Goal: Task Accomplishment & Management: Use online tool/utility

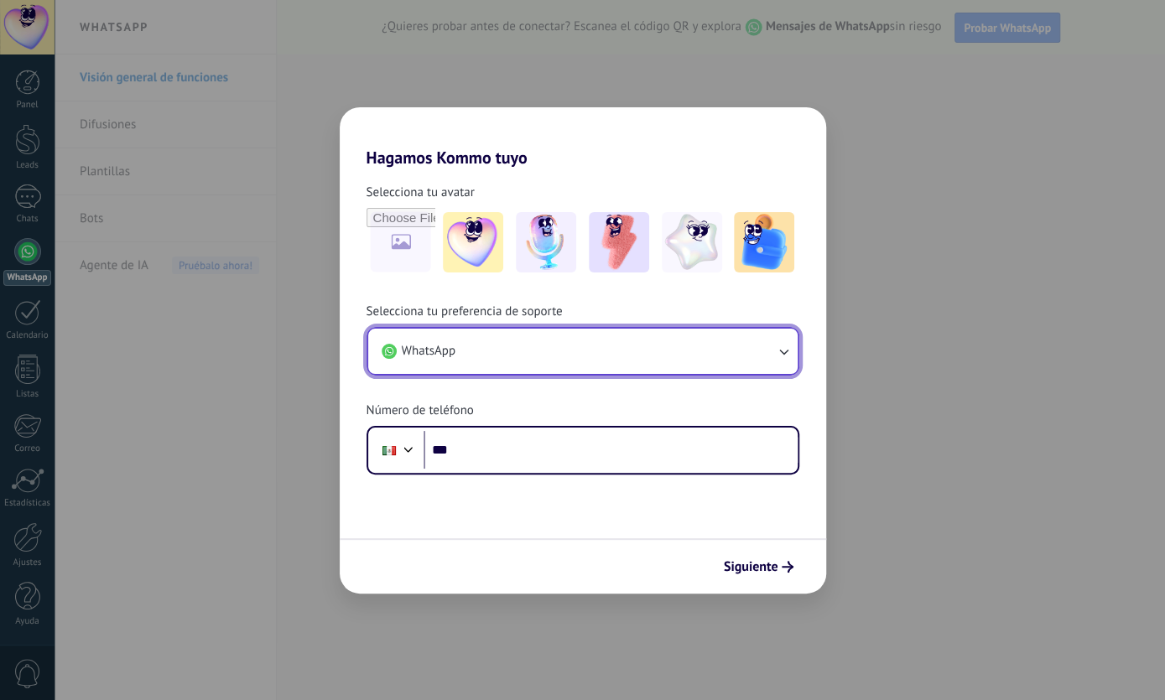
click at [526, 339] on button "WhatsApp" at bounding box center [582, 351] width 429 height 45
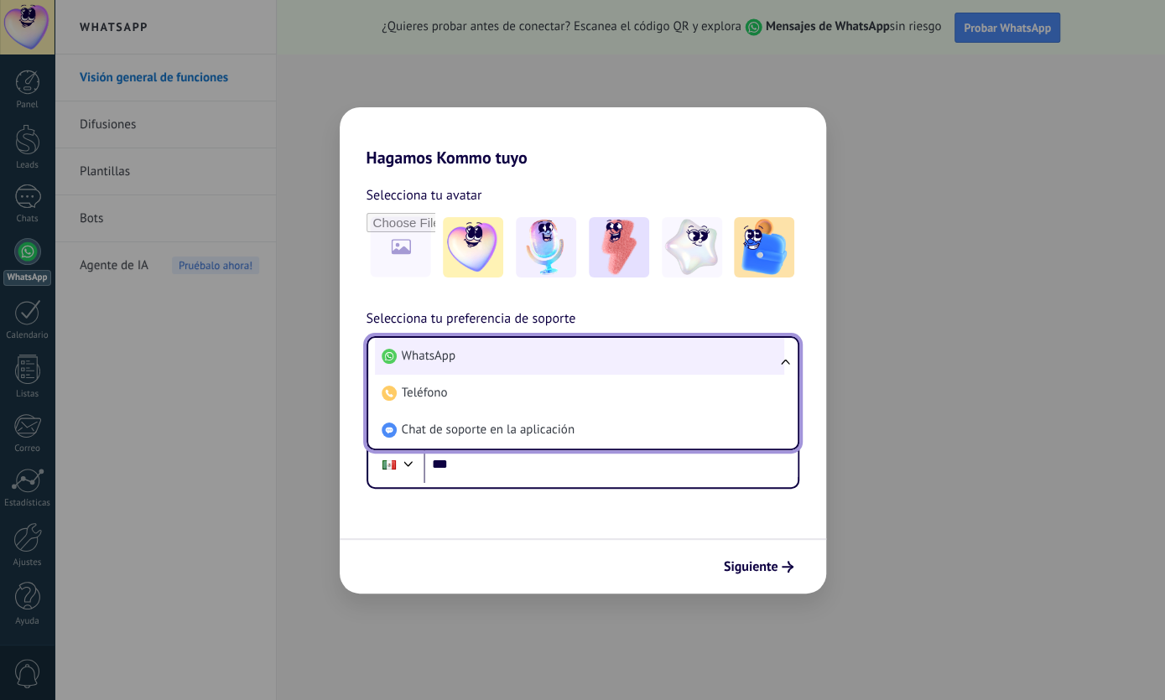
click at [543, 353] on li "WhatsApp" at bounding box center [579, 356] width 409 height 37
click at [543, 353] on button "WhatsApp" at bounding box center [582, 360] width 429 height 45
click at [403, 361] on span "WhatsApp" at bounding box center [429, 356] width 54 height 17
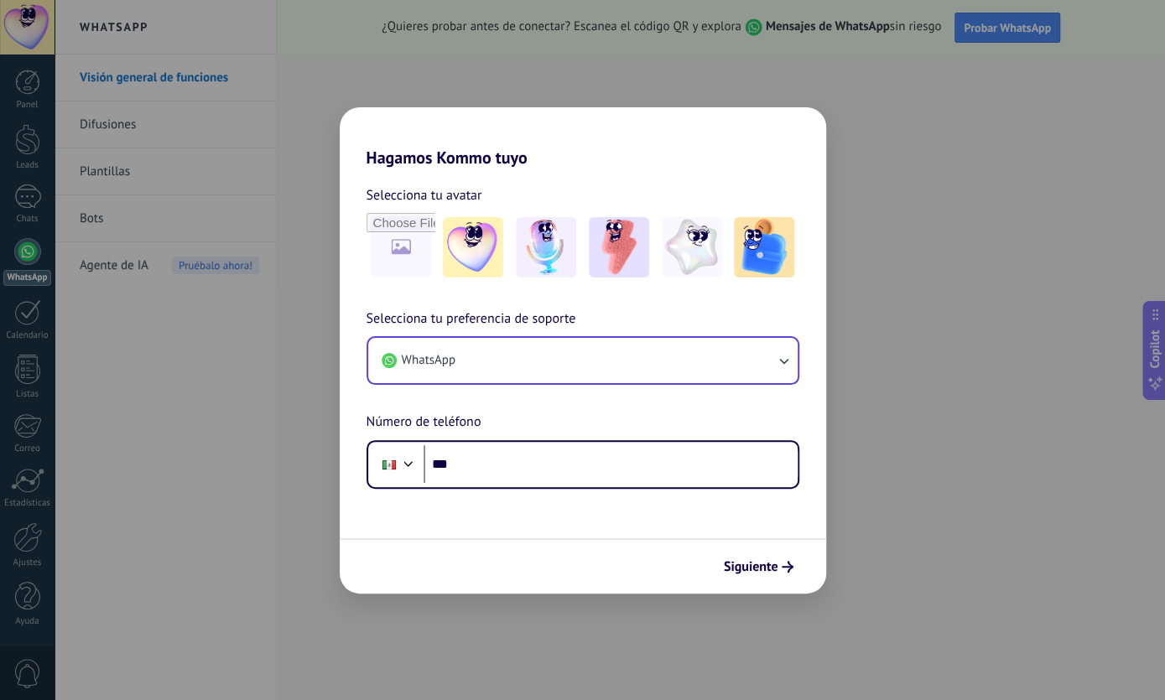
click at [754, 244] on img at bounding box center [764, 247] width 60 height 60
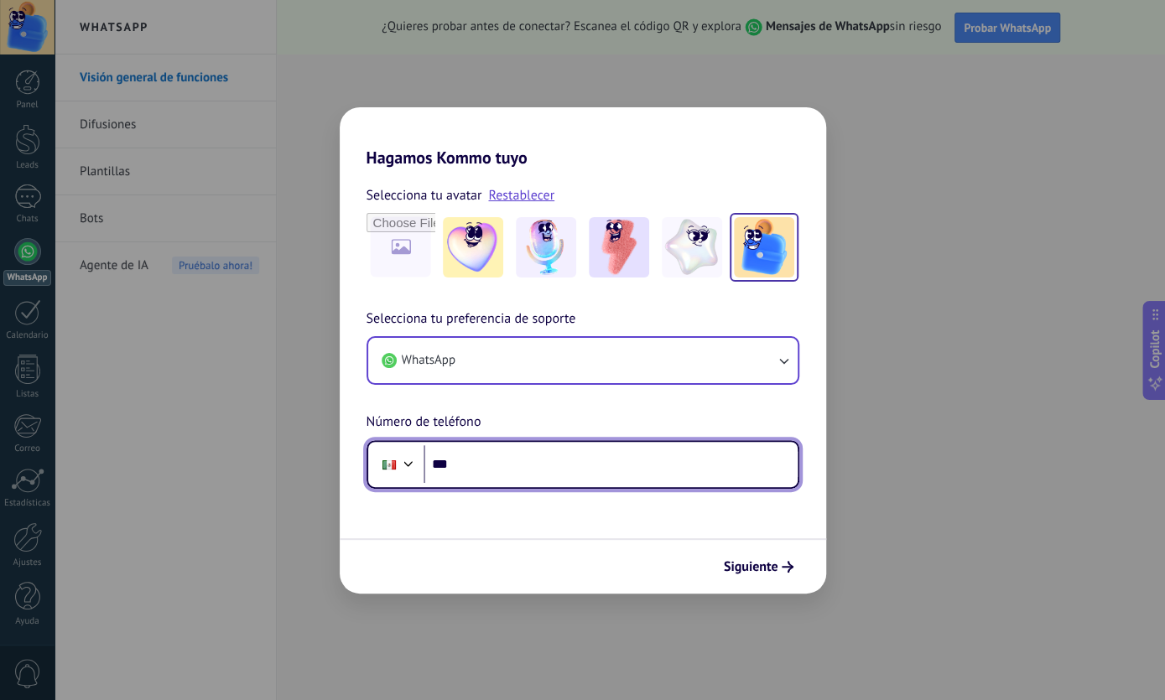
click at [517, 455] on input "***" at bounding box center [611, 464] width 374 height 39
type input "**********"
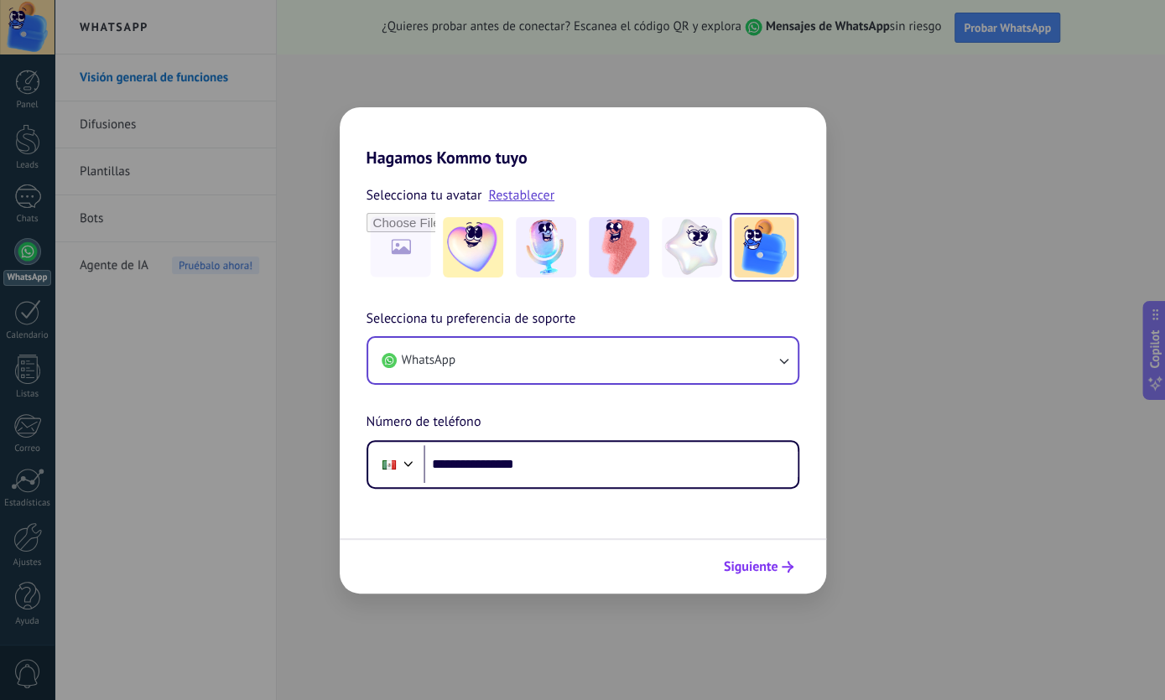
click at [762, 558] on button "Siguiente" at bounding box center [758, 567] width 85 height 29
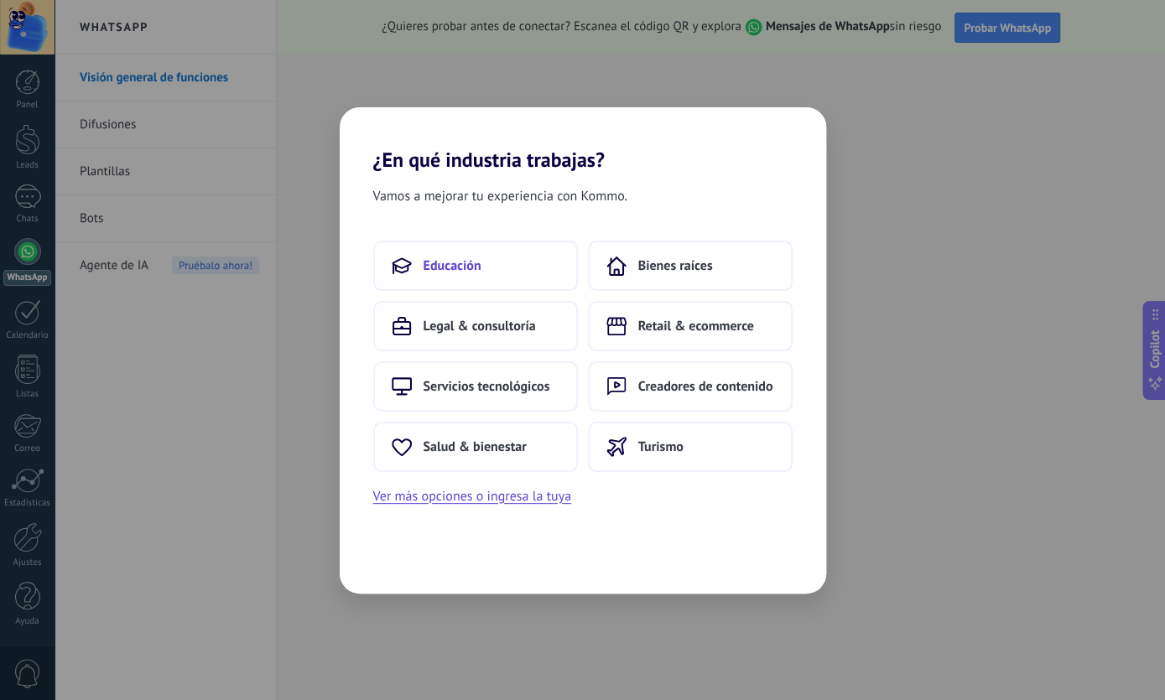
click at [531, 269] on button "Educación" at bounding box center [475, 266] width 205 height 50
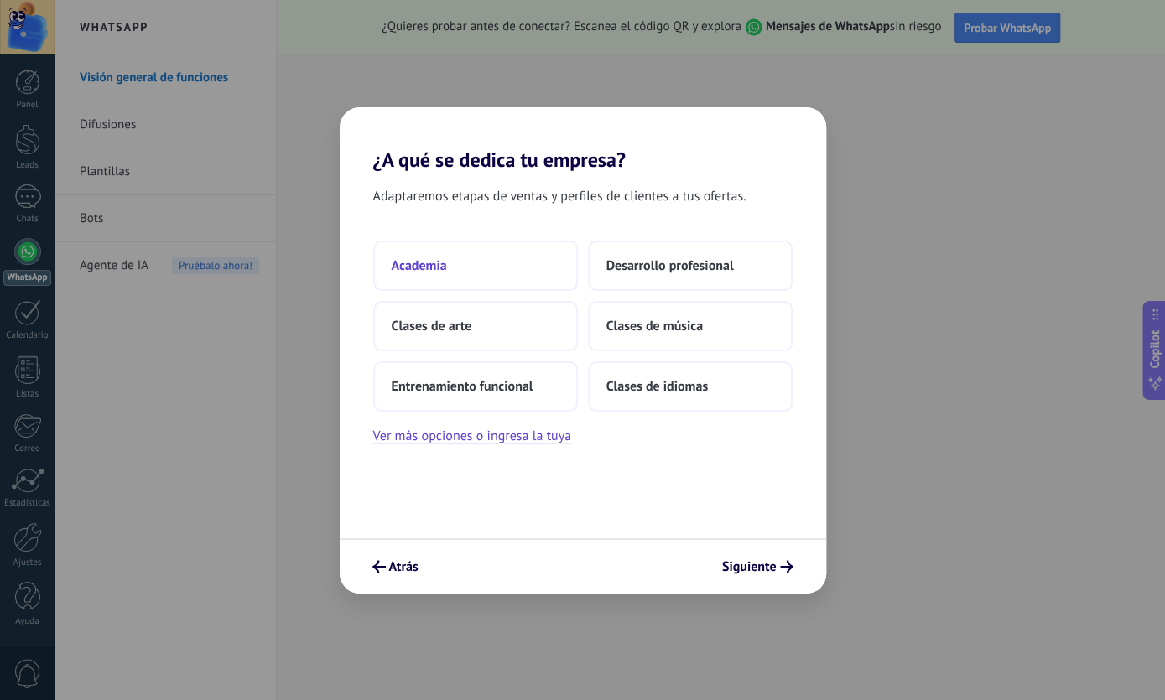
click at [482, 273] on button "Academia" at bounding box center [475, 266] width 205 height 50
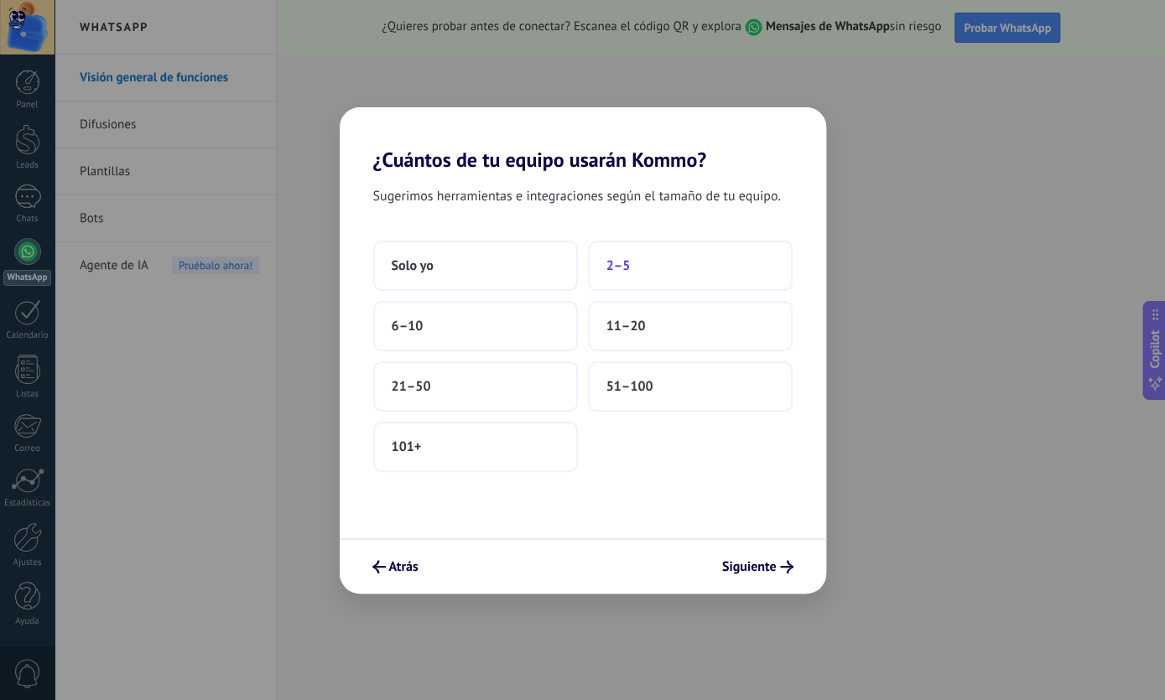
click at [618, 263] on span "2–5" at bounding box center [618, 265] width 24 height 17
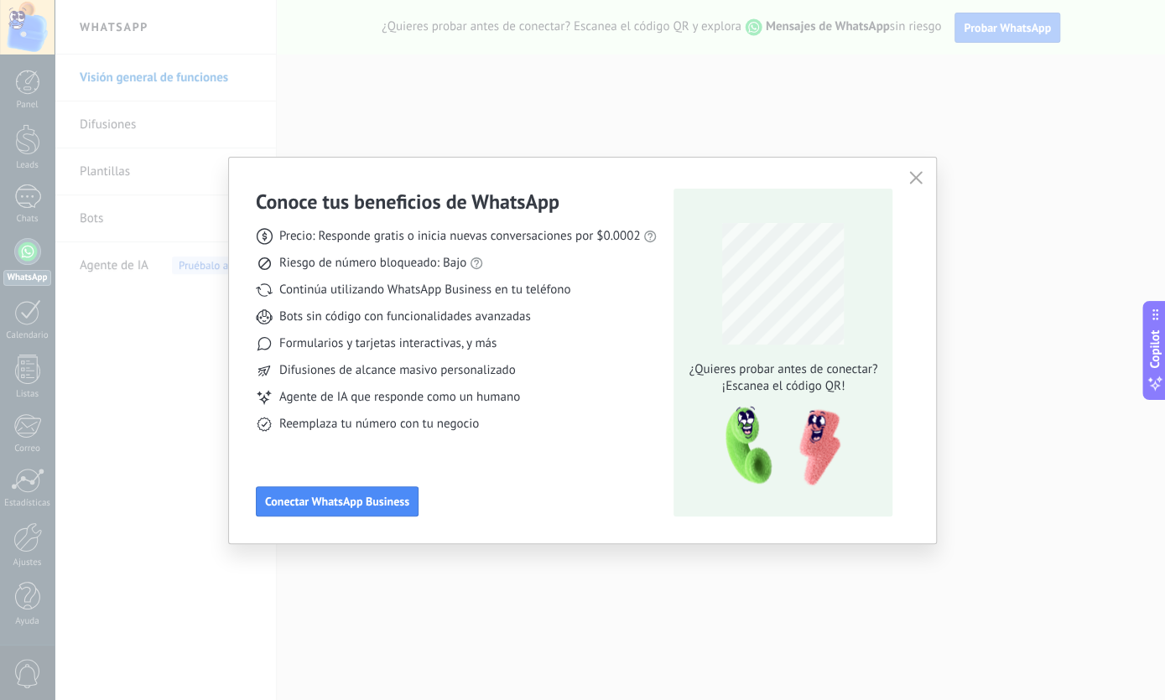
drag, startPoint x: 912, startPoint y: 189, endPoint x: 913, endPoint y: 200, distance: 11.9
click at [915, 192] on div "Conoce tus beneficios de WhatsApp Precio: Responde gratis o inicia nuevas conve…" at bounding box center [583, 351] width 708 height 386
click at [908, 187] on button "button" at bounding box center [916, 178] width 22 height 23
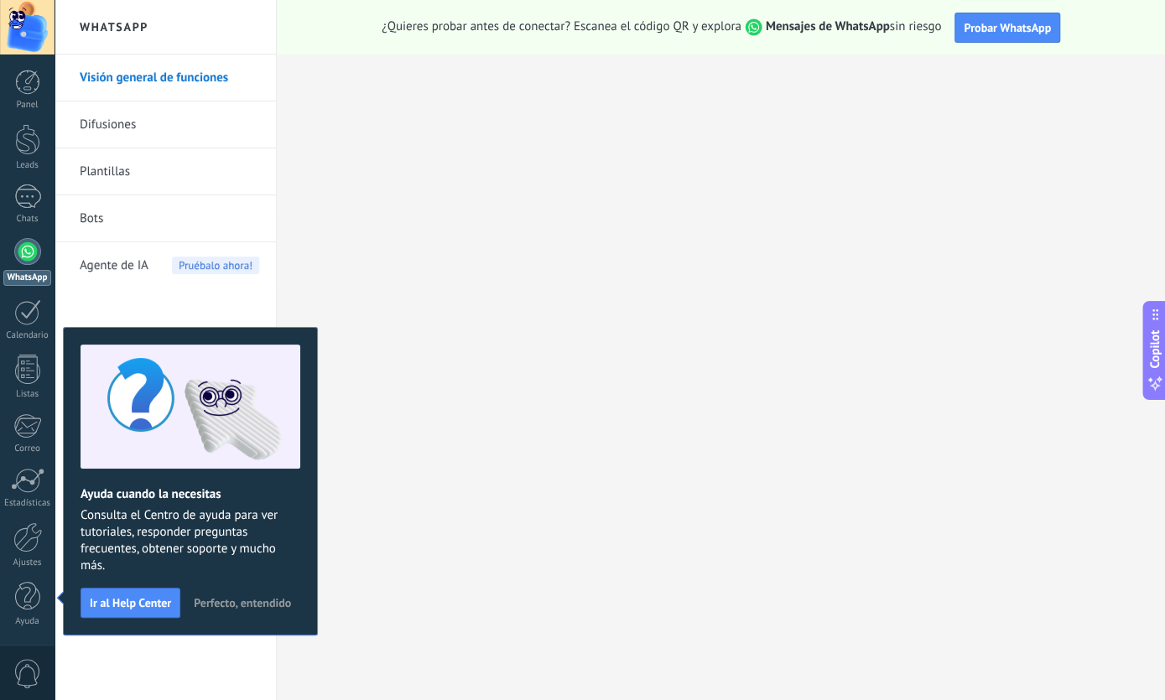
drag, startPoint x: 25, startPoint y: 158, endPoint x: 61, endPoint y: 268, distance: 116.4
click at [25, 159] on div "Leads" at bounding box center [27, 147] width 55 height 47
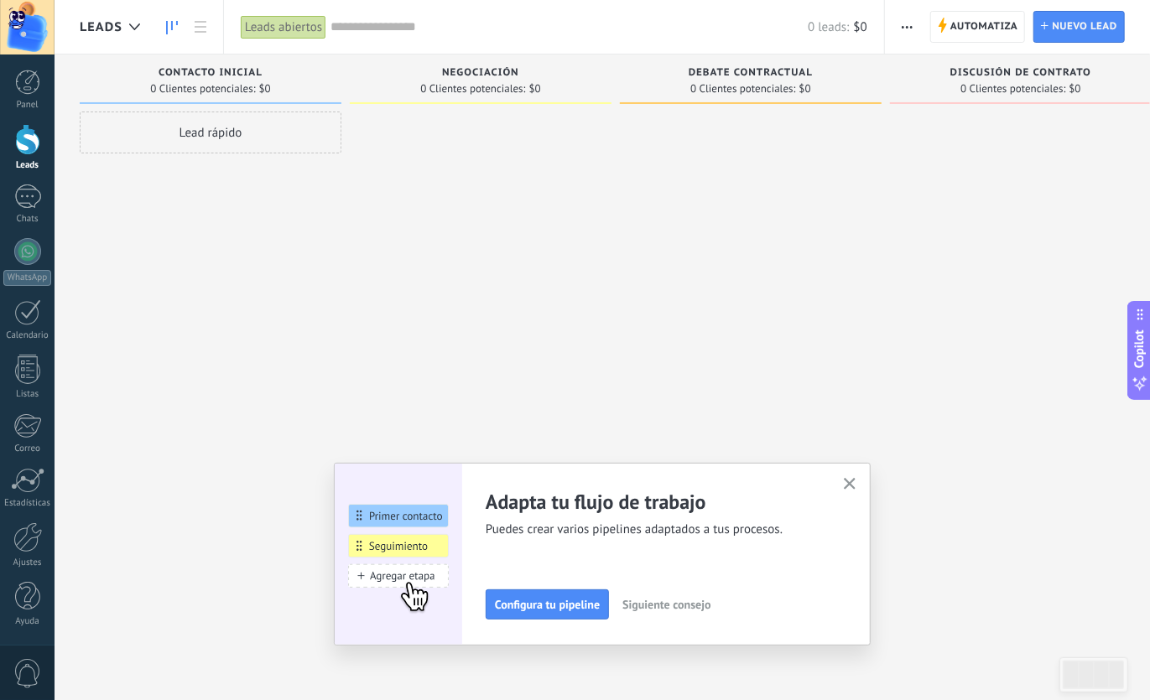
click at [851, 482] on button "button" at bounding box center [850, 485] width 21 height 23
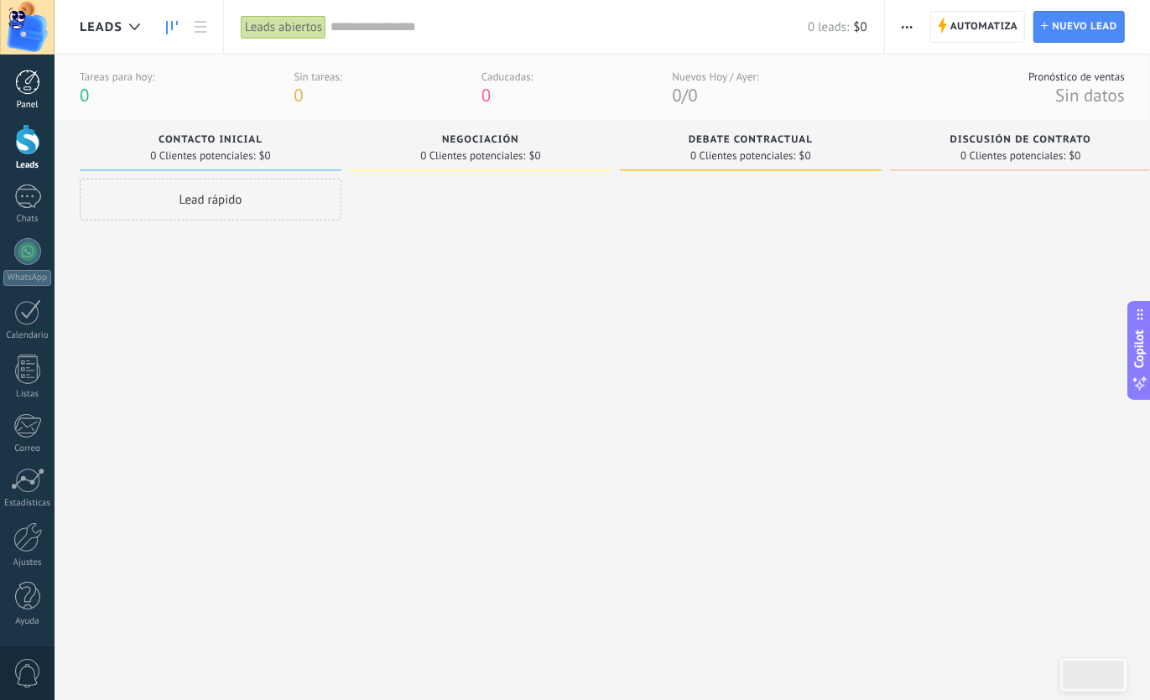
drag, startPoint x: 40, startPoint y: 96, endPoint x: 48, endPoint y: 107, distance: 12.6
click at [40, 97] on div "Panel" at bounding box center [27, 90] width 55 height 41
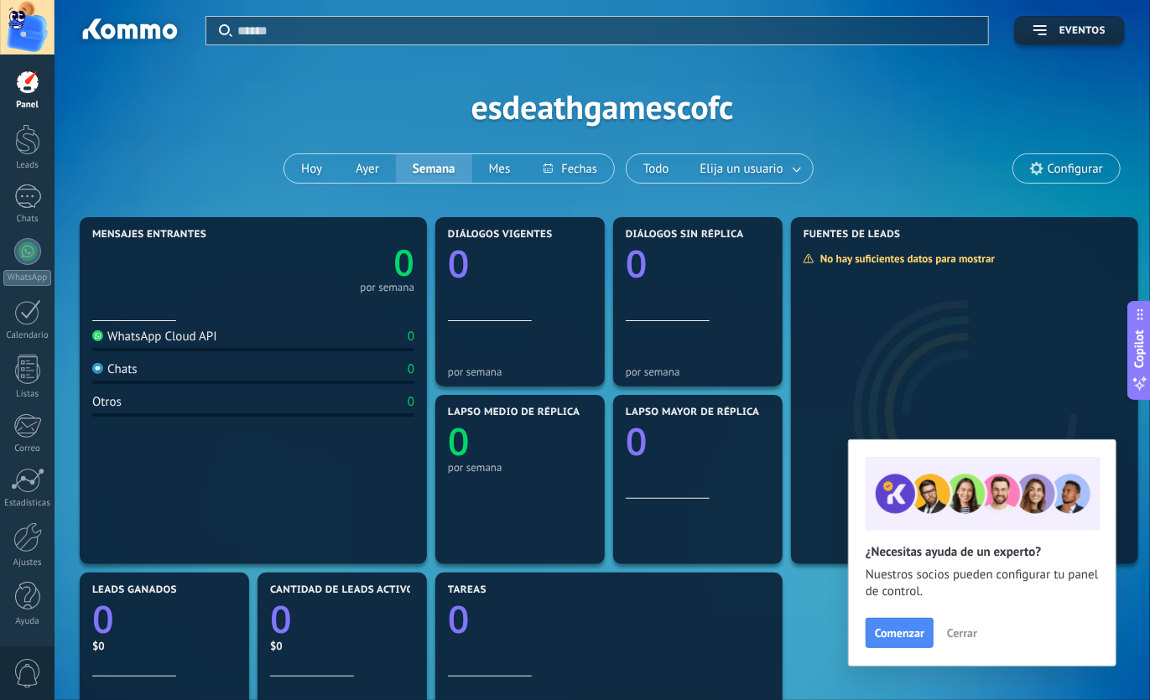
drag, startPoint x: 363, startPoint y: 80, endPoint x: 335, endPoint y: 82, distance: 28.6
click at [363, 79] on div "Aplicar Eventos esdeathgamescofc Hoy Ayer Semana Mes Todo Elija un usuario Conf…" at bounding box center [602, 106] width 1045 height 213
drag, startPoint x: 23, startPoint y: 262, endPoint x: 392, endPoint y: 358, distance: 381.4
click at [24, 262] on div at bounding box center [27, 251] width 27 height 27
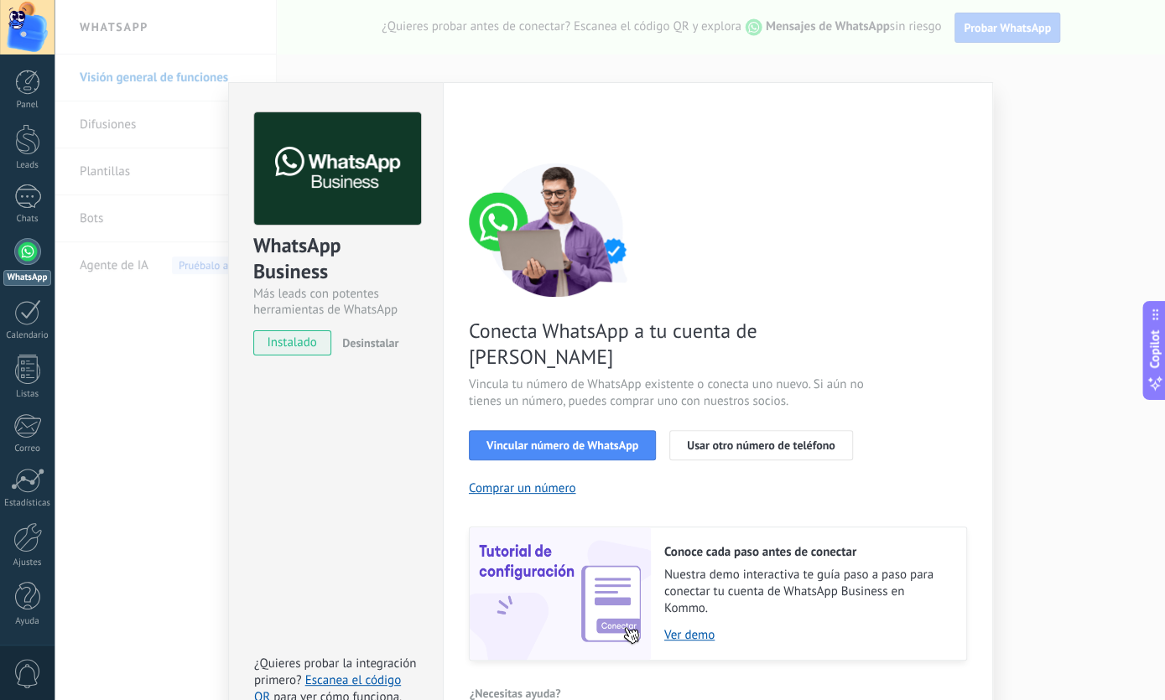
scroll to position [27, 0]
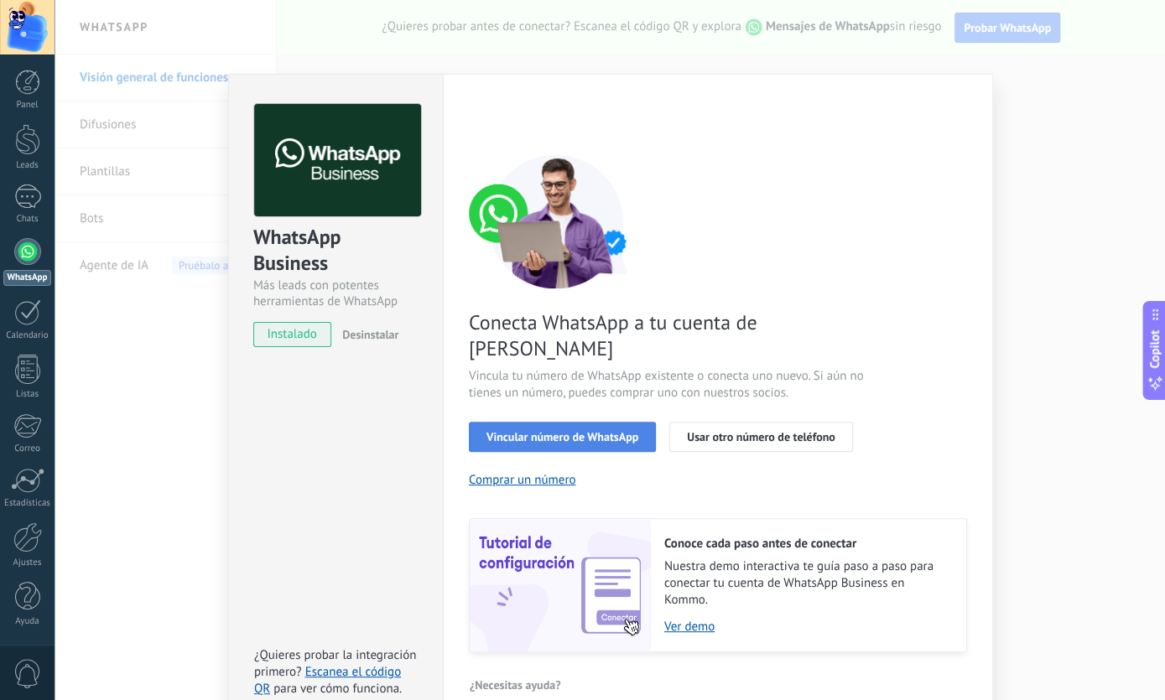
click at [509, 431] on span "Vincular número de WhatsApp" at bounding box center [562, 437] width 152 height 12
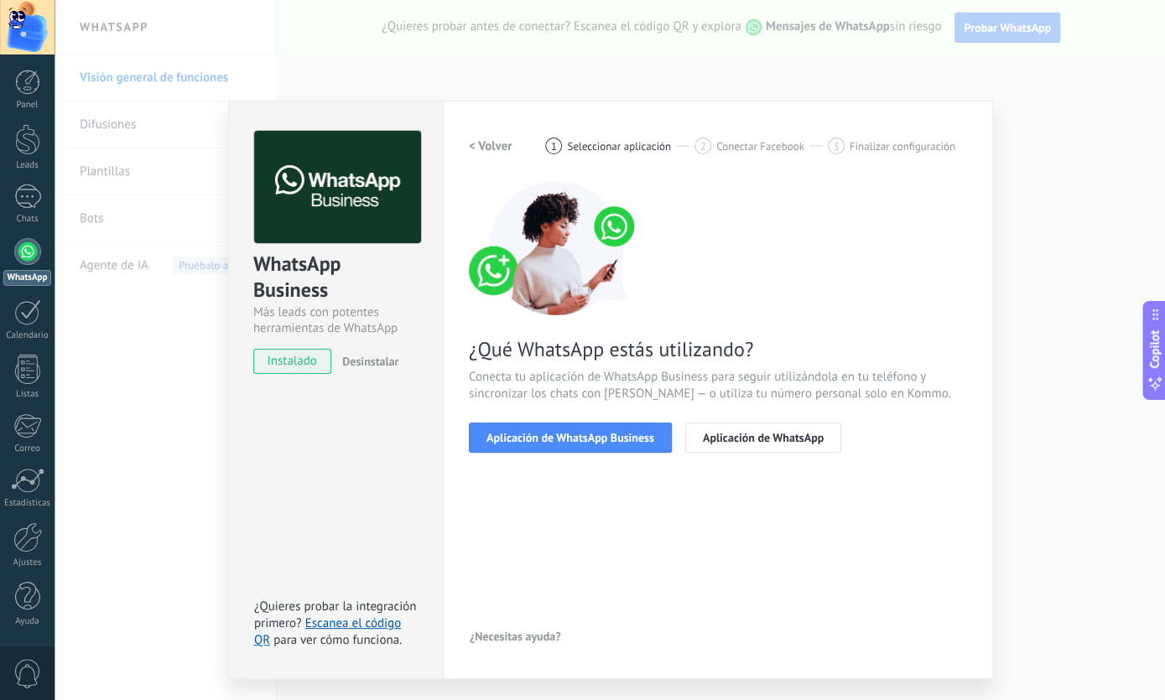
scroll to position [0, 0]
click at [744, 451] on button "Aplicación de WhatsApp" at bounding box center [763, 438] width 156 height 30
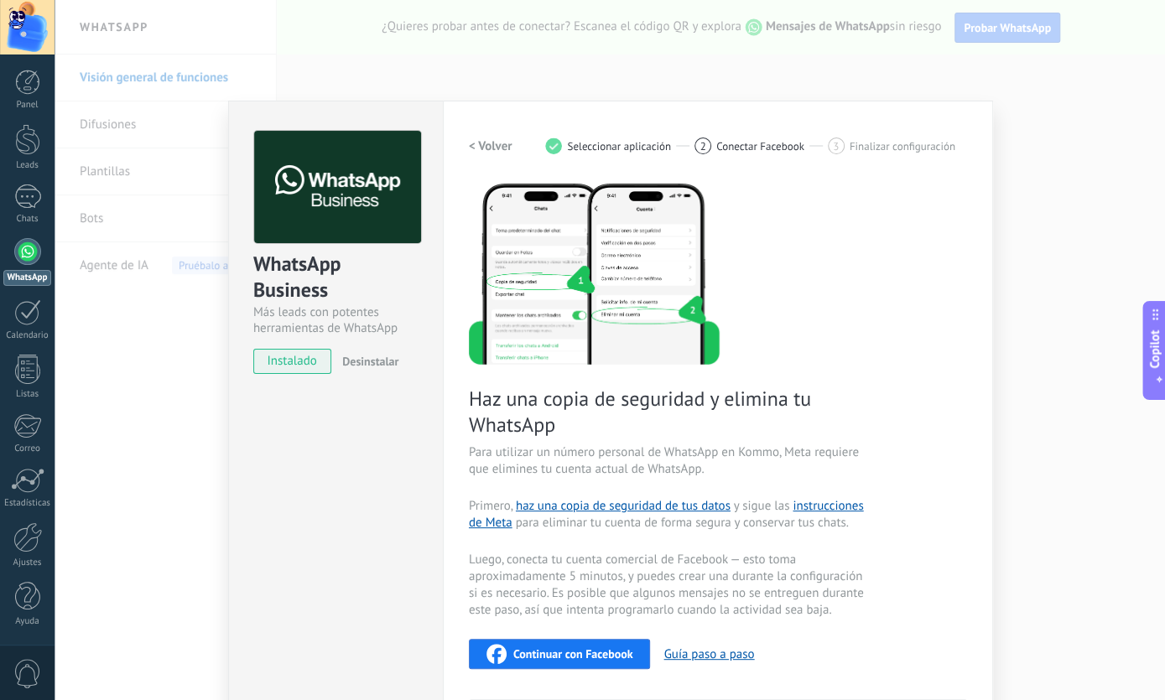
click at [480, 142] on button "< Volver" at bounding box center [491, 146] width 44 height 30
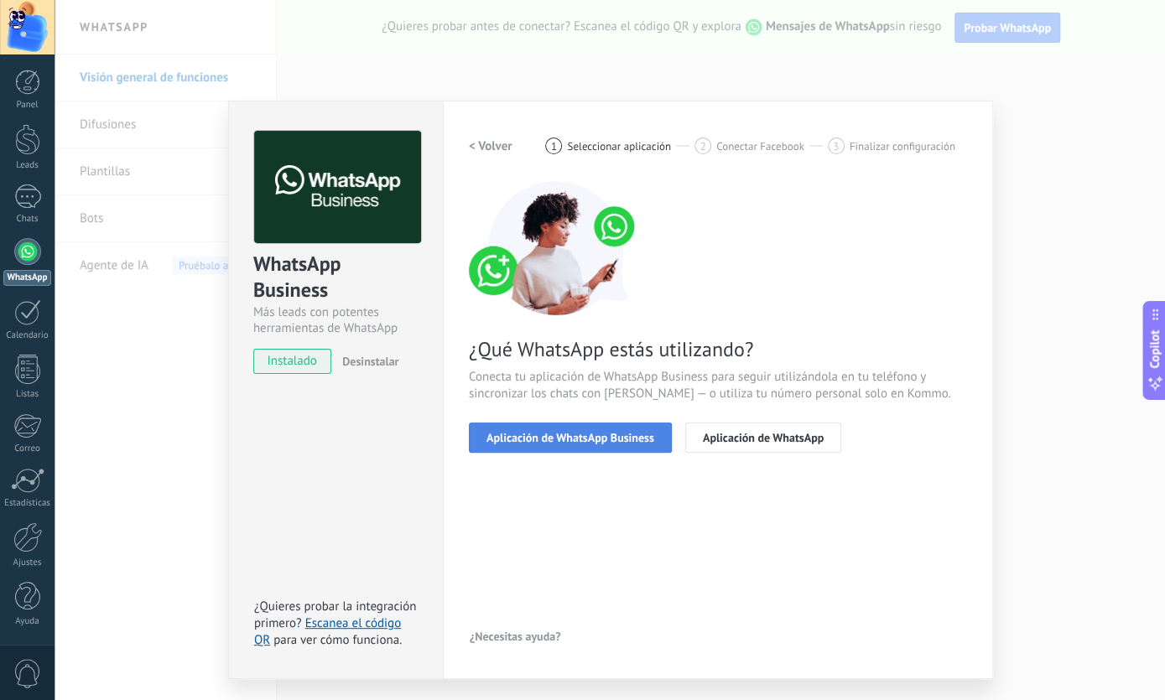
click at [576, 436] on span "Aplicación de WhatsApp Business" at bounding box center [570, 438] width 168 height 12
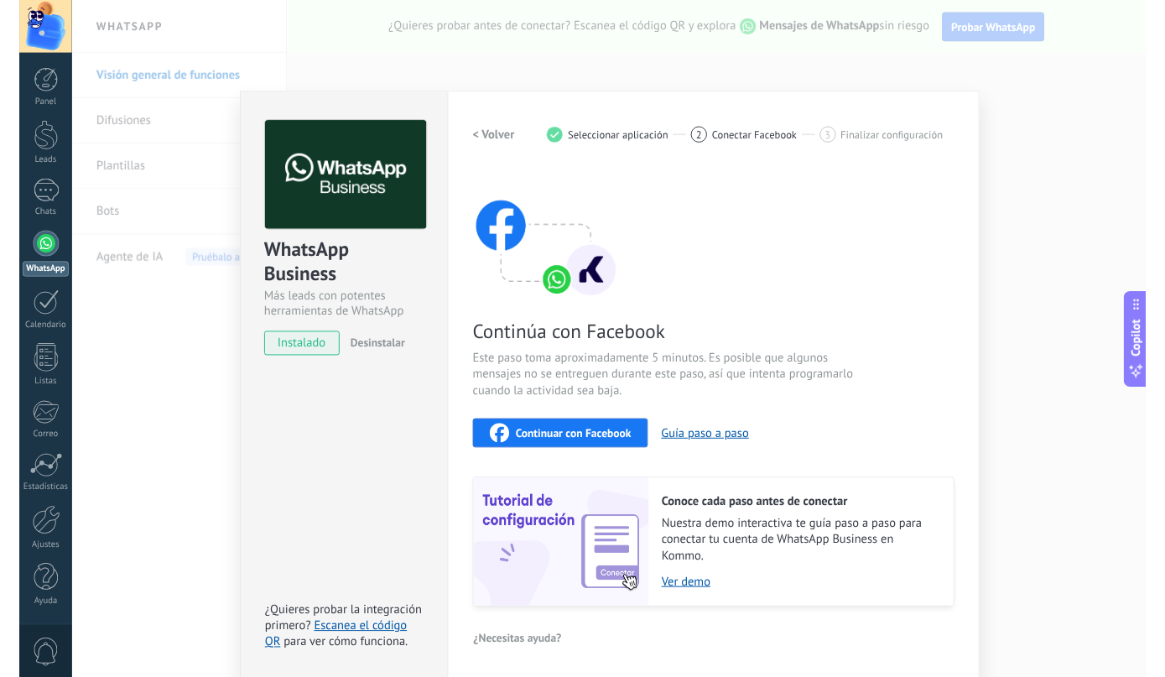
scroll to position [8, 0]
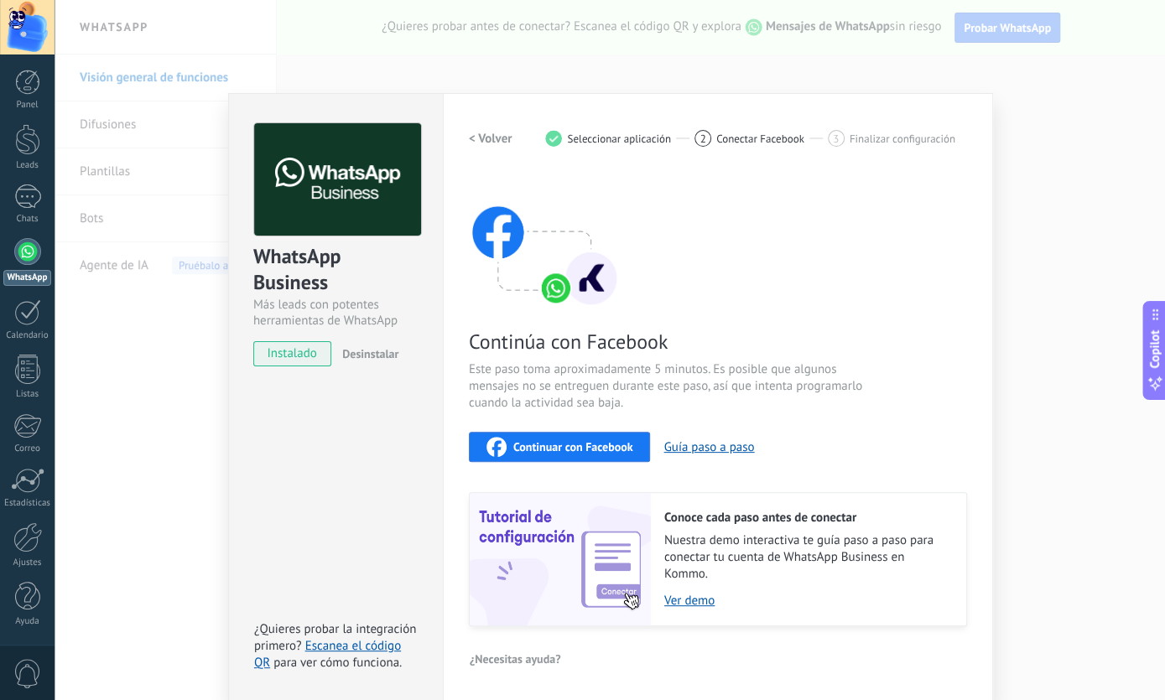
click at [565, 449] on span "Continuar con Facebook" at bounding box center [573, 447] width 120 height 12
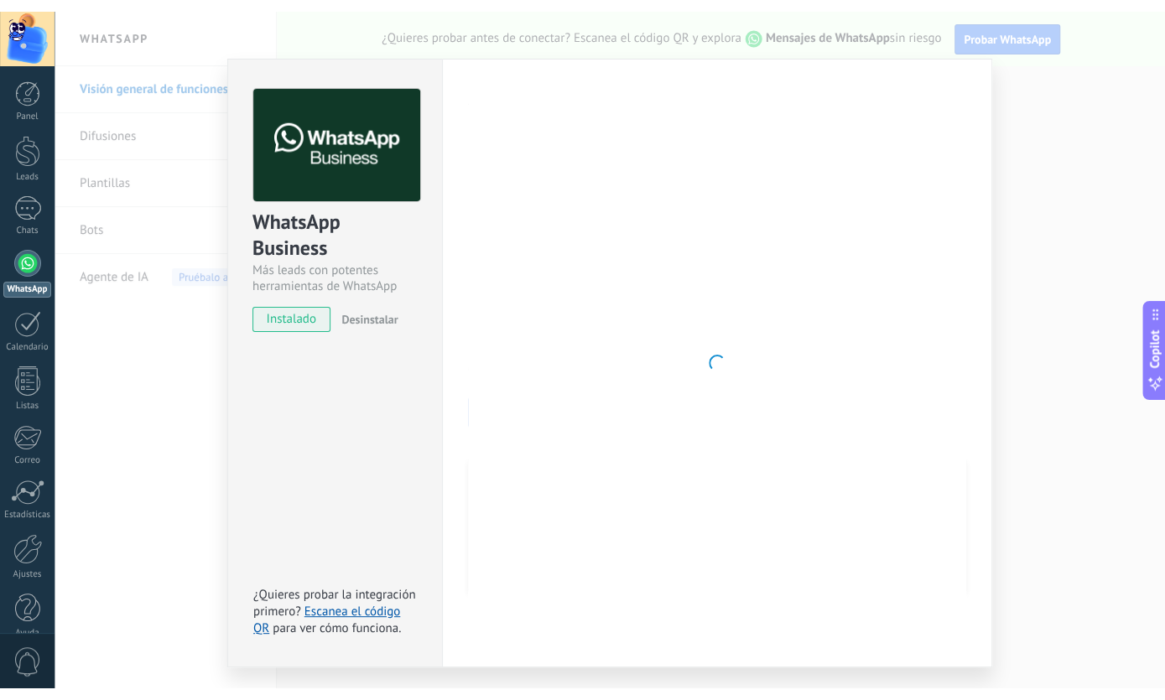
scroll to position [0, 0]
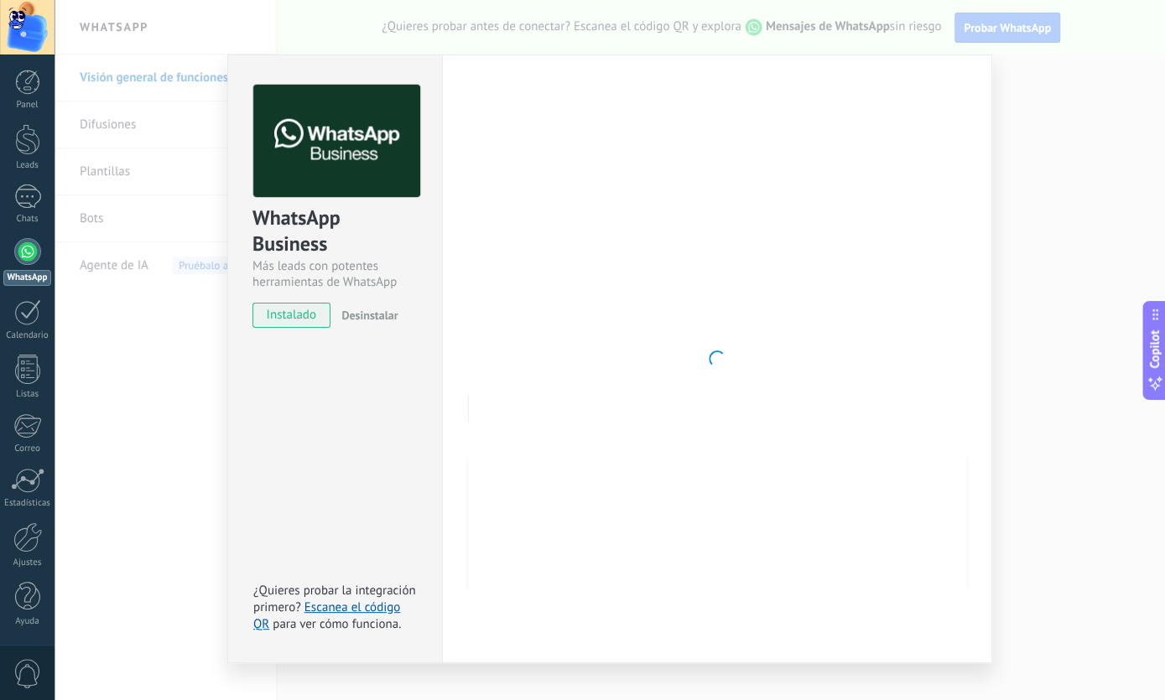
click at [721, 316] on div at bounding box center [717, 359] width 498 height 548
click at [728, 316] on div at bounding box center [717, 359] width 498 height 548
click at [286, 321] on span "instalado" at bounding box center [291, 315] width 76 height 25
click at [675, 323] on div at bounding box center [717, 359] width 498 height 548
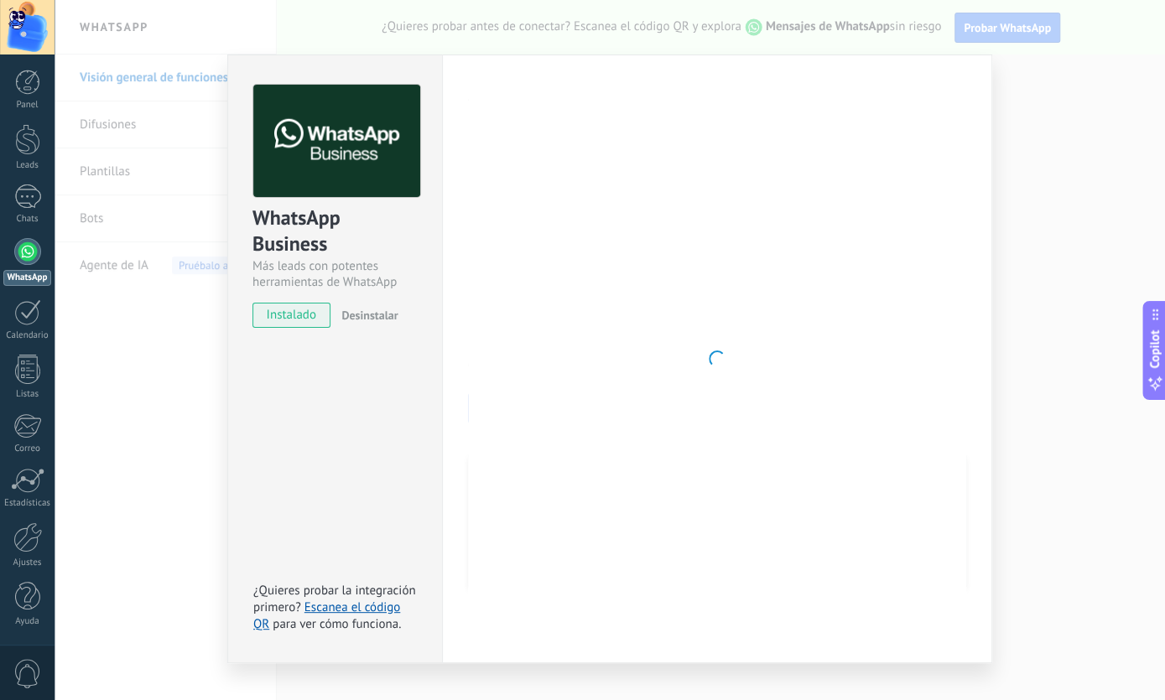
click at [675, 323] on div at bounding box center [717, 359] width 498 height 548
click at [676, 323] on div at bounding box center [717, 359] width 498 height 548
click at [359, 610] on link "Escanea el código QR" at bounding box center [326, 616] width 147 height 33
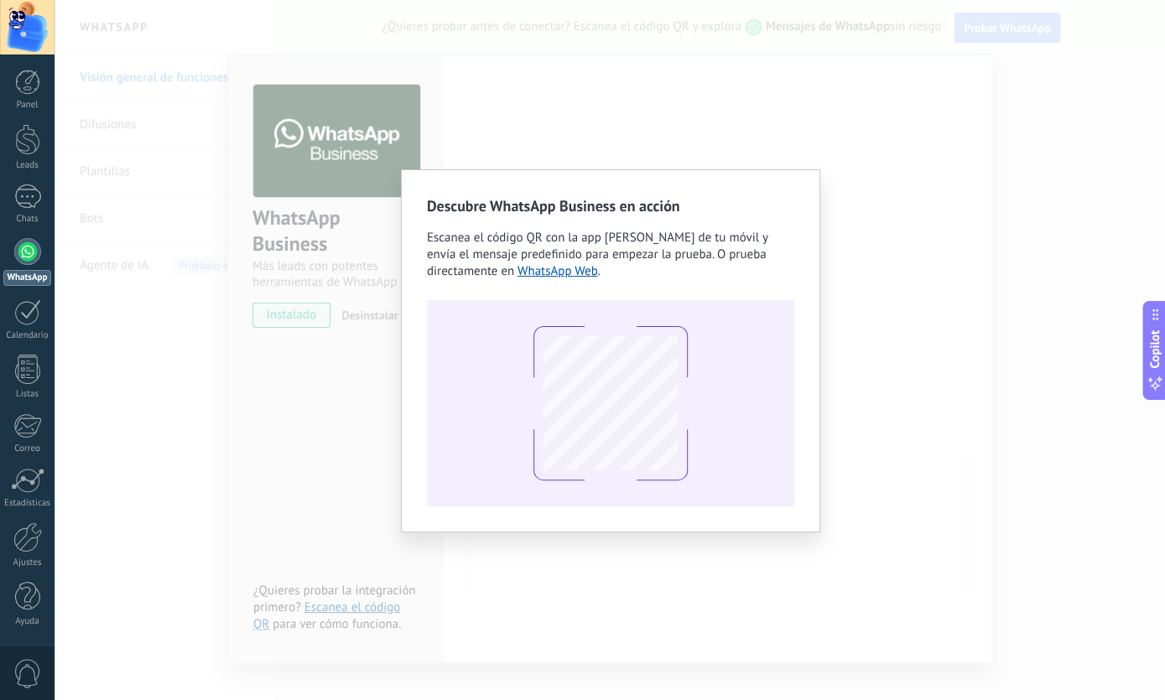
click at [332, 449] on div "Descubre WhatsApp Business en acción Escanea el código QR con la app de cámara …" at bounding box center [610, 350] width 1110 height 700
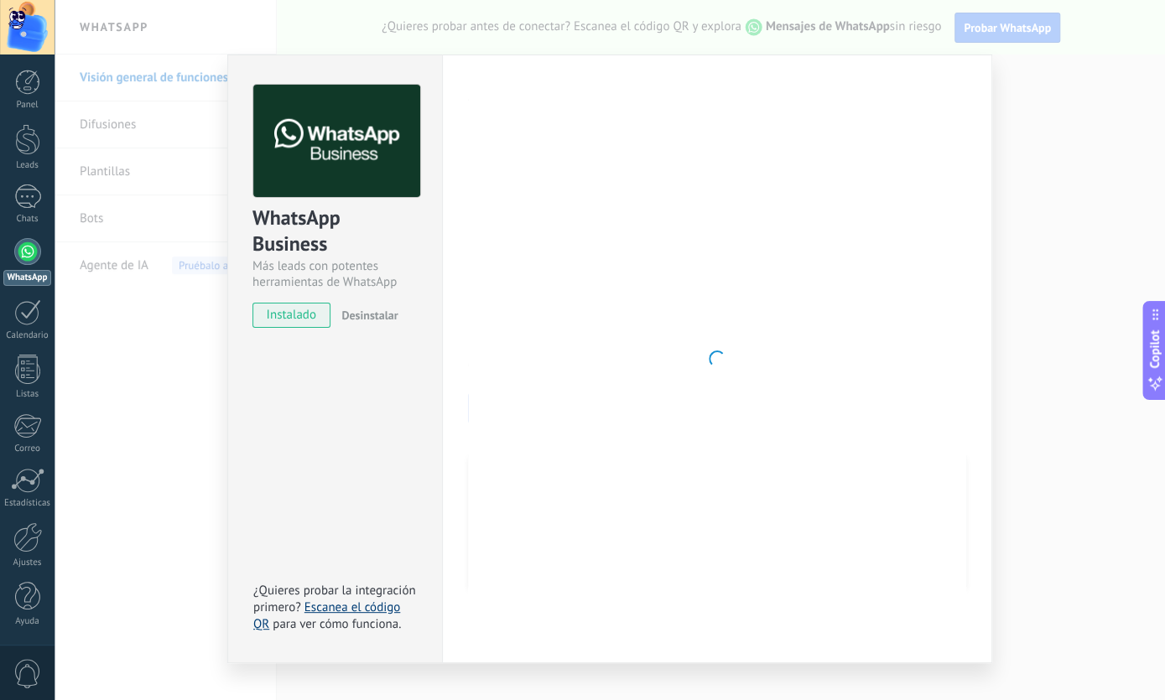
click at [336, 610] on link "Escanea el código QR" at bounding box center [326, 616] width 147 height 33
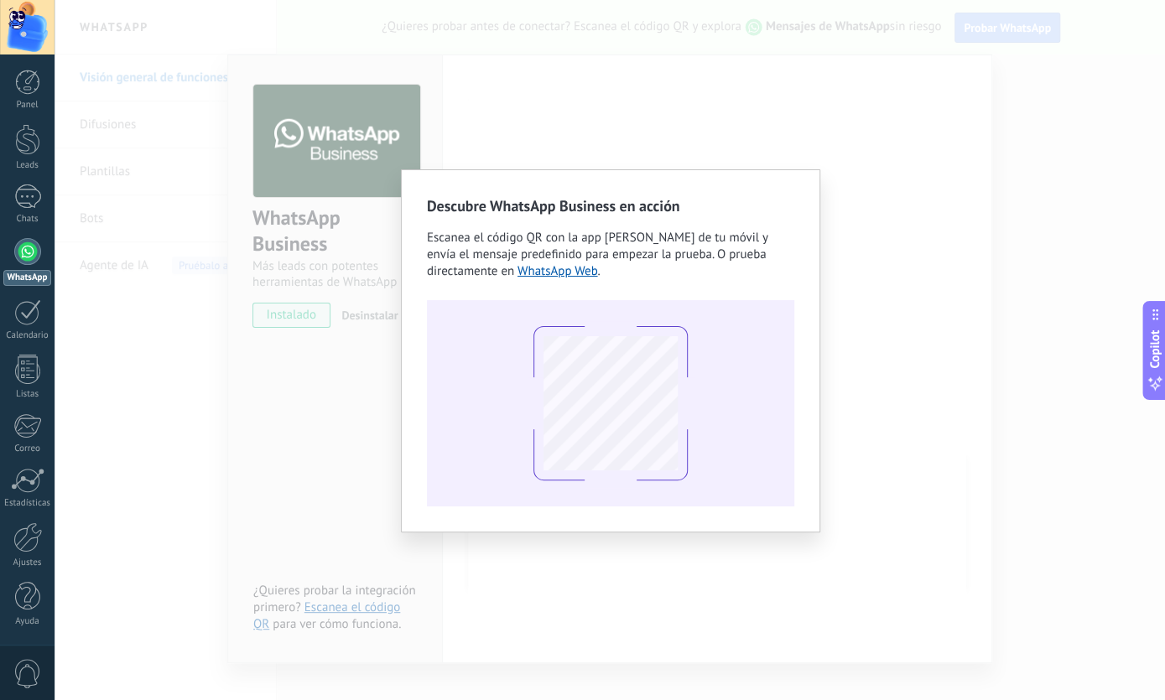
click at [536, 284] on div "Descubre WhatsApp Business en acción Escanea el código QR con la app de cámara …" at bounding box center [610, 350] width 367 height 311
click at [536, 279] on link "WhatsApp Web" at bounding box center [557, 271] width 81 height 16
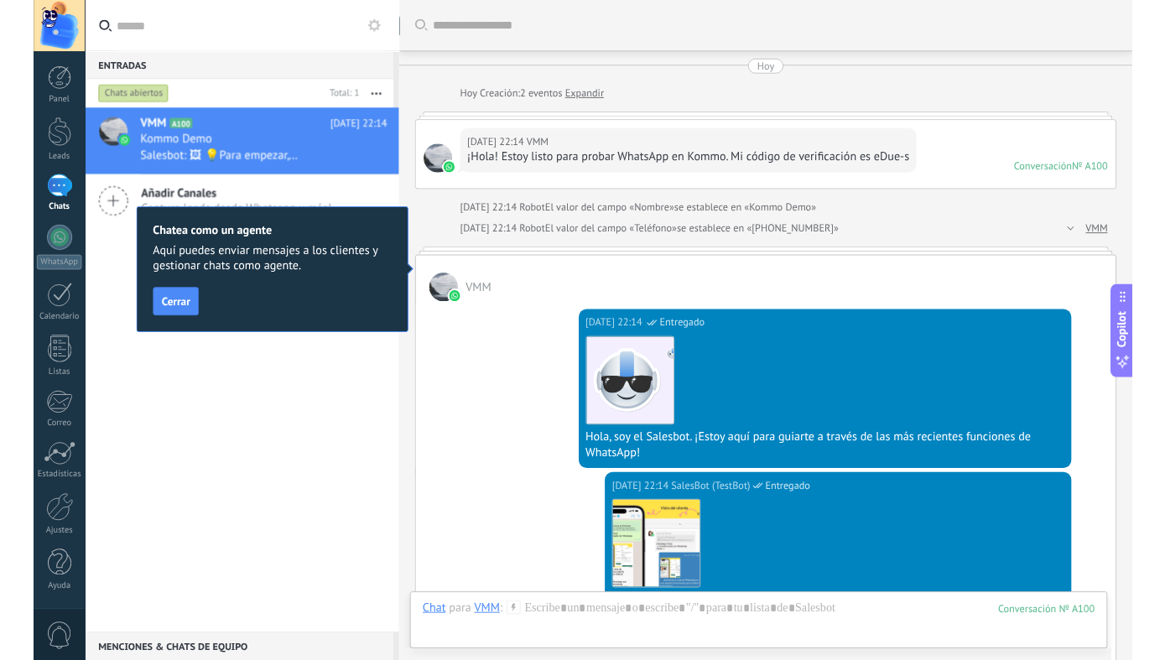
scroll to position [652, 0]
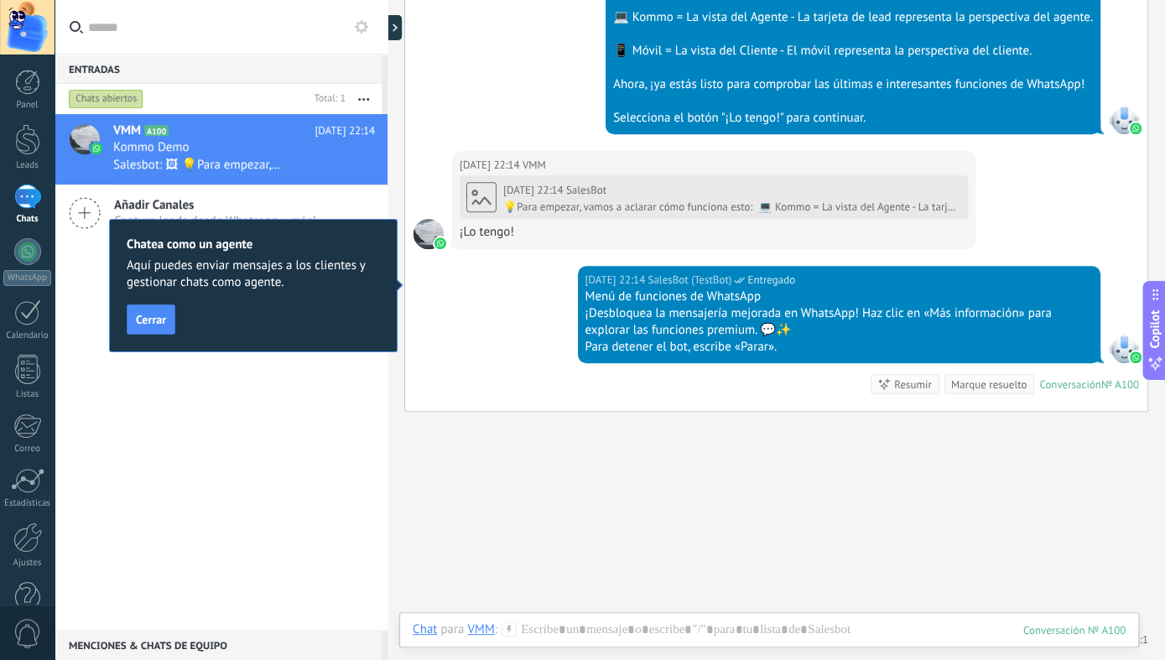
type textarea "**********"
click at [152, 324] on span "Cerrar" at bounding box center [151, 320] width 30 height 12
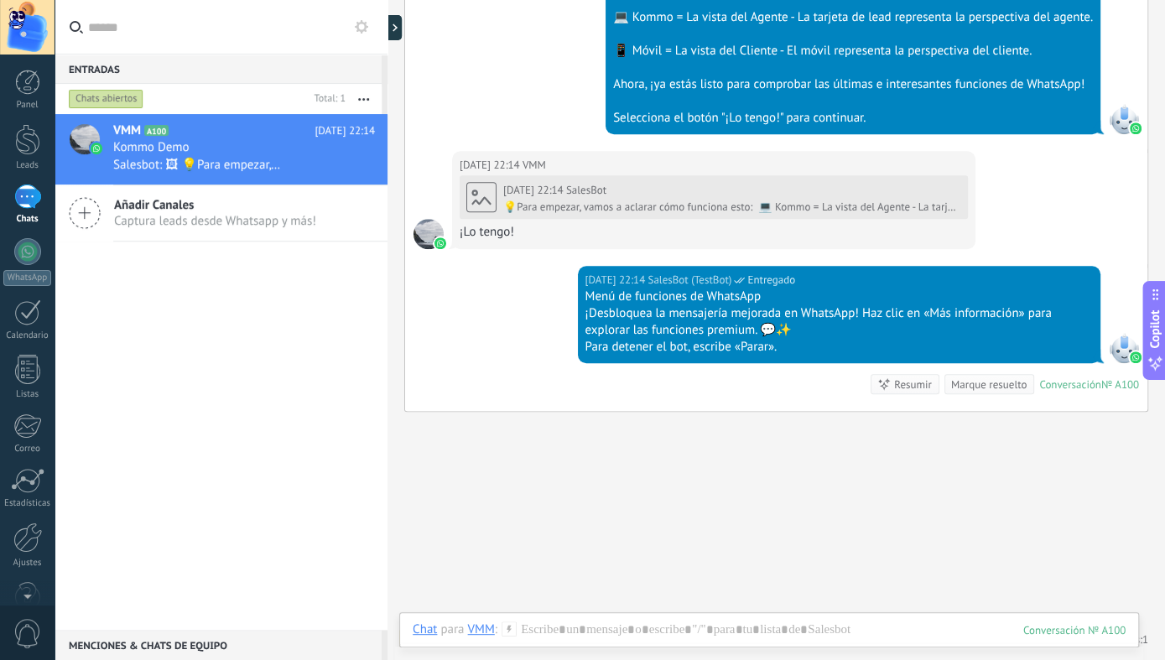
click at [101, 307] on div "VMM A100 Hoy 22:14 Kommo Demo Salesbot: 🖼 💡Para empezar, vamos a aclarar cómo f…" at bounding box center [221, 372] width 333 height 516
click at [340, 162] on icon at bounding box center [350, 166] width 20 height 20
drag, startPoint x: 257, startPoint y: 301, endPoint x: 283, endPoint y: 234, distance: 72.3
click at [260, 298] on div at bounding box center [582, 330] width 1165 height 660
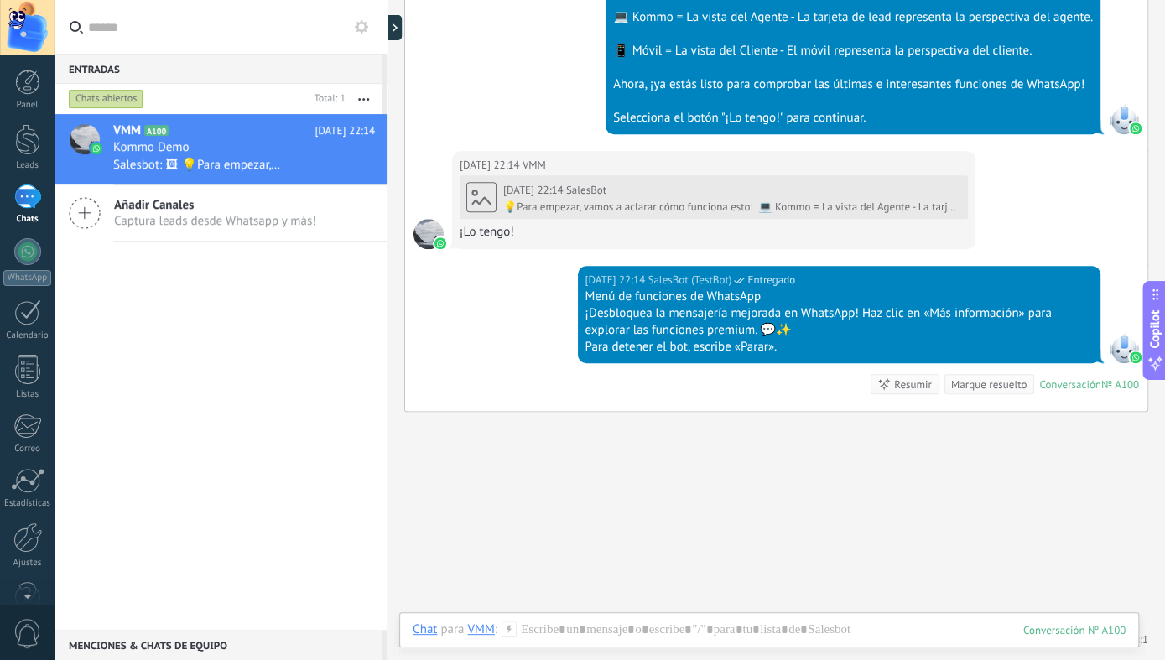
click at [364, 98] on button "button" at bounding box center [364, 99] width 36 height 30
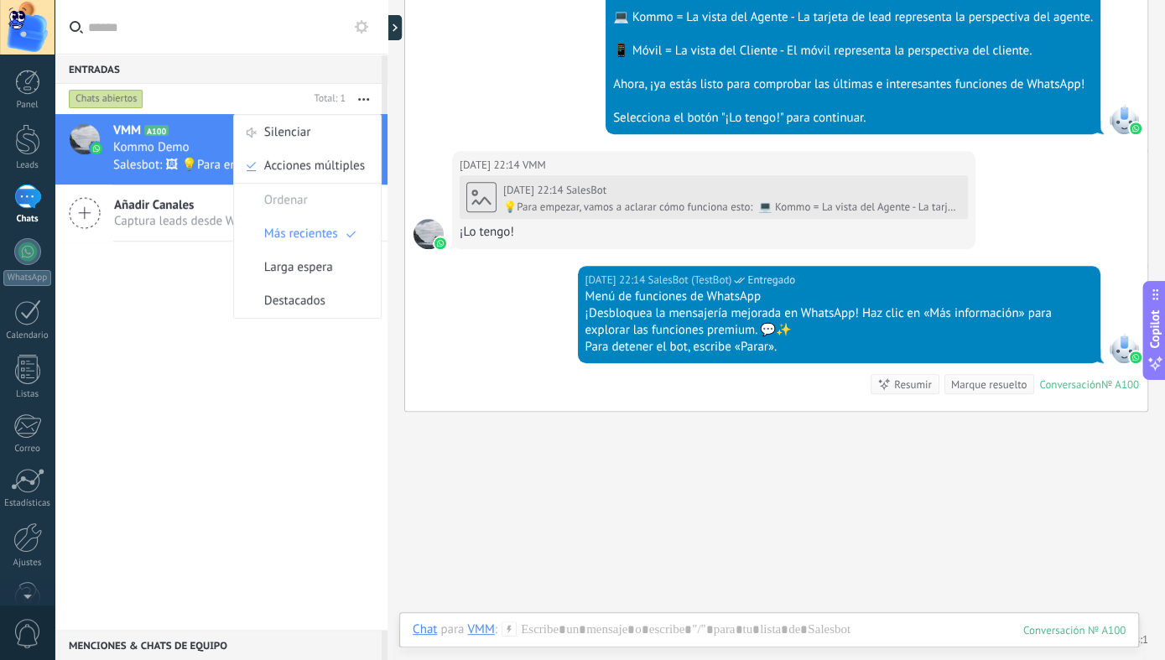
click at [150, 395] on div "VMM A100 Hoy 22:14 Kommo Demo Salesbot: 🖼 💡Para empezar, vamos a aclarar cómo f…" at bounding box center [221, 372] width 333 height 516
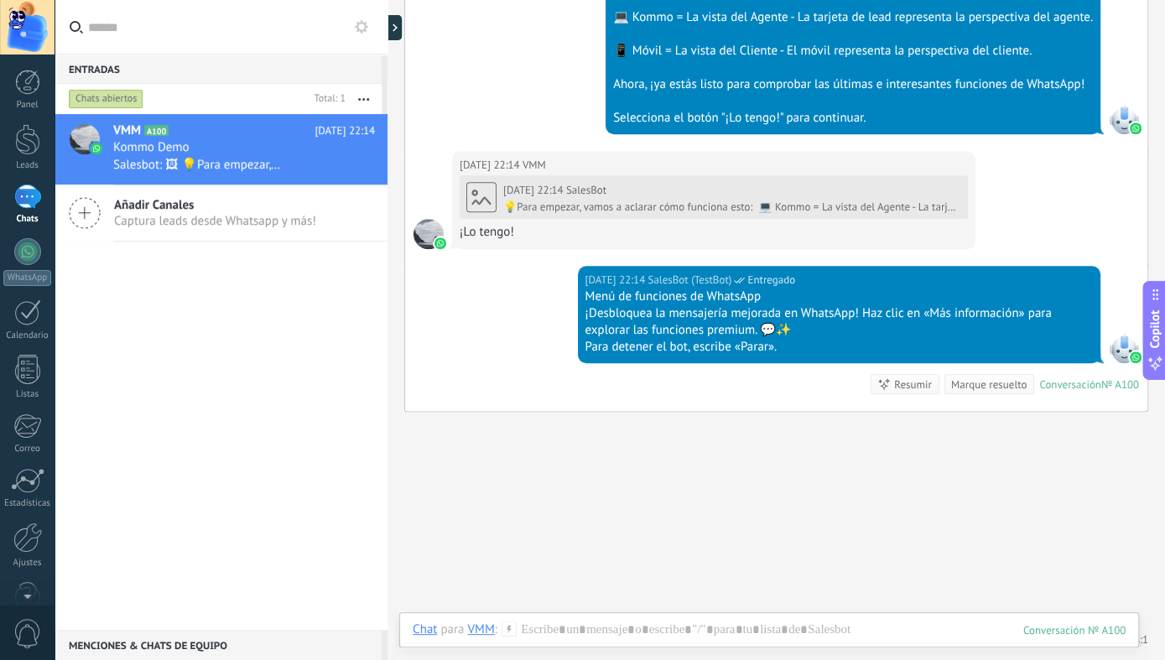
drag, startPoint x: 83, startPoint y: 385, endPoint x: 159, endPoint y: 236, distance: 167.3
click at [85, 385] on div "VMM A100 Hoy 22:14 Kommo Demo Salesbot: 🖼 💡Para empezar, vamos a aclarar cómo f…" at bounding box center [221, 372] width 333 height 516
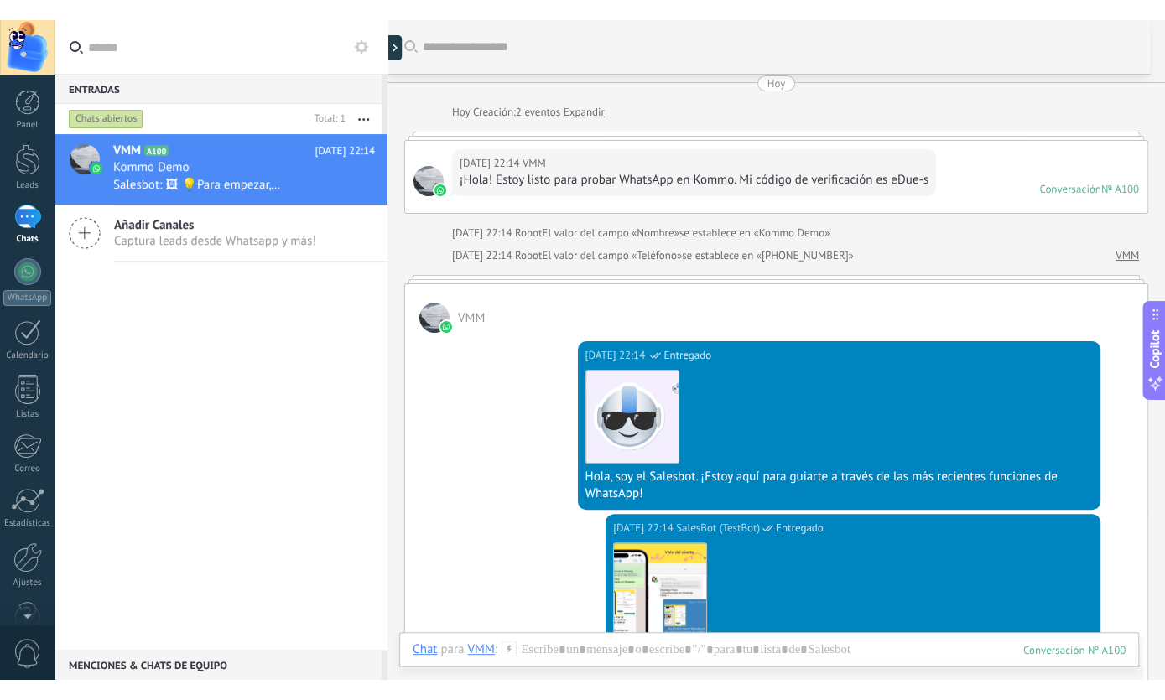
scroll to position [0, 0]
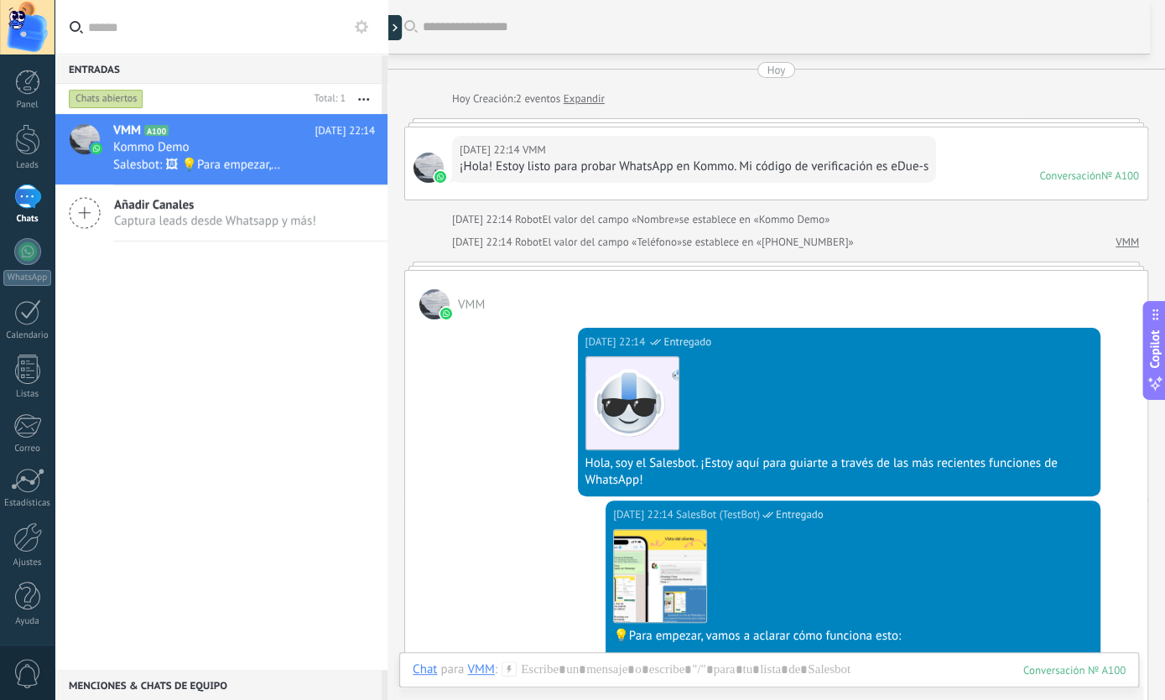
click at [363, 100] on icon "button" at bounding box center [363, 99] width 11 height 3
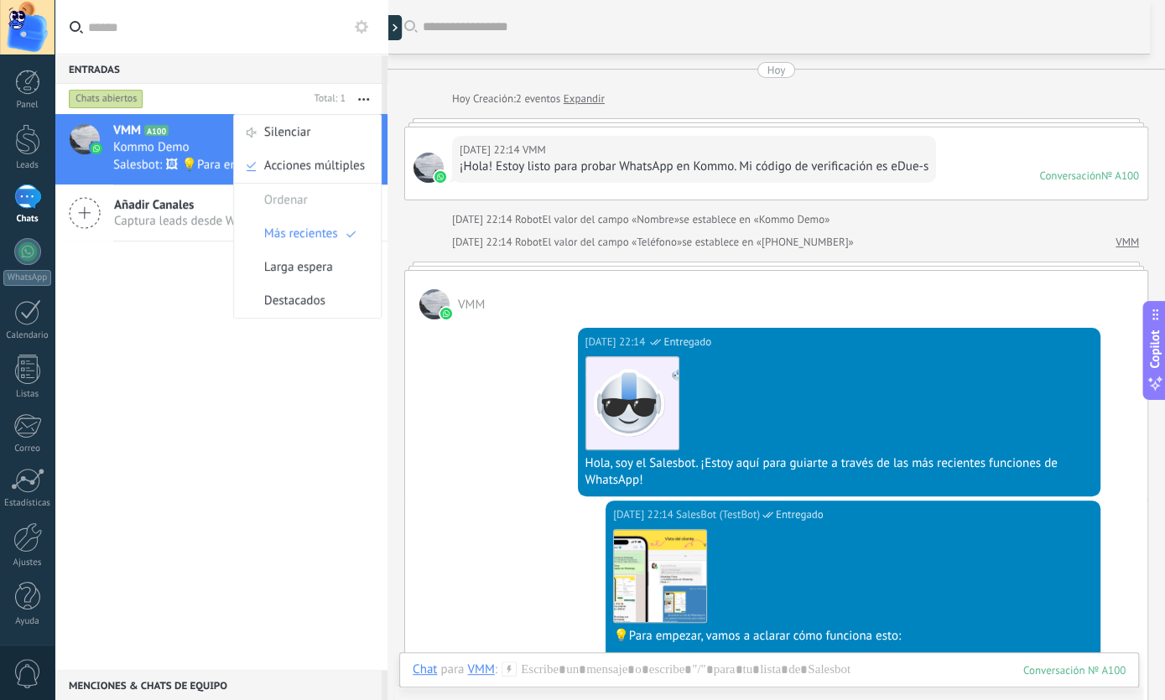
drag, startPoint x: 252, startPoint y: 398, endPoint x: 252, endPoint y: 385, distance: 13.4
click at [252, 393] on div "VMM A100 Hoy 22:14 Kommo Demo Salesbot: 🖼 💡Para empezar, vamos a aclarar cómo f…" at bounding box center [221, 392] width 333 height 556
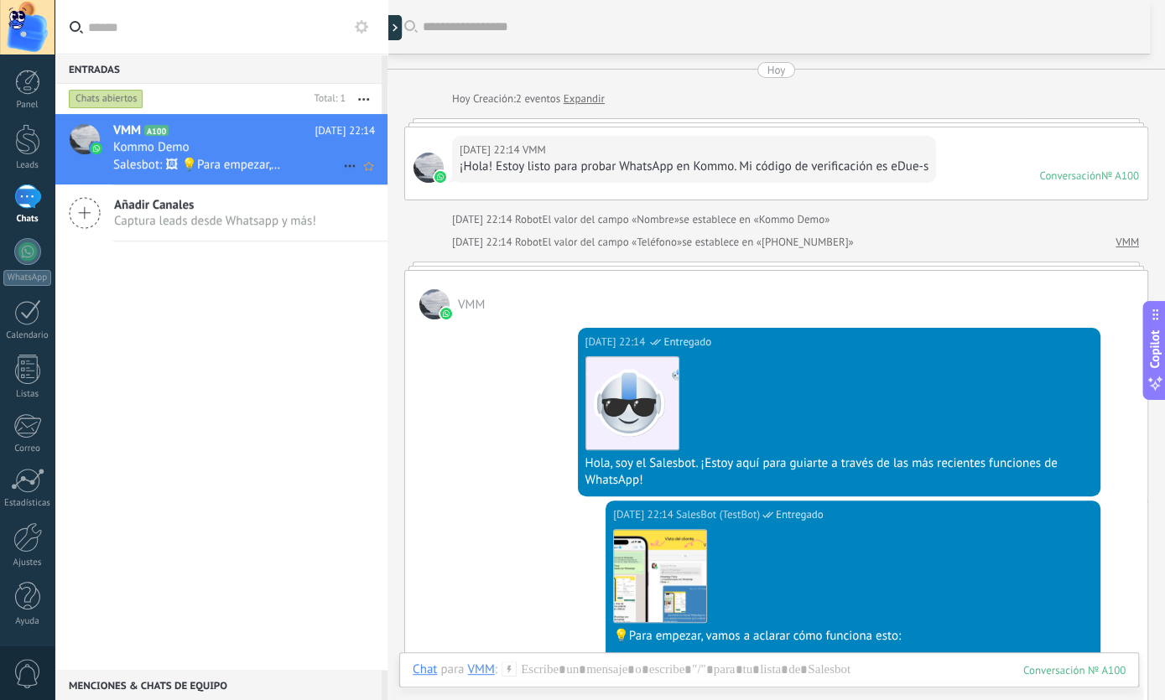
click at [344, 166] on use at bounding box center [349, 166] width 11 height 3
click at [372, 170] on span "Conversación cerrada" at bounding box center [415, 175] width 114 height 34
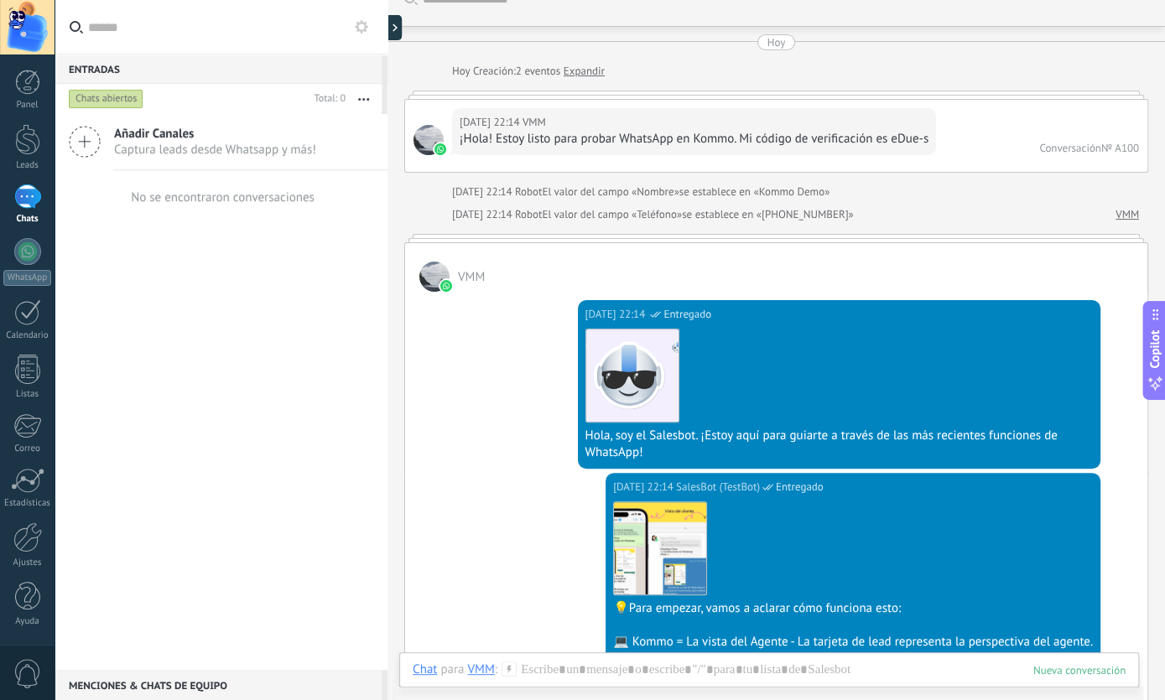
click at [278, 336] on div "Añadir Canales Captura leads desde Whatsapp y más! No se encontraron conversaci…" at bounding box center [221, 392] width 333 height 556
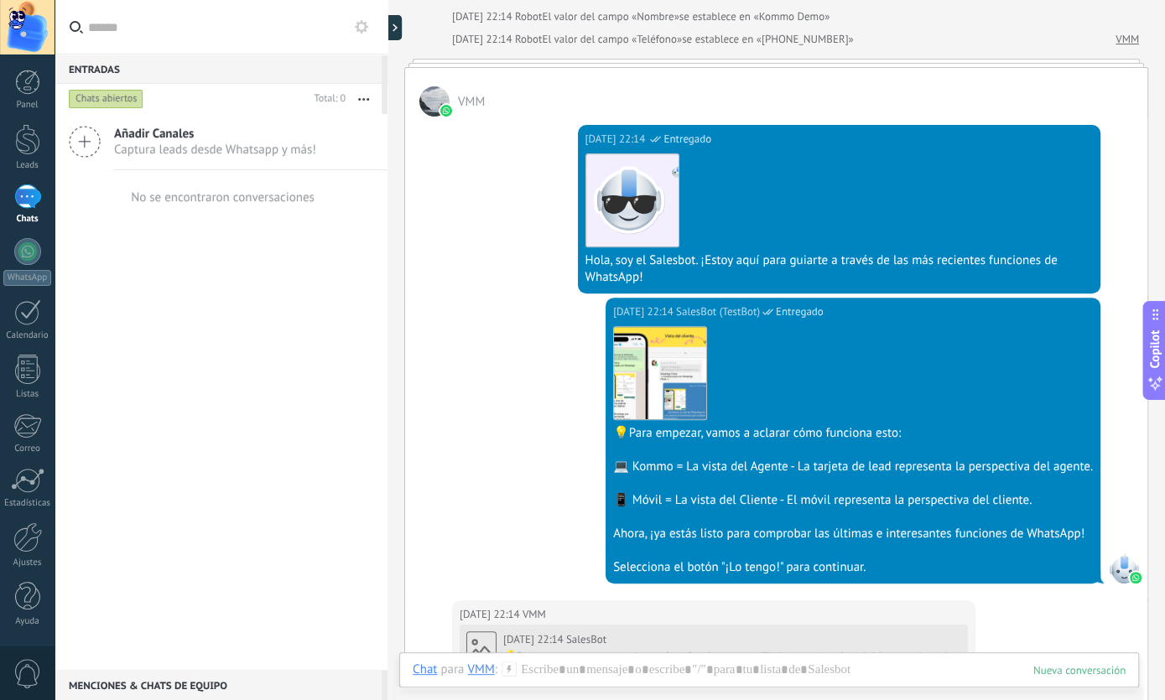
scroll to position [222, 0]
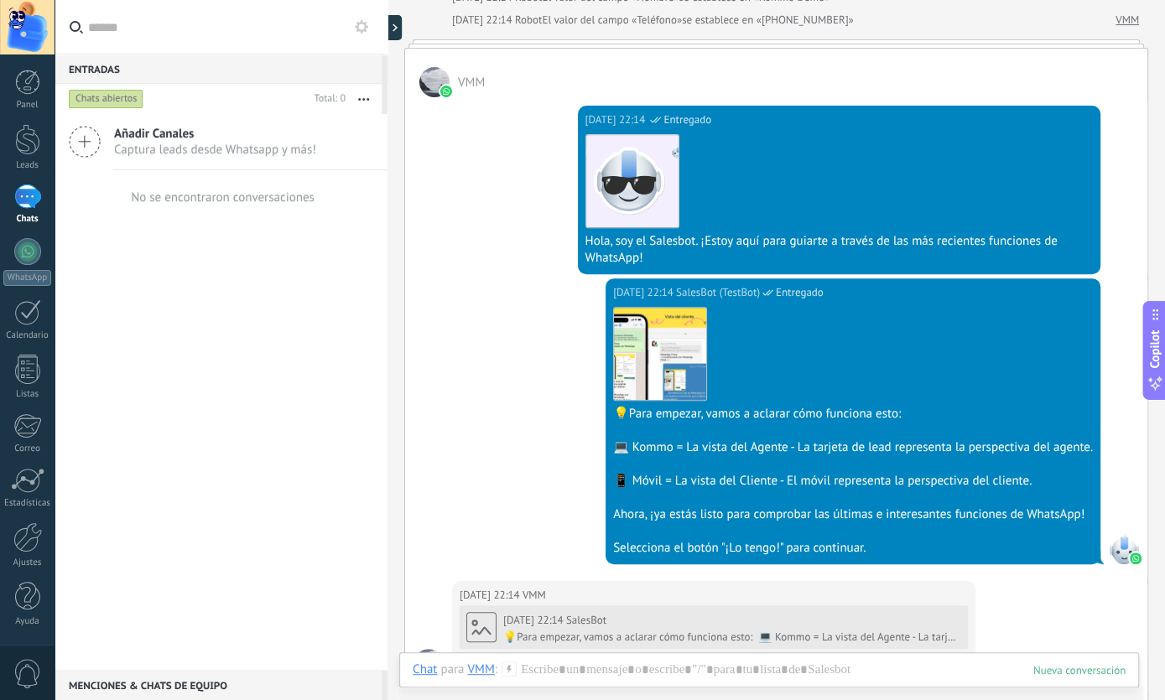
drag, startPoint x: 271, startPoint y: 356, endPoint x: 278, endPoint y: 232, distance: 124.3
click at [271, 357] on div "Añadir Canales Captura leads desde Whatsapp y más! No se encontraron conversaci…" at bounding box center [221, 392] width 333 height 556
click at [28, 198] on div "1" at bounding box center [27, 197] width 27 height 24
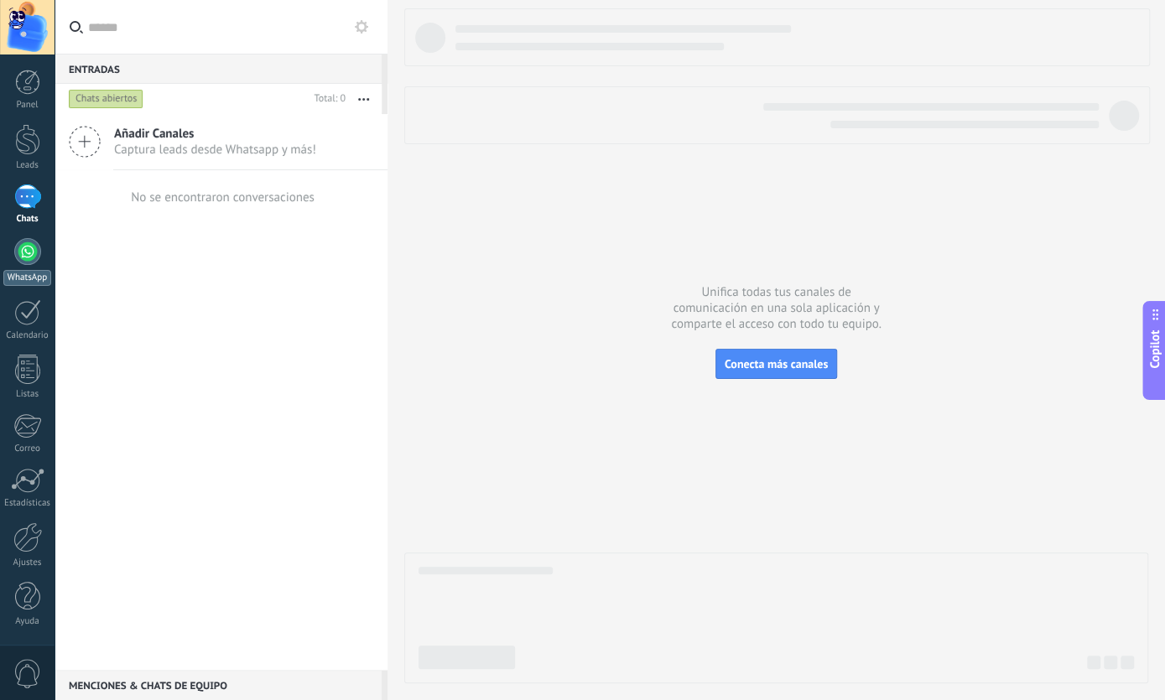
click at [40, 273] on div "WhatsApp" at bounding box center [27, 278] width 48 height 16
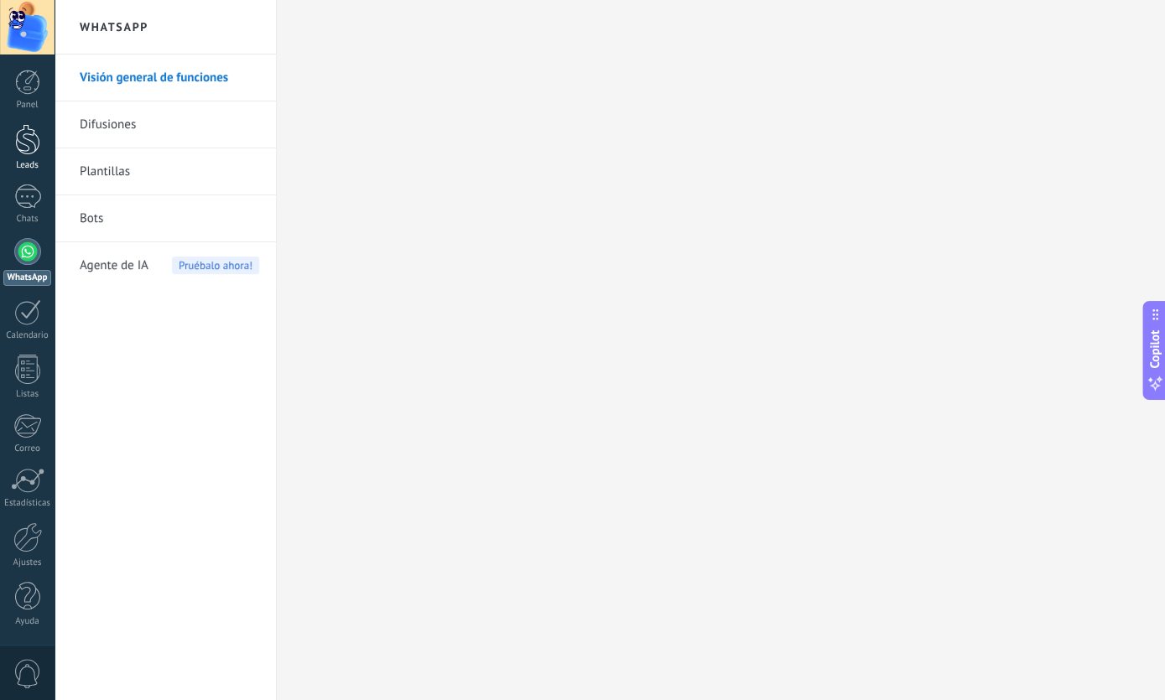
click at [4, 153] on link "Leads" at bounding box center [27, 147] width 55 height 47
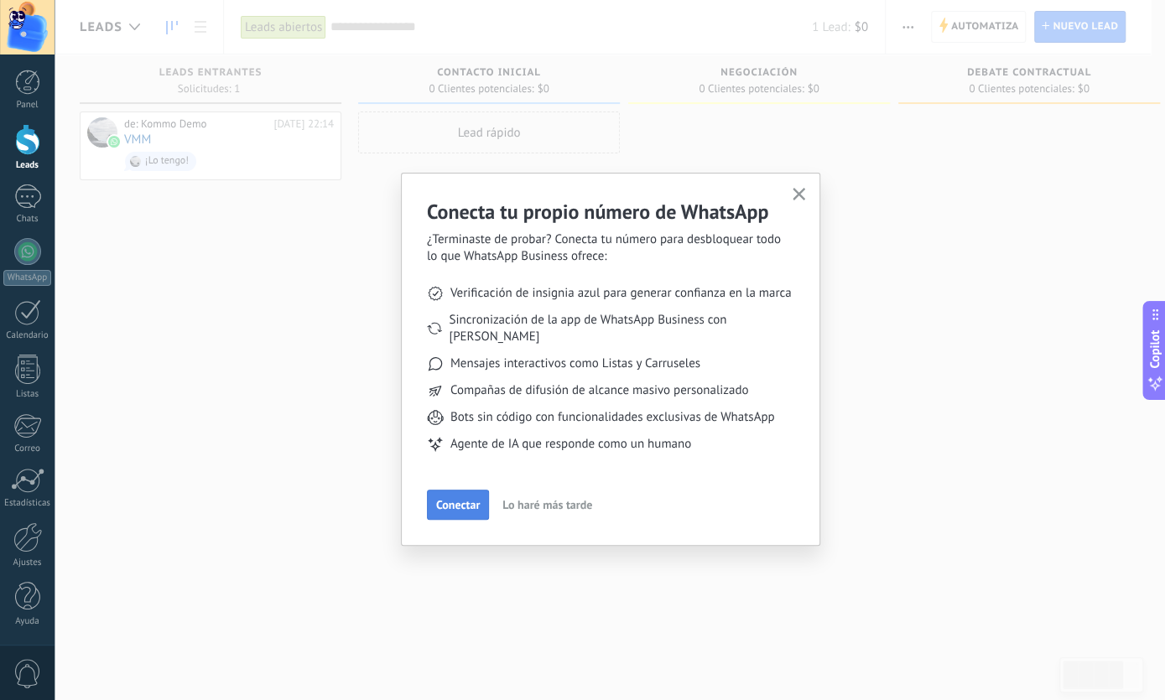
click at [453, 499] on span "Conectar" at bounding box center [458, 505] width 44 height 12
click at [453, 483] on div "Conecta tu propio número de WhatsApp ¿Terminaste de probar? Conecta tu número p…" at bounding box center [610, 350] width 1110 height 700
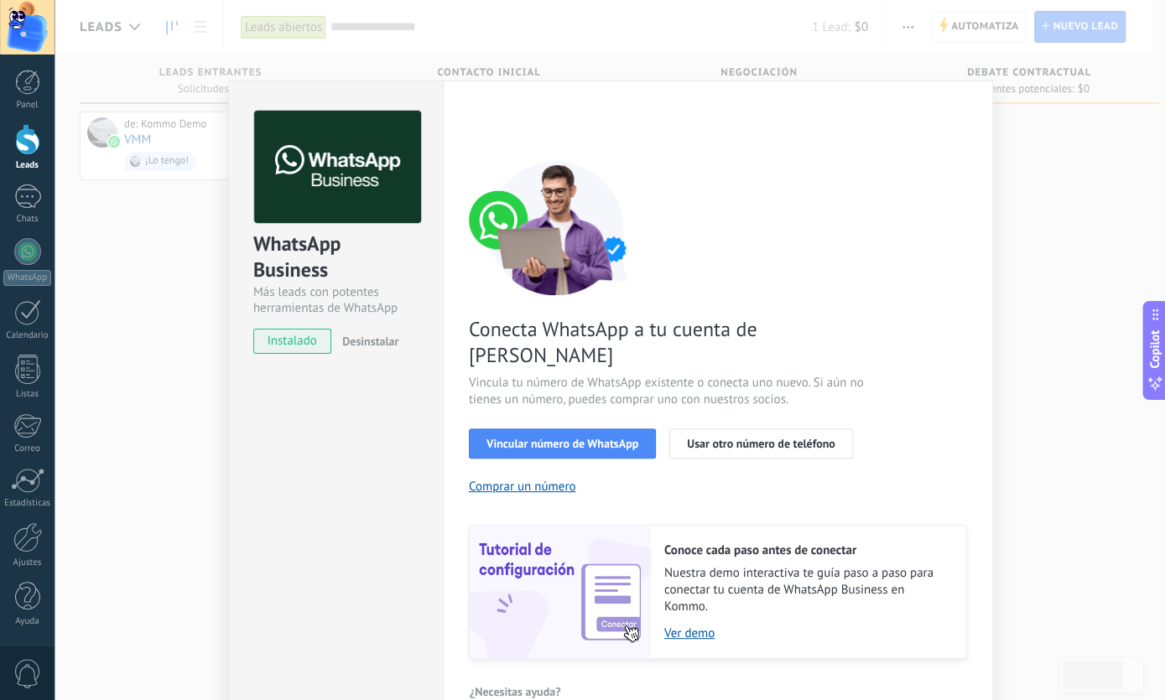
scroll to position [27, 0]
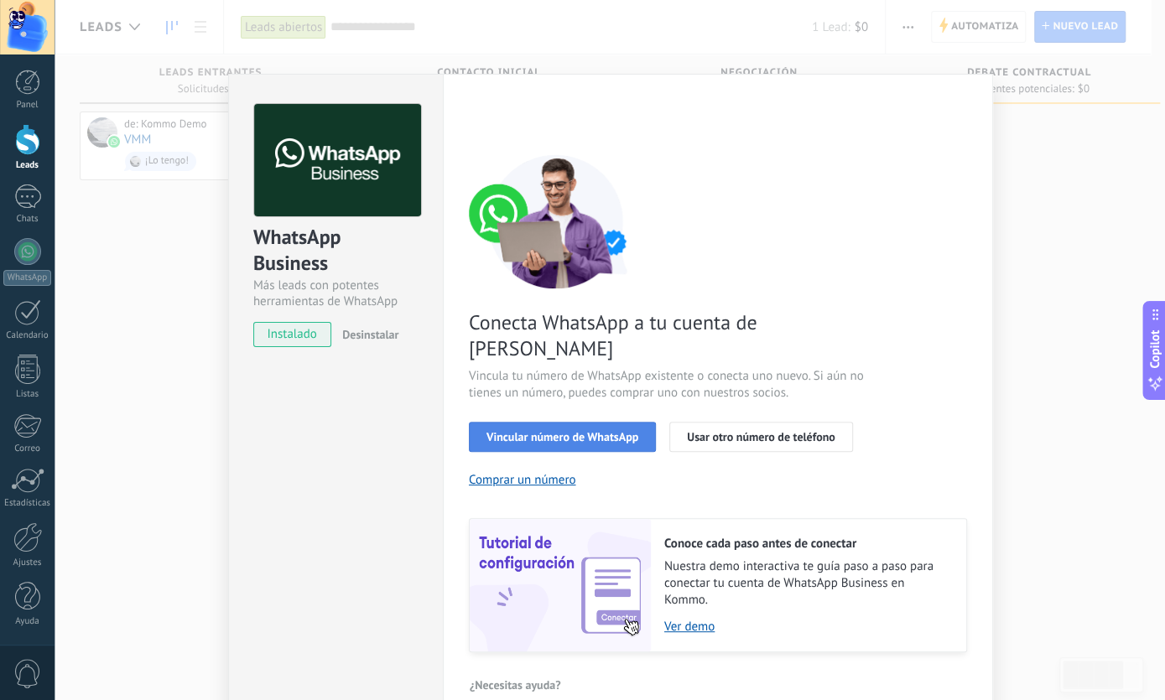
click at [580, 431] on span "Vincular número de WhatsApp" at bounding box center [562, 437] width 152 height 12
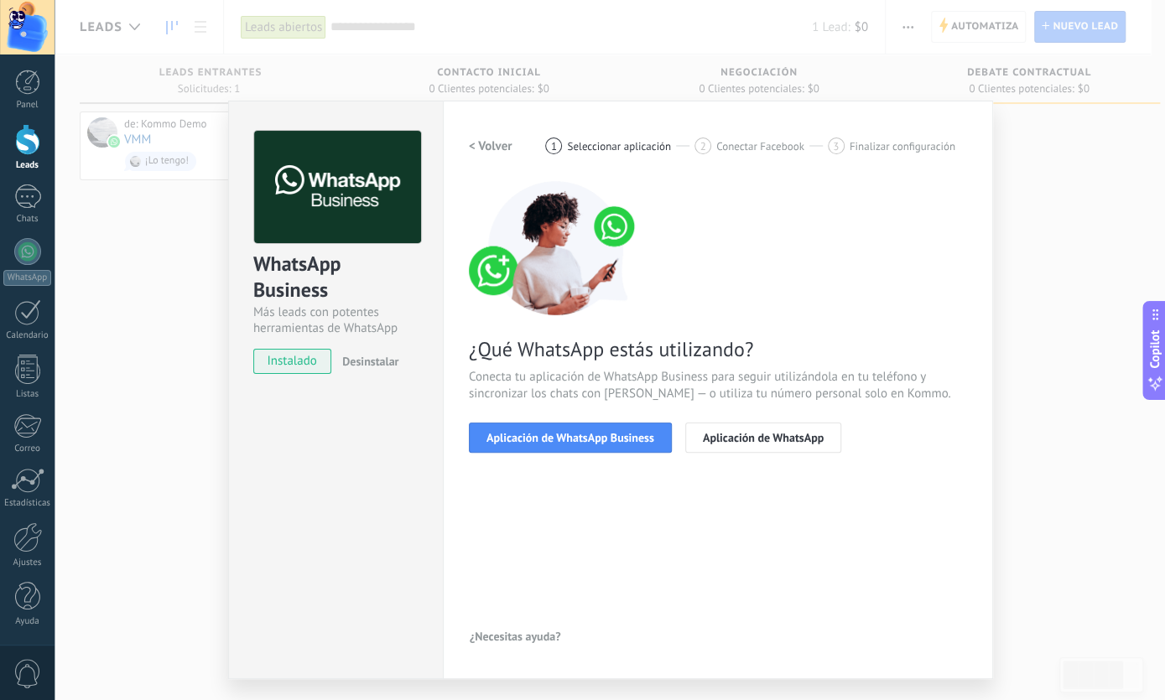
scroll to position [0, 0]
click at [580, 434] on span "Aplicación de WhatsApp Business" at bounding box center [570, 438] width 168 height 12
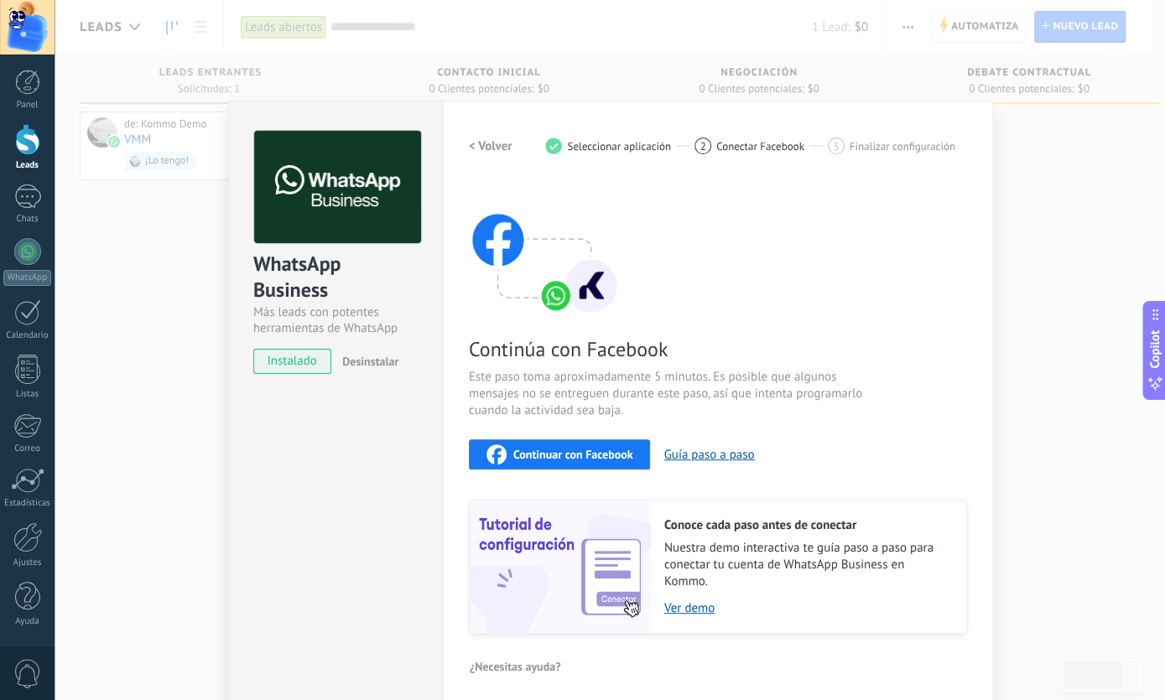
click at [459, 155] on div "Configuraciones Autorizaciones This tab logs the users who have granted integra…" at bounding box center [718, 405] width 550 height 609
click at [469, 151] on h2 "< Volver" at bounding box center [491, 146] width 44 height 16
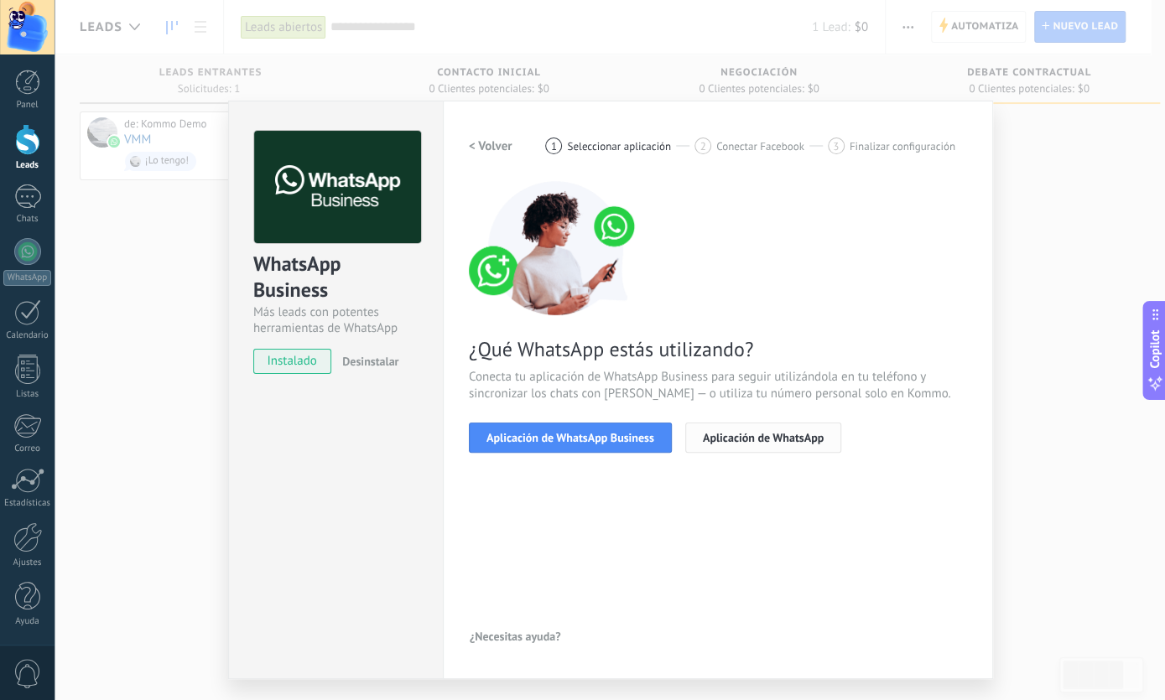
click at [723, 442] on span "Aplicación de WhatsApp" at bounding box center [763, 438] width 121 height 12
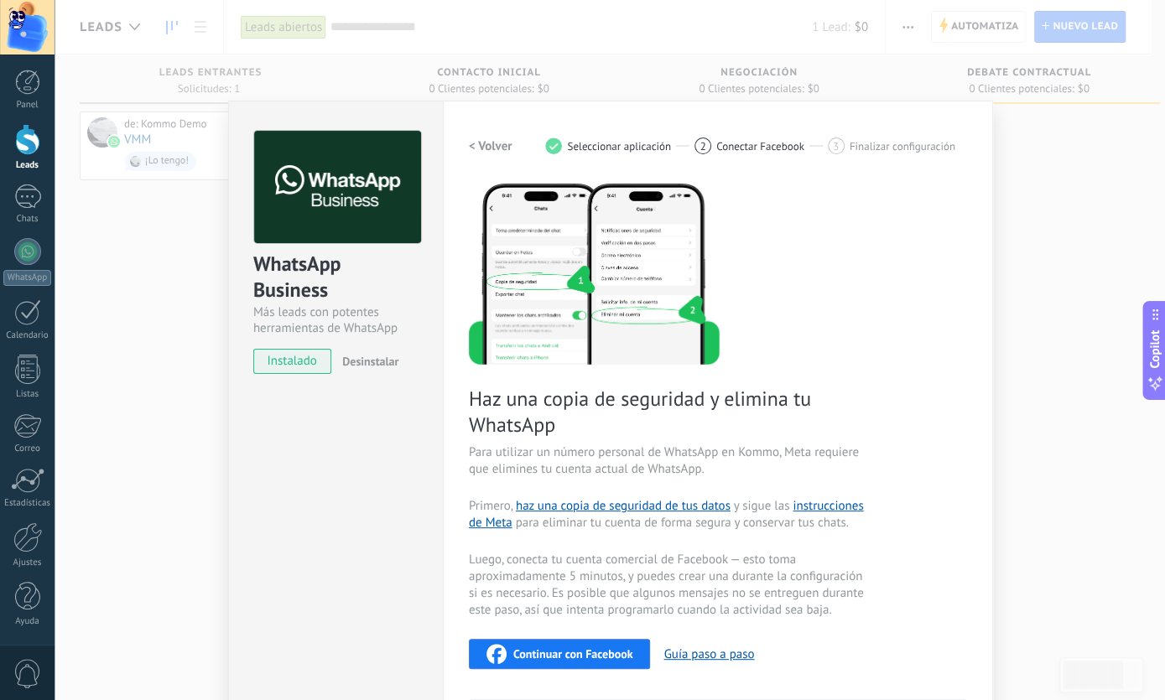
click at [471, 147] on h2 "< Volver" at bounding box center [491, 146] width 44 height 16
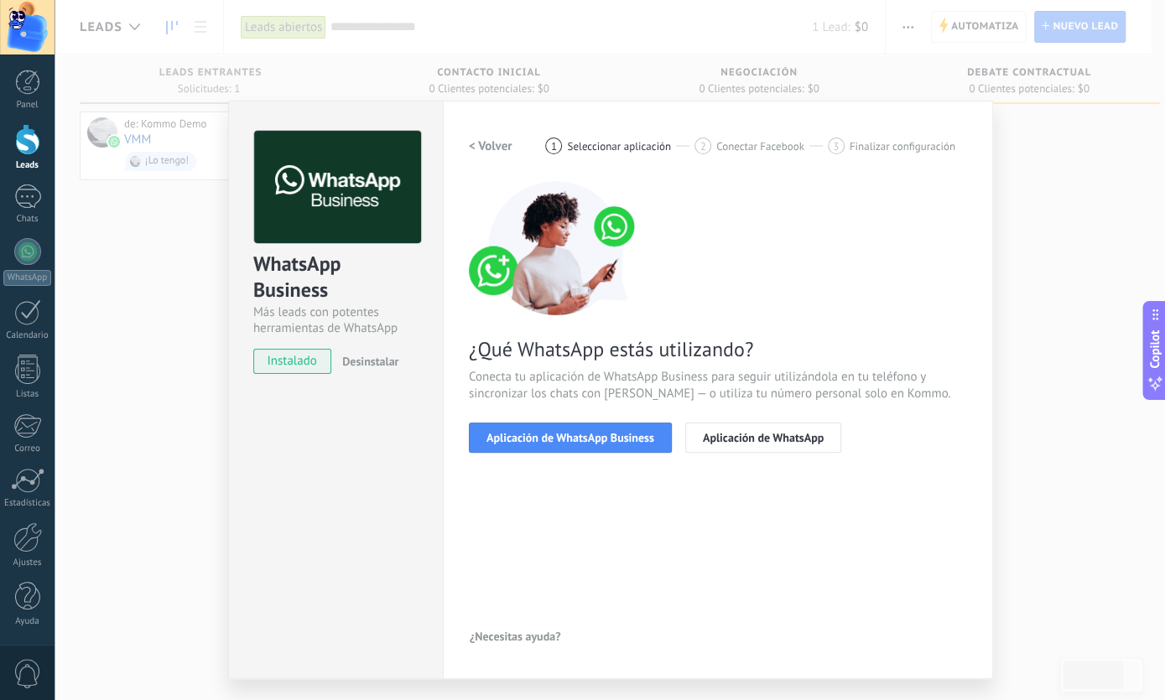
drag, startPoint x: 472, startPoint y: 169, endPoint x: 481, endPoint y: 162, distance: 10.7
click at [476, 166] on div "< Volver 1 Seleccionar aplicación 2 Conectar Facebook 3 Finalizar configuración…" at bounding box center [718, 302] width 498 height 342
click at [477, 143] on h2 "< Volver" at bounding box center [491, 146] width 44 height 16
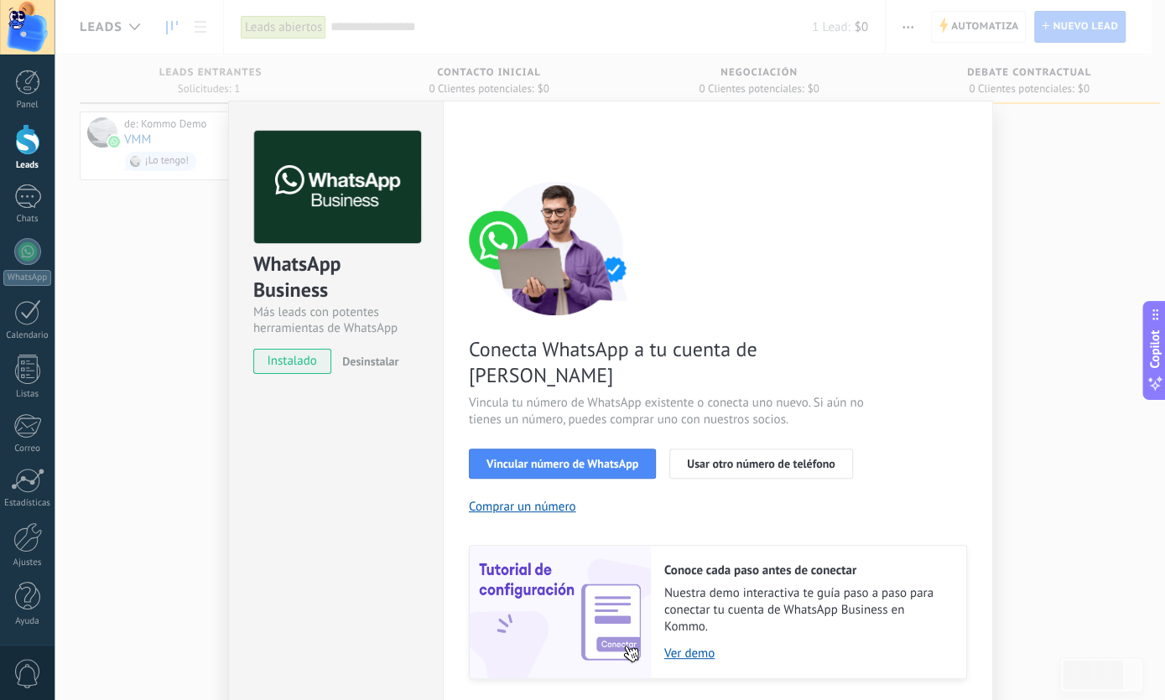
click at [768, 415] on div "Conecta WhatsApp a tu cuenta de Kommo Vincula tu número de WhatsApp existente o…" at bounding box center [718, 430] width 498 height 498
click at [757, 458] on span "Usar otro número de teléfono" at bounding box center [761, 464] width 148 height 12
click at [362, 355] on button "Desinstalar" at bounding box center [366, 361] width 63 height 25
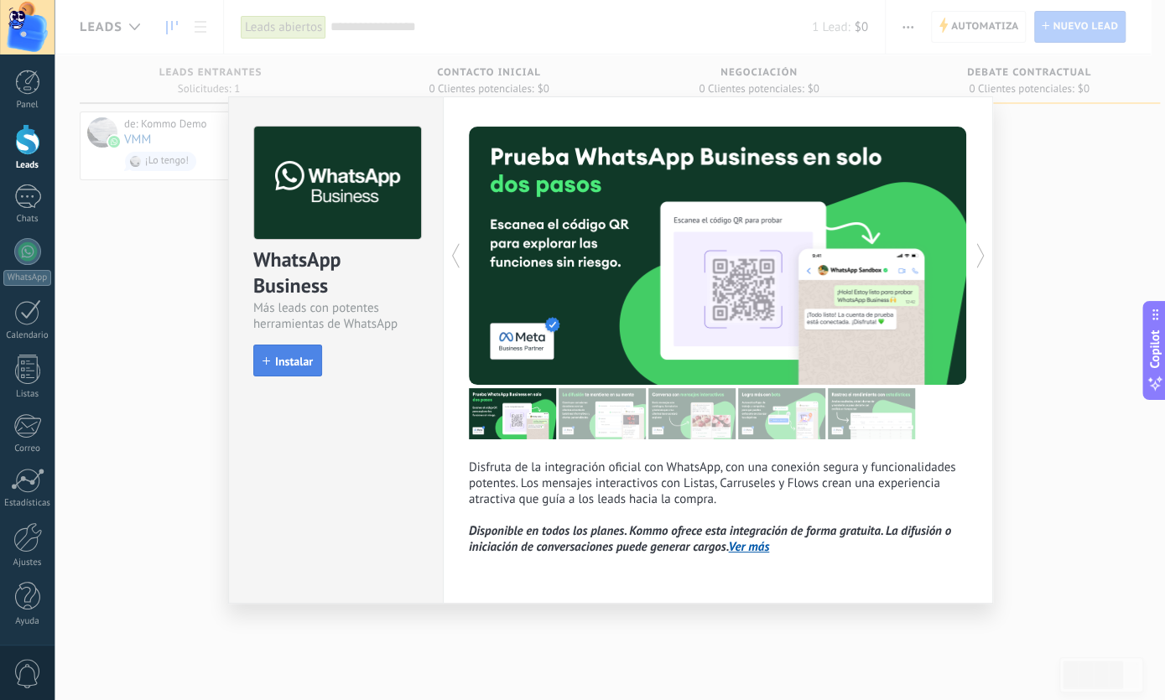
click at [299, 372] on button "Instalar" at bounding box center [287, 361] width 69 height 32
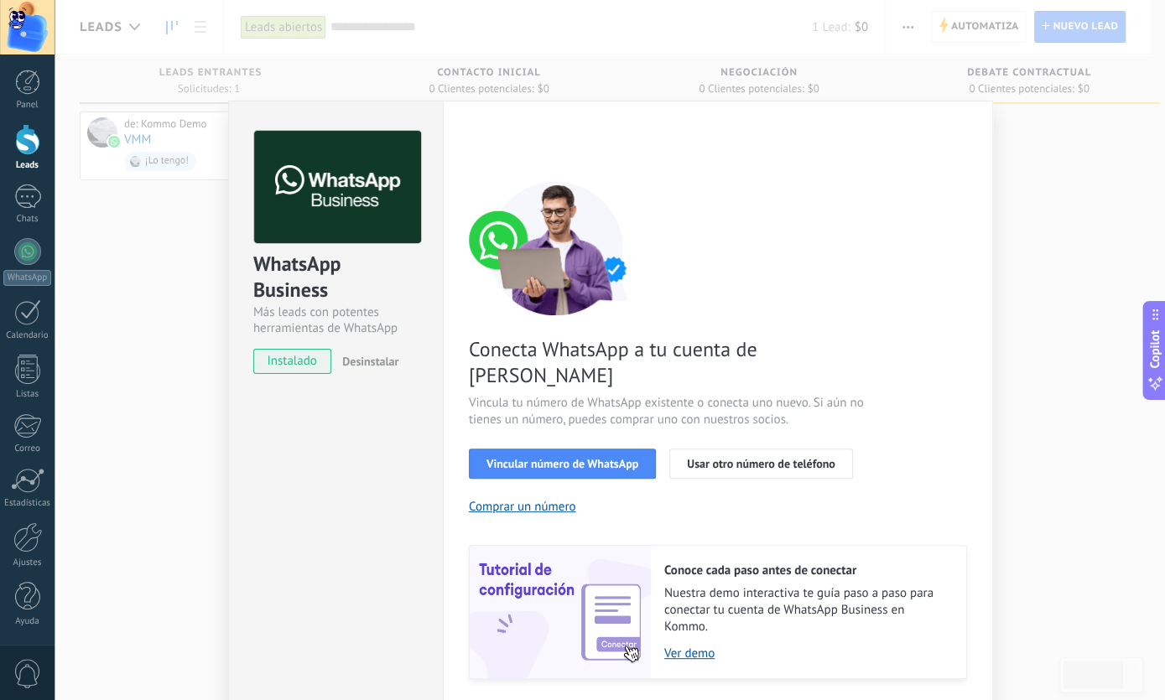
scroll to position [27, 0]
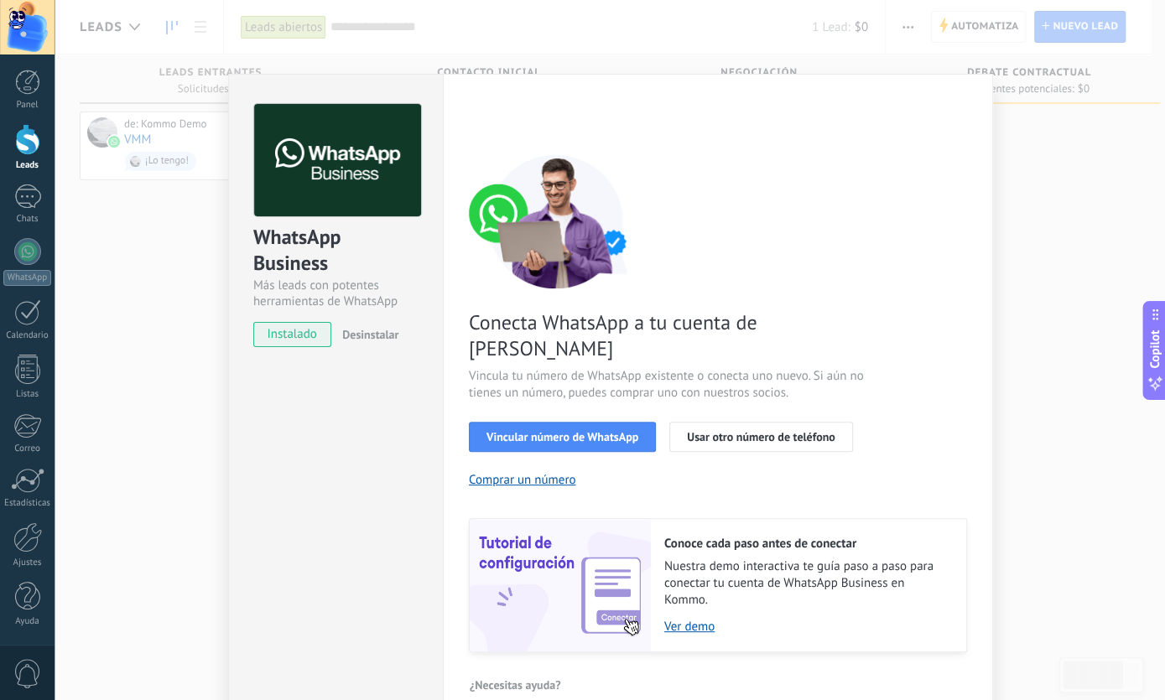
drag, startPoint x: 124, startPoint y: 244, endPoint x: 137, endPoint y: 261, distance: 21.0
click at [124, 246] on div "WhatsApp Business Más leads con potentes herramientas de WhatsApp instalado Des…" at bounding box center [610, 350] width 1110 height 700
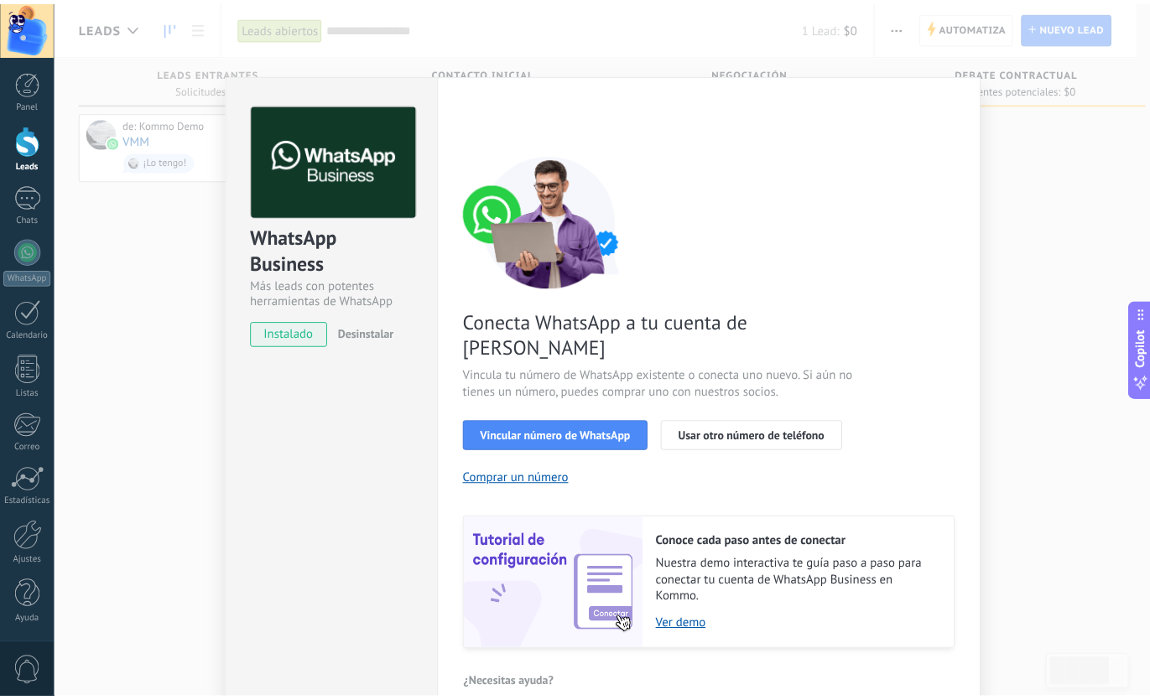
scroll to position [0, 0]
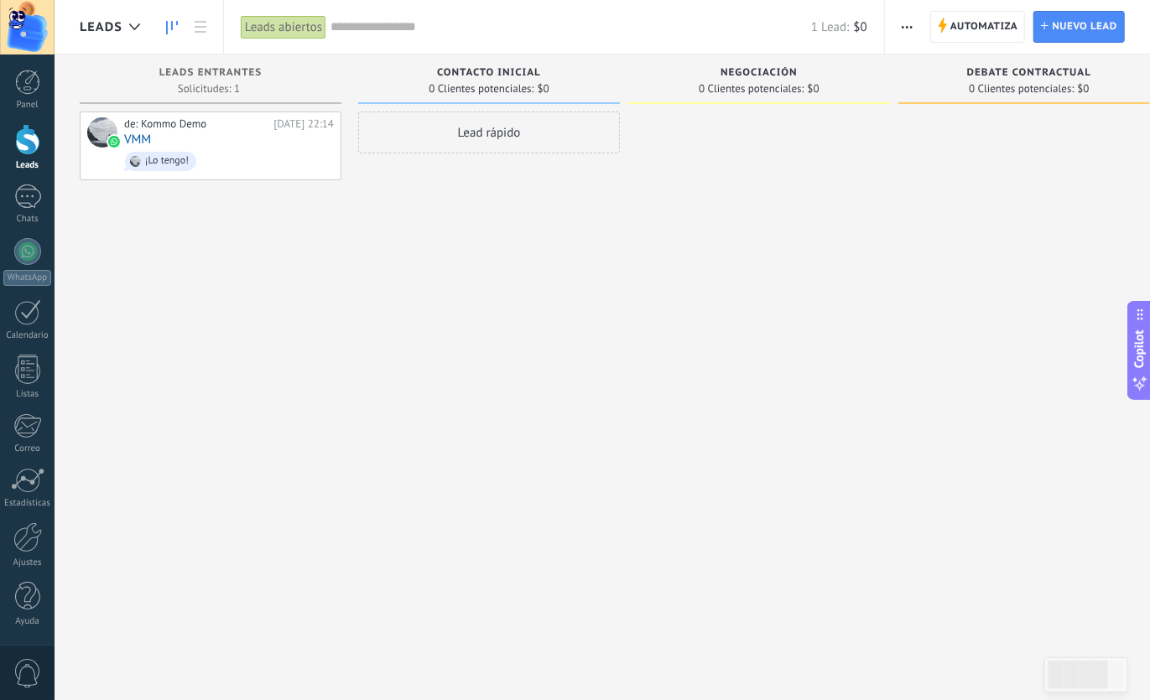
click at [548, 250] on div "Lead rápido" at bounding box center [489, 352] width 262 height 481
click at [276, 145] on icon at bounding box center [268, 145] width 15 height 15
click at [347, 291] on div "Leads Entrantes Solicitudes: 1 0 0 0 1 0 0 0 1" at bounding box center [219, 324] width 278 height 538
drag, startPoint x: 305, startPoint y: 120, endPoint x: 293, endPoint y: 110, distance: 16.1
click at [304, 119] on div at bounding box center [211, 352] width 262 height 481
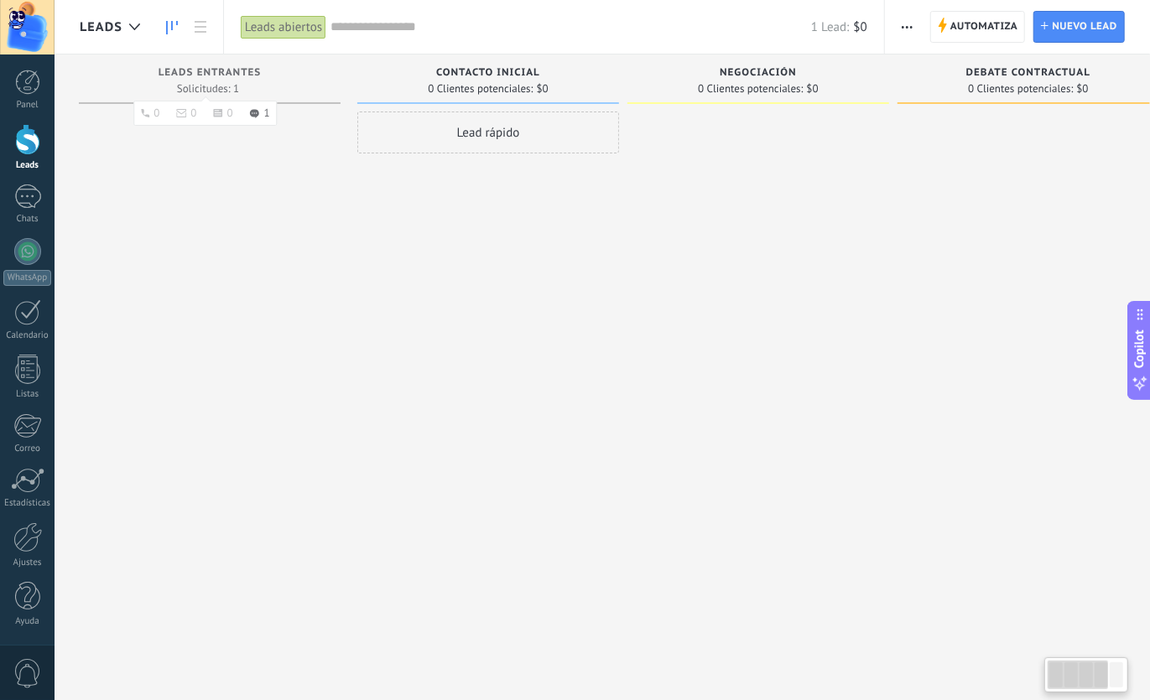
click at [242, 96] on div "Leads Entrantes Solicitudes: 1 0 0 0 1 0 0 0 1" at bounding box center [210, 79] width 262 height 49
drag, startPoint x: 295, startPoint y: 255, endPoint x: 291, endPoint y: 236, distance: 19.7
click at [297, 248] on div at bounding box center [208, 352] width 262 height 481
click at [197, 91] on span "Solicitudes: 1 0 0 0 1 0 0 0 1" at bounding box center [207, 89] width 62 height 10
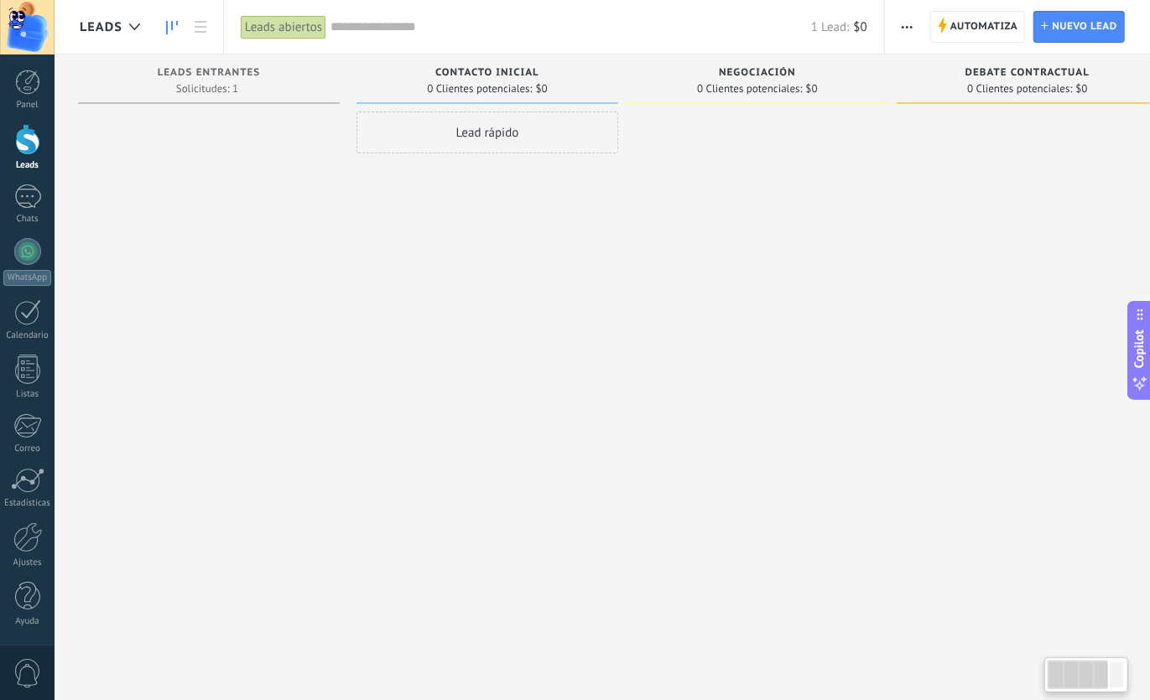
drag, startPoint x: 559, startPoint y: 237, endPoint x: 524, endPoint y: 119, distance: 122.6
click at [561, 231] on div "Lead rápido" at bounding box center [487, 352] width 262 height 481
click at [513, 78] on span "Contacto inicial" at bounding box center [487, 73] width 104 height 12
click at [524, 69] on span "Contacto inicial" at bounding box center [487, 73] width 104 height 12
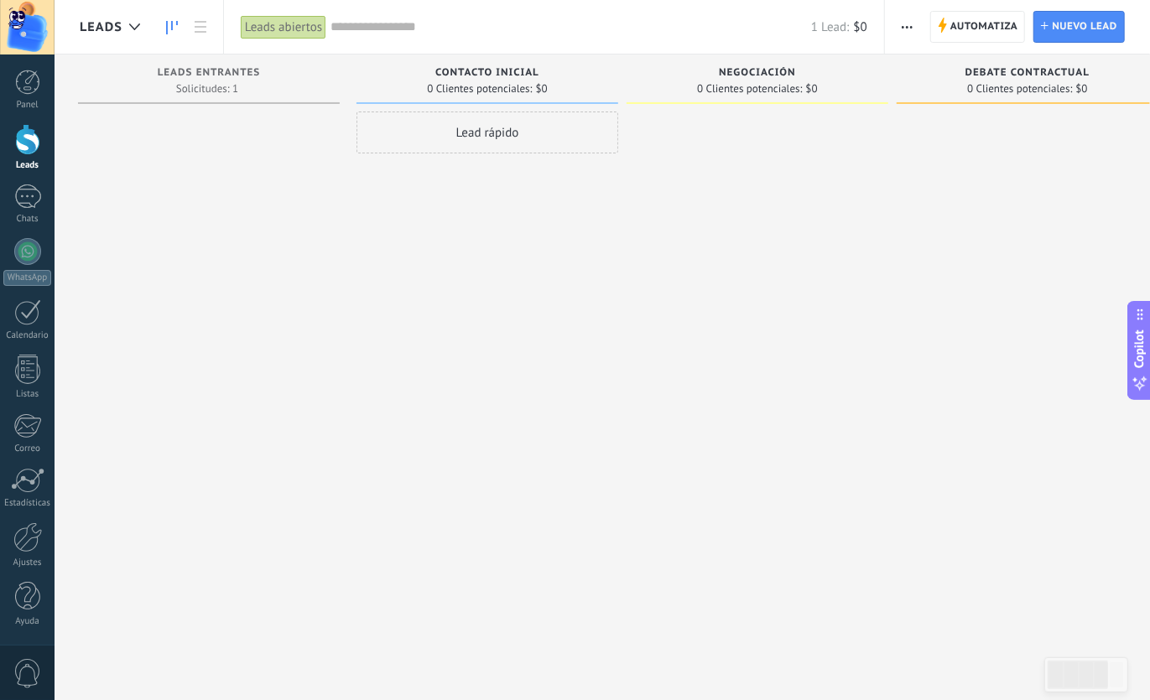
click at [524, 69] on span "Contacto inicial" at bounding box center [487, 73] width 104 height 12
click at [543, 216] on div "Lead rápido" at bounding box center [487, 352] width 262 height 481
click at [449, 232] on div "Lead rápido" at bounding box center [487, 352] width 262 height 481
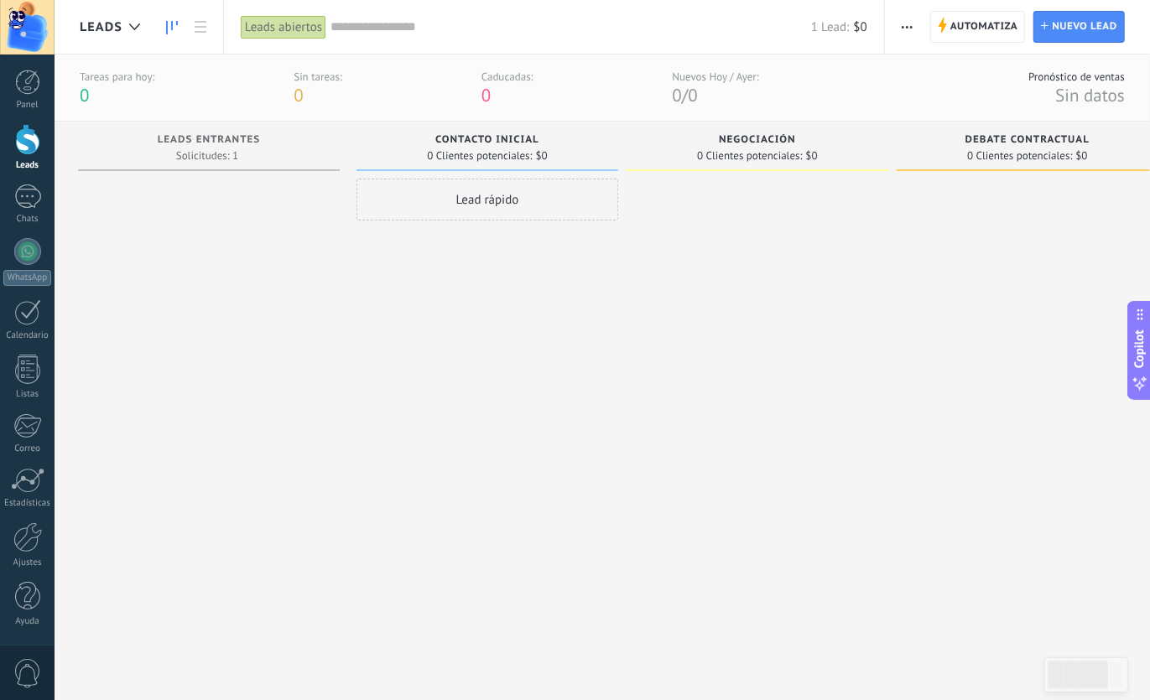
click at [909, 11] on div "Automatiza Nueva difusión Editar embudo Editar el diseño de la tarjeta Importar…" at bounding box center [907, 27] width 29 height 33
click at [905, 16] on span "button" at bounding box center [907, 27] width 11 height 32
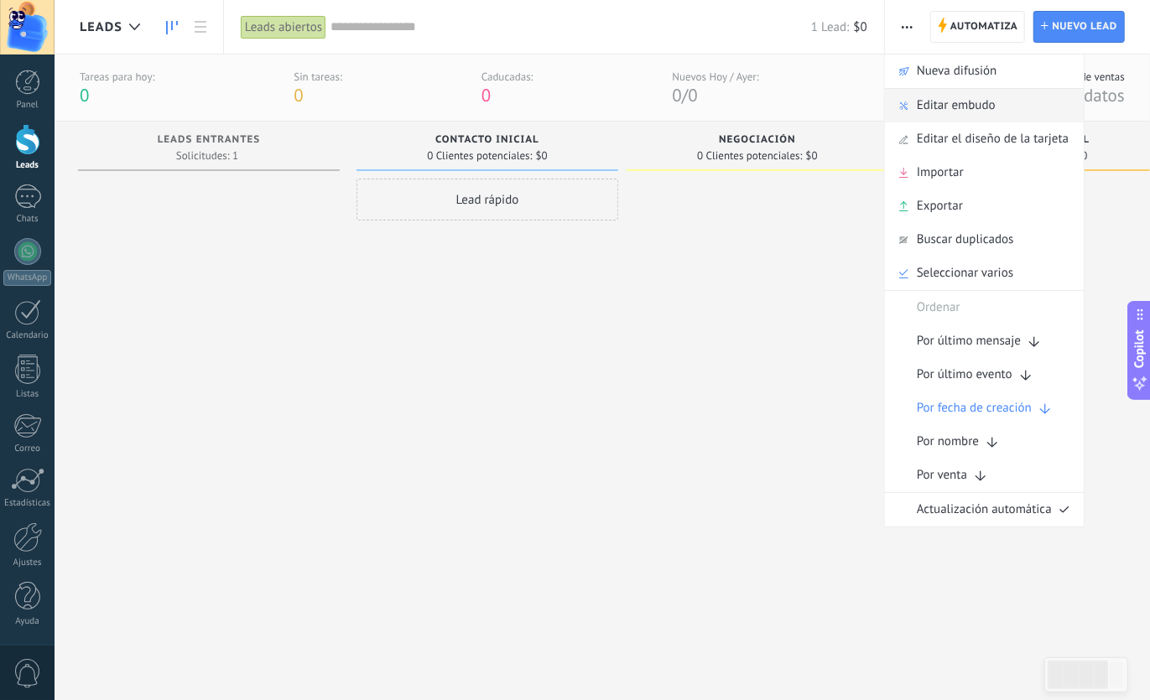
click at [928, 106] on span "Editar embudo" at bounding box center [956, 106] width 79 height 34
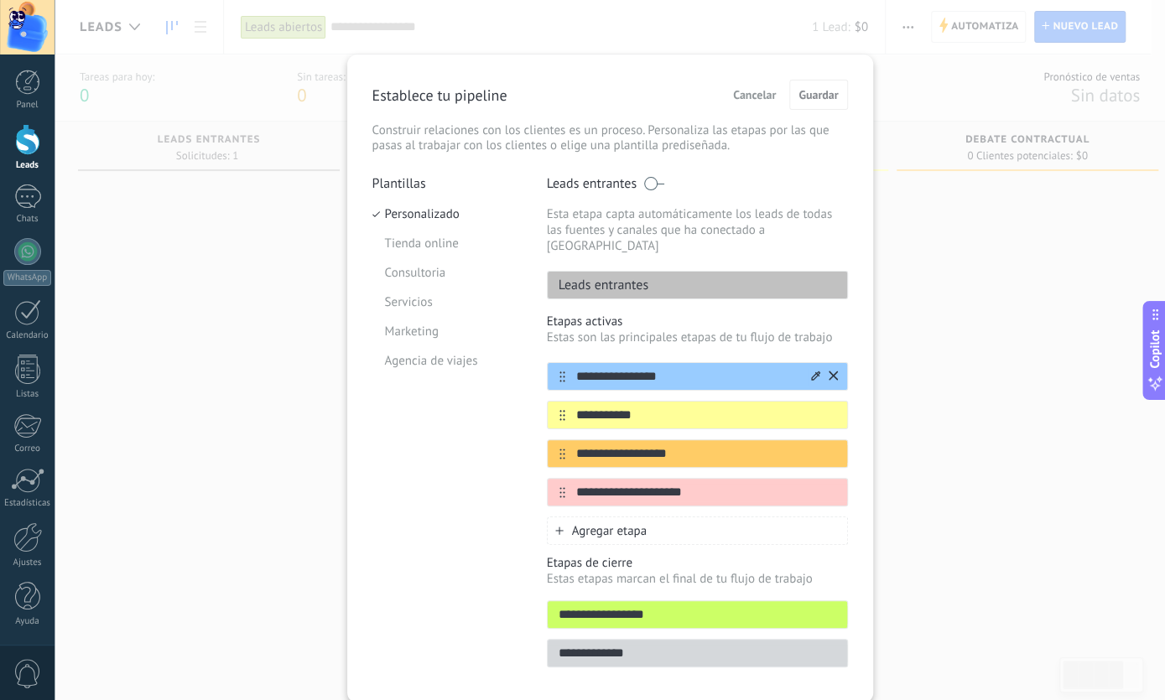
click at [667, 368] on input "**********" at bounding box center [686, 377] width 243 height 18
click at [811, 371] on icon at bounding box center [815, 375] width 9 height 9
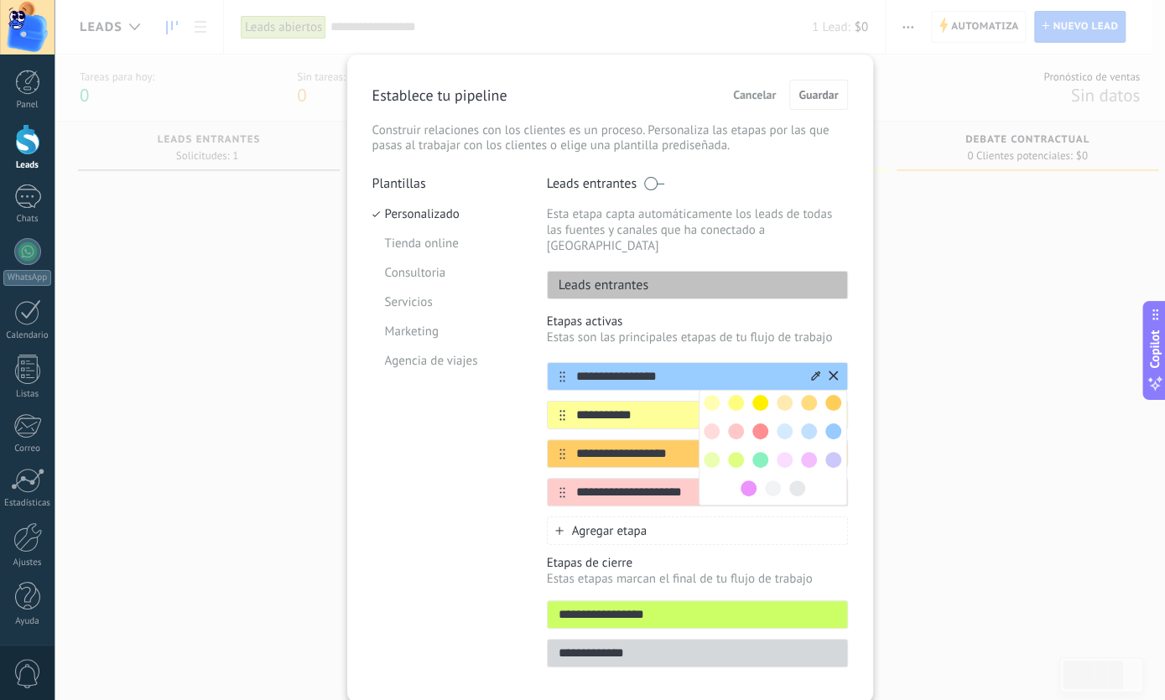
click at [663, 368] on input "**********" at bounding box center [686, 377] width 243 height 18
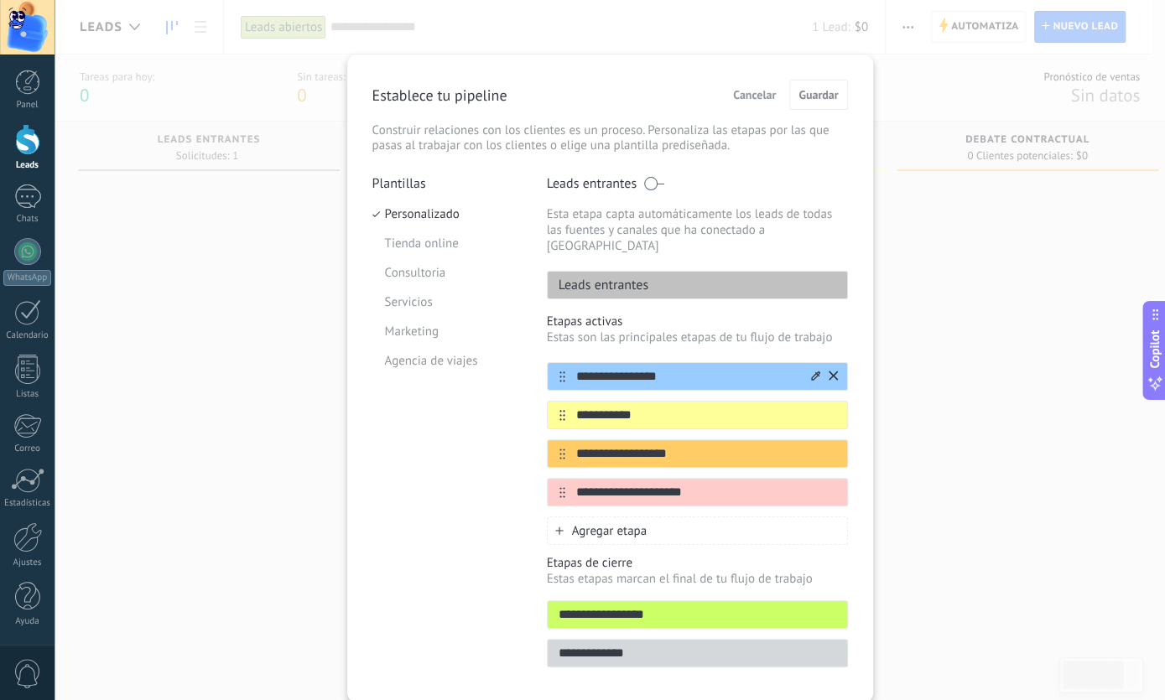
drag, startPoint x: 663, startPoint y: 362, endPoint x: 580, endPoint y: 370, distance: 82.5
click at [580, 370] on input "**********" at bounding box center [686, 377] width 243 height 18
type input "******"
drag, startPoint x: 610, startPoint y: 385, endPoint x: 612, endPoint y: 397, distance: 12.0
click at [610, 386] on div "**********" at bounding box center [697, 434] width 301 height 144
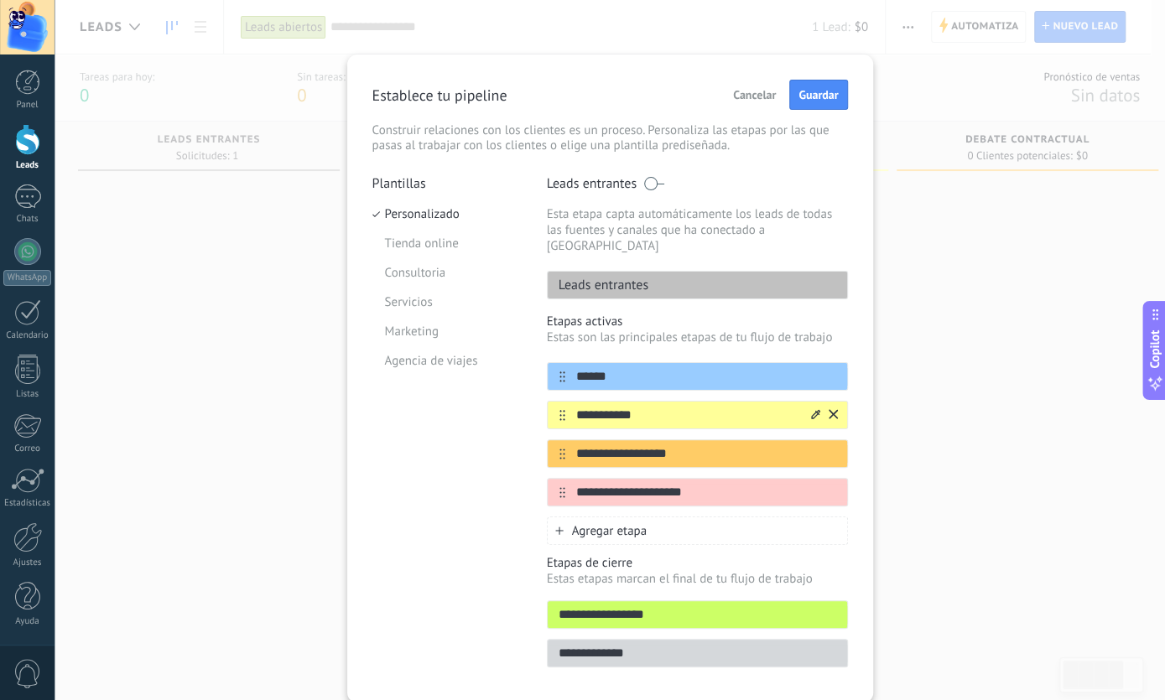
click at [612, 407] on input "**********" at bounding box center [686, 416] width 243 height 18
type input "*"
drag, startPoint x: 535, startPoint y: 415, endPoint x: 494, endPoint y: 417, distance: 41.1
click at [565, 417] on input "**********" at bounding box center [686, 416] width 243 height 18
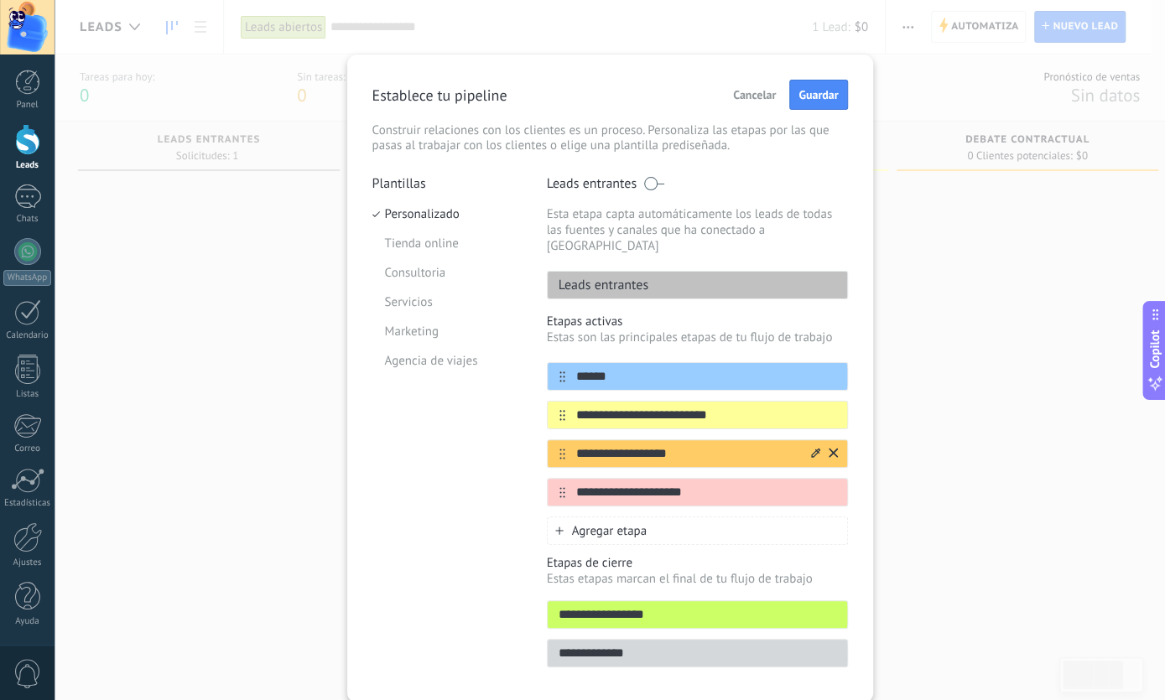
type input "**********"
click at [621, 445] on input "**********" at bounding box center [686, 454] width 243 height 18
click at [808, 440] on div at bounding box center [822, 453] width 29 height 27
click at [811, 448] on icon at bounding box center [815, 453] width 9 height 10
click at [658, 445] on input "**********" at bounding box center [686, 454] width 243 height 18
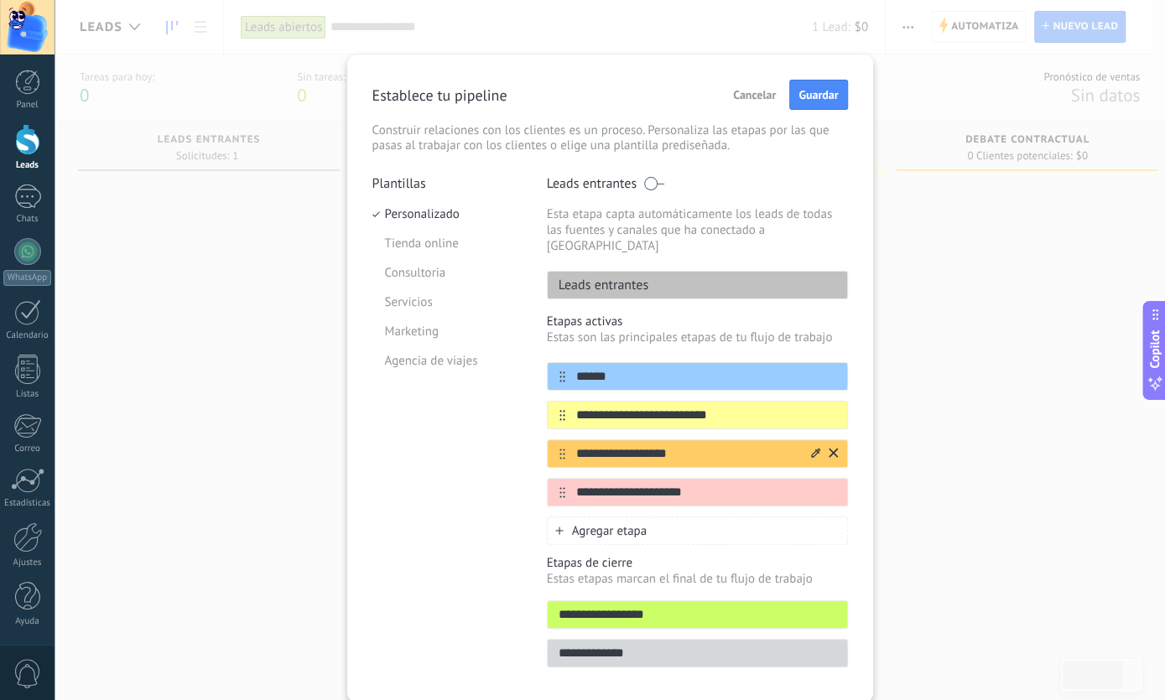
click at [658, 445] on input "**********" at bounding box center [686, 454] width 243 height 18
drag, startPoint x: 675, startPoint y: 437, endPoint x: 521, endPoint y: 462, distance: 156.4
click at [565, 460] on input "**********" at bounding box center [706, 454] width 282 height 18
type input "*"
type input "**********"
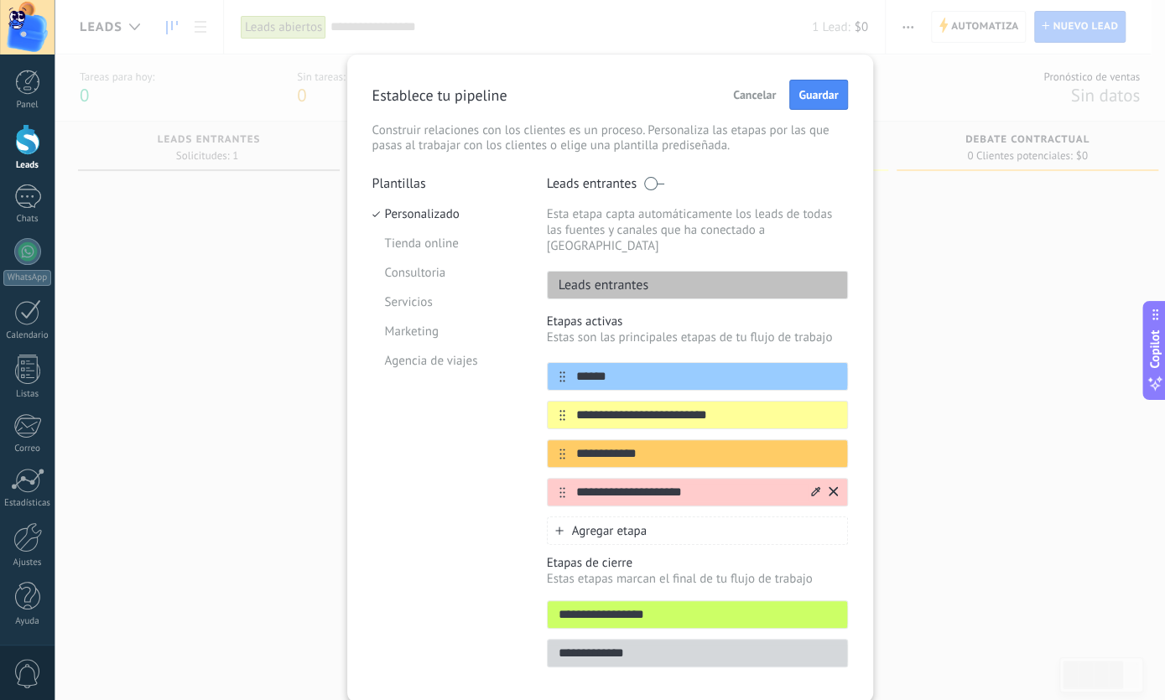
drag, startPoint x: 680, startPoint y: 475, endPoint x: 562, endPoint y: 487, distance: 118.9
click at [565, 487] on input "**********" at bounding box center [686, 493] width 243 height 18
type input "*"
type input "*****"
click at [824, 91] on span "Guardar" at bounding box center [817, 95] width 39 height 12
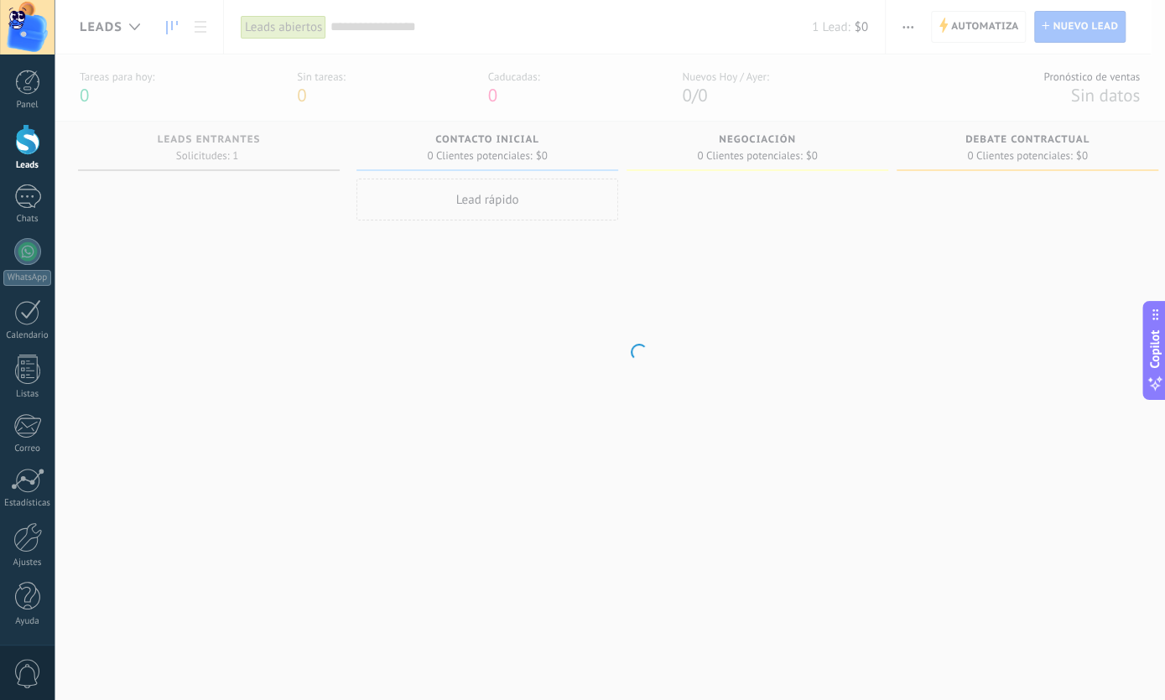
scroll to position [0, 2]
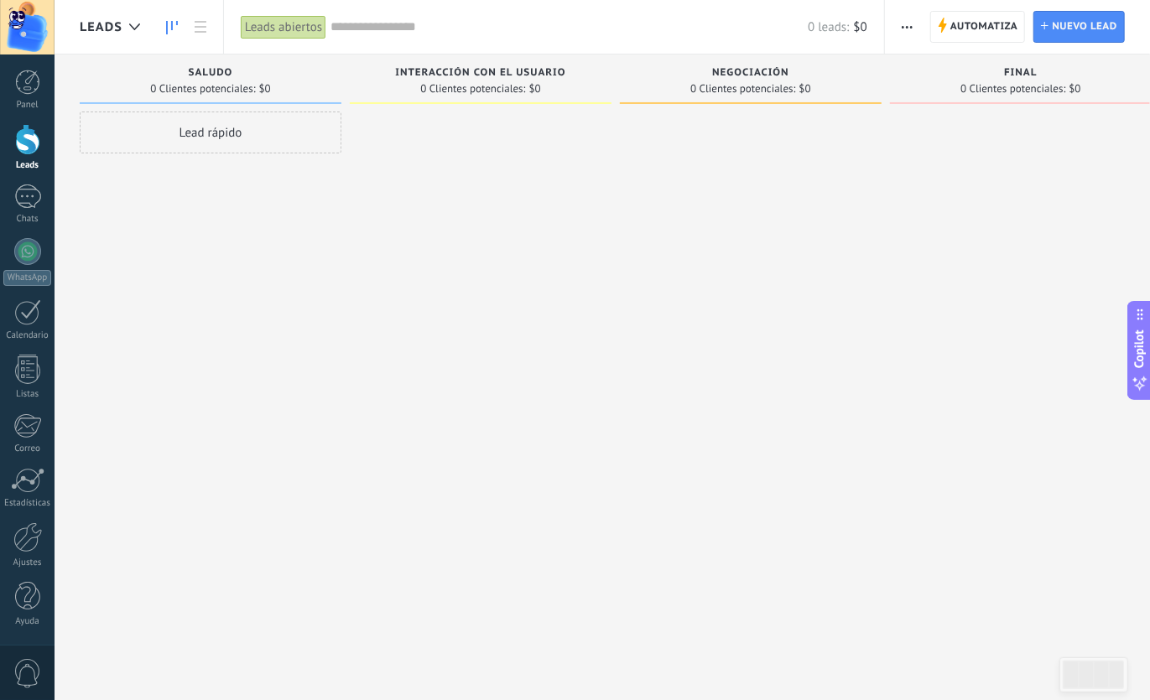
click at [246, 132] on div "Lead rápido" at bounding box center [211, 133] width 262 height 42
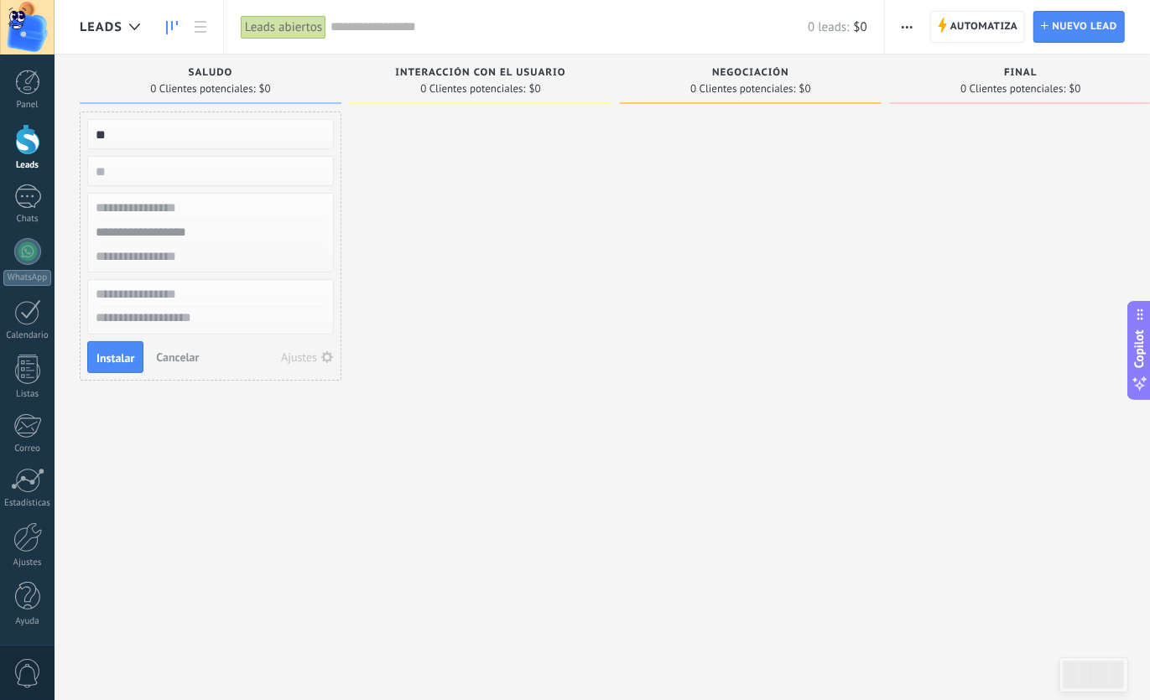
type input "*"
type input "**********"
click at [118, 169] on input "numeric" at bounding box center [208, 170] width 245 height 23
type input "*"
click at [184, 209] on input "text" at bounding box center [208, 208] width 245 height 24
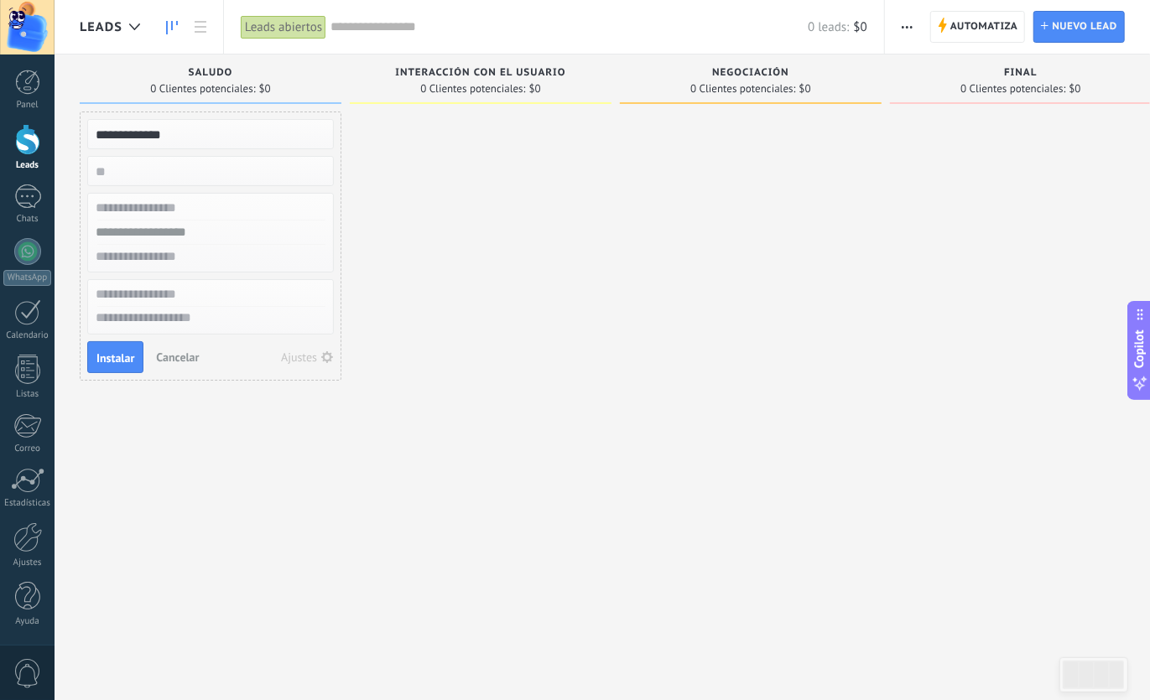
drag, startPoint x: 199, startPoint y: 215, endPoint x: 188, endPoint y: 216, distance: 10.9
click at [188, 216] on input "text" at bounding box center [208, 208] width 245 height 24
click at [185, 222] on input "text" at bounding box center [208, 233] width 245 height 24
click at [183, 234] on input "text" at bounding box center [208, 233] width 245 height 24
click at [190, 259] on input "text" at bounding box center [208, 257] width 245 height 24
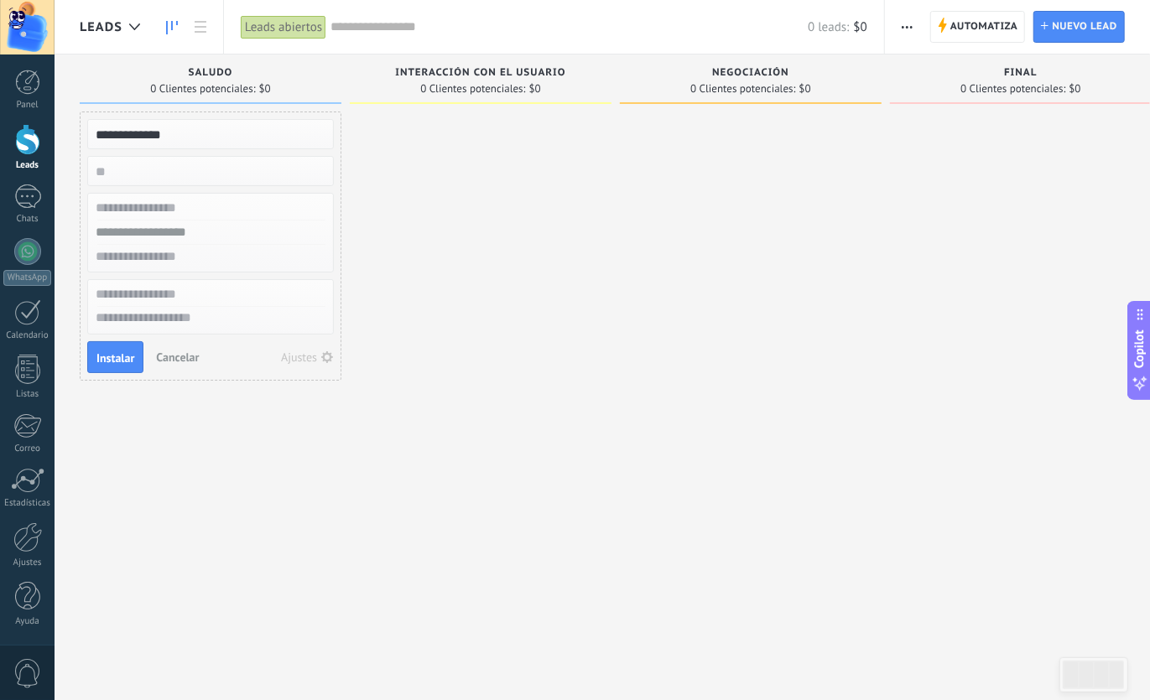
drag, startPoint x: 200, startPoint y: 287, endPoint x: 206, endPoint y: 304, distance: 18.6
click at [200, 288] on input "text" at bounding box center [208, 295] width 245 height 24
click at [207, 310] on textarea at bounding box center [210, 319] width 245 height 24
click at [112, 359] on span "Instalar" at bounding box center [115, 358] width 38 height 12
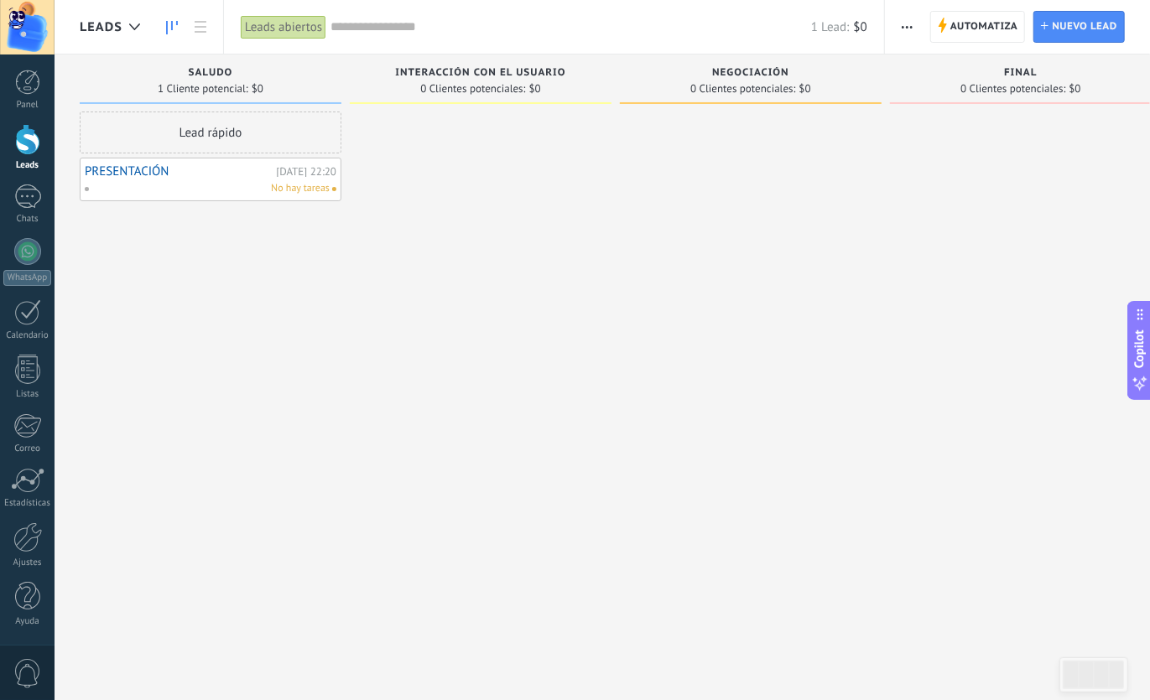
click at [227, 192] on div "No hay tareas" at bounding box center [207, 188] width 246 height 15
click at [320, 185] on span "No hay tareas" at bounding box center [300, 188] width 59 height 15
click at [230, 170] on link "PRESENTACIÓN" at bounding box center [178, 171] width 187 height 14
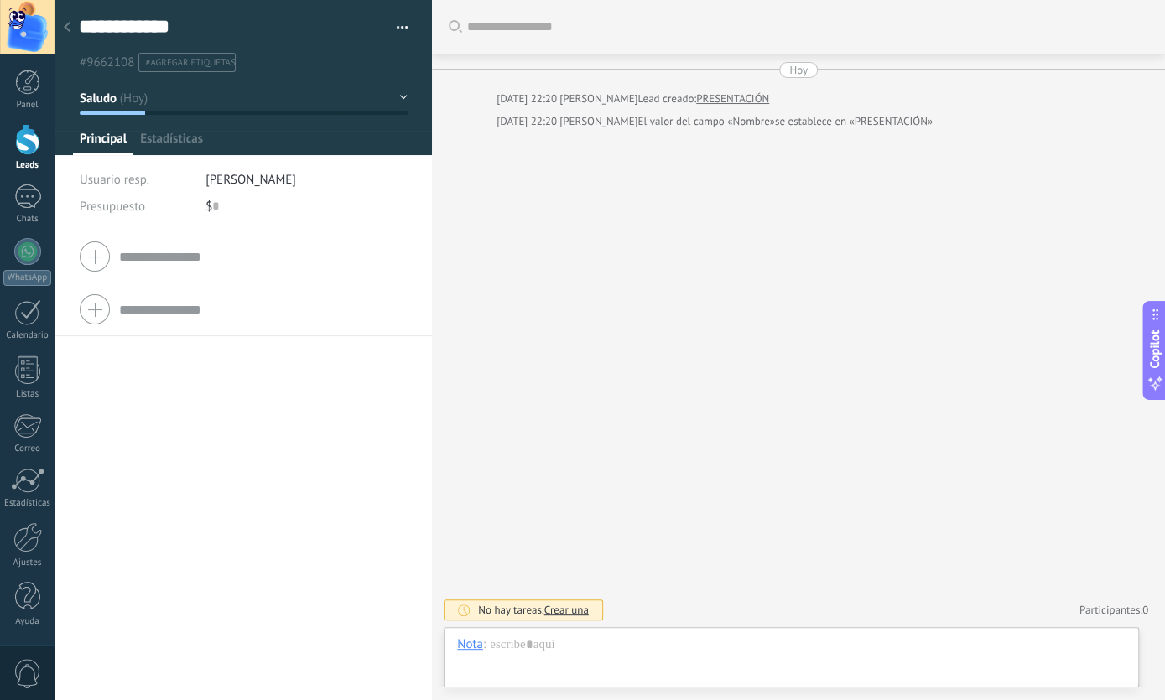
scroll to position [25, 0]
click at [75, 34] on div at bounding box center [66, 28] width 23 height 33
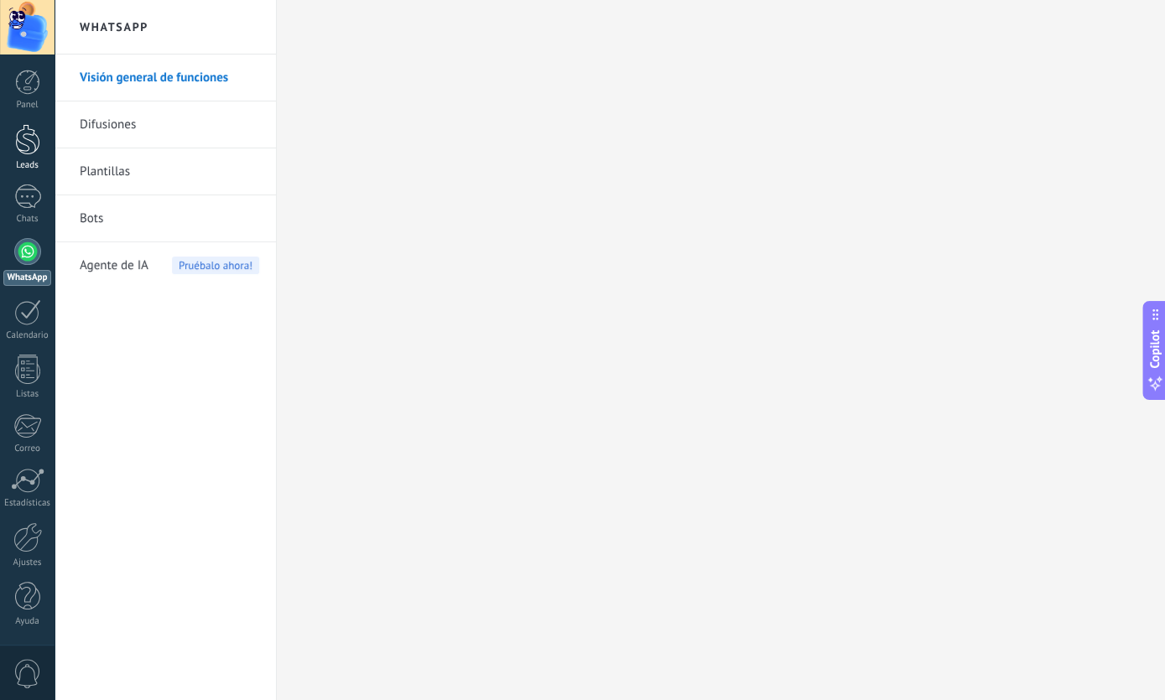
click at [30, 128] on div at bounding box center [27, 139] width 25 height 31
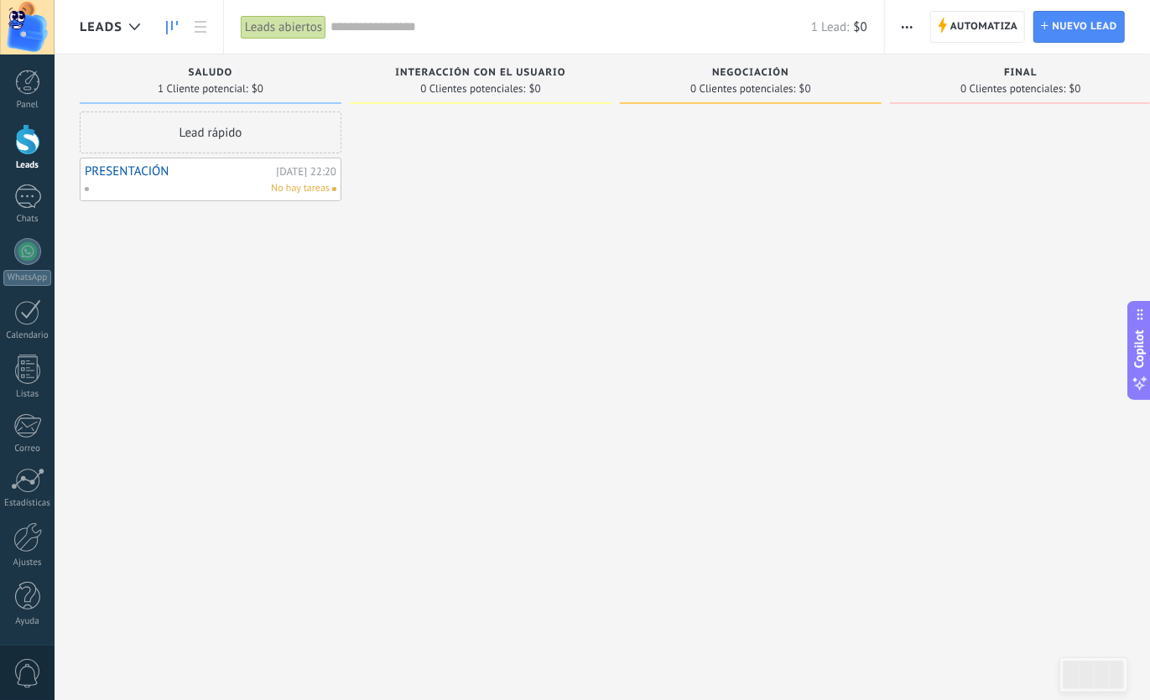
click at [182, 172] on link "PRESENTACIÓN" at bounding box center [178, 171] width 187 height 14
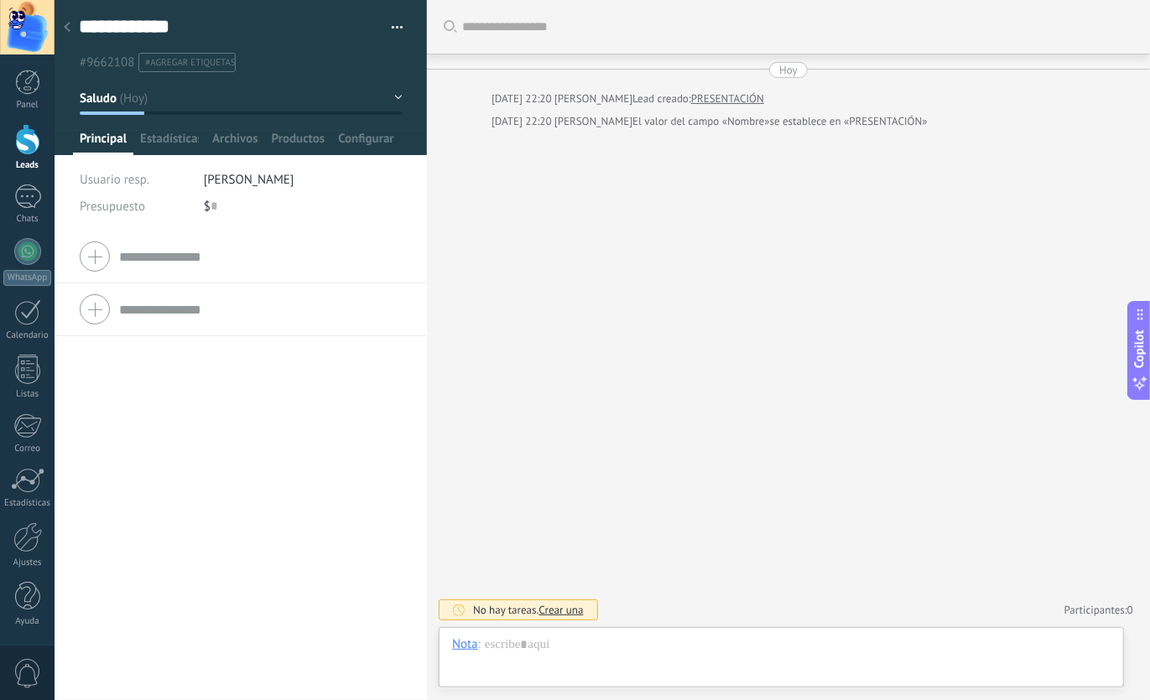
scroll to position [25, 0]
click at [246, 152] on span "Archivos" at bounding box center [234, 143] width 45 height 24
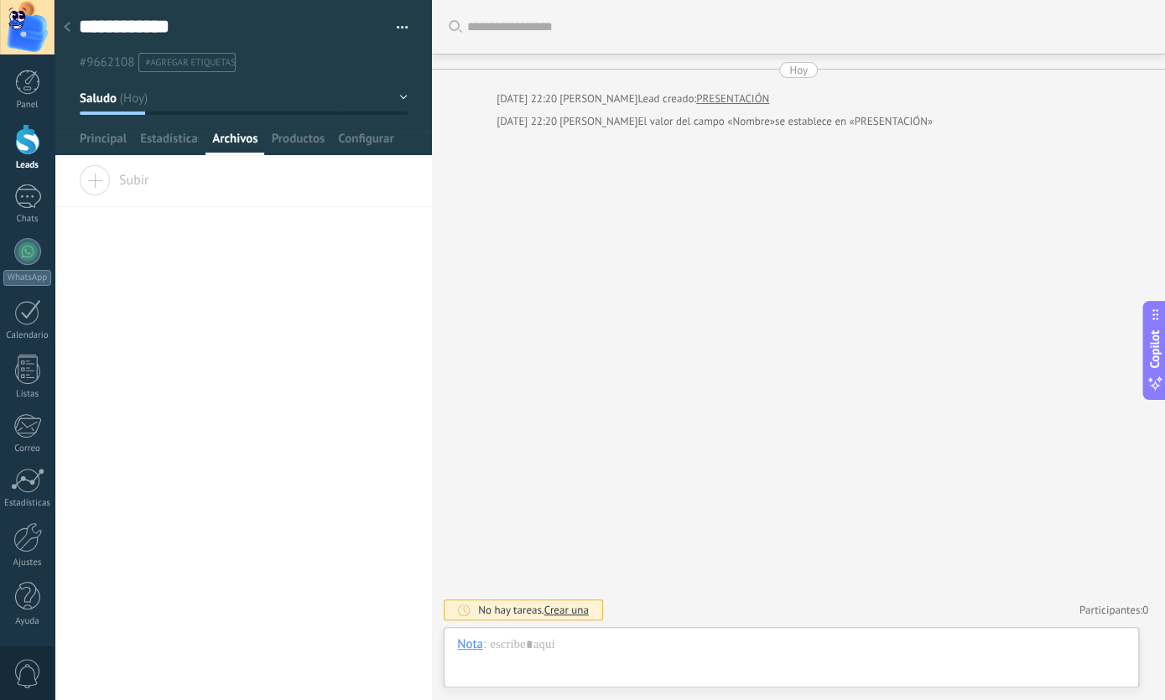
click at [489, 153] on div "Buscar Carga más Hoy Hoy 22:20 Virgilio Manzo Lead creado: PRESENTACIÓN Hoy 22:…" at bounding box center [798, 350] width 733 height 700
click at [559, 107] on div "[PERSON_NAME]" at bounding box center [598, 99] width 78 height 17
drag, startPoint x: 573, startPoint y: 136, endPoint x: 574, endPoint y: 160, distance: 24.3
click at [574, 139] on div "Buscar Carga más Hoy Hoy 22:20 Virgilio Manzo Lead creado: PRESENTACIÓN Hoy 22:…" at bounding box center [798, 350] width 733 height 700
click at [643, 165] on div "Buscar Carga más Hoy Hoy 22:20 Virgilio Manzo Lead creado: PRESENTACIÓN Hoy 22:…" at bounding box center [798, 350] width 733 height 700
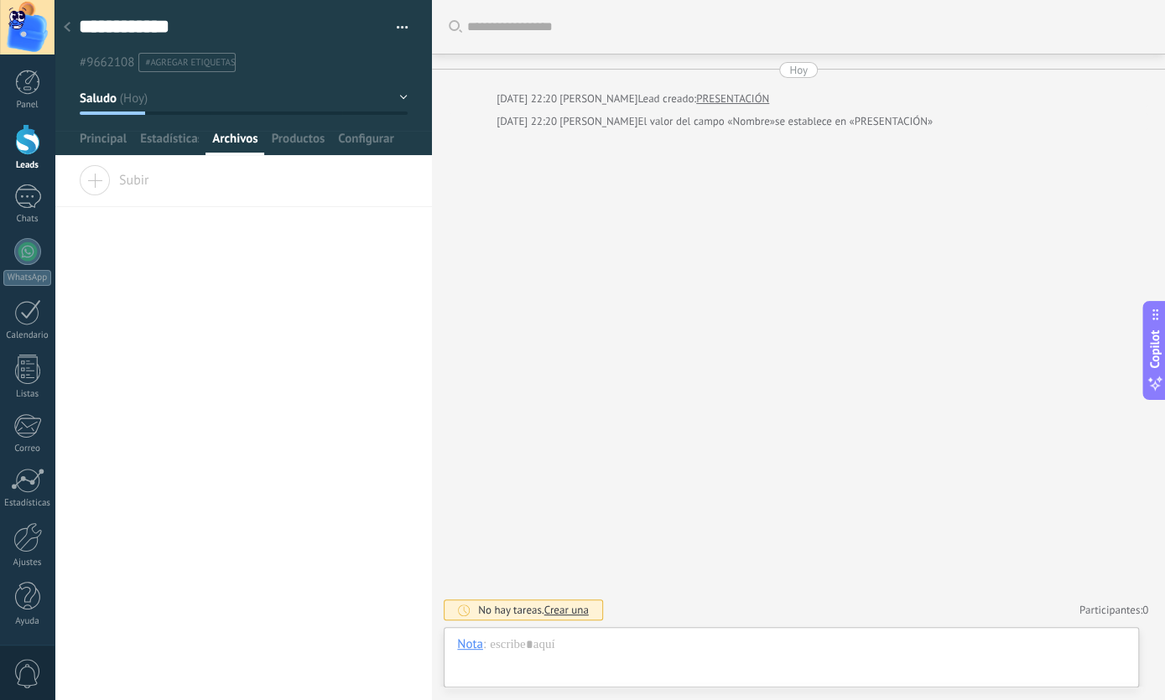
click at [69, 29] on icon at bounding box center [67, 27] width 7 height 10
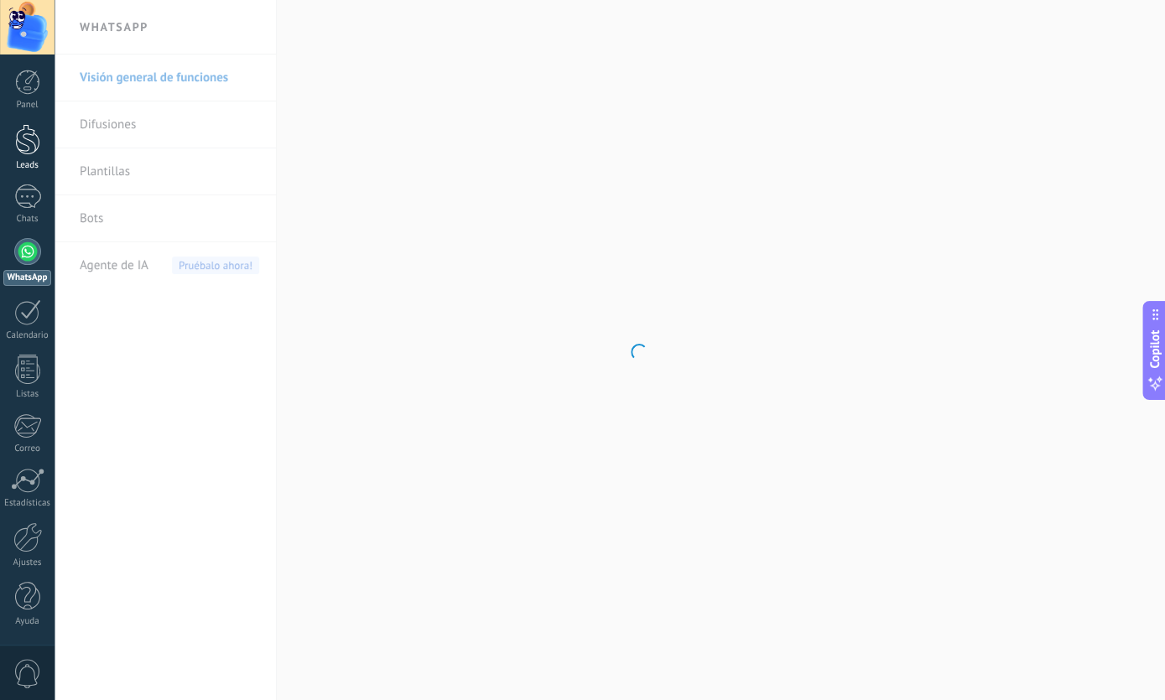
click at [28, 157] on div "Leads" at bounding box center [27, 147] width 55 height 47
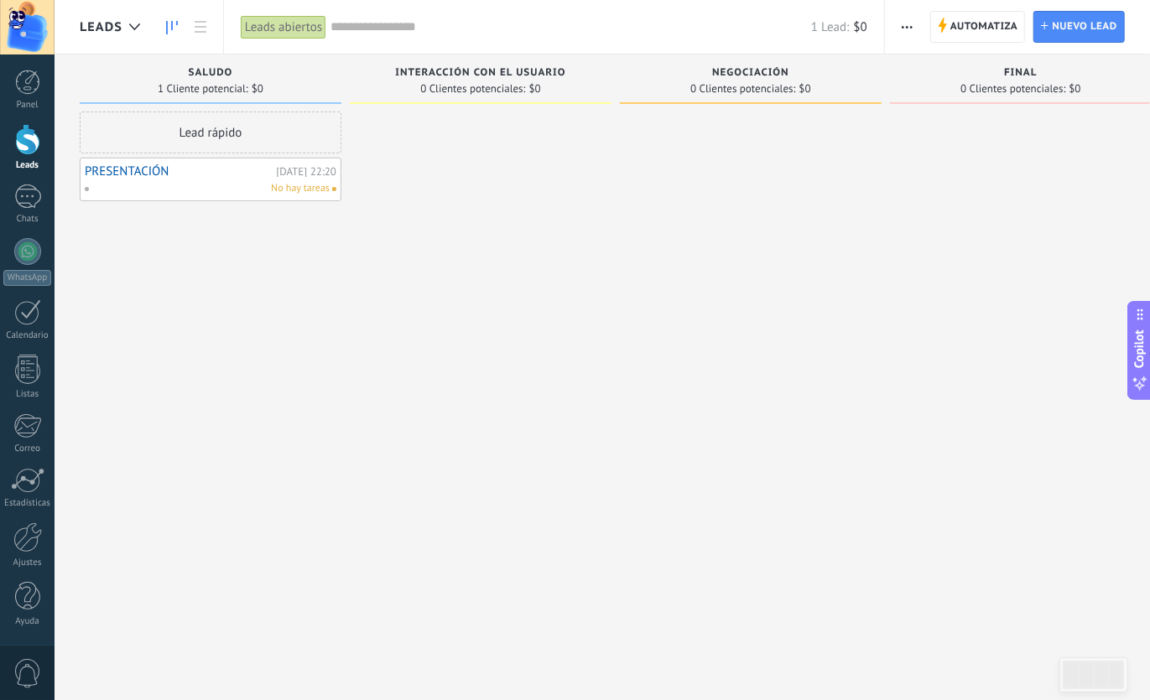
click at [517, 248] on div at bounding box center [481, 352] width 262 height 481
click at [511, 205] on div at bounding box center [481, 352] width 262 height 481
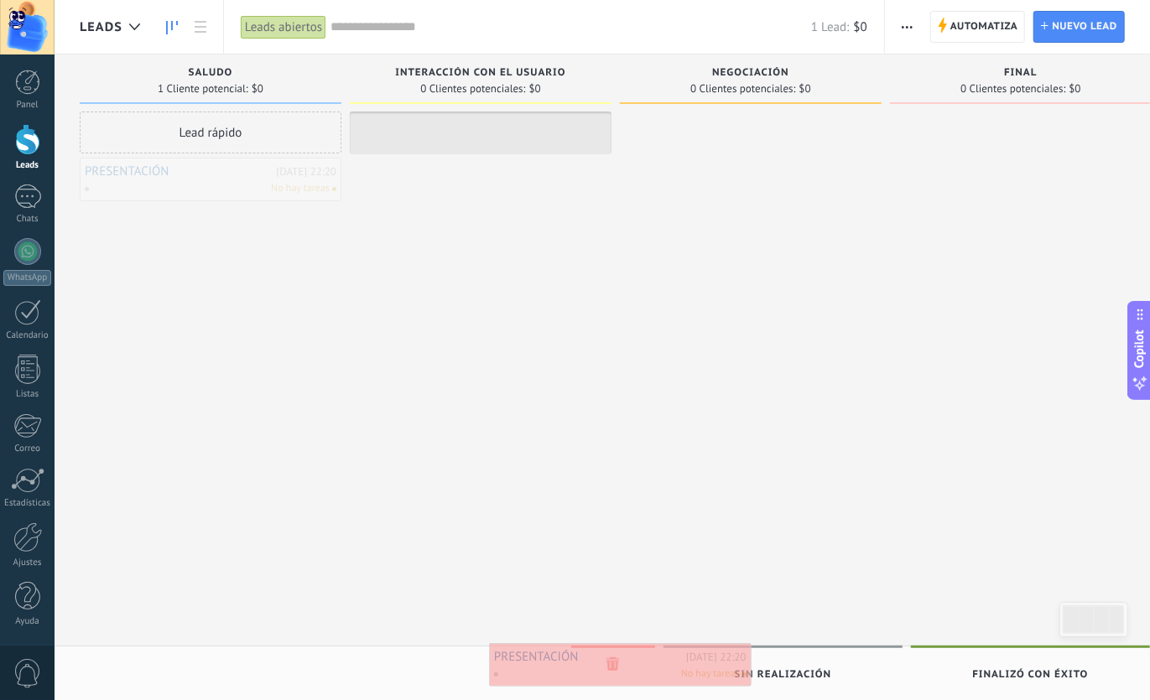
drag, startPoint x: 216, startPoint y: 185, endPoint x: 625, endPoint y: 670, distance: 635.1
click at [625, 670] on div "Leads Leads abiertos Aplicar 1 Lead: $0 Leads abiertos Mis leads Leads ganados …" at bounding box center [602, 364] width 1095 height 729
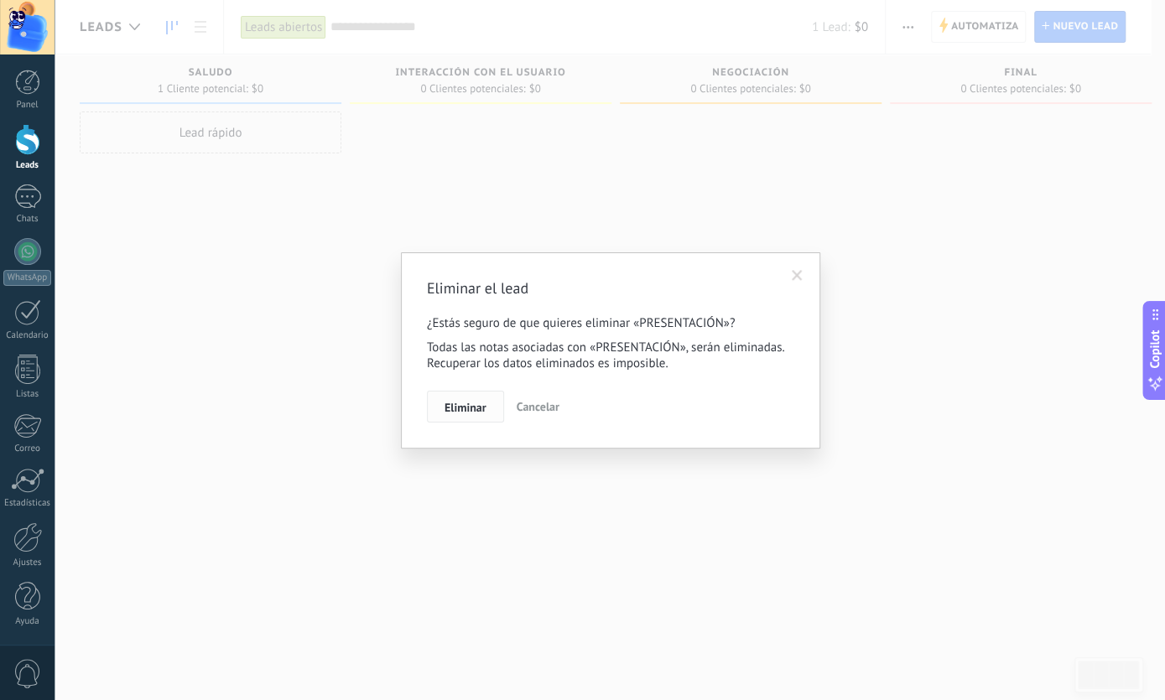
click at [470, 407] on span "Eliminar" at bounding box center [465, 408] width 42 height 12
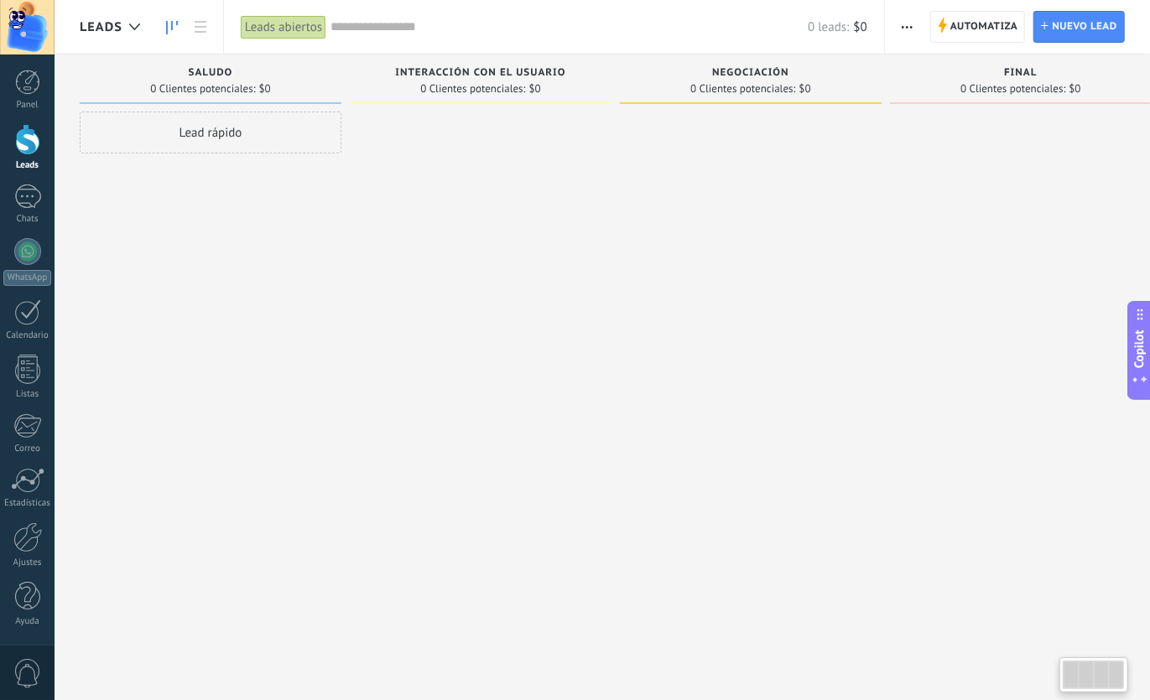
drag, startPoint x: 160, startPoint y: 147, endPoint x: 184, endPoint y: 115, distance: 39.6
click at [167, 133] on div "Lead rápido" at bounding box center [211, 133] width 262 height 42
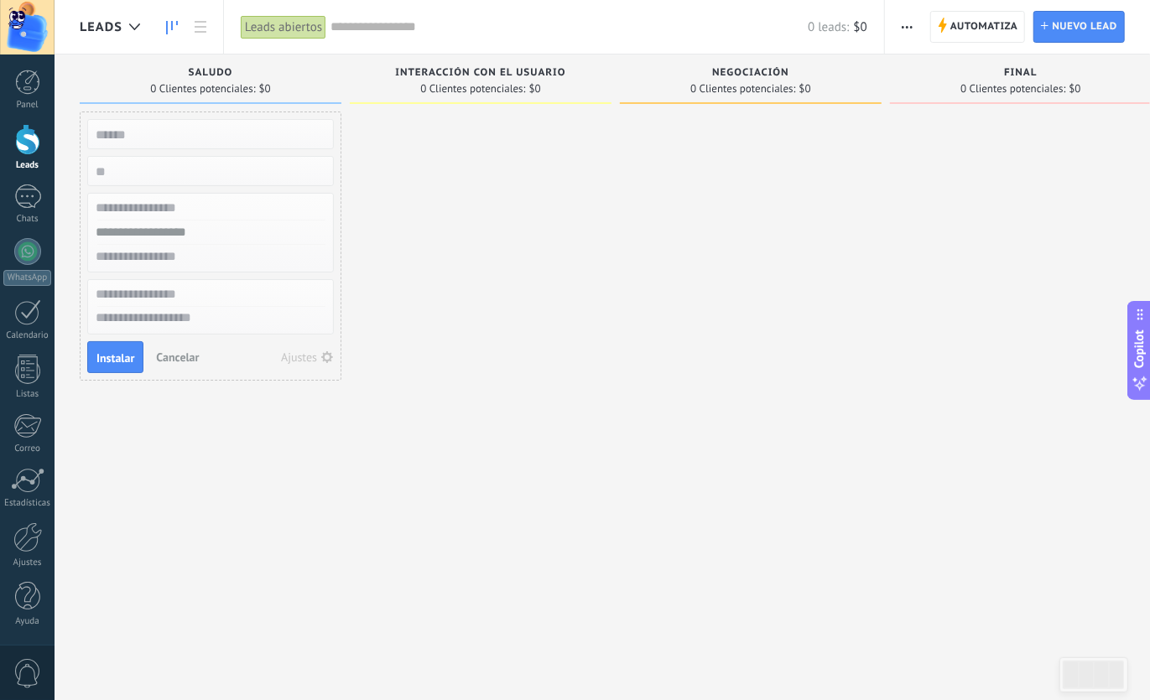
click at [304, 353] on div "Ajustes" at bounding box center [299, 357] width 36 height 12
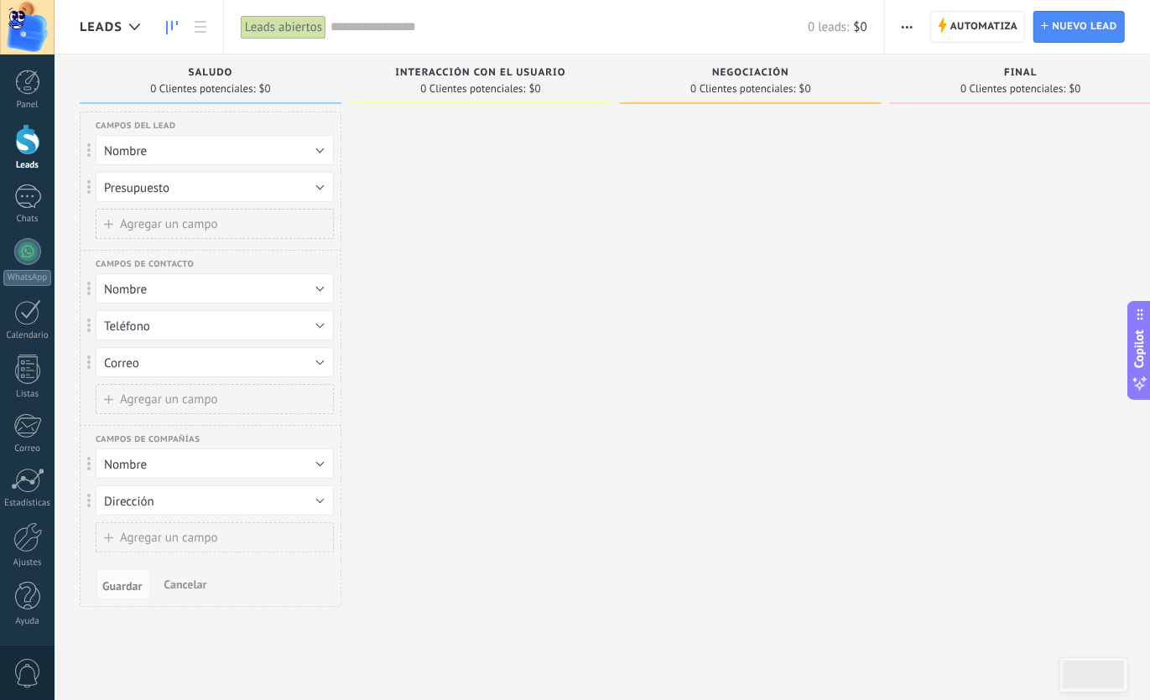
click at [179, 96] on div "Saludo 0 Clientes potenciales: $0" at bounding box center [211, 79] width 262 height 49
click at [448, 179] on div at bounding box center [481, 365] width 262 height 507
click at [1131, 348] on span "Copilot" at bounding box center [1139, 349] width 17 height 39
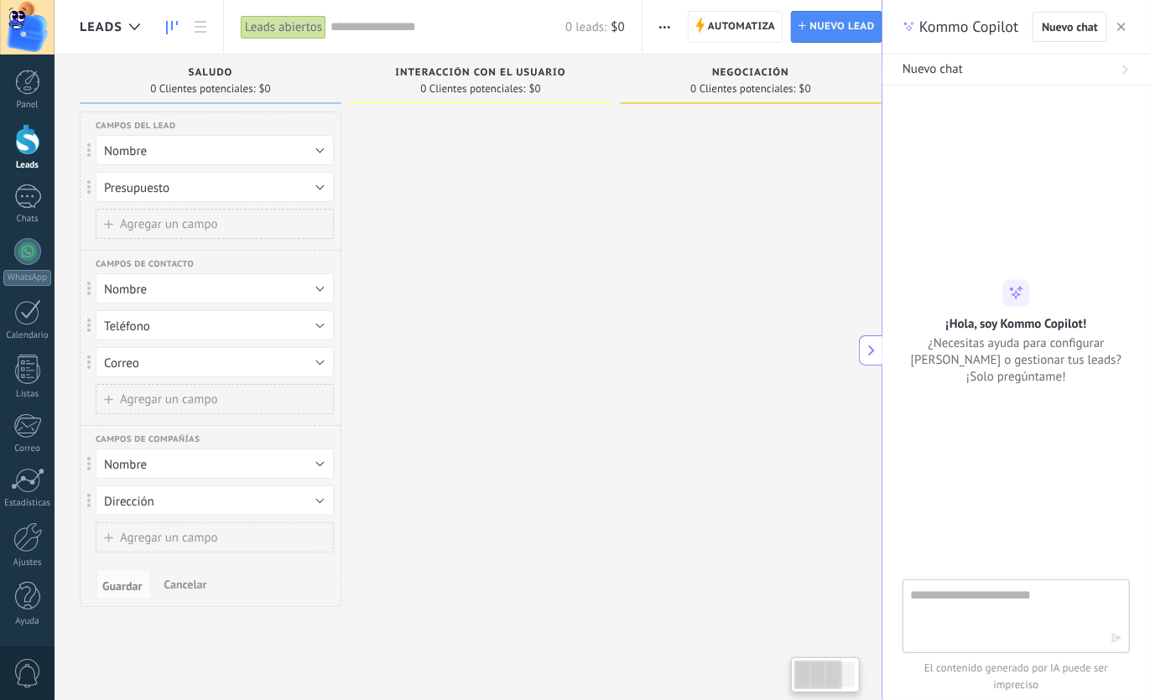
type textarea "**********"
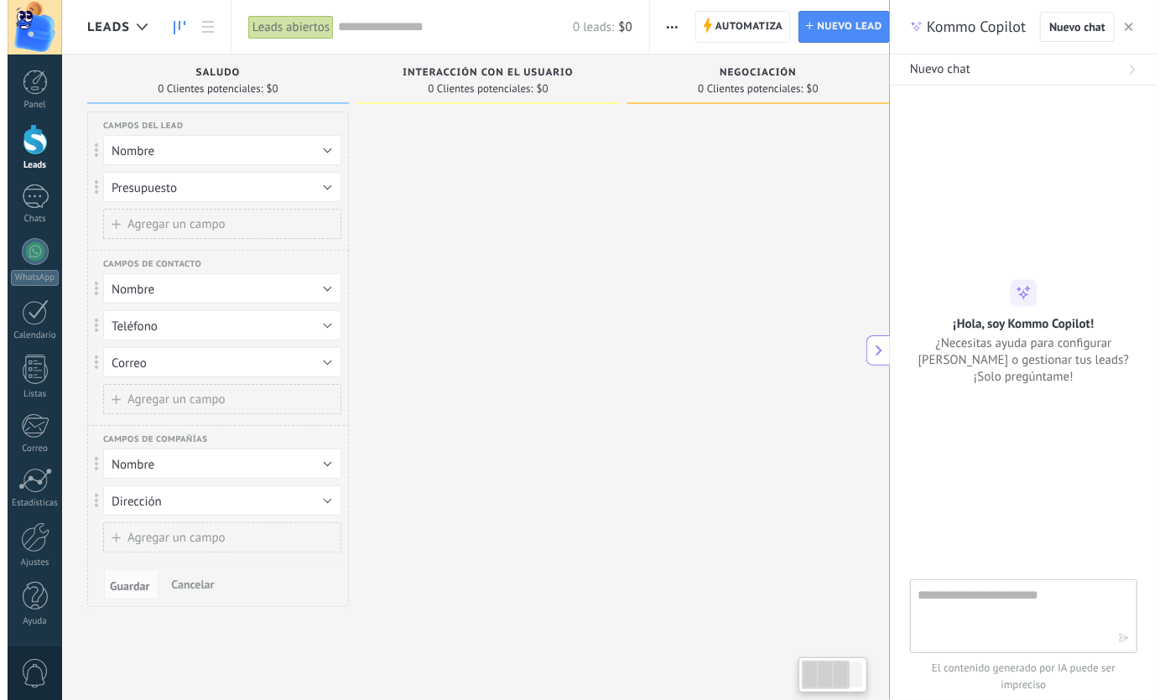
scroll to position [16, 0]
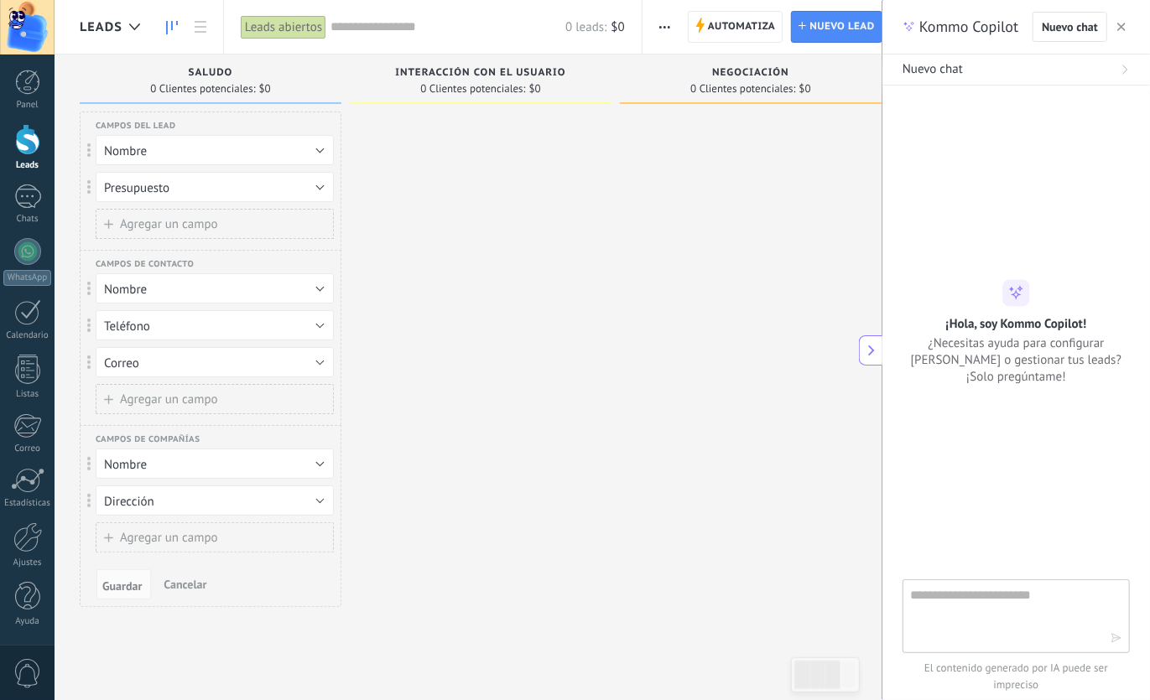
click at [867, 361] on button at bounding box center [870, 350] width 23 height 30
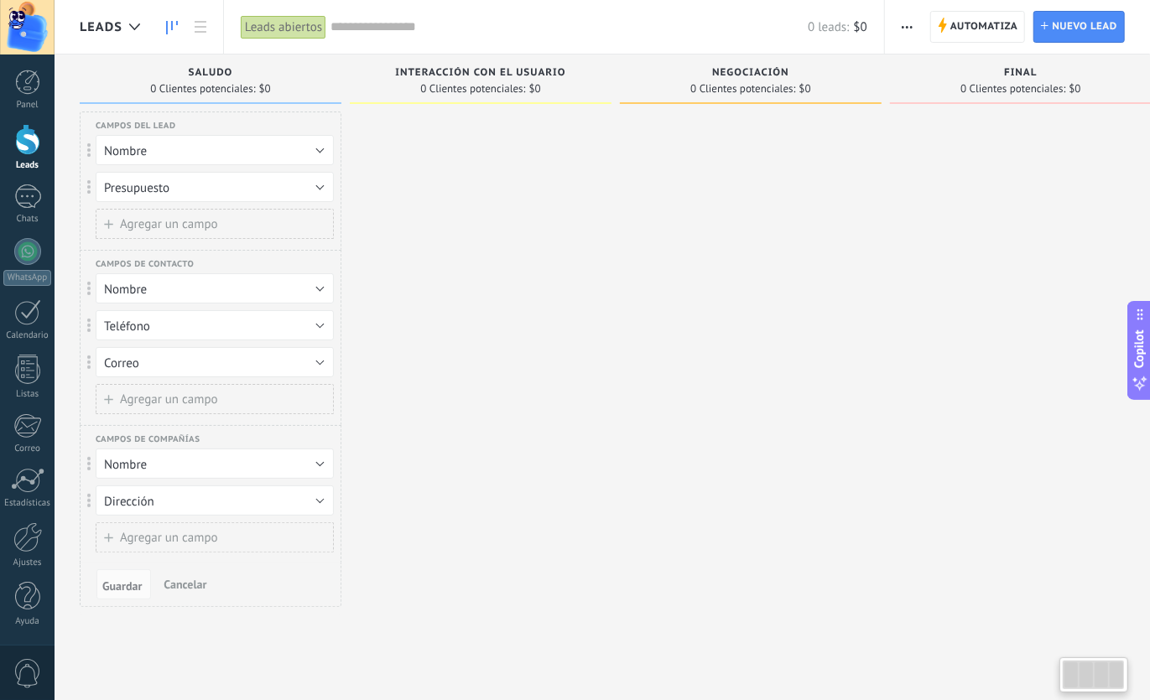
click at [144, 68] on div "Saludo" at bounding box center [210, 74] width 245 height 14
click at [501, 63] on div "Interacción con el usuario 0 Clientes potenciales: $0" at bounding box center [481, 79] width 262 height 49
click at [452, 91] on span "0 Clientes potenciales:" at bounding box center [472, 89] width 105 height 10
click at [460, 217] on div at bounding box center [481, 365] width 262 height 507
click at [189, 581] on span "Cancelar" at bounding box center [185, 584] width 43 height 15
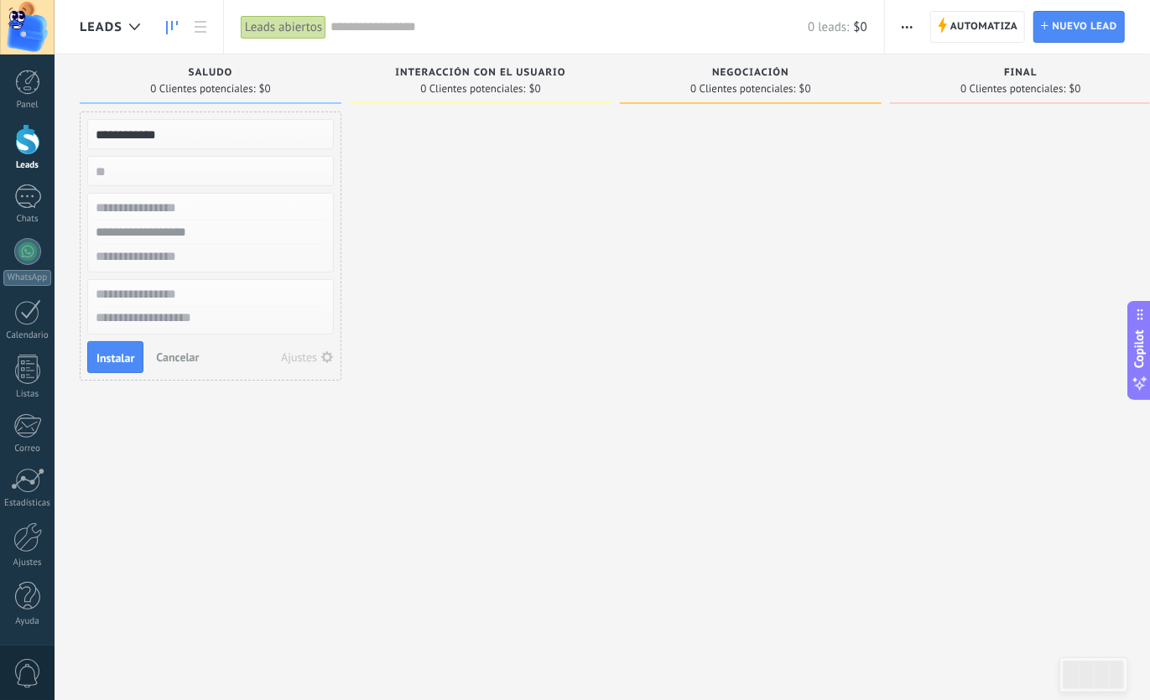
type input "**********"
click at [195, 208] on input "text" at bounding box center [208, 208] width 245 height 24
type input "********"
type input "*"
type input "**********"
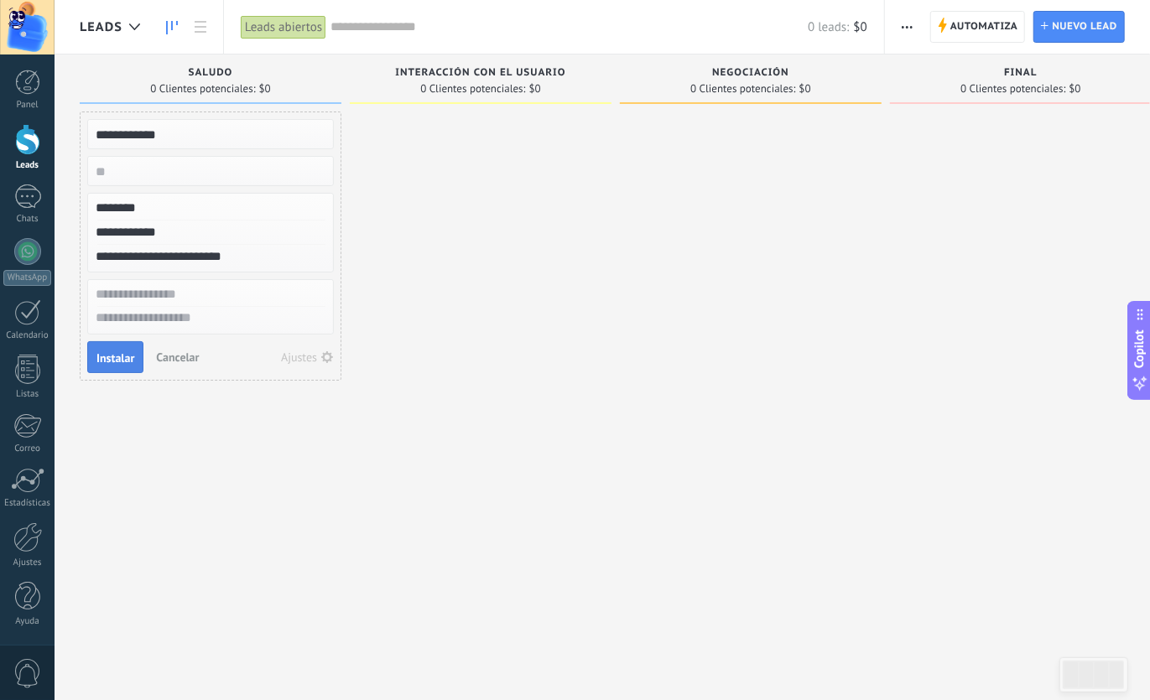
type input "**********"
click at [87, 348] on button "Instalar" at bounding box center [115, 357] width 56 height 32
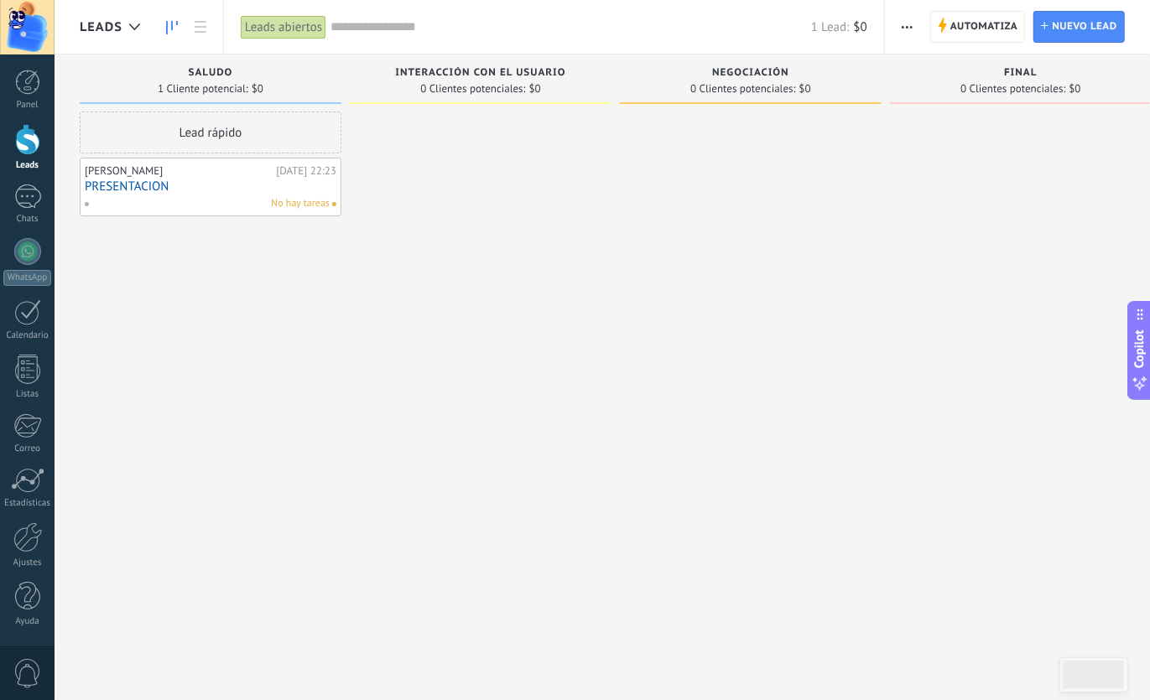
click at [249, 202] on div "No hay tareas" at bounding box center [207, 203] width 246 height 15
click at [148, 187] on div "Leads Leads abiertos Aplicar 1 Lead: $0 Leads abiertos Mis leads Leads ganados …" at bounding box center [602, 364] width 1095 height 729
click at [229, 201] on div "No hay tareas" at bounding box center [207, 203] width 246 height 15
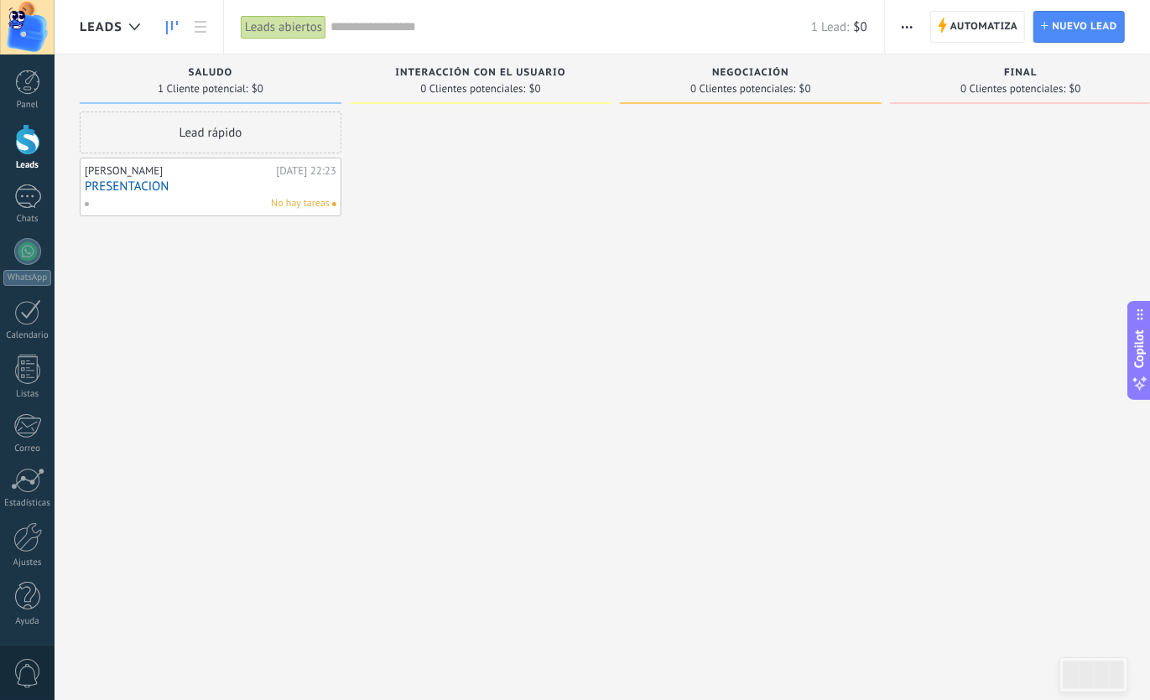
click at [120, 183] on link "PRESENTACION" at bounding box center [211, 186] width 252 height 14
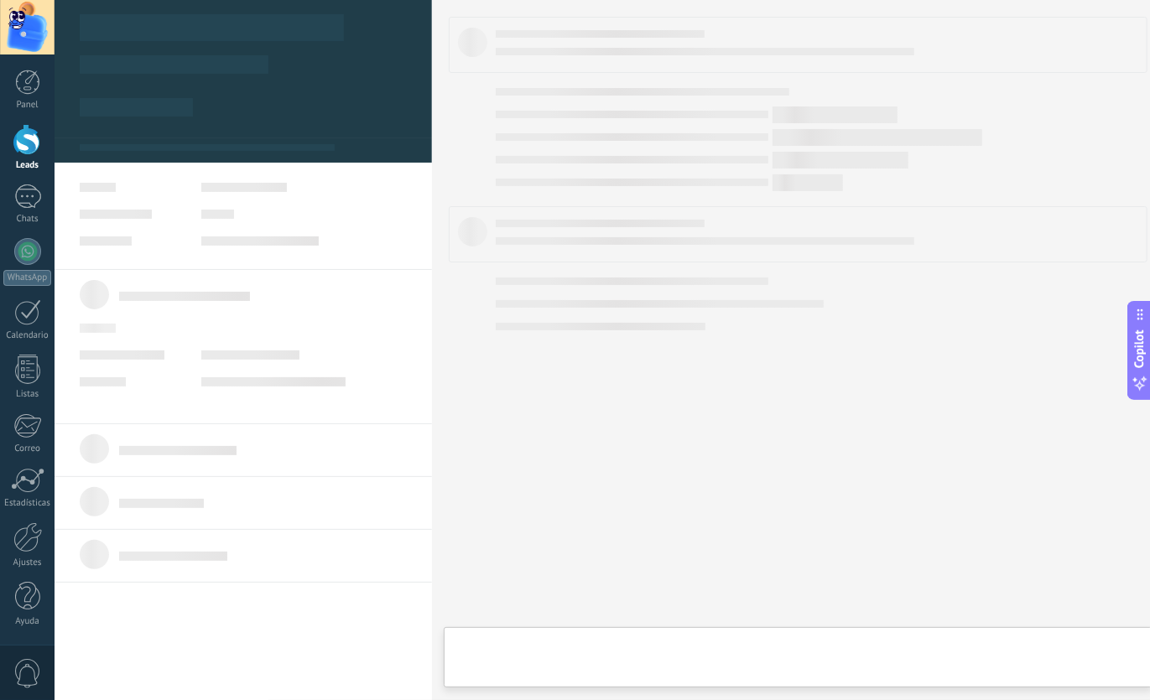
click at [120, 183] on link "PRESENTACION" at bounding box center [211, 186] width 252 height 14
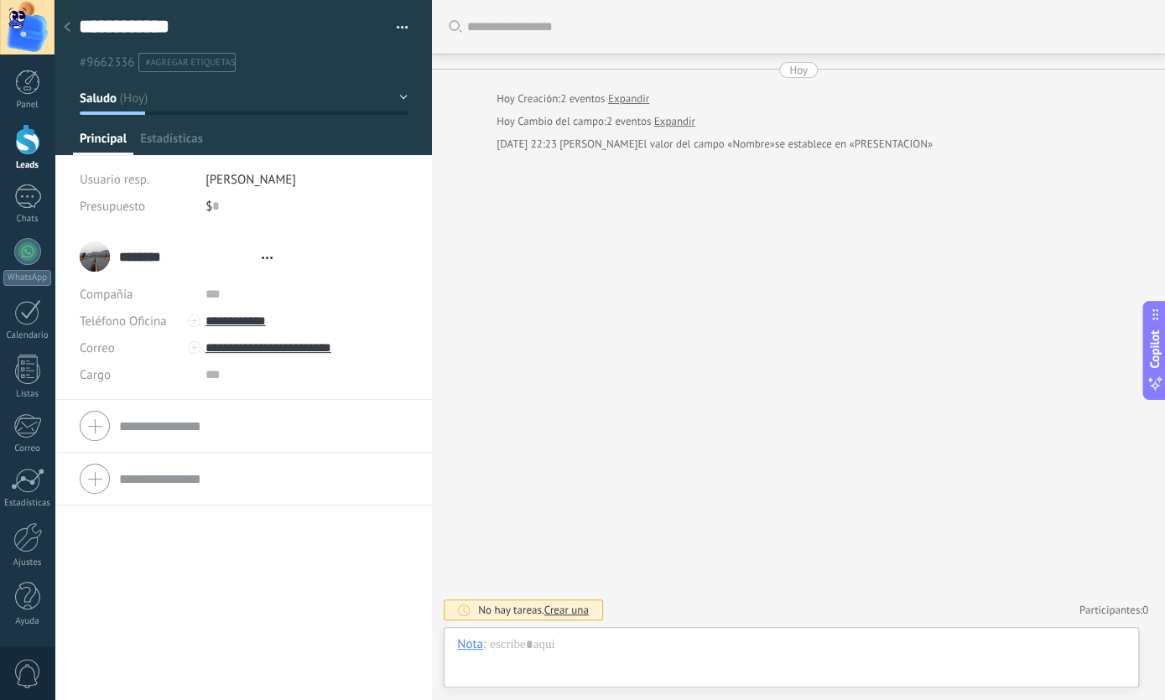
scroll to position [25, 0]
click at [643, 152] on span "El valor del campo «Nombre»" at bounding box center [705, 144] width 137 height 17
click at [564, 613] on span "Crear una" at bounding box center [566, 610] width 44 height 14
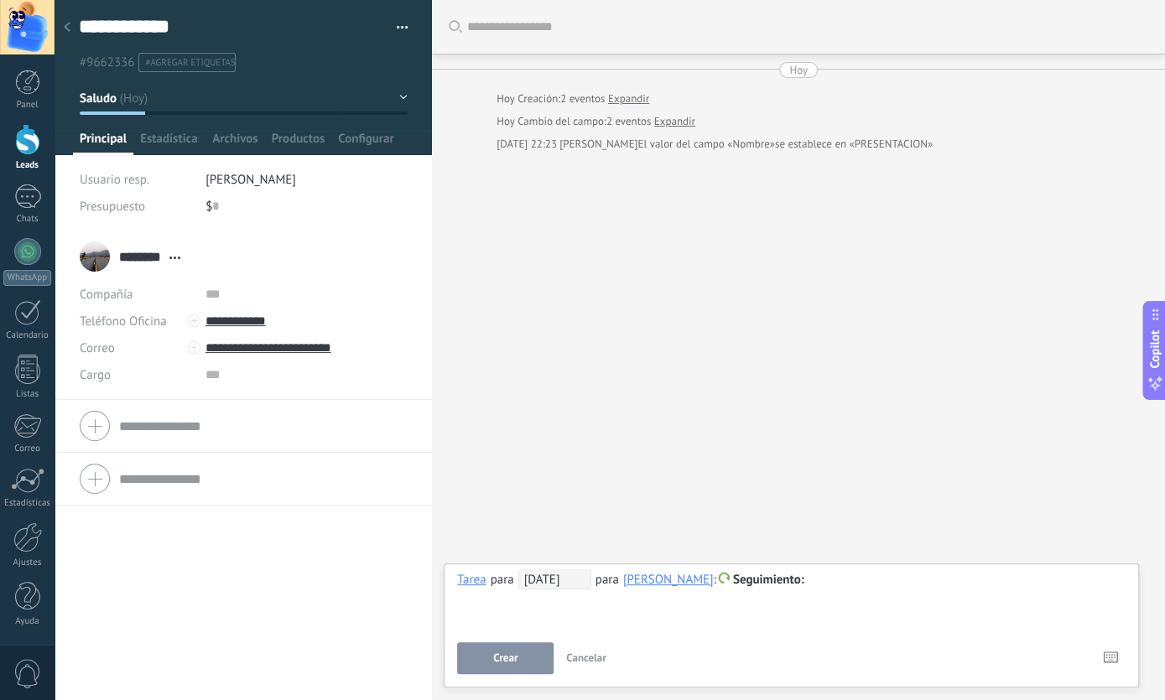
drag, startPoint x: 628, startPoint y: 432, endPoint x: 665, endPoint y: 326, distance: 111.9
click at [630, 429] on div "Buscar Carga más Hoy Hoy Creación: 2 eventos Expandir Hoy Cambio del campo: 2 e…" at bounding box center [798, 350] width 733 height 700
click at [674, 225] on div "Buscar Carga más Hoy Hoy Creación: 2 eventos Expandir Hoy Cambio del campo: 2 e…" at bounding box center [798, 350] width 733 height 700
drag, startPoint x: 370, startPoint y: 29, endPoint x: 381, endPoint y: 29, distance: 10.9
click at [370, 29] on textarea "**********" at bounding box center [224, 27] width 291 height 26
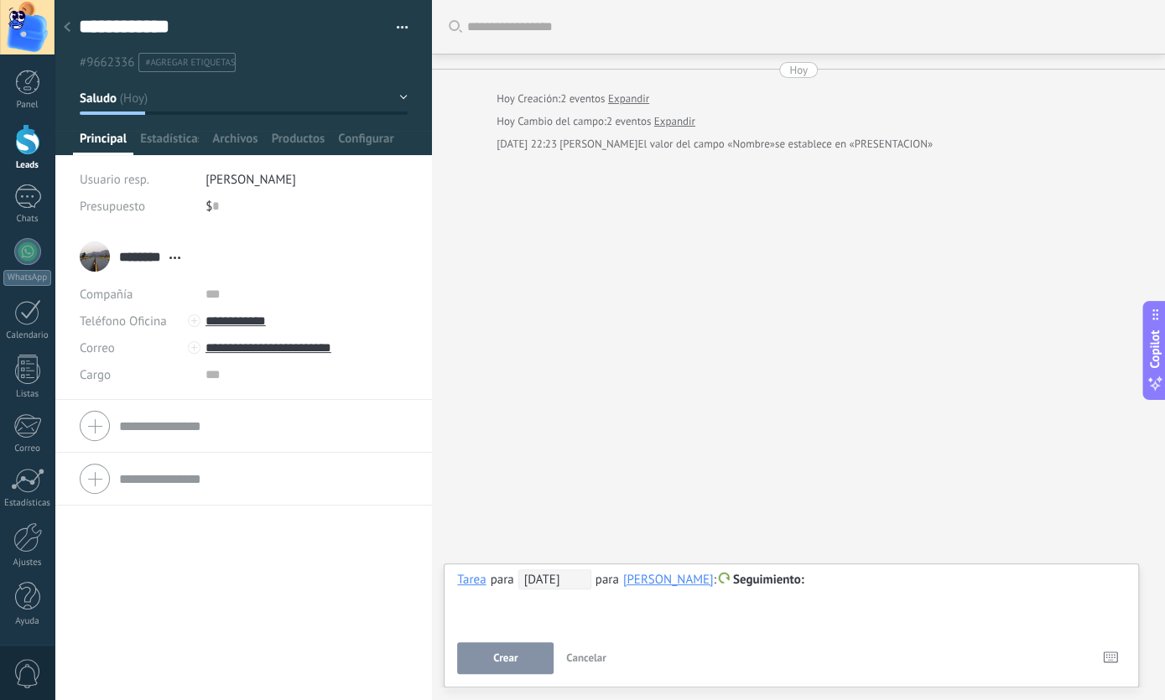
click at [384, 28] on button "button" at bounding box center [396, 27] width 24 height 25
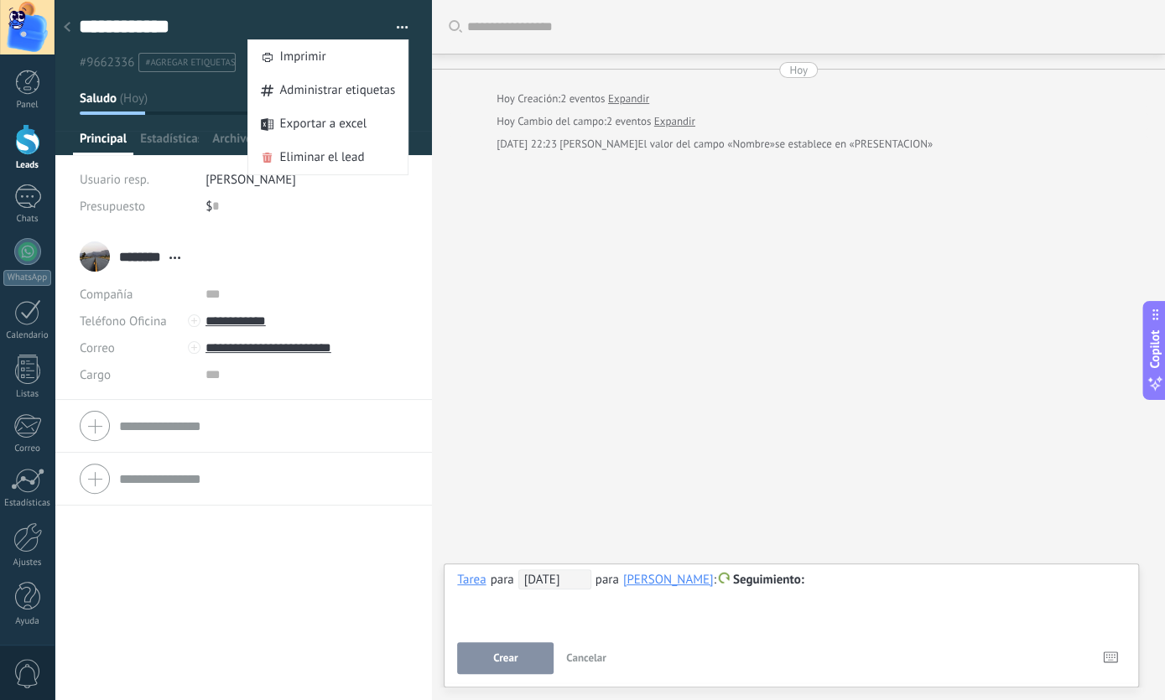
click at [485, 202] on div "Buscar Carga más Hoy Hoy Creación: 2 eventos Expandir Hoy Cambio del campo: 2 e…" at bounding box center [798, 350] width 733 height 700
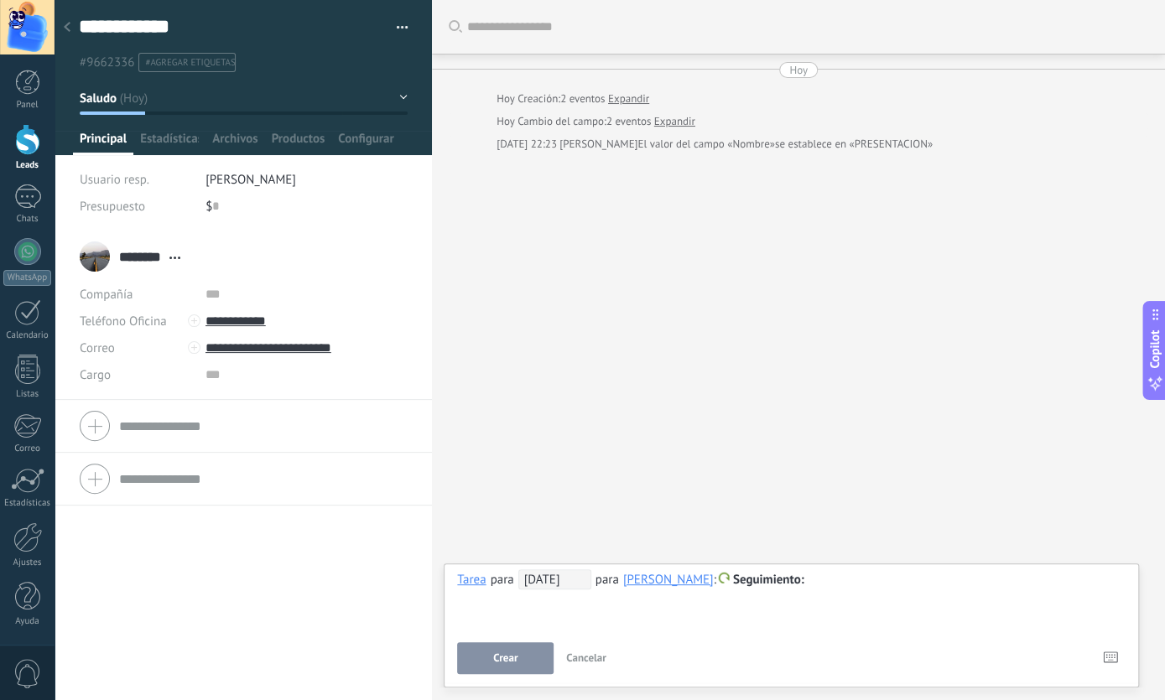
click at [174, 254] on span "Abrir detalle Copie el nombre Desatar Contacto principal" at bounding box center [175, 258] width 28 height 13
click at [252, 276] on link "Abrir detalle" at bounding box center [227, 280] width 67 height 16
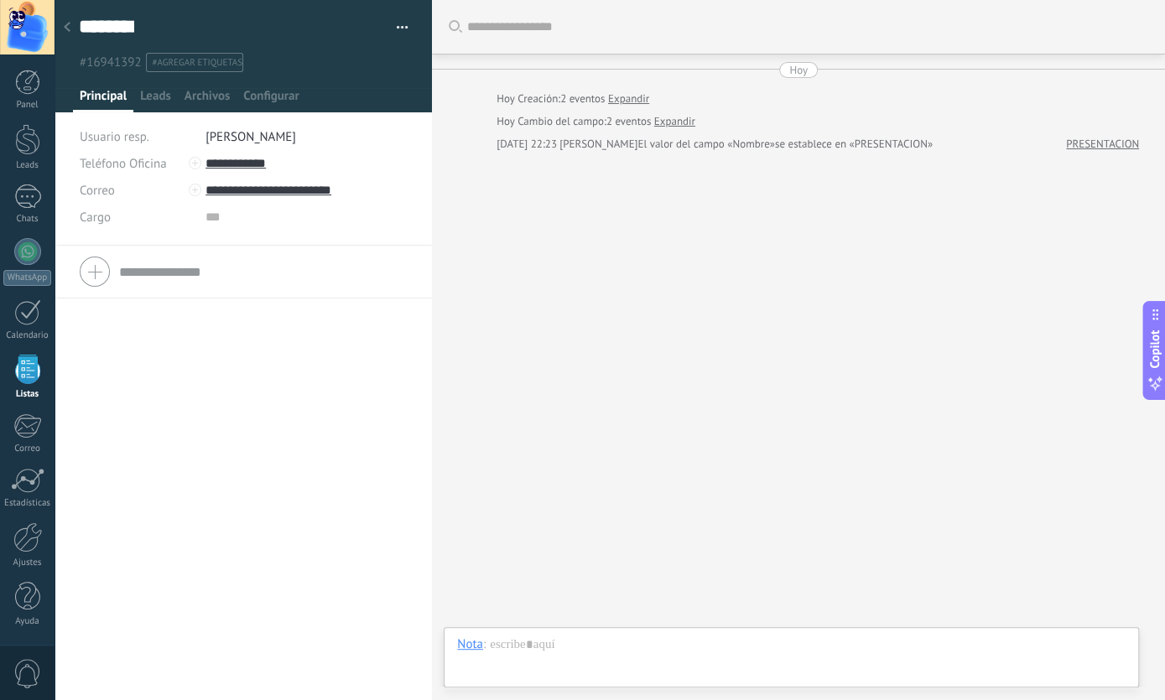
click at [957, 189] on div "Buscar Carga más Hoy Hoy Creación: 2 eventos Expandir Hoy Cambio del campo: 2 e…" at bounding box center [798, 350] width 733 height 700
click at [520, 648] on div at bounding box center [791, 662] width 668 height 50
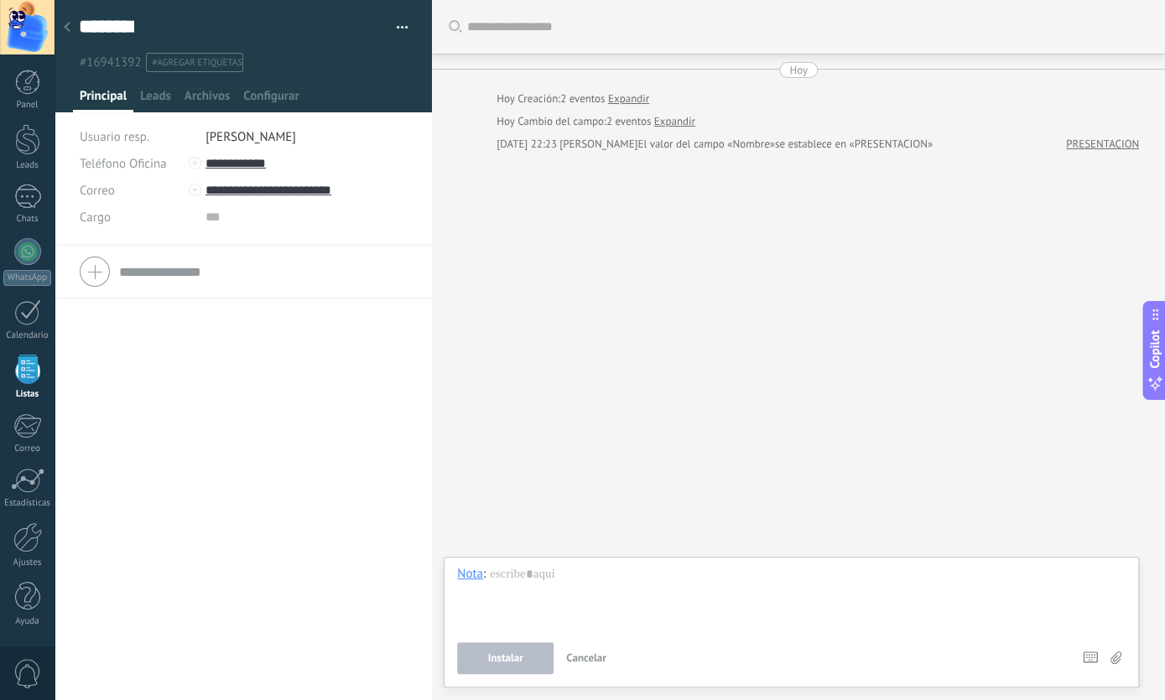
click at [73, 23] on div at bounding box center [66, 28] width 23 height 33
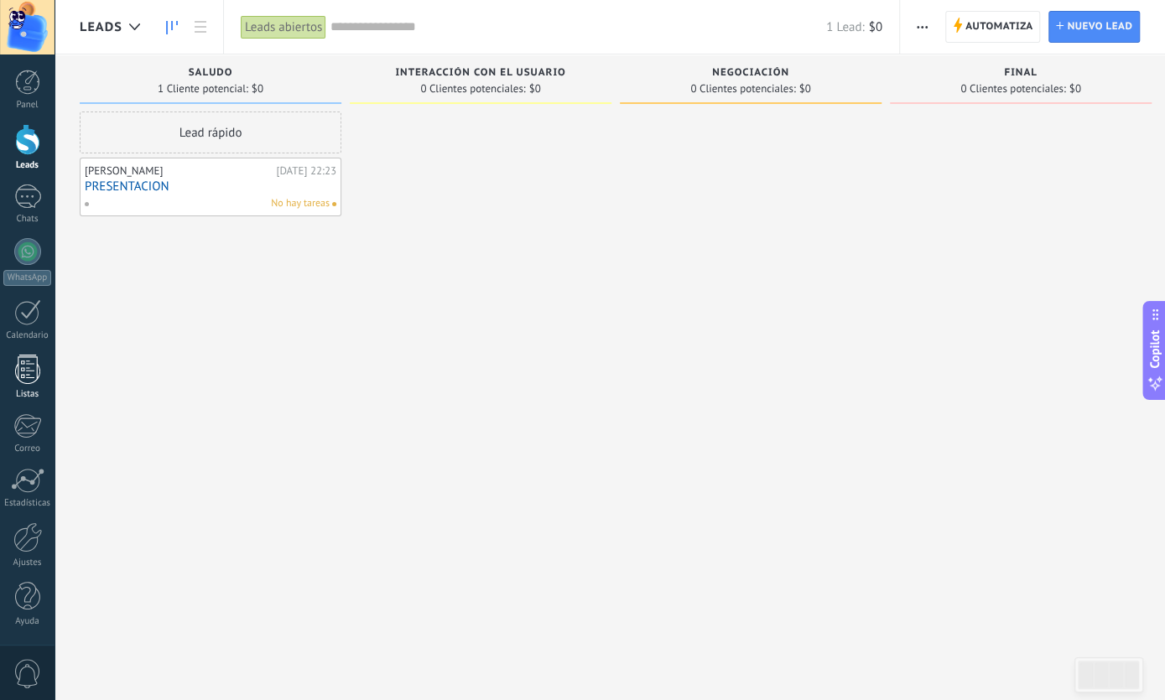
type textarea "**********"
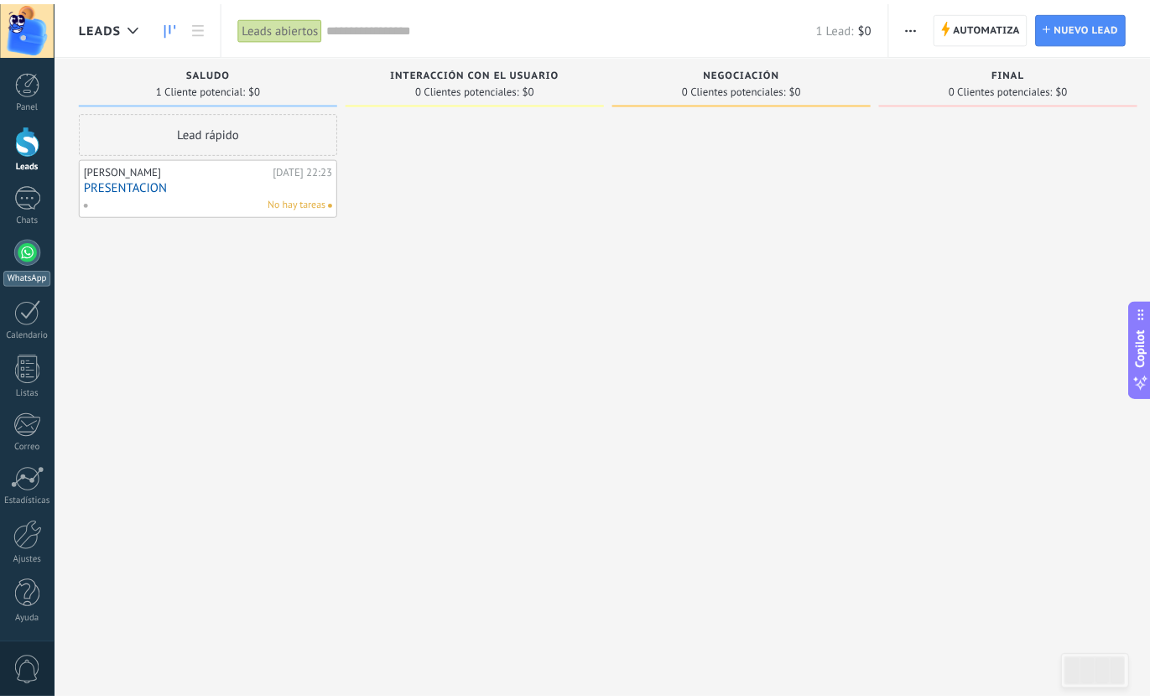
scroll to position [25, 0]
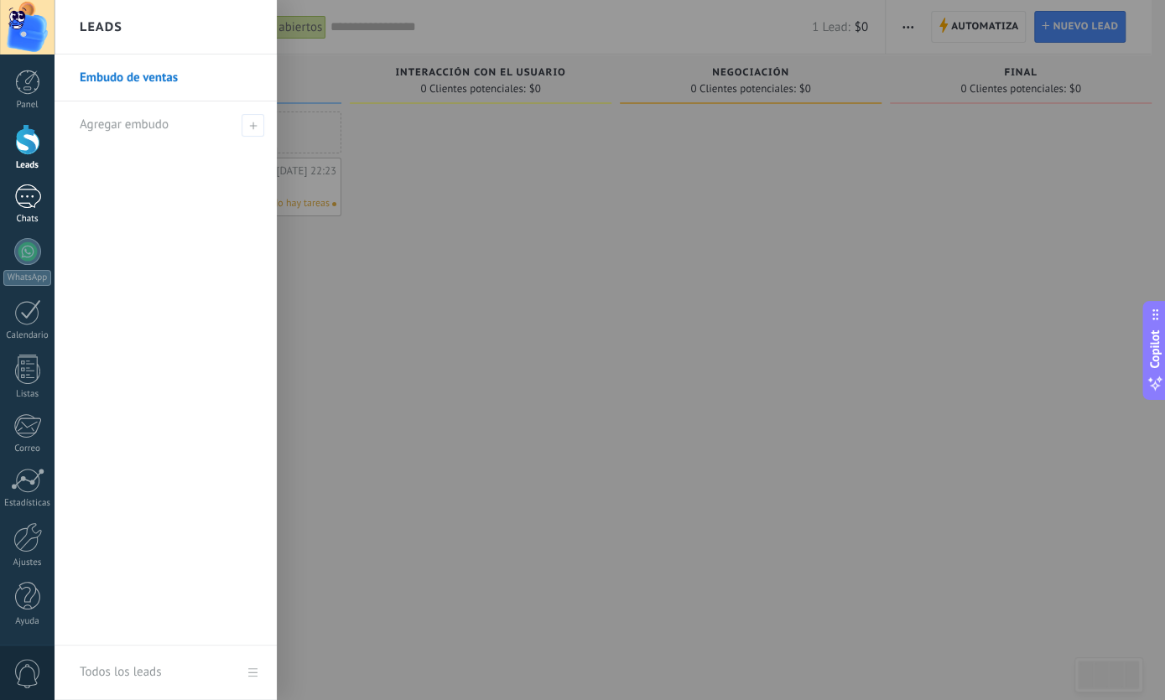
click at [33, 195] on div "1" at bounding box center [27, 197] width 27 height 24
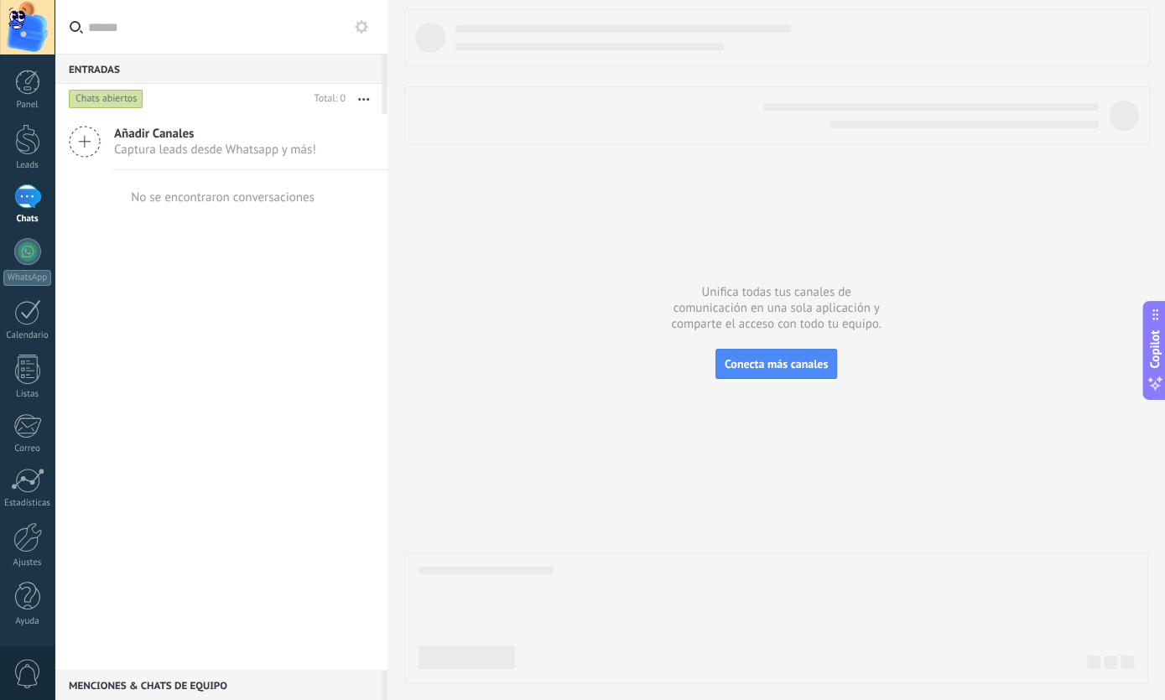
click at [28, 174] on div "Panel Leads 1 Chats WhatsApp Clientes" at bounding box center [27, 357] width 55 height 574
click at [29, 163] on div "Leads" at bounding box center [27, 165] width 49 height 11
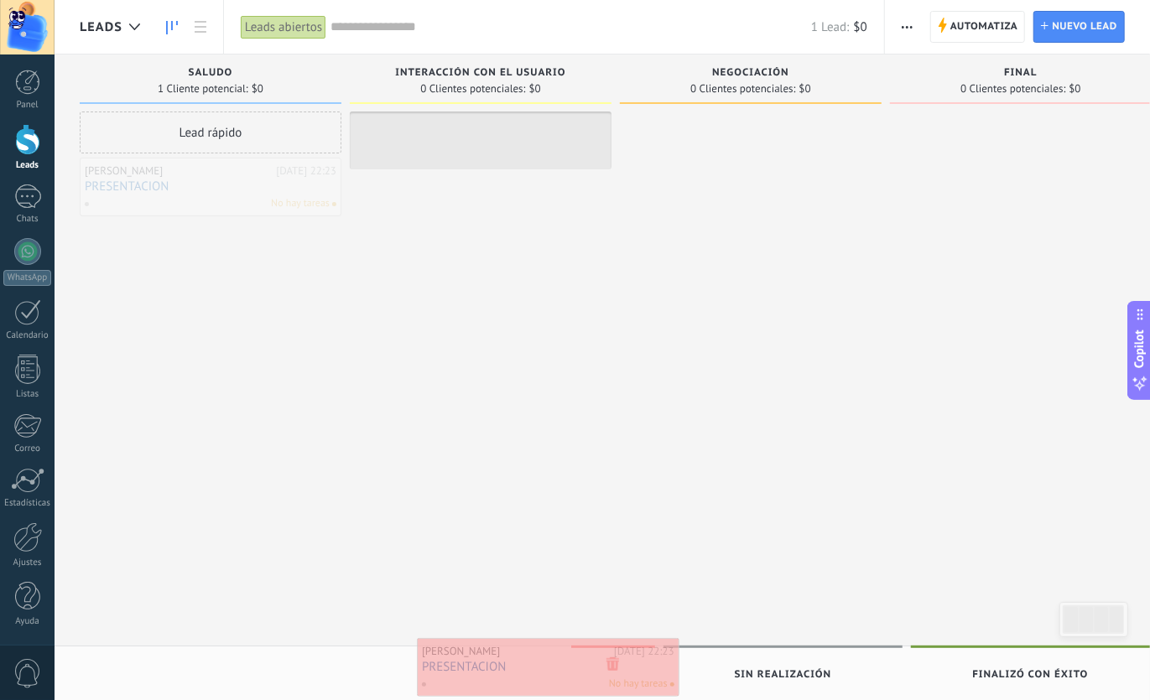
drag, startPoint x: 281, startPoint y: 180, endPoint x: 618, endPoint y: 663, distance: 589.1
click at [618, 663] on div "Leads Leads abiertos Aplicar 1 Lead: $0 Leads abiertos Mis leads Leads ganados …" at bounding box center [602, 364] width 1095 height 729
drag, startPoint x: 375, startPoint y: 263, endPoint x: 318, endPoint y: 216, distance: 74.4
click at [375, 263] on div at bounding box center [481, 352] width 262 height 481
click at [195, 214] on div "Virgilio Hoy 22:23 PRESENTACION No hay tareas" at bounding box center [211, 187] width 262 height 59
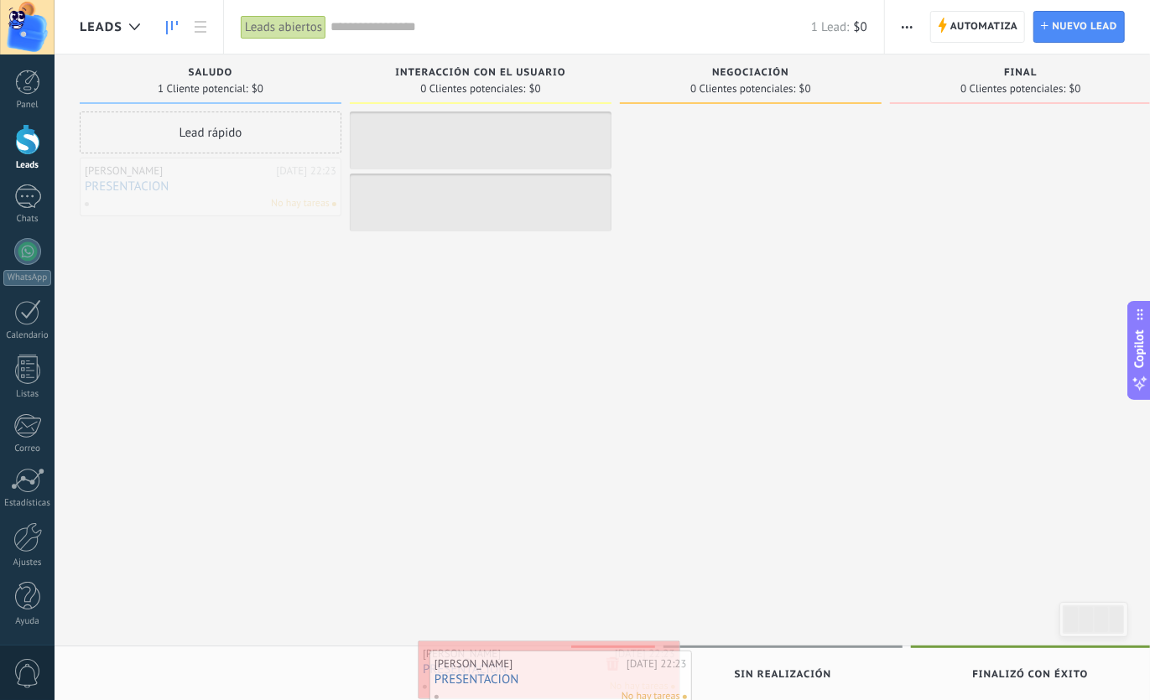
drag, startPoint x: 196, startPoint y: 193, endPoint x: 546, endPoint y: 685, distance: 603.9
click at [546, 685] on div "Leads Leads abiertos Aplicar 1 Lead: $0 Leads abiertos Mis leads Leads ganados …" at bounding box center [602, 364] width 1095 height 729
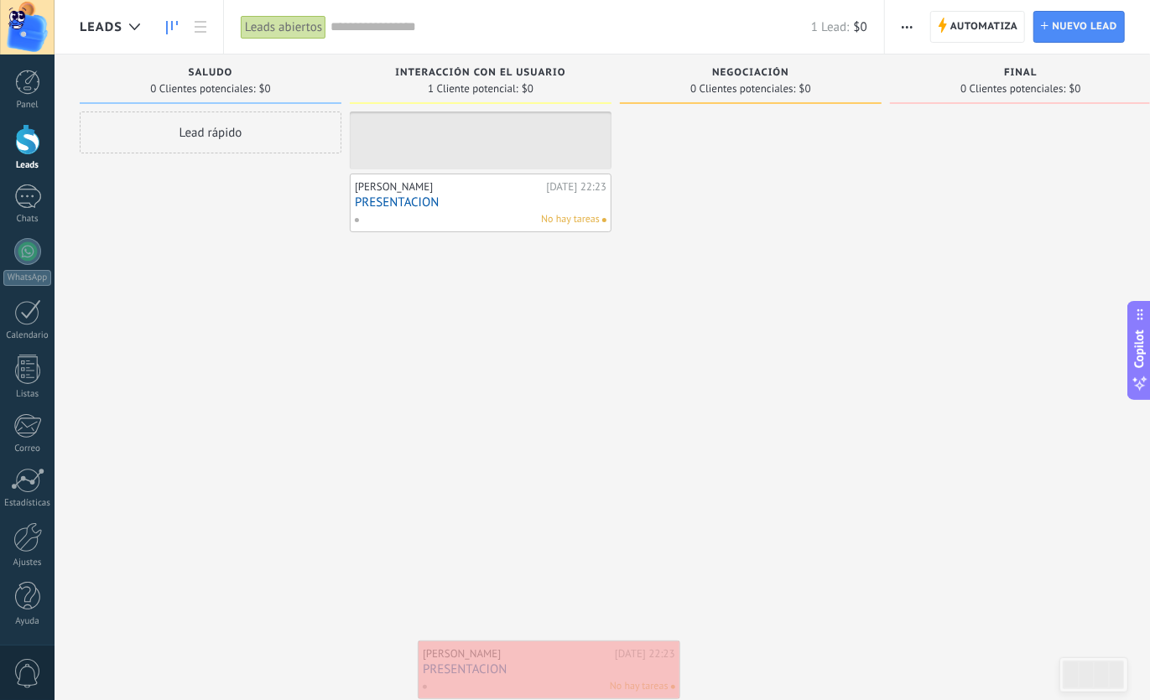
click at [617, 517] on div "Interacción con el usuario 1 Cliente potencial: $0 Virgilio Hoy 22:23 PRESENTAC…" at bounding box center [485, 324] width 270 height 538
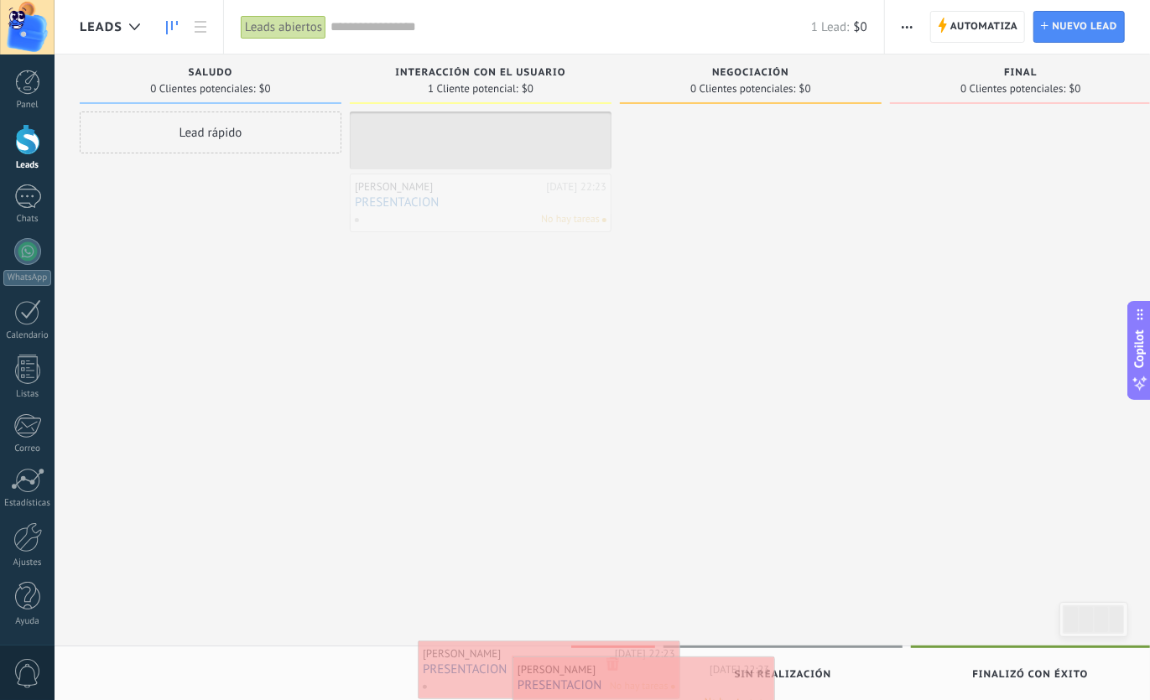
drag, startPoint x: 442, startPoint y: 194, endPoint x: 605, endPoint y: 677, distance: 509.7
click at [605, 677] on div "Leads Leads abiertos Aplicar 1 Lead: $0 Leads abiertos Mis leads Leads ganados …" at bounding box center [602, 364] width 1095 height 729
click at [635, 560] on div at bounding box center [751, 352] width 262 height 481
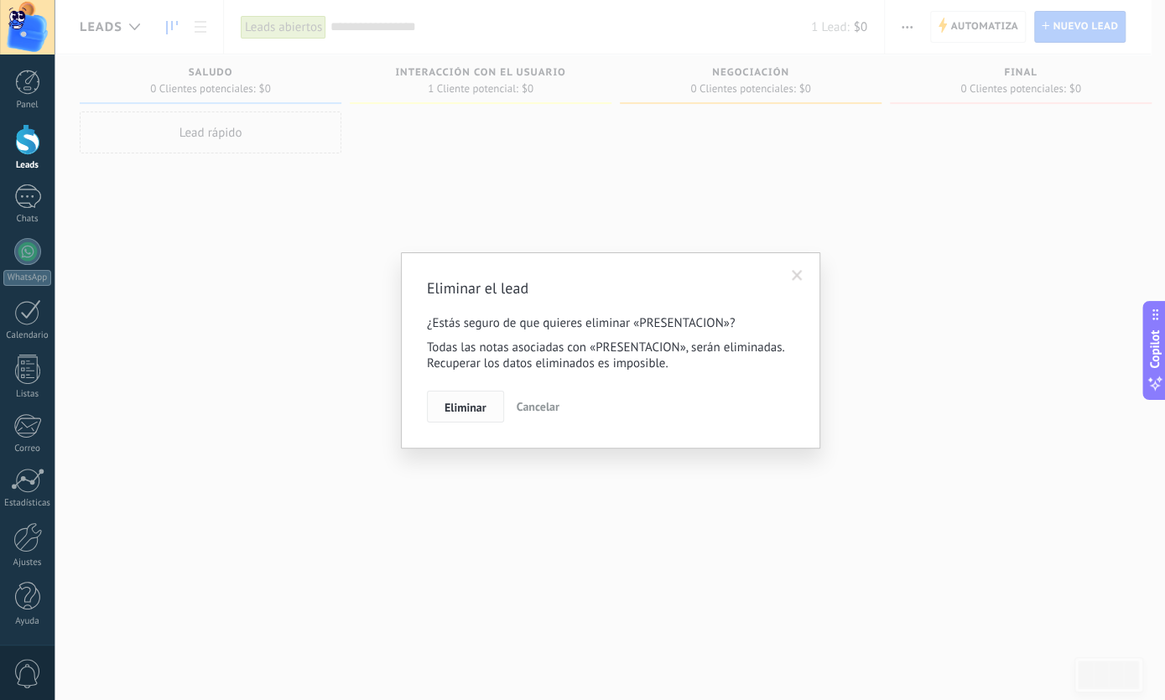
click at [477, 403] on span "Eliminar" at bounding box center [465, 408] width 42 height 12
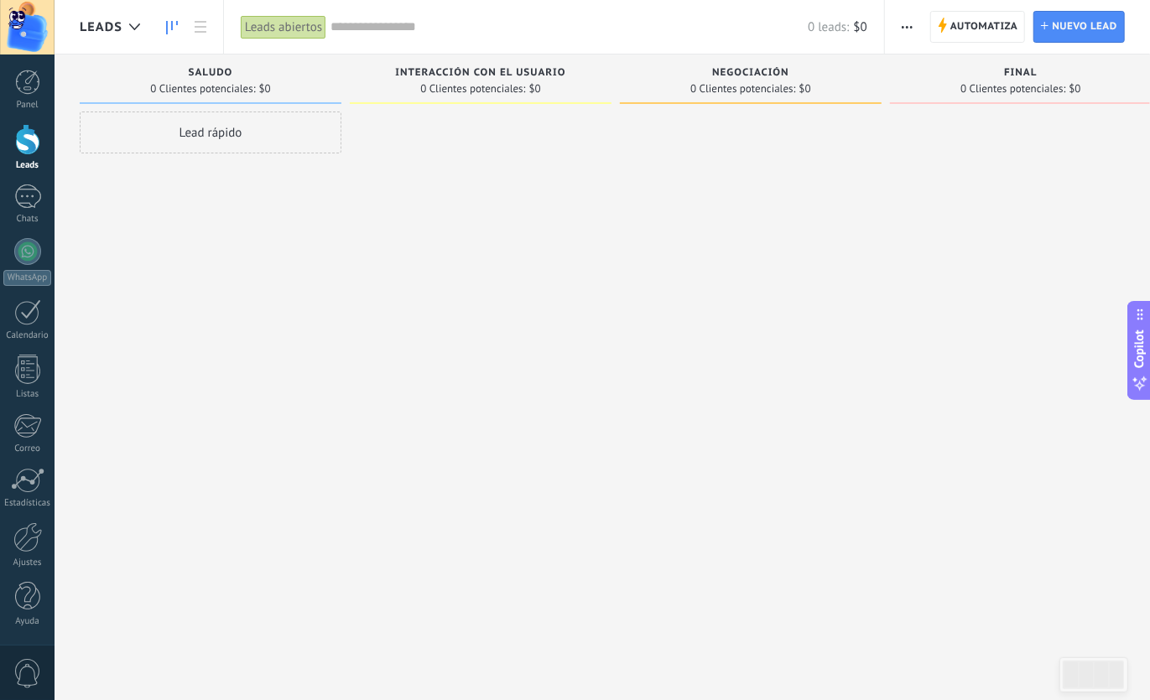
click at [404, 309] on div at bounding box center [481, 352] width 262 height 481
drag, startPoint x: 954, startPoint y: 20, endPoint x: 922, endPoint y: 128, distance: 113.0
click at [954, 23] on span "Automatiza" at bounding box center [984, 27] width 68 height 30
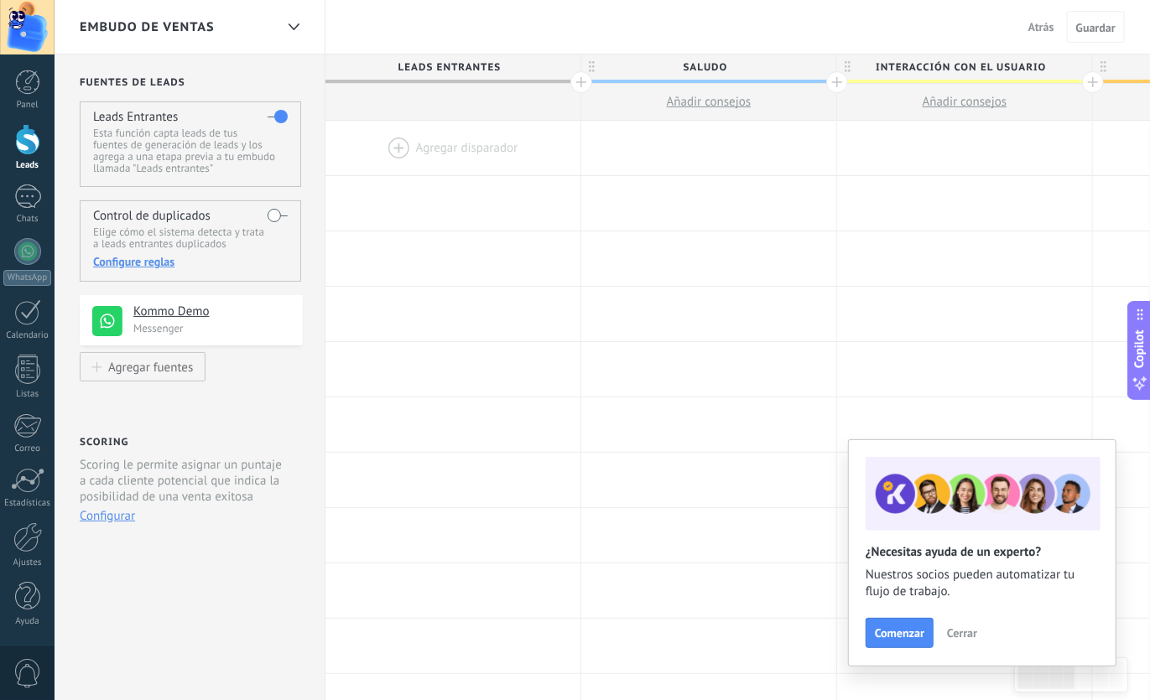
click at [432, 153] on div at bounding box center [452, 148] width 255 height 55
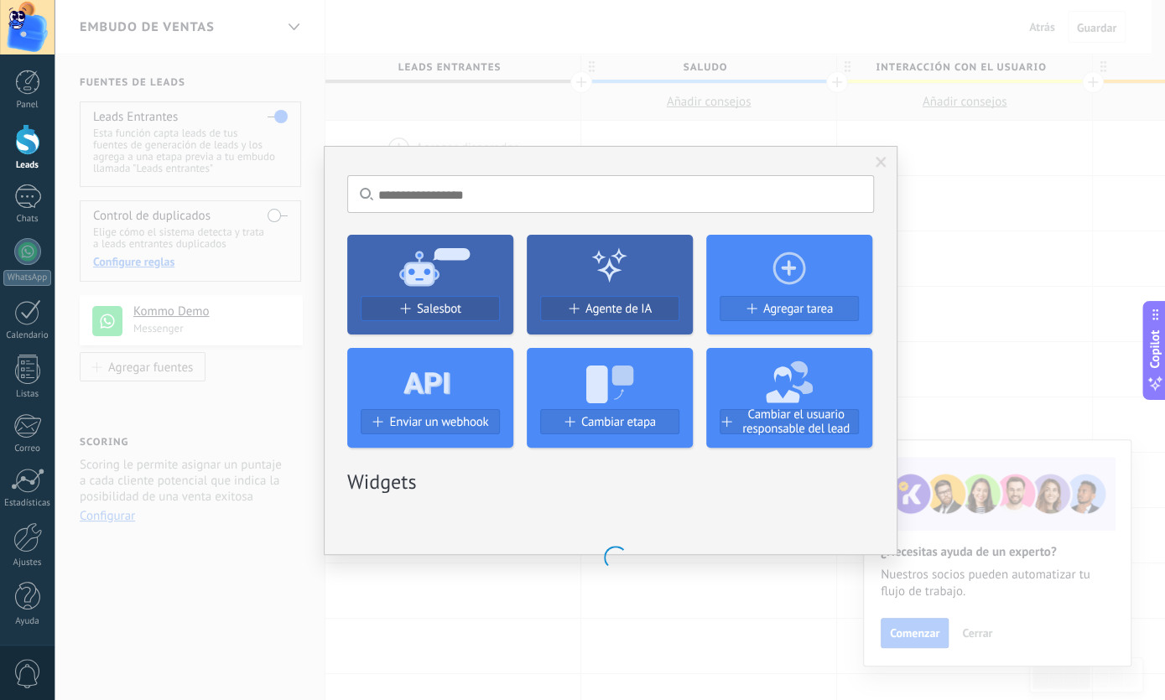
click at [435, 256] on use at bounding box center [434, 267] width 70 height 38
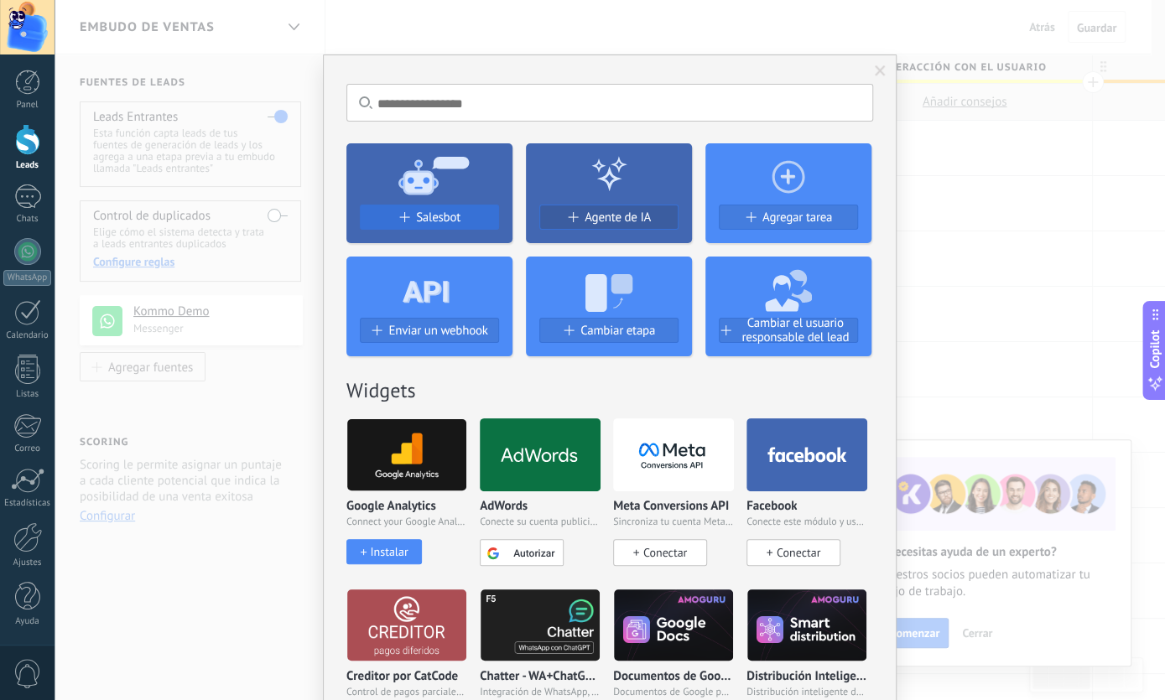
click at [417, 221] on span "Salesbot" at bounding box center [438, 218] width 44 height 14
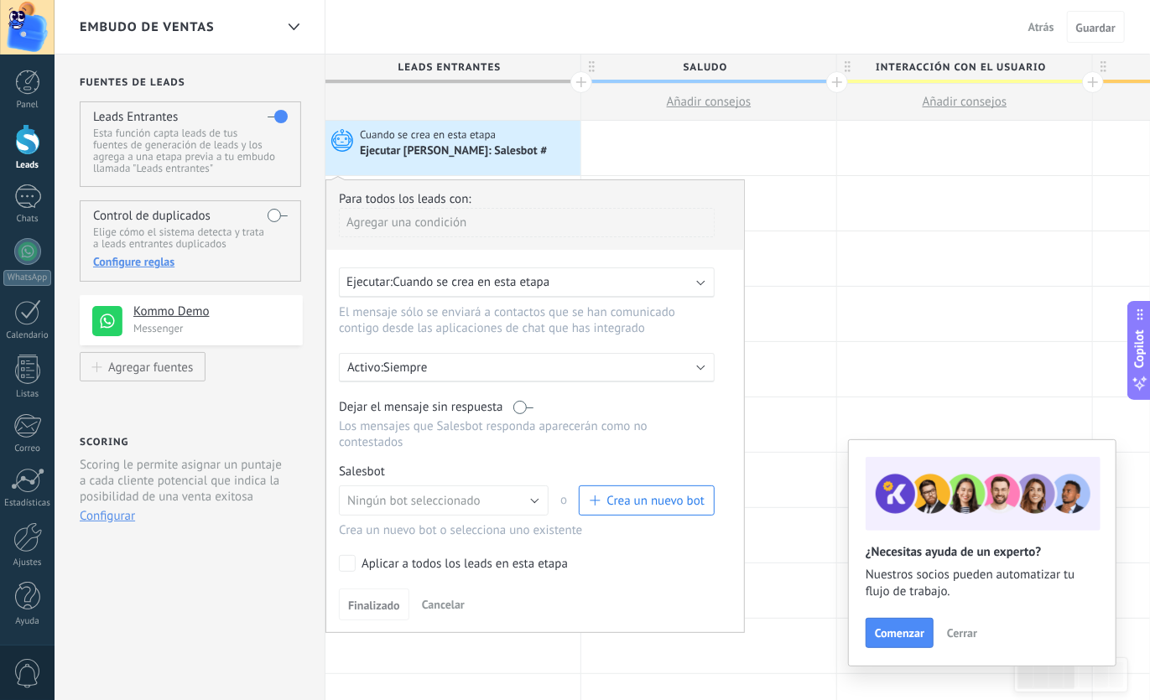
click at [469, 284] on span "Cuando se crea en esta etapa" at bounding box center [471, 282] width 157 height 16
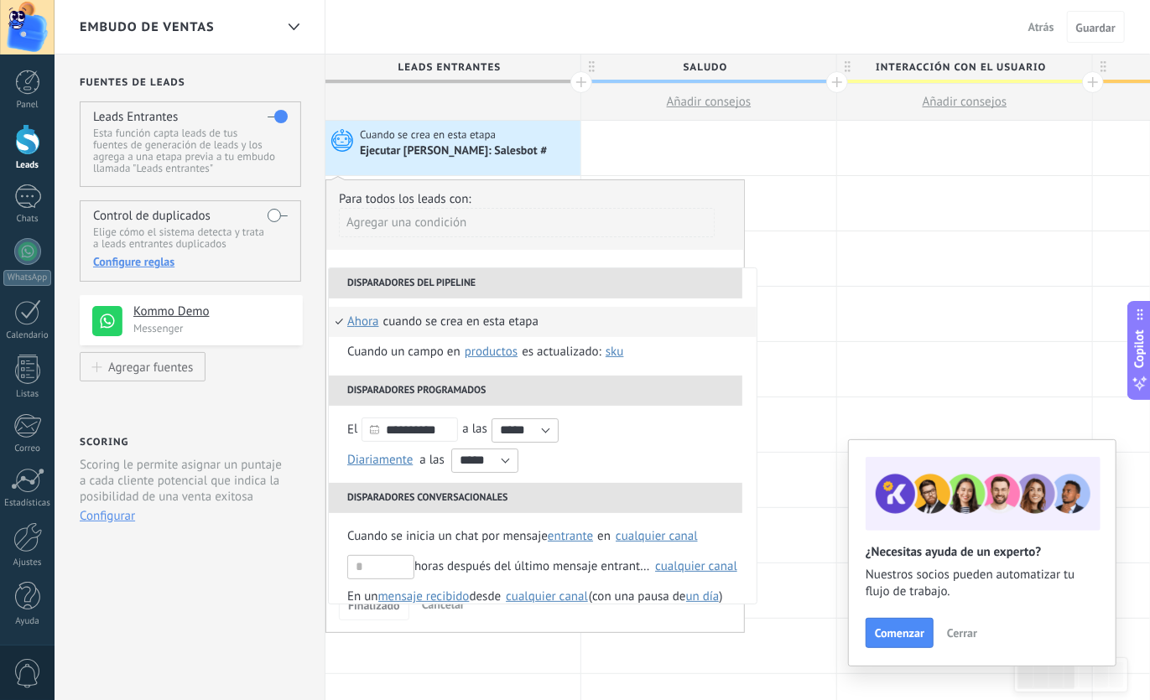
click at [586, 223] on div "Agregar una condición" at bounding box center [527, 222] width 376 height 29
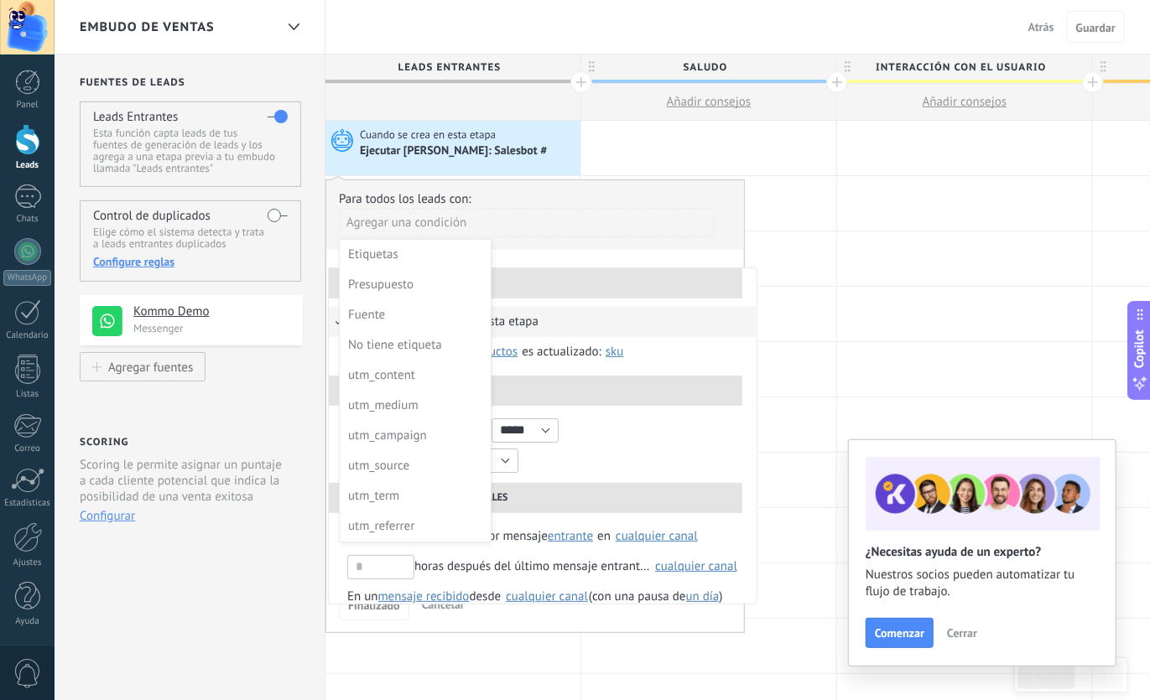
click at [614, 283] on div at bounding box center [535, 399] width 419 height 438
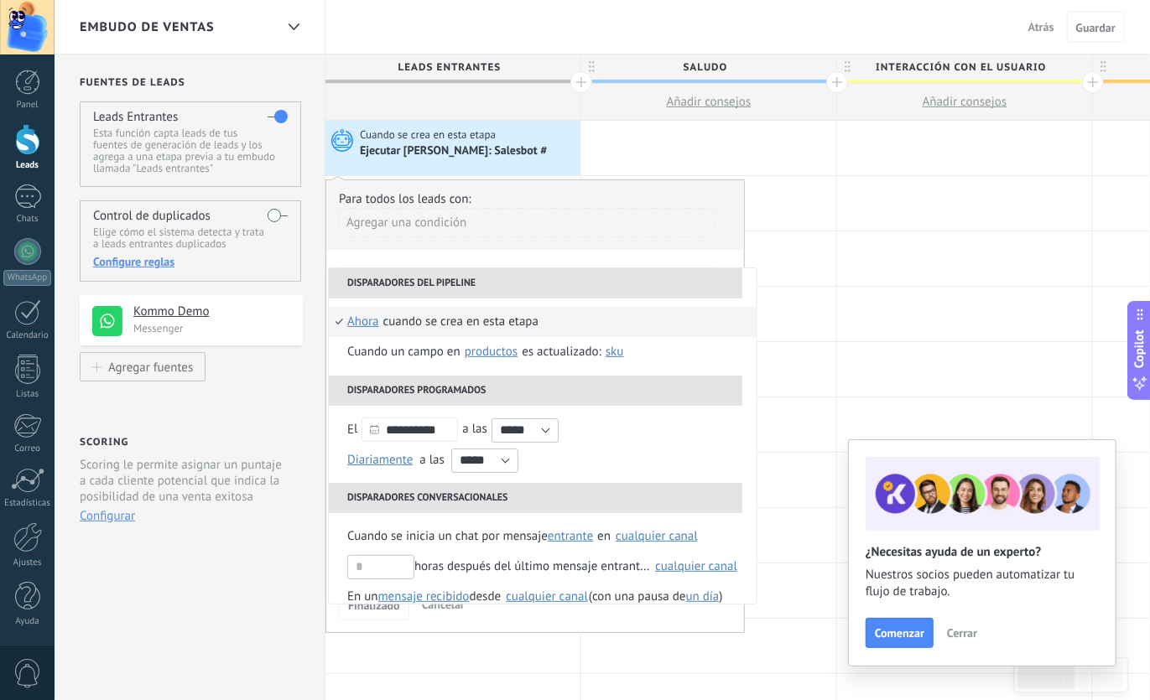
click at [420, 216] on div "Agregar una condición" at bounding box center [527, 222] width 376 height 29
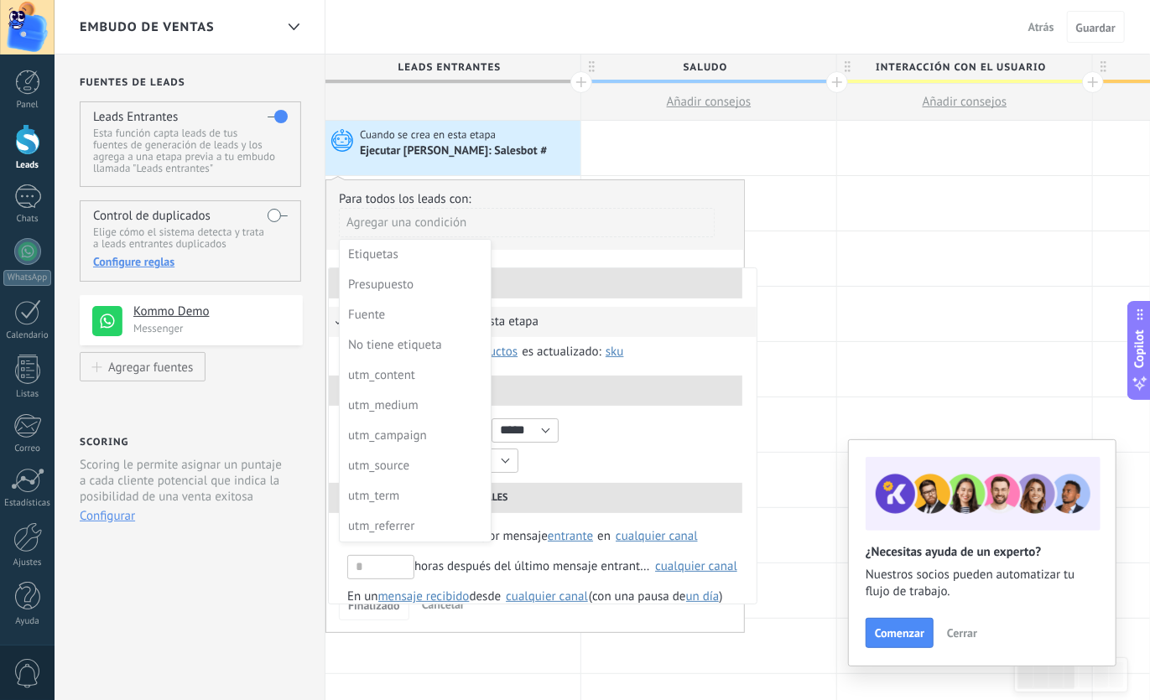
click at [532, 228] on div at bounding box center [535, 399] width 419 height 438
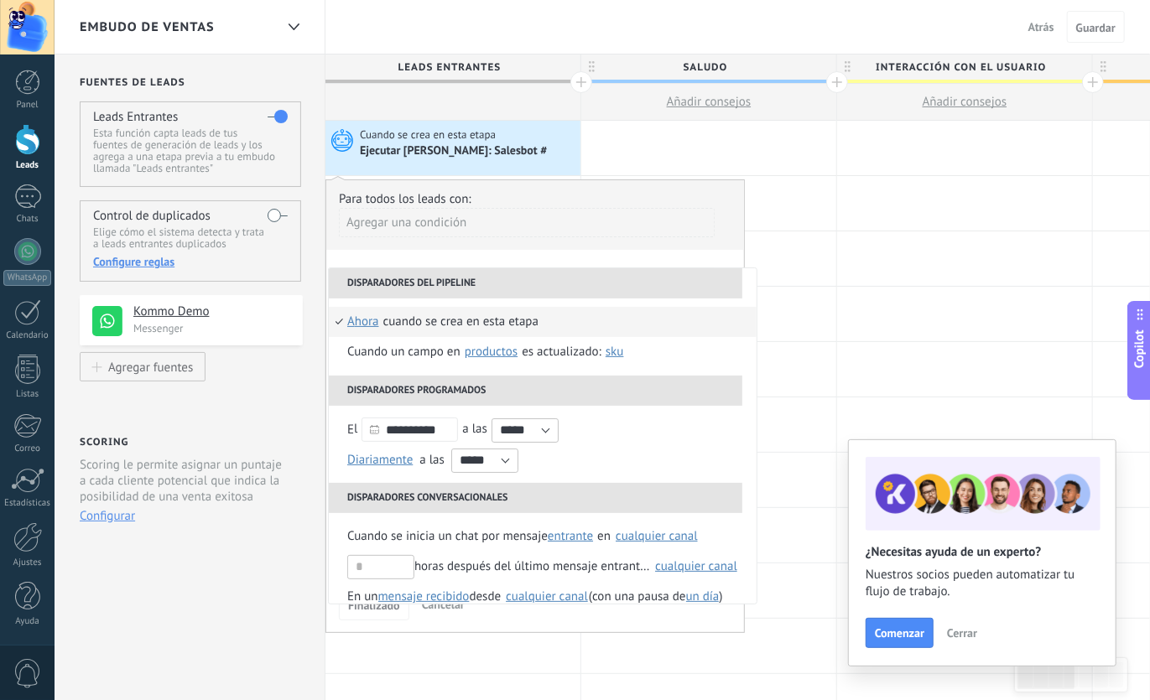
click at [342, 318] on li "Cuando se crea en esta etapa ahora después de 5 minutos después de 10 minutos u…" at bounding box center [543, 322] width 428 height 30
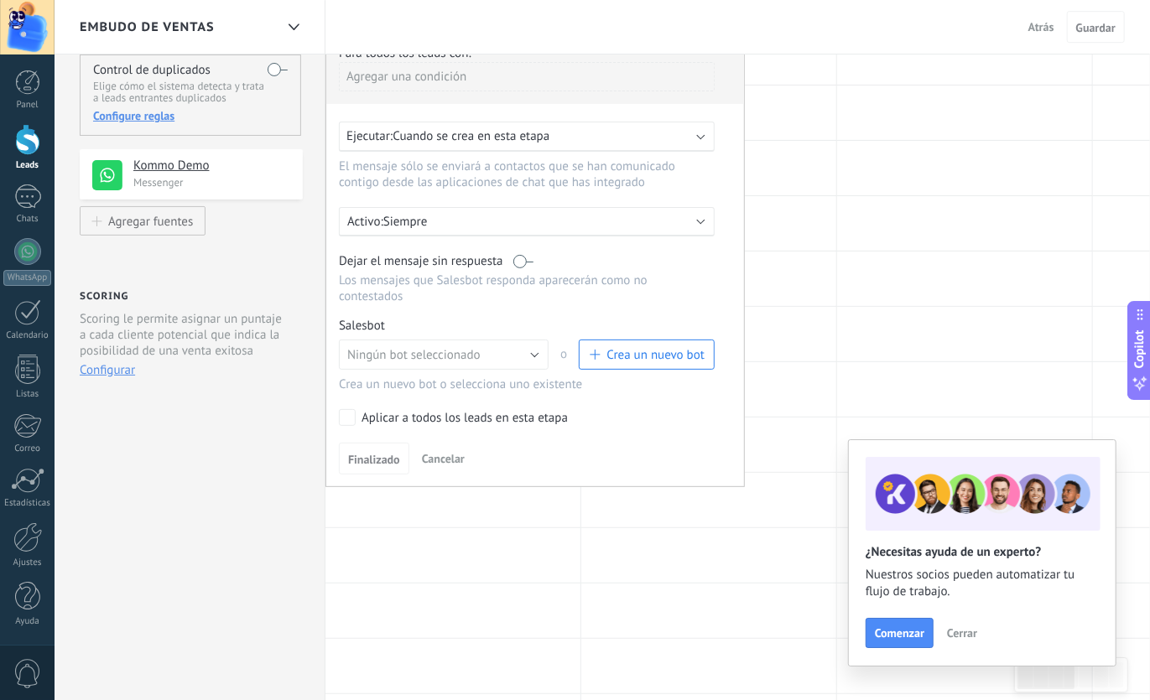
scroll to position [174, 0]
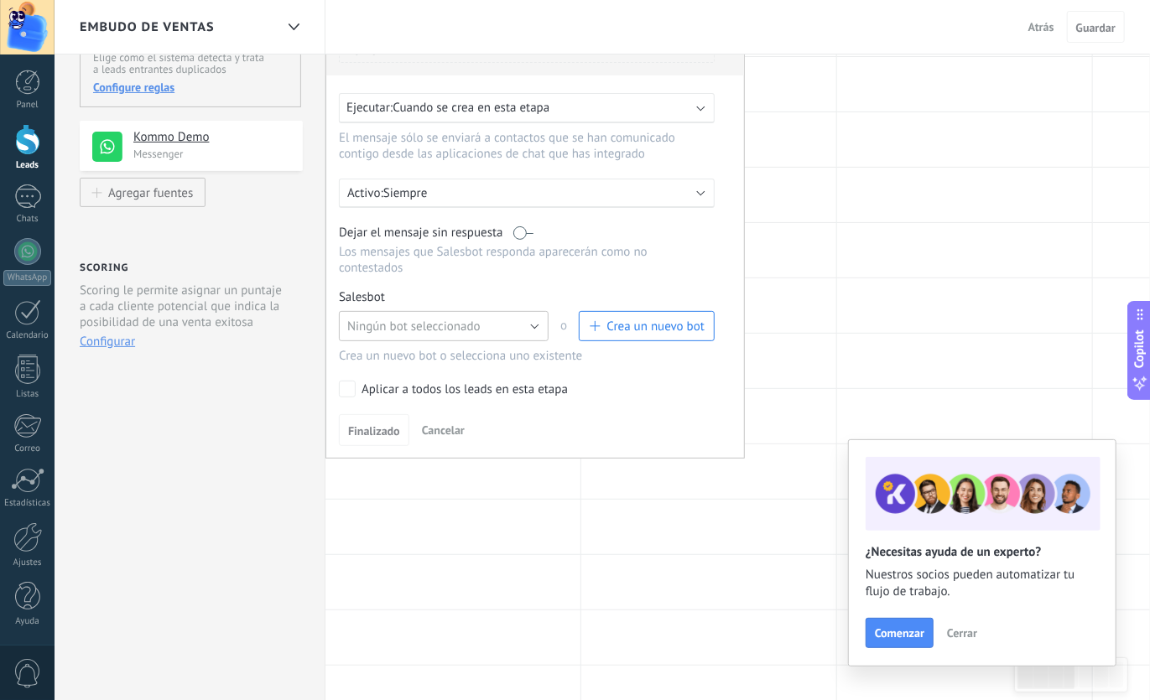
click at [528, 311] on button "Ningún bot seleccionado" at bounding box center [444, 326] width 210 height 30
click at [444, 347] on span "TestBot" at bounding box center [436, 355] width 214 height 16
click at [365, 414] on button "Finalizado" at bounding box center [374, 430] width 70 height 32
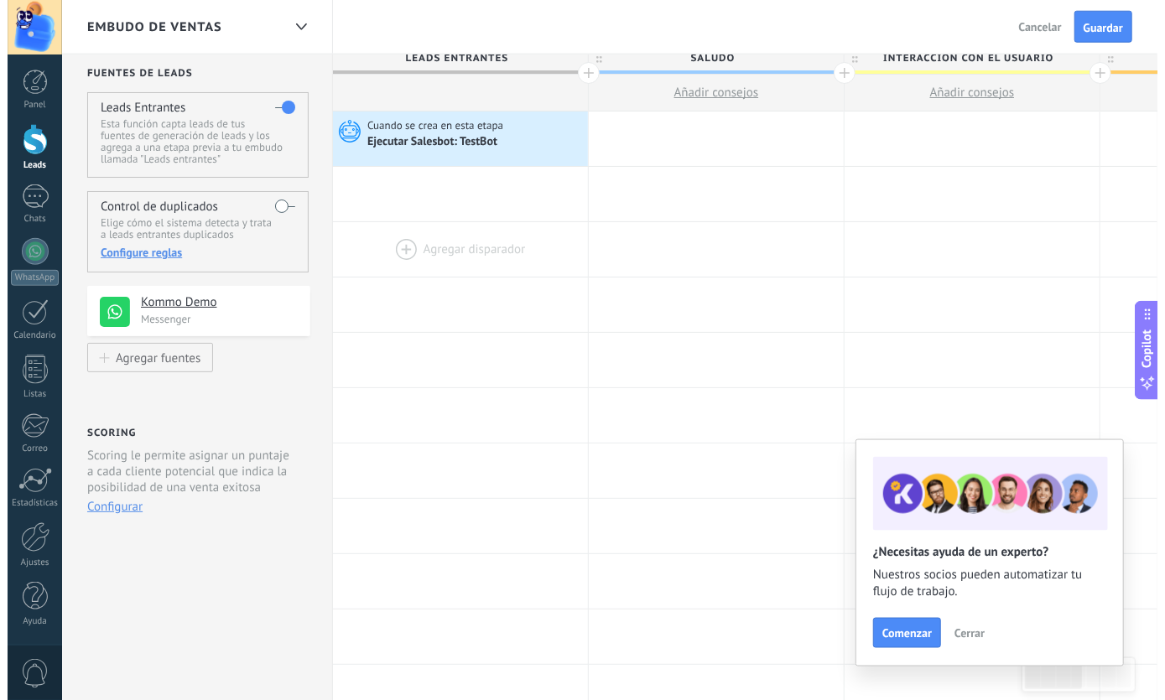
scroll to position [0, 0]
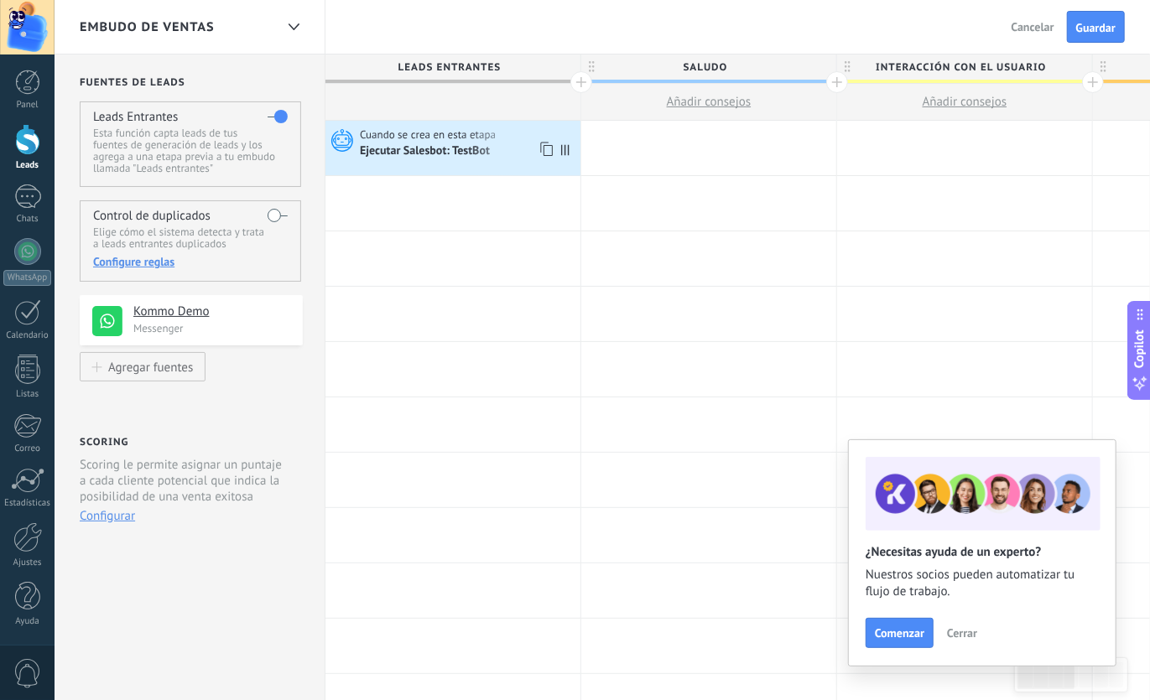
click at [439, 151] on div "Ejecutar Salesbot: TestBot" at bounding box center [426, 151] width 133 height 15
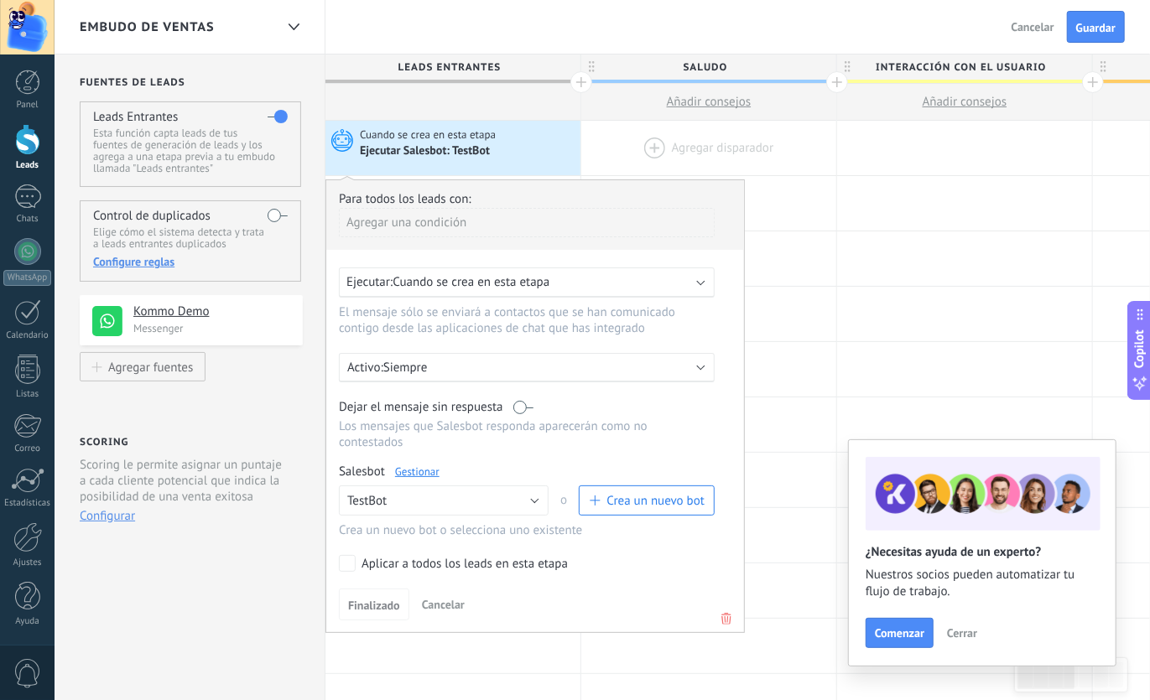
click at [610, 145] on div at bounding box center [708, 148] width 255 height 55
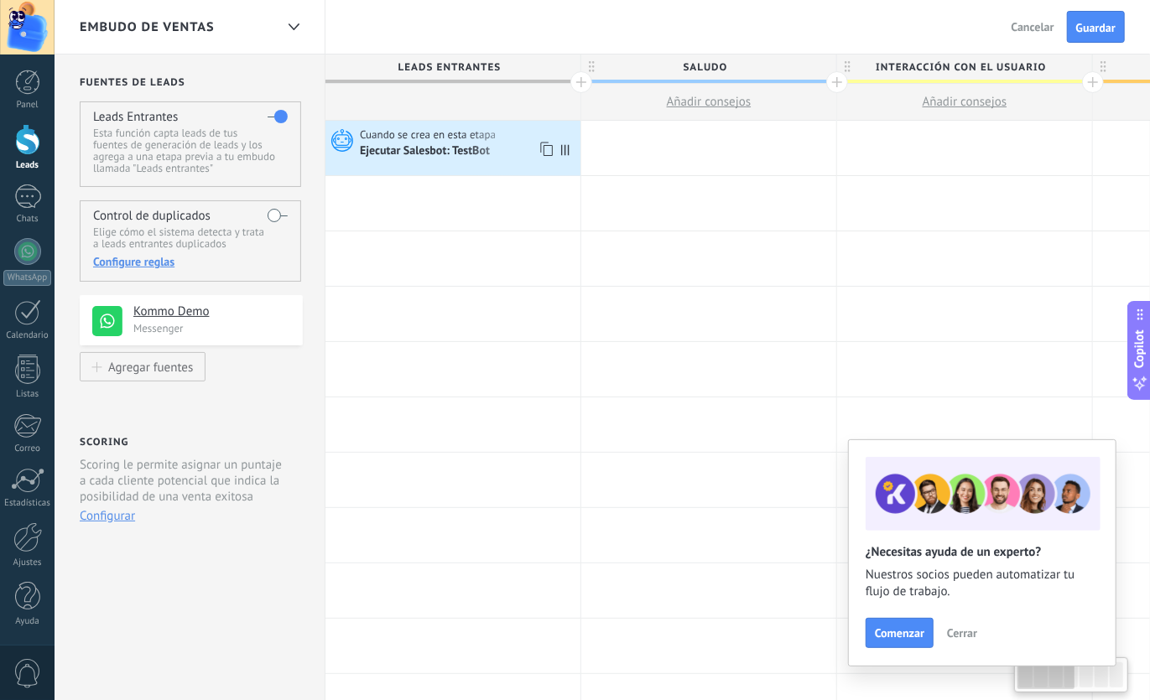
click at [513, 142] on div "Cuando se crea en esta etapa" at bounding box center [468, 134] width 216 height 15
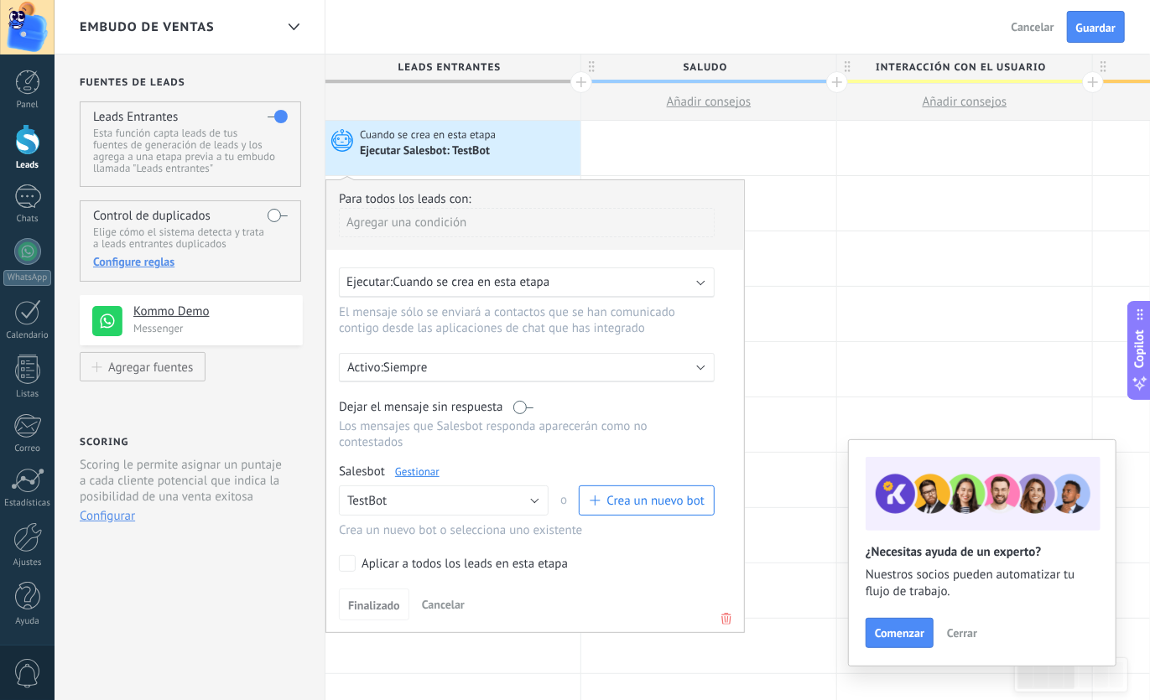
click at [513, 142] on div "Cuando se crea en esta etapa" at bounding box center [468, 134] width 216 height 15
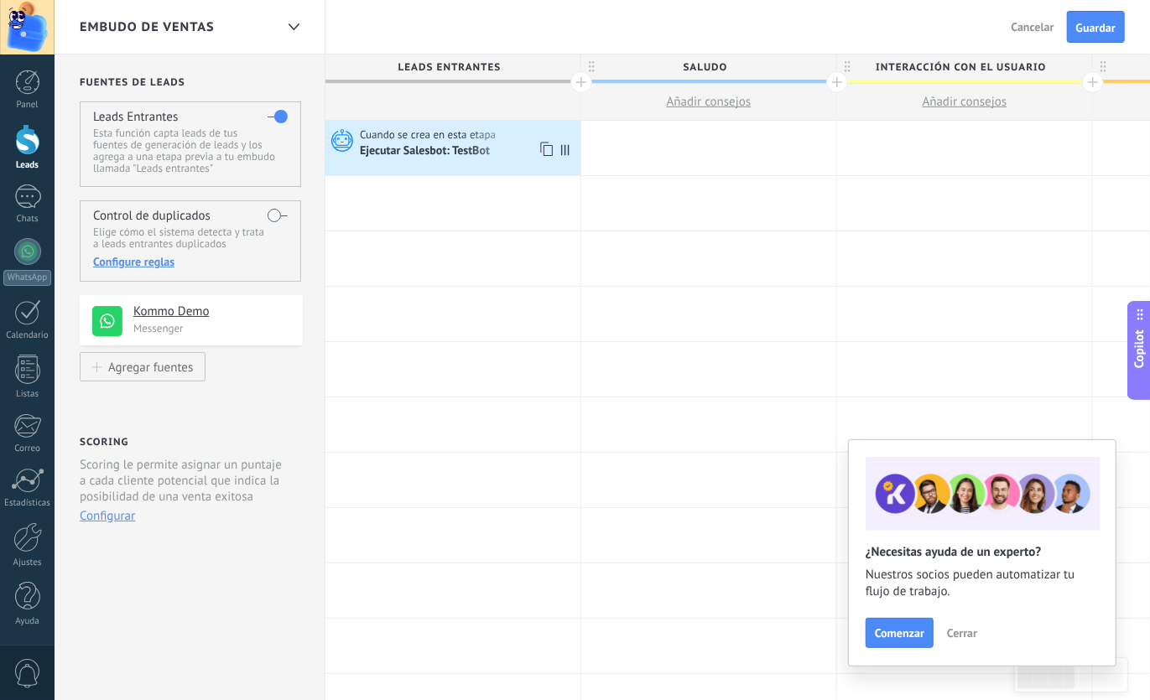
click at [564, 150] on icon at bounding box center [565, 149] width 8 height 11
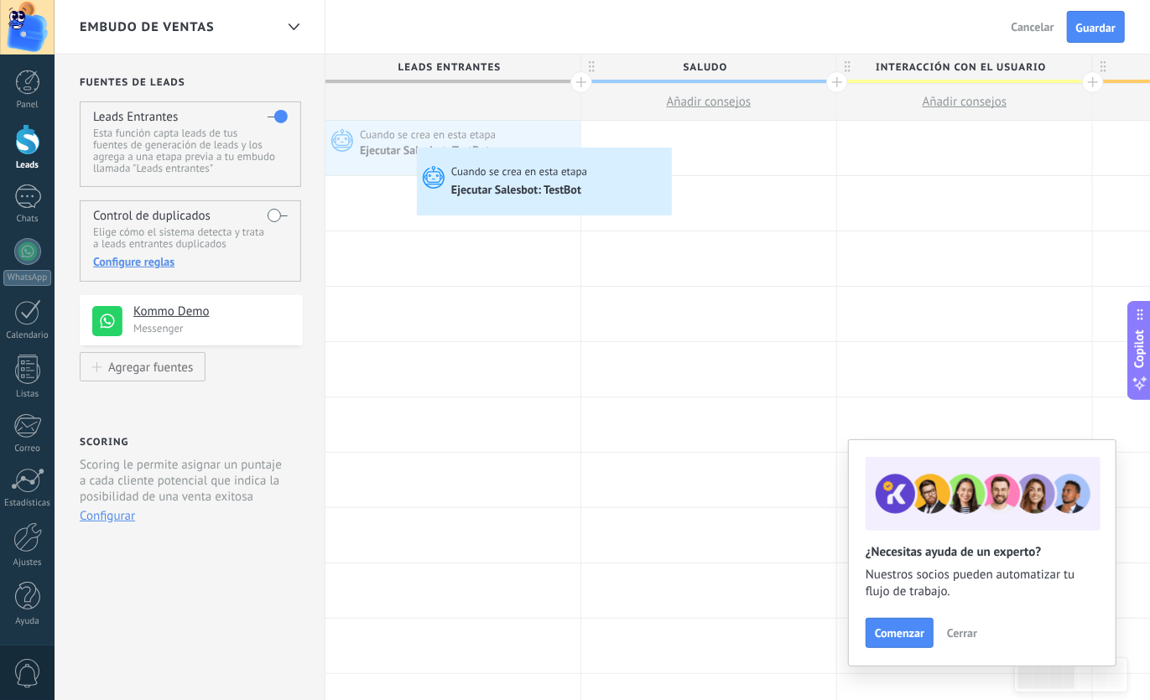
drag, startPoint x: 428, startPoint y: 156, endPoint x: 407, endPoint y: 128, distance: 34.7
click at [407, 127] on div "Cuando se crea en esta etapa Ejecutar Salesbot: TestBot Avanzado Cuando se crea…" at bounding box center [452, 148] width 255 height 55
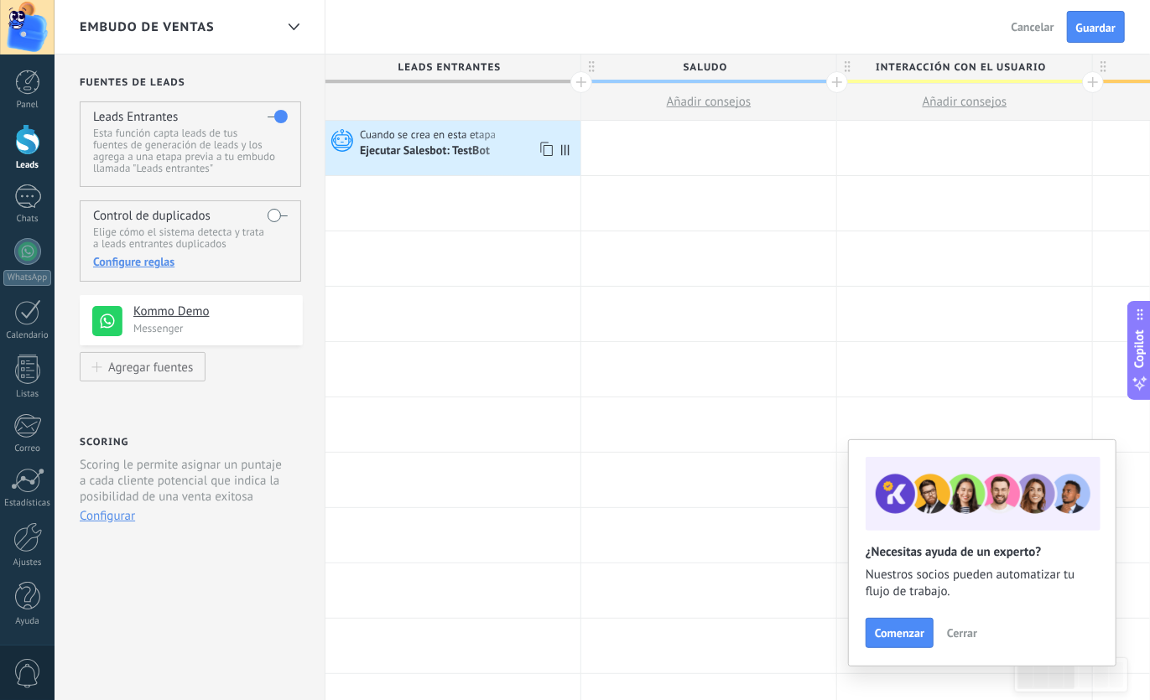
click at [568, 148] on icon at bounding box center [565, 149] width 8 height 11
click at [947, 642] on button "Cerrar" at bounding box center [961, 633] width 45 height 25
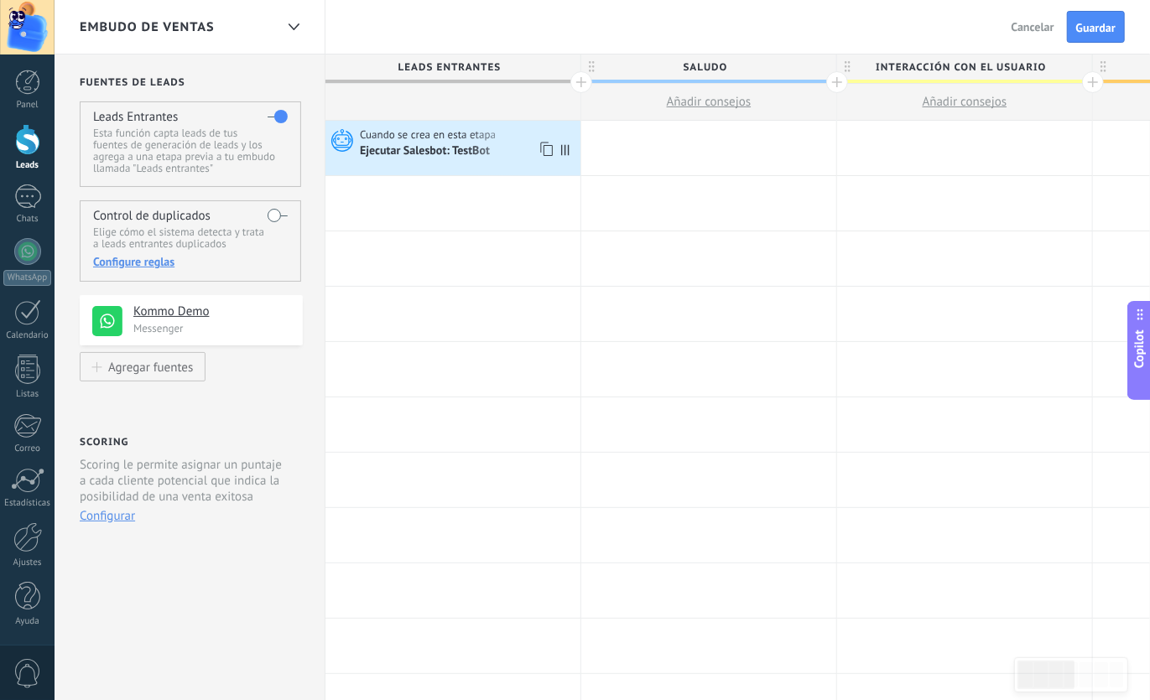
click at [422, 164] on div "Cuando se crea en esta etapa Ejecutar Salesbot: TestBot" at bounding box center [452, 148] width 255 height 55
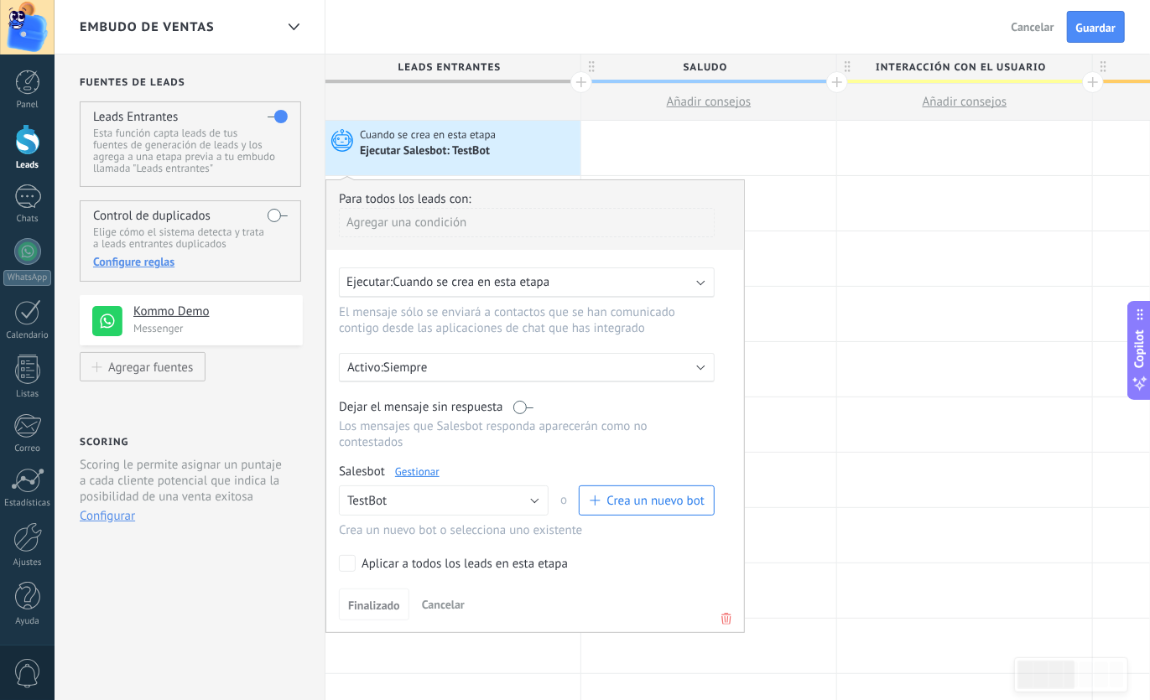
click at [727, 613] on icon at bounding box center [726, 619] width 18 height 20
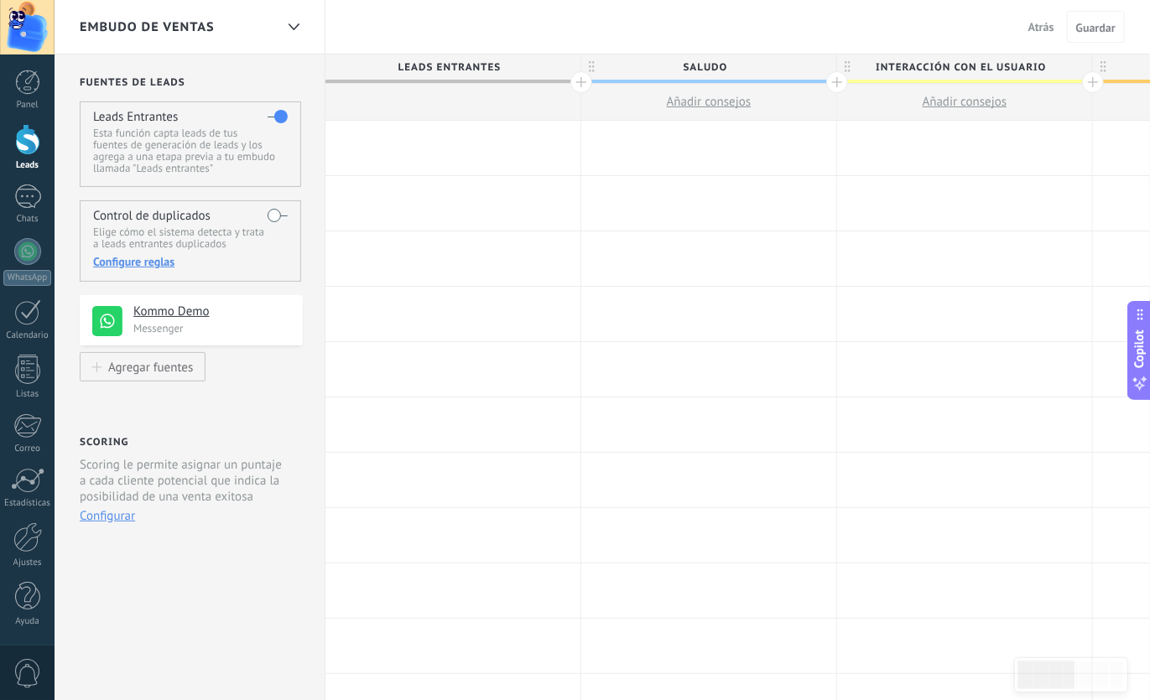
click at [423, 147] on div at bounding box center [452, 148] width 255 height 55
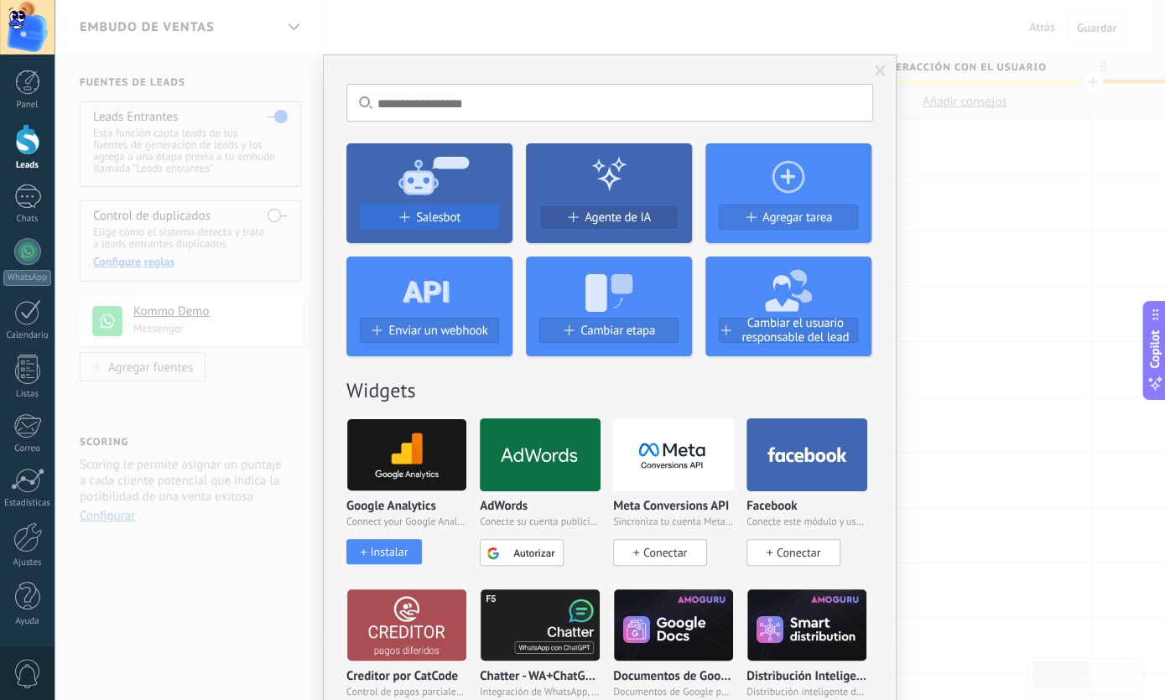
click at [436, 219] on span "Salesbot" at bounding box center [438, 218] width 44 height 14
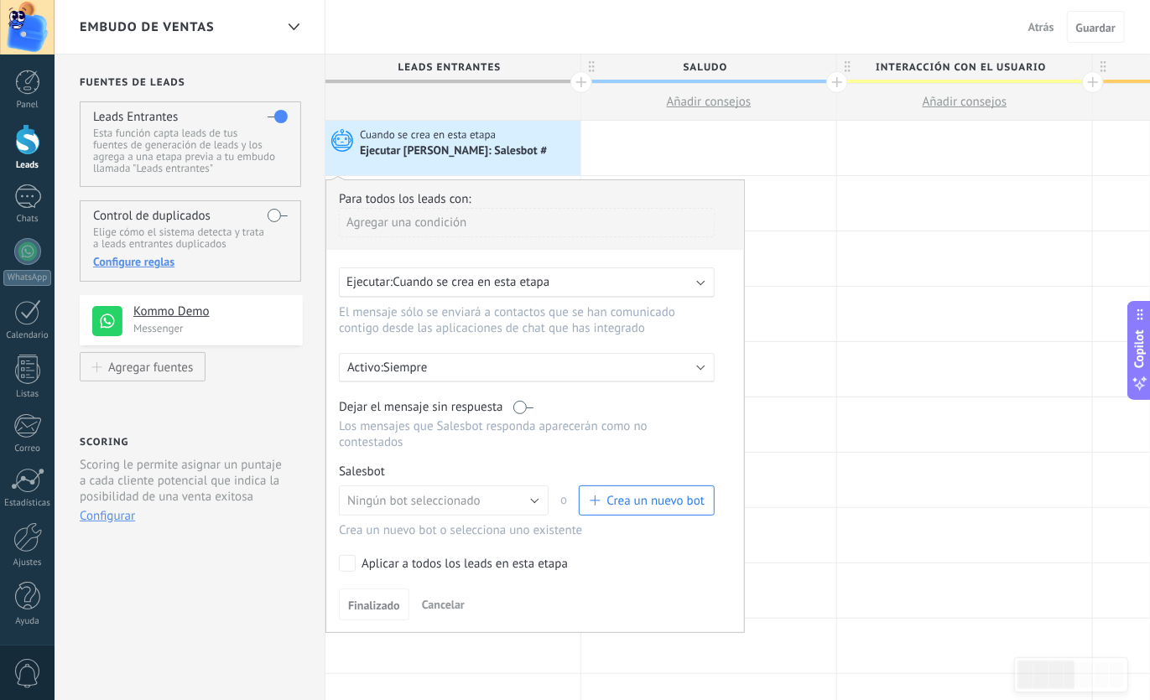
click at [670, 493] on span "Crea un nuevo bot" at bounding box center [655, 501] width 98 height 16
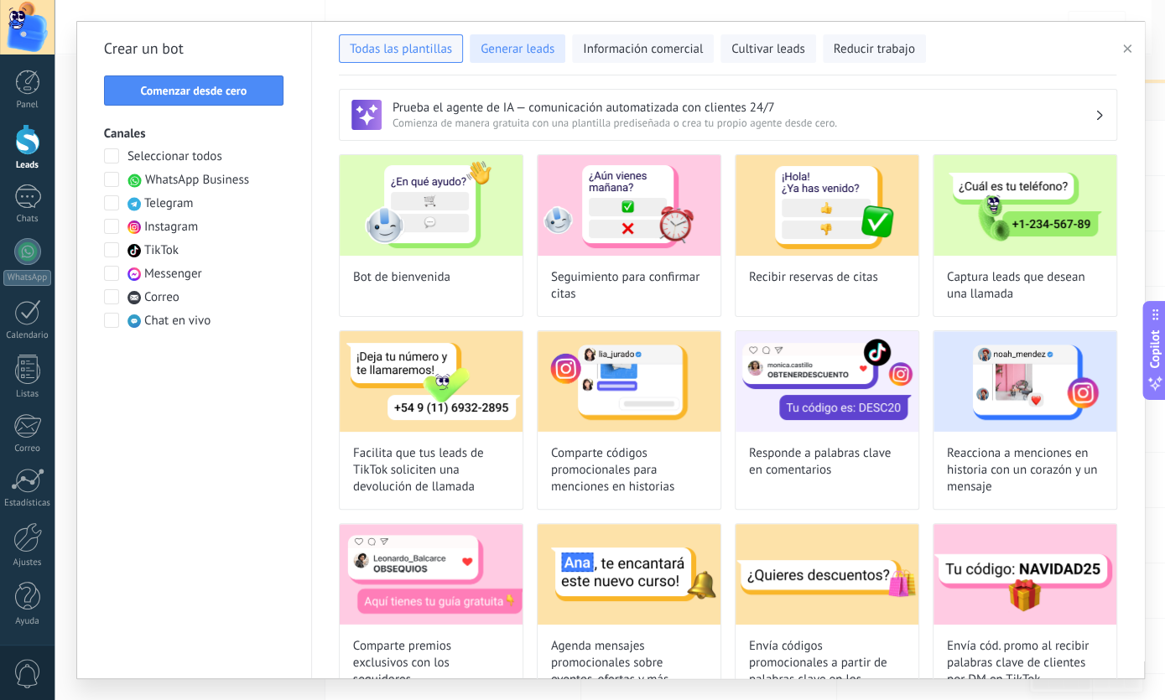
click at [505, 48] on span "Generar leads" at bounding box center [518, 49] width 74 height 17
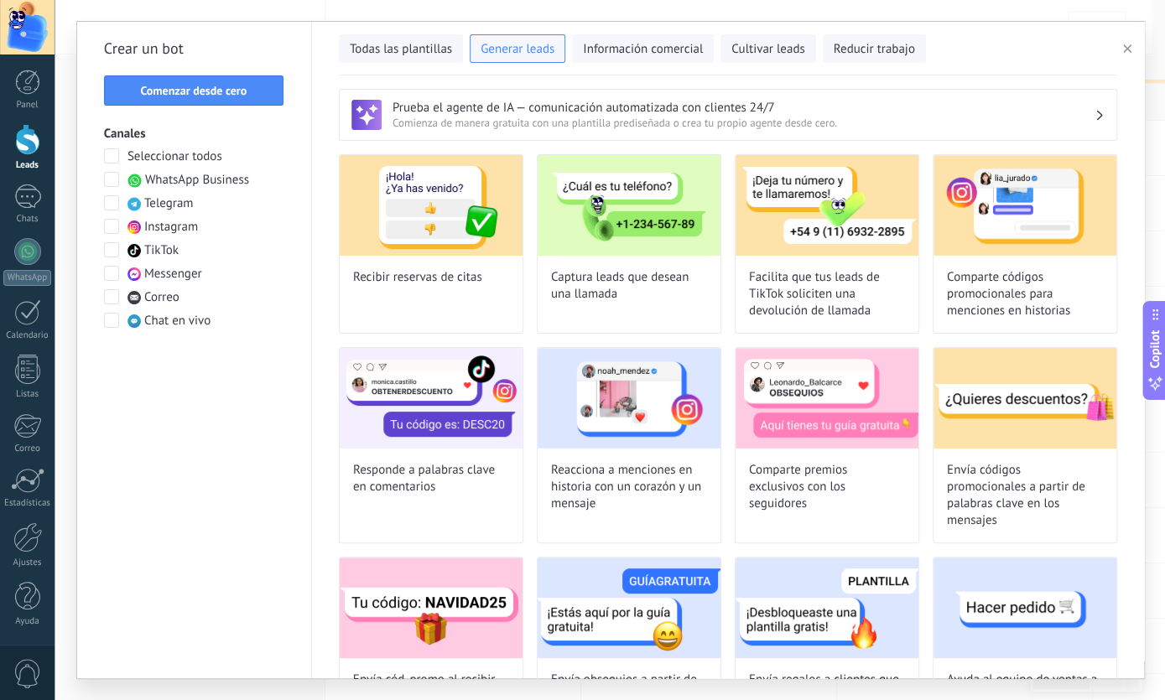
click at [107, 182] on span at bounding box center [111, 179] width 15 height 15
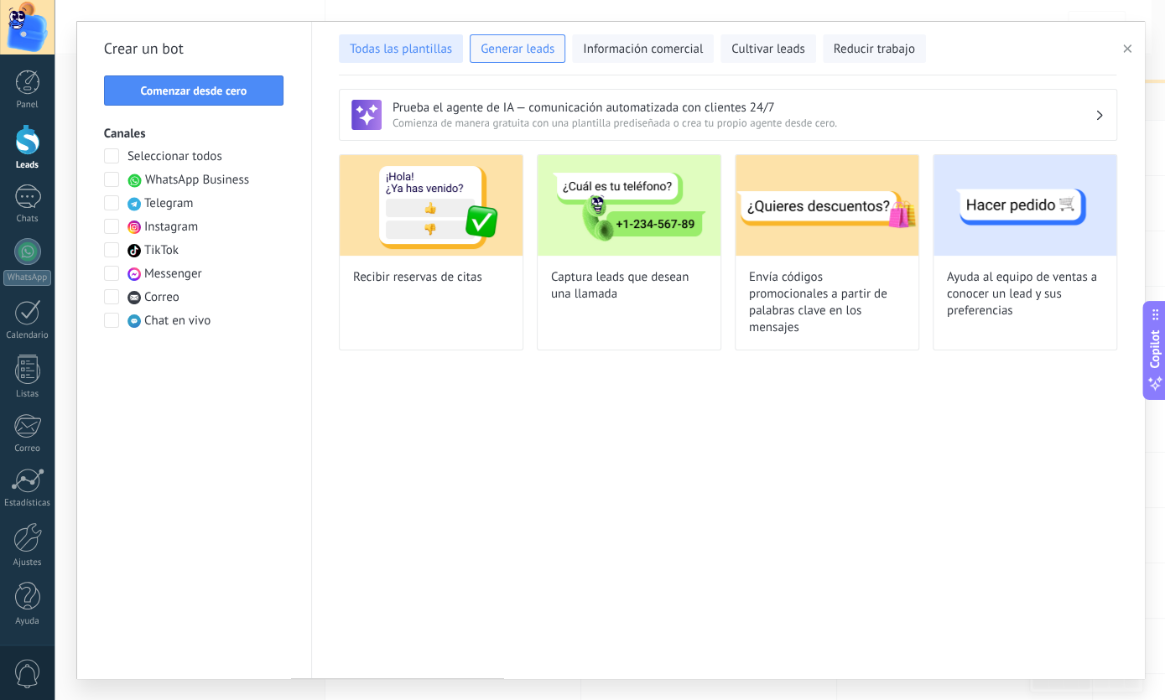
click at [422, 55] on span "Todas las plantillas" at bounding box center [401, 49] width 102 height 17
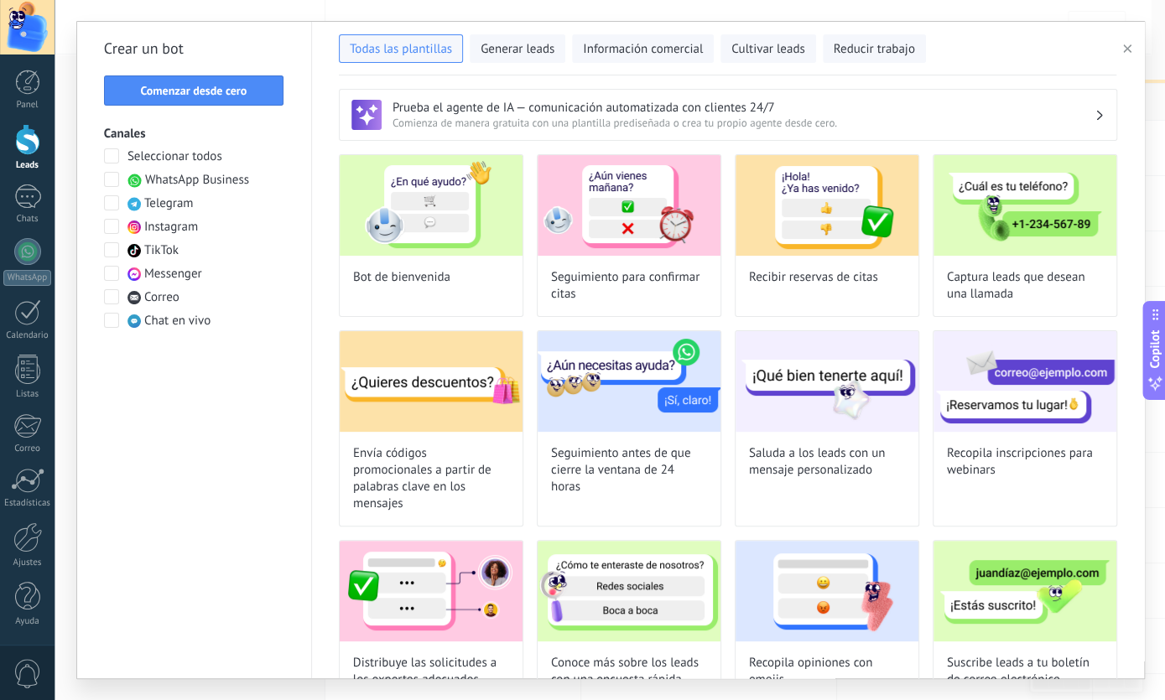
click at [636, 121] on span "Comienza de manera gratuita con una plantilla prediseñada o crea tu propio agen…" at bounding box center [744, 123] width 702 height 14
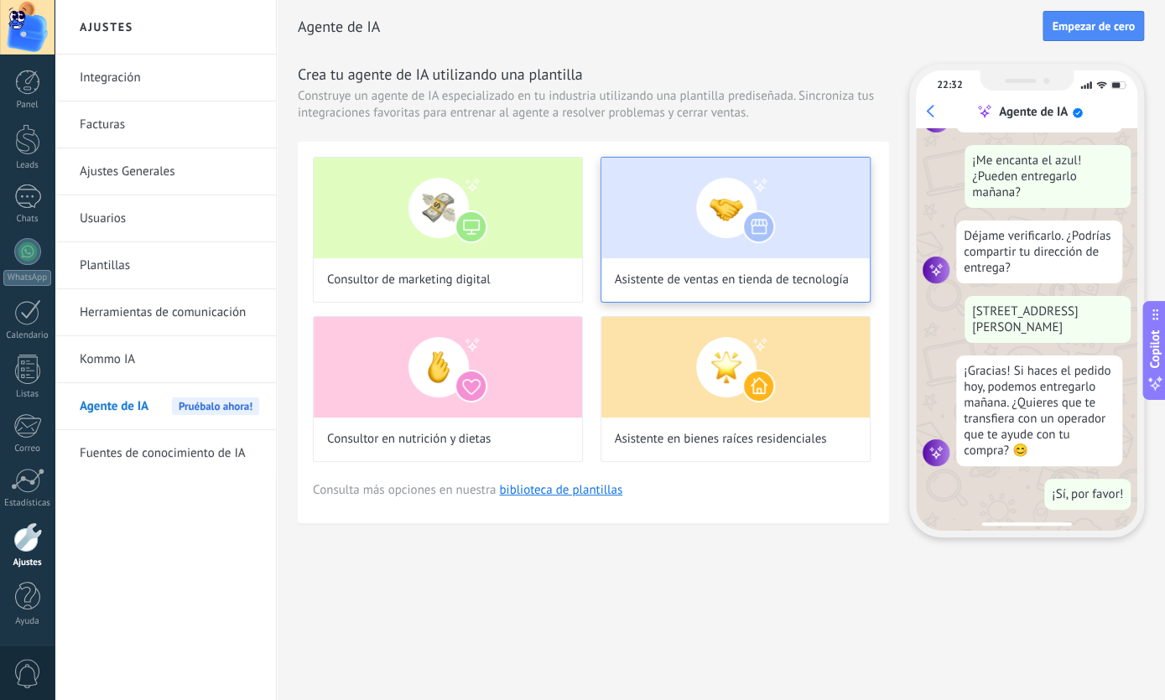
scroll to position [438, 0]
click at [728, 263] on div "Asistente de ventas en tienda de tecnología" at bounding box center [735, 230] width 270 height 146
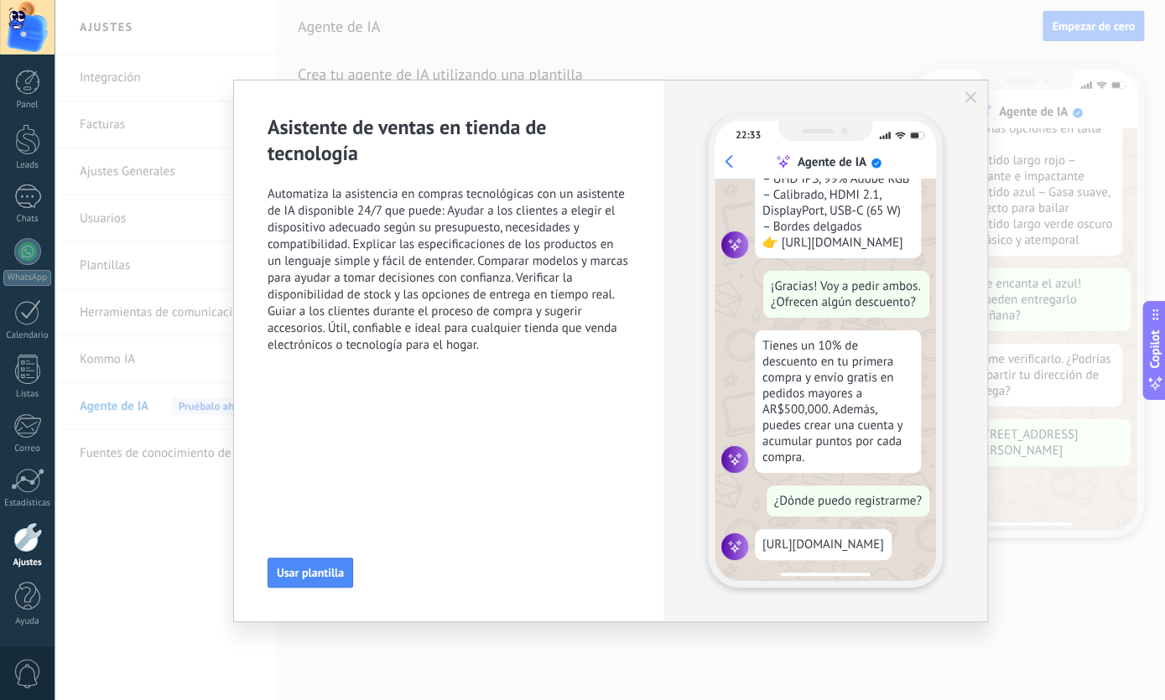
scroll to position [0, 0]
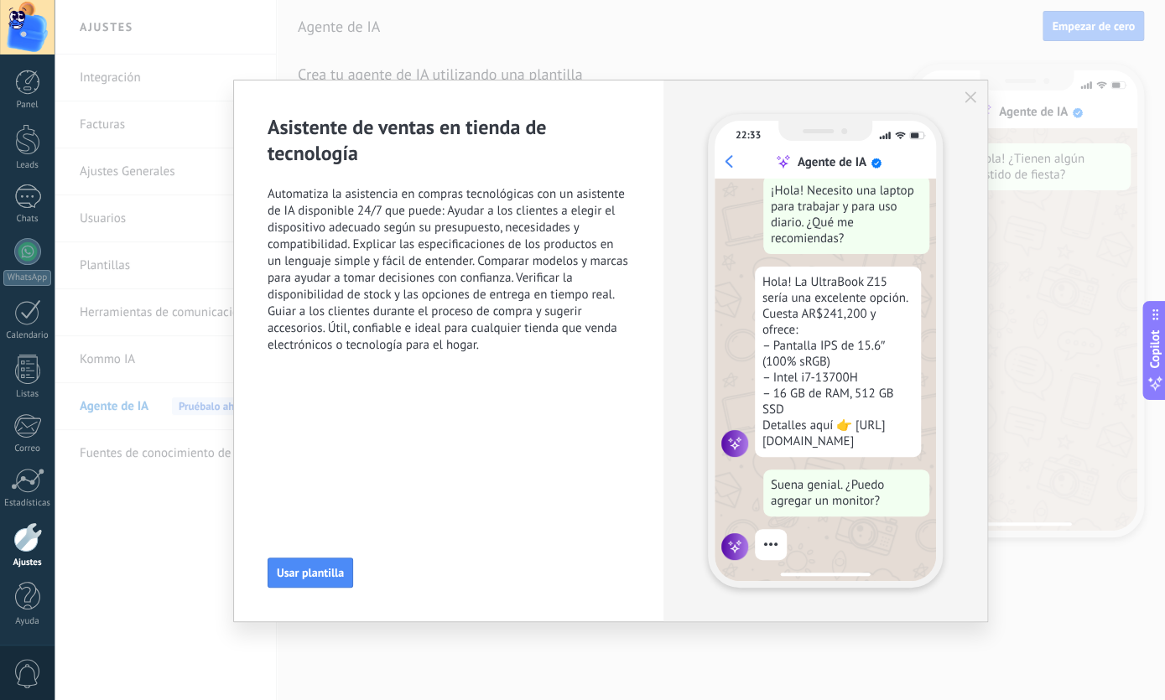
click at [967, 105] on div "22:33 Agente de IA ¡Hola! Necesito una laptop para trabajar y para uso diario. …" at bounding box center [825, 351] width 324 height 541
click at [974, 97] on icon "button" at bounding box center [970, 97] width 12 height 12
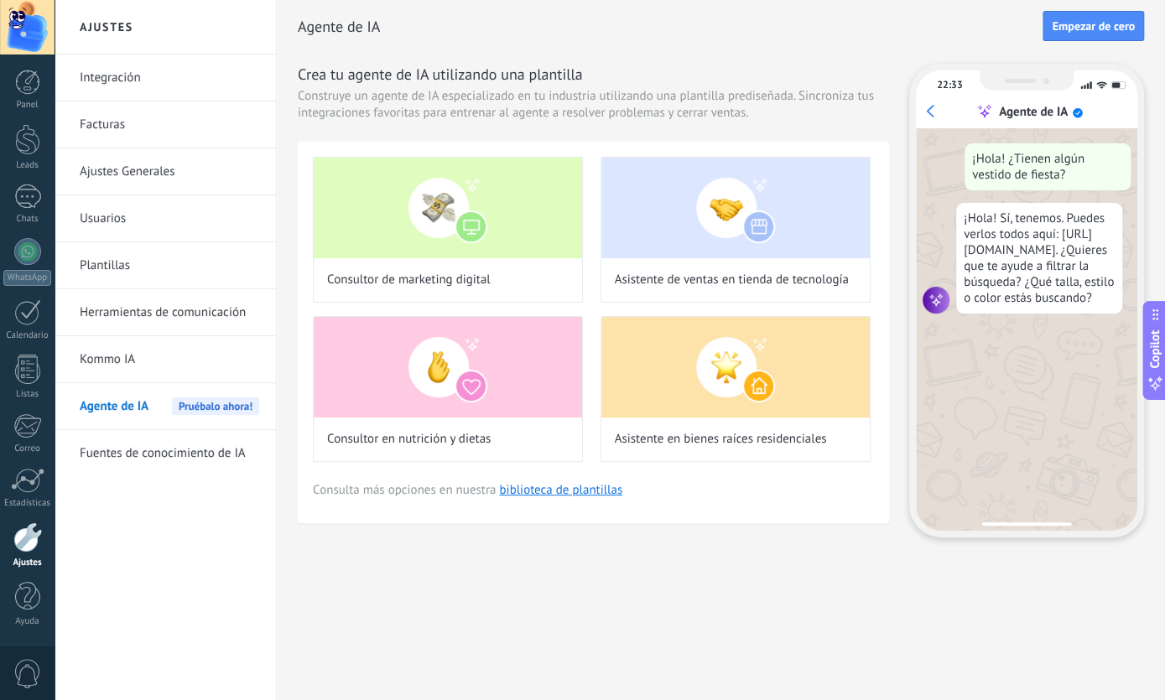
click at [106, 346] on link "Kommo IA" at bounding box center [169, 359] width 179 height 47
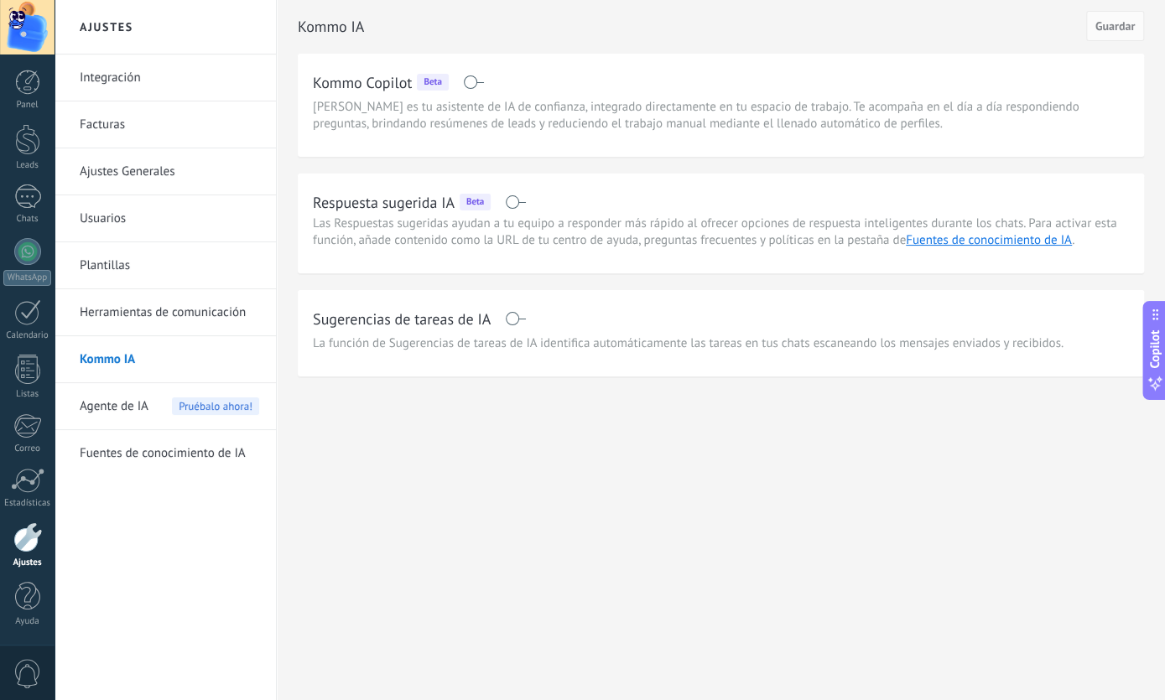
click at [138, 81] on link "Integración" at bounding box center [169, 78] width 179 height 47
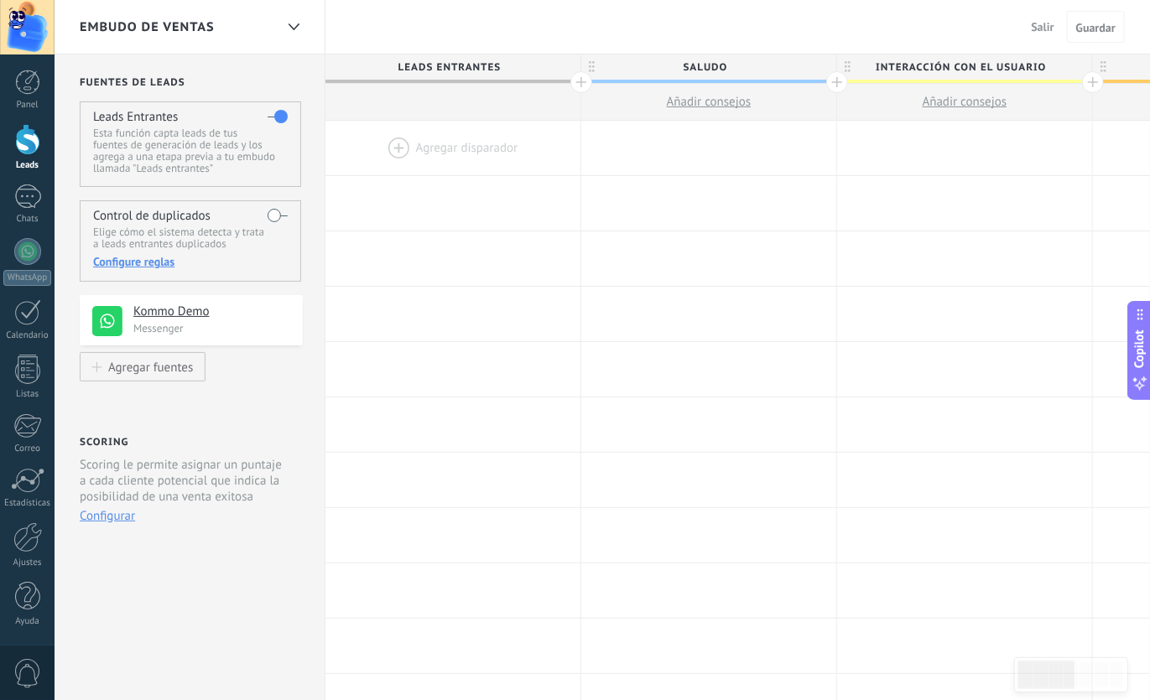
click at [491, 147] on div at bounding box center [452, 148] width 255 height 55
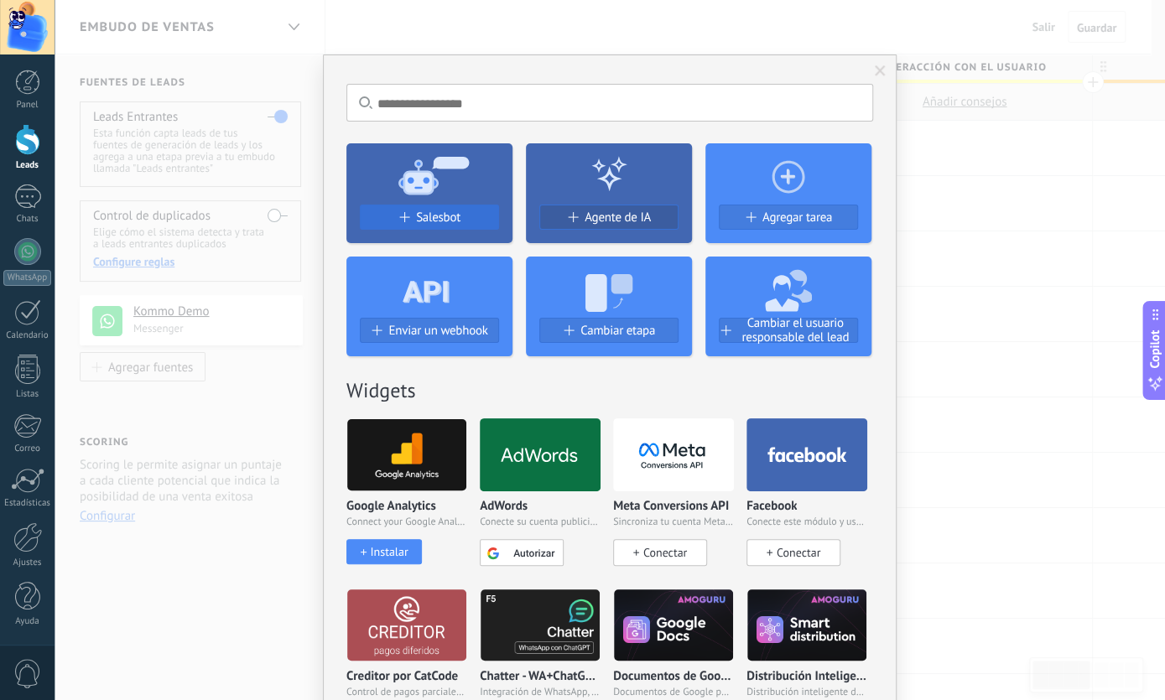
click at [420, 218] on span "Salesbot" at bounding box center [438, 218] width 44 height 14
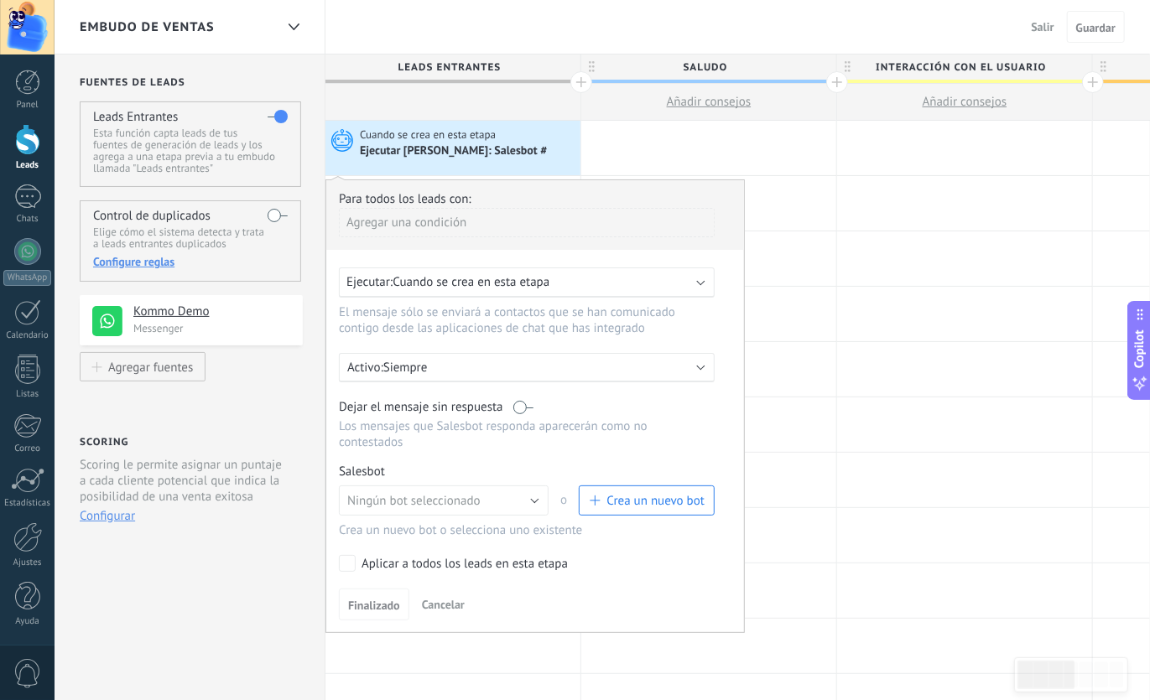
click at [630, 493] on span "Crea un nuevo bot" at bounding box center [655, 501] width 98 height 16
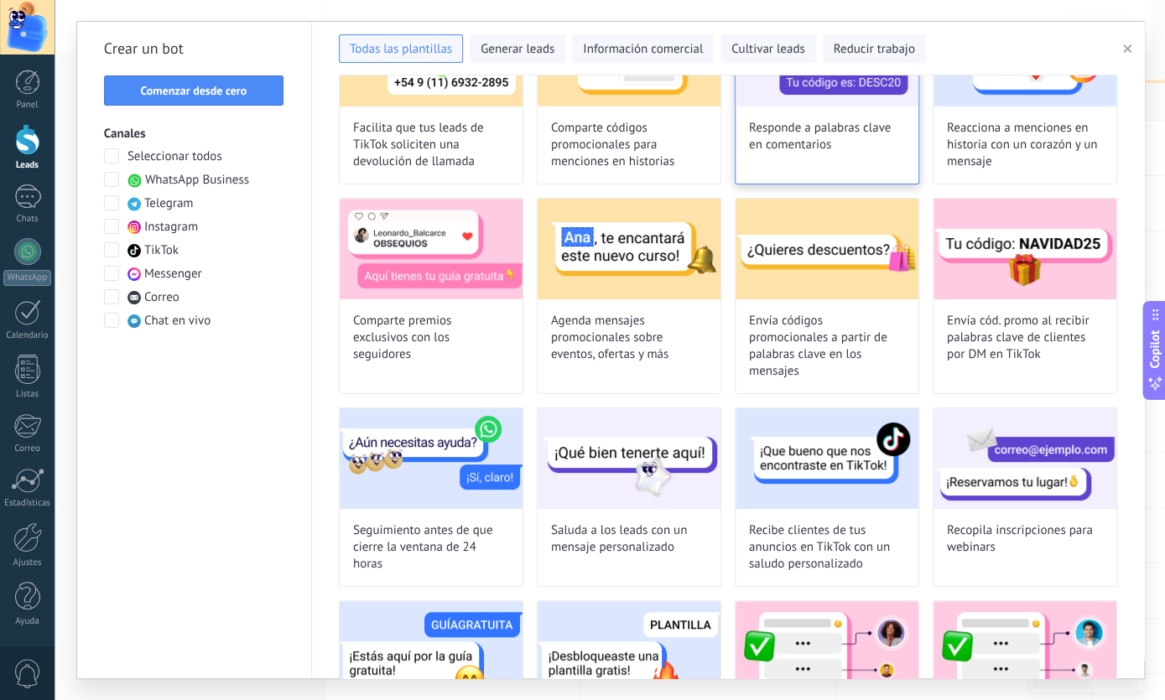
scroll to position [240, 0]
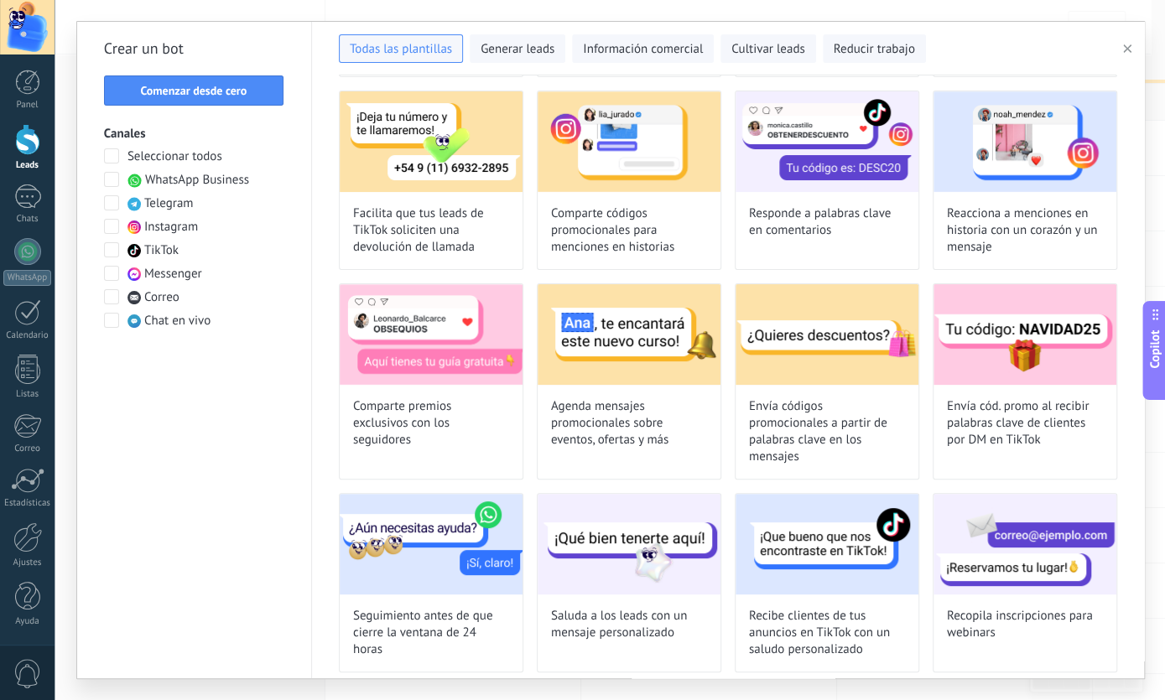
click at [112, 185] on span at bounding box center [111, 179] width 15 height 15
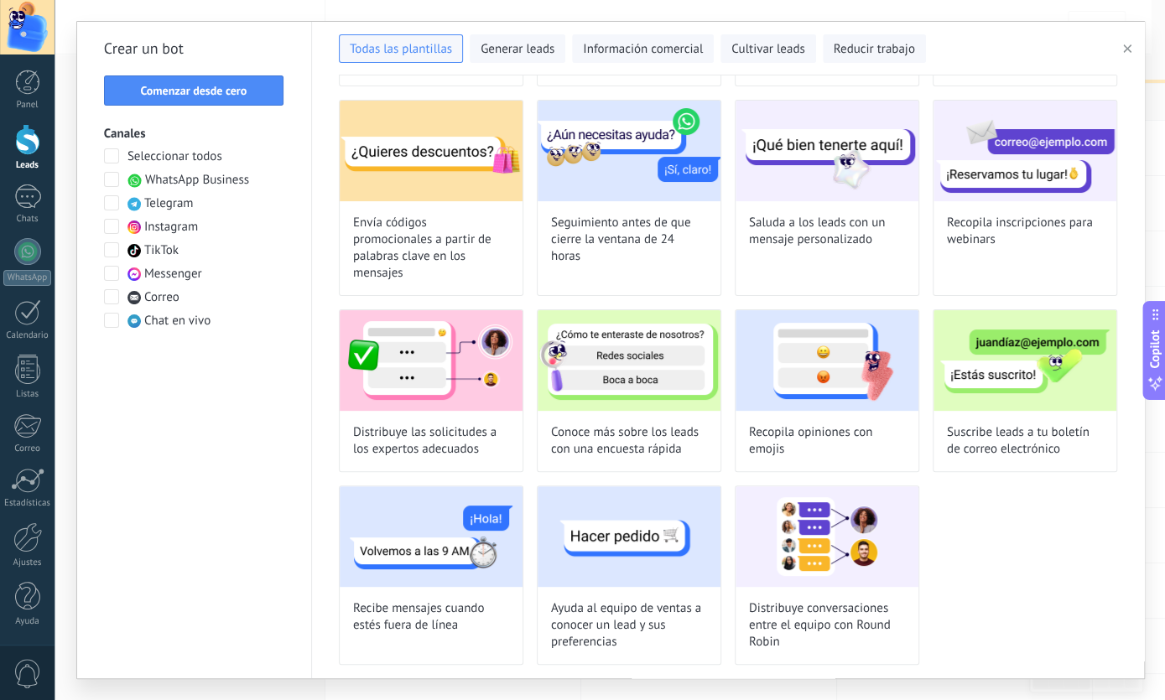
scroll to position [0, 0]
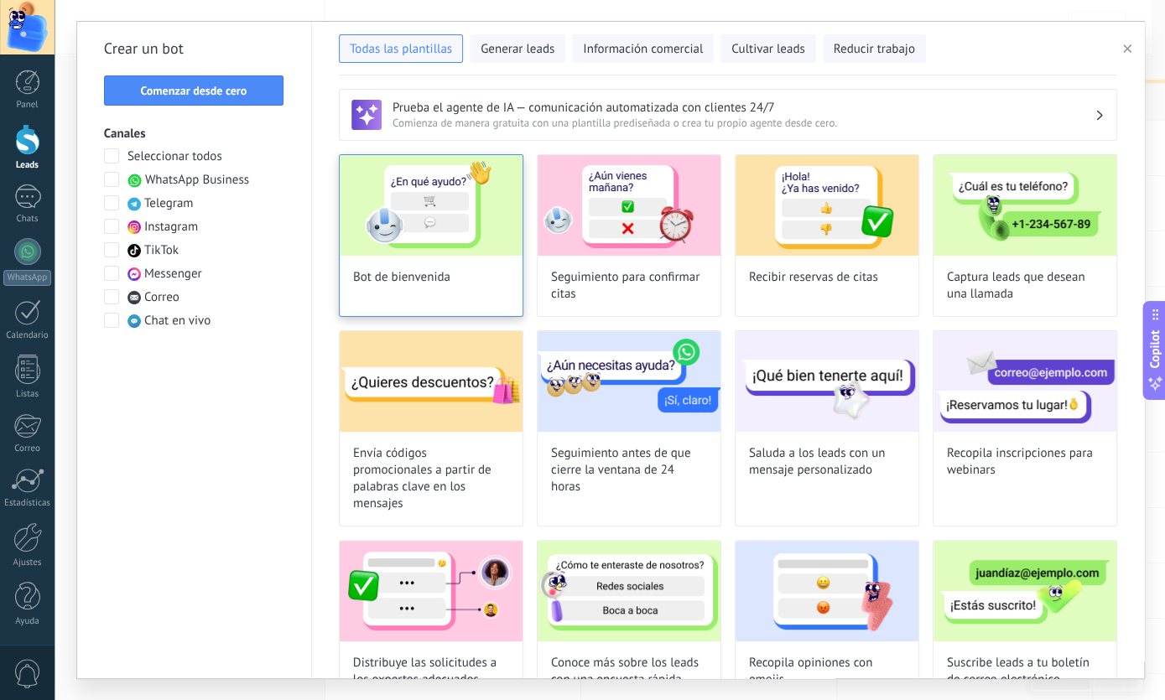
click at [492, 218] on img at bounding box center [431, 205] width 183 height 101
type input "**********"
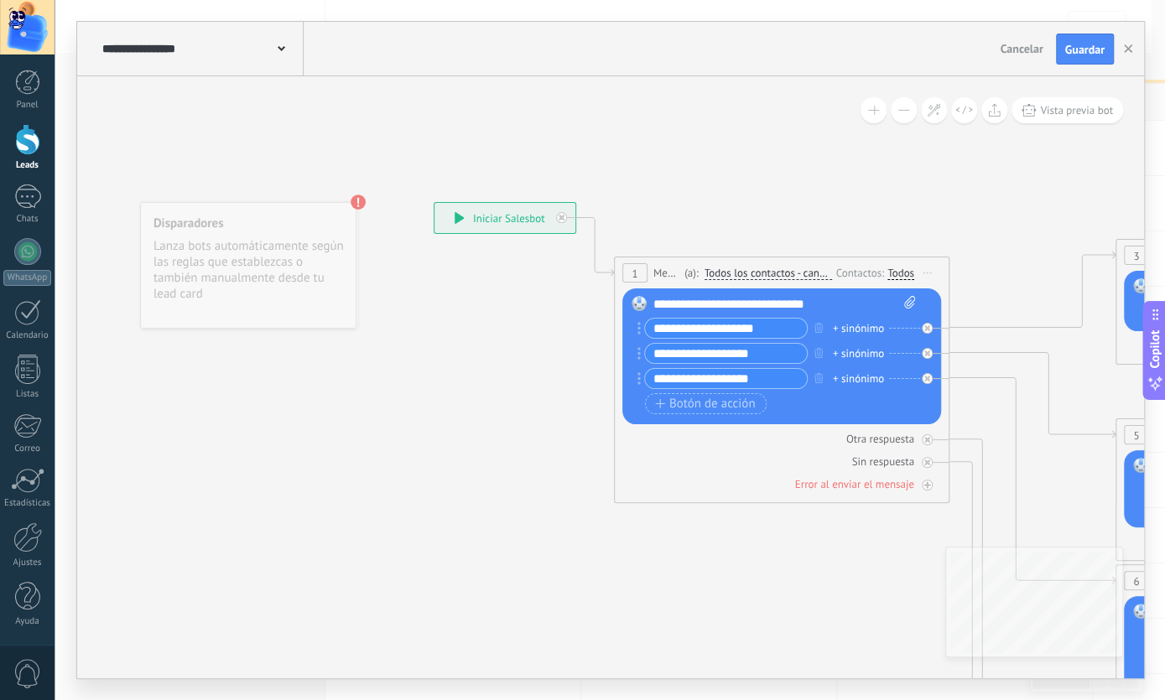
drag, startPoint x: 847, startPoint y: 304, endPoint x: 585, endPoint y: 339, distance: 264.9
click at [653, 313] on div "**********" at bounding box center [784, 304] width 263 height 17
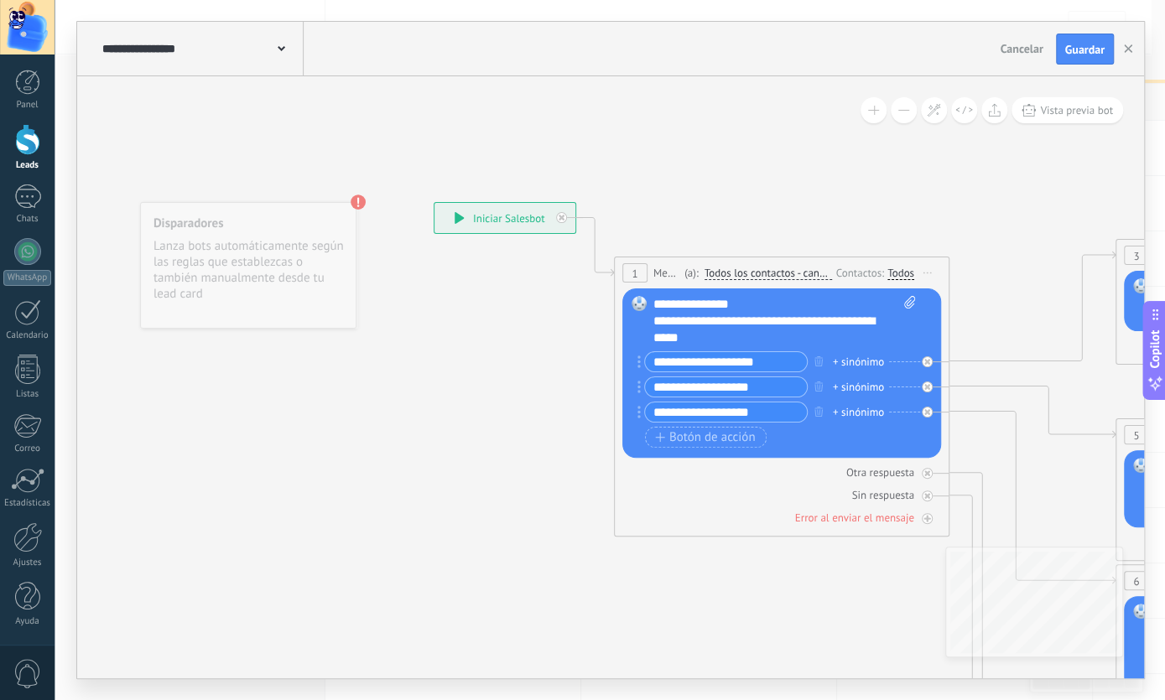
click at [803, 321] on div "**********" at bounding box center [769, 330] width 232 height 34
drag, startPoint x: 747, startPoint y: 304, endPoint x: 648, endPoint y: 298, distance: 99.2
click at [653, 298] on div "**********" at bounding box center [784, 321] width 263 height 50
click at [782, 306] on div "**********" at bounding box center [769, 304] width 232 height 17
drag, startPoint x: 699, startPoint y: 356, endPoint x: 657, endPoint y: 345, distance: 44.1
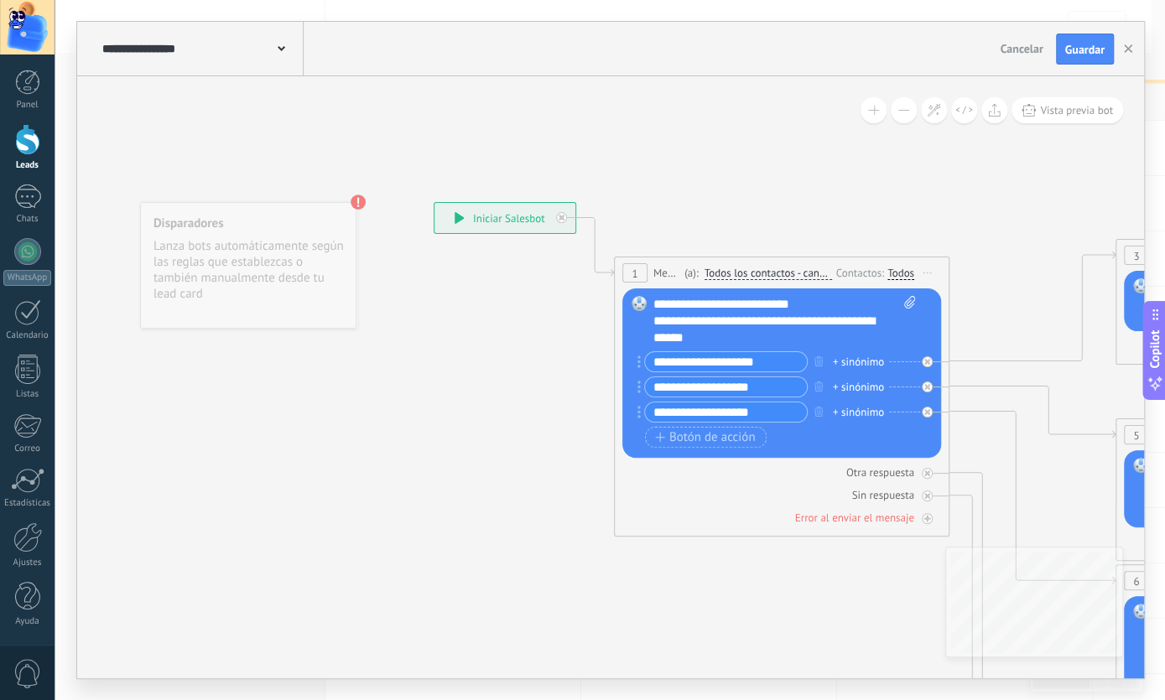
click at [660, 352] on input "**********" at bounding box center [726, 361] width 162 height 19
type input "*"
drag, startPoint x: 723, startPoint y: 339, endPoint x: 825, endPoint y: 337, distance: 102.3
click at [825, 337] on div "**********" at bounding box center [769, 330] width 232 height 34
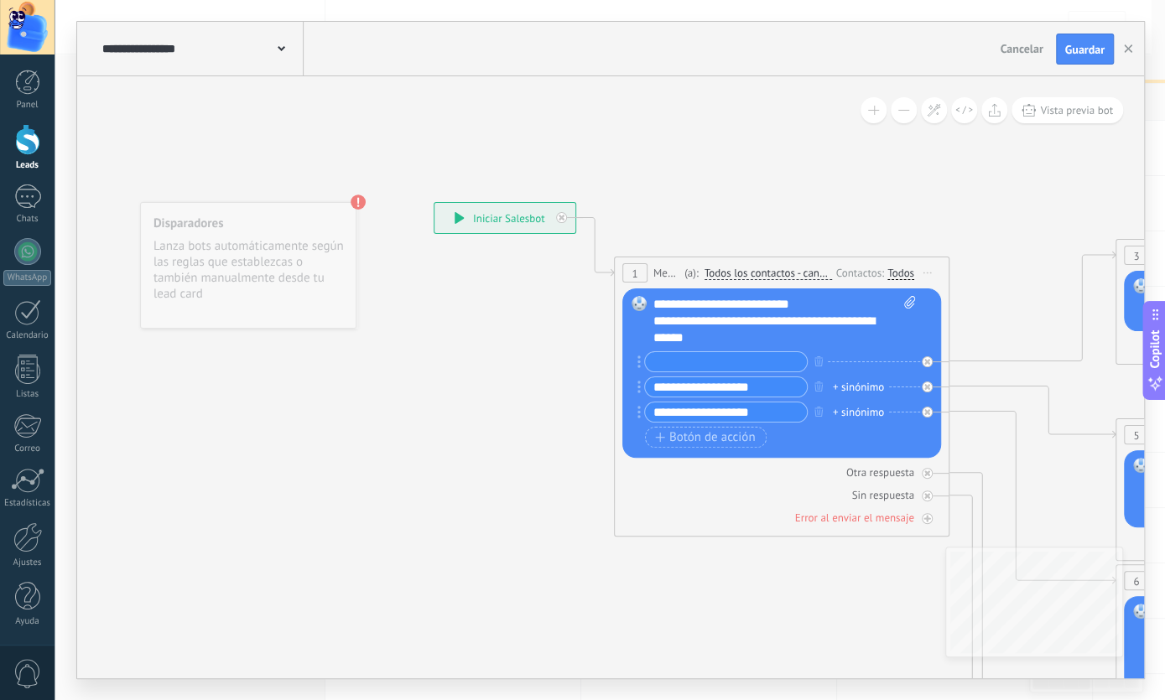
click at [825, 337] on div "**********" at bounding box center [769, 330] width 232 height 34
click at [726, 340] on div "**********" at bounding box center [769, 330] width 232 height 34
click at [701, 363] on input "text" at bounding box center [726, 361] width 162 height 19
type input "*"
drag, startPoint x: 771, startPoint y: 393, endPoint x: 635, endPoint y: 411, distance: 137.1
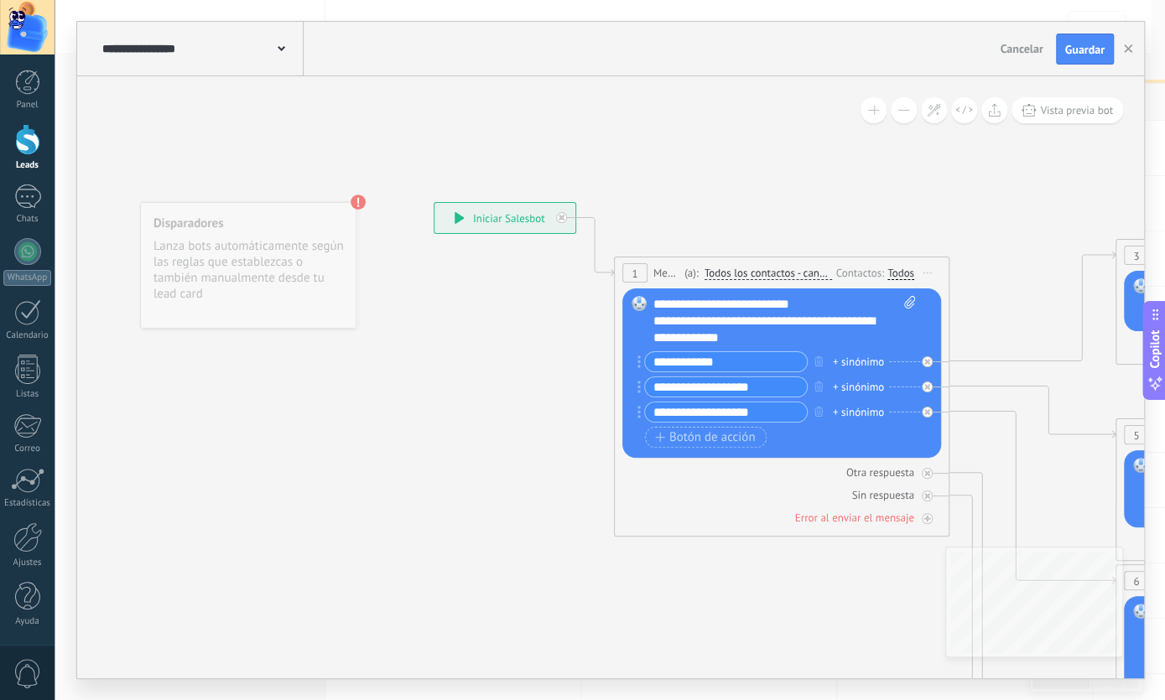
click at [645, 397] on input "**********" at bounding box center [726, 386] width 162 height 19
drag, startPoint x: 751, startPoint y: 364, endPoint x: 644, endPoint y: 379, distance: 108.4
click at [645, 372] on input "**********" at bounding box center [726, 361] width 162 height 19
type input "**********"
click at [782, 388] on input "**********" at bounding box center [726, 386] width 162 height 19
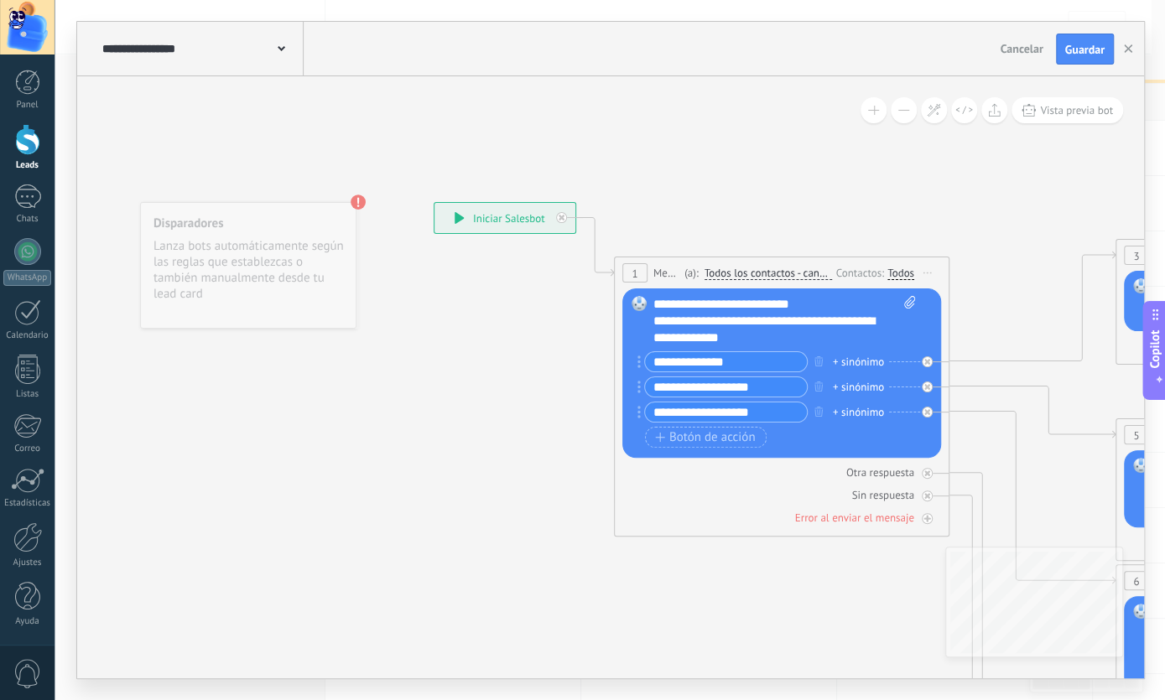
drag, startPoint x: 769, startPoint y: 389, endPoint x: 645, endPoint y: 382, distance: 124.4
click at [645, 382] on input "**********" at bounding box center [726, 386] width 162 height 19
type input "**********"
drag, startPoint x: 778, startPoint y: 414, endPoint x: 626, endPoint y: 429, distance: 152.5
click at [645, 422] on input "**********" at bounding box center [726, 412] width 162 height 19
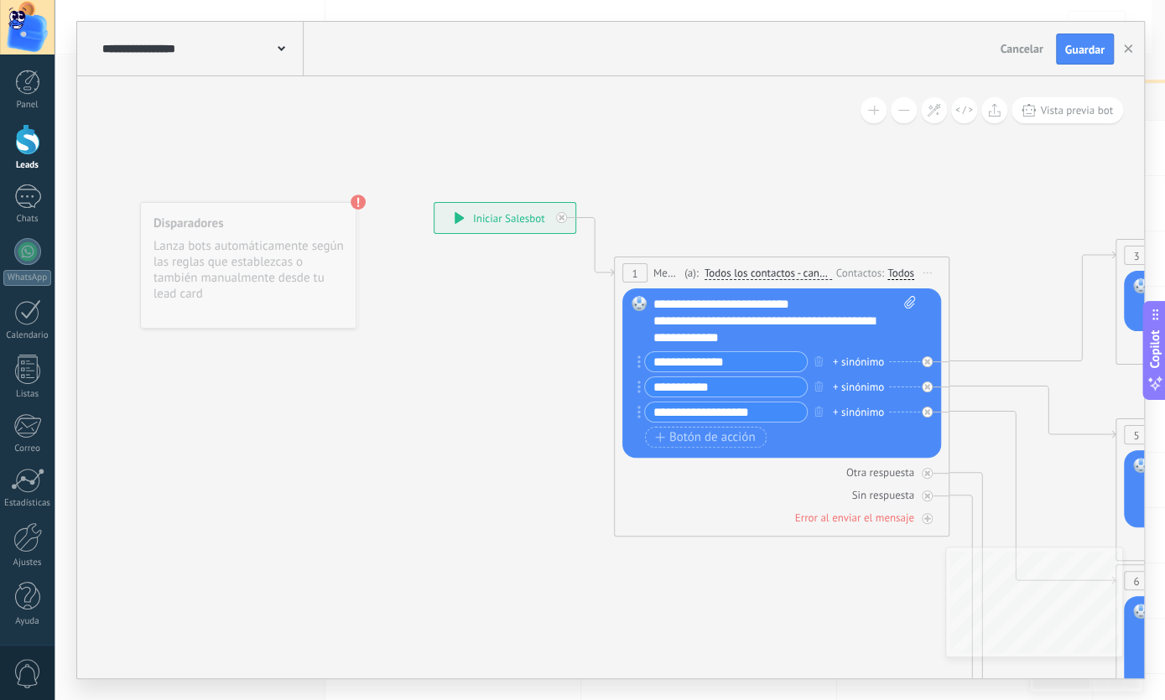
click at [622, 429] on div "Reemplazar Quitar Convertir a mensaje de voz Arrastre la imagen aquí para adjun…" at bounding box center [781, 373] width 319 height 169
click at [764, 413] on input "**********" at bounding box center [726, 412] width 162 height 19
drag, startPoint x: 727, startPoint y: 423, endPoint x: 694, endPoint y: 424, distance: 33.6
click at [710, 424] on div "**********" at bounding box center [780, 388] width 270 height 75
drag, startPoint x: 694, startPoint y: 424, endPoint x: 647, endPoint y: 410, distance: 48.8
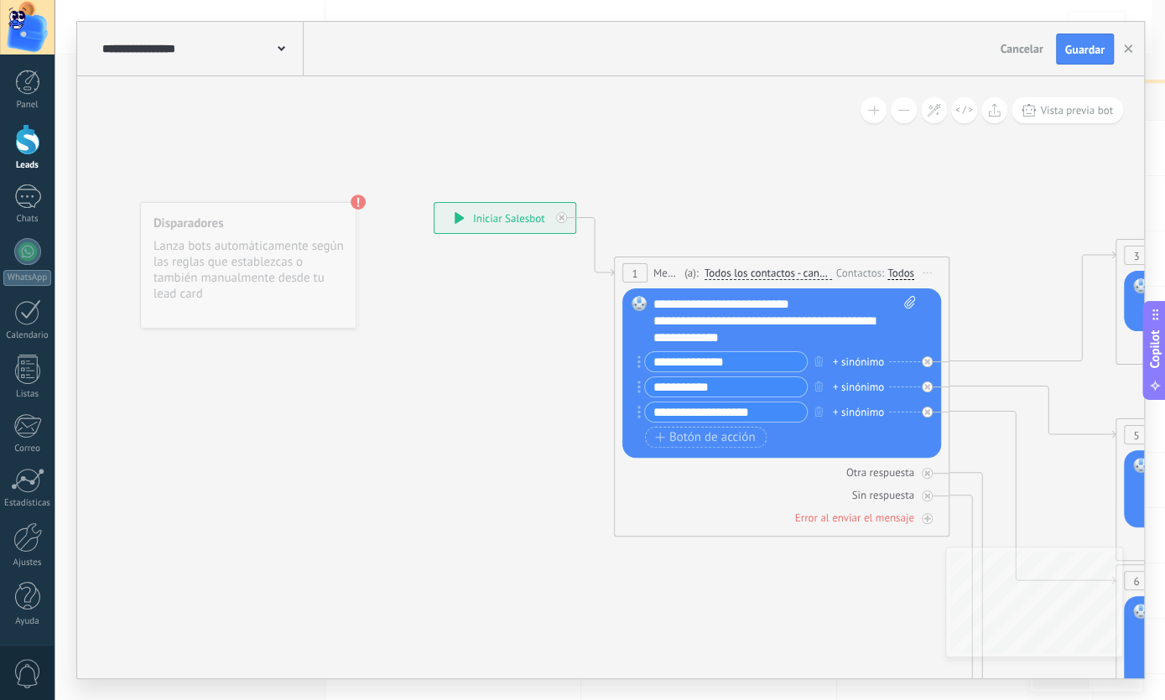
click at [650, 411] on div "**********" at bounding box center [780, 388] width 270 height 75
drag, startPoint x: 647, startPoint y: 410, endPoint x: 769, endPoint y: 414, distance: 122.5
click at [769, 414] on input "**********" at bounding box center [726, 412] width 162 height 19
type input "********"
click at [842, 363] on div "+ sinónimo" at bounding box center [858, 362] width 51 height 17
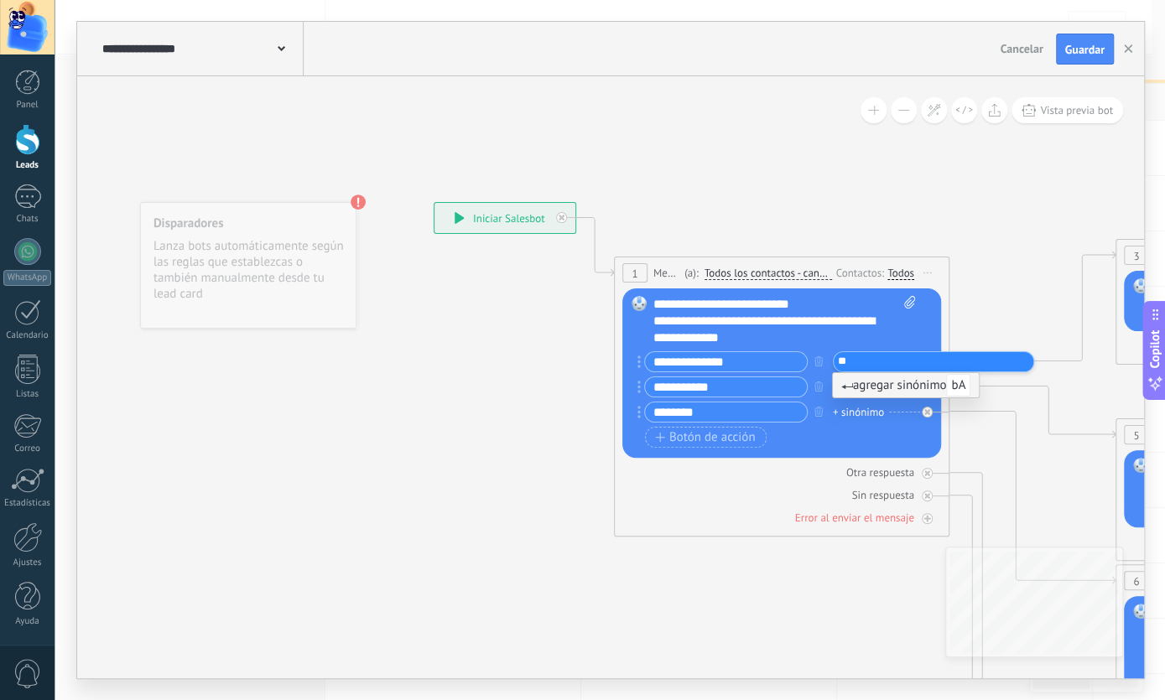
type input "*"
type input "*********"
click at [886, 341] on div "**********" at bounding box center [784, 321] width 263 height 50
click at [833, 362] on div "+1 sinónimo" at bounding box center [861, 362] width 57 height 17
type input "*****"
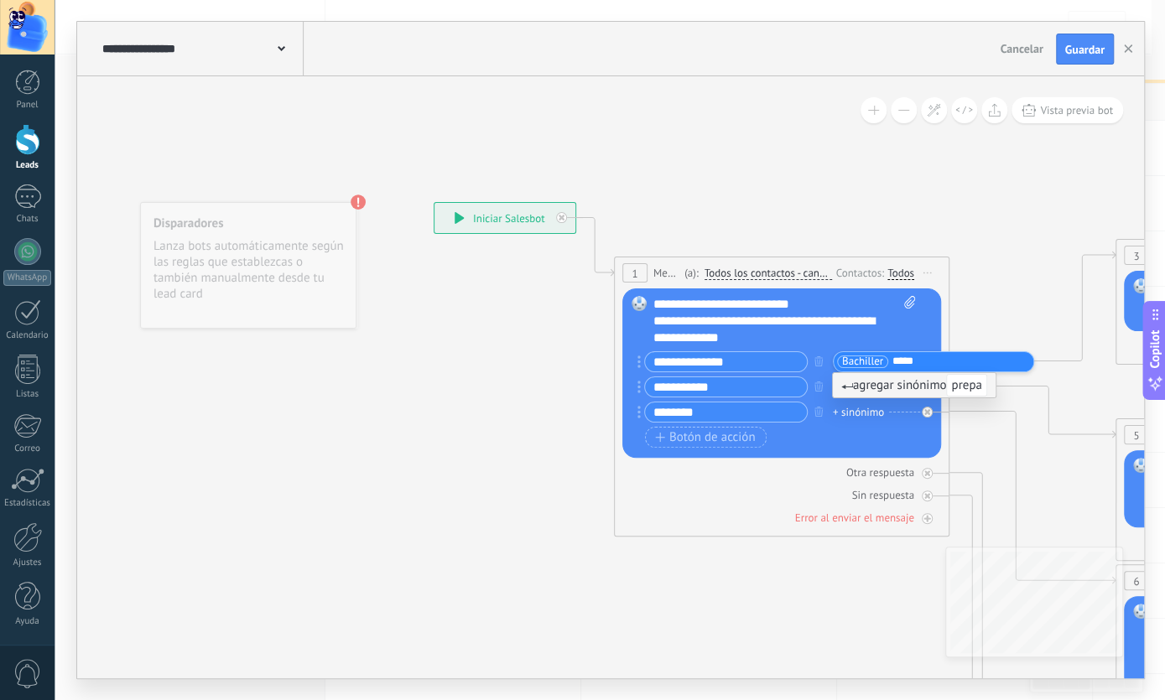
click at [892, 335] on div "**********" at bounding box center [784, 321] width 263 height 50
click at [853, 385] on div "+ sinónimo" at bounding box center [858, 387] width 51 height 17
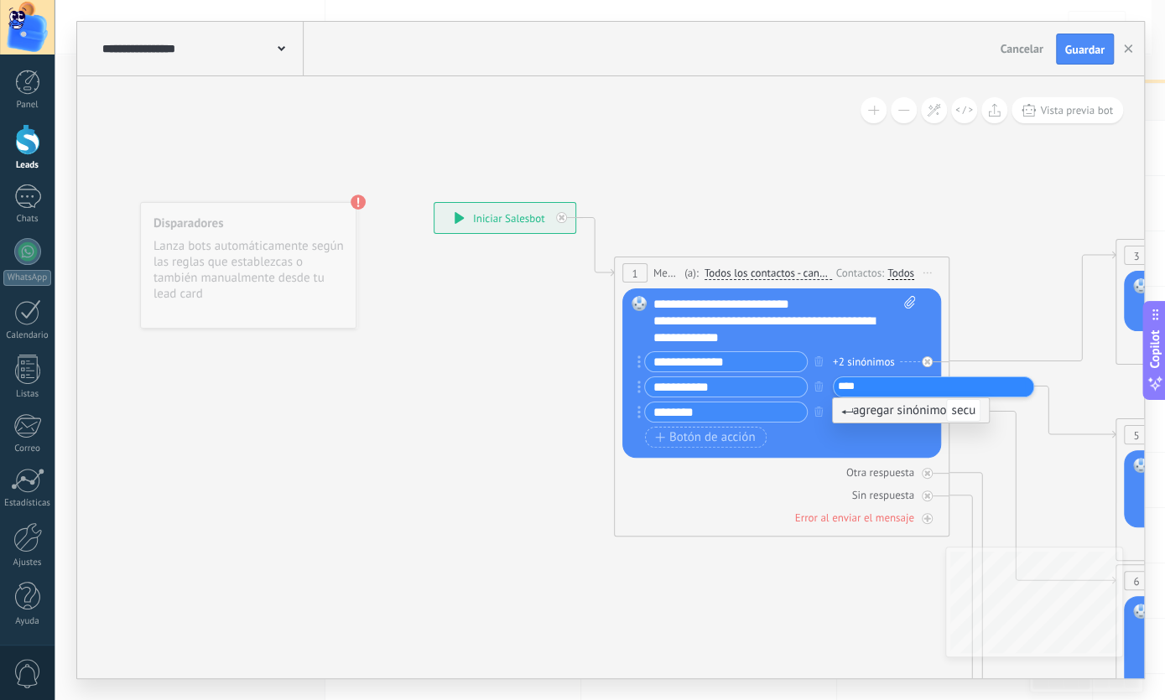
type input "****"
click at [841, 439] on div "Botón de acción Enlace de web" at bounding box center [780, 437] width 270 height 21
click at [850, 409] on div "+ sinónimo" at bounding box center [858, 412] width 51 height 17
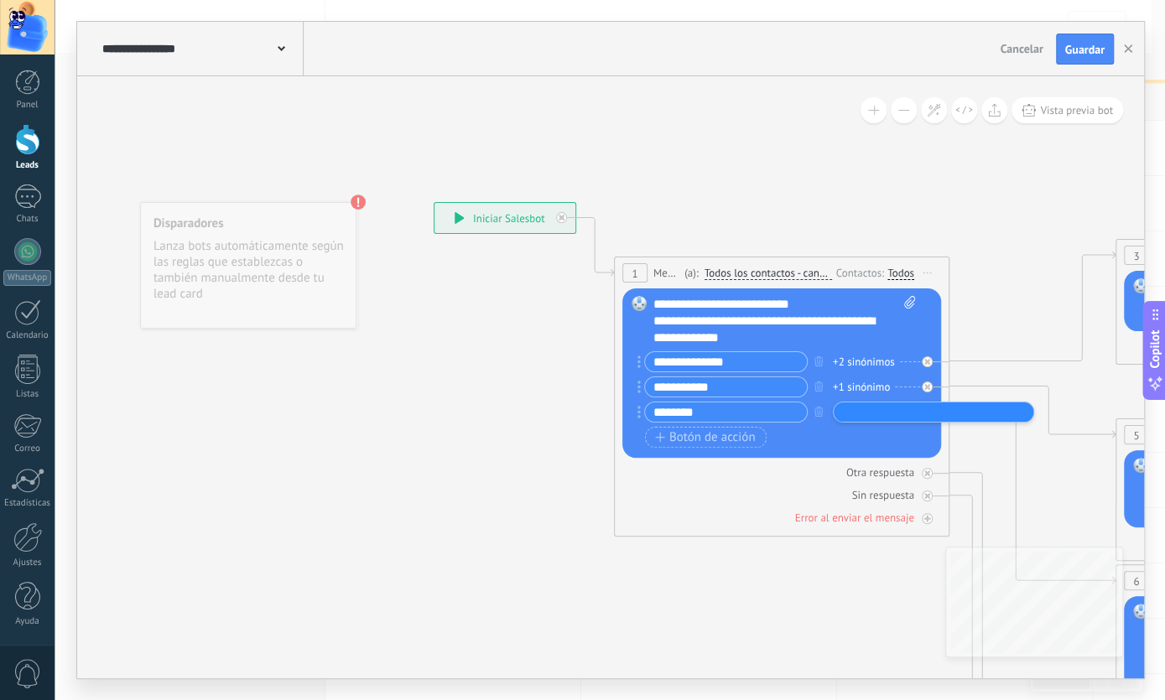
click at [838, 444] on div "Botón de acción Enlace de web" at bounding box center [780, 437] width 270 height 21
click at [864, 365] on div "+2 sinónimos" at bounding box center [864, 362] width 62 height 17
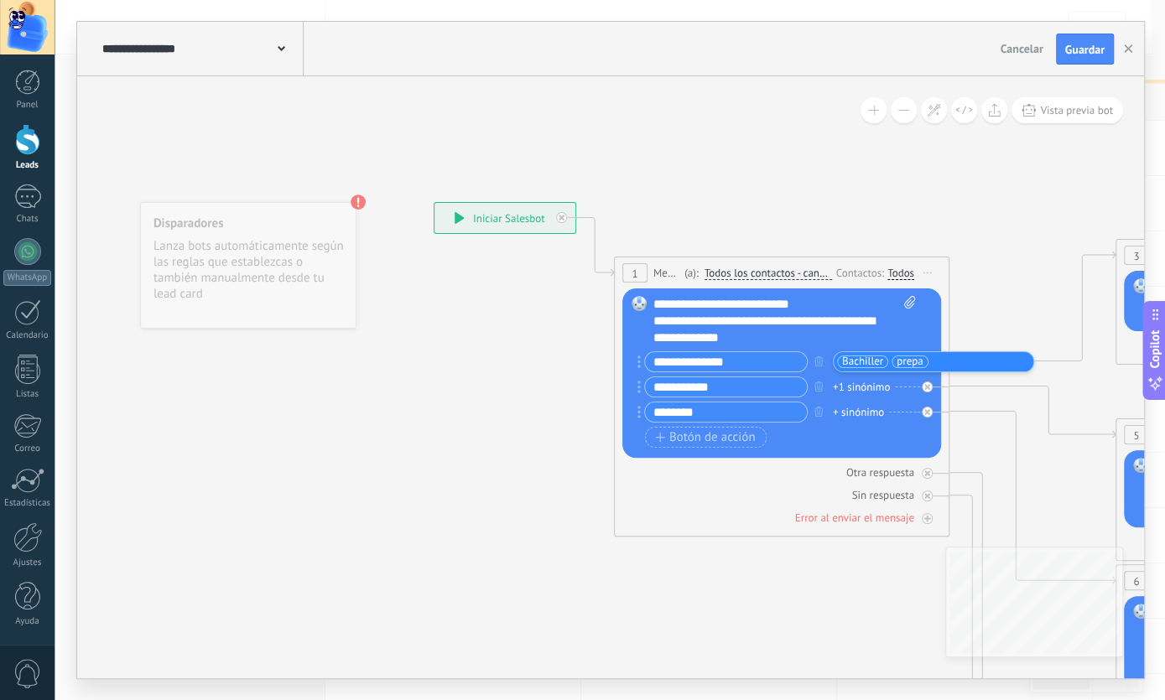
click at [810, 436] on div "Botón de acción Enlace de web" at bounding box center [780, 437] width 270 height 21
click at [814, 449] on div "**********" at bounding box center [780, 401] width 270 height 101
click at [781, 468] on div "Otra respuesta" at bounding box center [781, 473] width 319 height 16
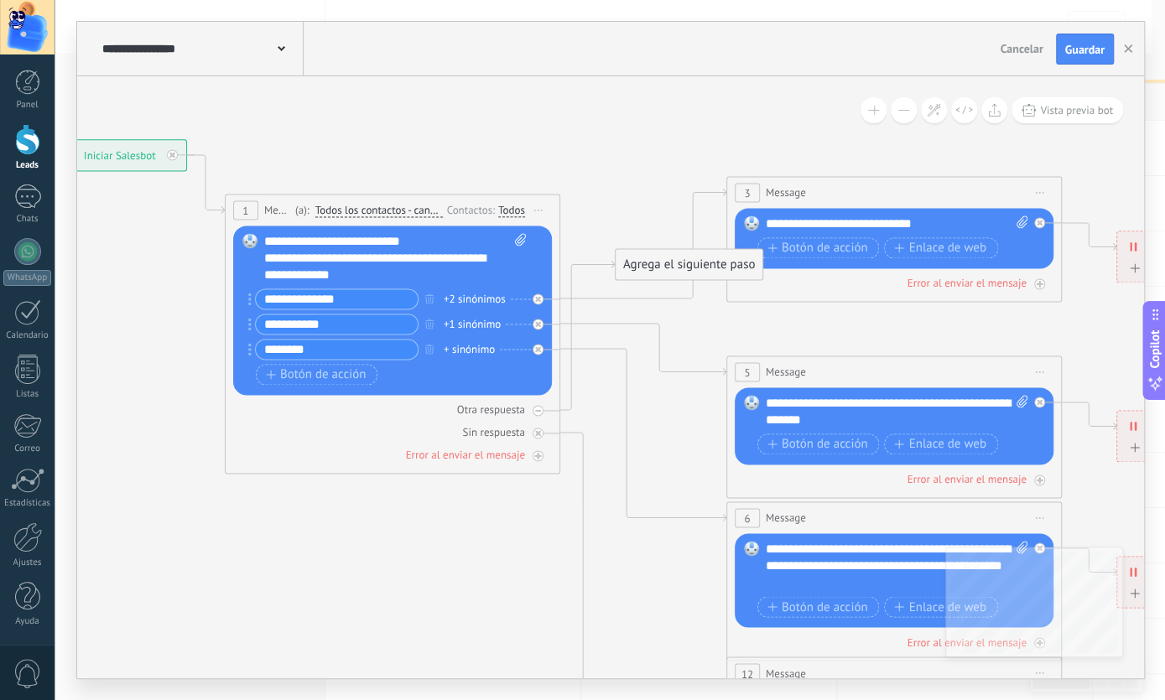
drag, startPoint x: 742, startPoint y: 596, endPoint x: 378, endPoint y: 541, distance: 368.2
click at [350, 534] on icon at bounding box center [932, 567] width 2614 height 1693
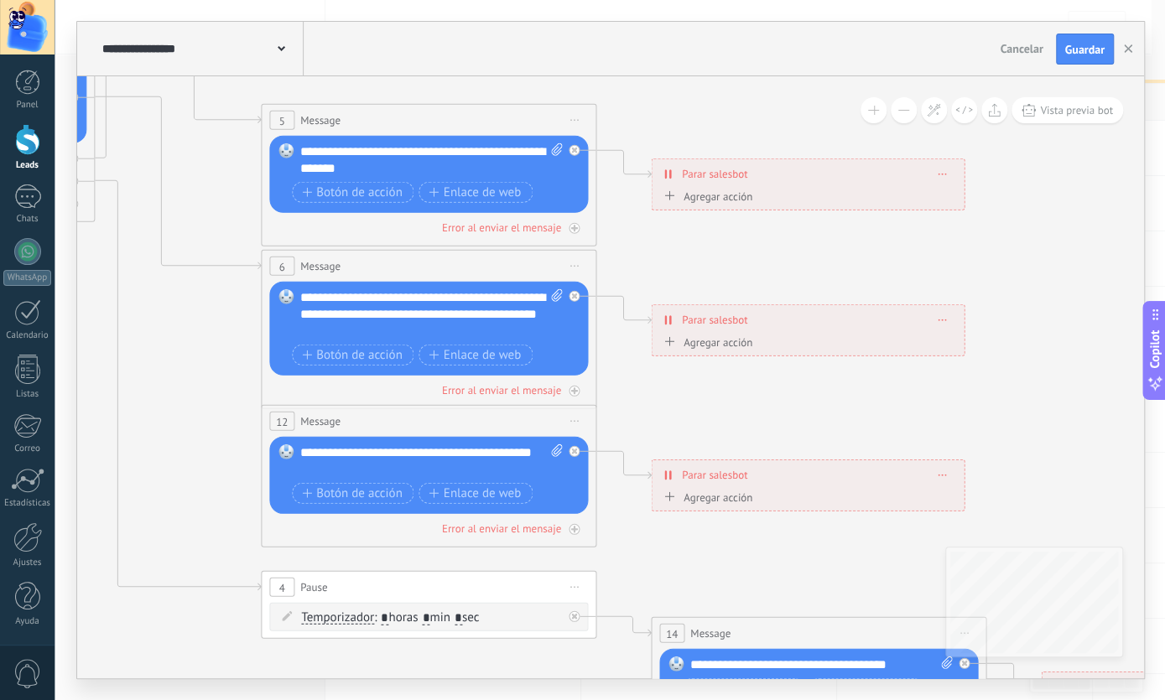
drag, startPoint x: 419, startPoint y: 545, endPoint x: 96, endPoint y: 306, distance: 401.7
click at [0, 299] on icon at bounding box center [467, 314] width 2614 height 1693
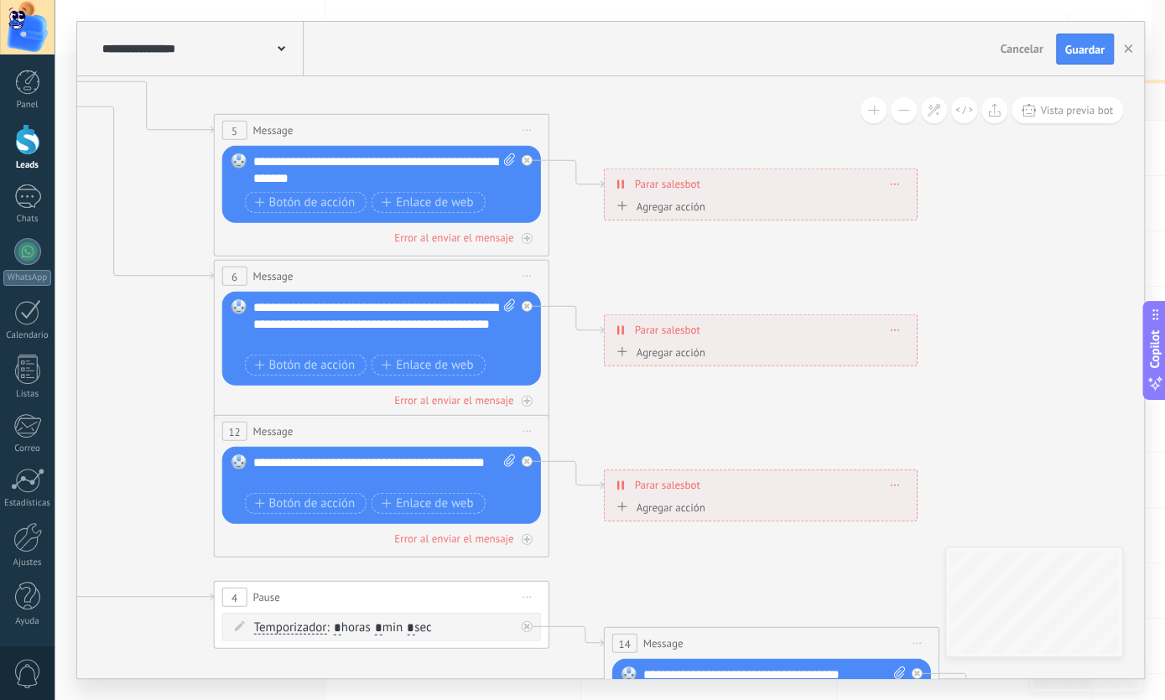
drag, startPoint x: 826, startPoint y: 274, endPoint x: 573, endPoint y: 333, distance: 260.0
click at [388, 281] on icon at bounding box center [420, 324] width 2614 height 1693
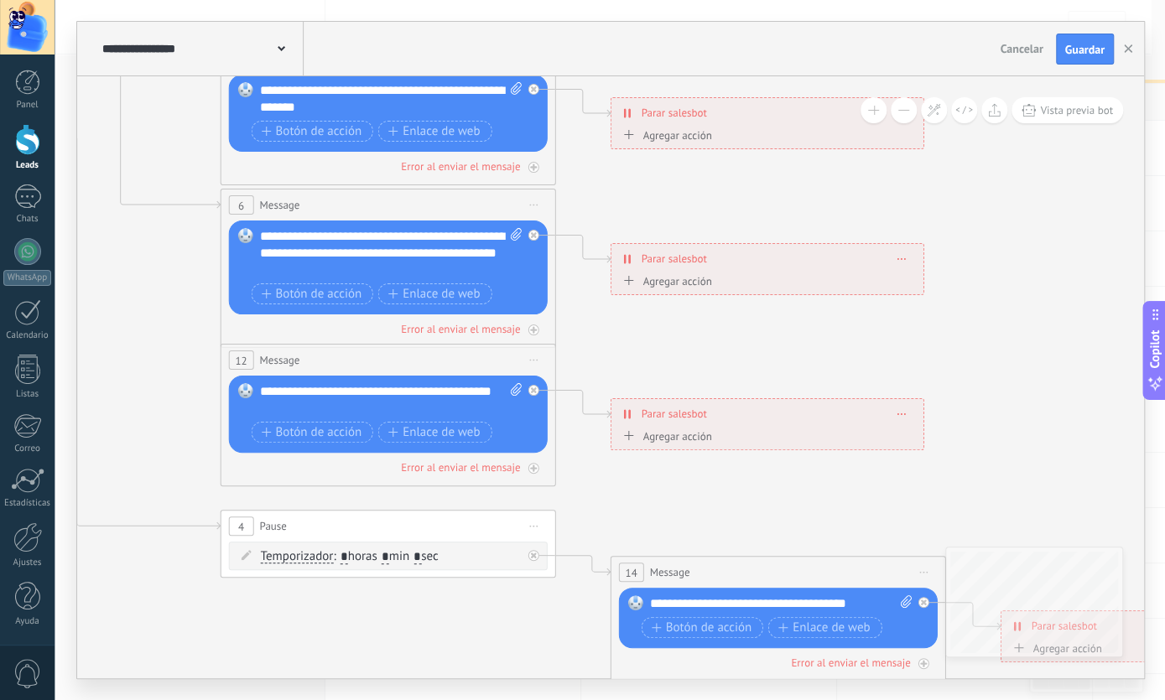
drag, startPoint x: 725, startPoint y: 435, endPoint x: 1163, endPoint y: 332, distance: 449.8
click at [1149, 336] on icon at bounding box center [426, 253] width 2614 height 1693
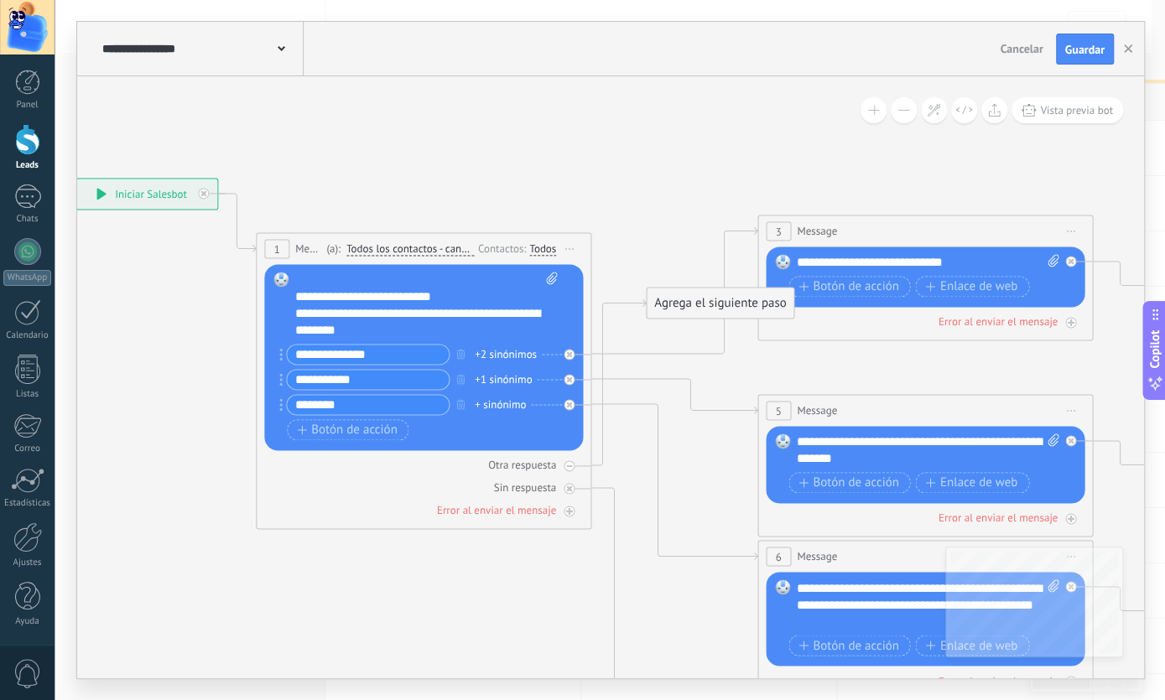
drag, startPoint x: 159, startPoint y: 363, endPoint x: 704, endPoint y: 734, distance: 659.2
click at [704, 699] on icon at bounding box center [963, 605] width 2614 height 1693
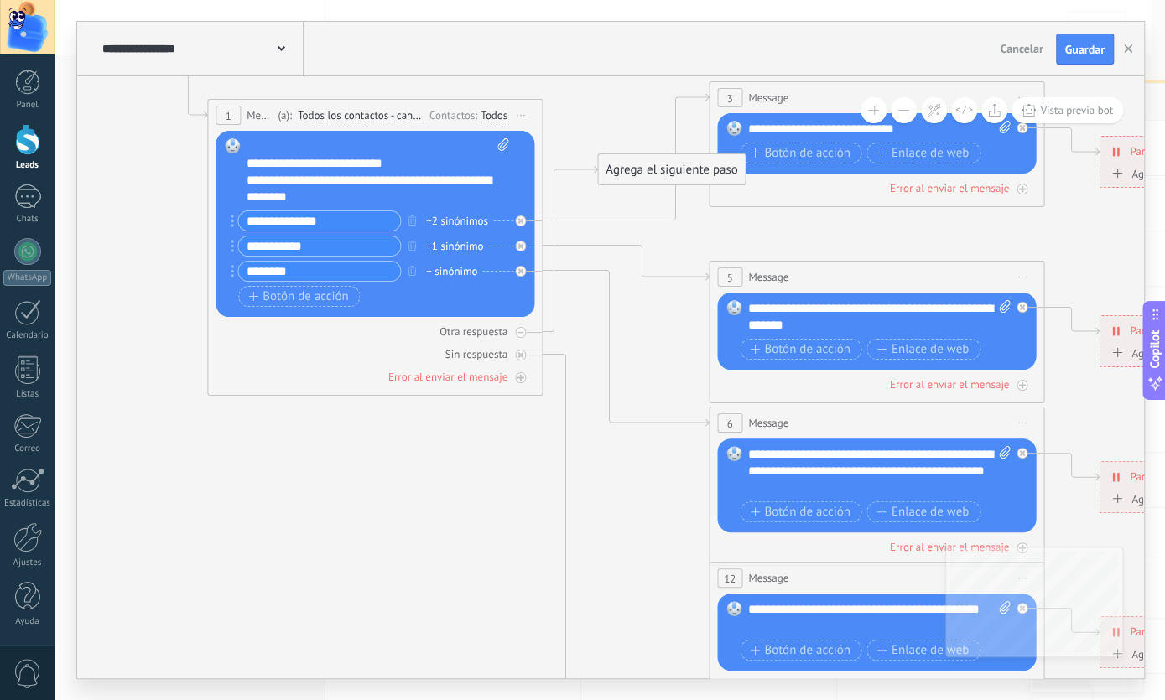
drag, startPoint x: 552, startPoint y: 662, endPoint x: 492, endPoint y: 524, distance: 149.9
click at [492, 524] on icon at bounding box center [914, 471] width 2614 height 1693
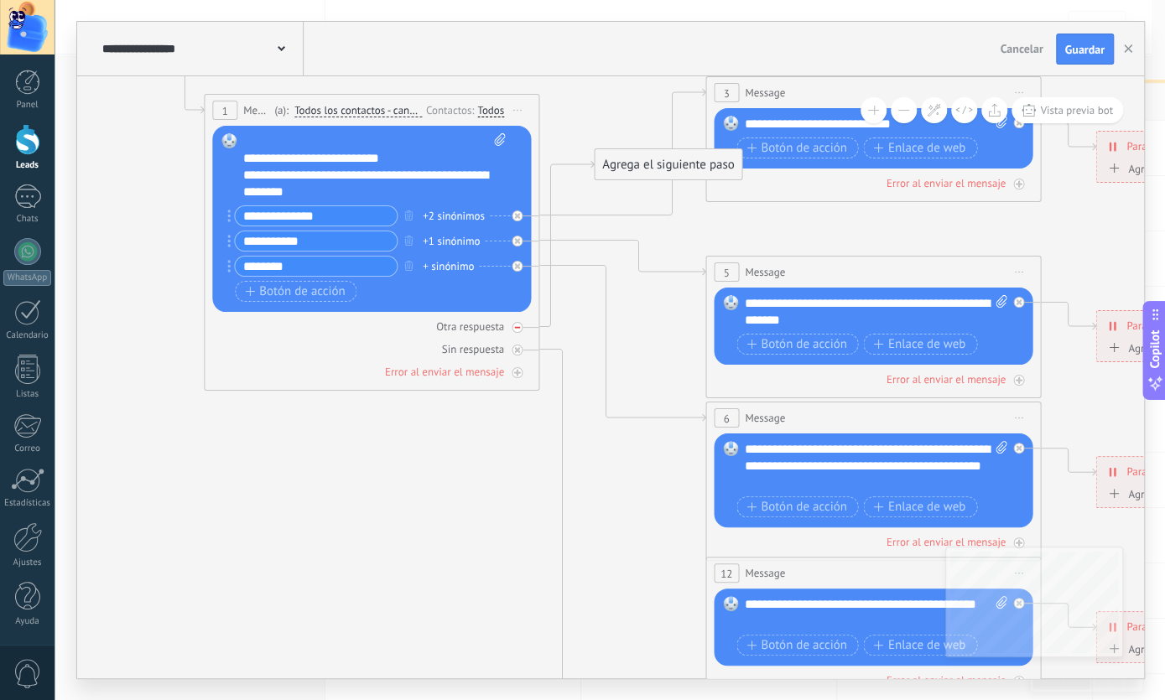
click at [519, 325] on icon at bounding box center [517, 328] width 6 height 6
click at [519, 351] on icon at bounding box center [517, 350] width 6 height 6
click at [517, 374] on icon at bounding box center [517, 373] width 8 height 8
click at [510, 374] on div "Error al enviar el mensaje" at bounding box center [371, 372] width 319 height 16
click at [512, 465] on icon at bounding box center [911, 466] width 2614 height 1693
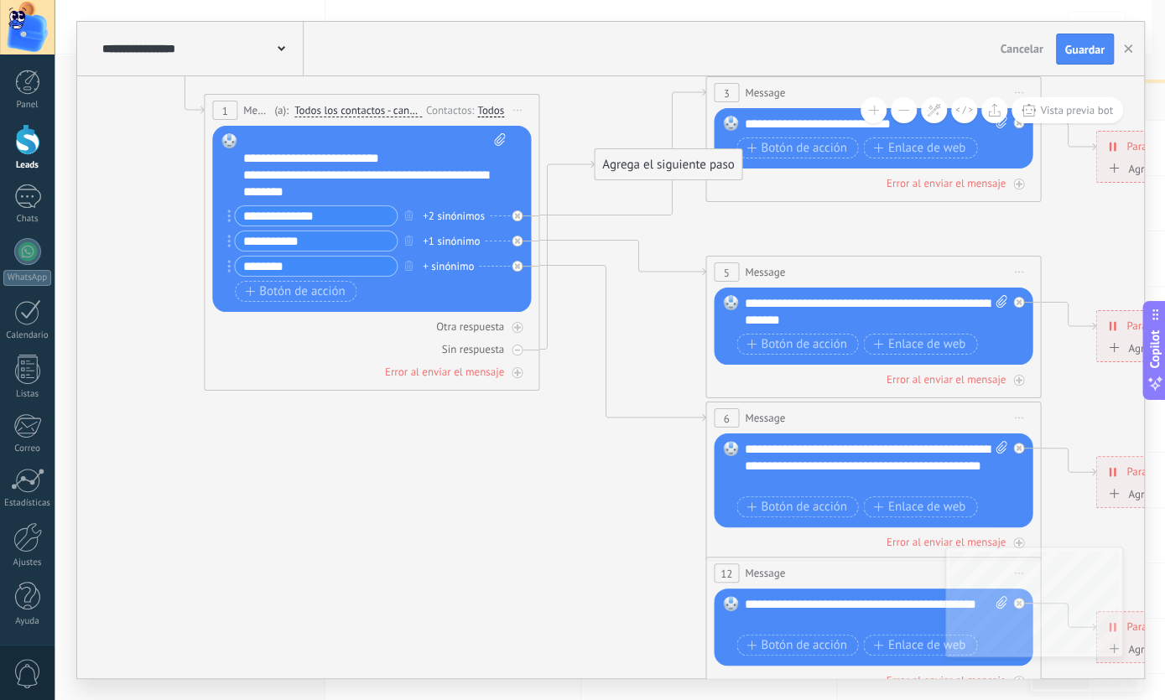
click at [517, 350] on icon at bounding box center [517, 351] width 6 height 2
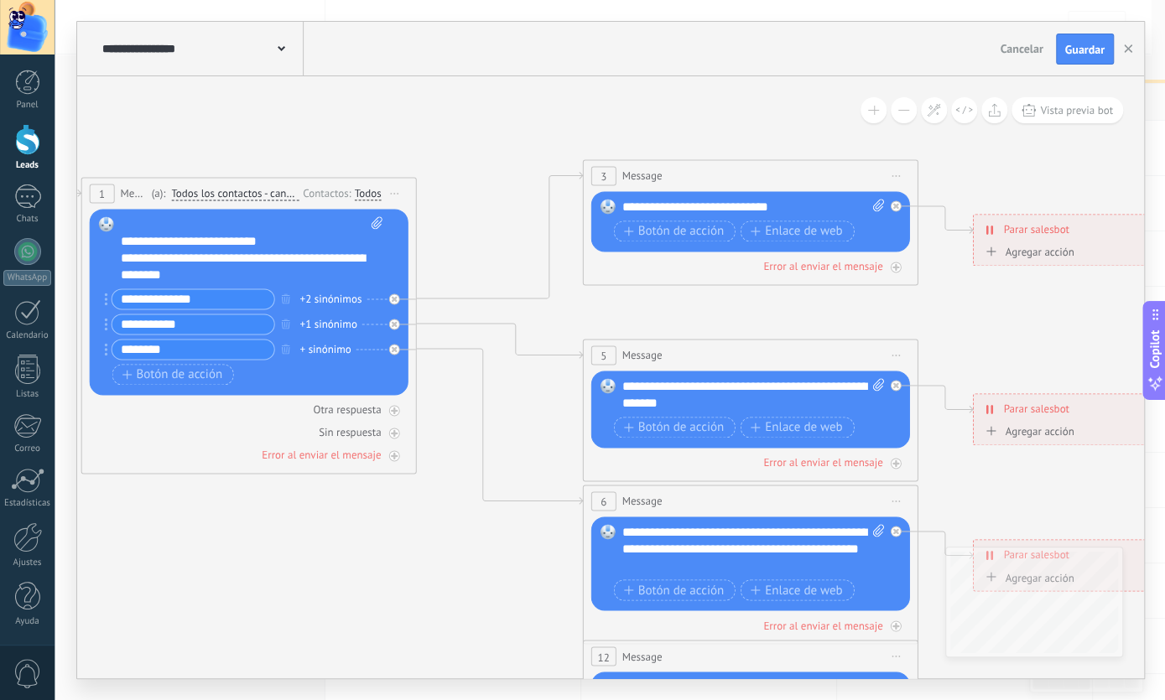
drag, startPoint x: 519, startPoint y: 566, endPoint x: 397, endPoint y: 649, distance: 147.9
click at [397, 649] on icon at bounding box center [789, 550] width 2614 height 1693
click at [898, 390] on div at bounding box center [896, 386] width 11 height 11
drag, startPoint x: 895, startPoint y: 200, endPoint x: 906, endPoint y: 237, distance: 38.5
click at [895, 202] on div at bounding box center [900, 202] width 19 height 20
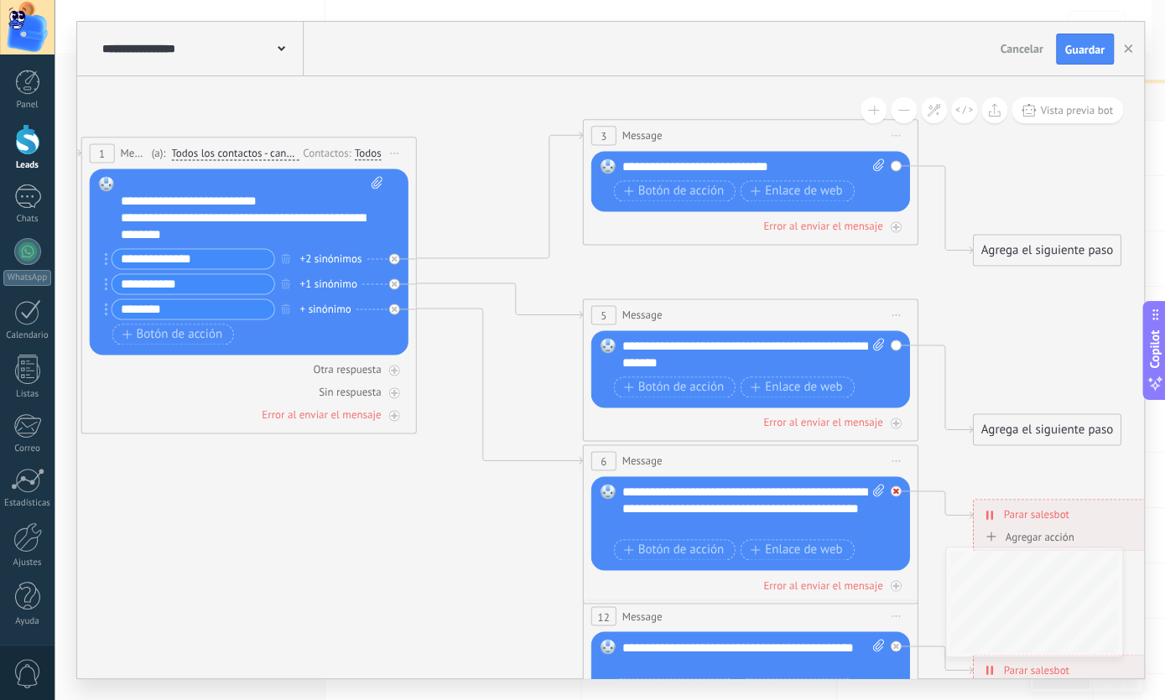
click at [894, 489] on icon at bounding box center [896, 492] width 6 height 6
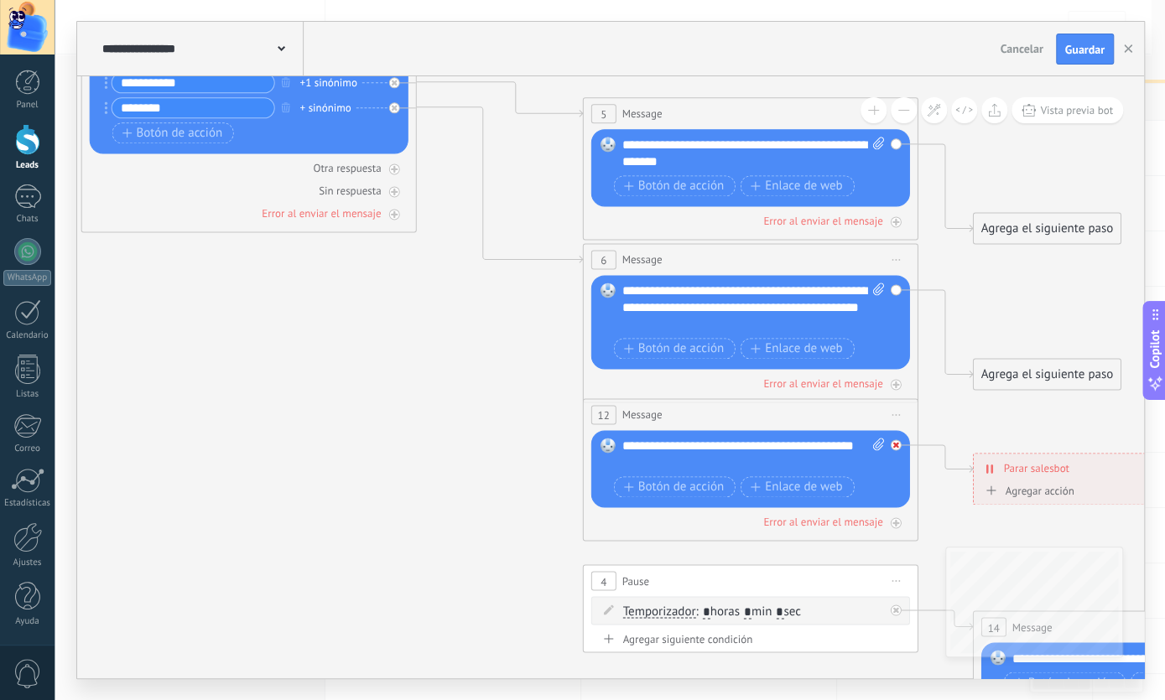
click at [895, 443] on icon at bounding box center [896, 446] width 6 height 6
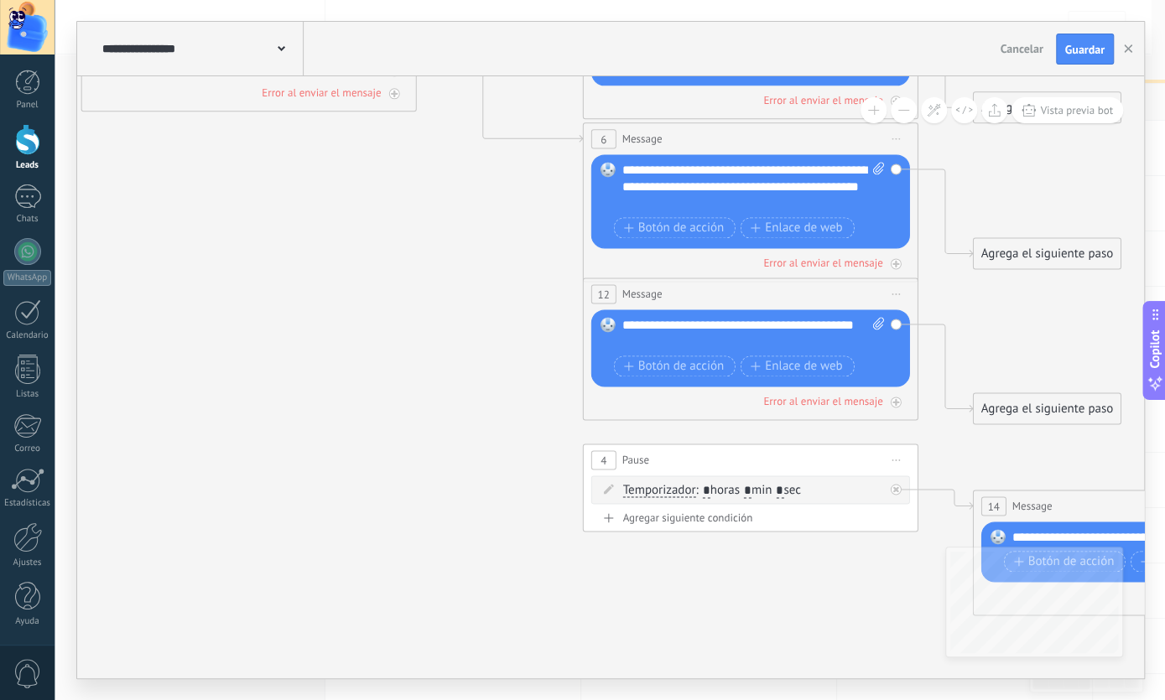
click at [900, 481] on div at bounding box center [900, 486] width 19 height 20
click at [868, 554] on icon at bounding box center [789, 209] width 2614 height 1734
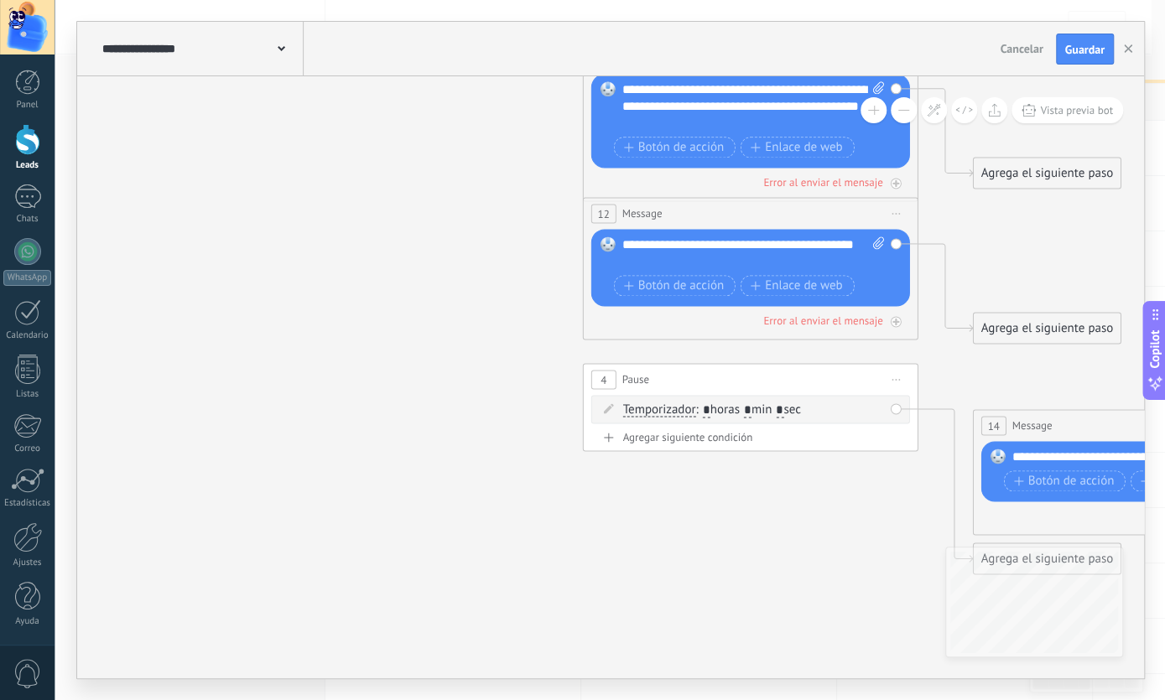
click at [897, 377] on span "Iniciar vista previa aquí Cambiar nombre Duplicar [GEOGRAPHIC_DATA]" at bounding box center [896, 380] width 27 height 24
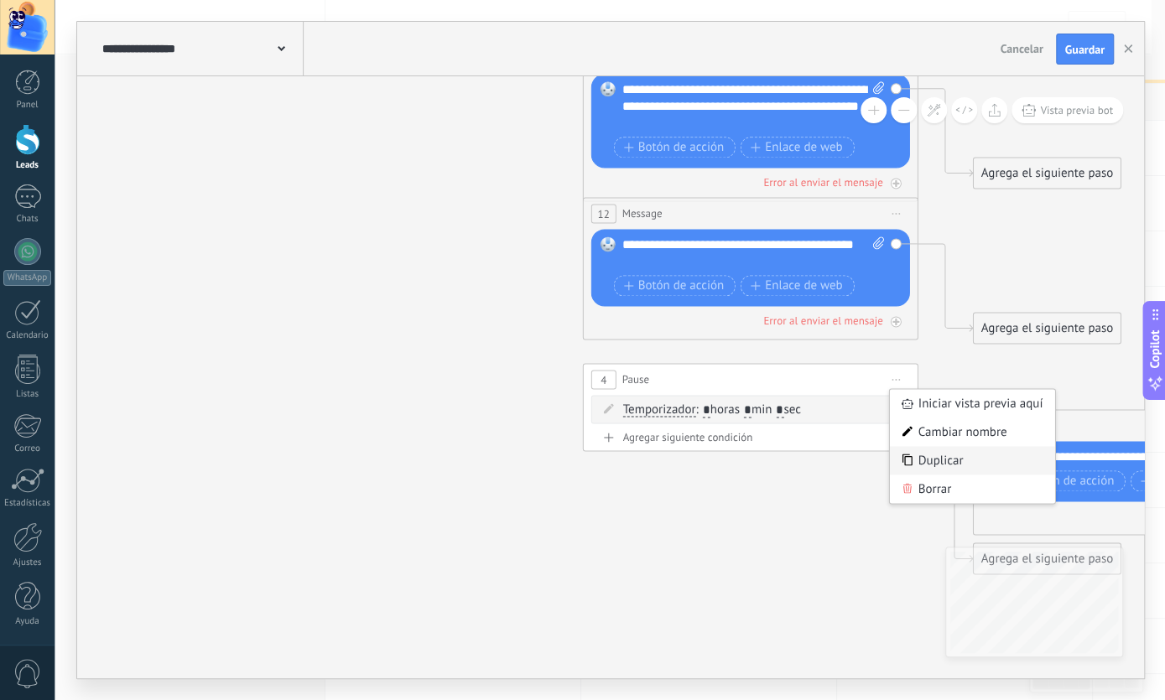
click at [935, 469] on div "Duplicar" at bounding box center [973, 461] width 166 height 29
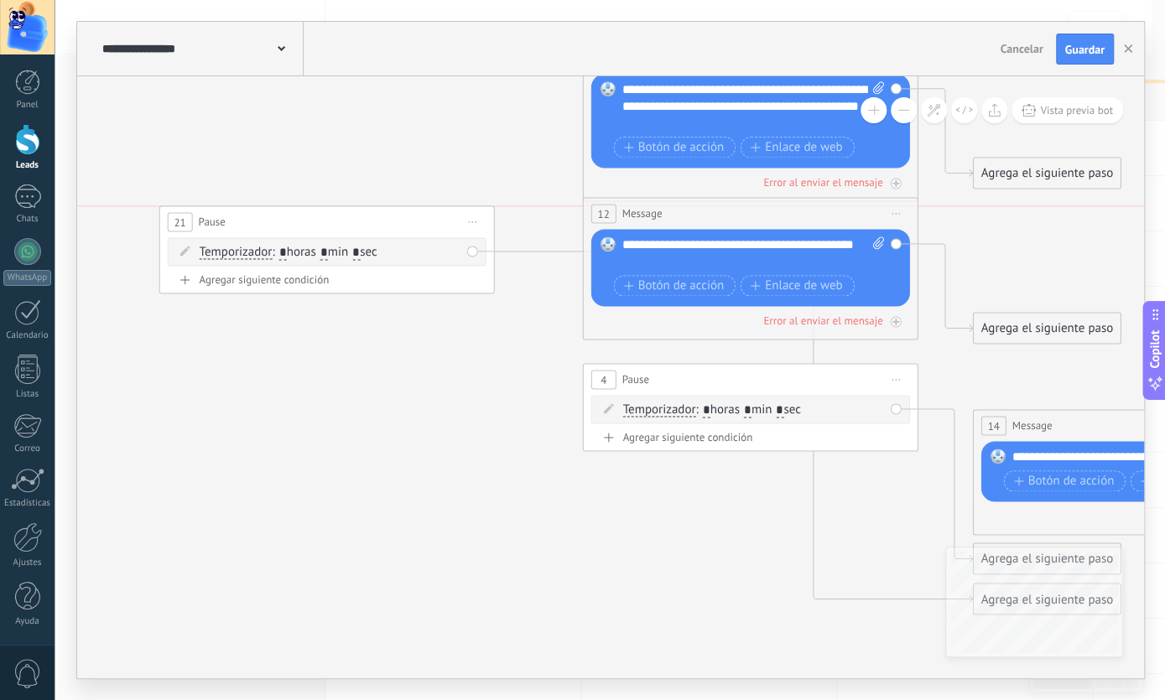
drag, startPoint x: 867, startPoint y: 517, endPoint x: 444, endPoint y: 222, distance: 515.6
click at [444, 222] on div "21 Pause ***** Iniciar vista previa aquí Cambiar nombre Duplicar Borrar" at bounding box center [327, 222] width 334 height 31
click at [889, 376] on span "Iniciar vista previa aquí Cambiar nombre Duplicar [GEOGRAPHIC_DATA]" at bounding box center [896, 380] width 27 height 24
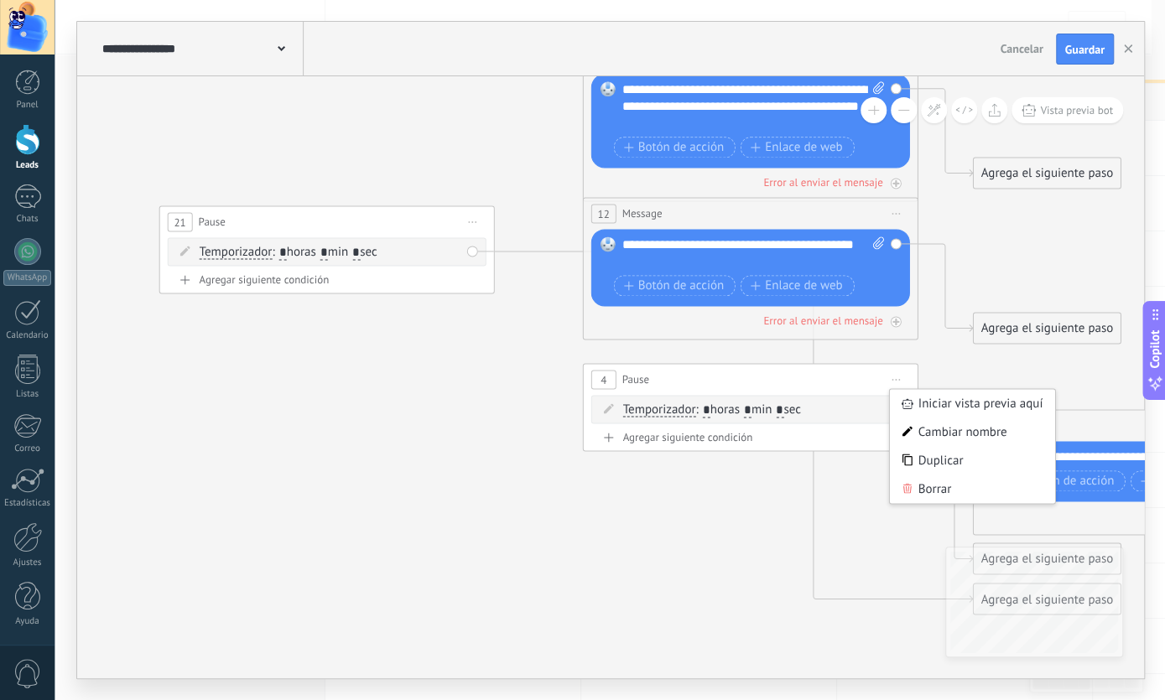
drag, startPoint x: 927, startPoint y: 491, endPoint x: 878, endPoint y: 450, distance: 63.7
click at [925, 487] on div "Borrar" at bounding box center [973, 490] width 166 height 29
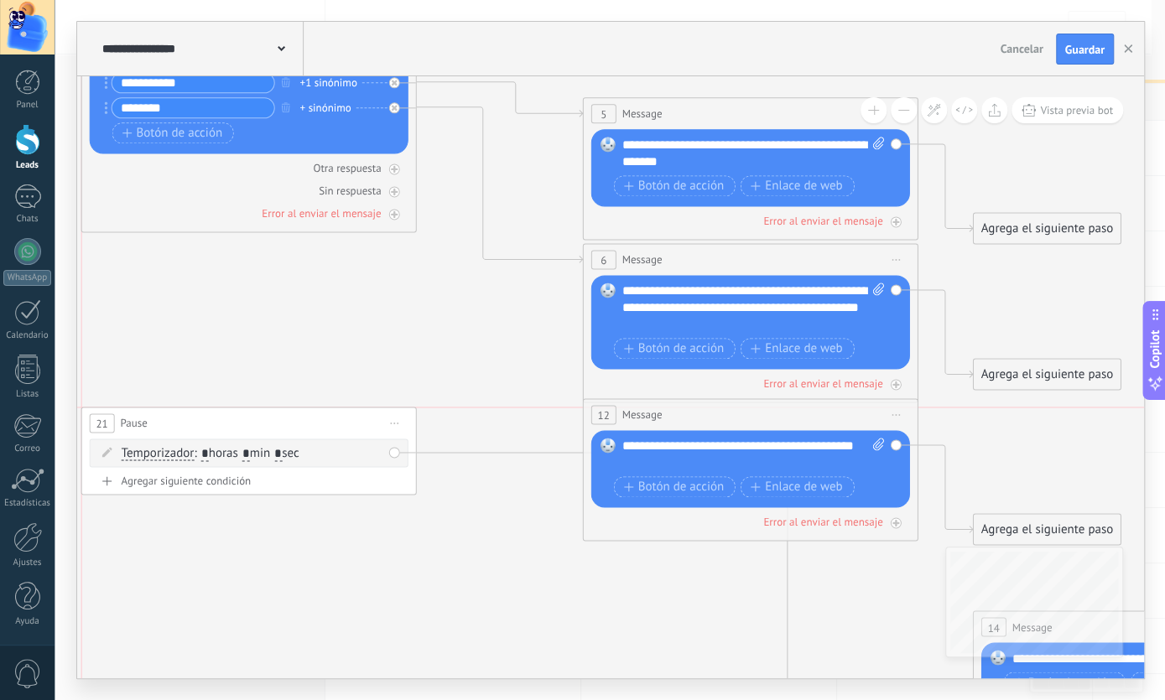
drag, startPoint x: 444, startPoint y: 419, endPoint x: 383, endPoint y: 398, distance: 63.7
click at [377, 408] on div "21 Pause ***** Iniciar vista previa aquí Cambiar nombre Duplicar Borrar" at bounding box center [249, 423] width 334 height 31
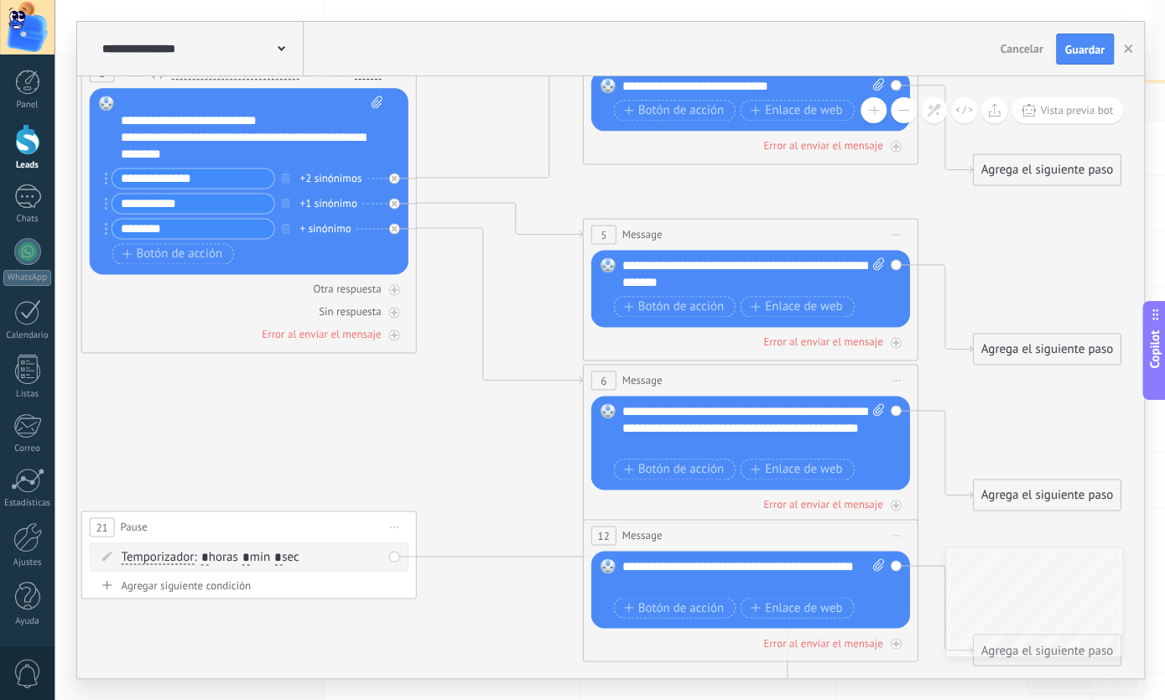
click at [734, 538] on div "12 Message ******* (a): Todos los contactos - canales seleccionados Todos los c…" at bounding box center [751, 536] width 334 height 31
click at [726, 538] on div "12 Message ******* (a): Todos los contactos - canales seleccionados Todos los c…" at bounding box center [751, 536] width 334 height 31
click at [730, 536] on div "12 Message ******* (a): Todos los contactos - canales seleccionados Todos los c…" at bounding box center [751, 536] width 334 height 31
click at [892, 534] on span "Iniciar vista previa aquí Cambiar nombre Duplicar [GEOGRAPHIC_DATA]" at bounding box center [896, 536] width 27 height 24
drag, startPoint x: 916, startPoint y: 640, endPoint x: 902, endPoint y: 632, distance: 15.8
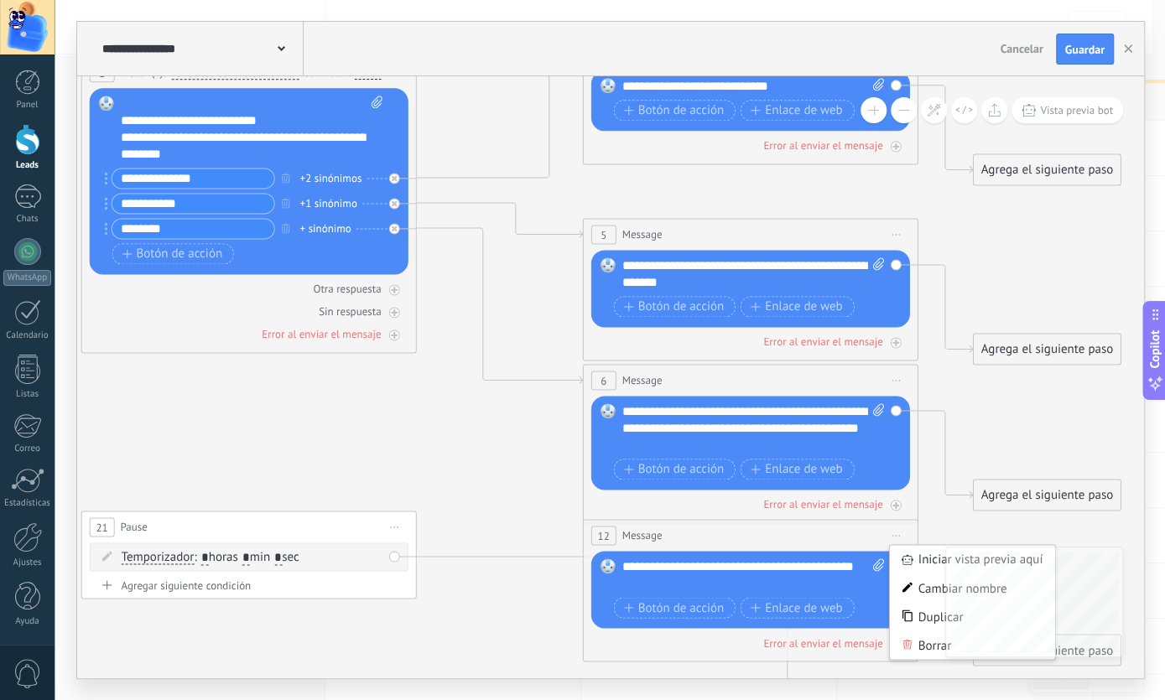
click at [912, 640] on div "Borrar" at bounding box center [973, 646] width 166 height 29
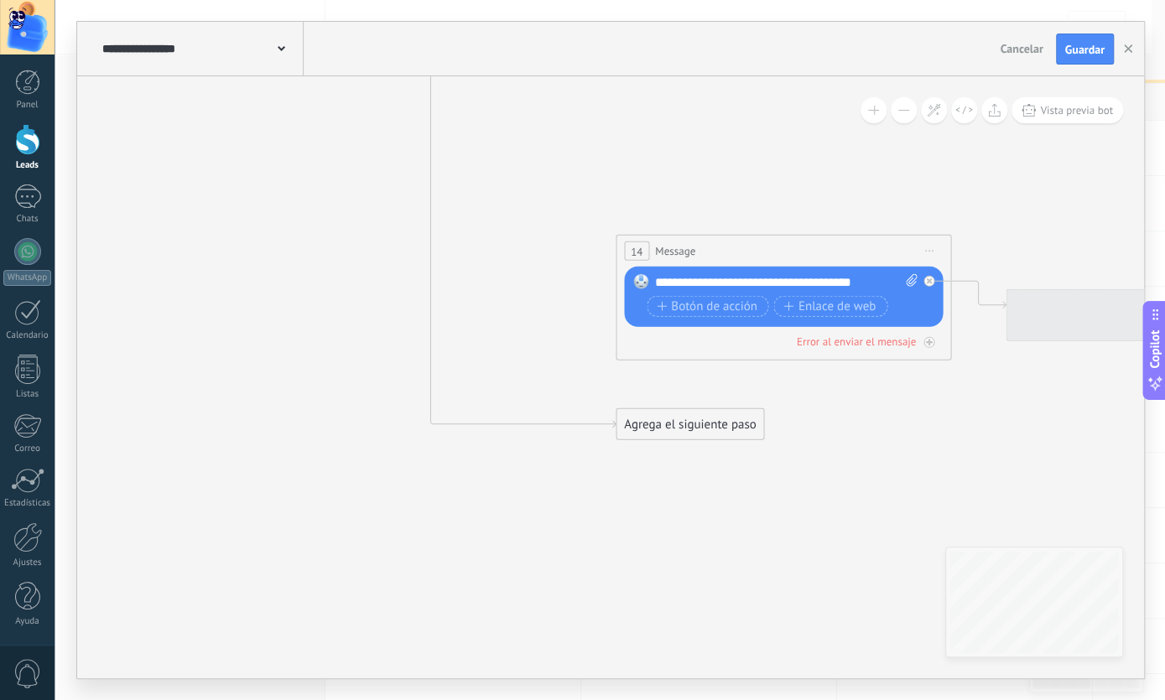
drag, startPoint x: 908, startPoint y: 424, endPoint x: 519, endPoint y: 365, distance: 393.7
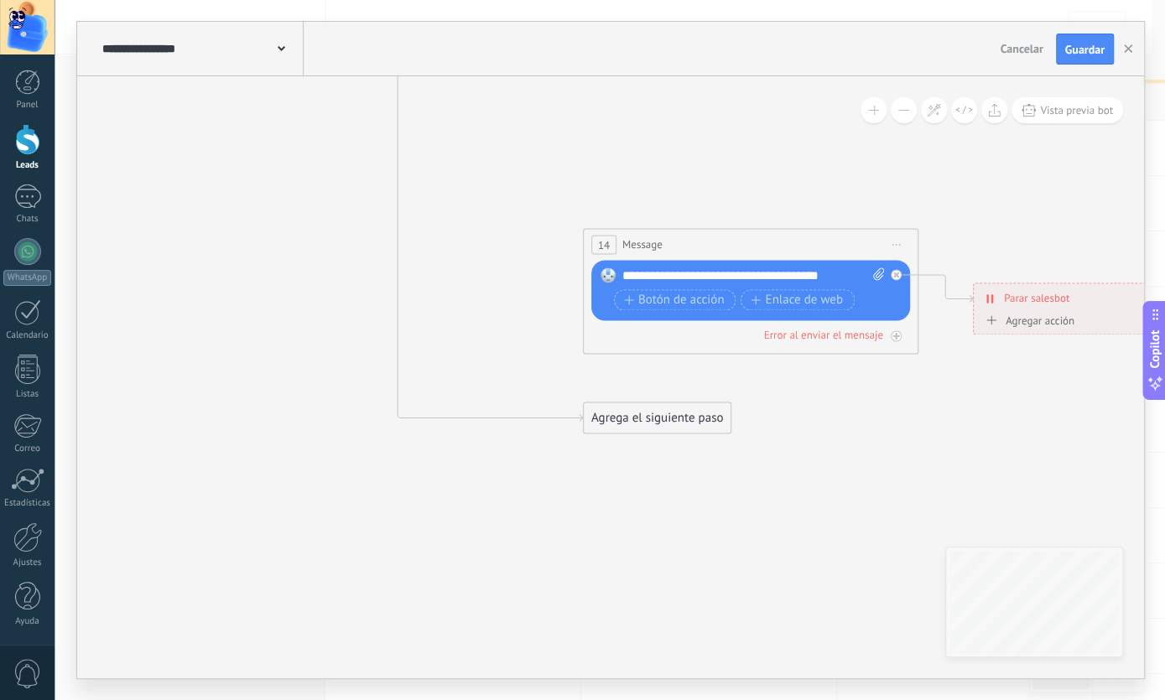
drag, startPoint x: 855, startPoint y: 434, endPoint x: 753, endPoint y: 482, distance: 112.5
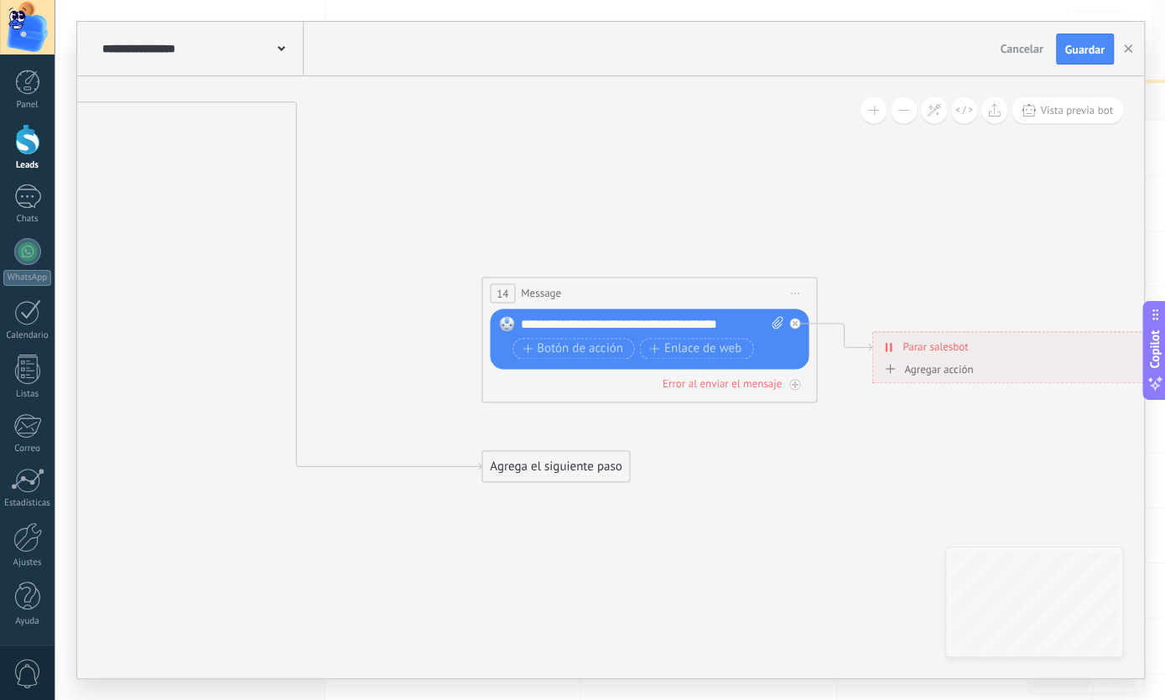
click at [795, 289] on span "Iniciar vista previa aquí Cambiar nombre Duplicar [GEOGRAPHIC_DATA]" at bounding box center [795, 294] width 27 height 24
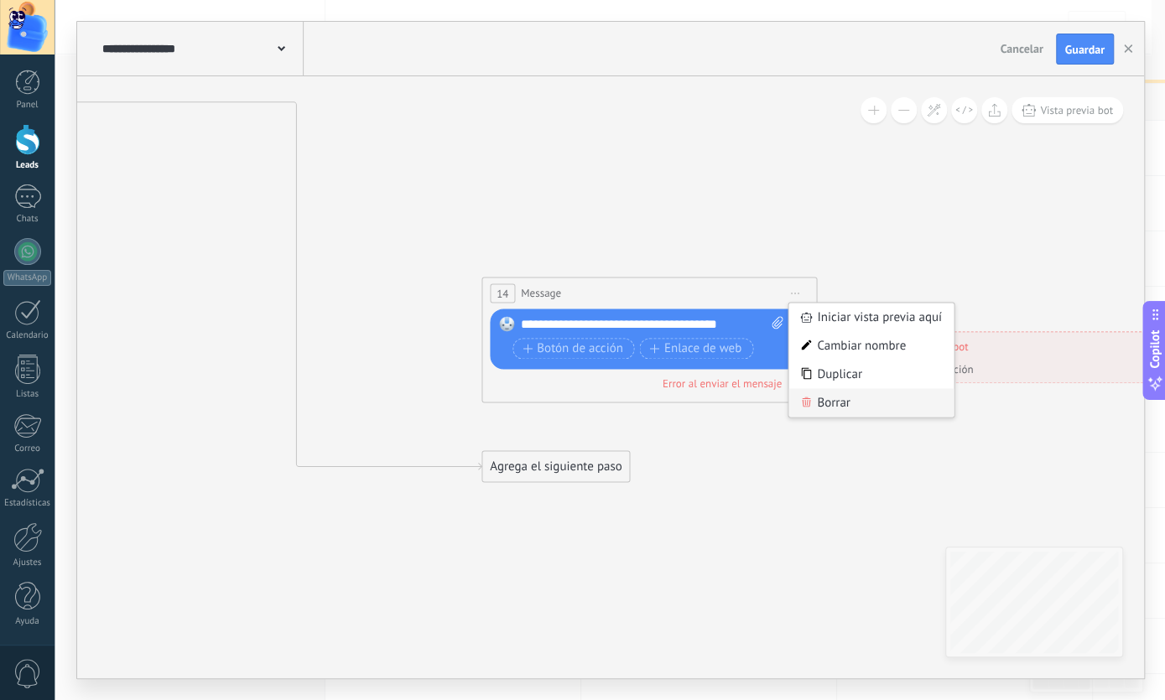
click at [845, 400] on div "Borrar" at bounding box center [871, 403] width 166 height 29
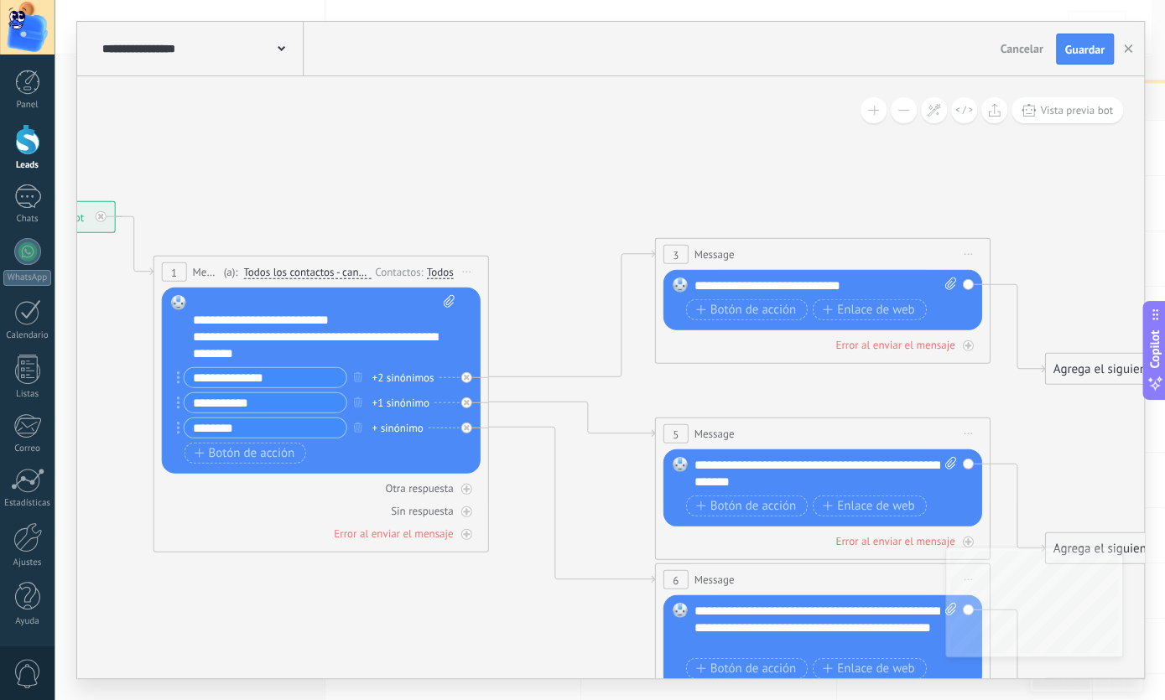
drag, startPoint x: 1164, startPoint y: 442, endPoint x: 1131, endPoint y: 419, distance: 40.3
click at [1149, 438] on icon at bounding box center [861, 669] width 2614 height 1774
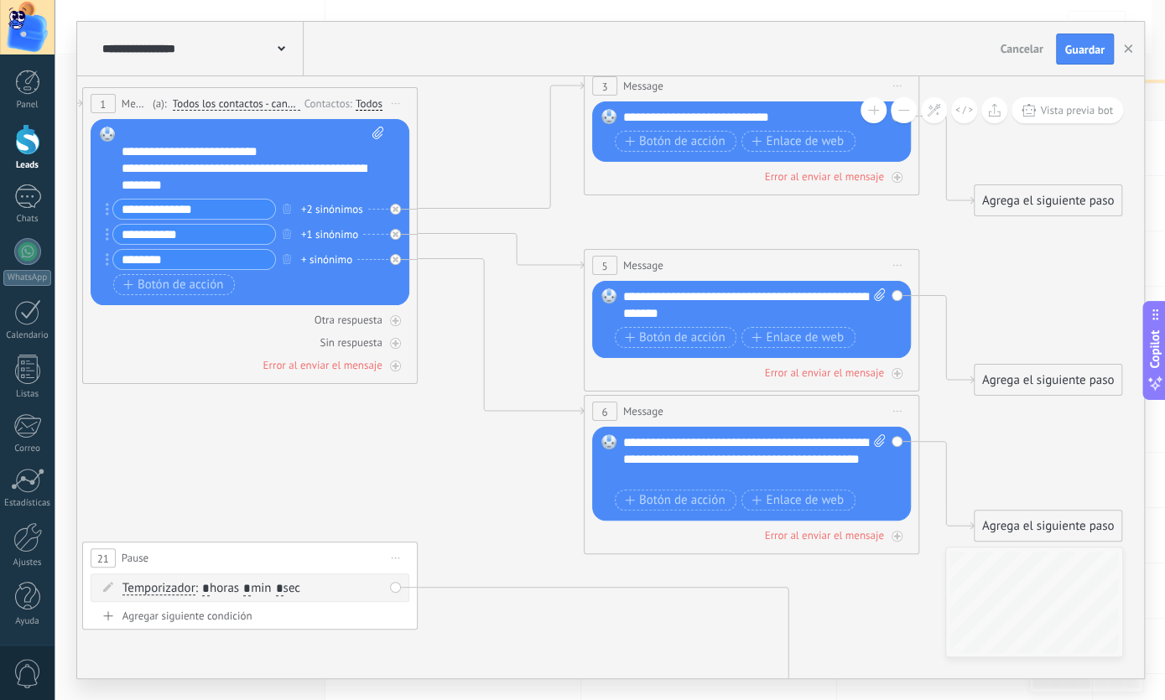
drag, startPoint x: 826, startPoint y: 393, endPoint x: 758, endPoint y: 226, distance: 180.2
click at [758, 226] on icon at bounding box center [790, 500] width 2614 height 1774
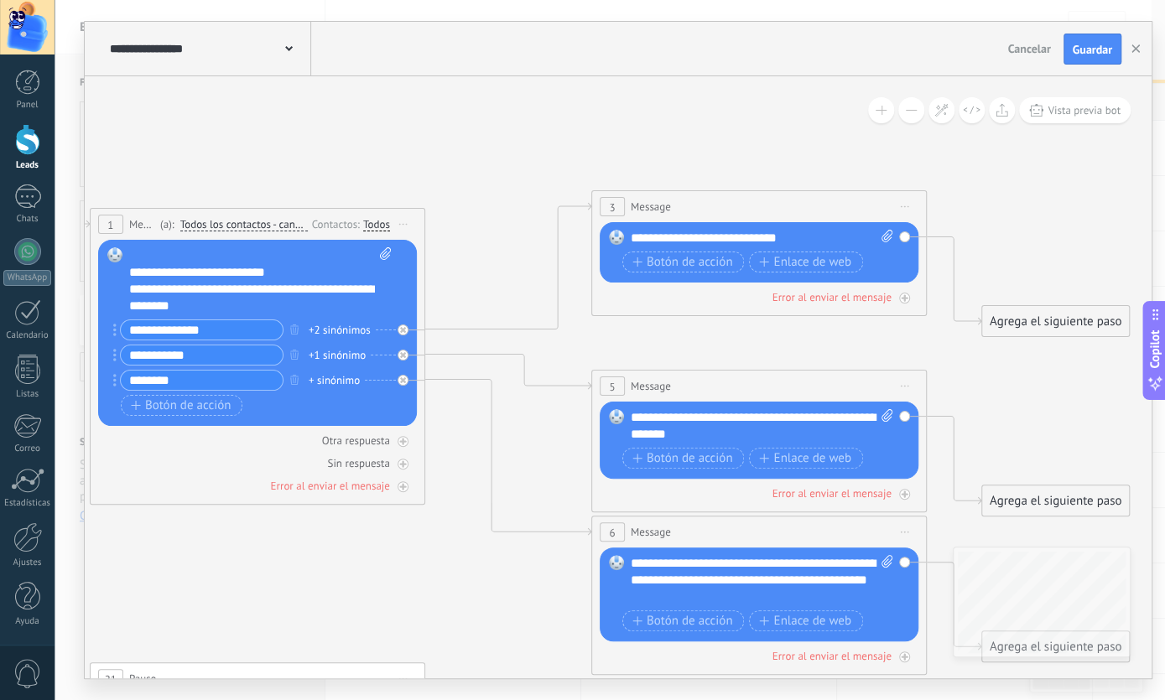
click at [751, 246] on div "**********" at bounding box center [762, 253] width 262 height 47
click at [764, 236] on div "**********" at bounding box center [762, 238] width 263 height 17
click at [770, 240] on div "**********" at bounding box center [762, 238] width 263 height 17
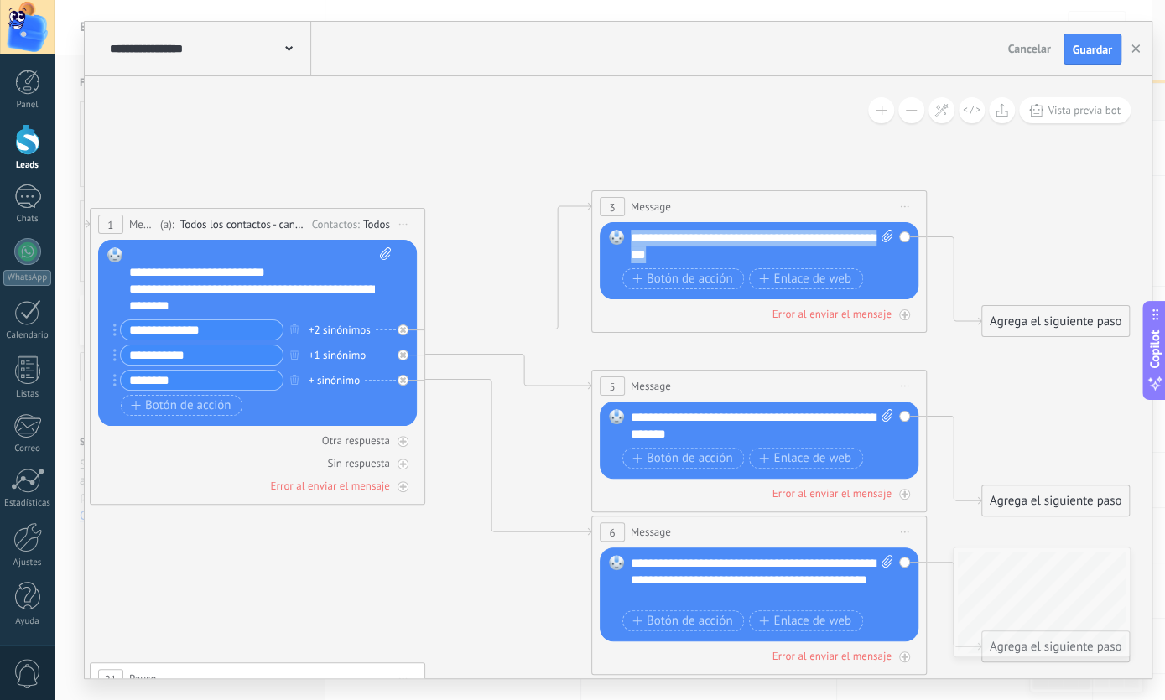
drag, startPoint x: 693, startPoint y: 257, endPoint x: 626, endPoint y: 244, distance: 67.4
click at [631, 244] on div "**********" at bounding box center [762, 247] width 263 height 34
click at [838, 422] on div "**********" at bounding box center [762, 426] width 263 height 34
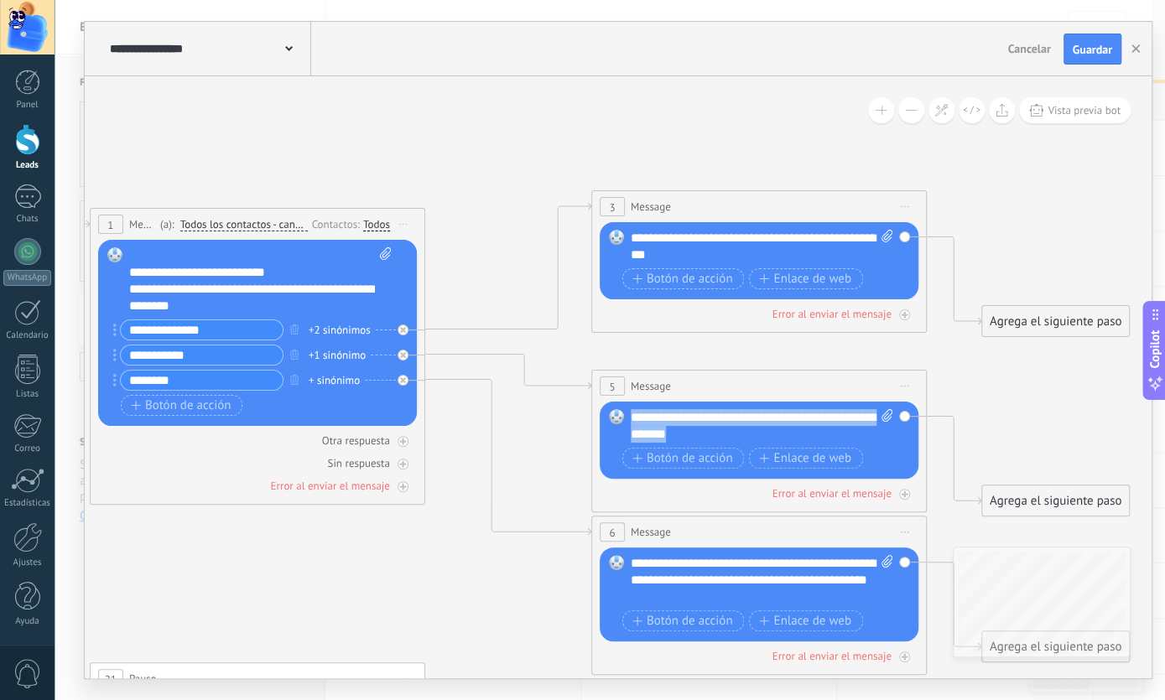
drag, startPoint x: 722, startPoint y: 434, endPoint x: 632, endPoint y: 413, distance: 93.2
click at [632, 413] on div "**********" at bounding box center [762, 426] width 263 height 34
paste div
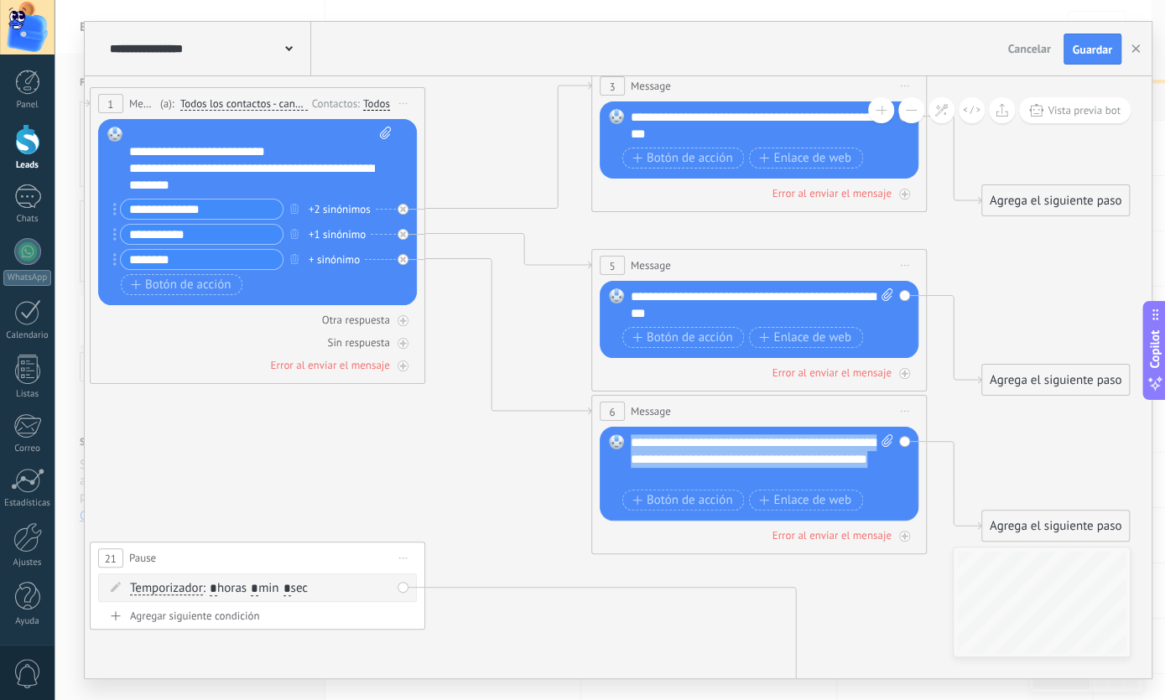
drag, startPoint x: 776, startPoint y: 477, endPoint x: 623, endPoint y: 437, distance: 157.9
click at [631, 437] on div "**********" at bounding box center [762, 459] width 263 height 50
paste div
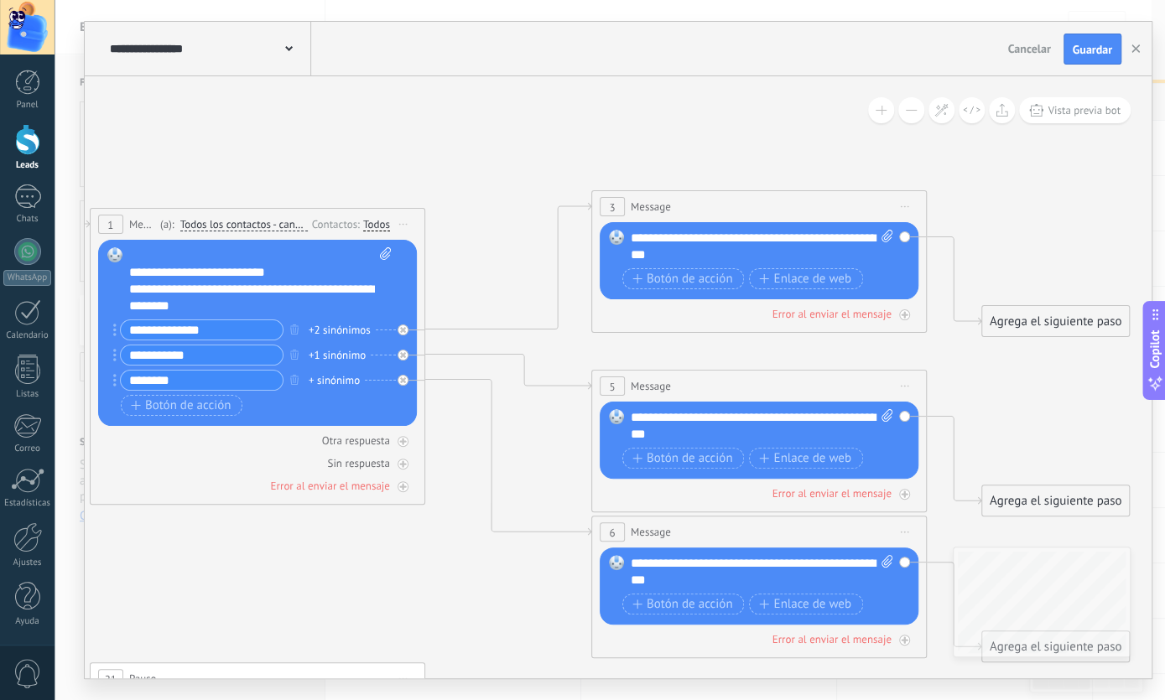
click at [747, 261] on div "**********" at bounding box center [762, 247] width 263 height 34
click at [618, 237] on rect at bounding box center [616, 237] width 15 height 15
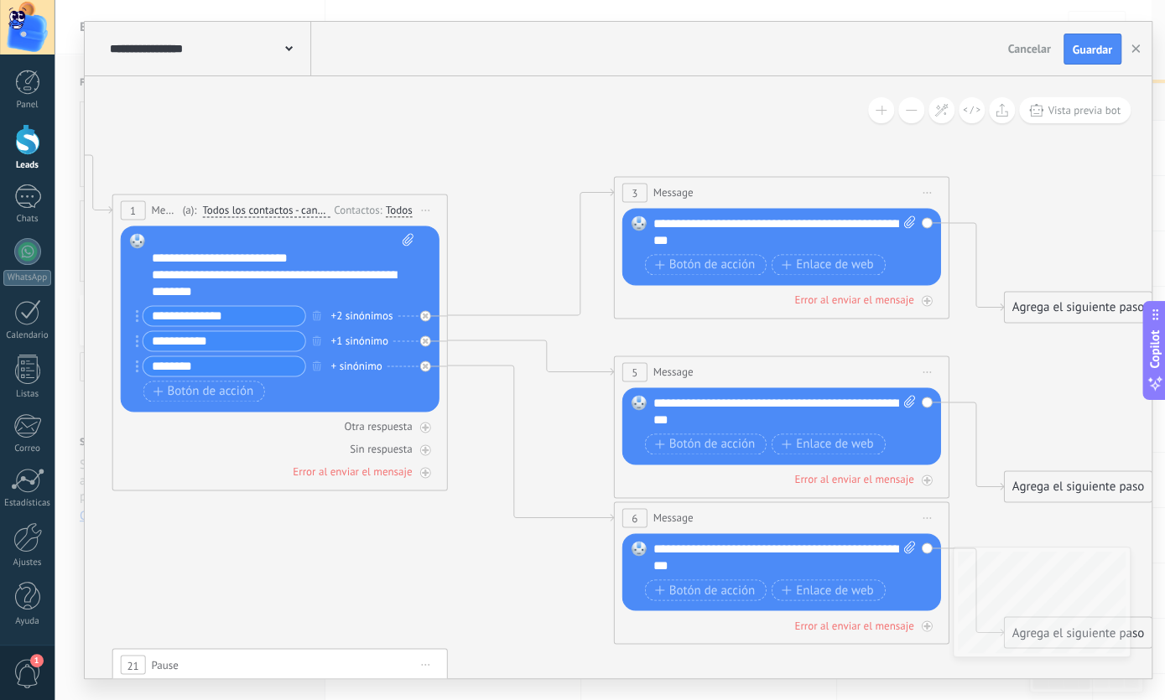
drag, startPoint x: 253, startPoint y: 160, endPoint x: 246, endPoint y: 153, distance: 10.1
click at [246, 153] on icon at bounding box center [820, 608] width 2614 height 1774
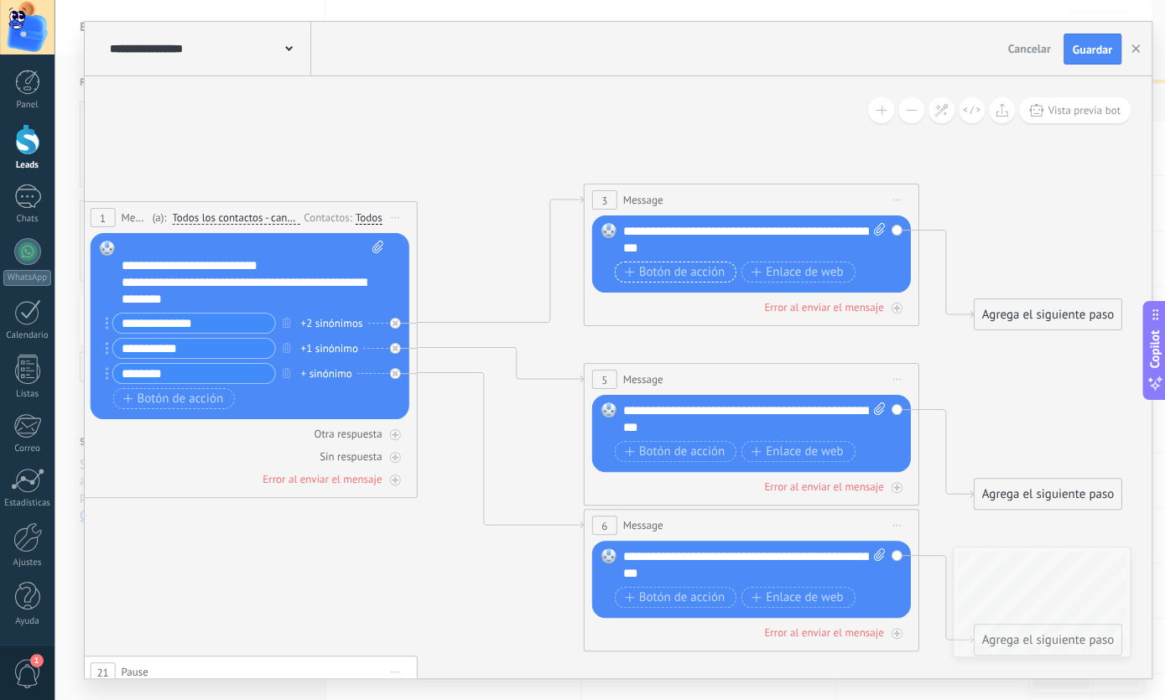
click at [673, 273] on span "Botón de acción" at bounding box center [675, 272] width 101 height 13
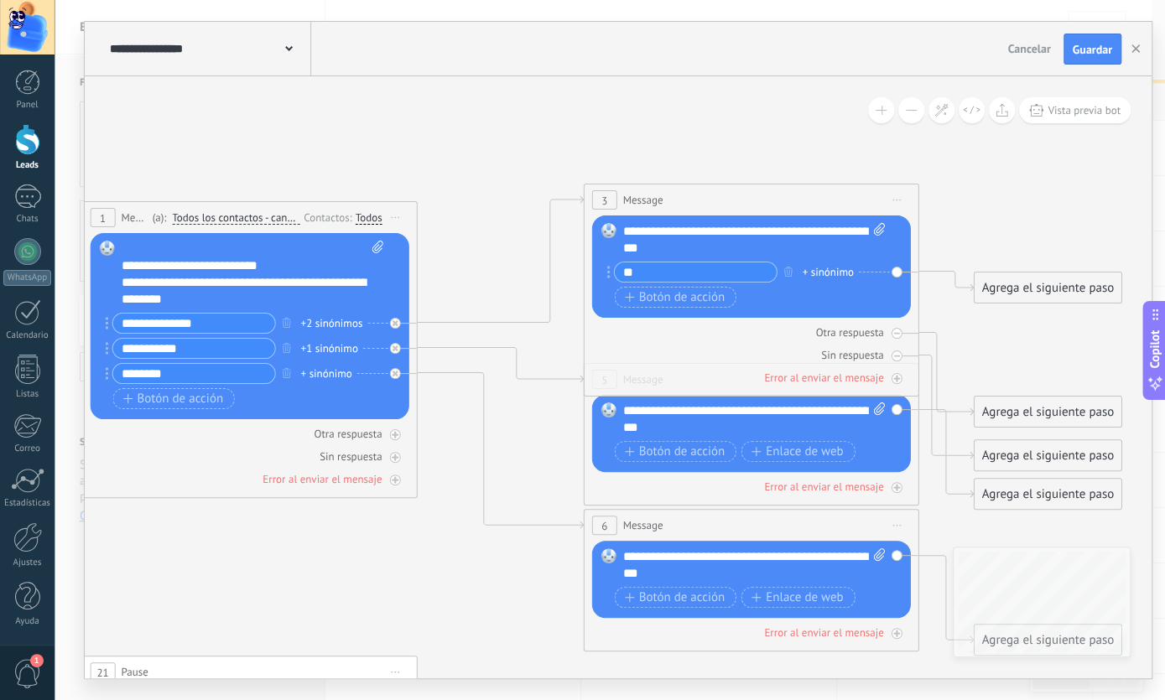
type input "*"
type input "**********"
click at [647, 302] on span "Botón de acción" at bounding box center [675, 297] width 101 height 13
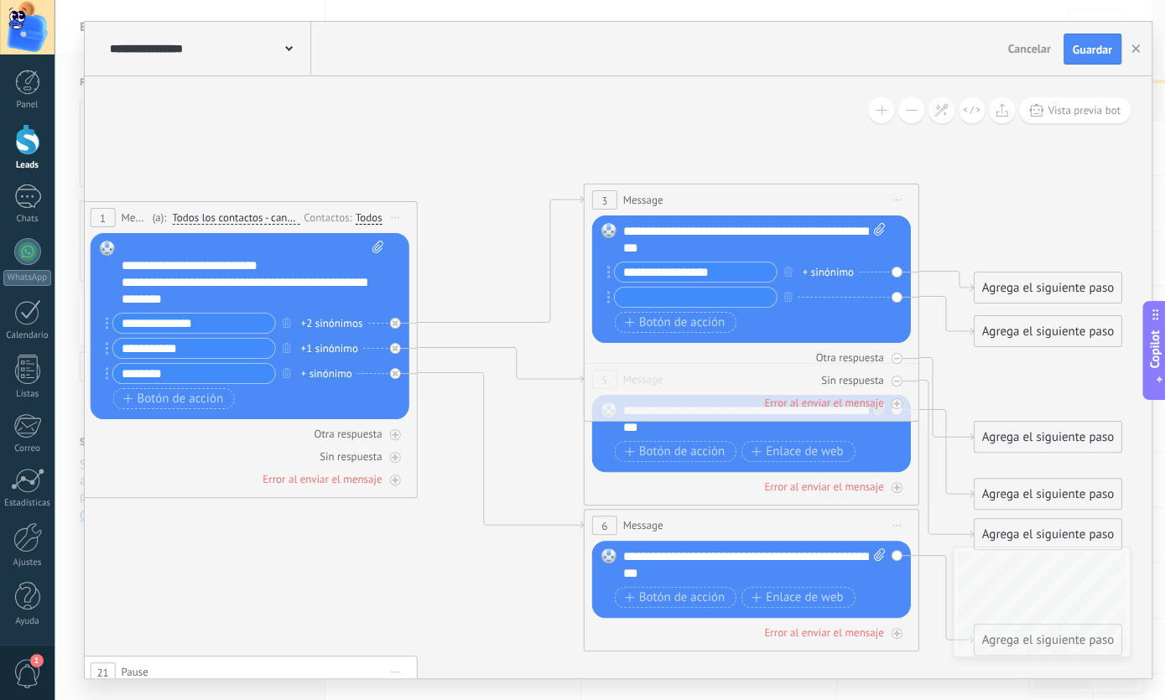
drag, startPoint x: 752, startPoint y: 274, endPoint x: 615, endPoint y: 293, distance: 138.8
click at [615, 282] on input "**********" at bounding box center [696, 272] width 162 height 19
click at [659, 302] on input "text" at bounding box center [696, 297] width 162 height 19
type input "**********"
click at [660, 321] on span "Botón de acción" at bounding box center [675, 322] width 101 height 13
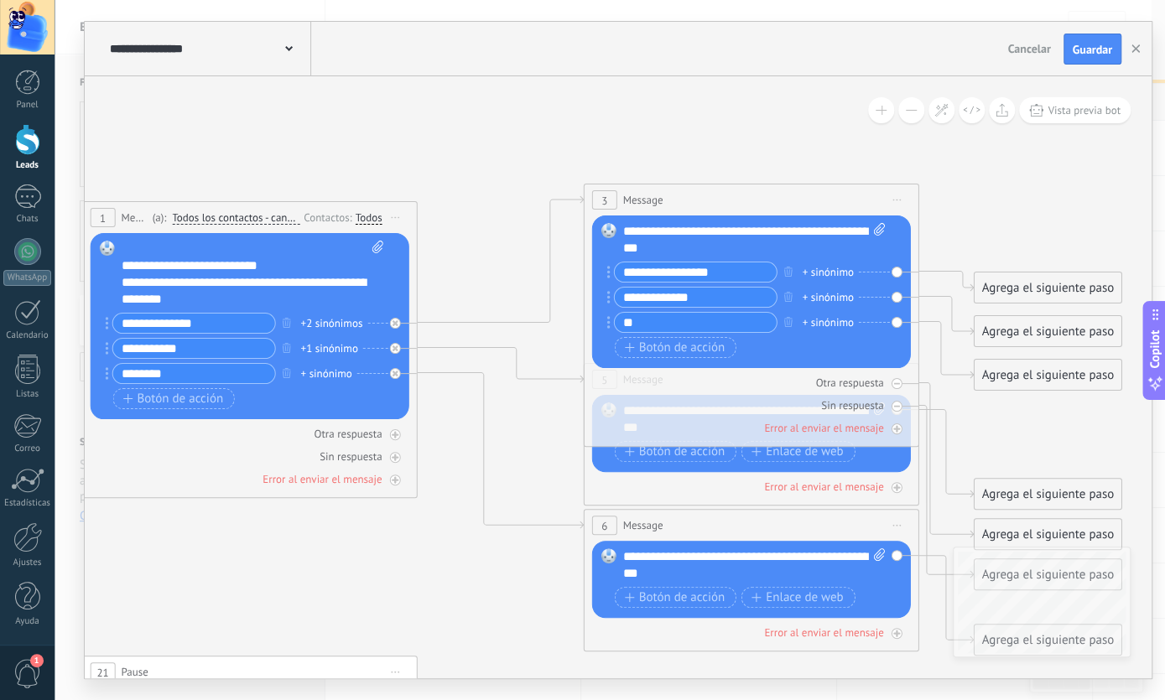
type input "*"
type input "*****"
click at [673, 455] on span "Botón de acción" at bounding box center [675, 451] width 101 height 13
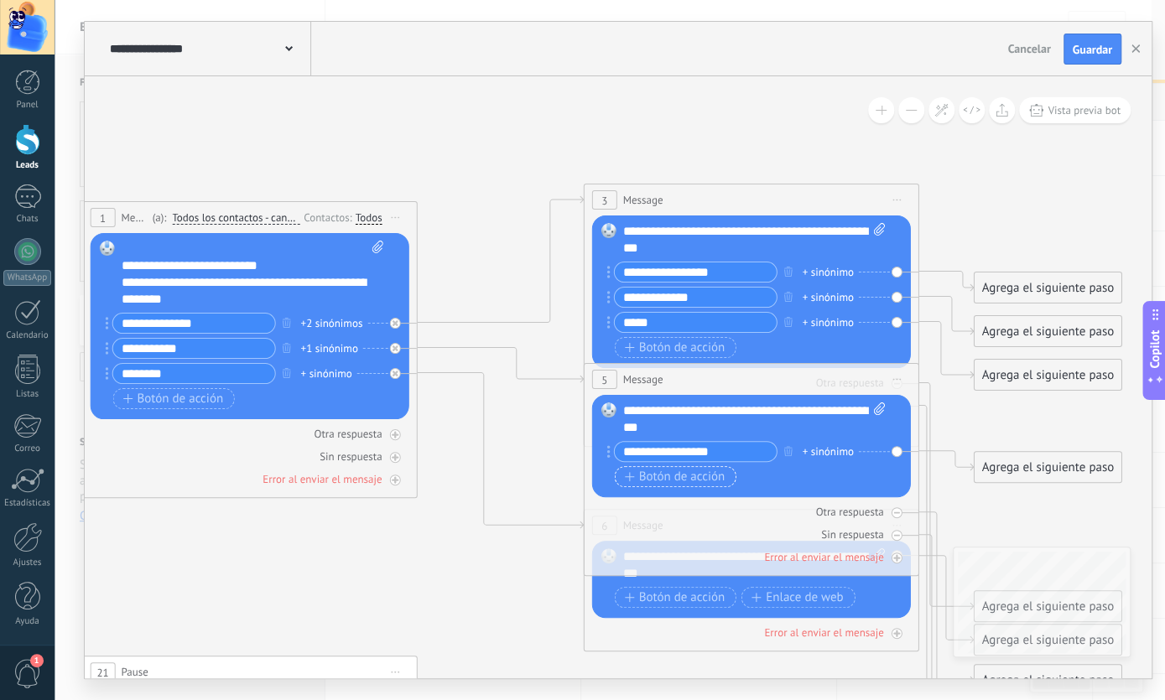
type input "**********"
click at [675, 475] on span "Botón de acción" at bounding box center [675, 476] width 101 height 13
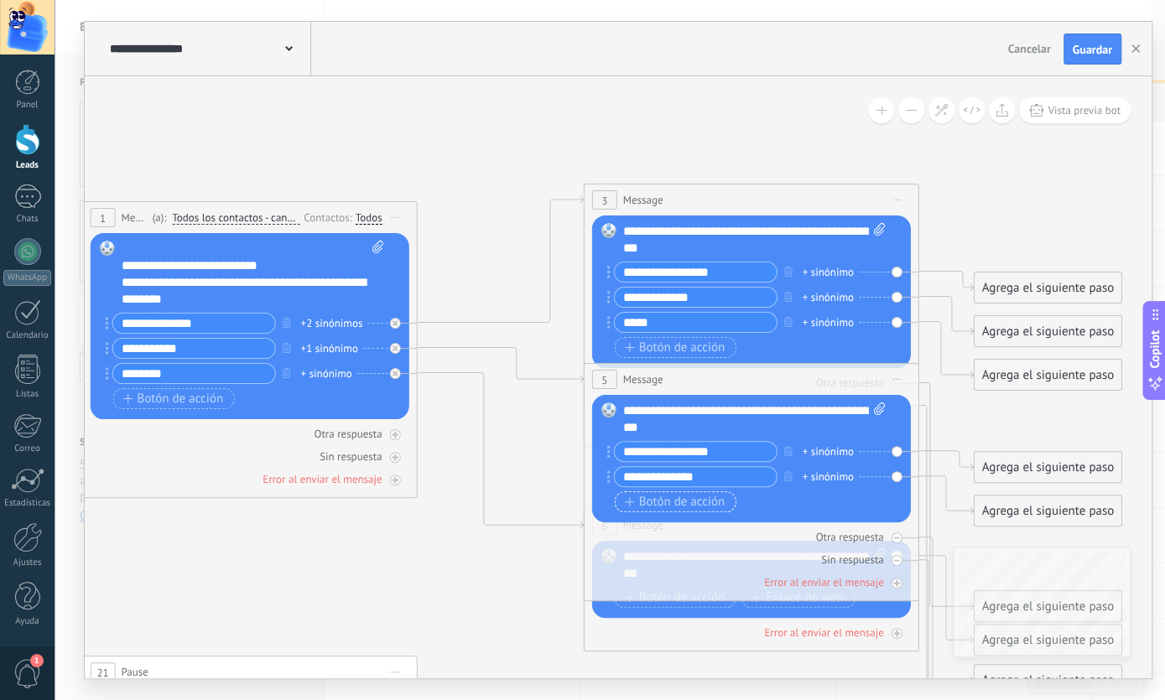
type input "**********"
click at [660, 499] on span "Botón de acción" at bounding box center [675, 502] width 101 height 13
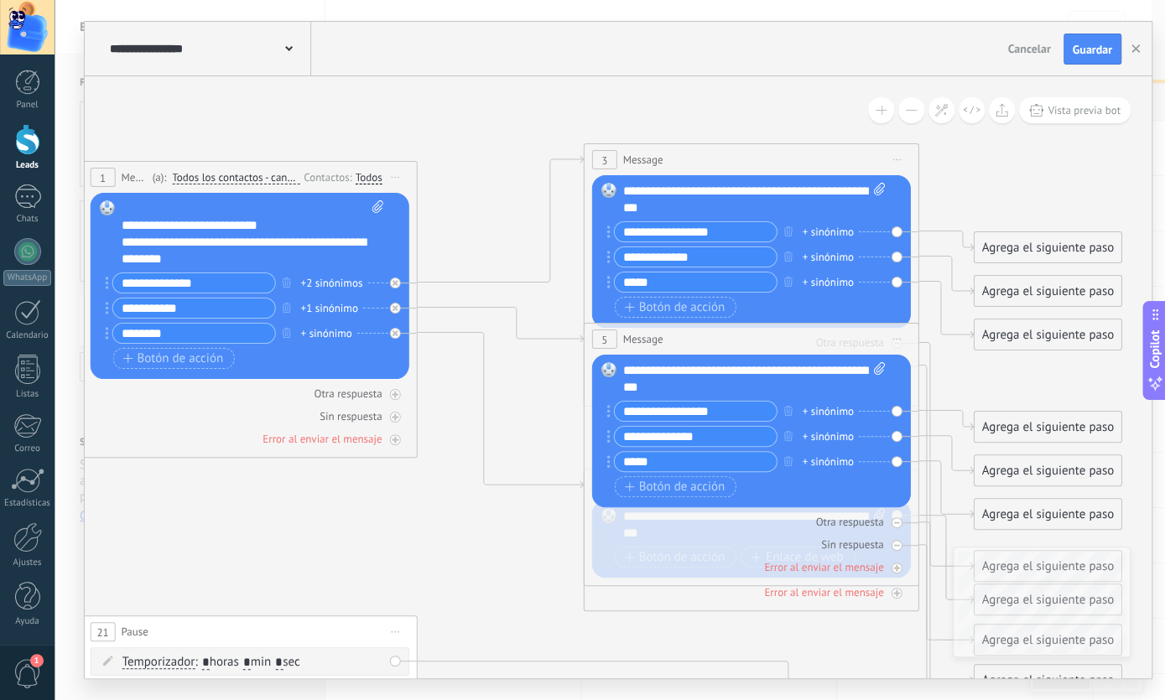
type input "*****"
click at [556, 552] on icon at bounding box center [484, 558] width 2002 height 1742
click at [438, 534] on icon at bounding box center [484, 558] width 2002 height 1742
click at [663, 553] on div "Otra respuesta Sin respuesta Error al enviar el mensaje" at bounding box center [751, 541] width 319 height 68
click at [698, 526] on div "Otra respuesta" at bounding box center [751, 522] width 319 height 16
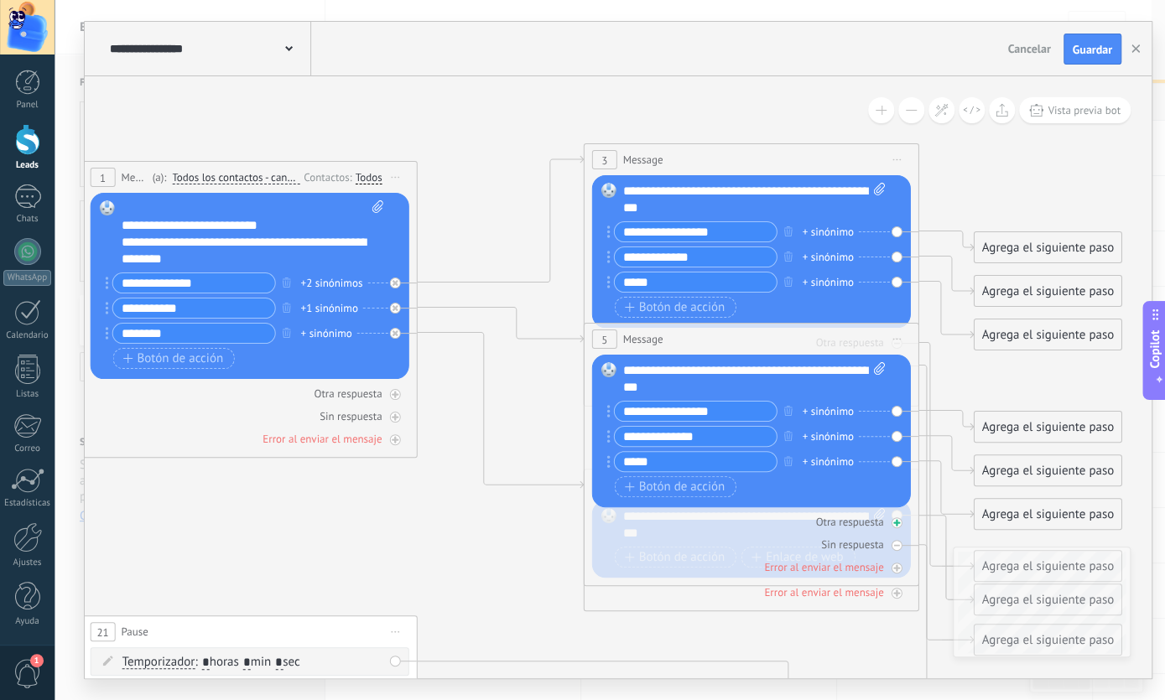
click at [896, 522] on icon at bounding box center [896, 523] width 8 height 8
click at [893, 568] on div at bounding box center [897, 568] width 11 height 11
click at [551, 546] on icon at bounding box center [484, 558] width 2002 height 1742
click at [515, 511] on icon at bounding box center [484, 558] width 2002 height 1742
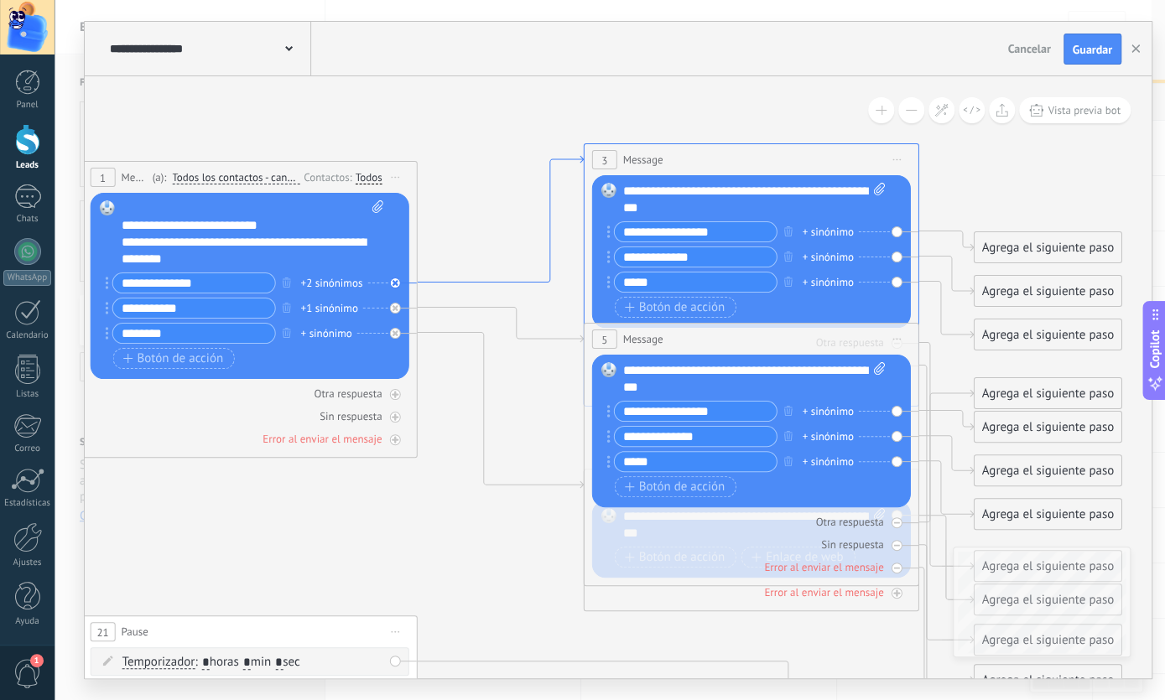
click at [451, 226] on icon at bounding box center [484, 558] width 2002 height 1742
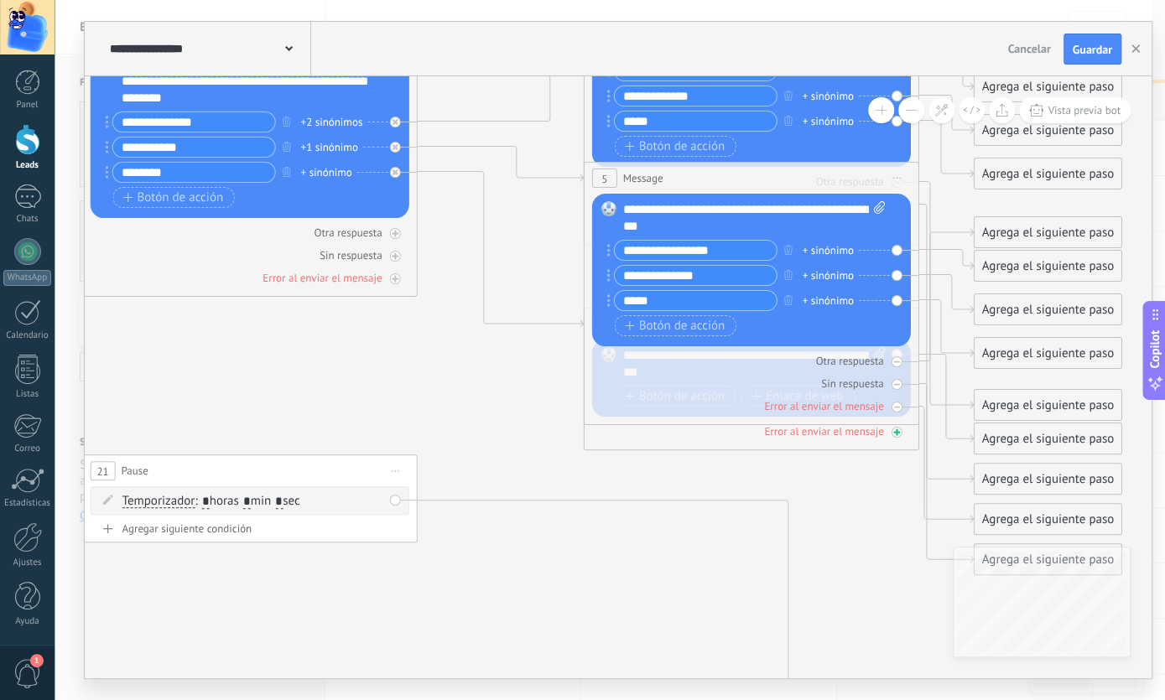
drag, startPoint x: 611, startPoint y: 403, endPoint x: 616, endPoint y: 438, distance: 34.8
click at [559, 408] on icon at bounding box center [484, 397] width 2002 height 1742
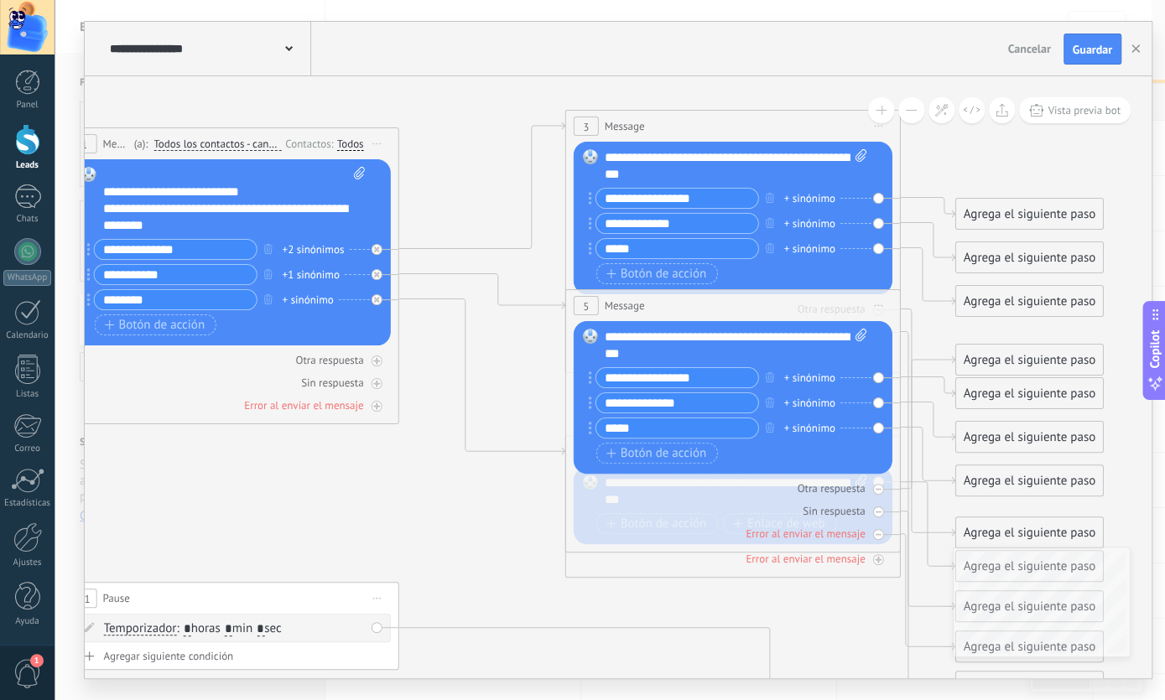
drag, startPoint x: 572, startPoint y: 326, endPoint x: 549, endPoint y: 450, distance: 126.2
click at [553, 455] on icon at bounding box center [482, 377] width 166 height 156
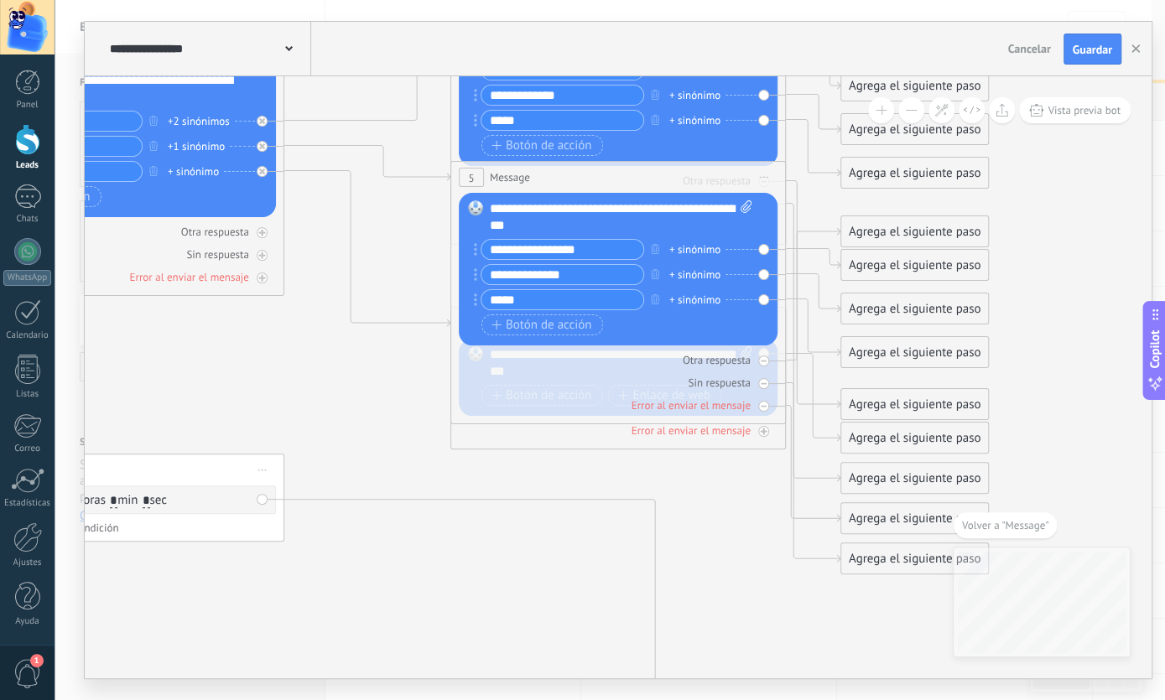
click at [568, 491] on icon at bounding box center [350, 396] width 2002 height 1742
click at [526, 577] on icon at bounding box center [350, 396] width 2002 height 1742
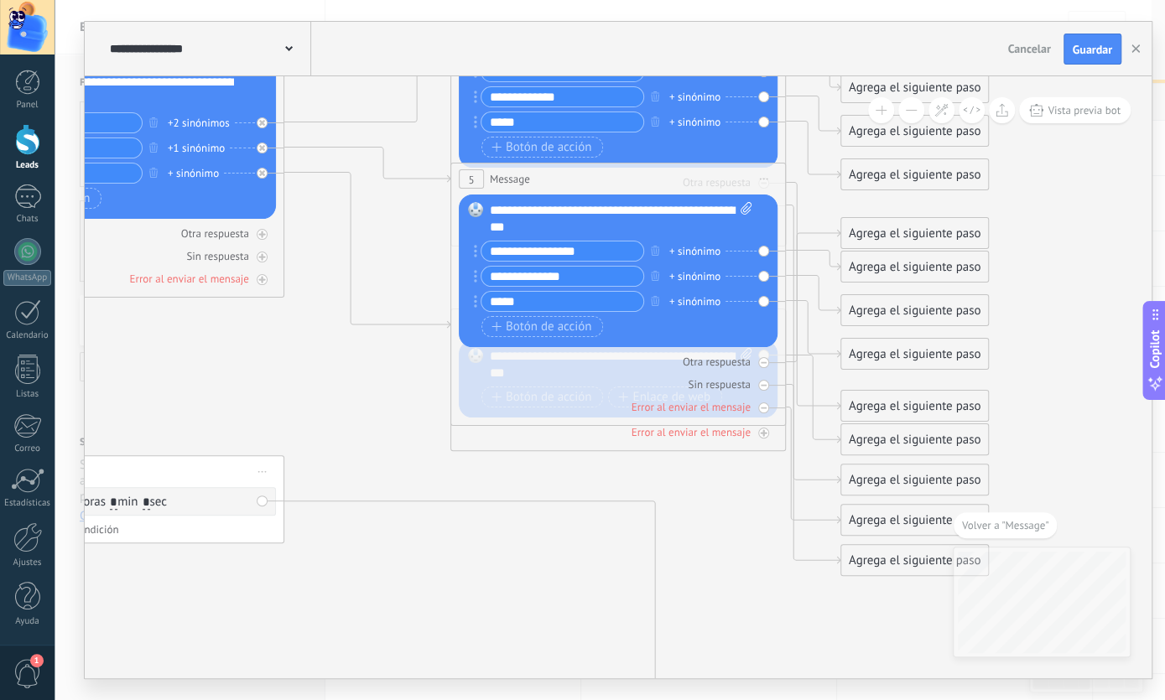
click at [526, 577] on icon at bounding box center [350, 398] width 2002 height 1742
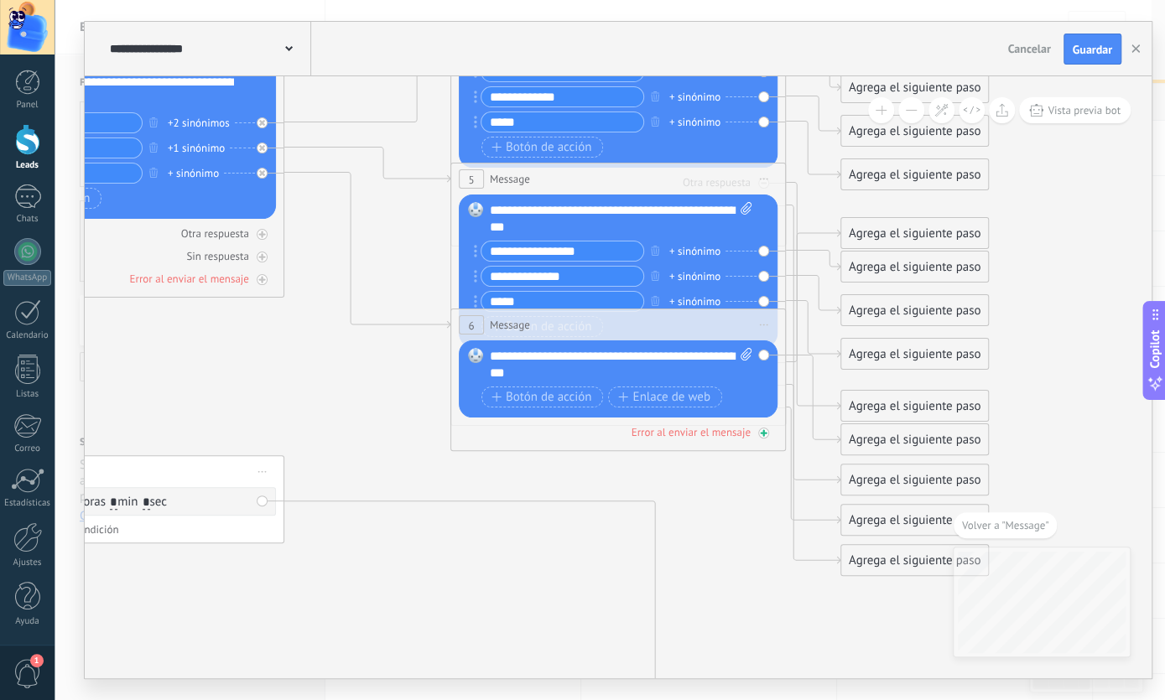
click at [762, 435] on icon at bounding box center [763, 433] width 8 height 8
click at [762, 435] on div at bounding box center [763, 433] width 11 height 11
click at [762, 435] on icon at bounding box center [763, 433] width 8 height 8
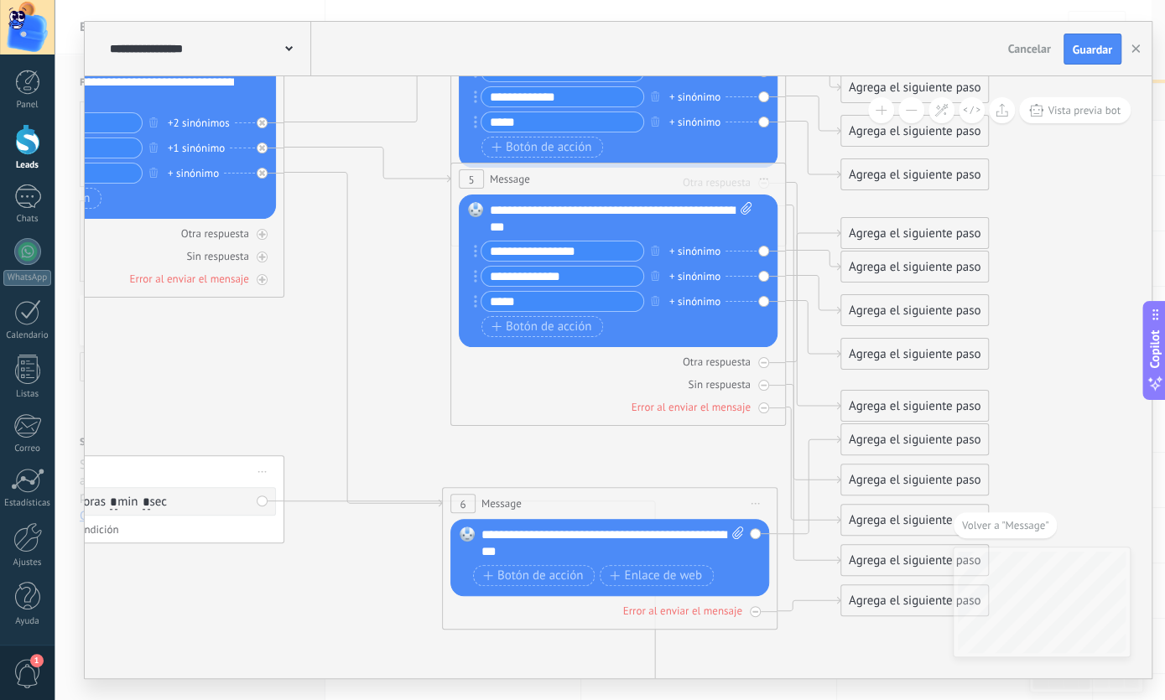
drag, startPoint x: 559, startPoint y: 323, endPoint x: 550, endPoint y: 503, distance: 180.5
click at [550, 503] on div "6 Message ******* (a): Todos los contactos - canales seleccionados Todos los co…" at bounding box center [610, 503] width 334 height 31
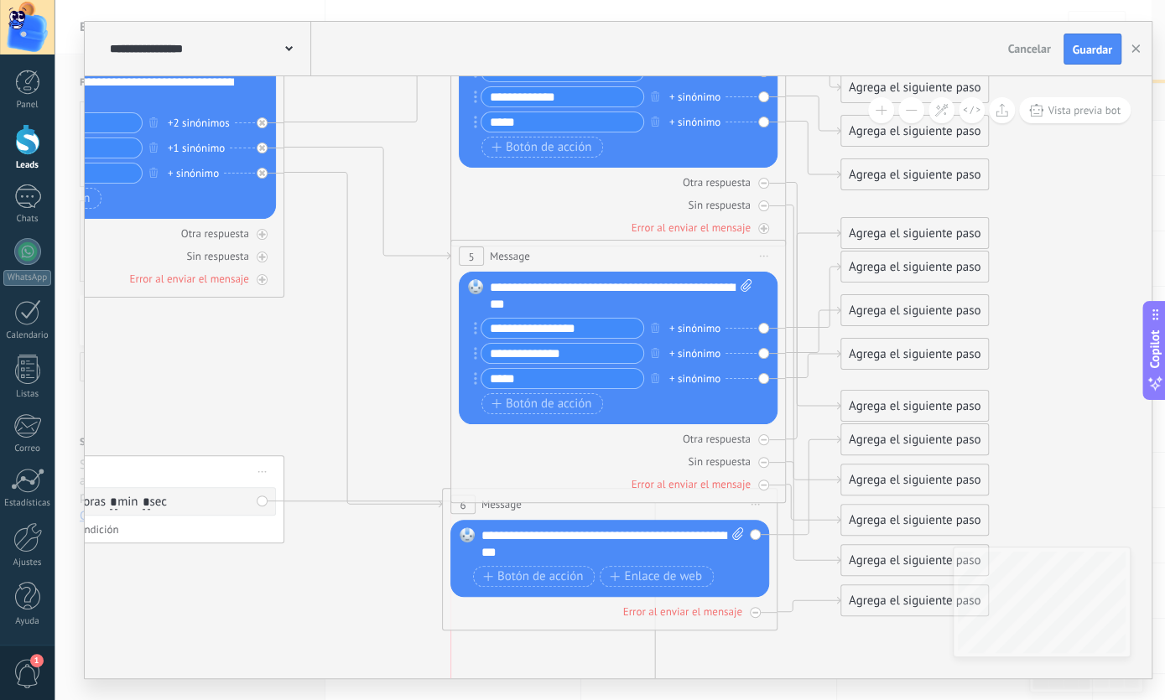
drag, startPoint x: 528, startPoint y: 184, endPoint x: 529, endPoint y: 261, distance: 77.2
click at [529, 261] on span "Message" at bounding box center [510, 256] width 40 height 16
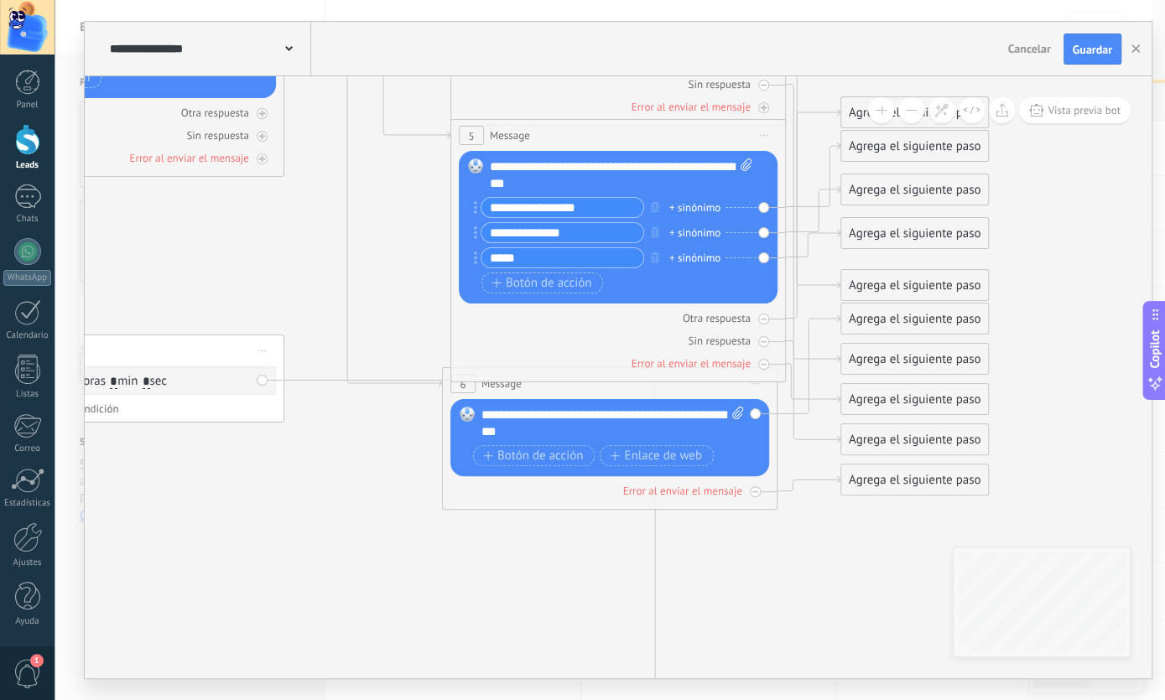
click at [551, 395] on div "6 Message ******* (a): Todos los contactos - canales seleccionados Todos los co…" at bounding box center [610, 383] width 334 height 31
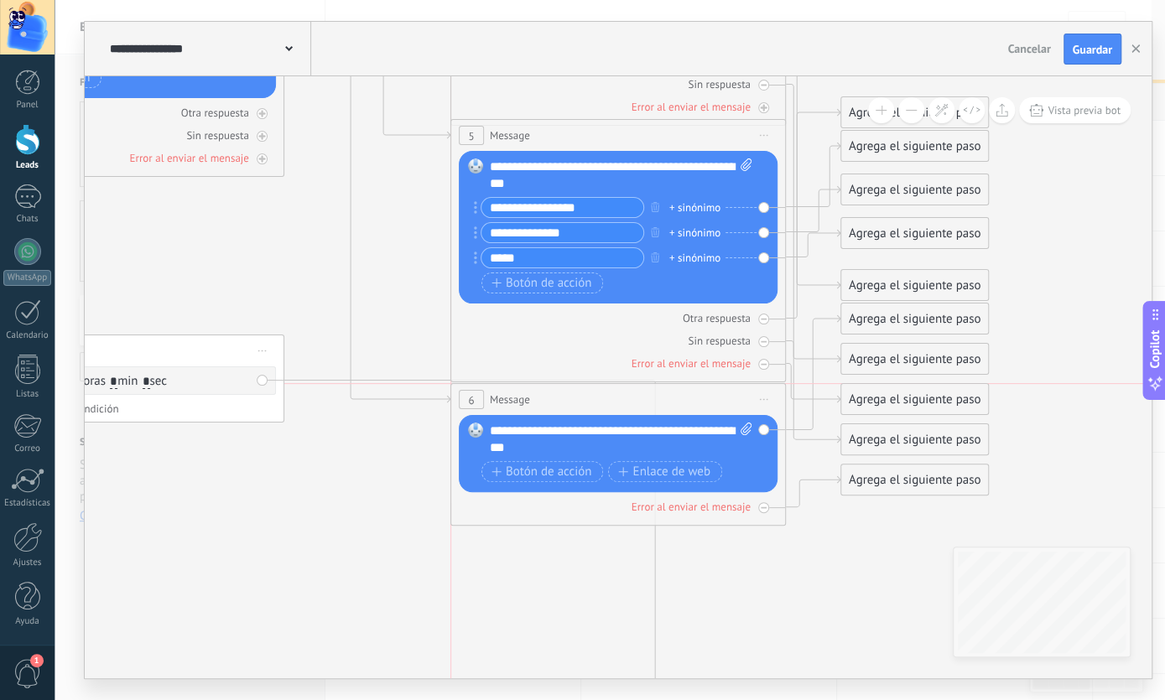
drag, startPoint x: 551, startPoint y: 395, endPoint x: 555, endPoint y: 417, distance: 22.2
click at [555, 417] on div "6 Message ******* (a): Todos los contactos - canales seleccionados Todos los co…" at bounding box center [617, 454] width 335 height 143
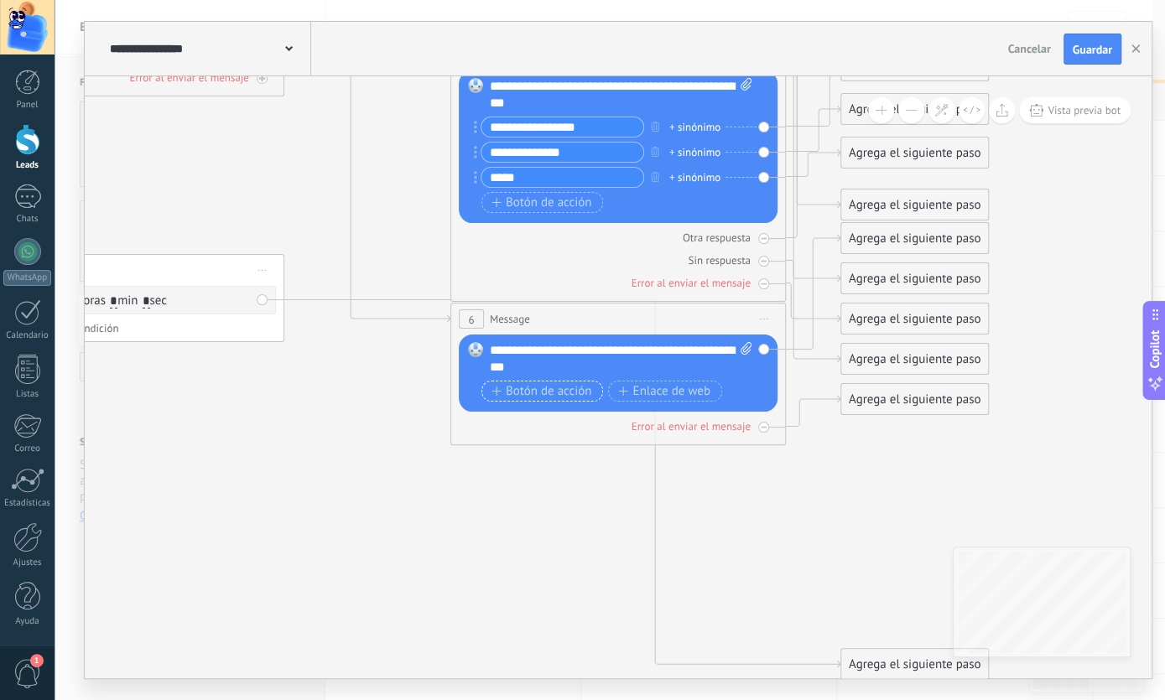
click at [568, 385] on span "Botón de acción" at bounding box center [541, 391] width 101 height 13
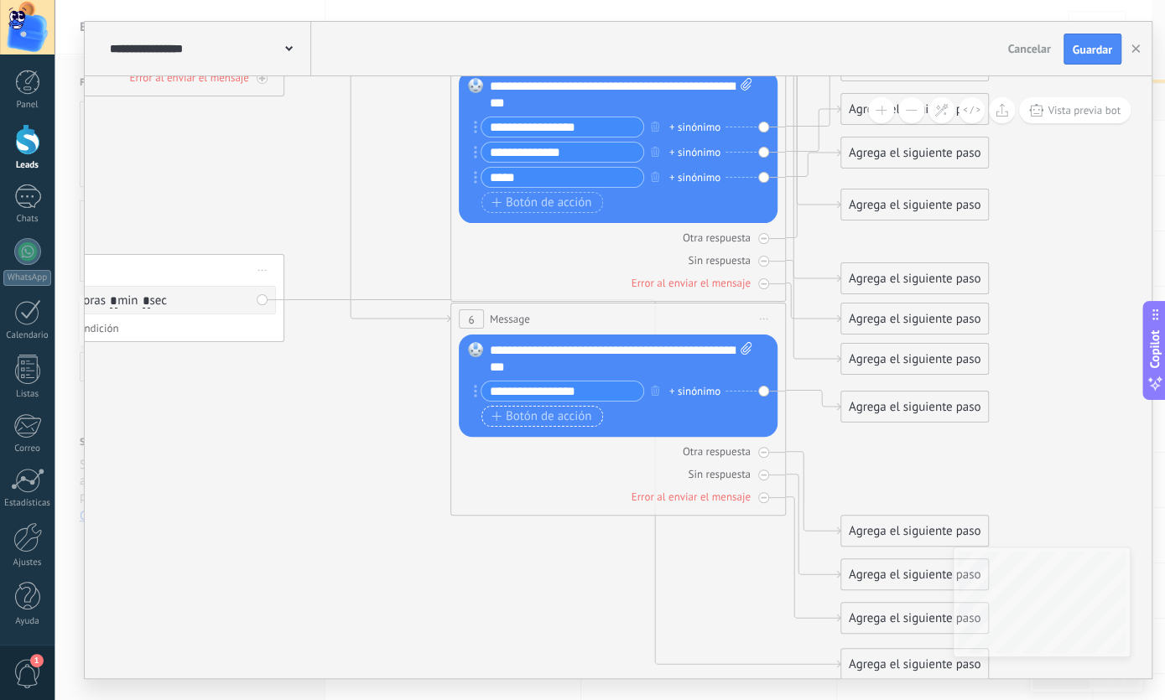
type input "**********"
click at [529, 417] on span "Botón de acción" at bounding box center [541, 416] width 101 height 13
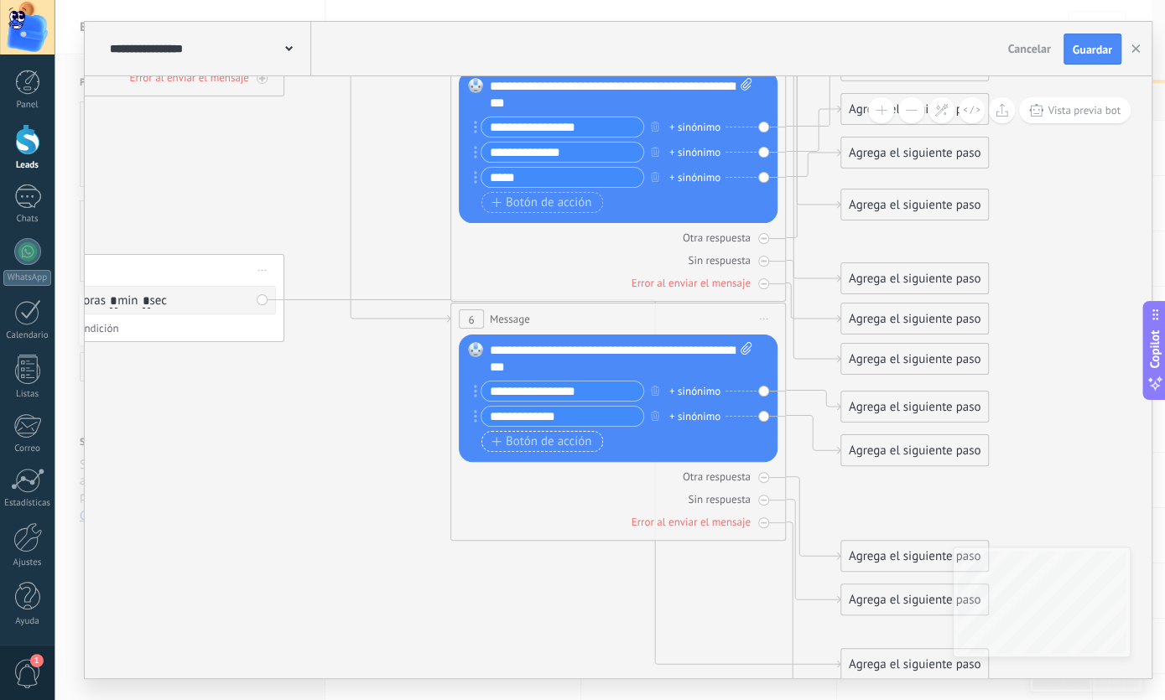
type input "**********"
click at [528, 444] on span "Botón de acción" at bounding box center [541, 441] width 101 height 13
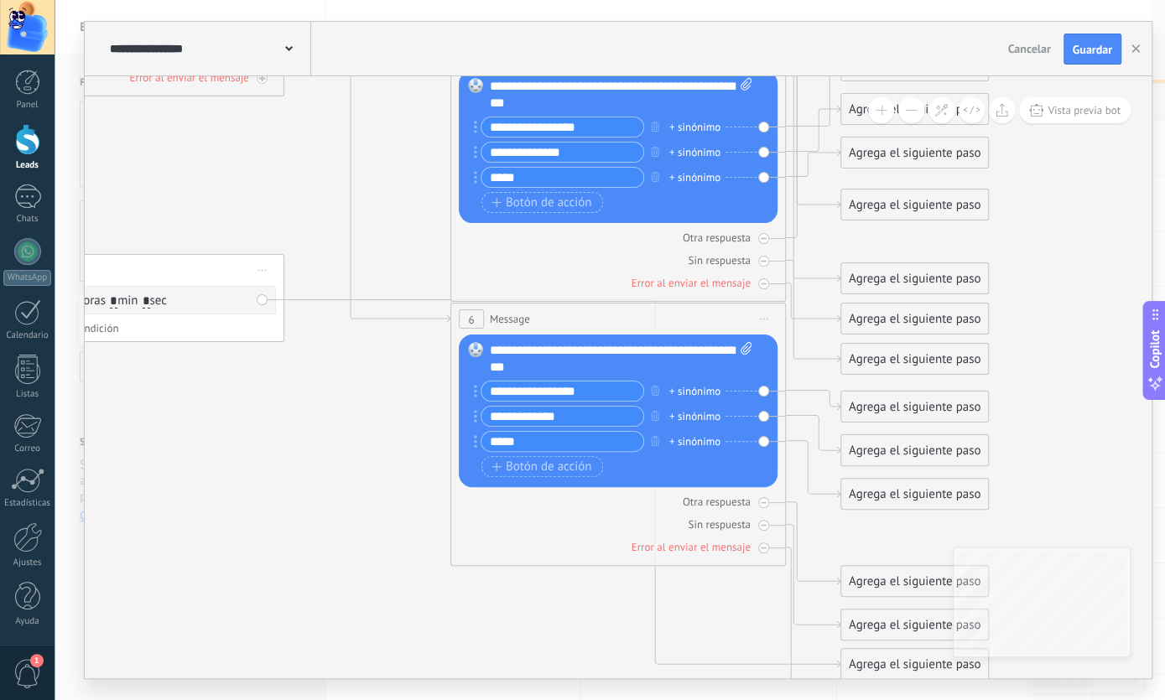
type input "*****"
click at [340, 482] on icon at bounding box center [350, 233] width 2002 height 1814
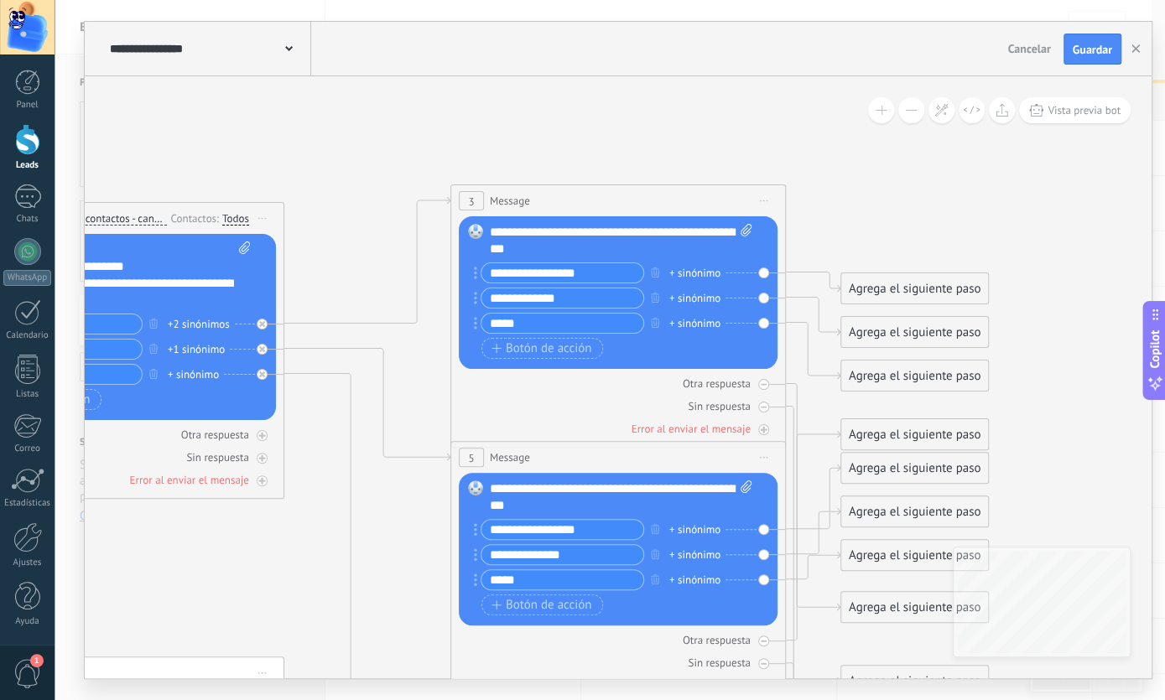
click at [1032, 276] on icon at bounding box center [350, 635] width 2002 height 1814
drag, startPoint x: 846, startPoint y: 289, endPoint x: 894, endPoint y: 190, distance: 109.2
click at [850, 142] on div "Agrega el siguiente paso" at bounding box center [914, 141] width 147 height 28
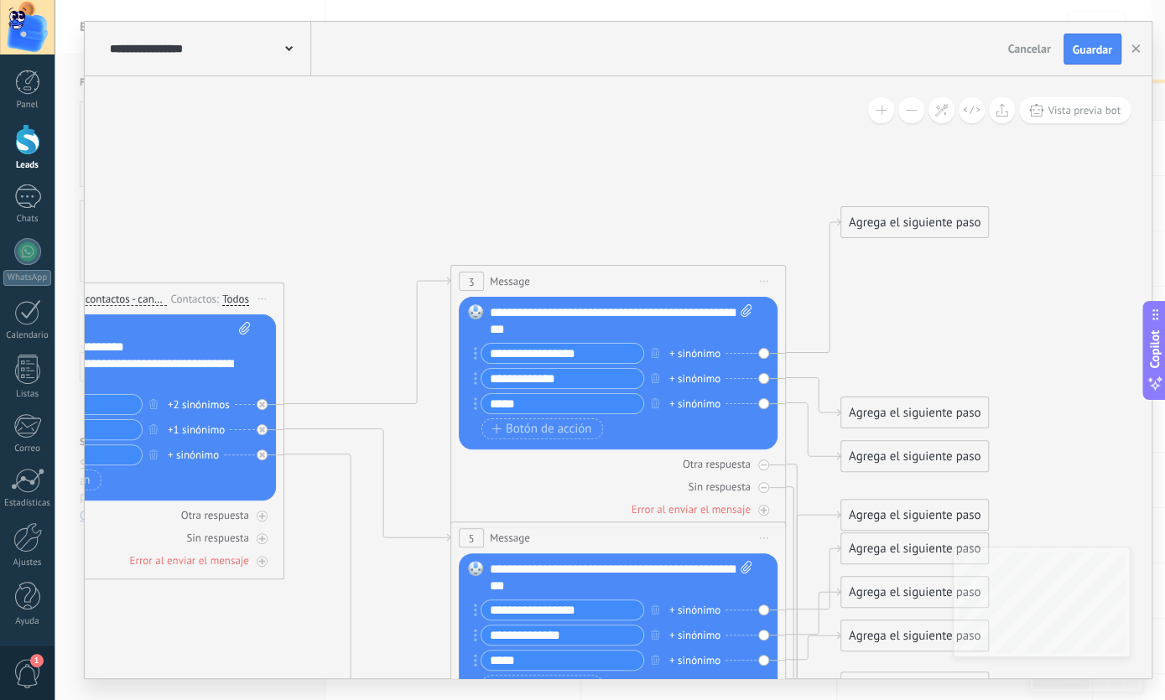
click at [924, 209] on div "Agrega el siguiente paso" at bounding box center [914, 223] width 147 height 28
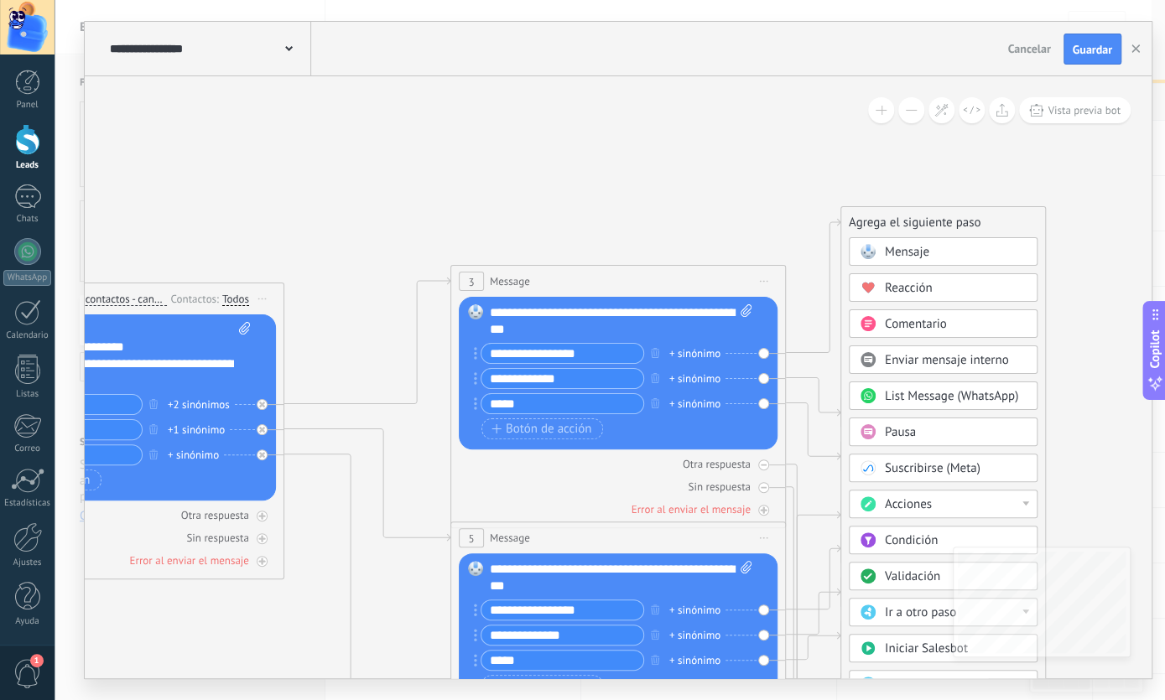
click at [914, 254] on span "Mensaje" at bounding box center [907, 252] width 44 height 16
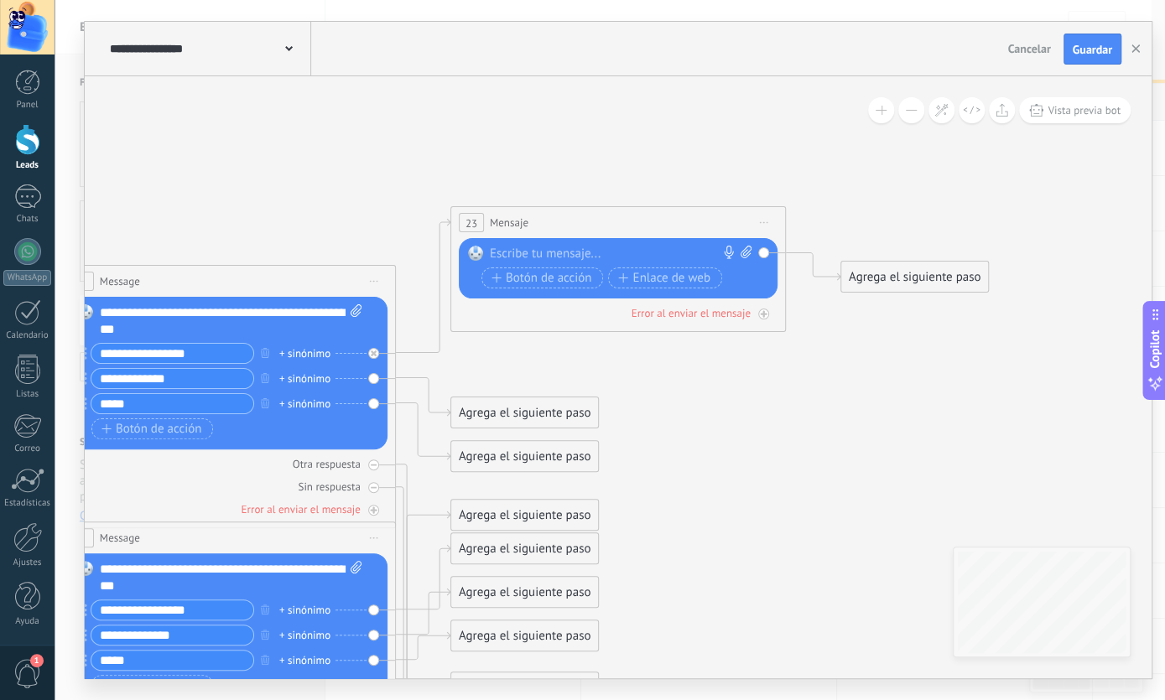
click at [590, 254] on div at bounding box center [614, 254] width 249 height 17
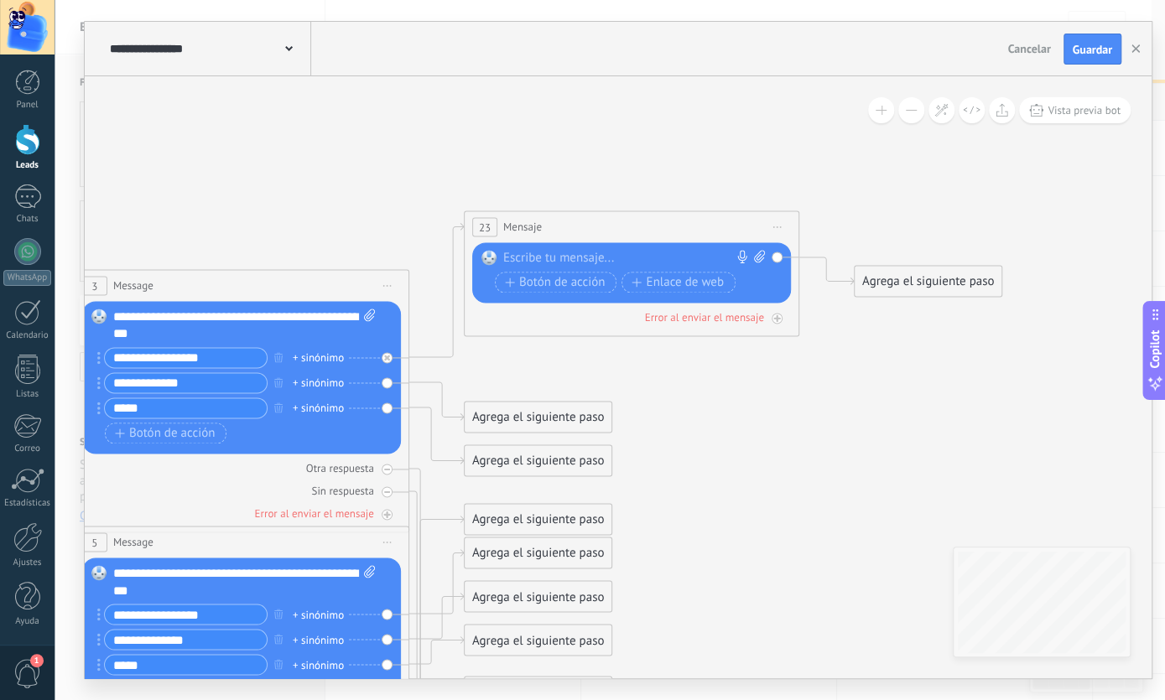
drag, startPoint x: 383, startPoint y: 200, endPoint x: 756, endPoint y: 245, distance: 375.0
click at [768, 248] on icon at bounding box center [169, 694] width 2392 height 1804
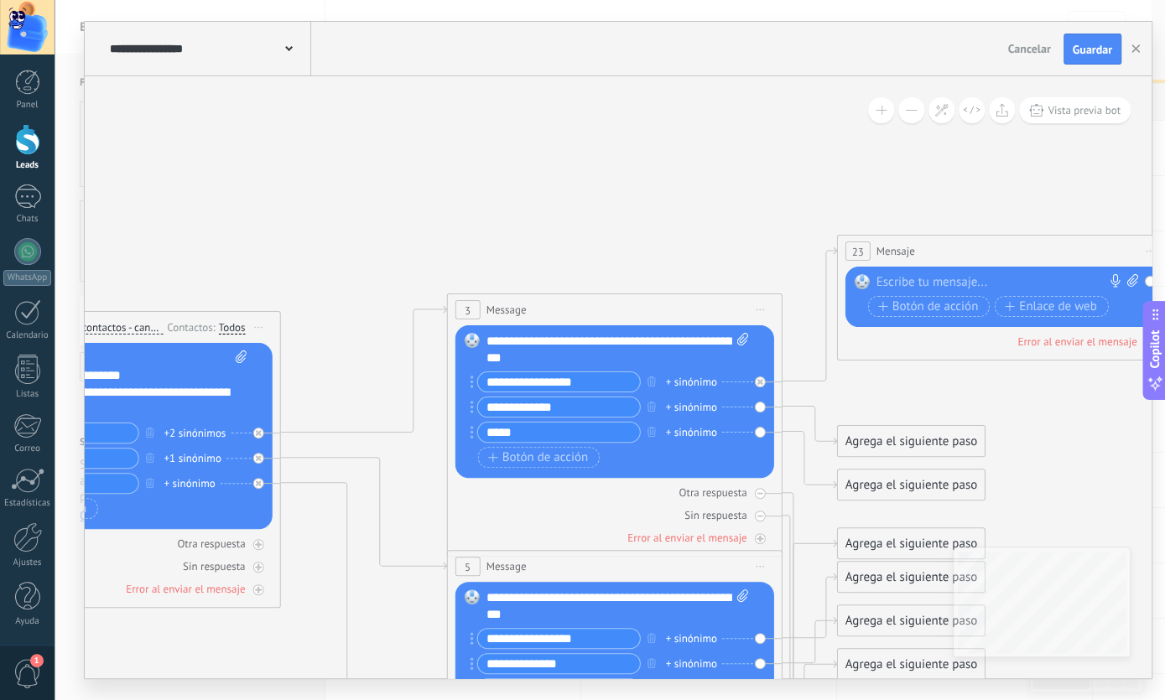
drag, startPoint x: 545, startPoint y: 213, endPoint x: 489, endPoint y: 82, distance: 142.4
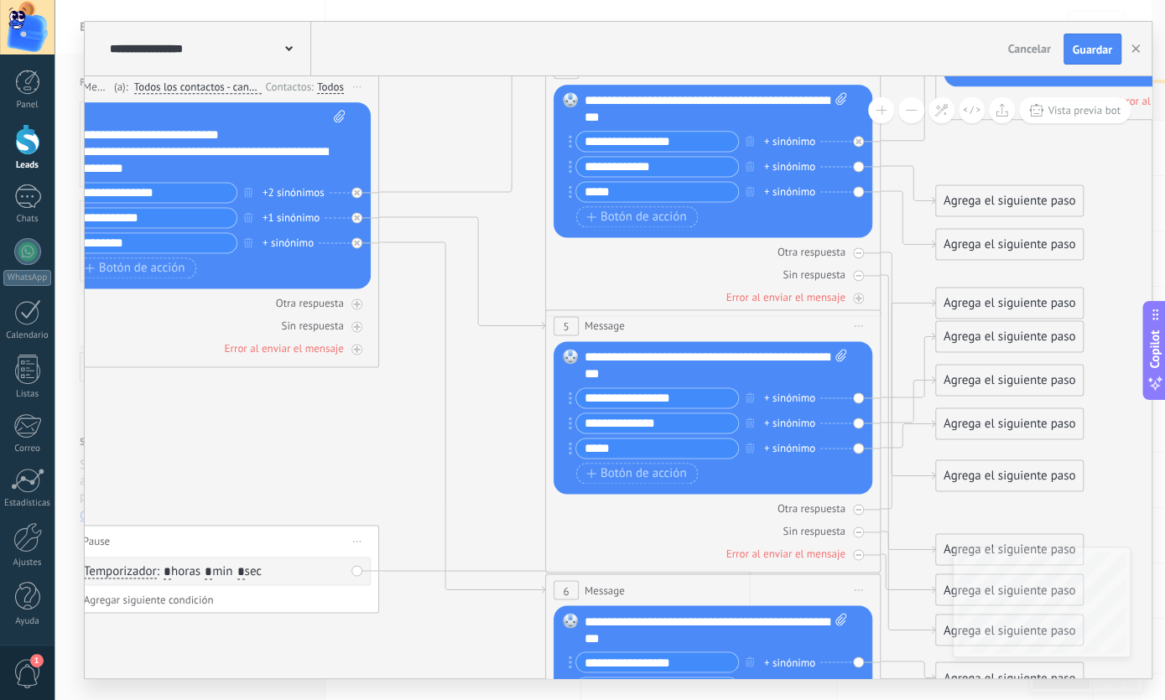
drag, startPoint x: 231, startPoint y: 576, endPoint x: 377, endPoint y: 447, distance: 194.9
click at [377, 447] on icon at bounding box center [640, 478] width 2392 height 1804
drag, startPoint x: 439, startPoint y: 180, endPoint x: 491, endPoint y: 439, distance: 263.3
click at [505, 564] on icon at bounding box center [640, 478] width 2392 height 1804
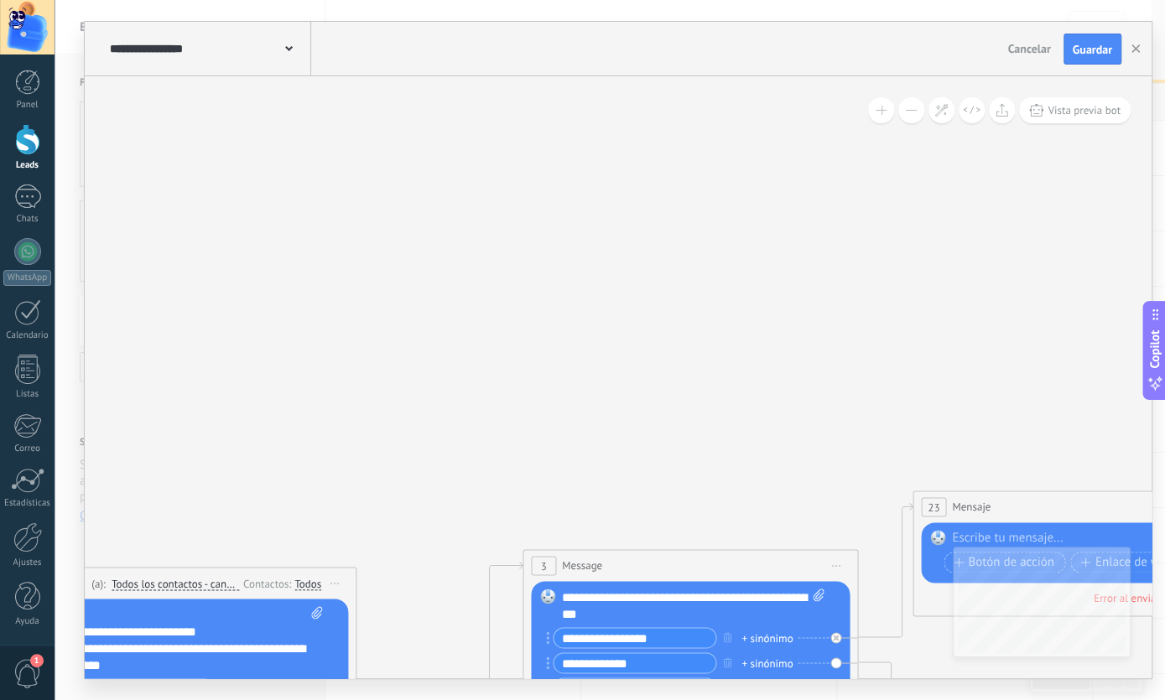
drag, startPoint x: 465, startPoint y: 149, endPoint x: 417, endPoint y: 544, distance: 398.0
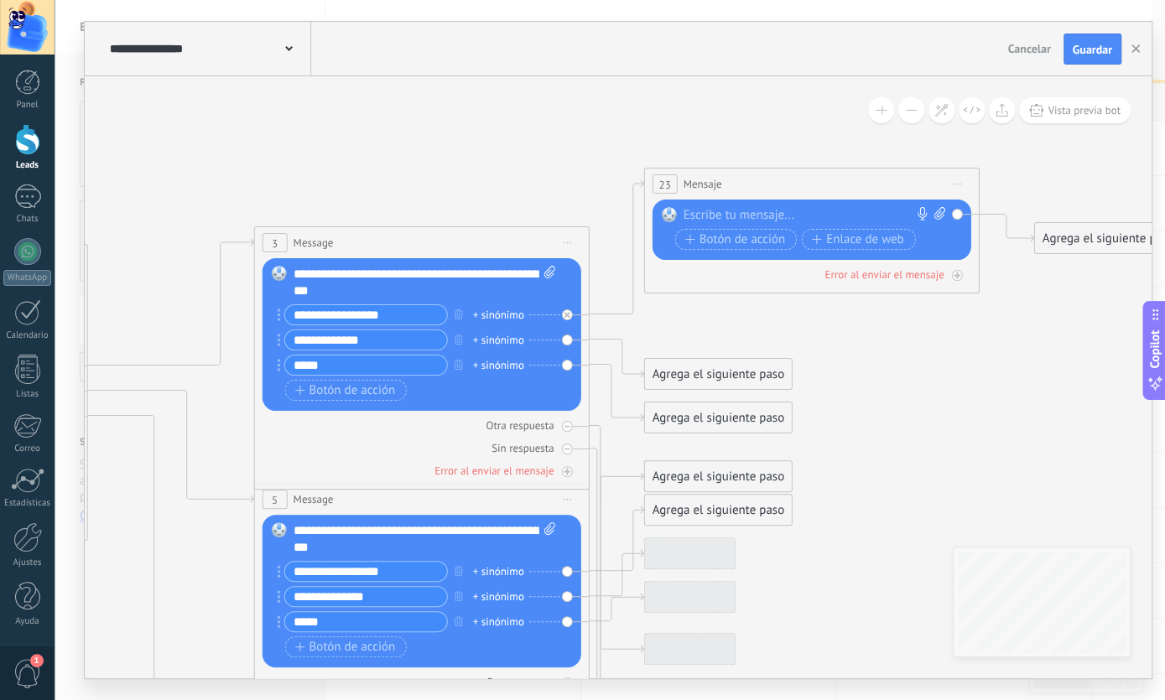
drag, startPoint x: 403, startPoint y: 150, endPoint x: 159, endPoint y: -71, distance: 329.5
click at [159, 0] on icon at bounding box center [349, 650] width 2392 height 1804
drag, startPoint x: 959, startPoint y: 184, endPoint x: 975, endPoint y: 241, distance: 59.2
click at [959, 185] on icon at bounding box center [958, 185] width 8 height 2
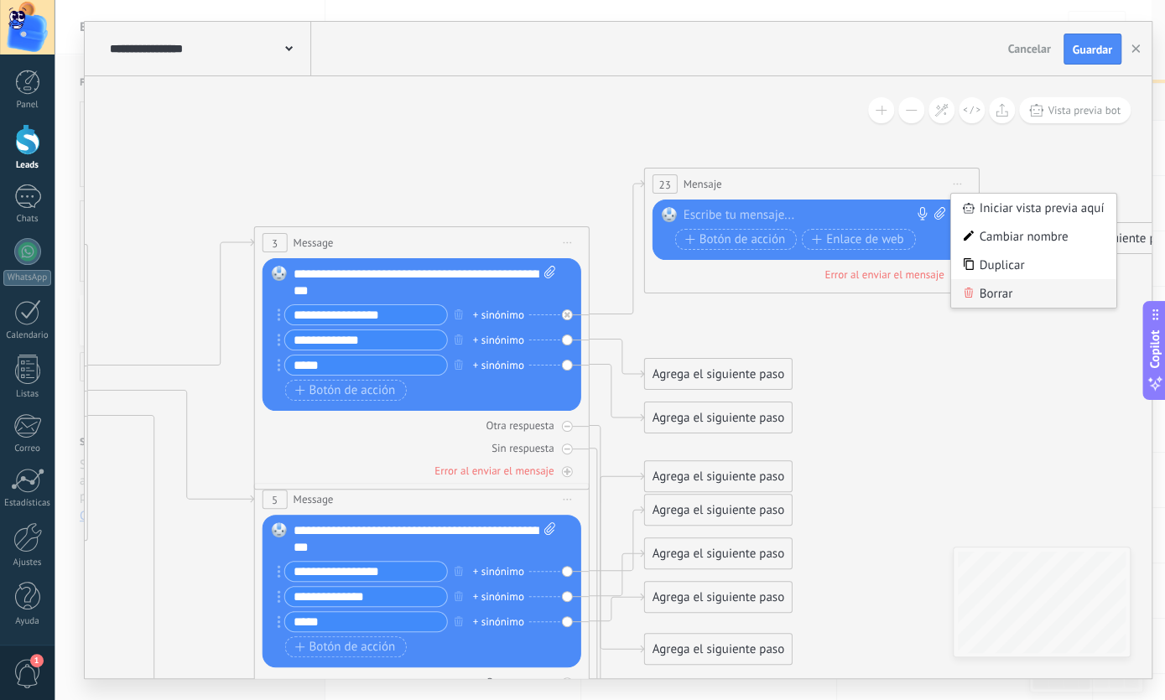
click at [997, 299] on div "Borrar" at bounding box center [1034, 293] width 166 height 29
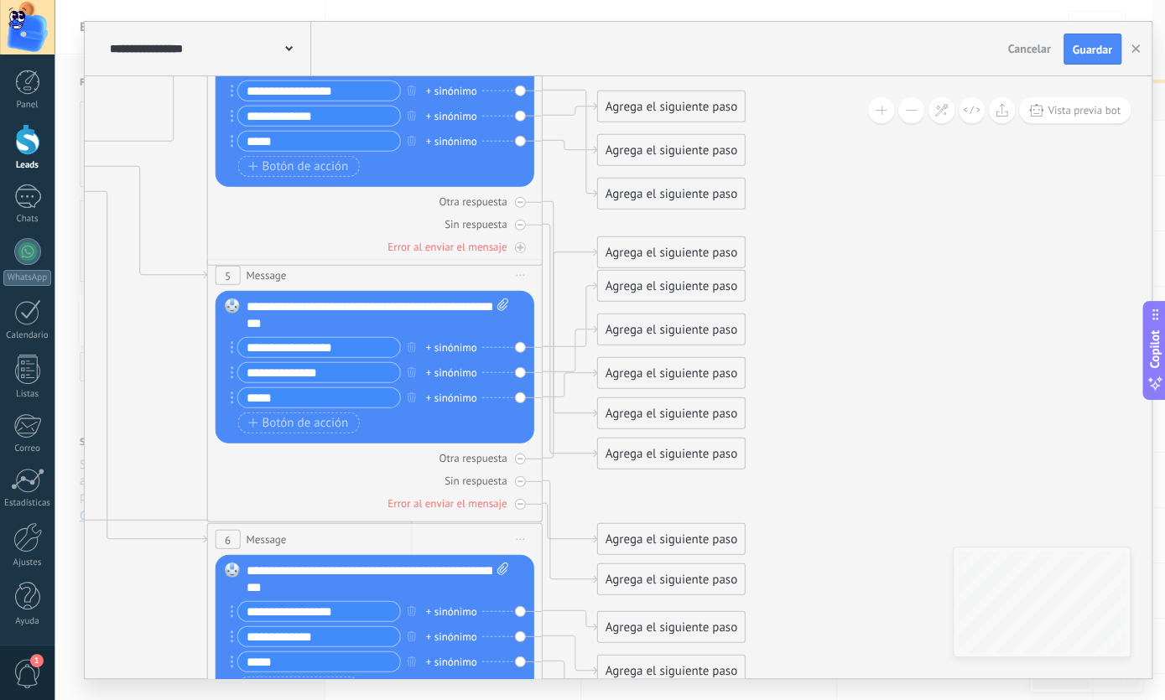
drag, startPoint x: 878, startPoint y: 335, endPoint x: 829, endPoint y: 642, distance: 310.0
click at [845, 651] on icon at bounding box center [107, 437] width 2002 height 1782
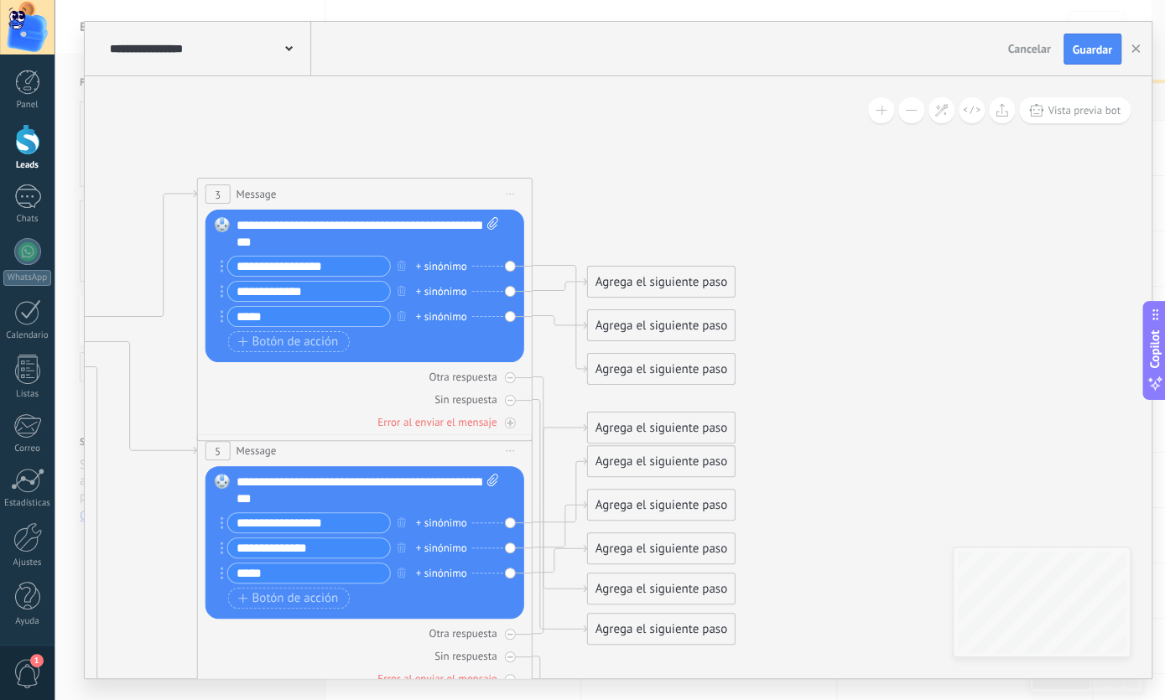
drag, startPoint x: 811, startPoint y: 315, endPoint x: 813, endPoint y: 396, distance: 81.4
click at [813, 396] on icon at bounding box center [97, 613] width 2002 height 1782
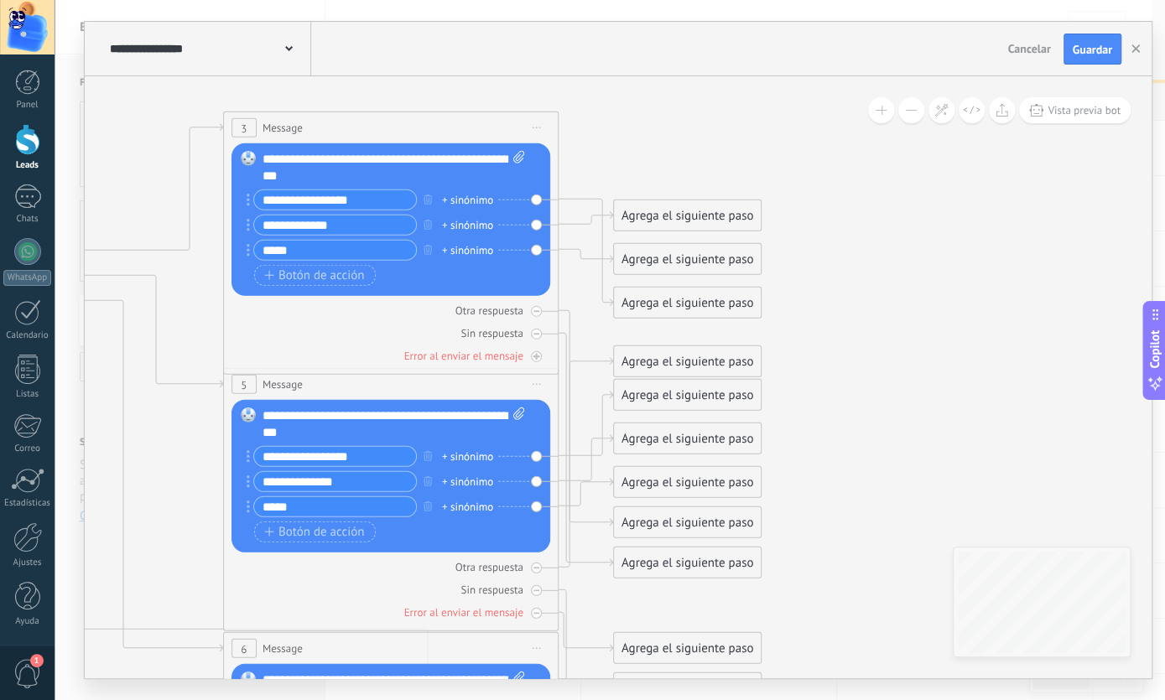
drag, startPoint x: 818, startPoint y: 396, endPoint x: 836, endPoint y: 400, distance: 18.9
click at [823, 402] on icon at bounding box center [123, 546] width 2002 height 1782
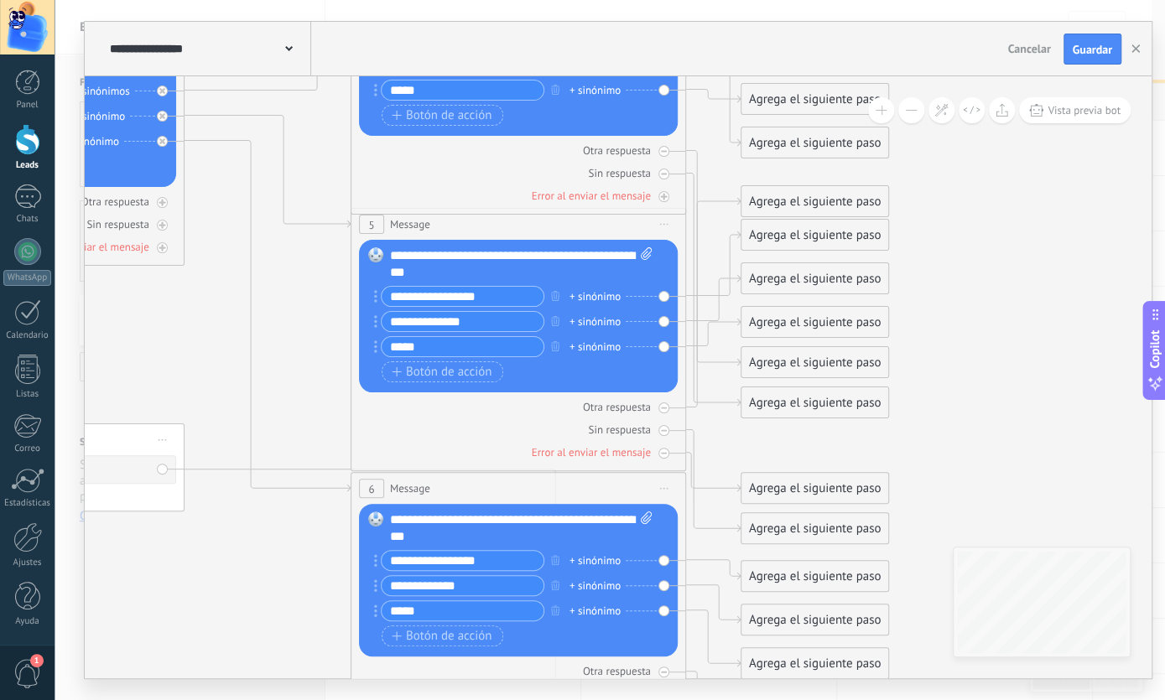
drag, startPoint x: 836, startPoint y: 400, endPoint x: 1040, endPoint y: 234, distance: 262.9
click at [1040, 234] on icon at bounding box center [250, 386] width 2002 height 1782
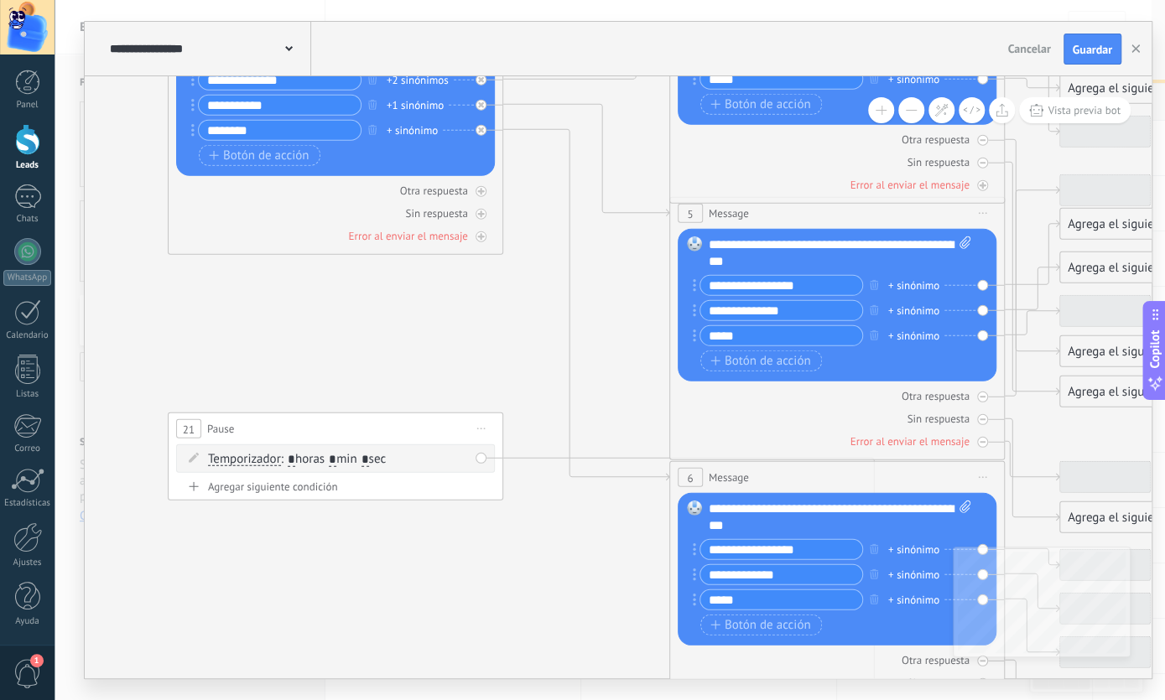
drag, startPoint x: 251, startPoint y: 315, endPoint x: 782, endPoint y: 422, distance: 542.3
click at [769, 389] on icon at bounding box center [569, 375] width 2002 height 1782
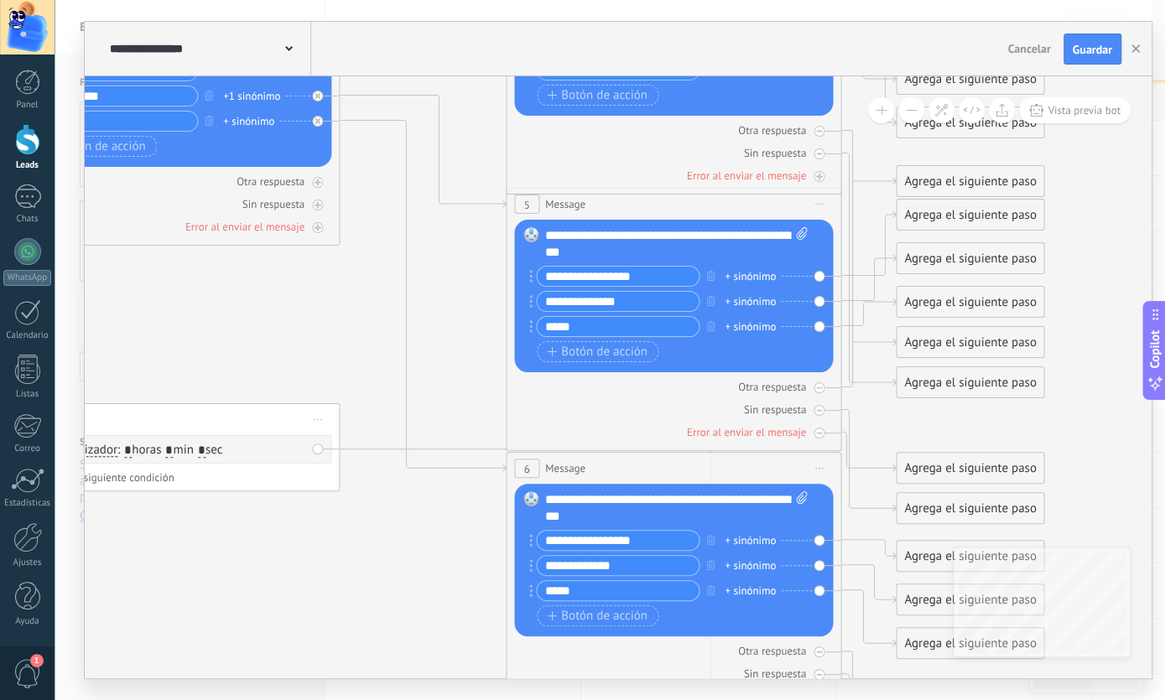
drag, startPoint x: 788, startPoint y: 430, endPoint x: 303, endPoint y: 367, distance: 488.8
click at [303, 367] on icon at bounding box center [406, 366] width 2002 height 1782
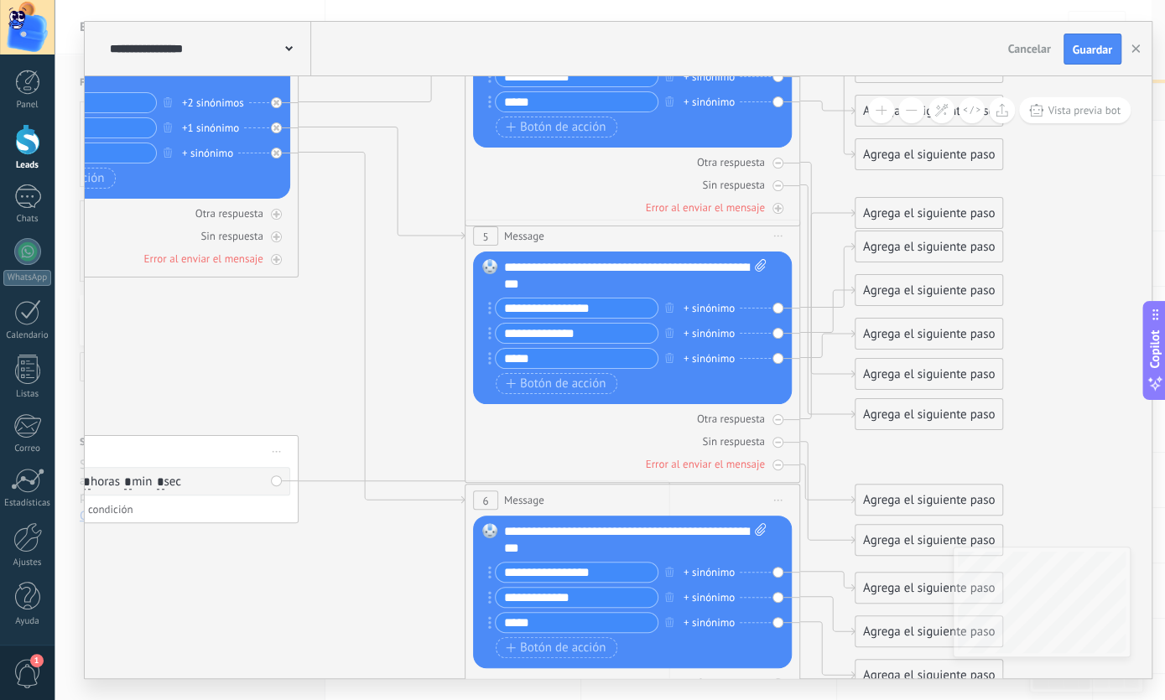
drag, startPoint x: 299, startPoint y: 437, endPoint x: 283, endPoint y: 478, distance: 44.4
click at [281, 470] on icon at bounding box center [364, 398] width 2002 height 1782
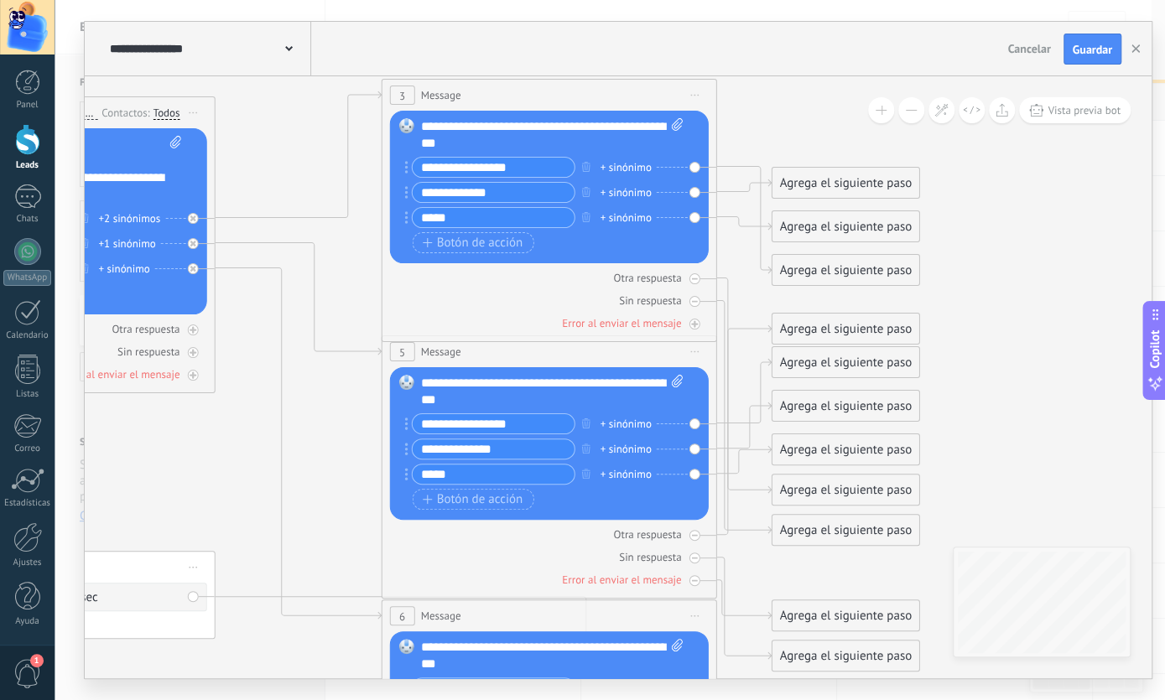
drag, startPoint x: 415, startPoint y: 419, endPoint x: 352, endPoint y: 459, distance: 74.7
click at [352, 459] on icon at bounding box center [281, 514] width 2002 height 1782
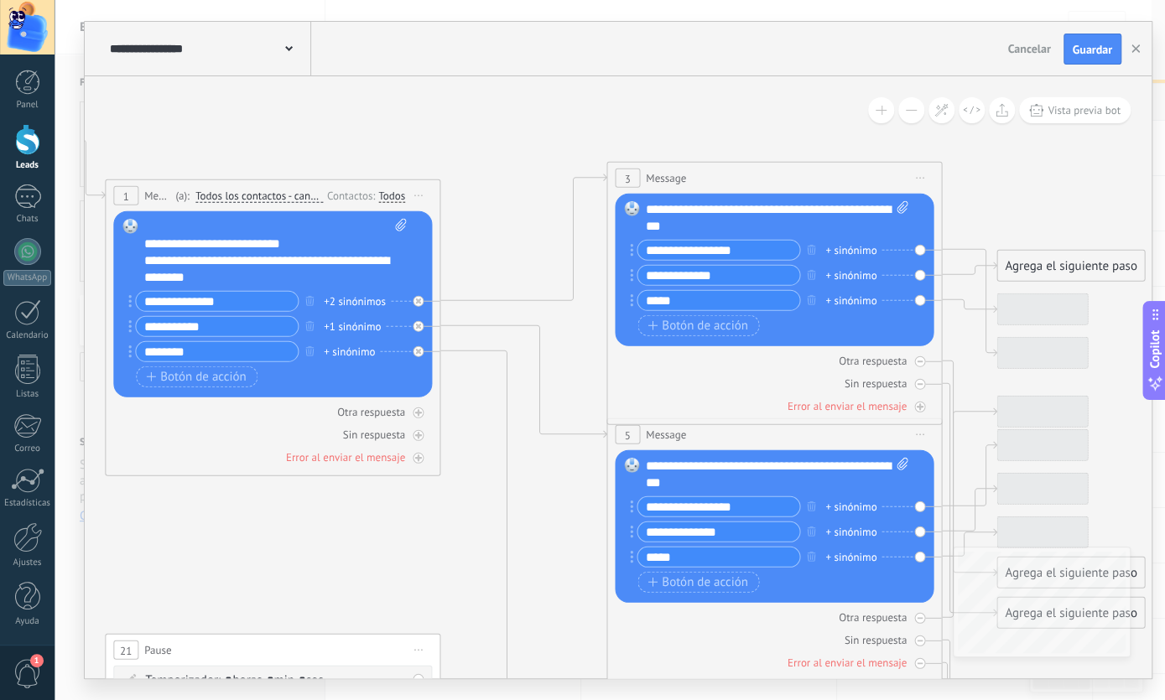
drag, startPoint x: 352, startPoint y: 459, endPoint x: 549, endPoint y: 387, distance: 209.9
click at [571, 524] on icon at bounding box center [506, 597] width 2002 height 1782
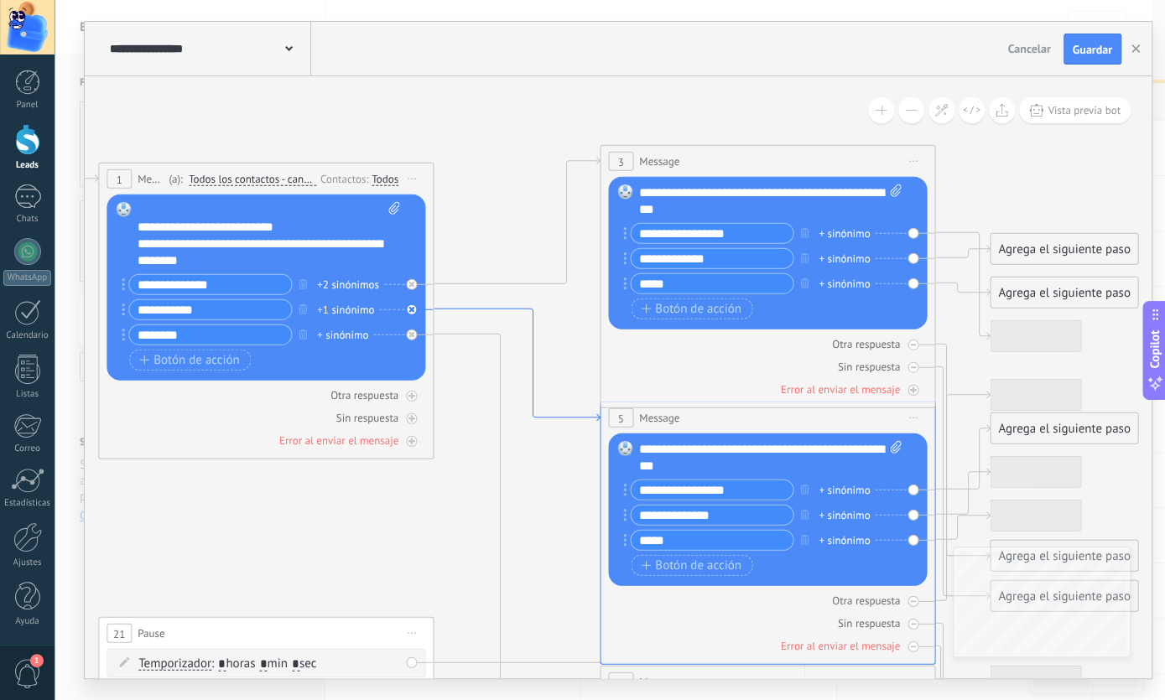
click at [465, 310] on icon at bounding box center [517, 365] width 166 height 112
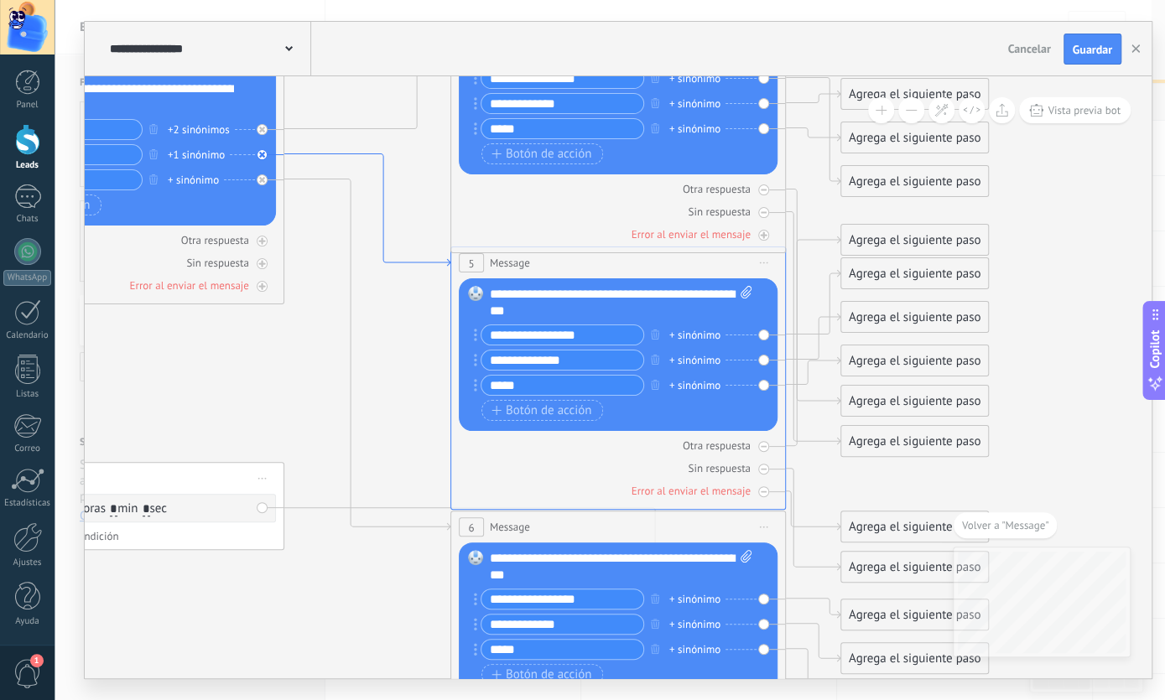
click at [328, 154] on icon at bounding box center [367, 210] width 166 height 112
click at [761, 263] on icon at bounding box center [764, 264] width 8 height 2
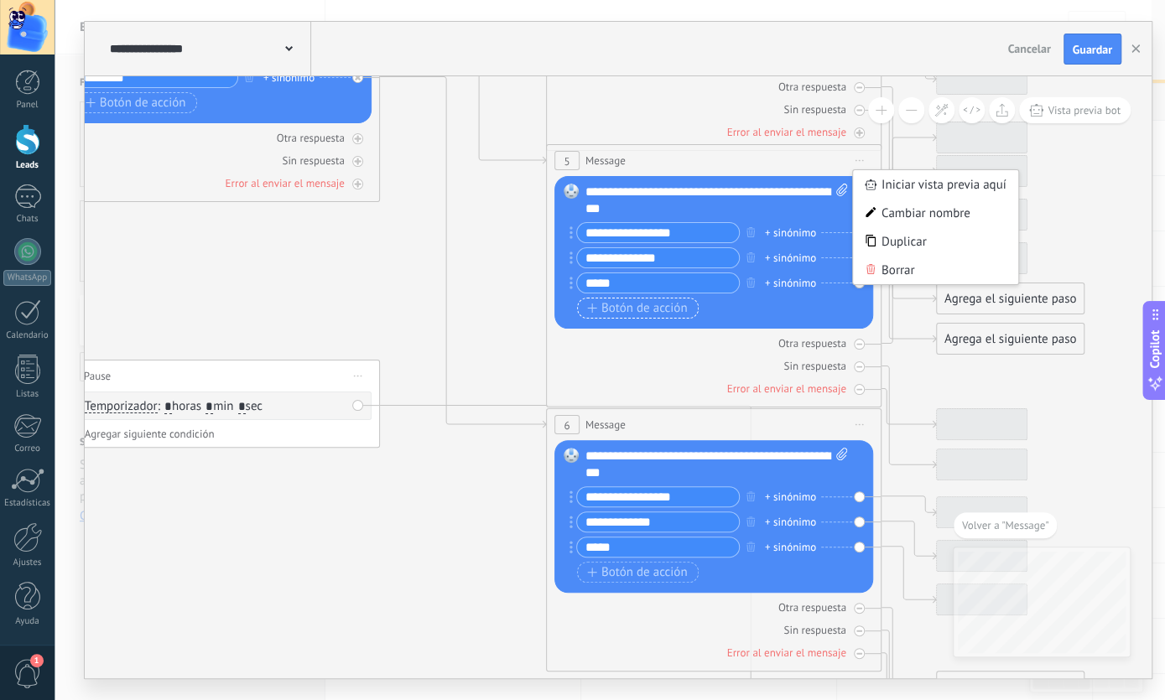
drag, startPoint x: 284, startPoint y: 341, endPoint x: 598, endPoint y: 240, distance: 329.7
click at [343, 172] on icon at bounding box center [446, 322] width 2002 height 1782
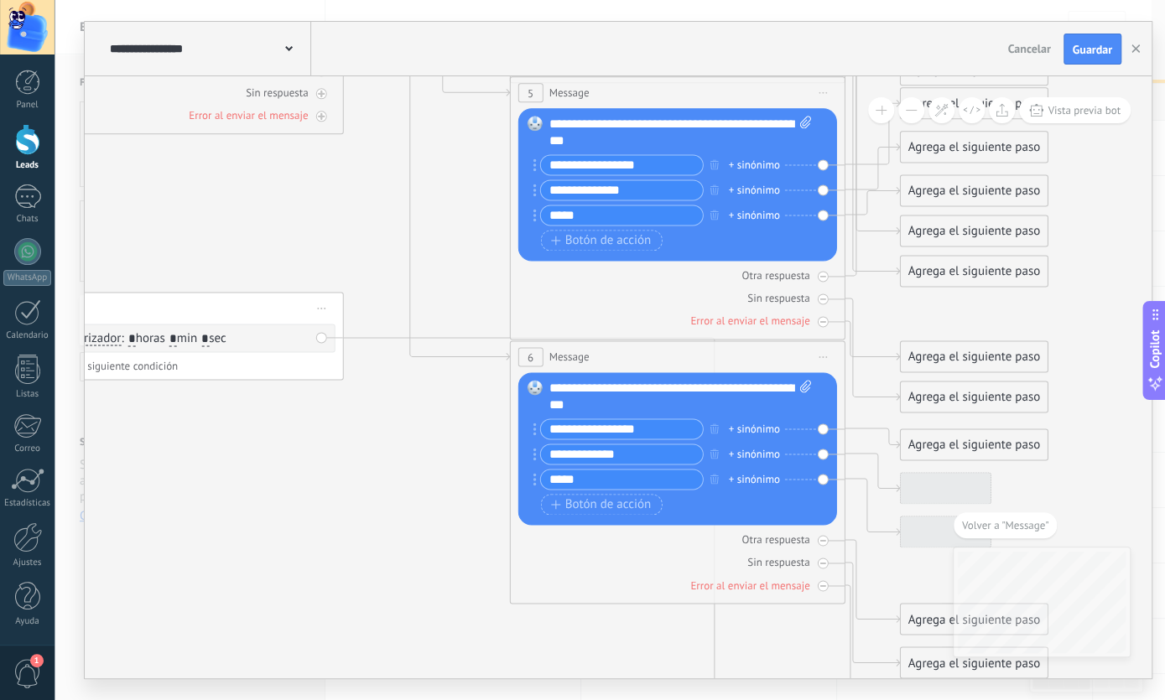
drag, startPoint x: 662, startPoint y: 533, endPoint x: 627, endPoint y: 422, distance: 116.7
click at [627, 422] on div "6 Message ******* (a): Todos los contactos - canales seleccionados Todos los co…" at bounding box center [677, 472] width 335 height 263
click at [669, 412] on div "**********" at bounding box center [680, 398] width 263 height 34
click at [806, 389] on icon at bounding box center [805, 387] width 11 height 13
click at [819, 354] on span "Iniciar vista previa aquí Cambiar nombre Duplicar [GEOGRAPHIC_DATA]" at bounding box center [823, 358] width 27 height 24
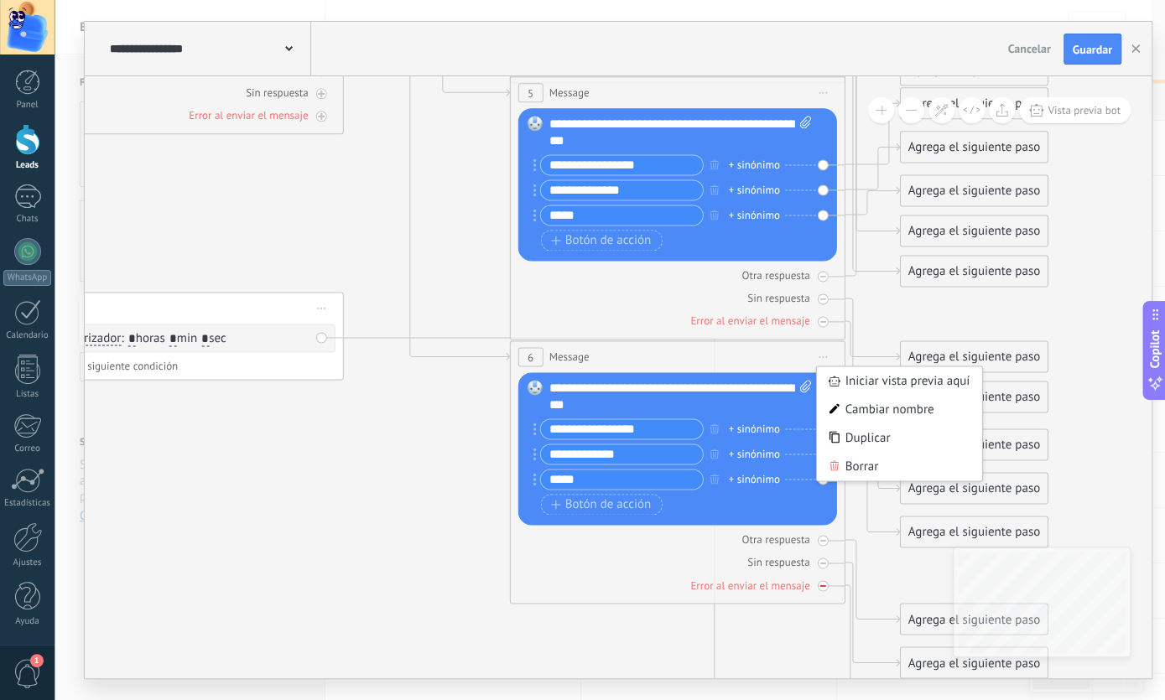
drag, startPoint x: 615, startPoint y: 623, endPoint x: 623, endPoint y: 586, distance: 37.8
click at [615, 623] on icon at bounding box center [410, 255] width 2002 height 1782
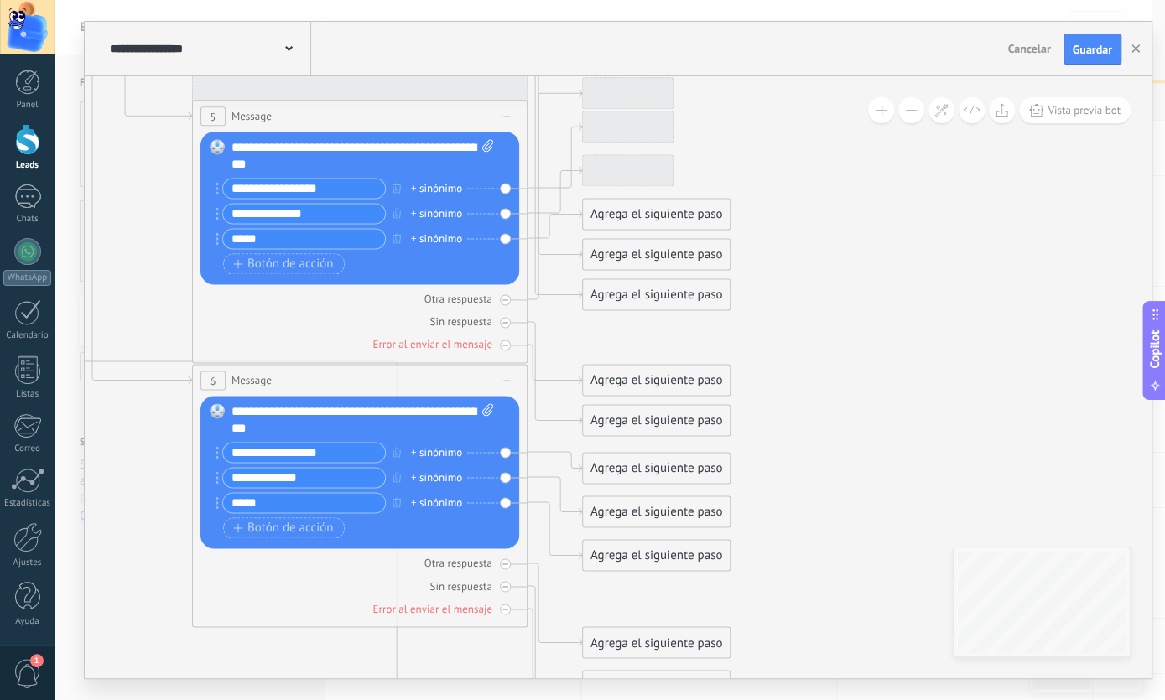
drag, startPoint x: 450, startPoint y: 465, endPoint x: 159, endPoint y: 568, distance: 308.5
click at [159, 568] on icon at bounding box center [92, 279] width 2002 height 1782
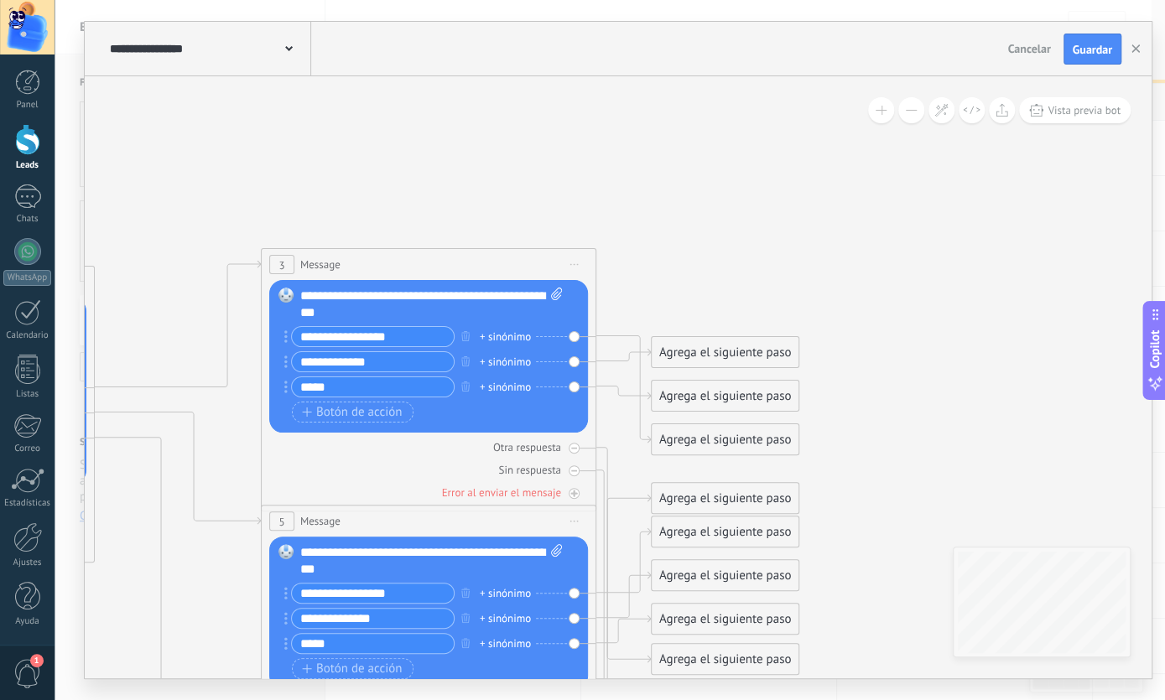
drag, startPoint x: 848, startPoint y: 271, endPoint x: 863, endPoint y: 471, distance: 201.0
click at [876, 517] on icon at bounding box center [161, 683] width 2002 height 1782
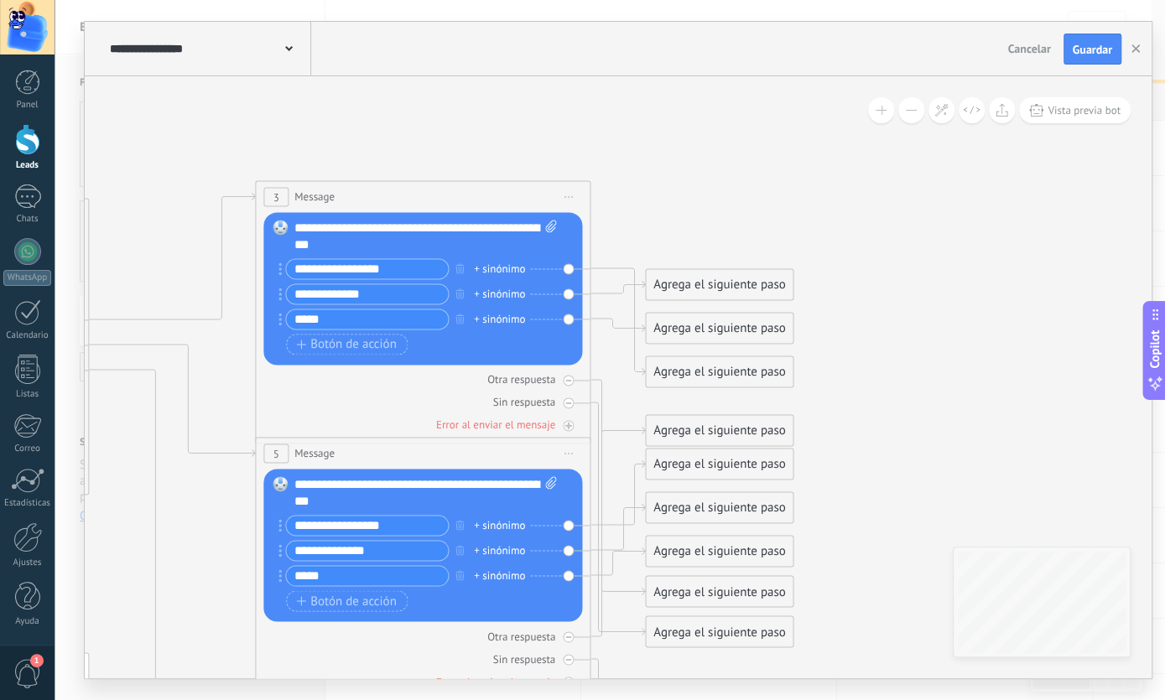
drag, startPoint x: 858, startPoint y: 427, endPoint x: 866, endPoint y: 439, distance: 14.0
click at [866, 439] on icon at bounding box center [155, 616] width 2002 height 1782
click at [660, 286] on div "Agrega el siguiente paso" at bounding box center [719, 286] width 147 height 28
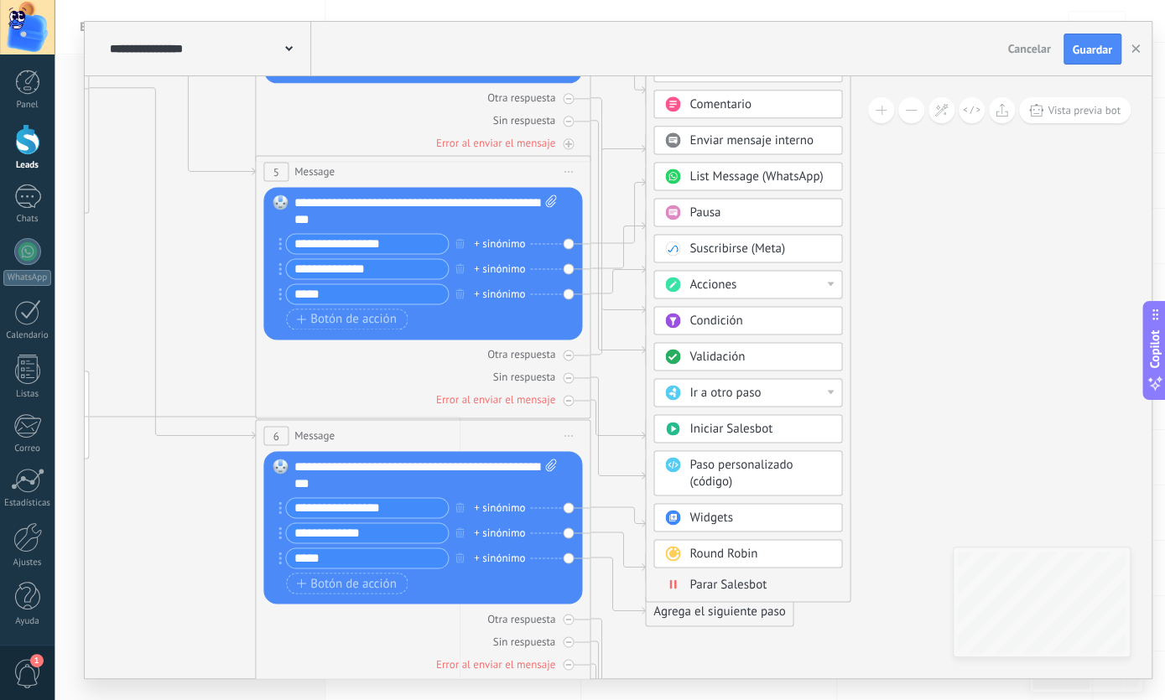
click at [991, 401] on icon at bounding box center [155, 334] width 2002 height 1782
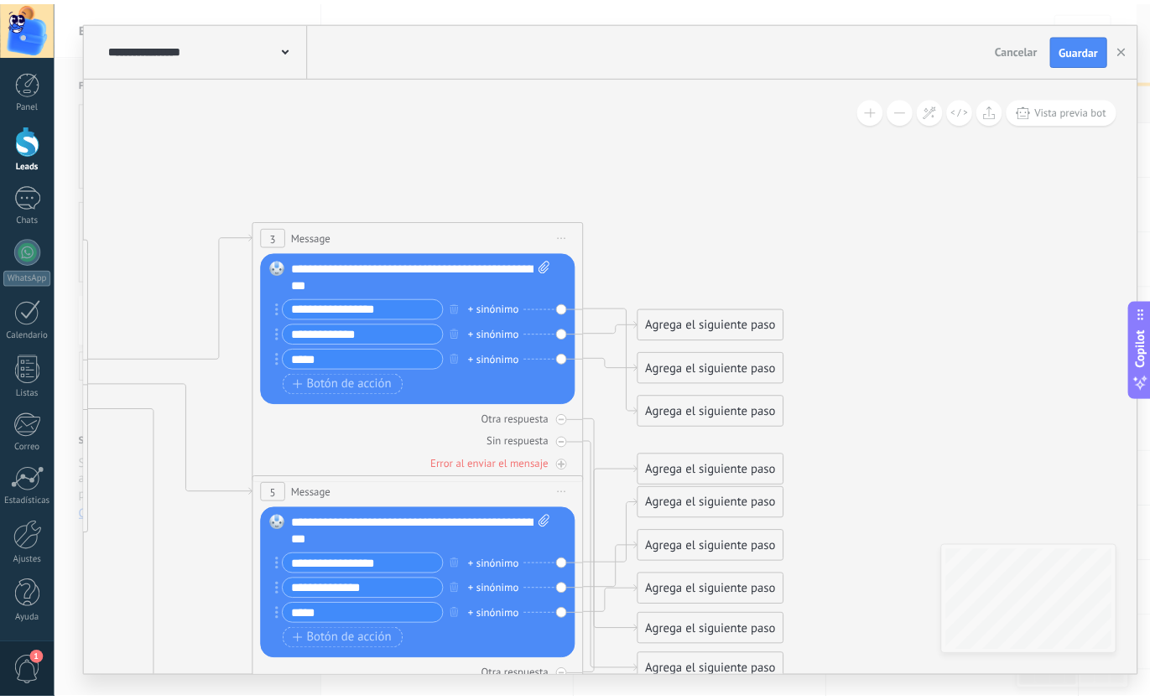
scroll to position [576, 0]
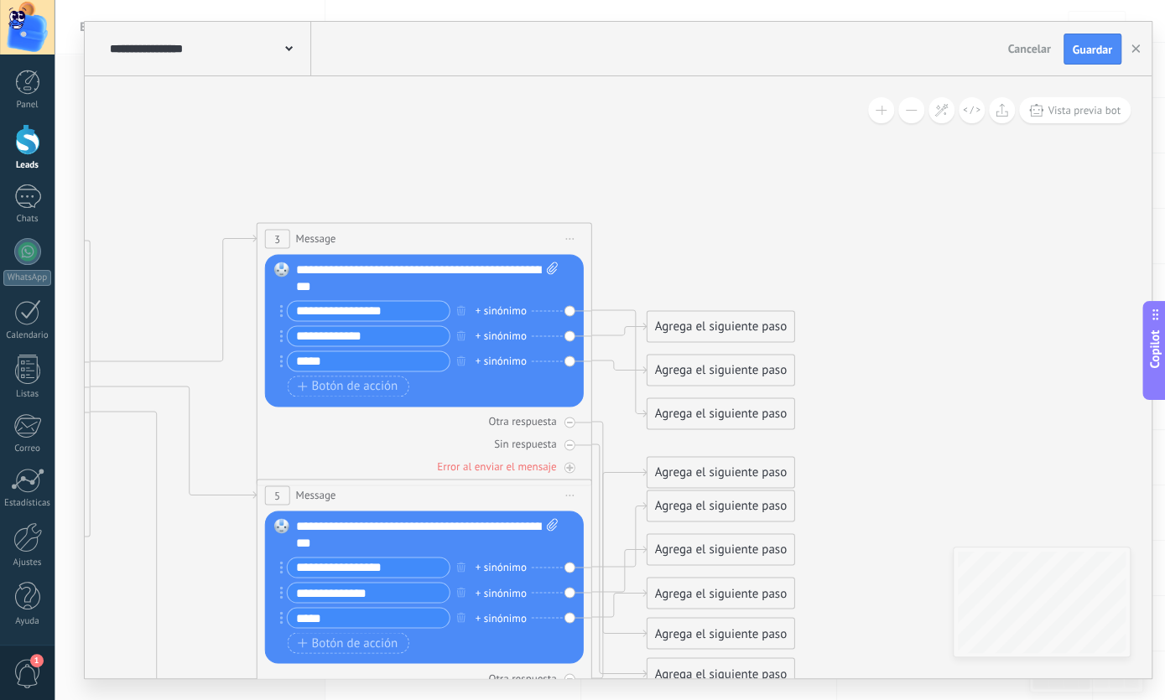
click at [759, 221] on icon at bounding box center [156, 658] width 2002 height 1782
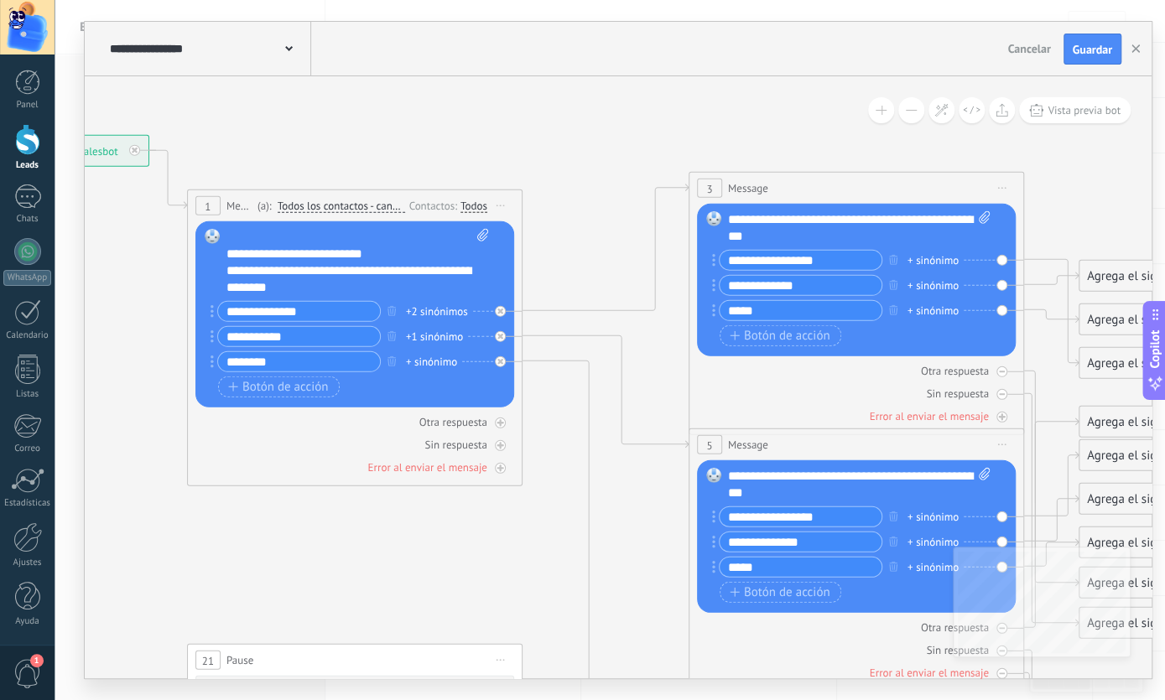
drag, startPoint x: 732, startPoint y: 229, endPoint x: 1164, endPoint y: 146, distance: 439.8
click at [1164, 146] on icon at bounding box center [588, 607] width 2002 height 1782
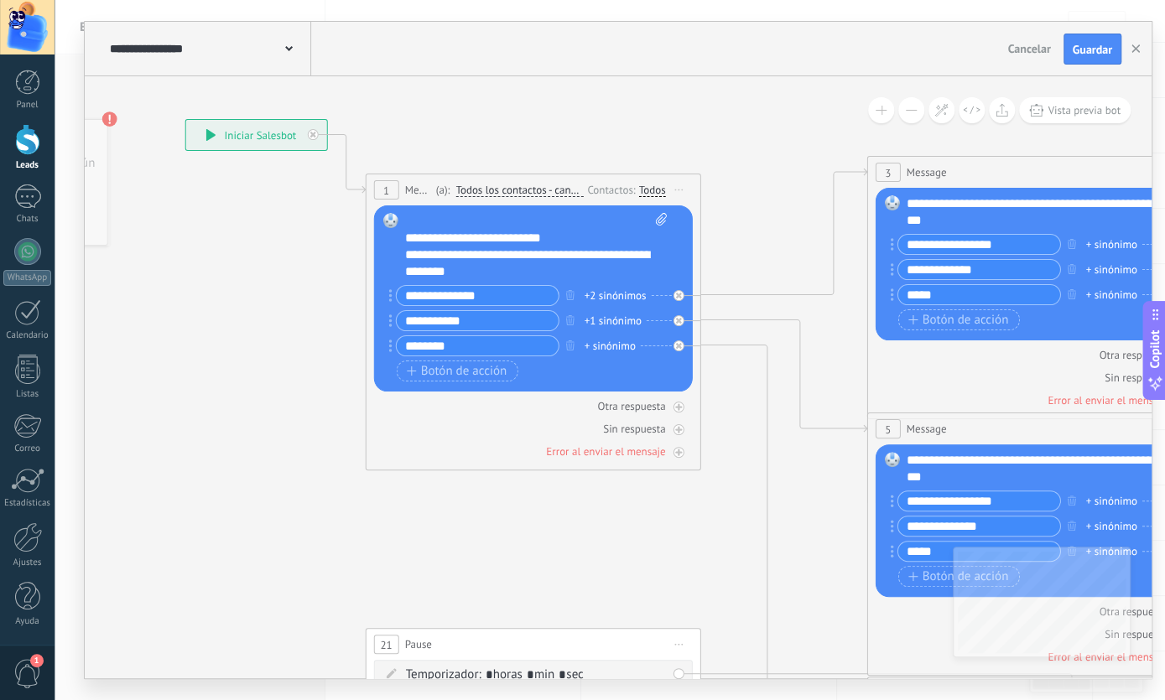
drag, startPoint x: 450, startPoint y: 559, endPoint x: 923, endPoint y: 91, distance: 664.8
click at [632, 546] on icon at bounding box center [767, 591] width 2002 height 1782
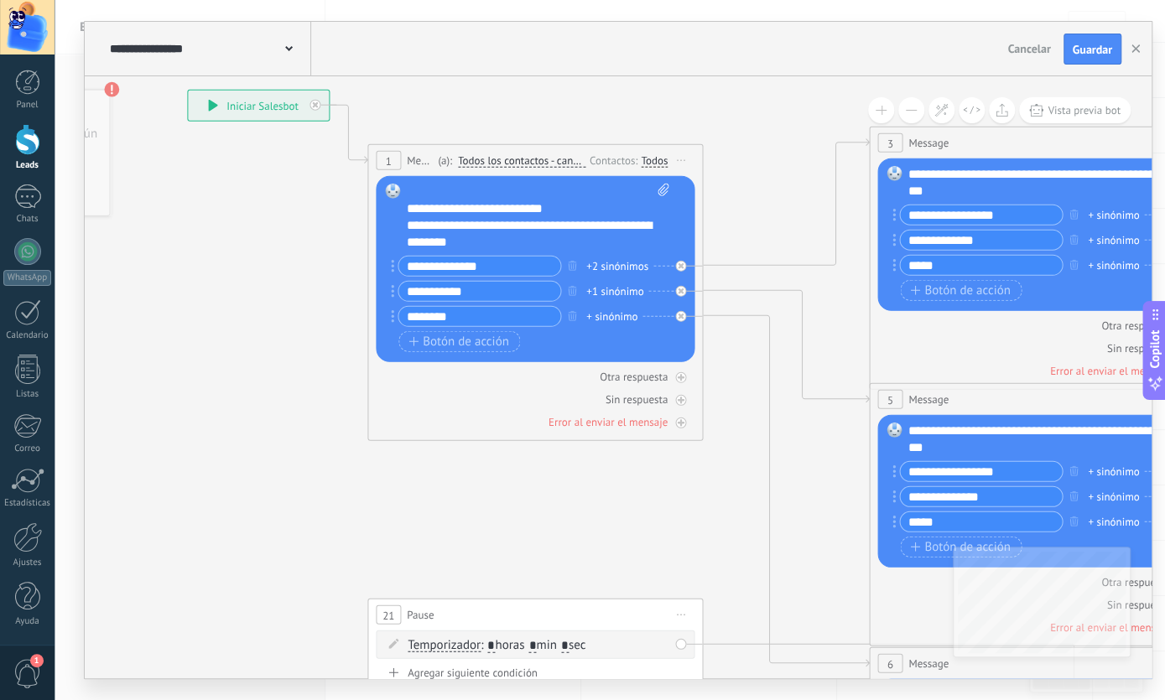
click at [1043, 55] on span "Cancelar" at bounding box center [1028, 48] width 43 height 15
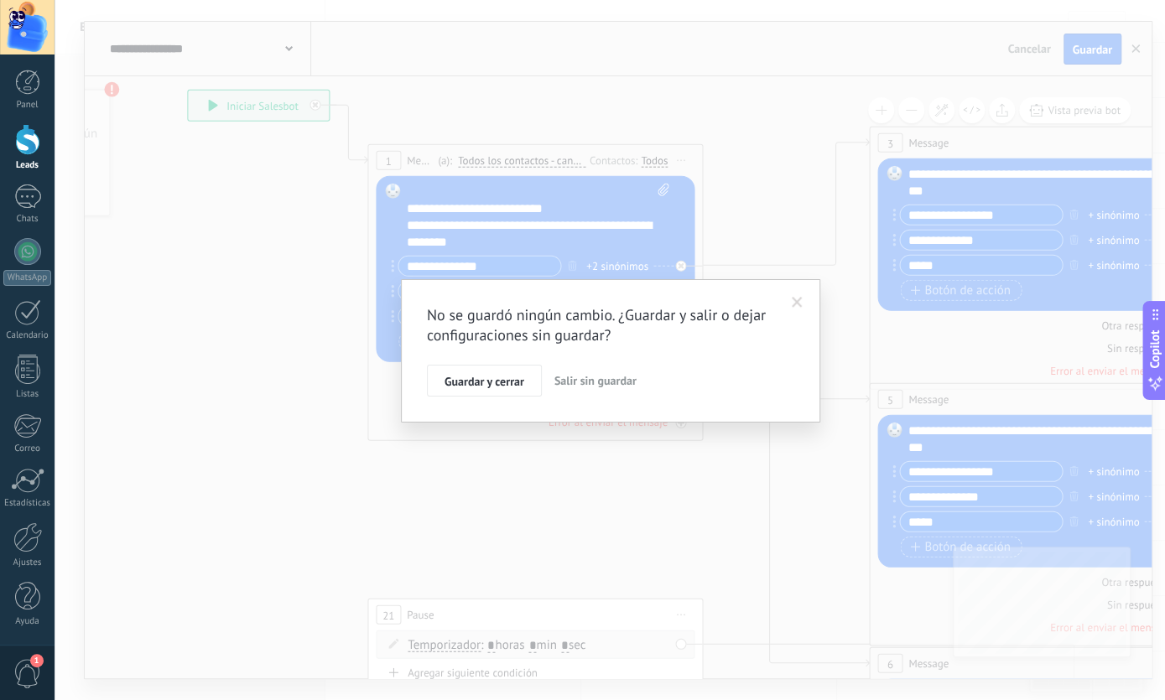
click at [589, 381] on span "Salir sin guardar" at bounding box center [595, 380] width 82 height 15
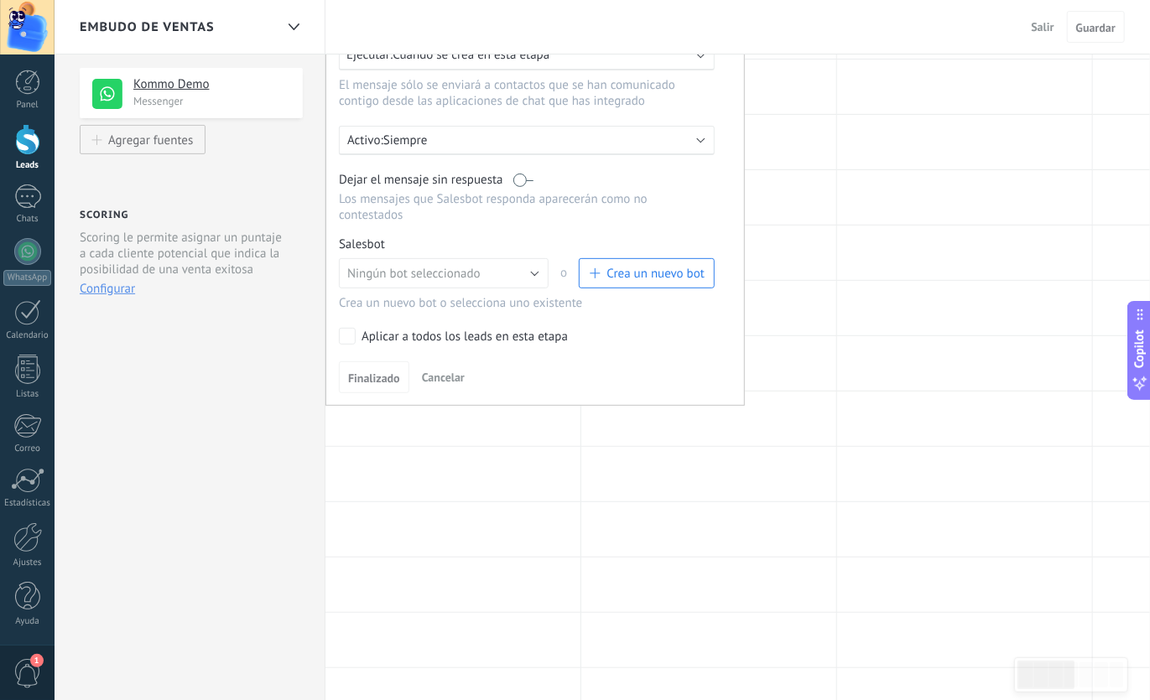
scroll to position [0, 0]
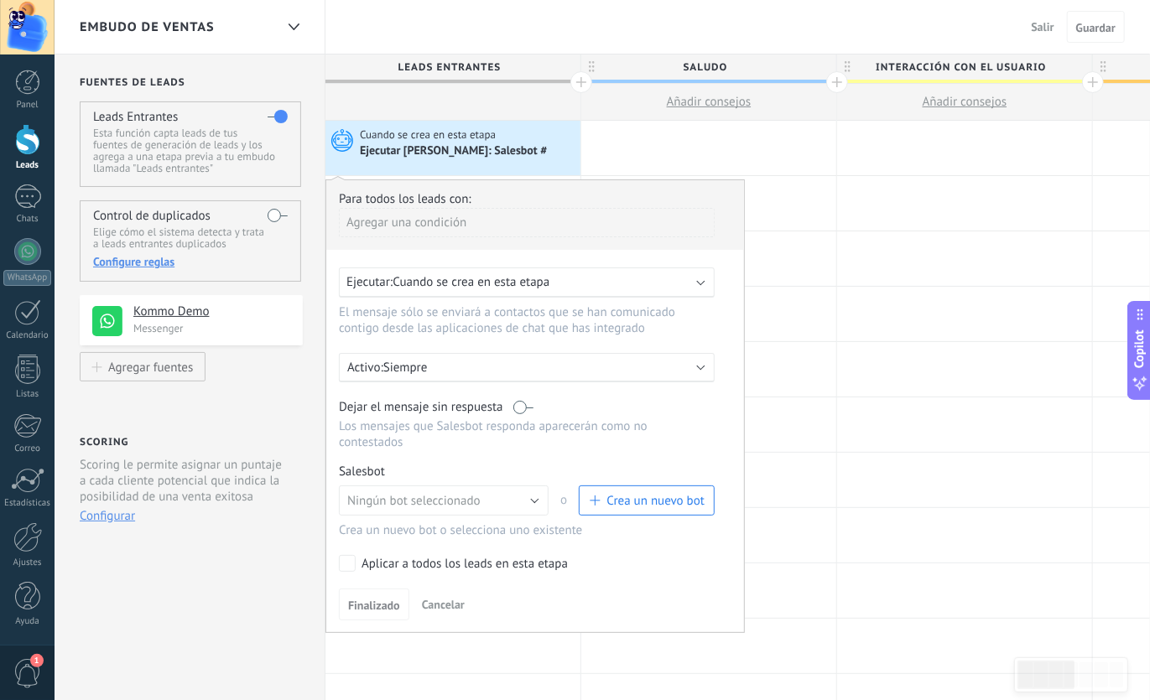
click at [486, 154] on div "Ejecutar [PERSON_NAME]: Salesbot #" at bounding box center [455, 151] width 190 height 15
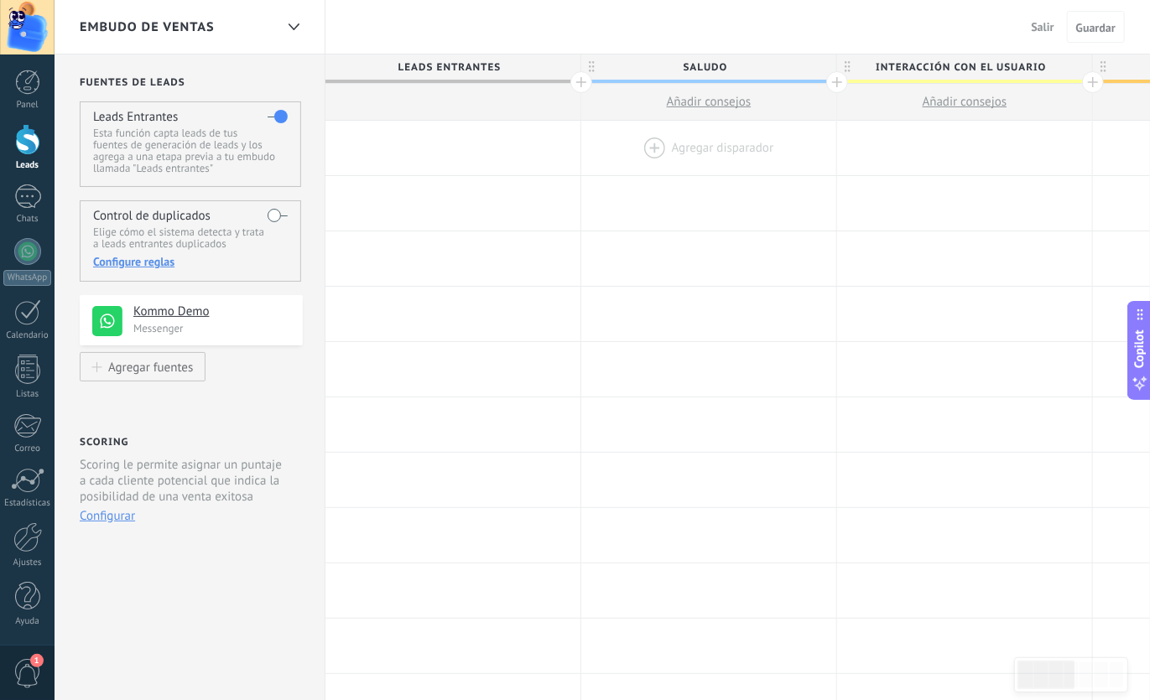
click at [637, 148] on div at bounding box center [708, 148] width 255 height 55
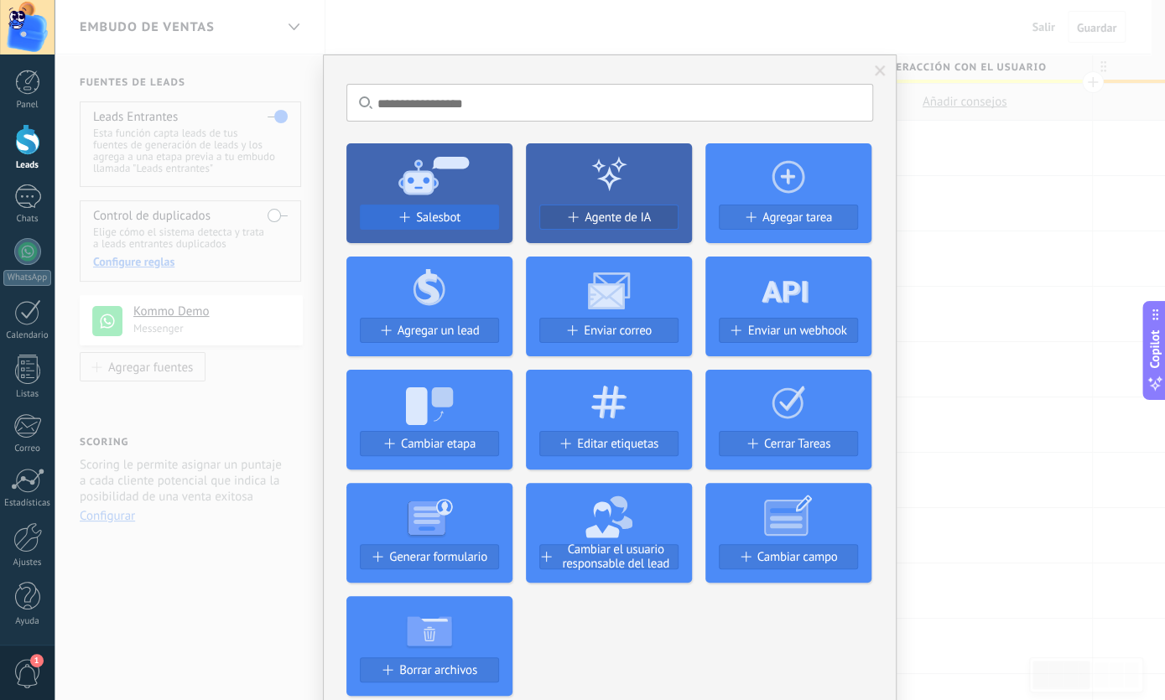
click at [398, 223] on div "Salesbot" at bounding box center [430, 218] width 138 height 14
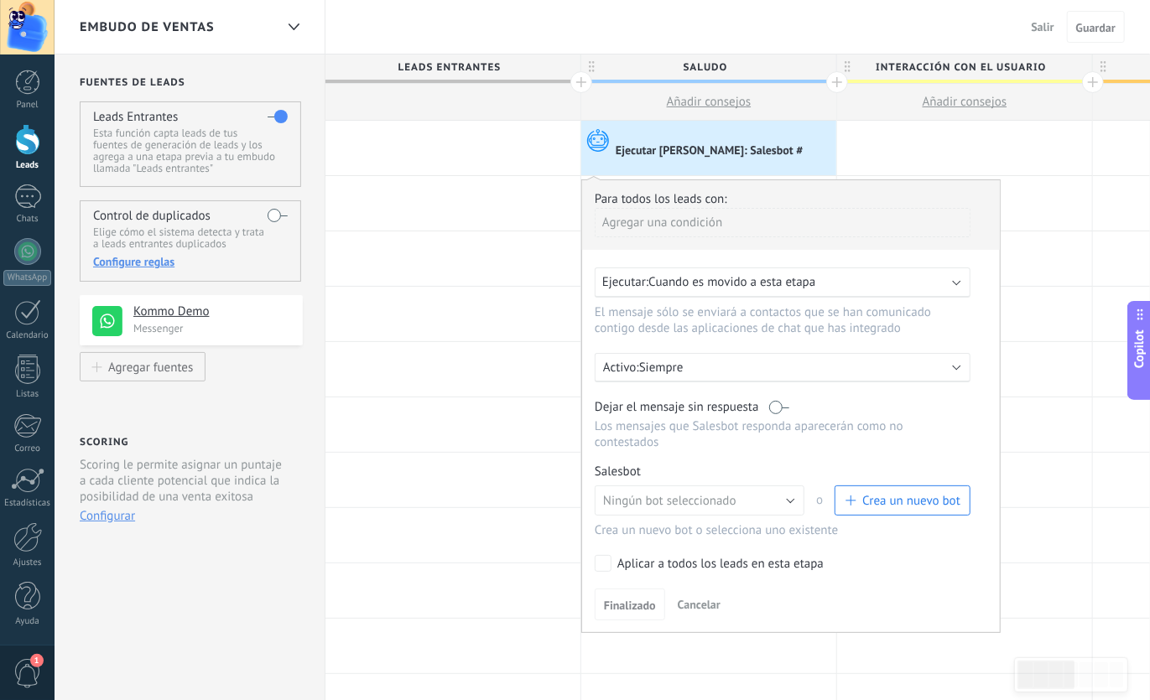
click at [856, 493] on span "Crea un nuevo bot" at bounding box center [903, 501] width 116 height 16
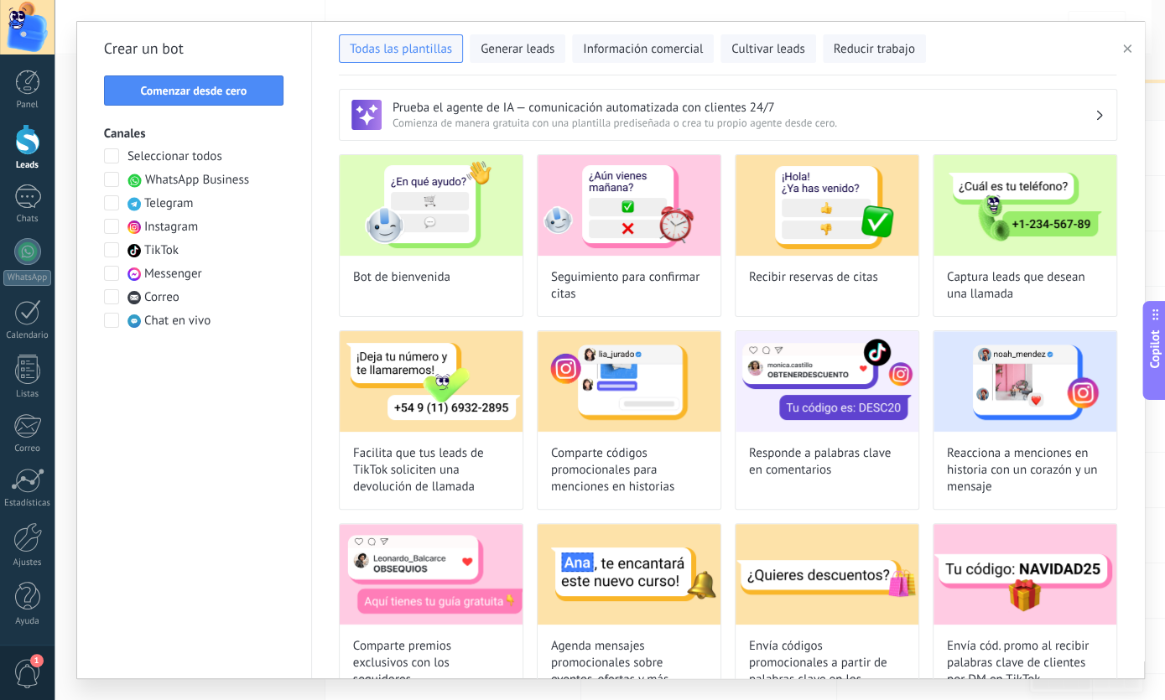
click at [113, 179] on span at bounding box center [111, 179] width 15 height 15
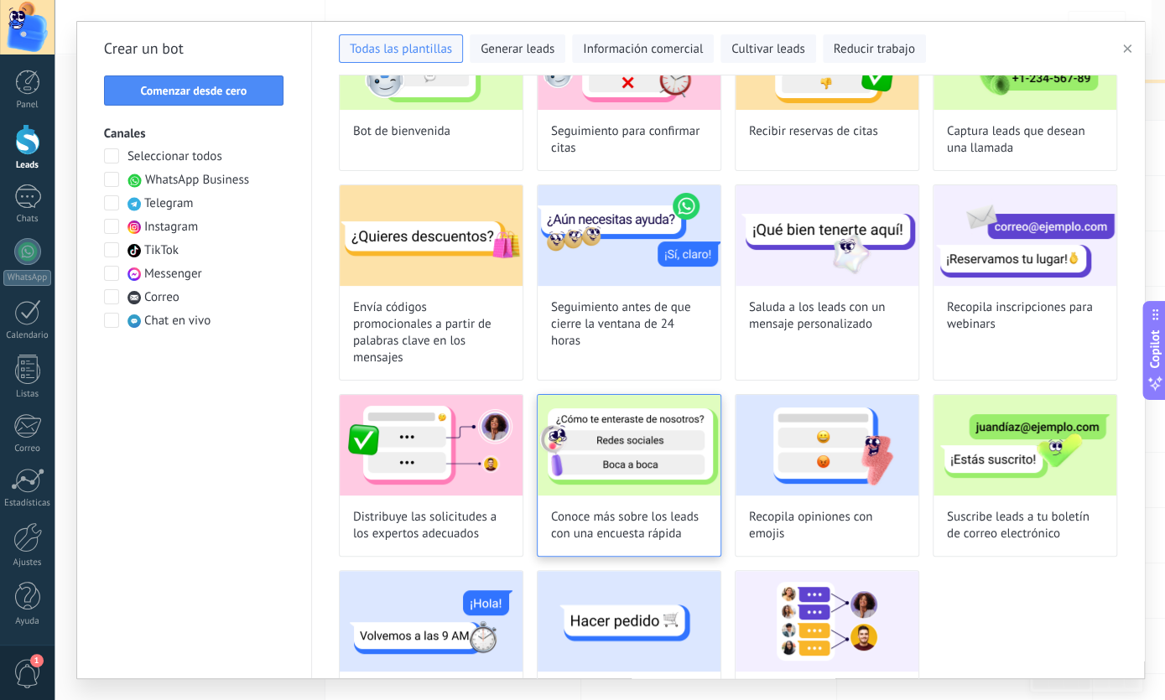
scroll to position [141, 0]
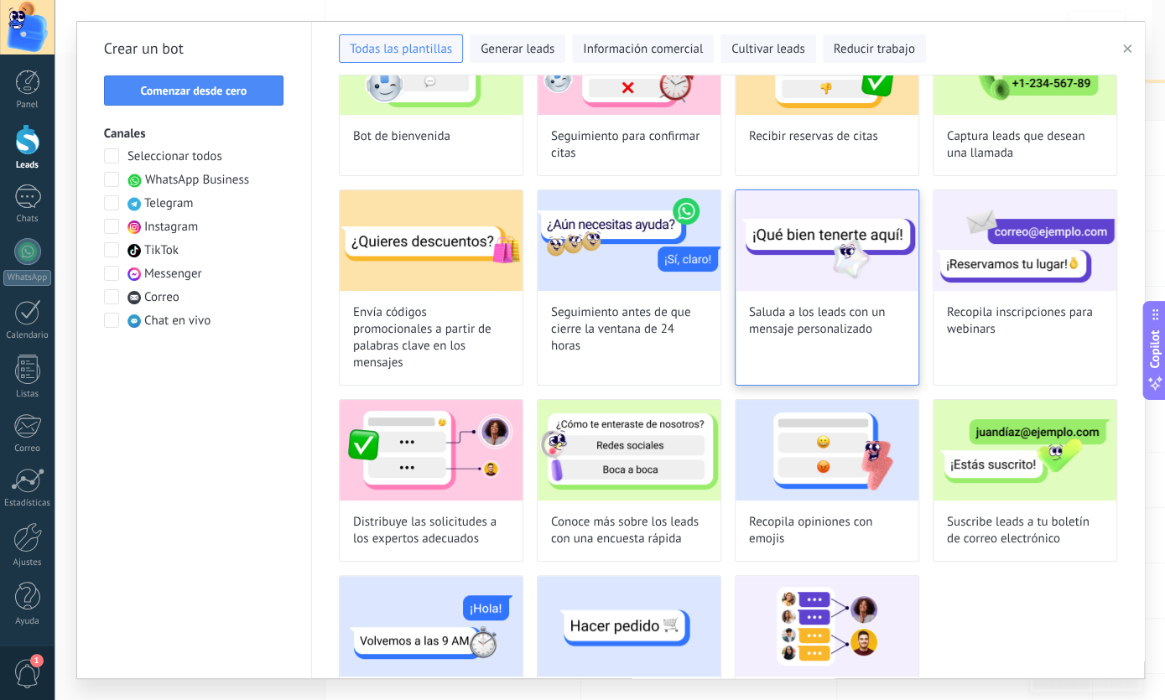
click at [736, 291] on img at bounding box center [827, 240] width 183 height 101
type input "**********"
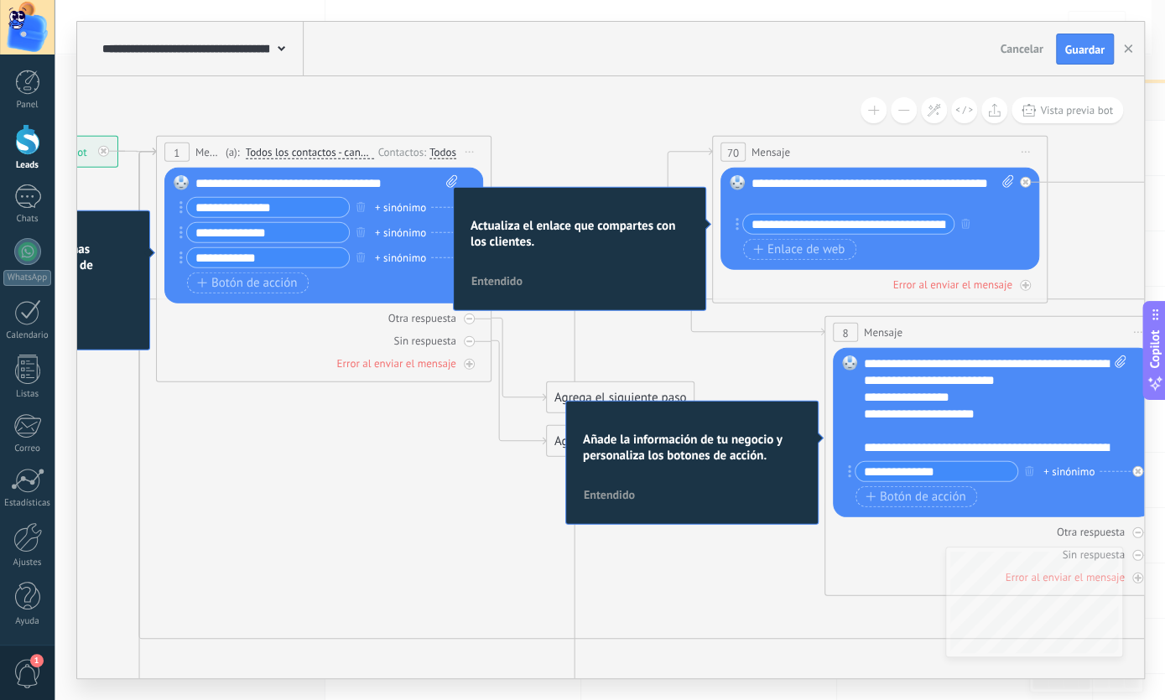
drag, startPoint x: 534, startPoint y: 566, endPoint x: 102, endPoint y: 459, distance: 445.1
click at [48, 489] on icon at bounding box center [929, 577] width 2747 height 1720
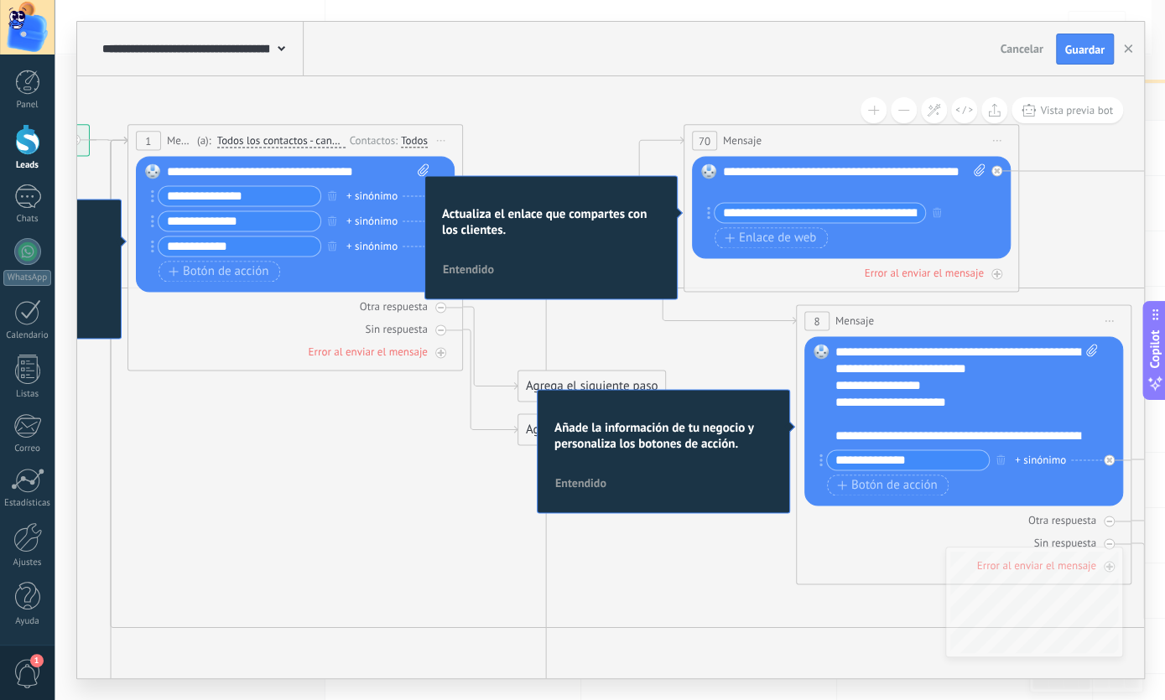
click at [1009, 61] on button "Cancelar" at bounding box center [1021, 48] width 56 height 25
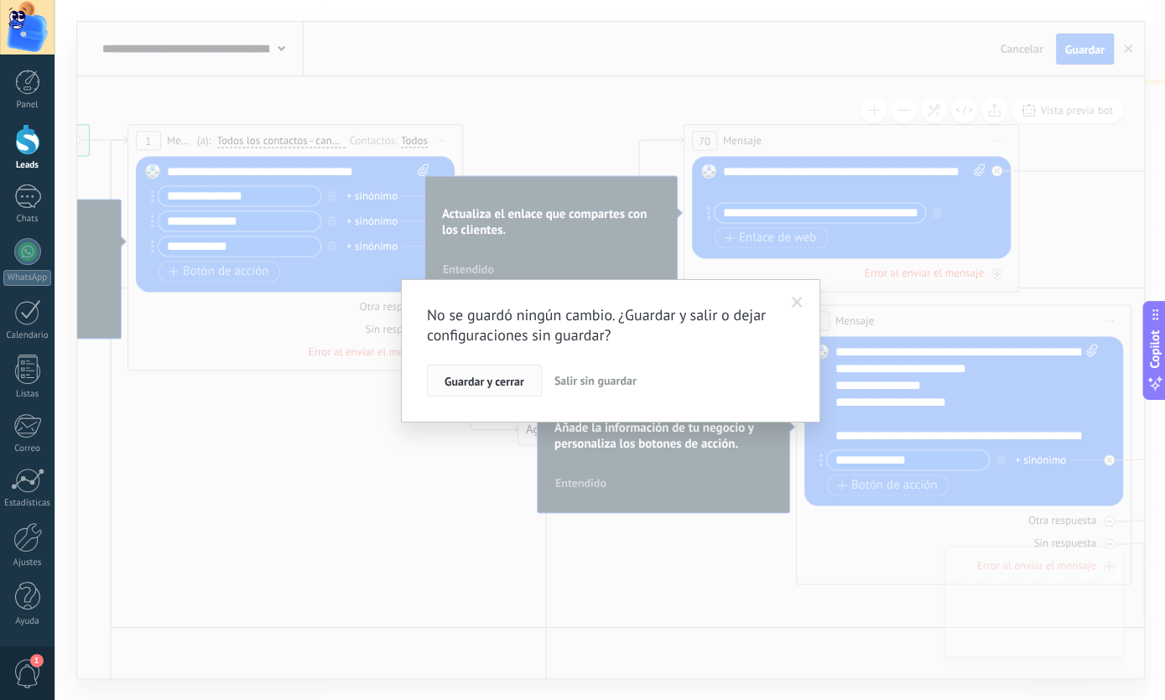
click at [490, 387] on button "Guardar y cerrar" at bounding box center [484, 381] width 115 height 32
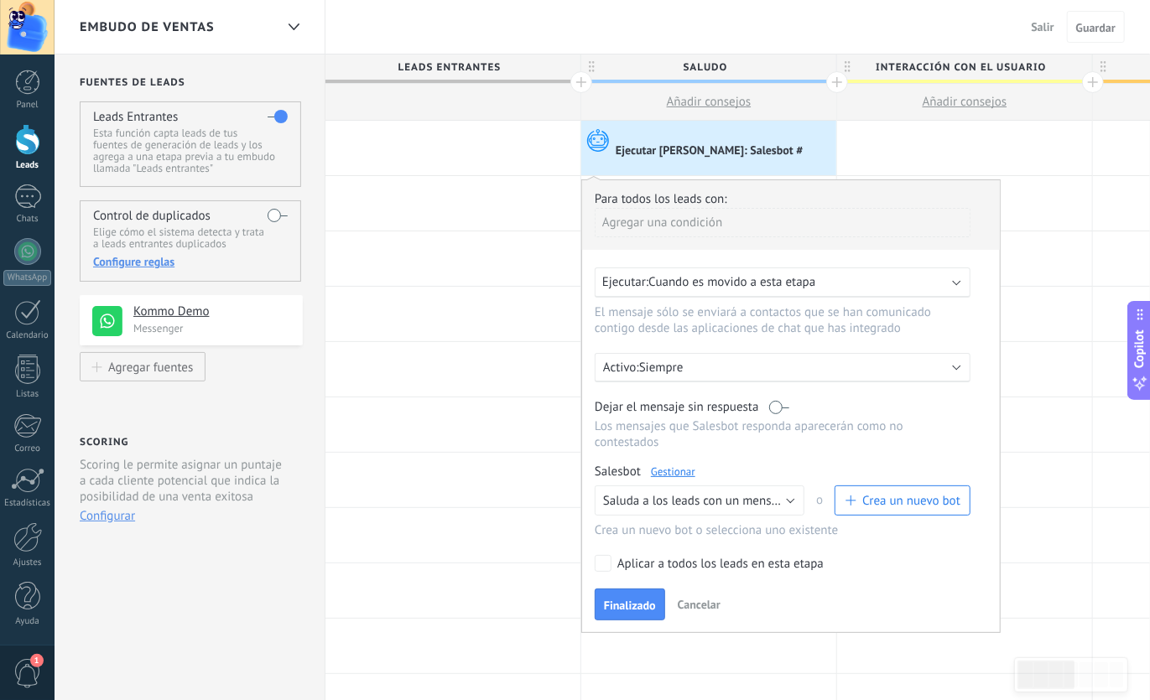
drag, startPoint x: 667, startPoint y: 164, endPoint x: 676, endPoint y: 598, distance: 433.7
click at [676, 175] on div "Ejecutar [PERSON_NAME]: Salesbot # Avanzado Para todos los leads con: [PERSON_N…" at bounding box center [708, 148] width 255 height 55
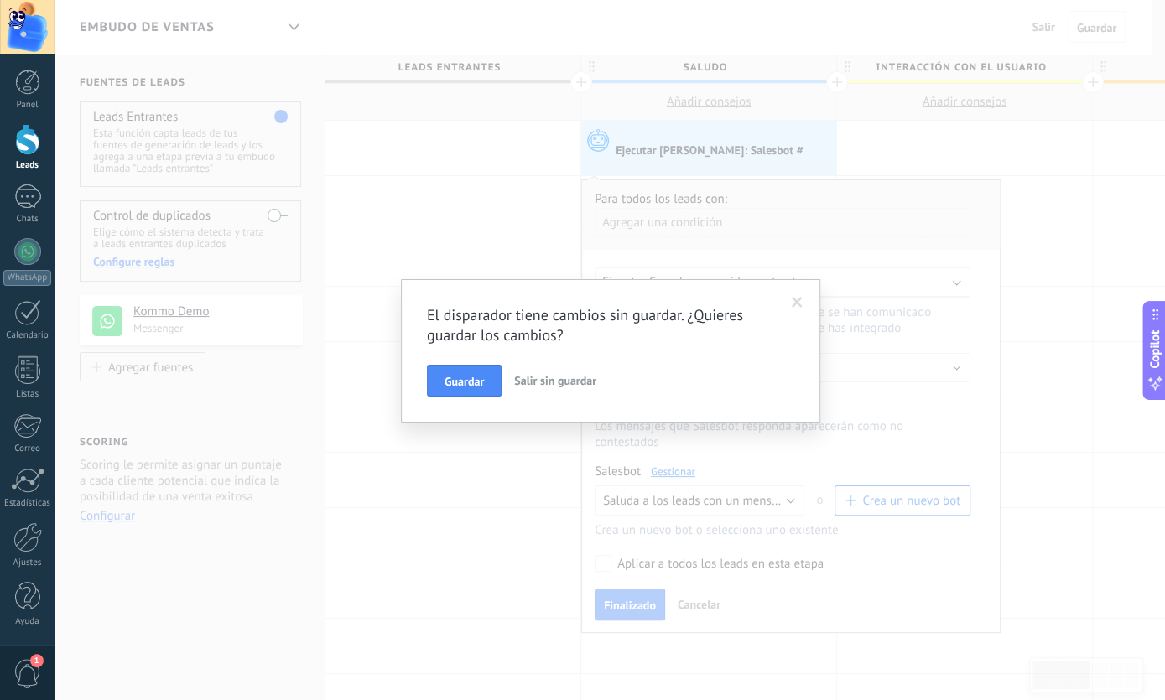
click at [676, 598] on div "El disparador tiene cambios sin guardar. ¿Quieres guardar los cambios? Guardar …" at bounding box center [610, 350] width 1110 height 700
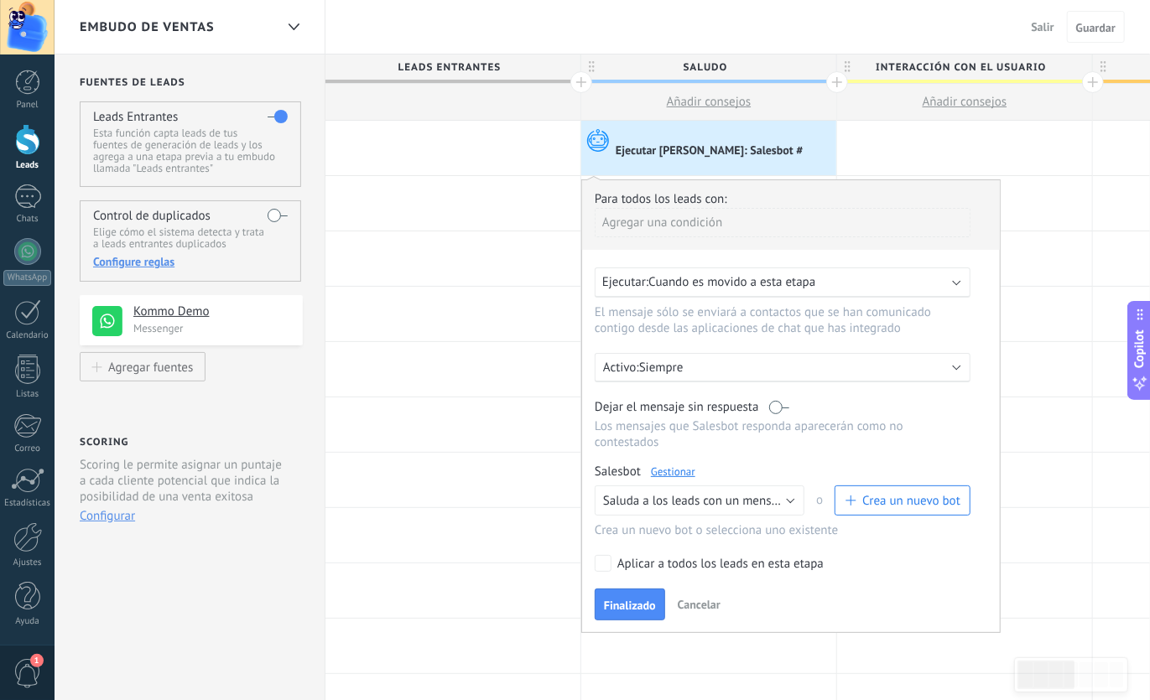
click at [704, 573] on div "Para todos los leads con: Agregar una condición Ejecutar: Cuando es movido a es…" at bounding box center [790, 406] width 419 height 454
click at [702, 597] on span "Cancelar" at bounding box center [699, 604] width 43 height 15
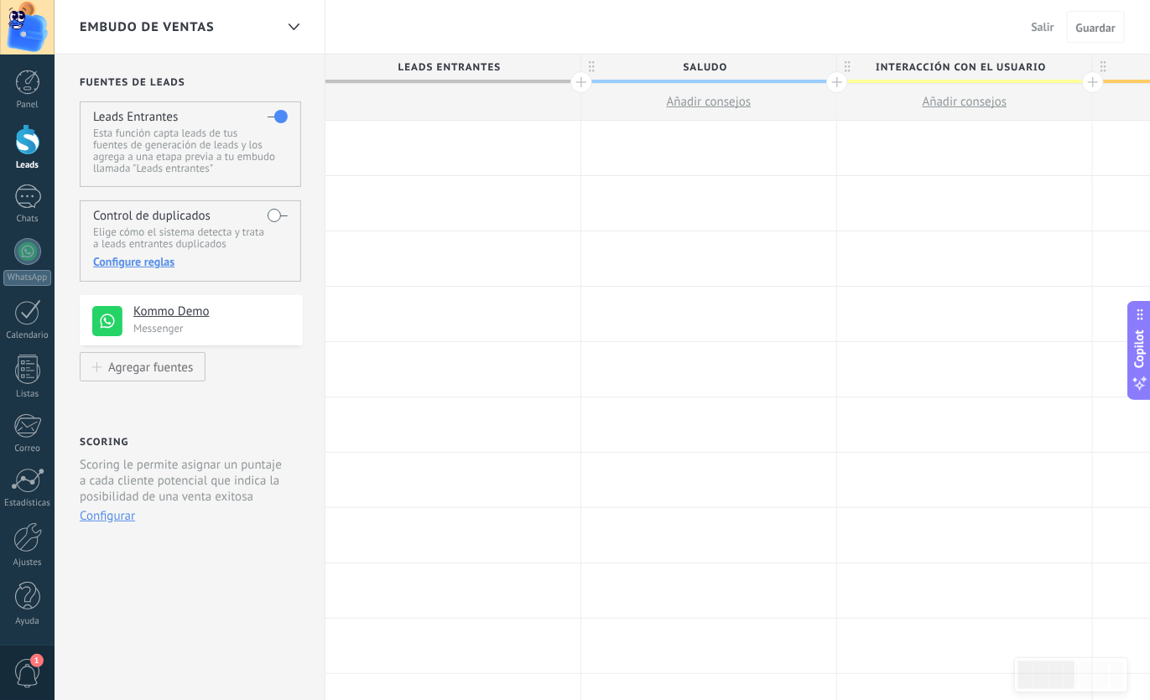
click at [699, 153] on div at bounding box center [708, 148] width 255 height 55
click at [689, 152] on div at bounding box center [708, 148] width 255 height 55
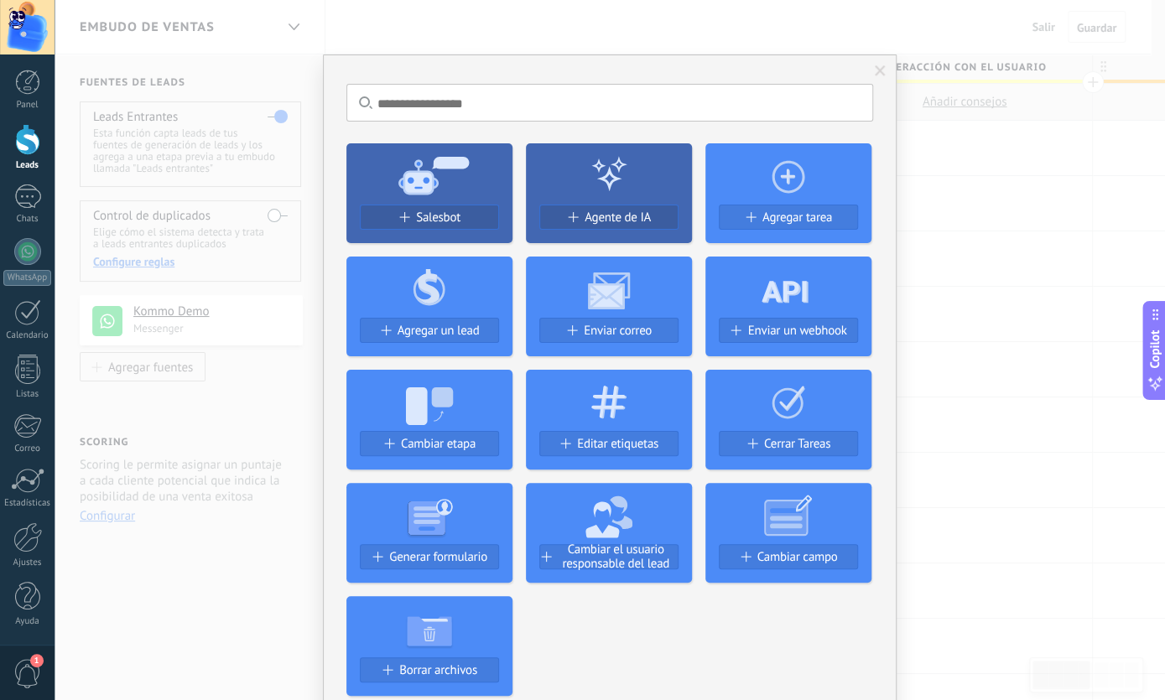
click at [465, 179] on icon at bounding box center [429, 174] width 166 height 60
click at [420, 221] on span "Salesbot" at bounding box center [438, 218] width 44 height 14
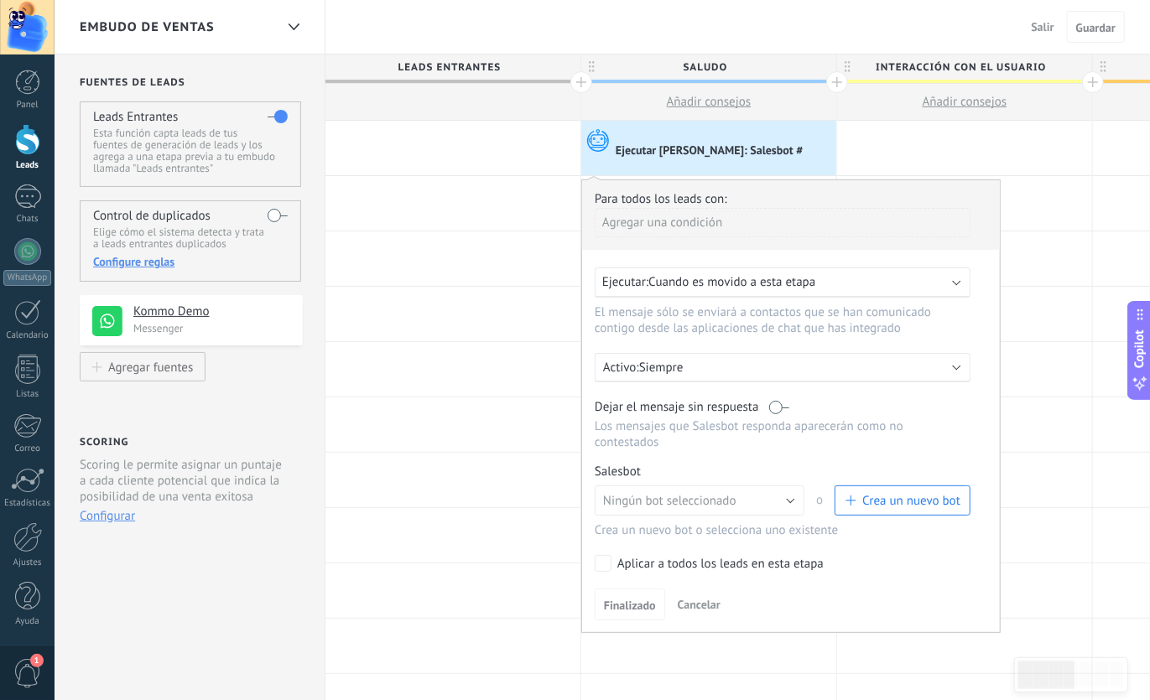
click at [870, 493] on span "Crea un nuevo bot" at bounding box center [911, 501] width 98 height 16
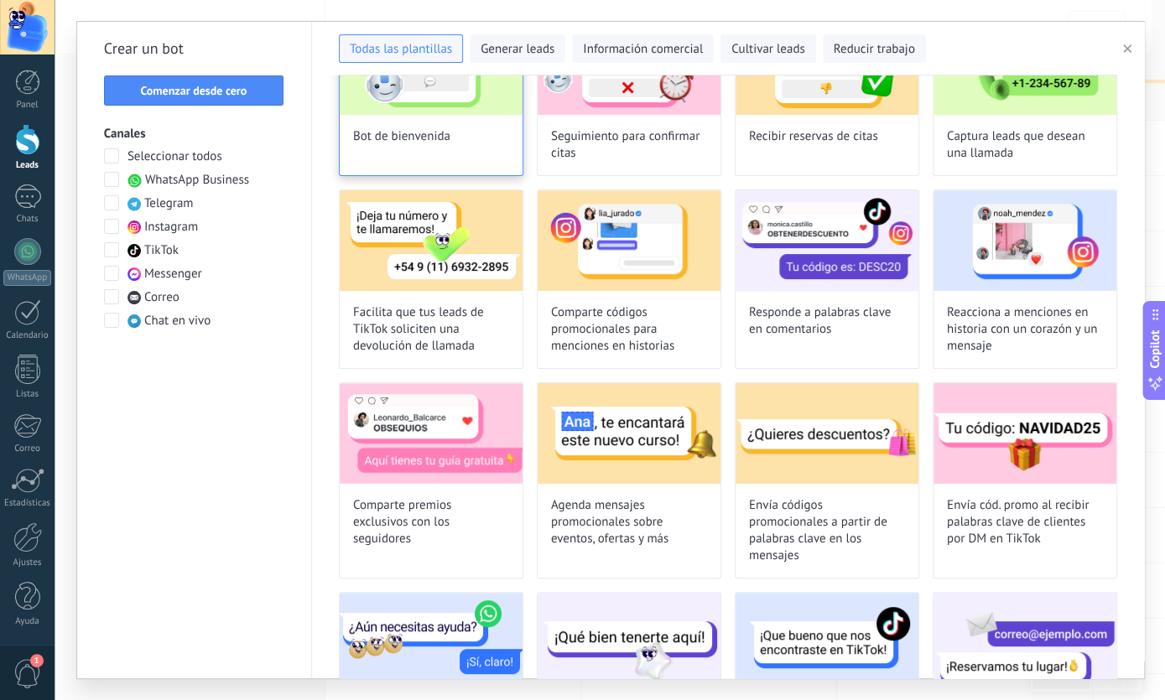
scroll to position [0, 0]
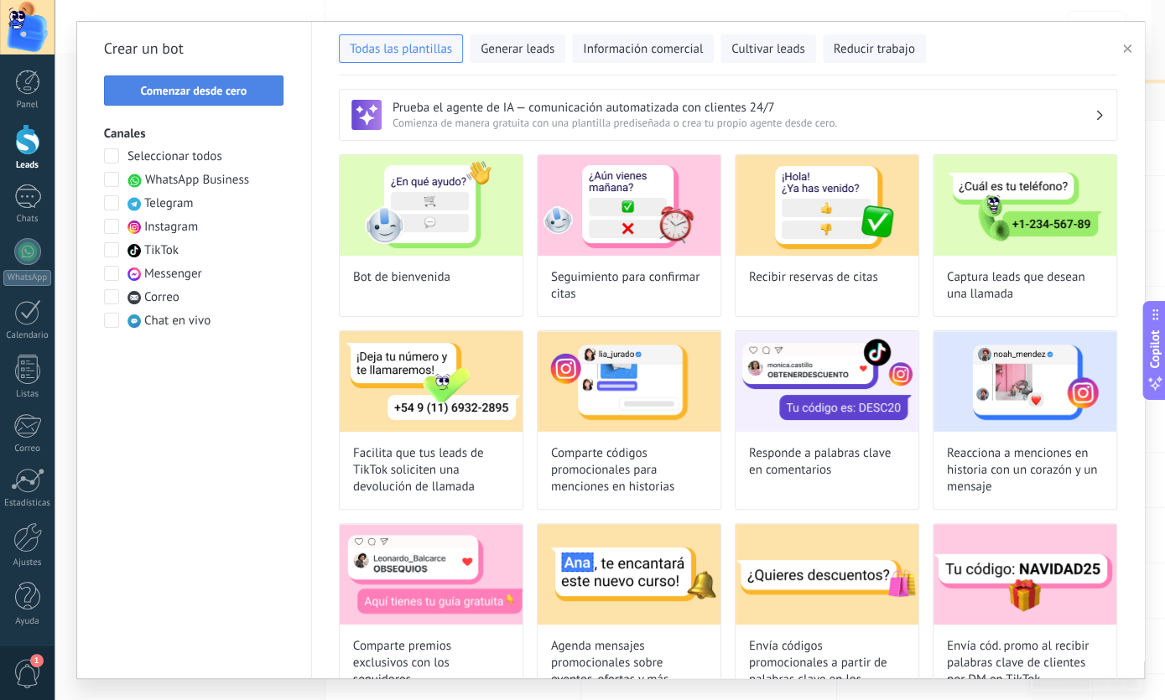
click at [216, 88] on span "Comenzar desde cero" at bounding box center [193, 91] width 107 height 12
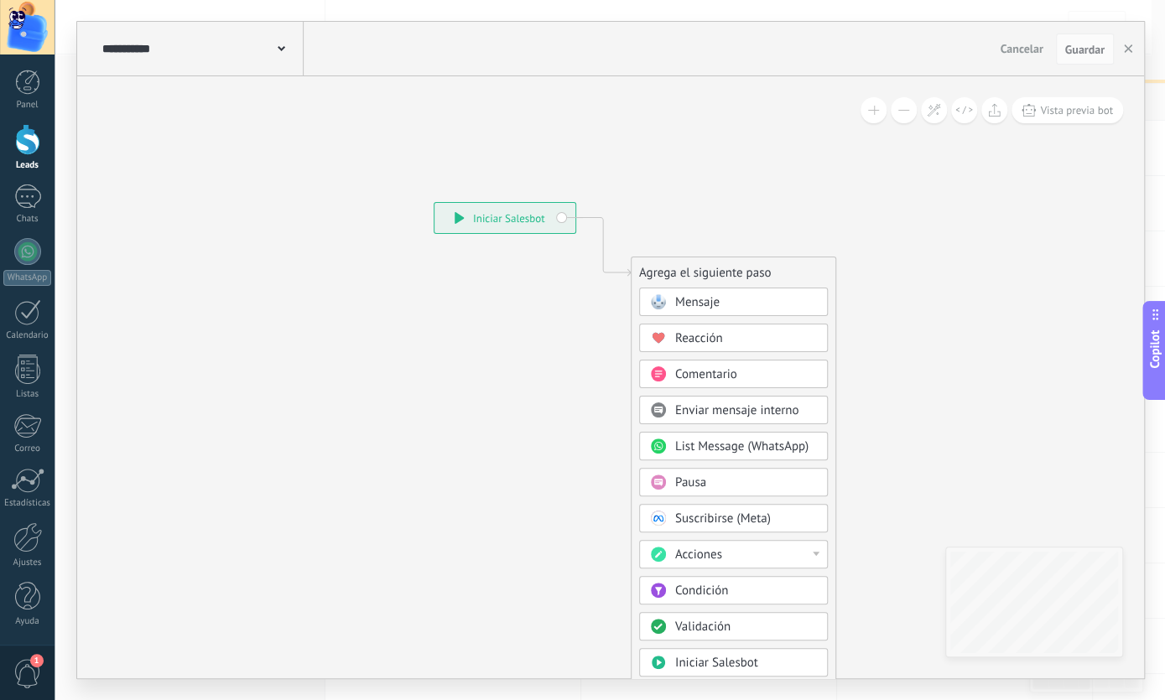
click at [652, 302] on rect at bounding box center [658, 301] width 15 height 15
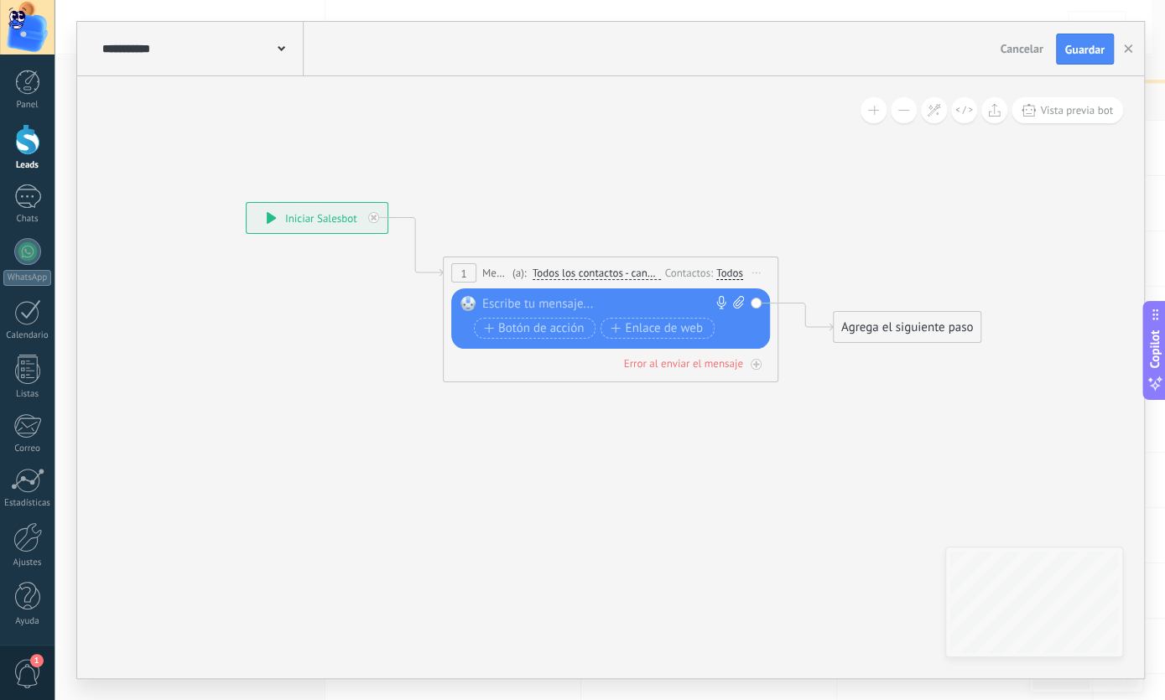
click at [630, 309] on div at bounding box center [606, 304] width 249 height 17
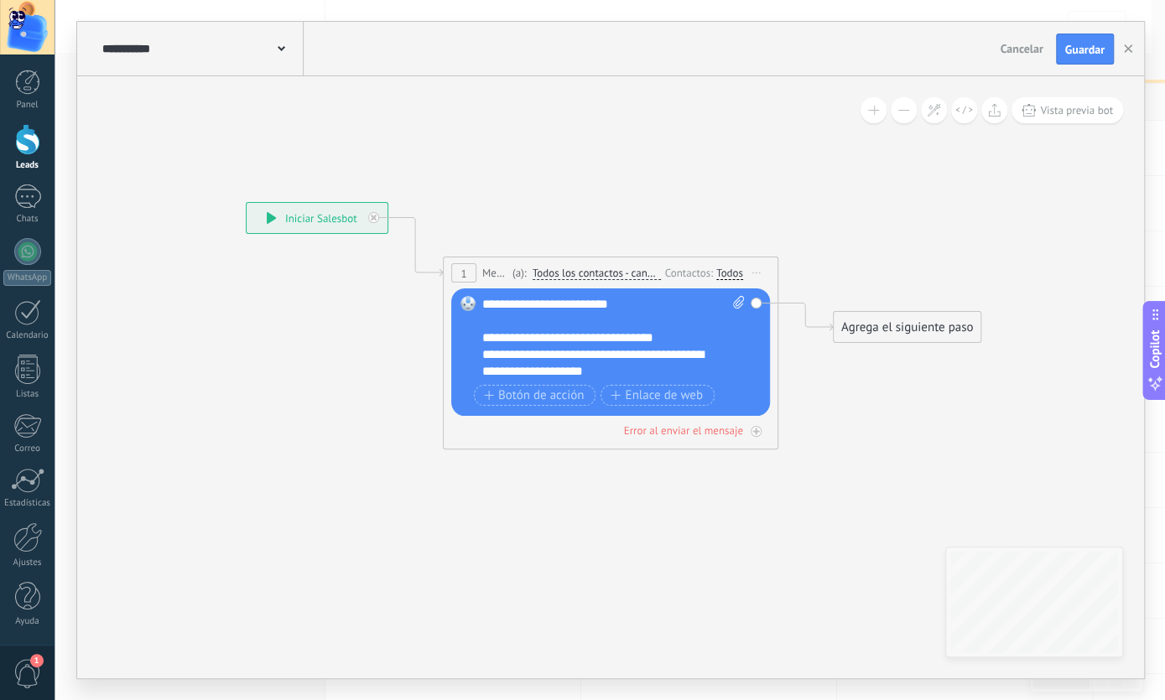
click at [690, 334] on div "**********" at bounding box center [598, 338] width 232 height 17
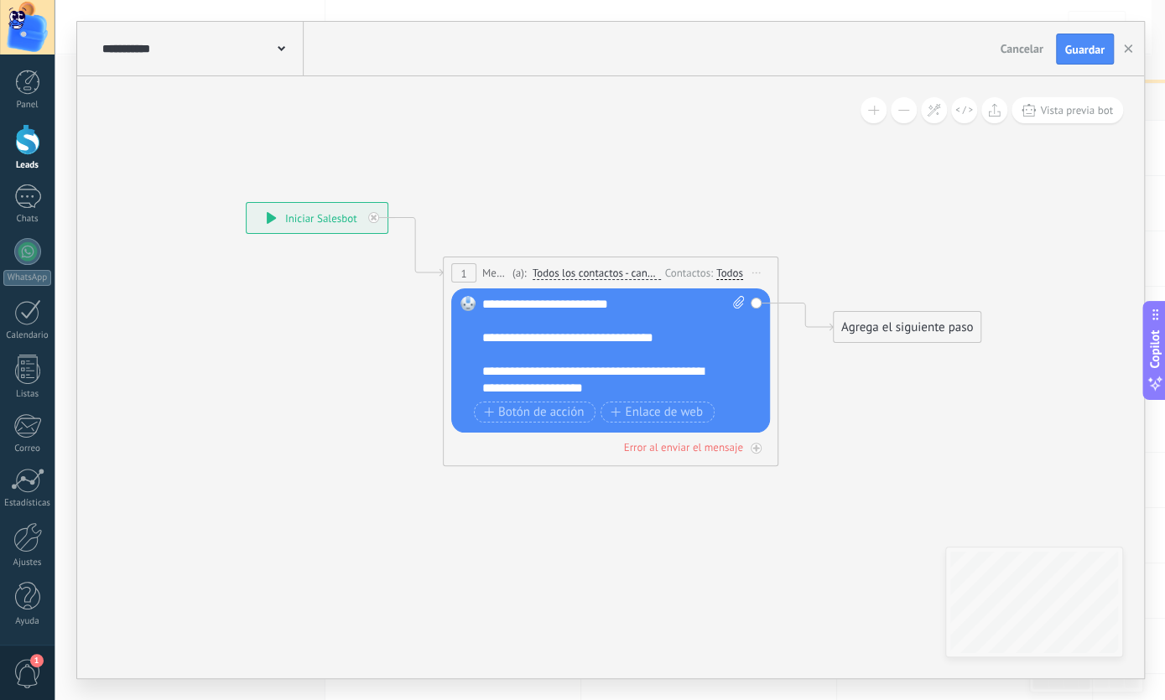
click at [718, 383] on div "**********" at bounding box center [613, 346] width 263 height 101
click at [860, 333] on div "Agrega el siguiente paso" at bounding box center [907, 328] width 147 height 28
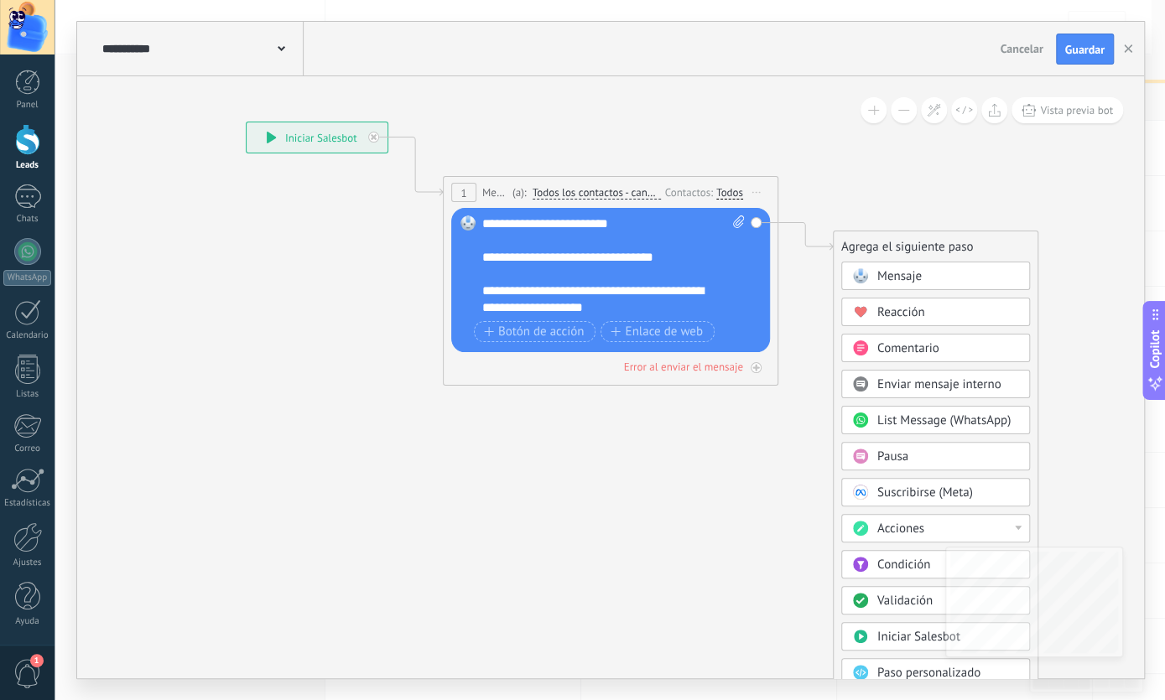
click at [915, 495] on span "Suscribirse (Meta)" at bounding box center [925, 493] width 96 height 16
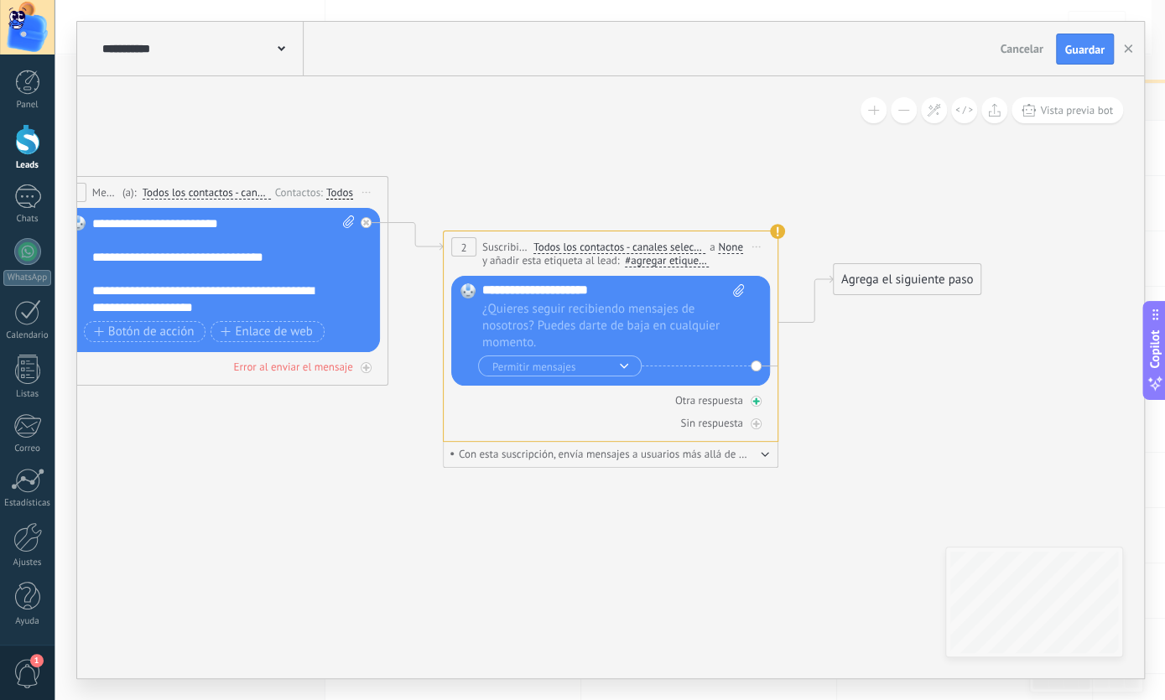
click at [556, 408] on div "Otra respuesta" at bounding box center [610, 401] width 319 height 16
click at [753, 459] on span "Con esta suscripción, envía mensajes a usuarios más allá de la ventana de 24 ho…" at bounding box center [603, 454] width 306 height 13
click at [758, 460] on div "Con esta suscripción, envía mensajes a usuarios más allá de la ventana de 24 ho…" at bounding box center [610, 454] width 320 height 13
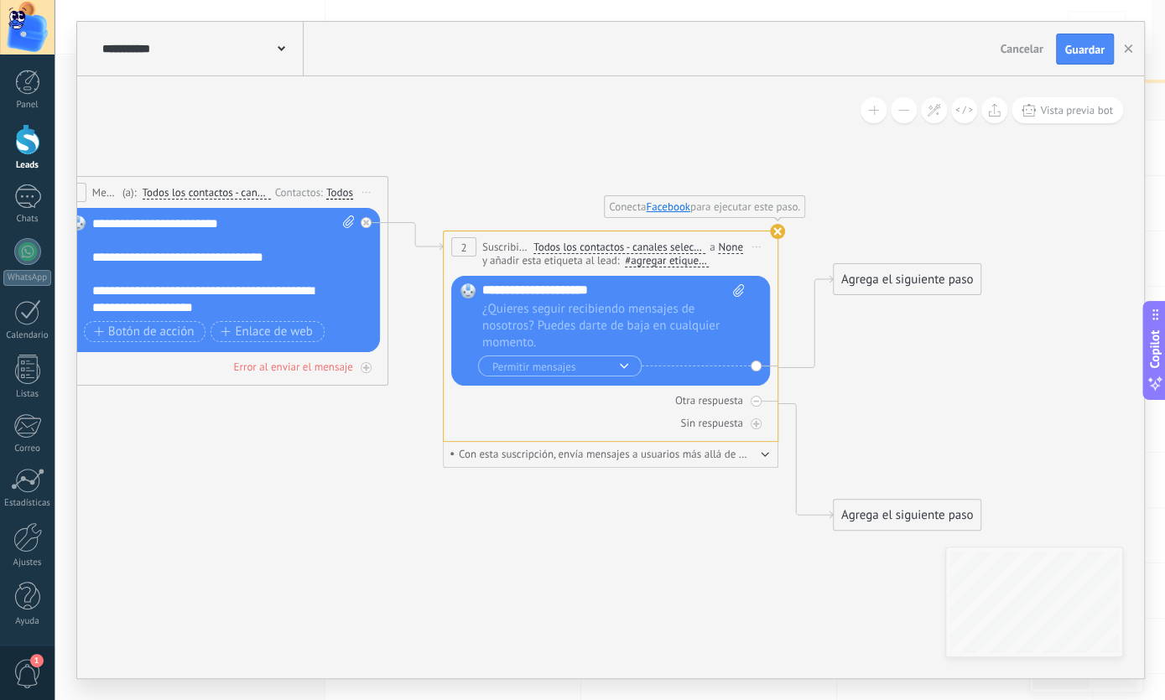
click at [762, 455] on button "button" at bounding box center [765, 453] width 8 height 13
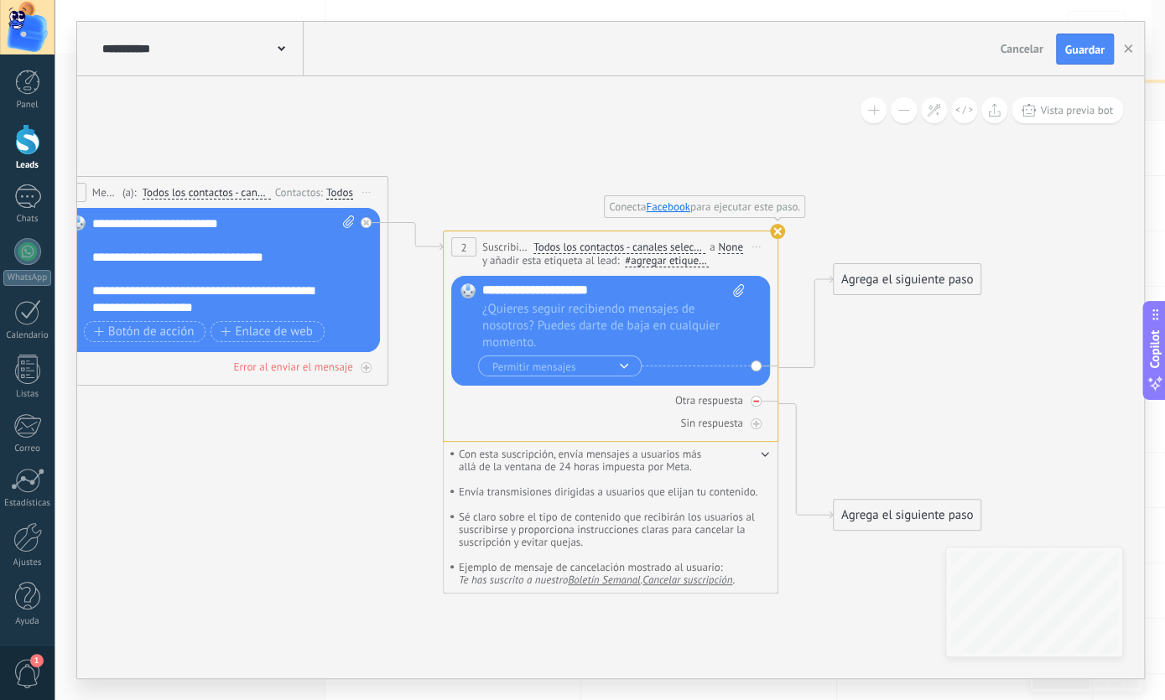
click at [584, 408] on div "Otra respuesta" at bounding box center [610, 401] width 319 height 16
click at [554, 407] on div "Otra respuesta" at bounding box center [610, 401] width 319 height 16
click at [762, 247] on span "Iniciar vista previa aquí Cambiar nombre Duplicar [GEOGRAPHIC_DATA]" at bounding box center [756, 247] width 27 height 24
click at [803, 359] on div "Borrar" at bounding box center [833, 356] width 166 height 29
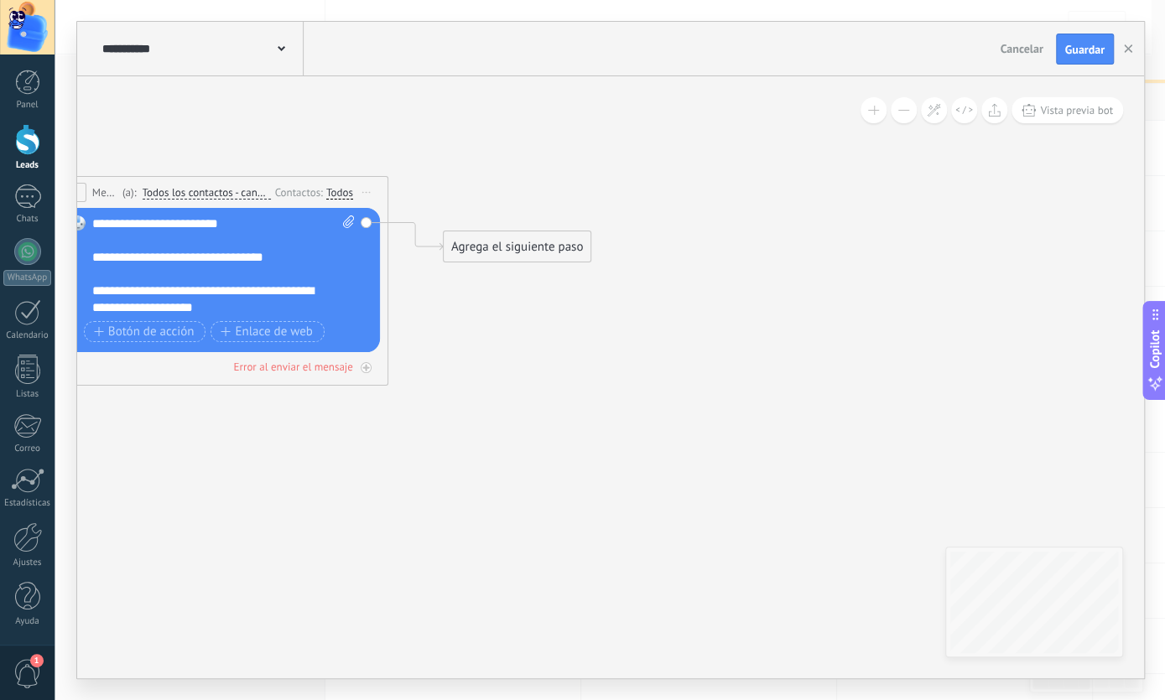
click at [530, 264] on icon at bounding box center [194, 253] width 1517 height 1102
click at [538, 251] on div "Agrega el siguiente paso" at bounding box center [517, 247] width 147 height 28
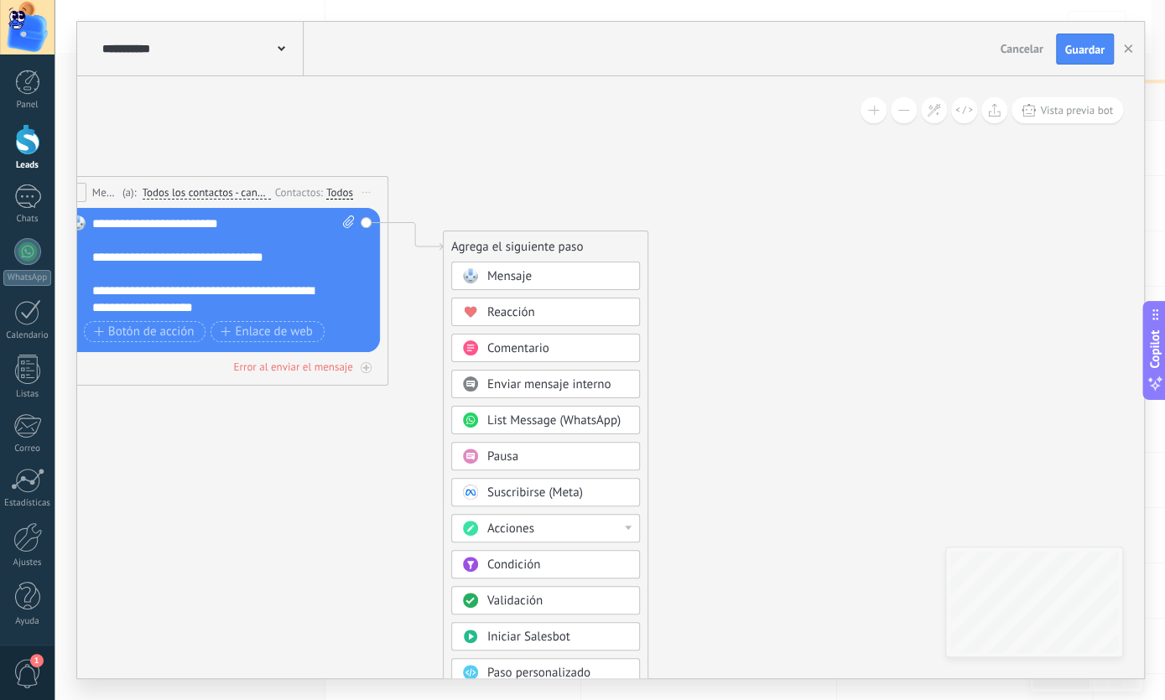
click at [539, 560] on div "Condición" at bounding box center [557, 565] width 141 height 17
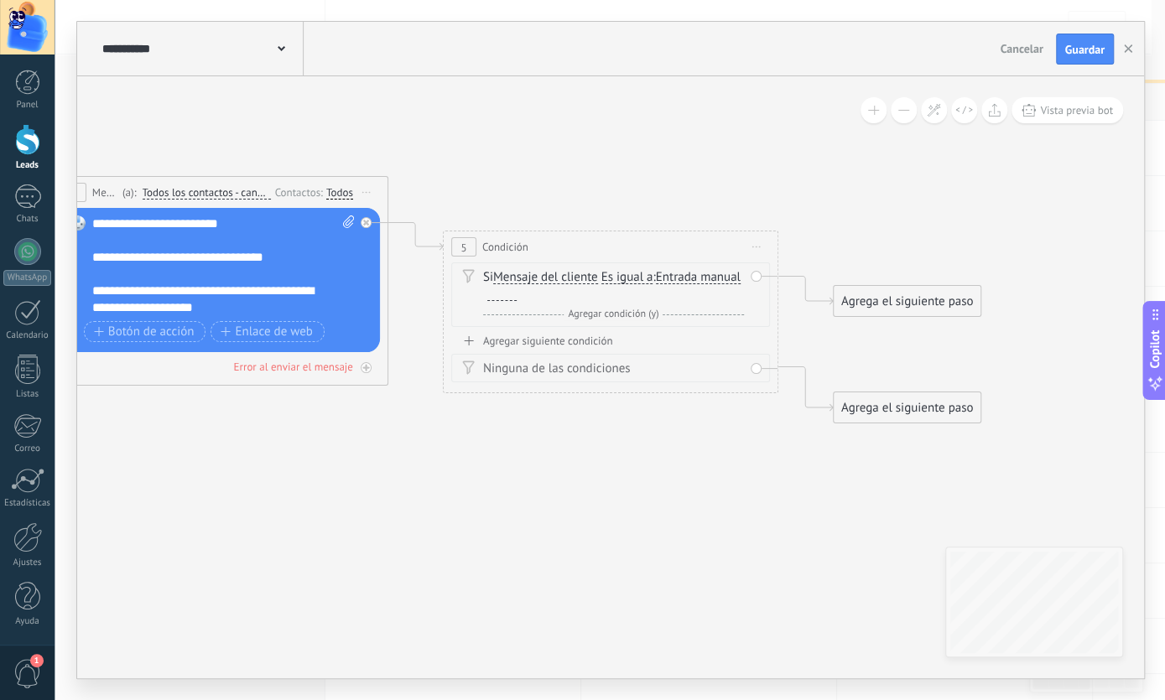
click at [656, 285] on span "Entrada manual Vacío [PERSON_NAME] aleatoria [PERSON_NAME] aleatoria corta Entr…" at bounding box center [698, 277] width 85 height 16
click at [603, 293] on div "Si Mensaje del cliente Mensaje del cliente Comentario del cliente El cliente Có…" at bounding box center [613, 286] width 261 height 34
click at [602, 283] on div "Si Mensaje del cliente Mensaje del cliente Comentario del cliente El cliente Có…" at bounding box center [613, 286] width 261 height 34
click at [620, 273] on span "Es igual a" at bounding box center [627, 277] width 52 height 13
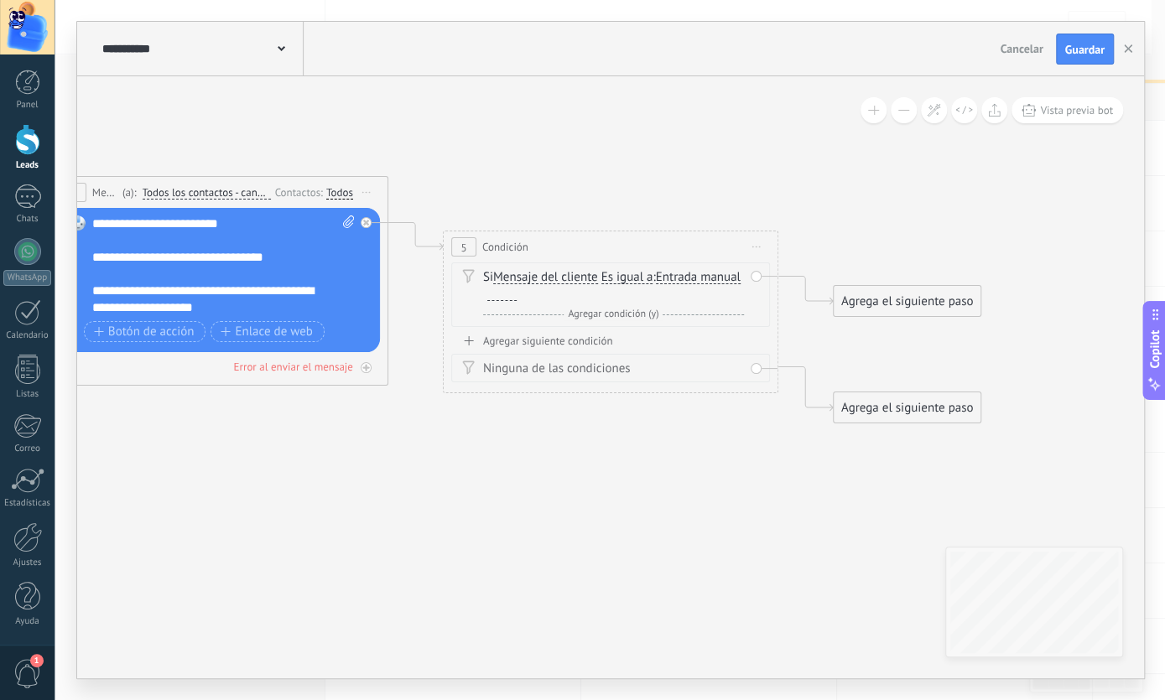
click at [620, 273] on button "Es igual a" at bounding box center [698, 278] width 210 height 30
click at [656, 284] on span "Entrada manual" at bounding box center [698, 277] width 85 height 13
click at [647, 290] on button "Entrada manual" at bounding box center [752, 278] width 210 height 30
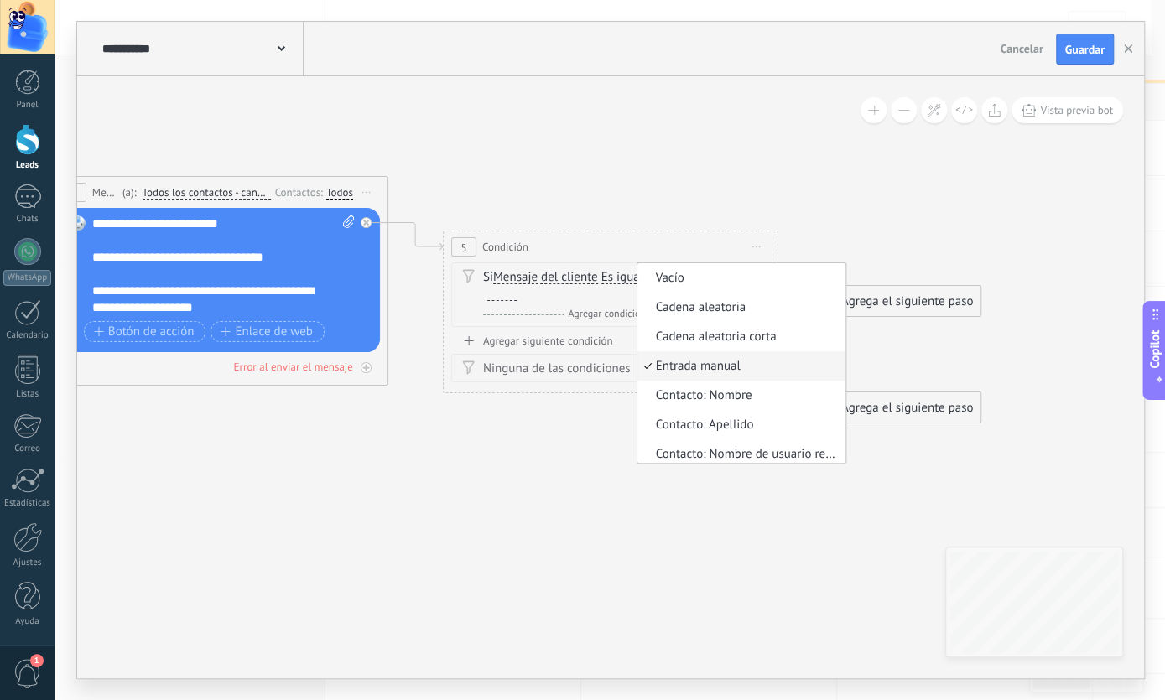
scroll to position [5, 0]
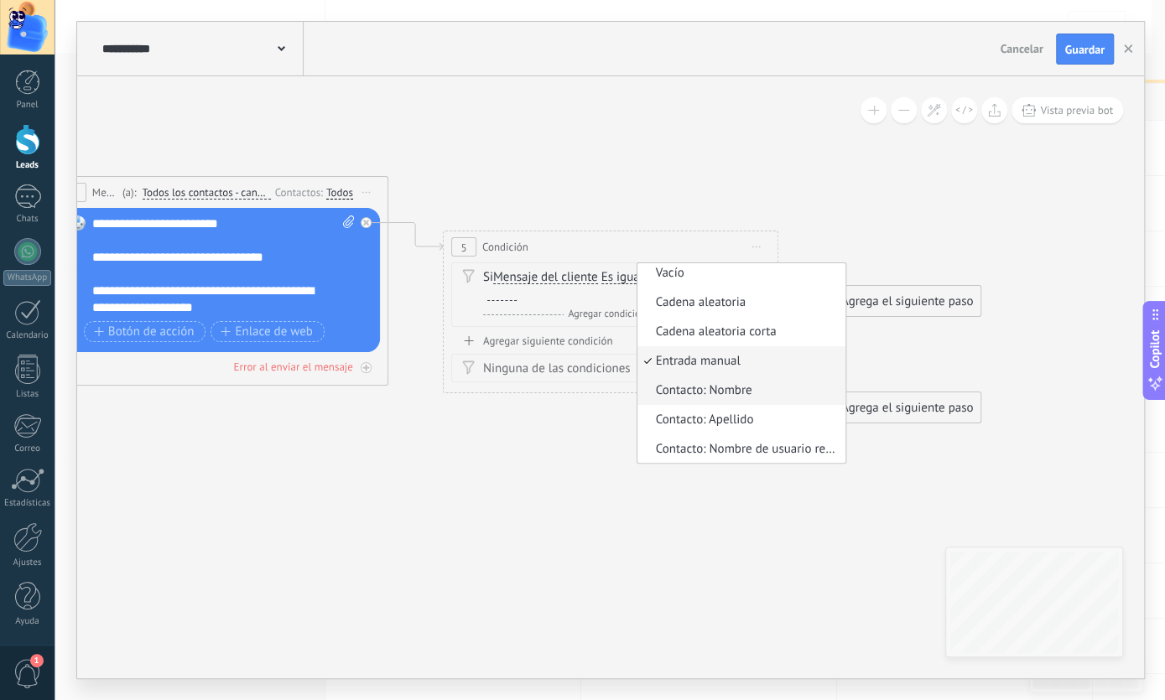
click at [637, 399] on span "Contacto: Nombre" at bounding box center [738, 390] width 203 height 17
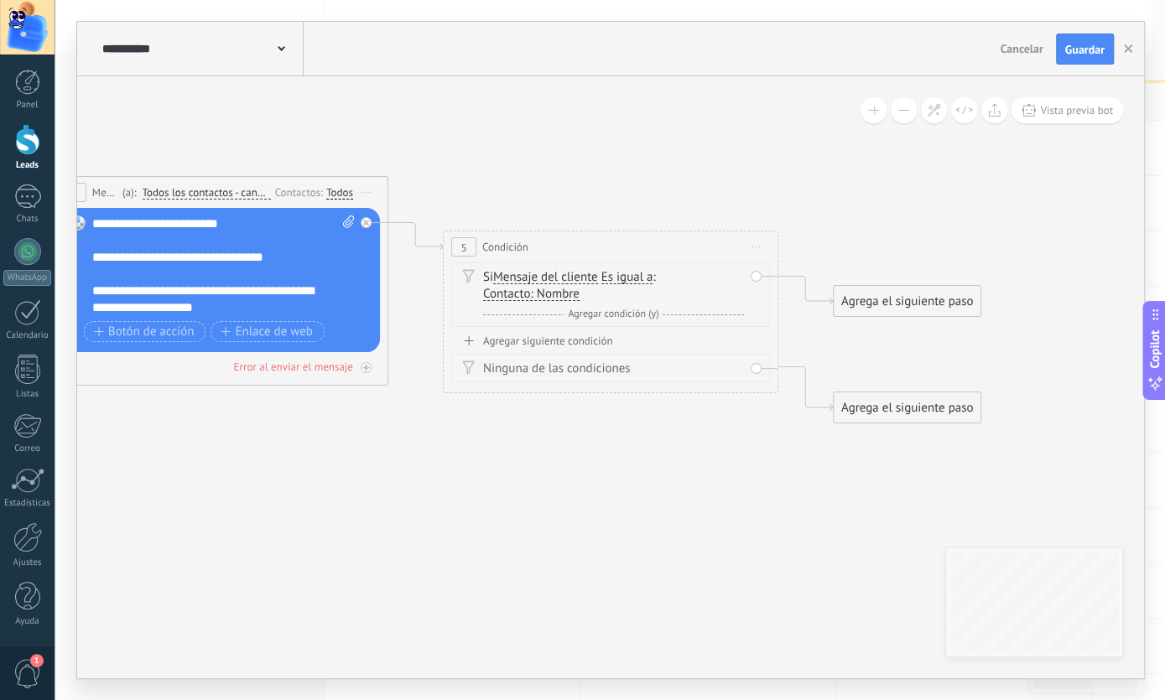
click at [513, 287] on span "Contacto: Nombre Vacío [PERSON_NAME] aleatoria [PERSON_NAME] aleatoria corta En…" at bounding box center [531, 294] width 96 height 16
click at [531, 276] on span "Mensaje del cliente" at bounding box center [545, 277] width 105 height 13
click at [531, 276] on button "Mensaje del cliente" at bounding box center [590, 278] width 210 height 30
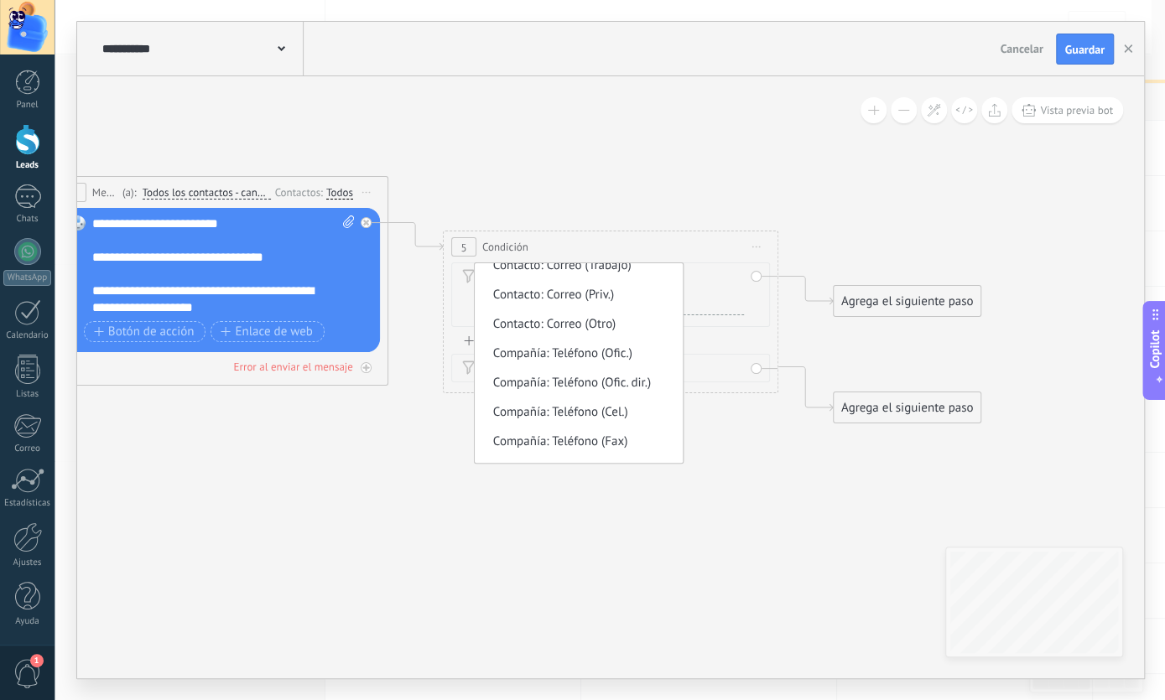
scroll to position [778, 0]
click at [761, 425] on icon at bounding box center [389, 272] width 1907 height 1141
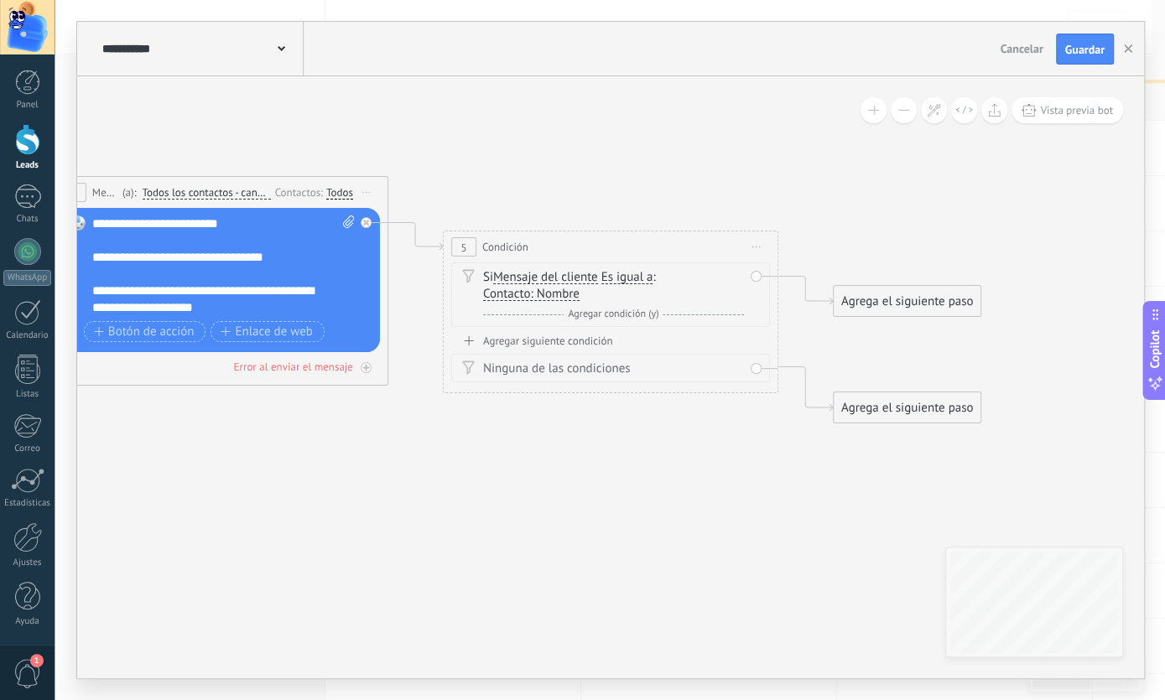
click at [554, 368] on div "Ninguna de las condiciones" at bounding box center [613, 369] width 261 height 17
click at [495, 325] on div "Si Mensaje del cliente Mensaje del cliente Comentario del cliente El cliente Có…" at bounding box center [610, 295] width 319 height 65
click at [494, 339] on div "Agregar siguiente condición" at bounding box center [610, 341] width 319 height 14
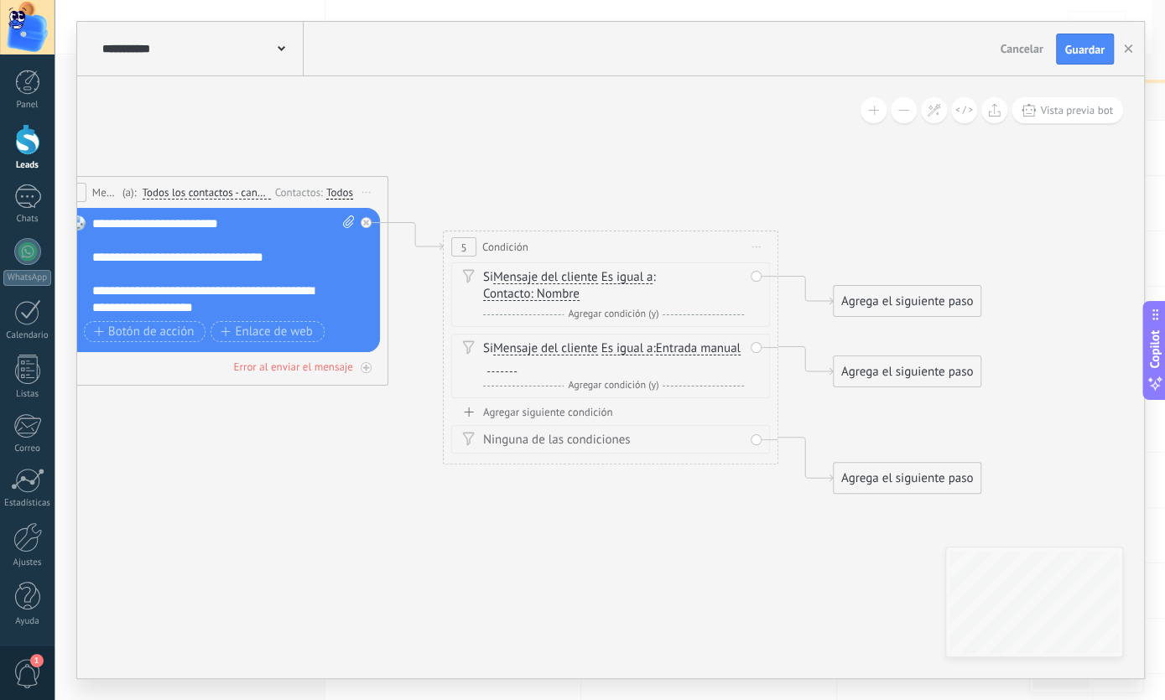
click at [588, 247] on div "5 Condición ********* Iniciar vista previa aquí Cambiar nombre Duplicar [GEOGRA…" at bounding box center [611, 246] width 334 height 31
click at [752, 246] on span "Iniciar vista previa aquí Cambiar nombre Duplicar [GEOGRAPHIC_DATA]" at bounding box center [756, 247] width 27 height 24
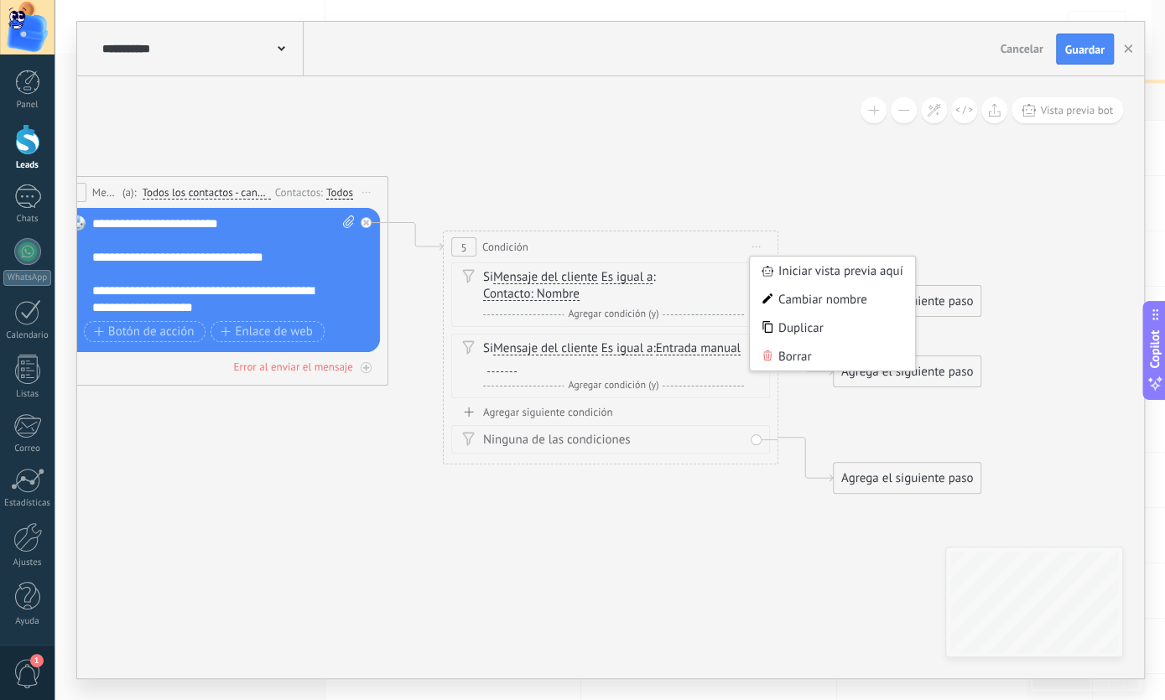
click at [757, 357] on div "Borrar" at bounding box center [833, 356] width 166 height 29
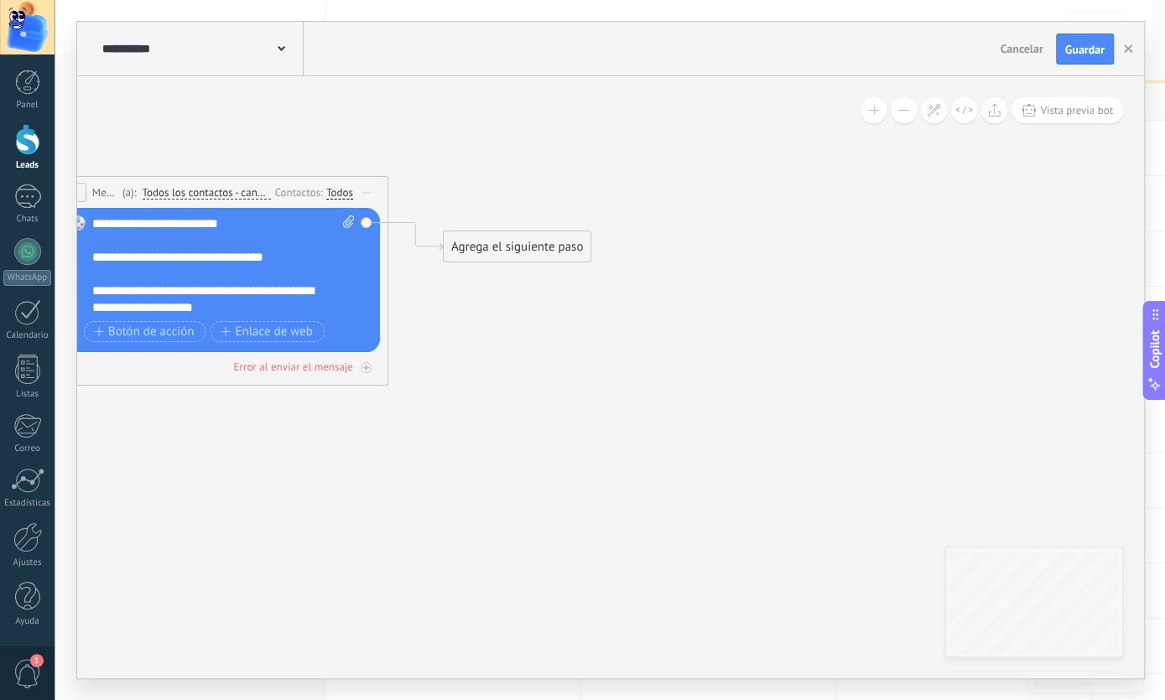
click at [539, 248] on div "Agrega el siguiente paso" at bounding box center [517, 247] width 147 height 28
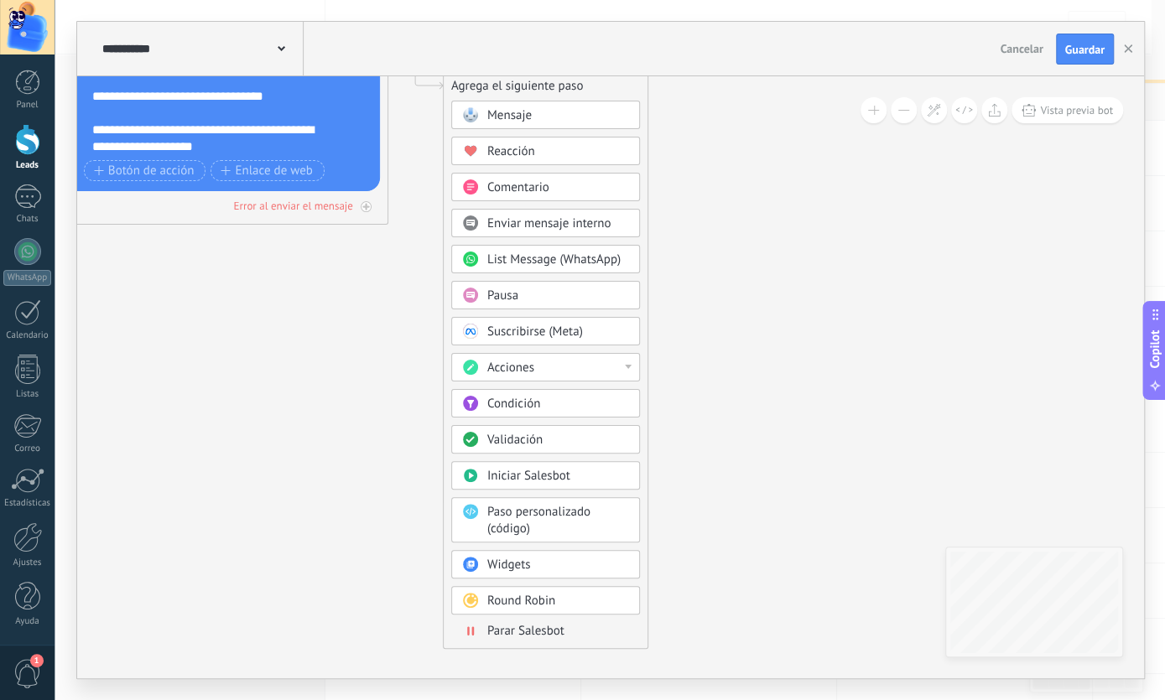
click at [523, 438] on span "Validación" at bounding box center [514, 440] width 55 height 16
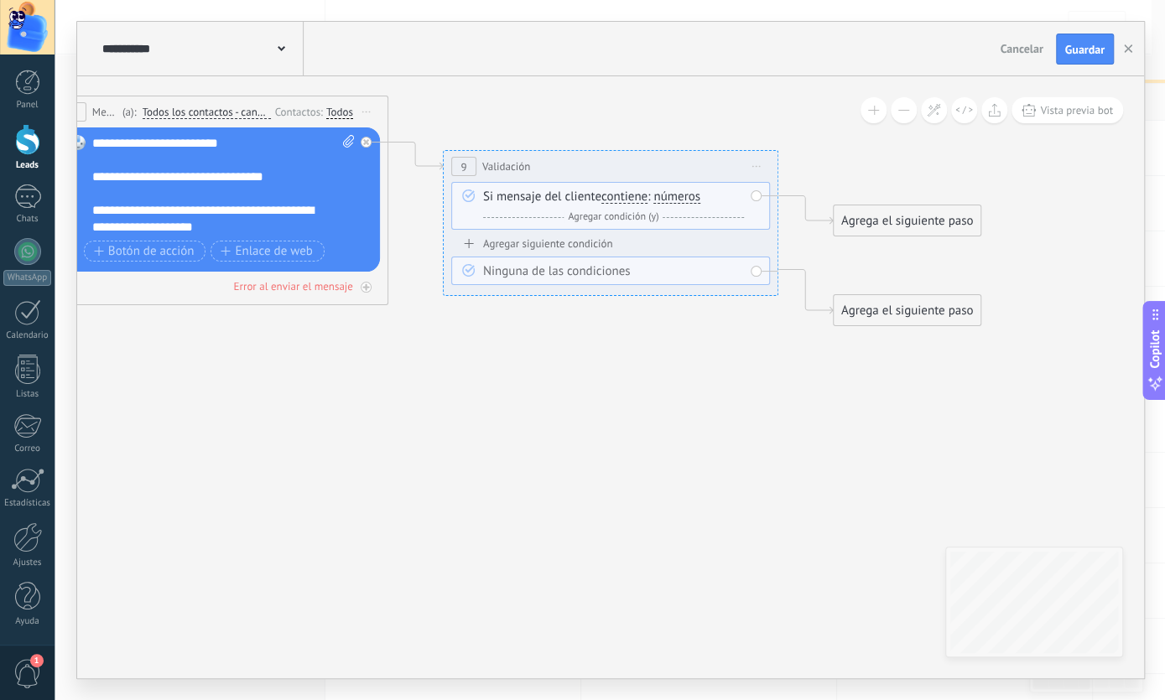
drag, startPoint x: 675, startPoint y: 198, endPoint x: 676, endPoint y: 207, distance: 9.3
click at [675, 200] on span "números" at bounding box center [676, 196] width 47 height 13
click at [595, 211] on span "Agregar condición (y)" at bounding box center [613, 217] width 99 height 13
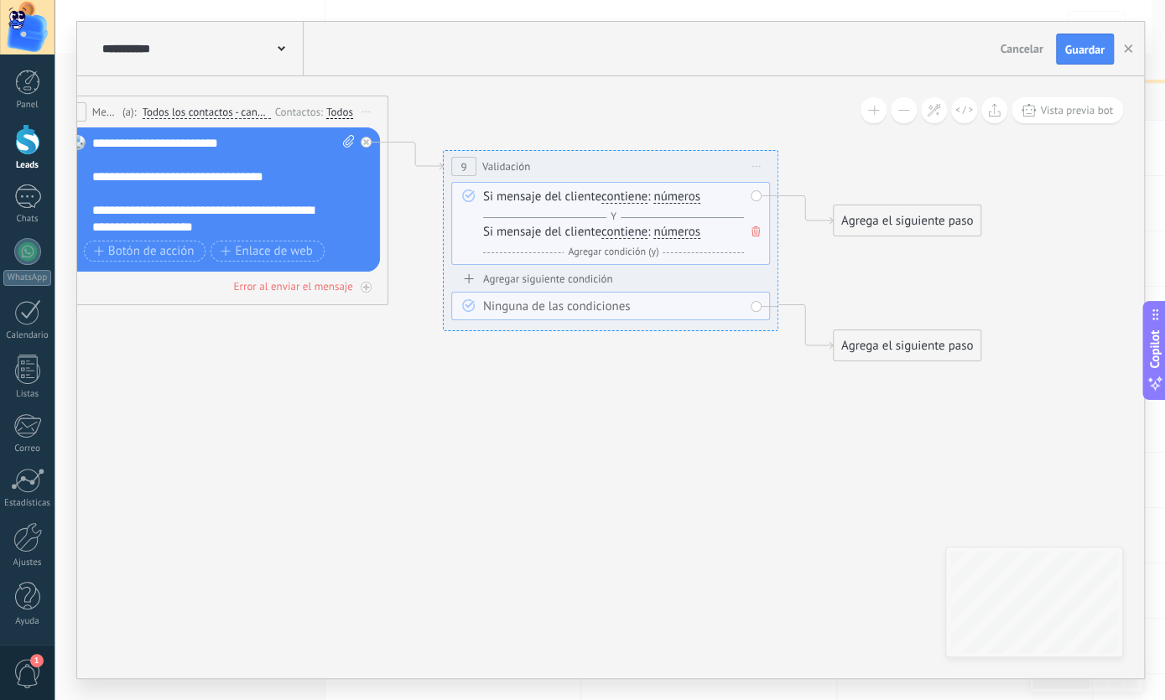
click at [647, 190] on span "contiene" at bounding box center [624, 196] width 46 height 13
click at [647, 190] on button "contiene" at bounding box center [698, 197] width 210 height 30
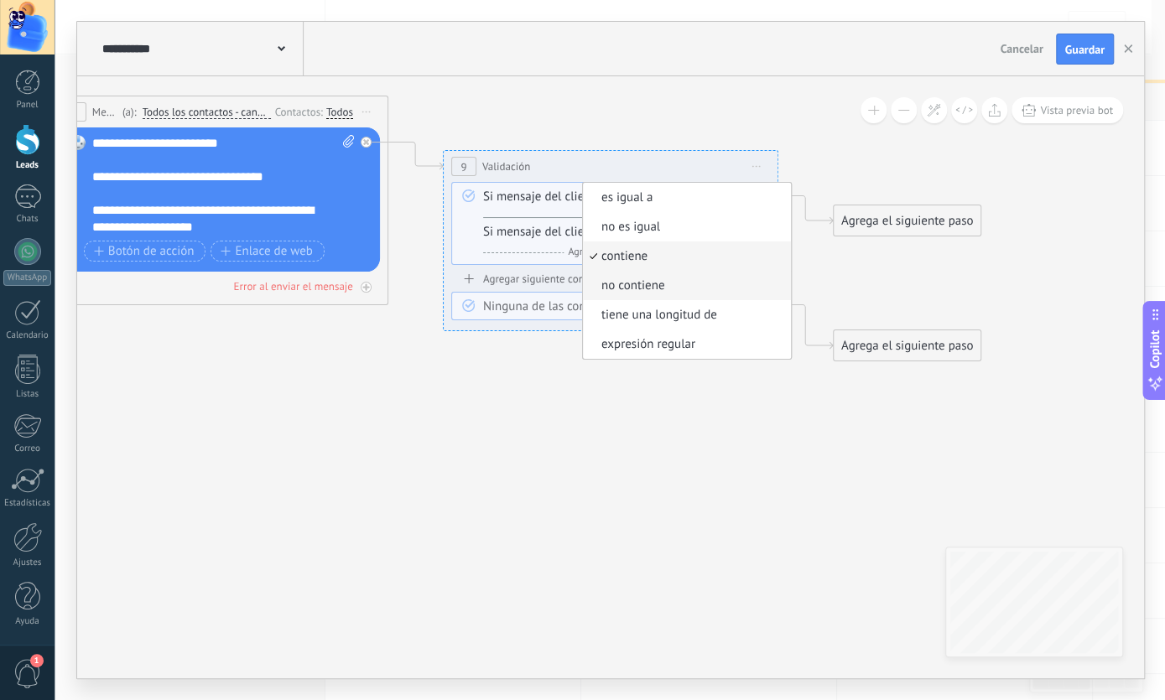
click at [626, 282] on span "no contiene" at bounding box center [684, 286] width 203 height 17
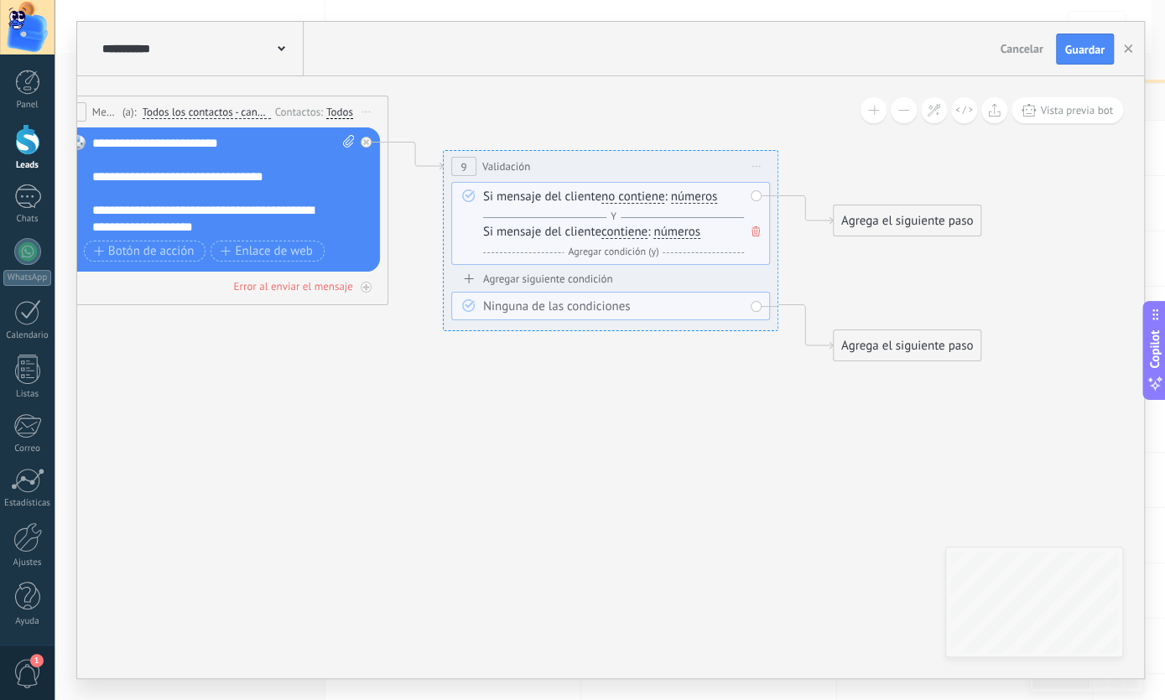
click at [752, 234] on icon at bounding box center [755, 231] width 8 height 10
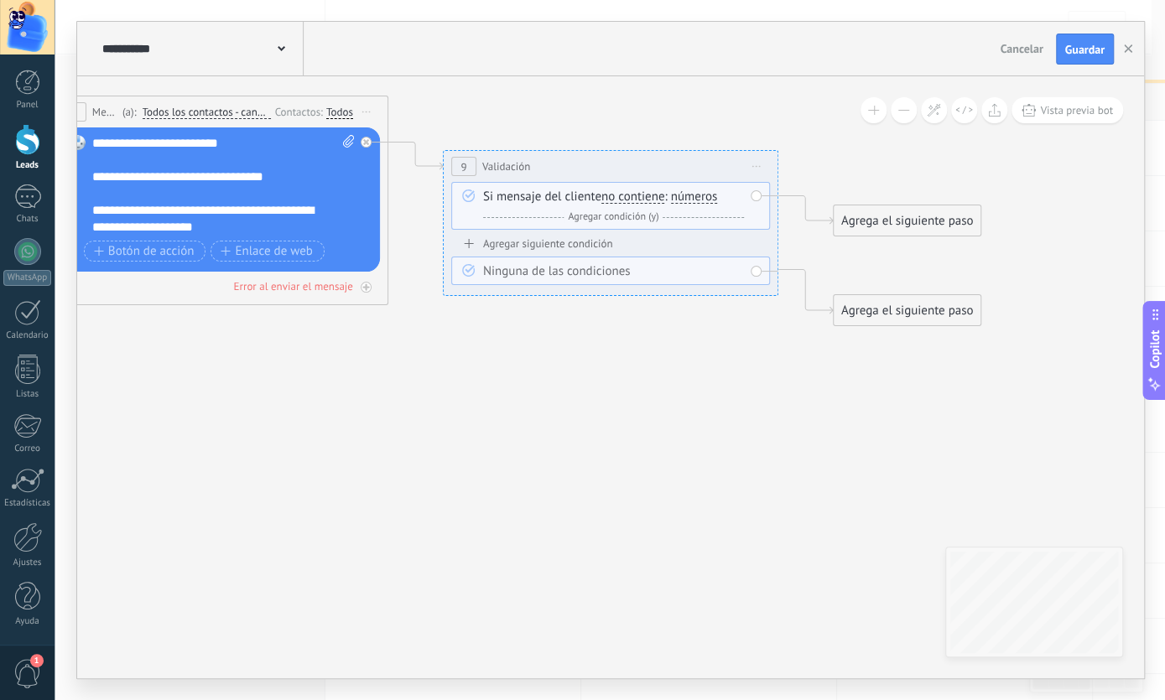
click at [748, 197] on div "Si mensaje del cliente no contiene es igual a no es igual contiene no contiene …" at bounding box center [610, 206] width 319 height 48
click at [672, 194] on div "Si mensaje del cliente no contiene es igual a no es igual contiene no contiene …" at bounding box center [613, 207] width 261 height 37
click at [640, 199] on span "no contiene" at bounding box center [632, 196] width 63 height 13
click at [640, 199] on button "no contiene" at bounding box center [698, 197] width 210 height 30
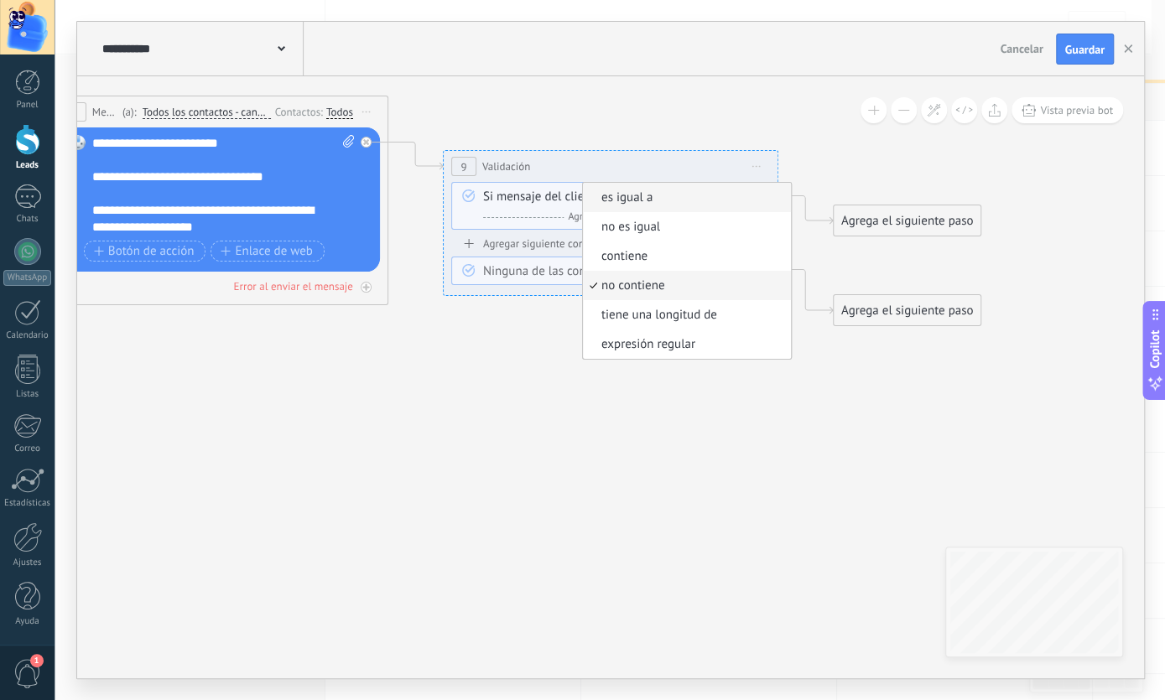
click at [615, 198] on span "es igual a" at bounding box center [684, 198] width 203 height 17
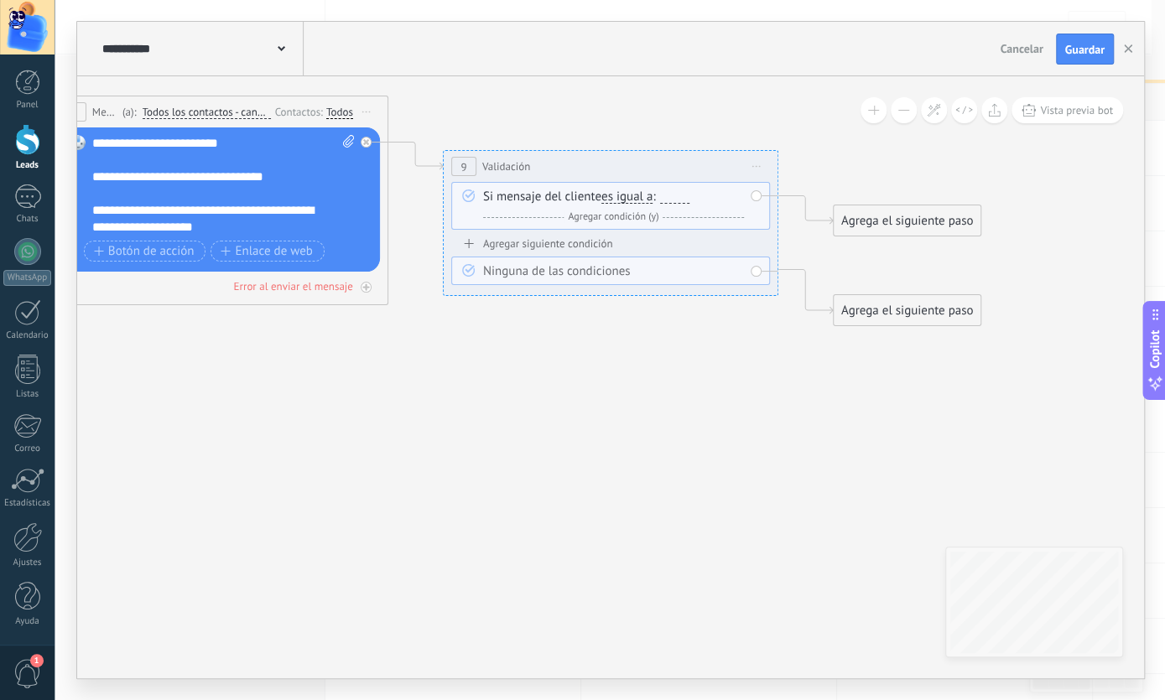
click at [642, 194] on span "es igual a" at bounding box center [626, 196] width 51 height 13
click at [642, 194] on button "es igual a" at bounding box center [698, 197] width 210 height 30
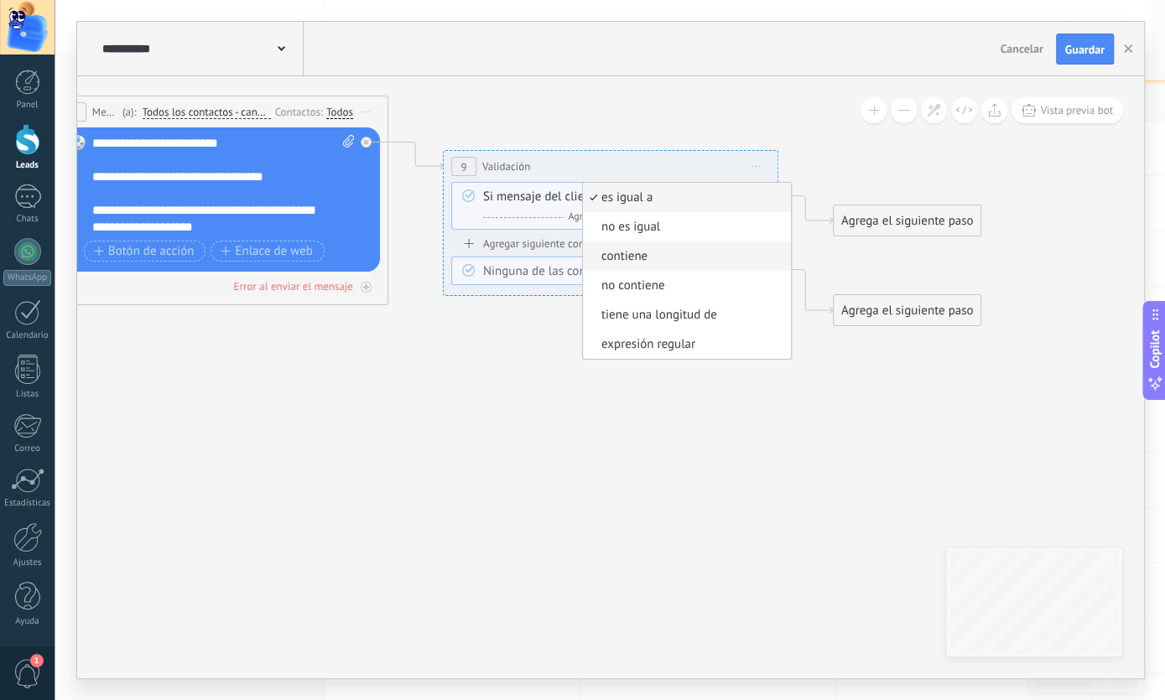
click at [642, 246] on li "contiene" at bounding box center [687, 256] width 208 height 29
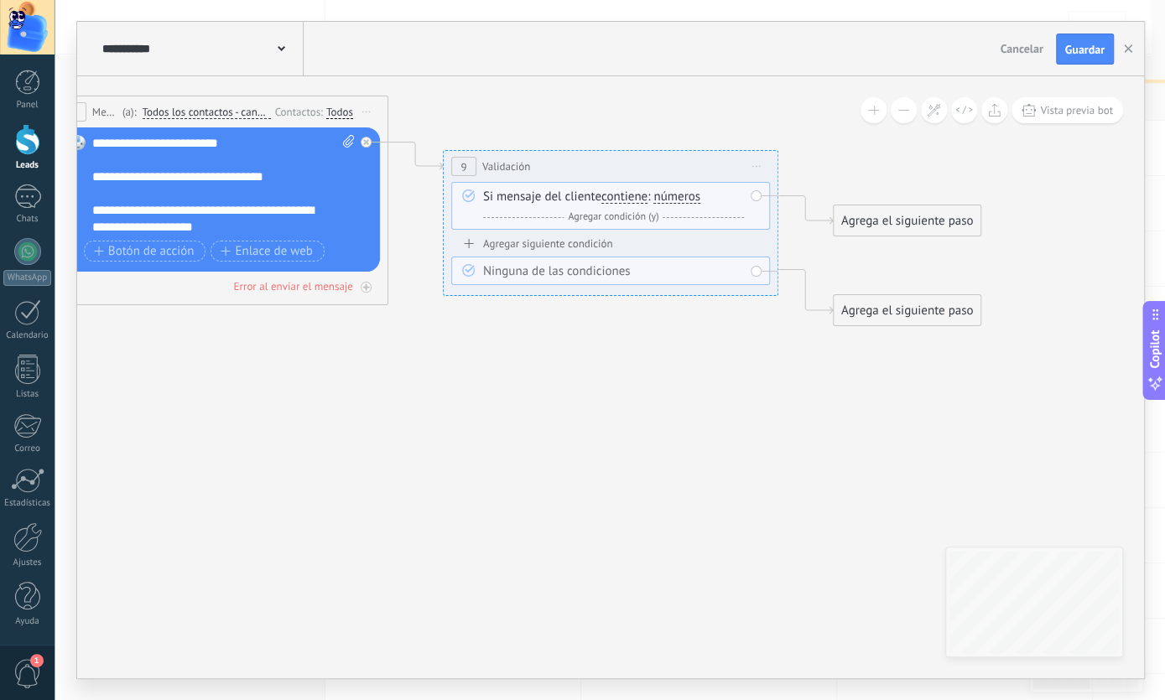
click at [673, 201] on span "números" at bounding box center [676, 196] width 47 height 13
click at [673, 201] on button "números" at bounding box center [750, 197] width 210 height 30
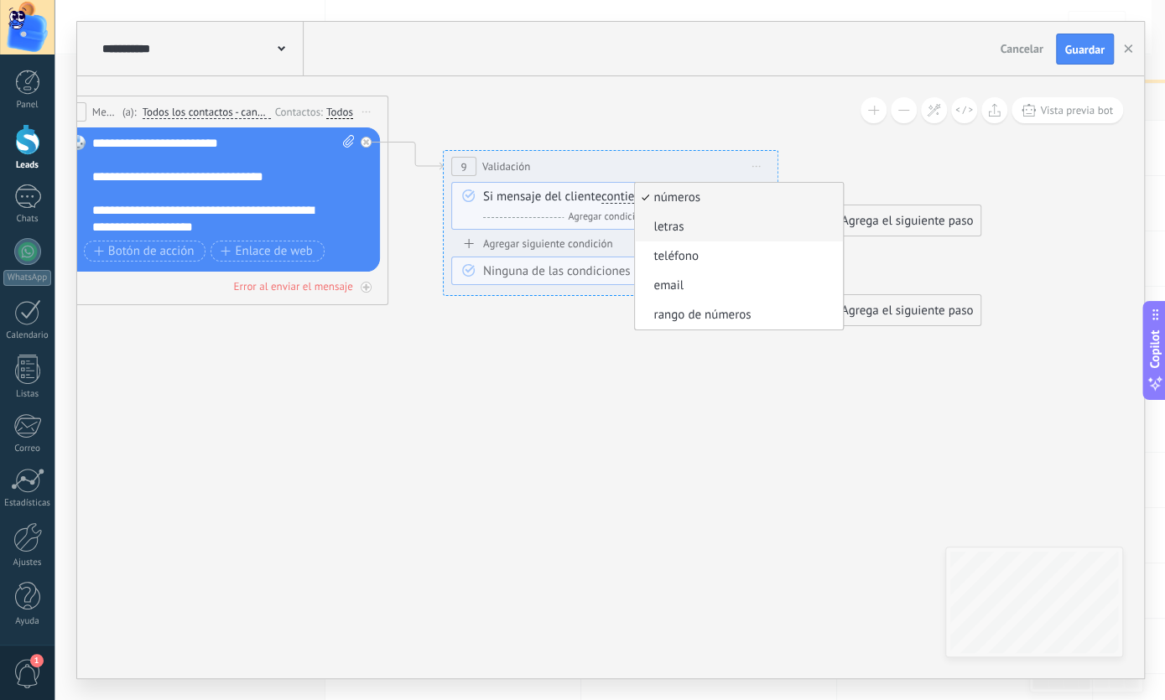
click at [676, 232] on span "letras" at bounding box center [736, 227] width 203 height 17
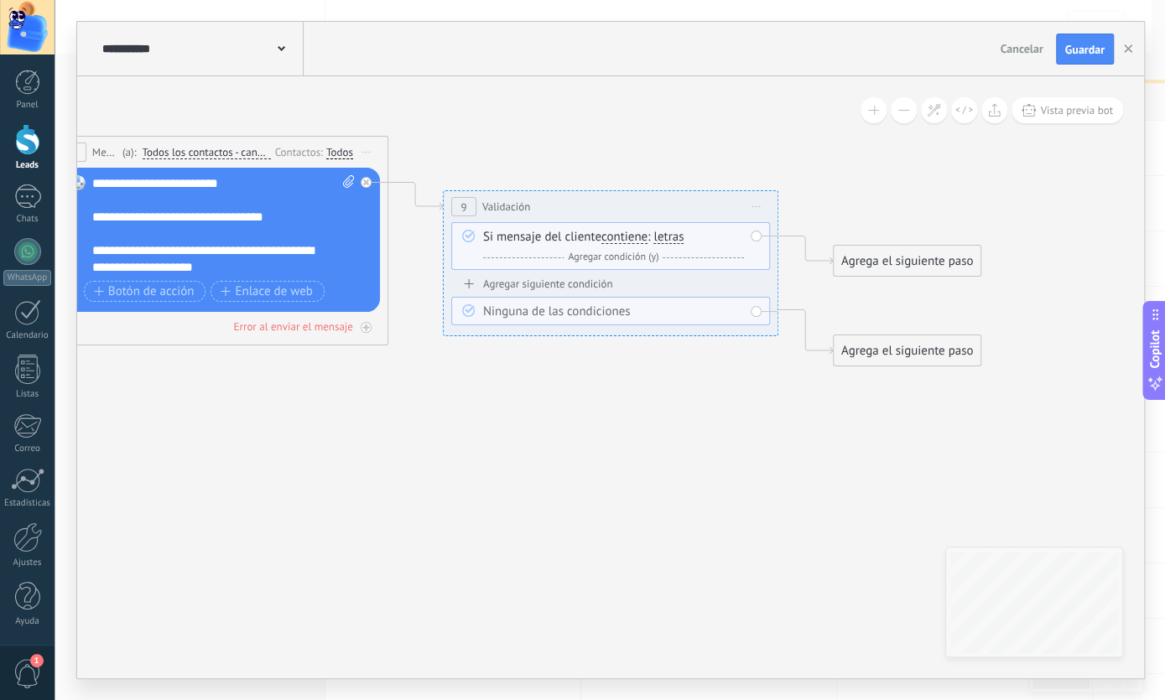
drag, startPoint x: 899, startPoint y: 264, endPoint x: 892, endPoint y: 273, distance: 11.3
click at [899, 264] on div "Agrega el siguiente paso" at bounding box center [907, 261] width 147 height 28
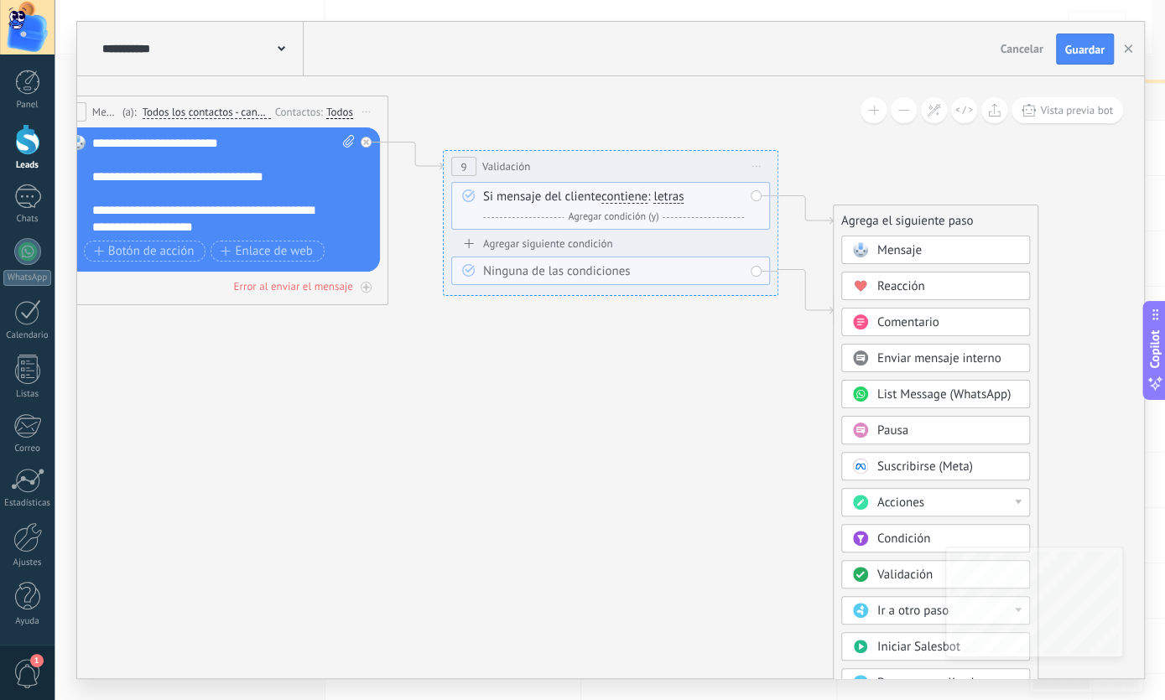
click at [917, 387] on span "List Message (WhatsApp)" at bounding box center [943, 395] width 133 height 16
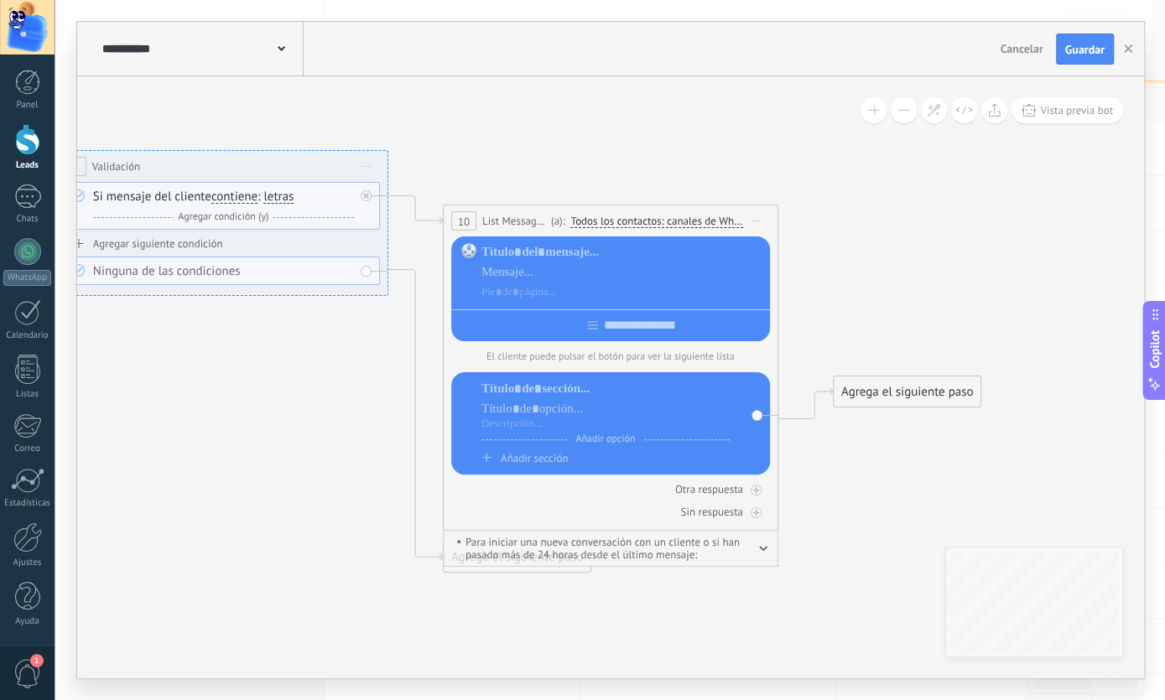
click at [762, 220] on span "Iniciar vista previa aquí Cambiar nombre Duplicar [GEOGRAPHIC_DATA]" at bounding box center [756, 221] width 27 height 24
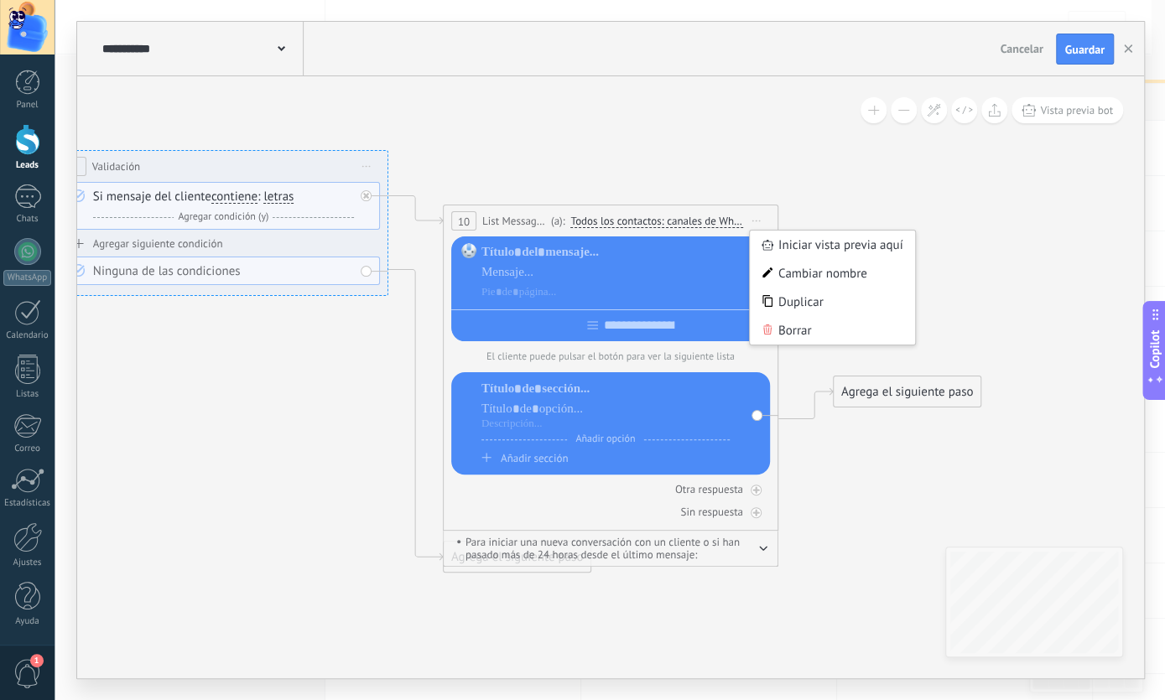
click at [754, 334] on div "Borrar" at bounding box center [833, 330] width 166 height 29
click at [754, 333] on icon at bounding box center [194, 307] width 2297 height 1370
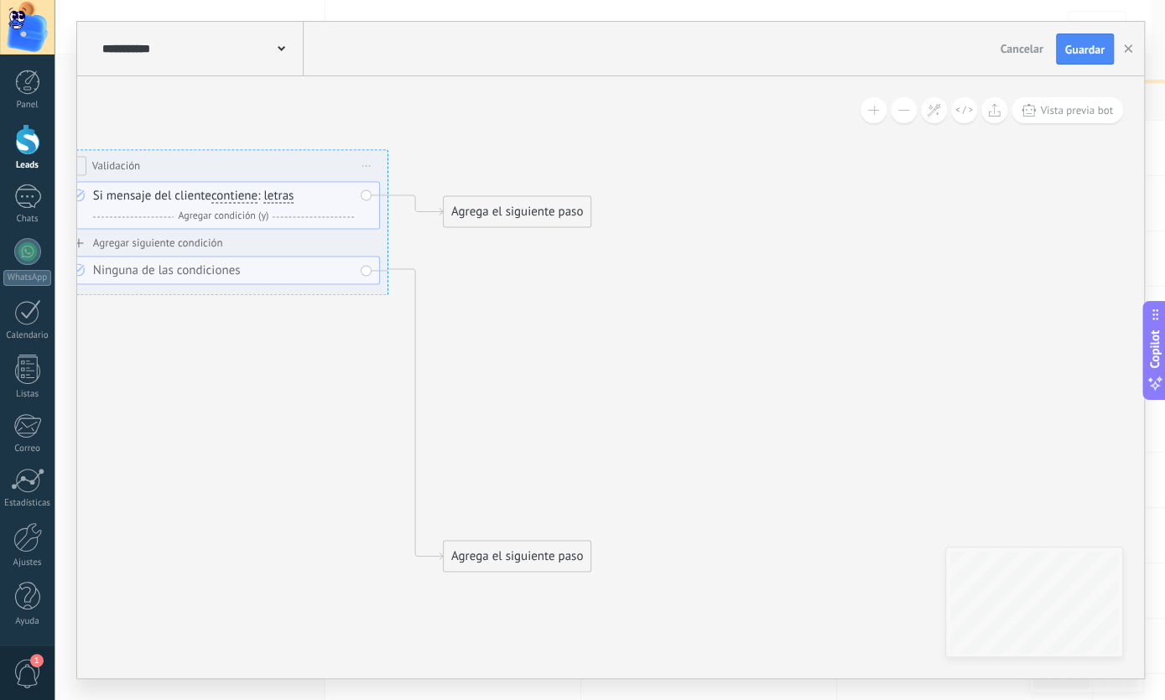
click at [544, 219] on div "Agrega el siguiente paso" at bounding box center [517, 213] width 147 height 28
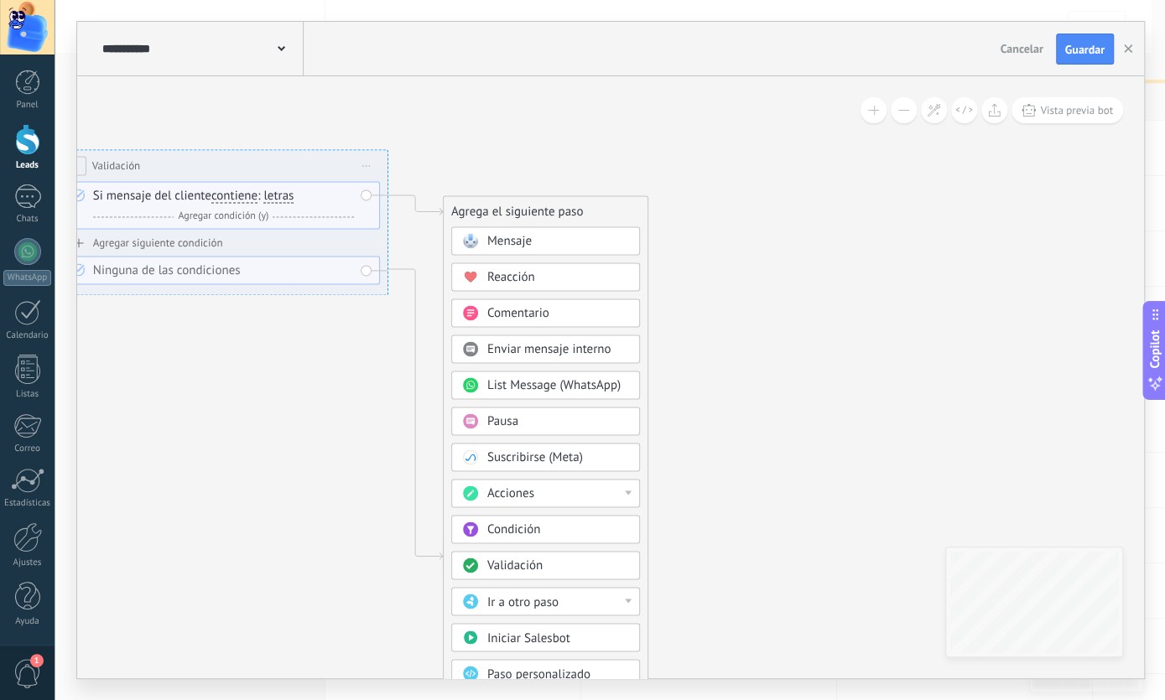
click at [566, 486] on div "Acciones" at bounding box center [557, 494] width 141 height 17
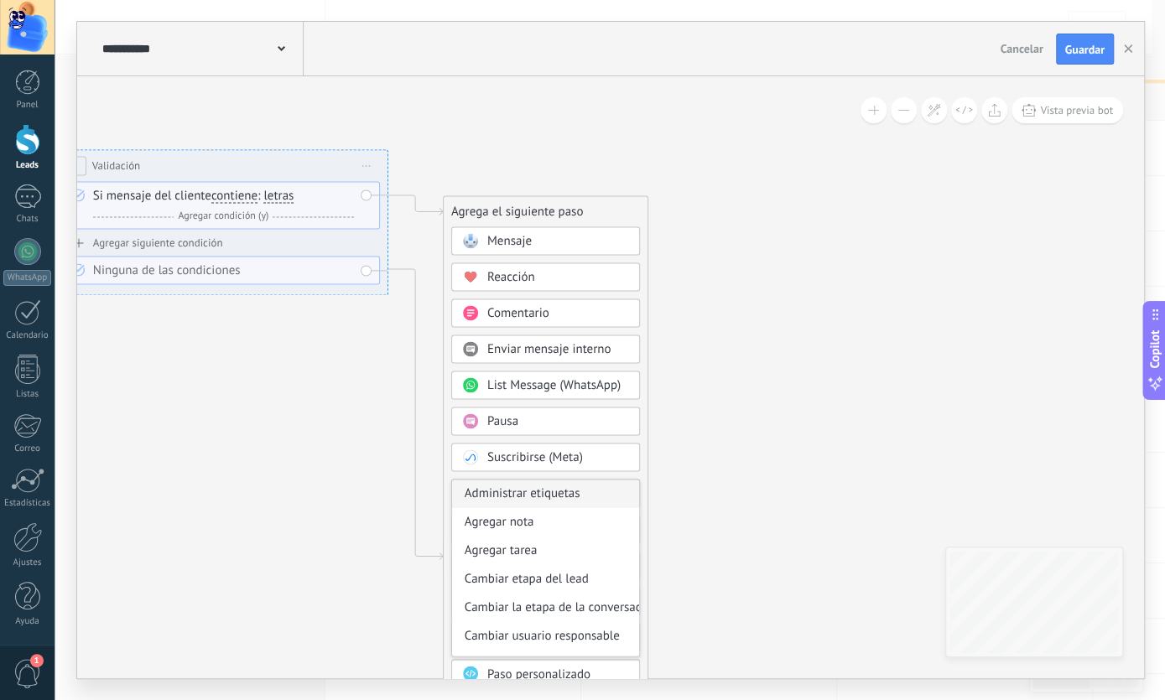
click at [542, 489] on div "Administrar etiquetas" at bounding box center [545, 495] width 187 height 29
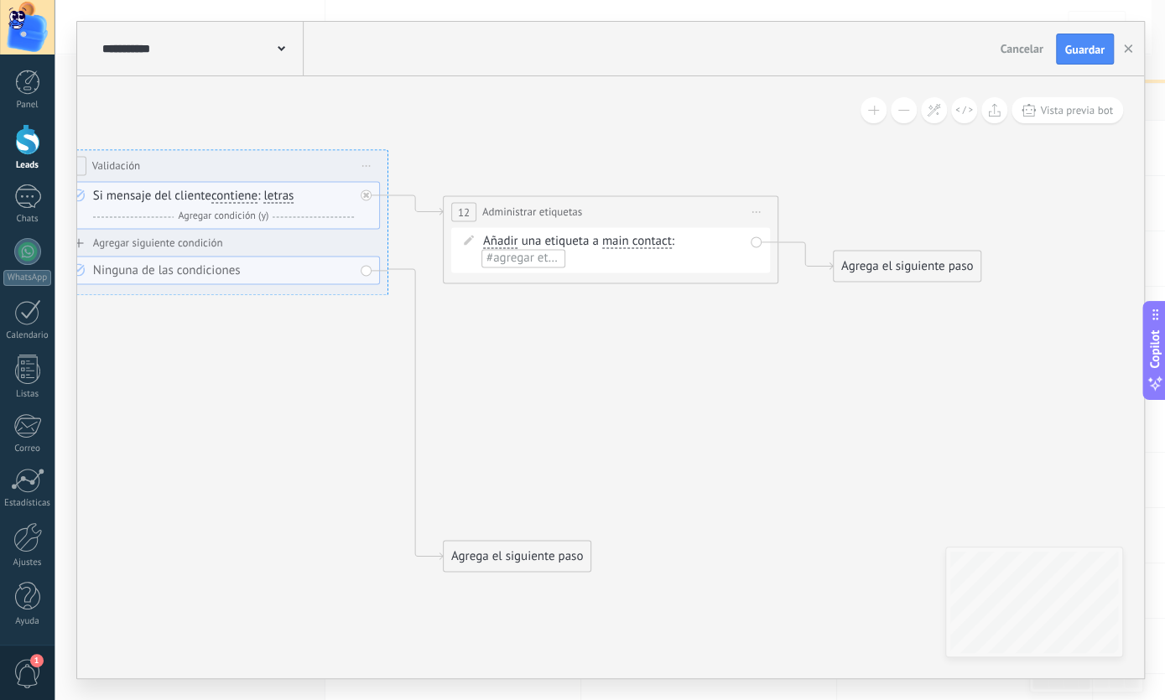
click at [533, 259] on span "#agregar etiquetas" at bounding box center [536, 259] width 101 height 16
type input "*********"
click at [581, 384] on icon at bounding box center [194, 307] width 2297 height 1370
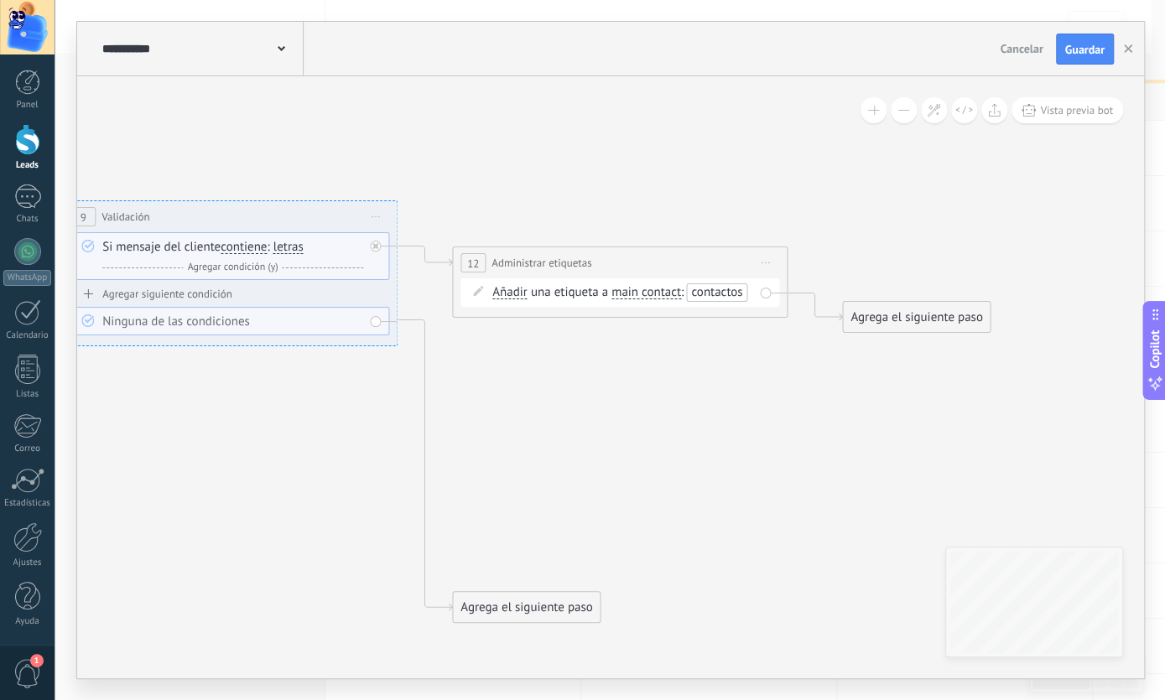
drag, startPoint x: 637, startPoint y: 414, endPoint x: 549, endPoint y: 423, distance: 87.6
click at [479, 413] on icon at bounding box center [204, 357] width 2297 height 1370
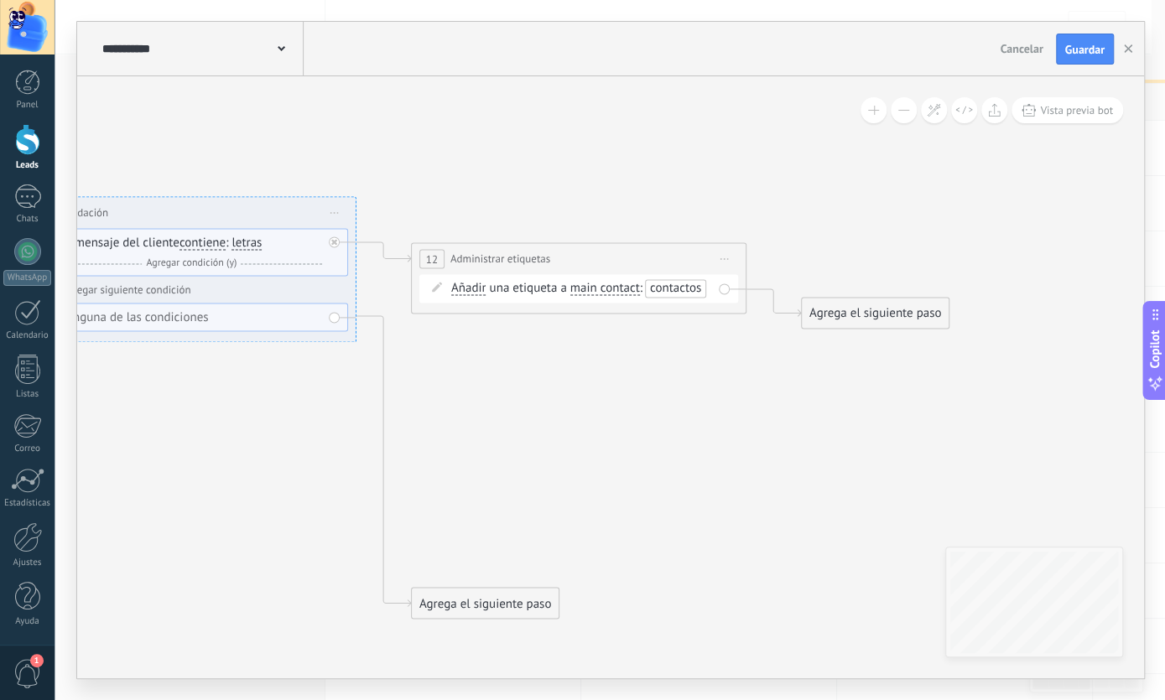
click at [853, 280] on icon at bounding box center [163, 354] width 2297 height 1370
click at [848, 308] on div "Agrega el siguiente paso" at bounding box center [876, 316] width 147 height 28
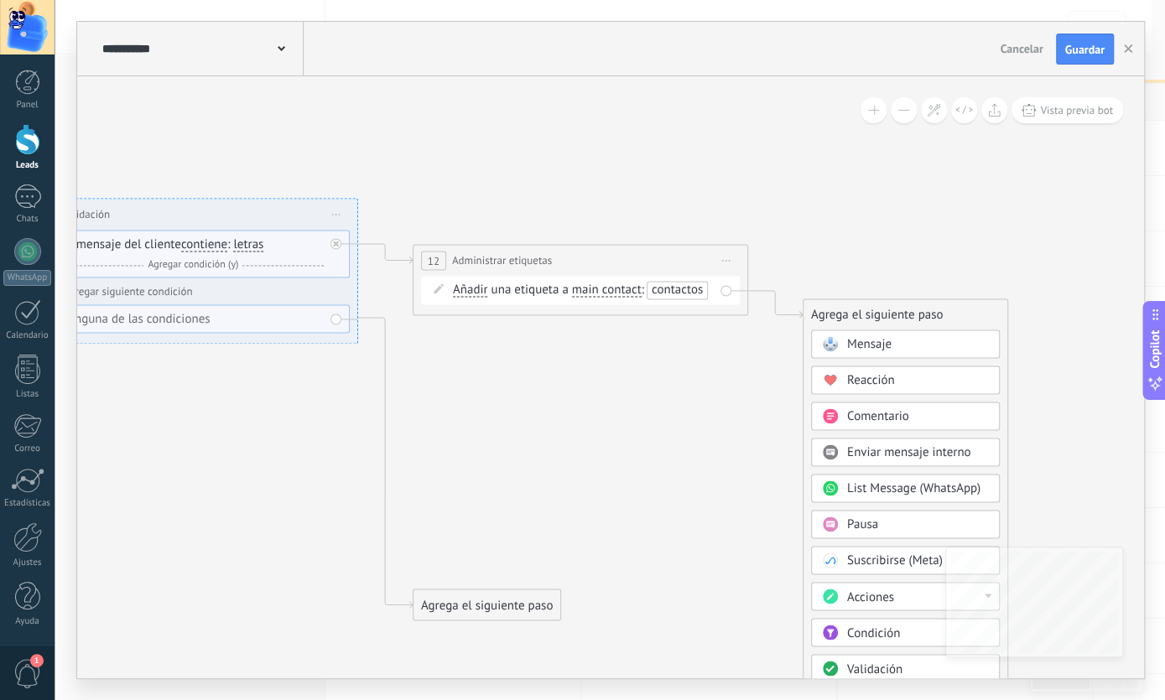
click at [853, 343] on span "Mensaje" at bounding box center [869, 345] width 44 height 16
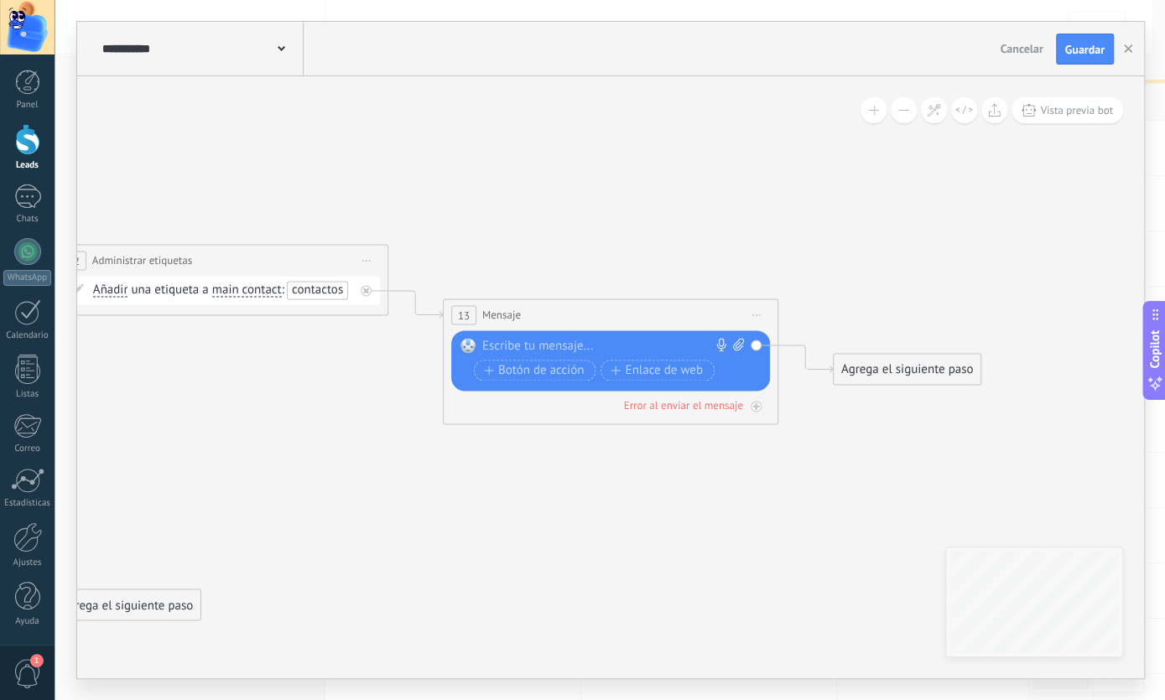
click at [761, 316] on span "Iniciar vista previa aquí Cambiar nombre Duplicar [GEOGRAPHIC_DATA]" at bounding box center [756, 316] width 27 height 24
click at [801, 422] on div "Borrar" at bounding box center [833, 425] width 166 height 29
click at [801, 422] on icon at bounding box center [-1, 355] width 2687 height 1370
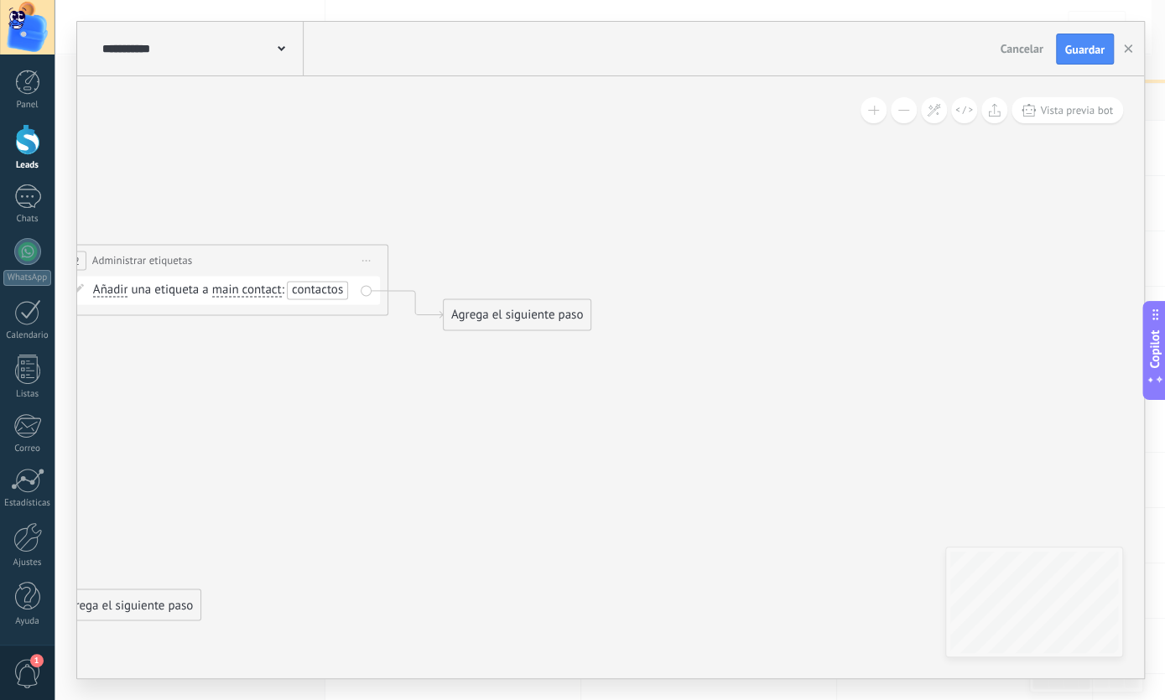
click at [500, 319] on div "Agrega el siguiente paso" at bounding box center [517, 316] width 147 height 28
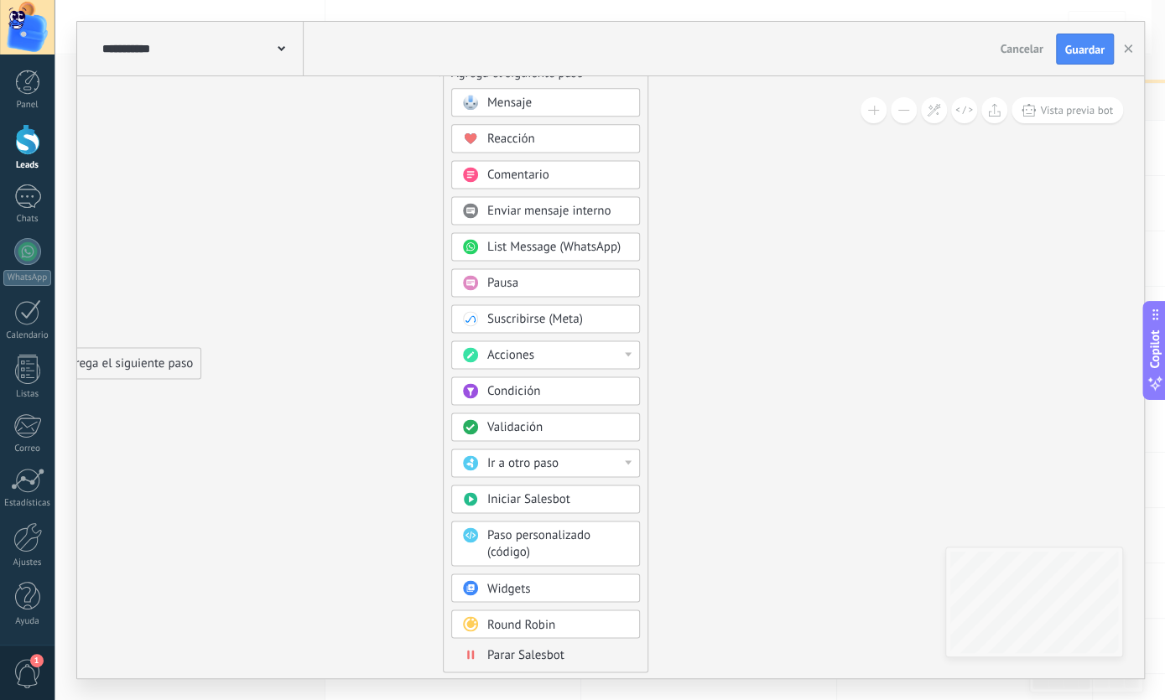
click at [626, 462] on div "Ir a otro paso" at bounding box center [557, 464] width 141 height 17
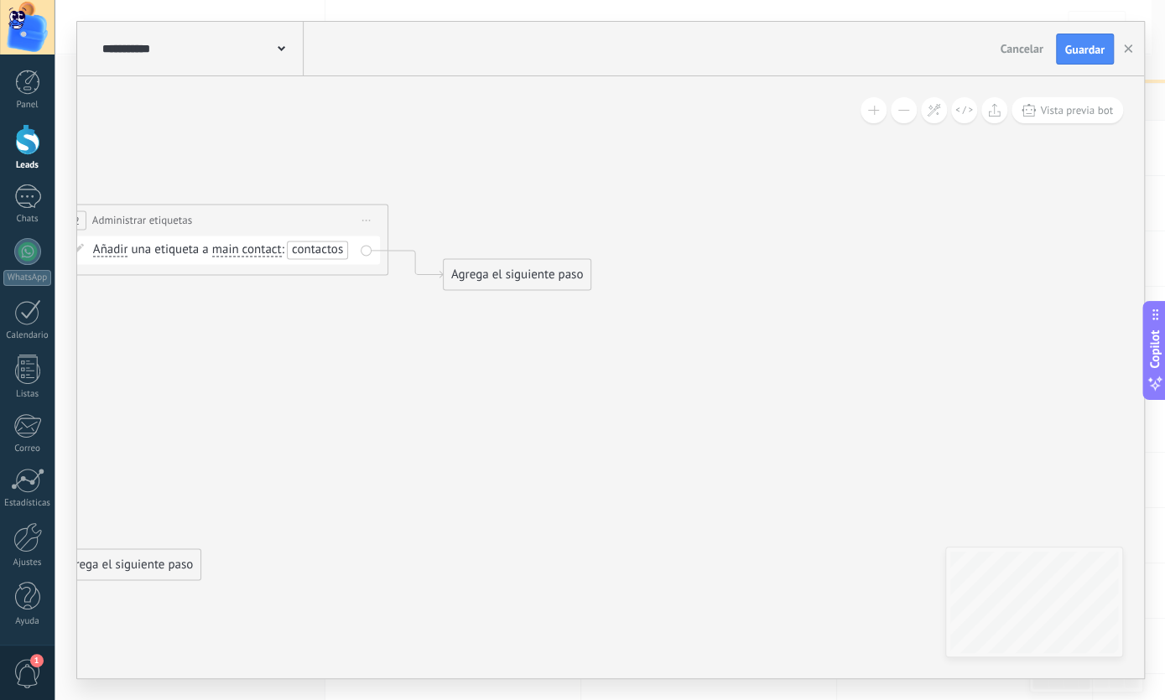
click at [513, 273] on div "Agrega el siguiente paso" at bounding box center [517, 276] width 147 height 28
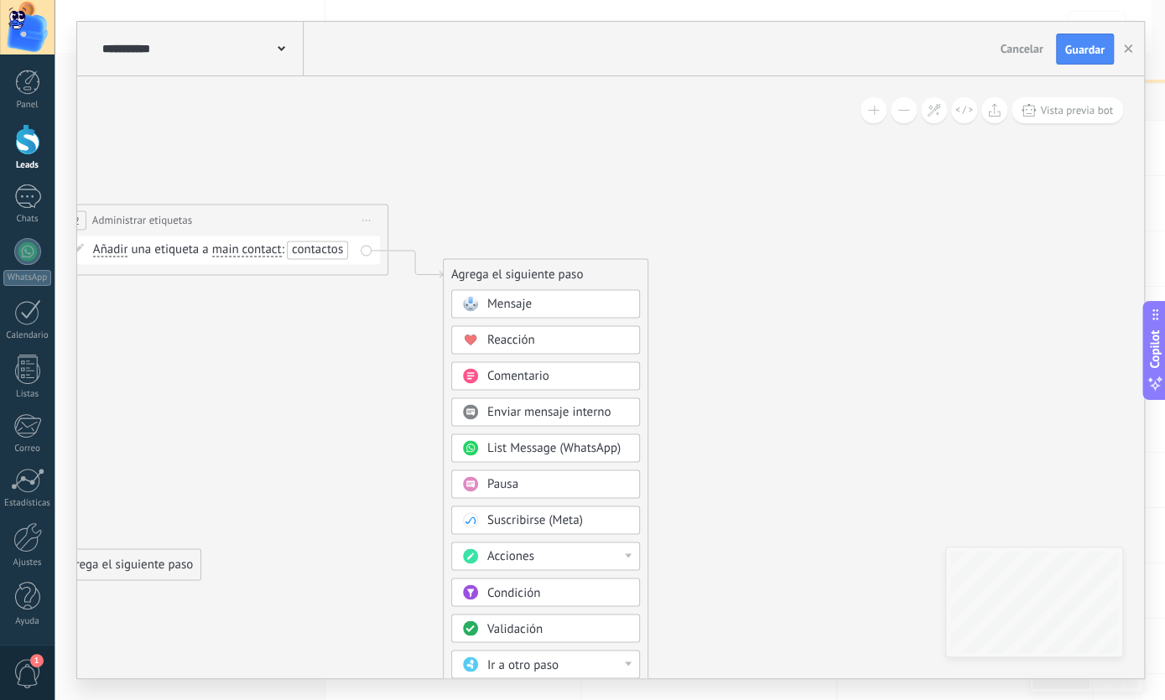
click at [598, 554] on div "Acciones" at bounding box center [557, 557] width 141 height 17
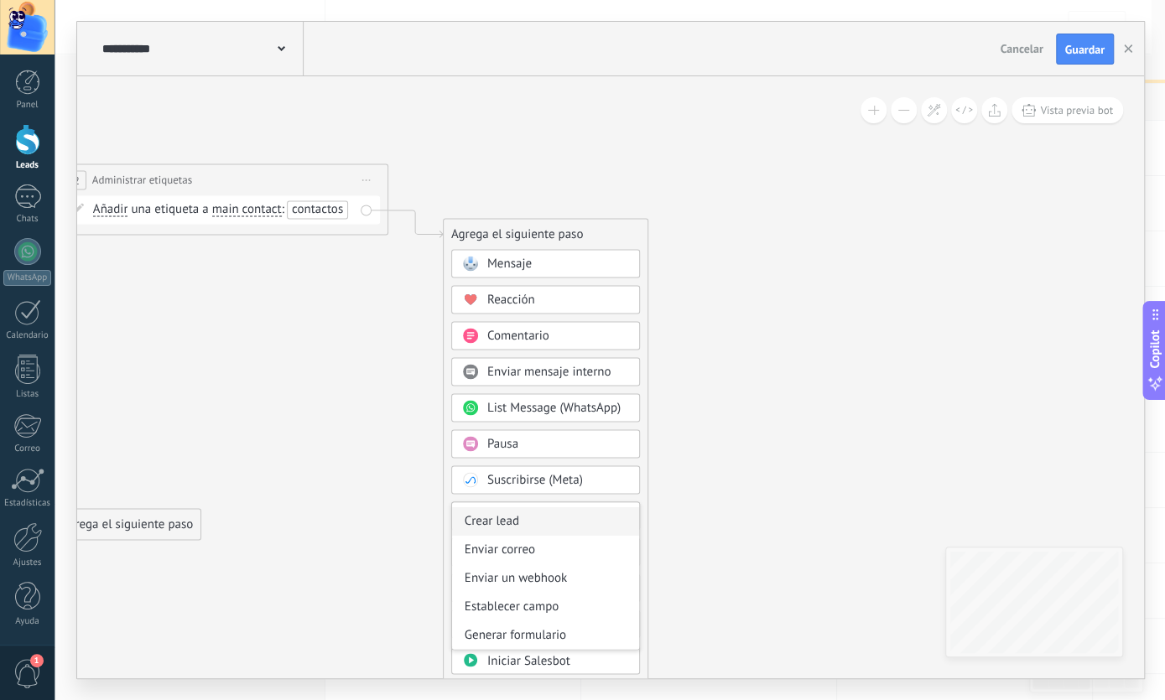
scroll to position [252, 0]
click at [582, 264] on div "Mensaje" at bounding box center [557, 265] width 141 height 17
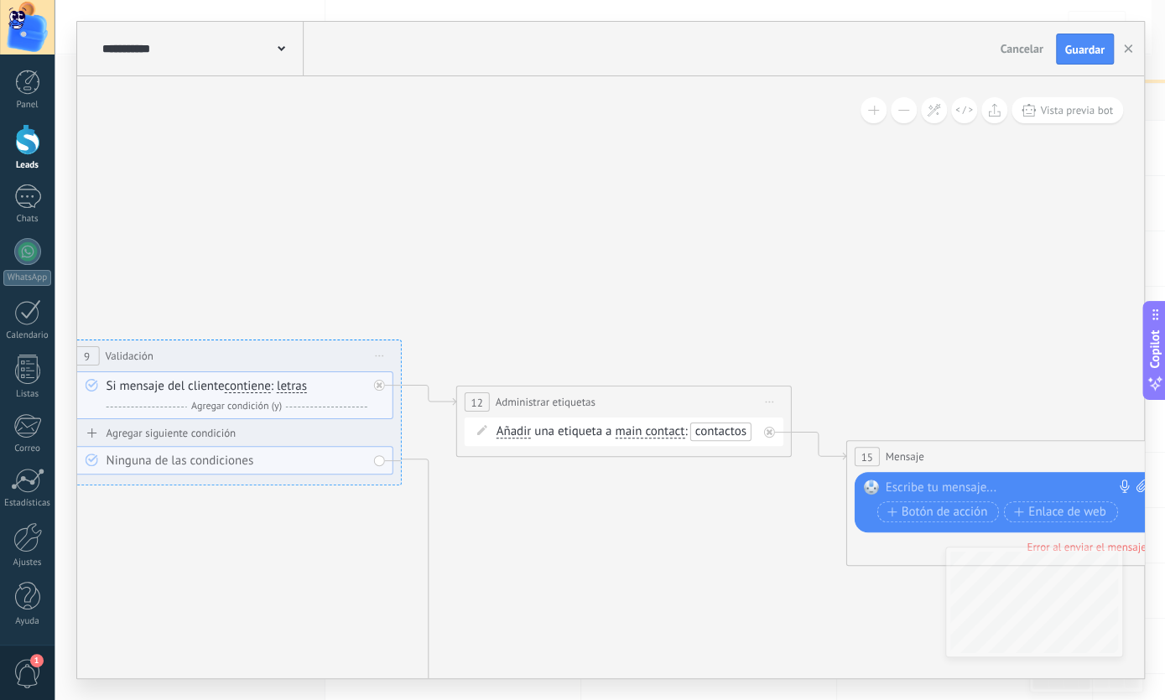
drag, startPoint x: 266, startPoint y: 154, endPoint x: 643, endPoint y: 279, distance: 397.6
click at [643, 279] on icon at bounding box center [403, 496] width 2687 height 1370
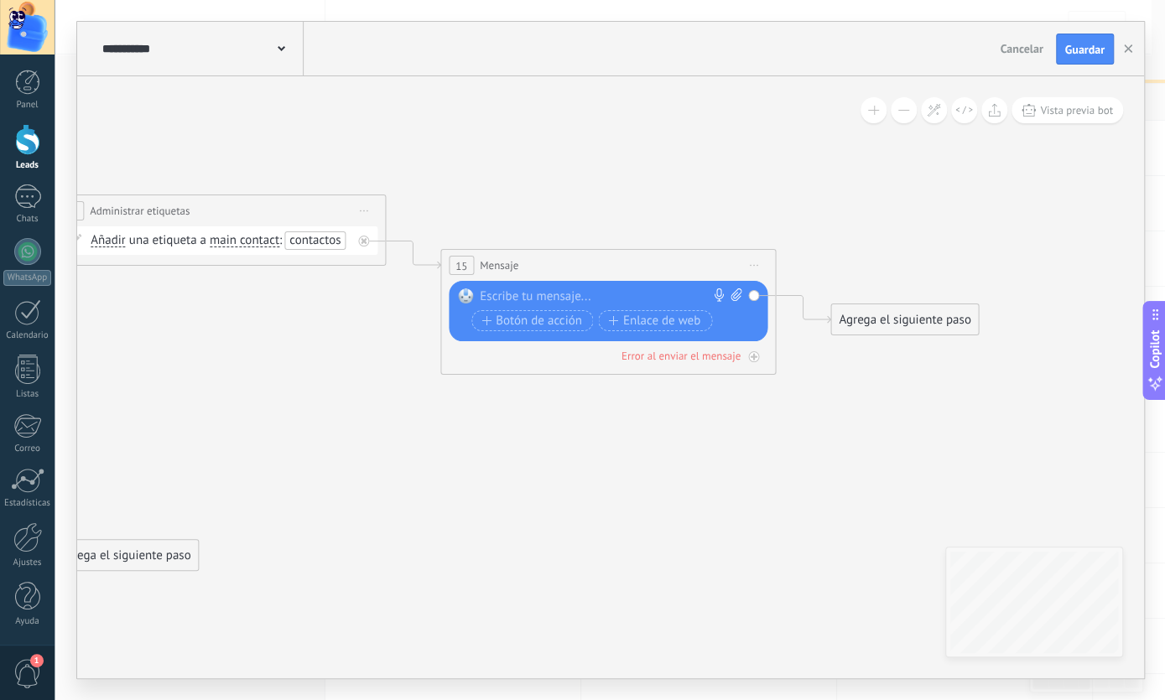
drag, startPoint x: 581, startPoint y: 264, endPoint x: 377, endPoint y: 130, distance: 244.7
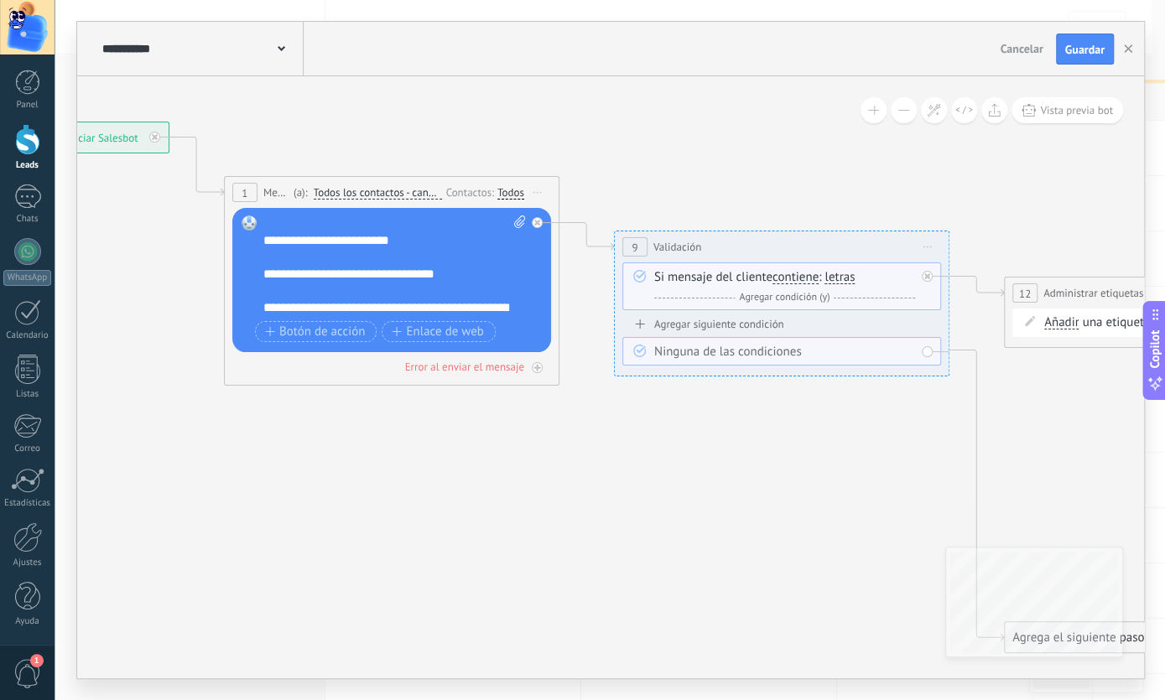
drag, startPoint x: 190, startPoint y: 312, endPoint x: 934, endPoint y: 361, distance: 745.5
click at [1141, 385] on icon at bounding box center [950, 387] width 2687 height 1370
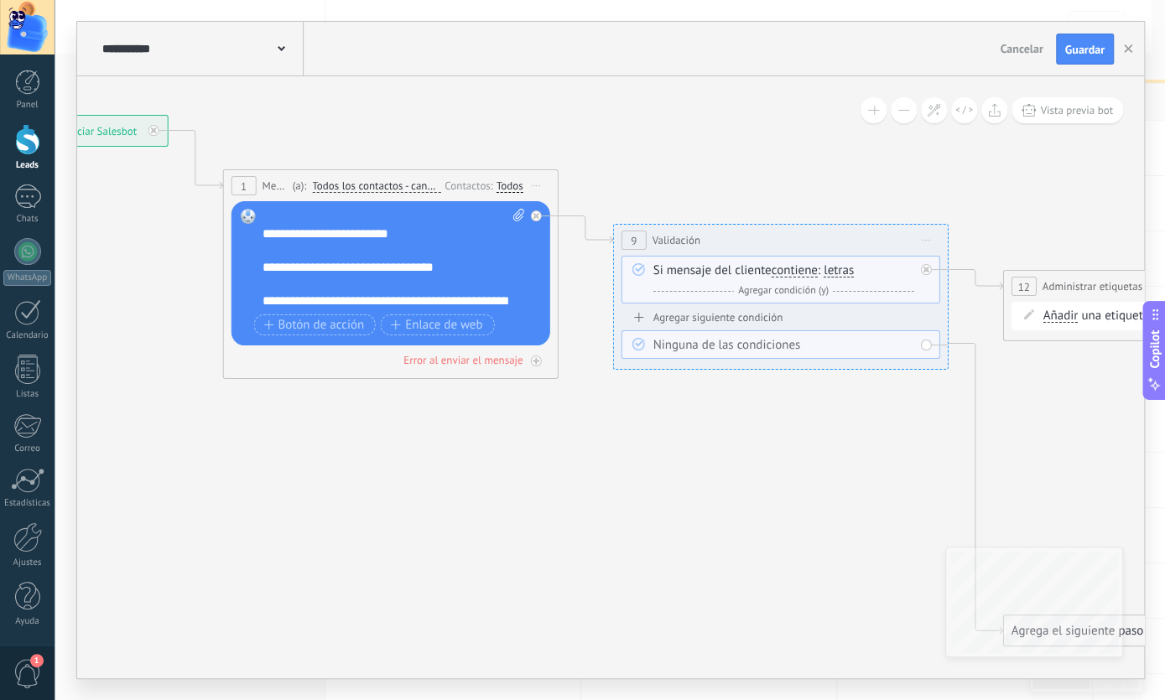
drag, startPoint x: 465, startPoint y: 288, endPoint x: 473, endPoint y: 298, distance: 12.6
click at [470, 294] on div "**********" at bounding box center [394, 259] width 263 height 101
click at [480, 301] on div "**********" at bounding box center [394, 259] width 263 height 101
click at [488, 304] on div "**********" at bounding box center [394, 259] width 263 height 101
click at [496, 299] on div "**********" at bounding box center [394, 259] width 263 height 101
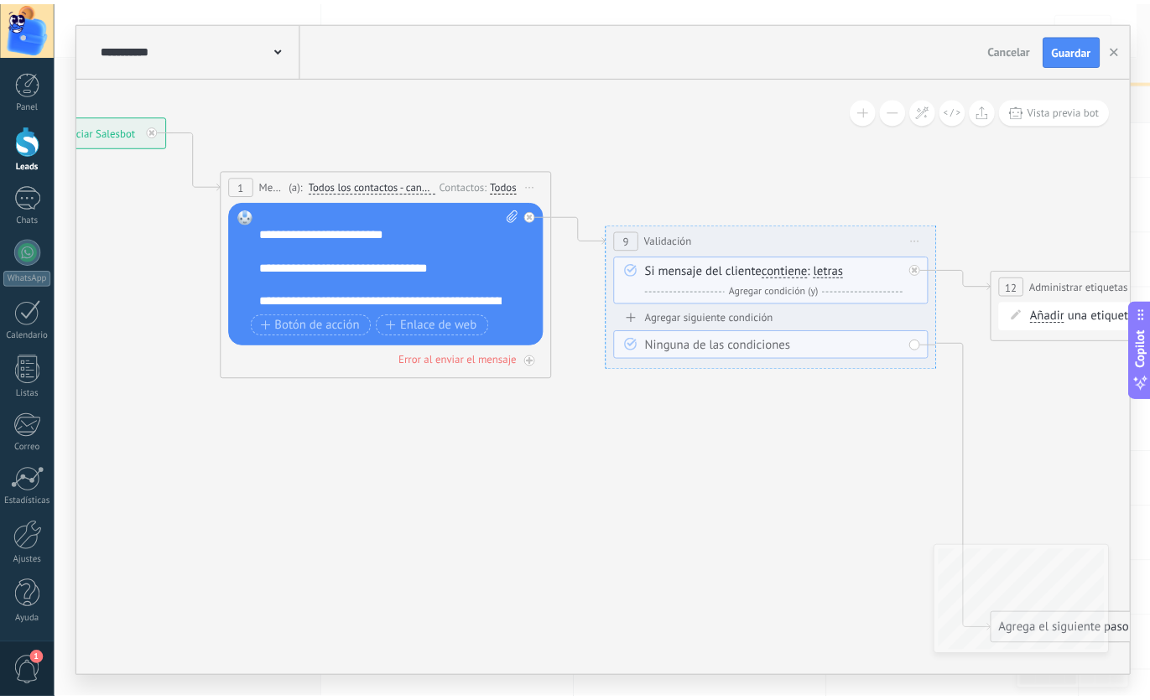
scroll to position [17, 0]
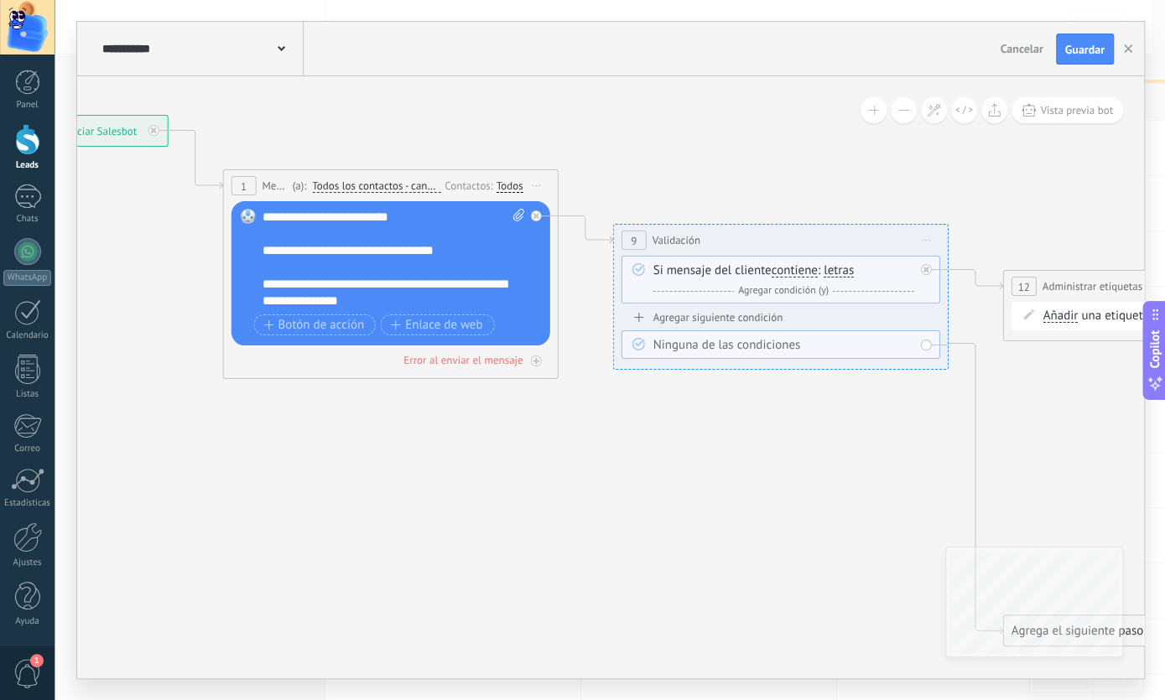
click at [528, 410] on icon at bounding box center [950, 381] width 2687 height 1370
click at [653, 136] on icon at bounding box center [950, 381] width 2687 height 1370
click at [764, 286] on span "Agregar condición (y)" at bounding box center [784, 290] width 99 height 13
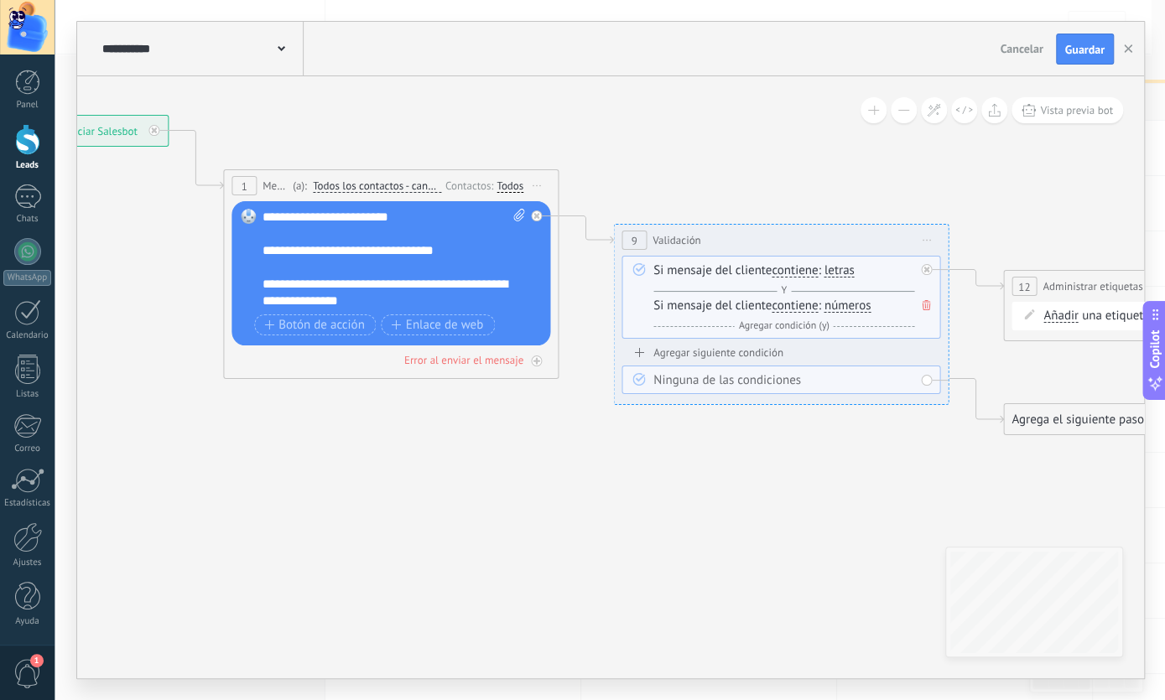
click at [925, 309] on icon at bounding box center [926, 305] width 8 height 10
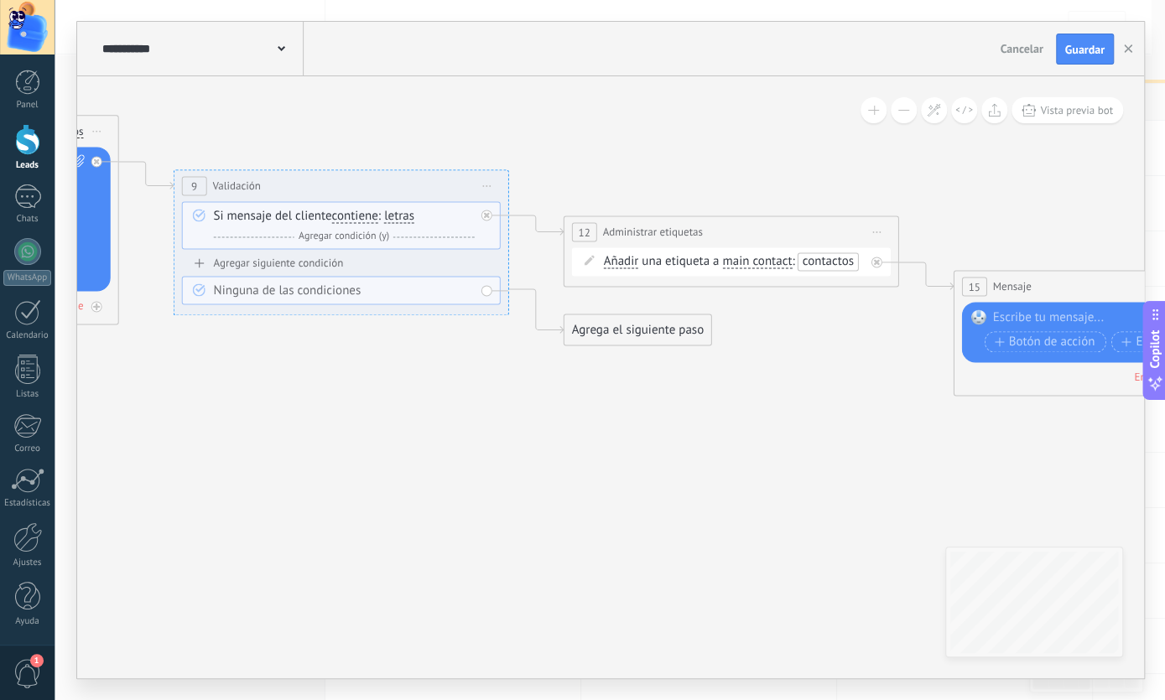
drag, startPoint x: 824, startPoint y: 460, endPoint x: 288, endPoint y: 409, distance: 539.2
click at [288, 409] on icon at bounding box center [510, 327] width 2687 height 1370
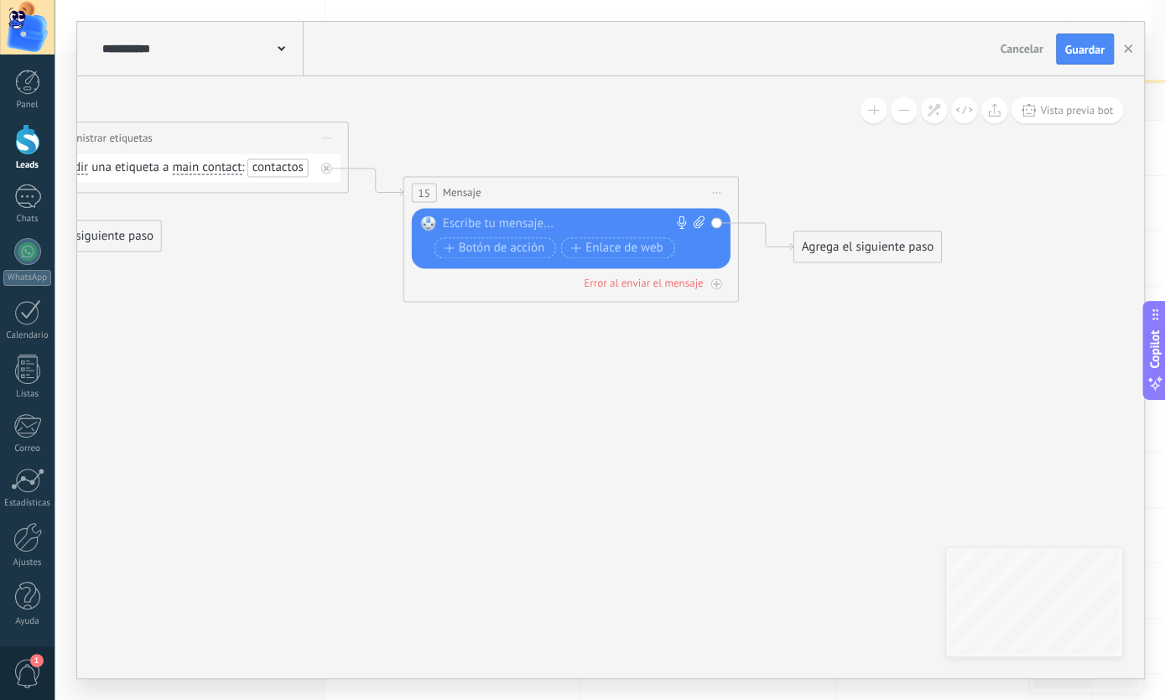
drag, startPoint x: 609, startPoint y: 471, endPoint x: 344, endPoint y: 408, distance: 272.4
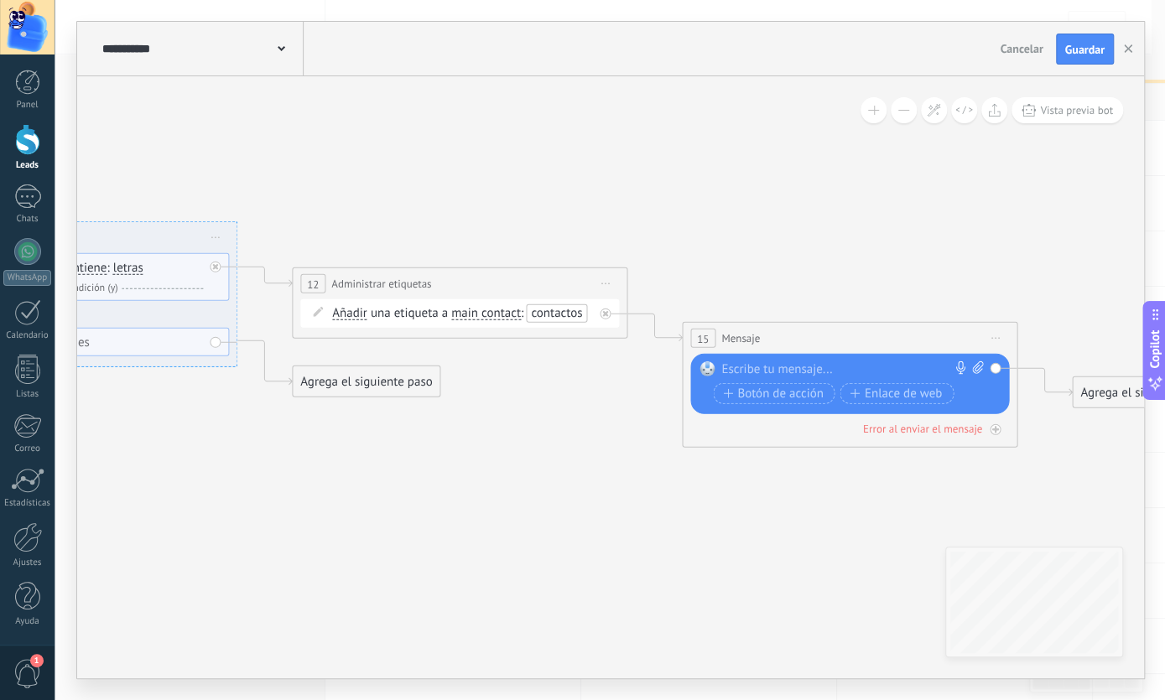
drag, startPoint x: 504, startPoint y: 476, endPoint x: 707, endPoint y: 457, distance: 203.8
click at [576, 528] on icon at bounding box center [238, 378] width 2687 height 1370
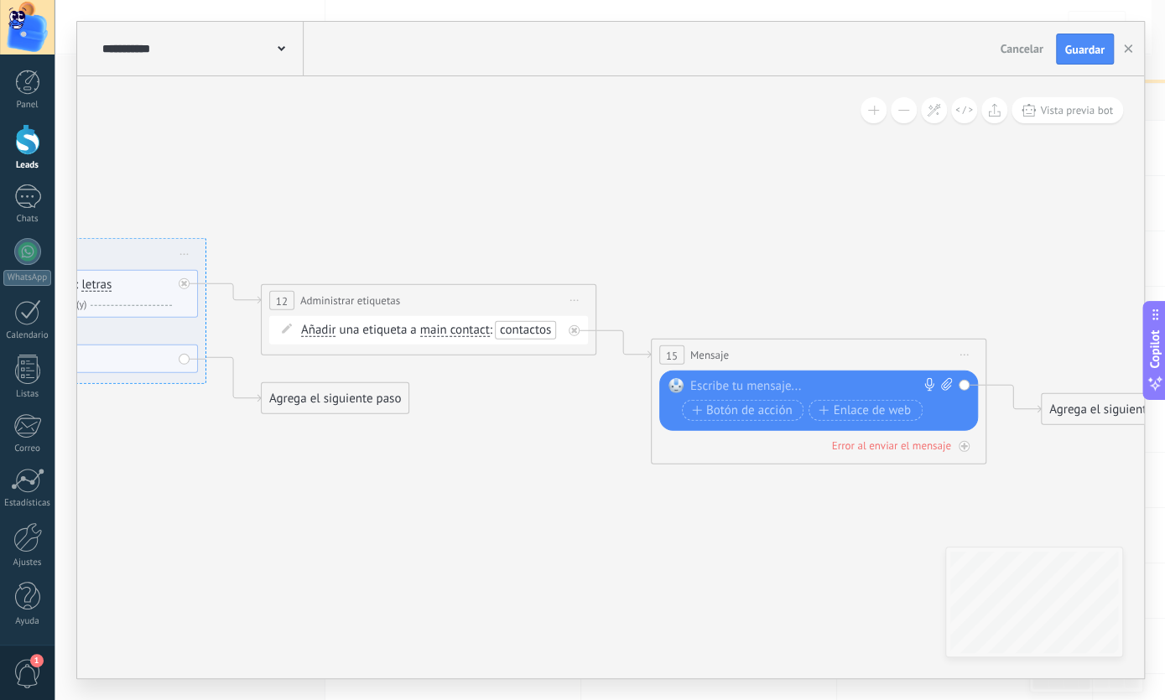
click at [751, 378] on div at bounding box center [814, 386] width 249 height 17
drag, startPoint x: 330, startPoint y: 429, endPoint x: 519, endPoint y: 457, distance: 190.7
click at [495, 453] on icon at bounding box center [207, 395] width 2687 height 1370
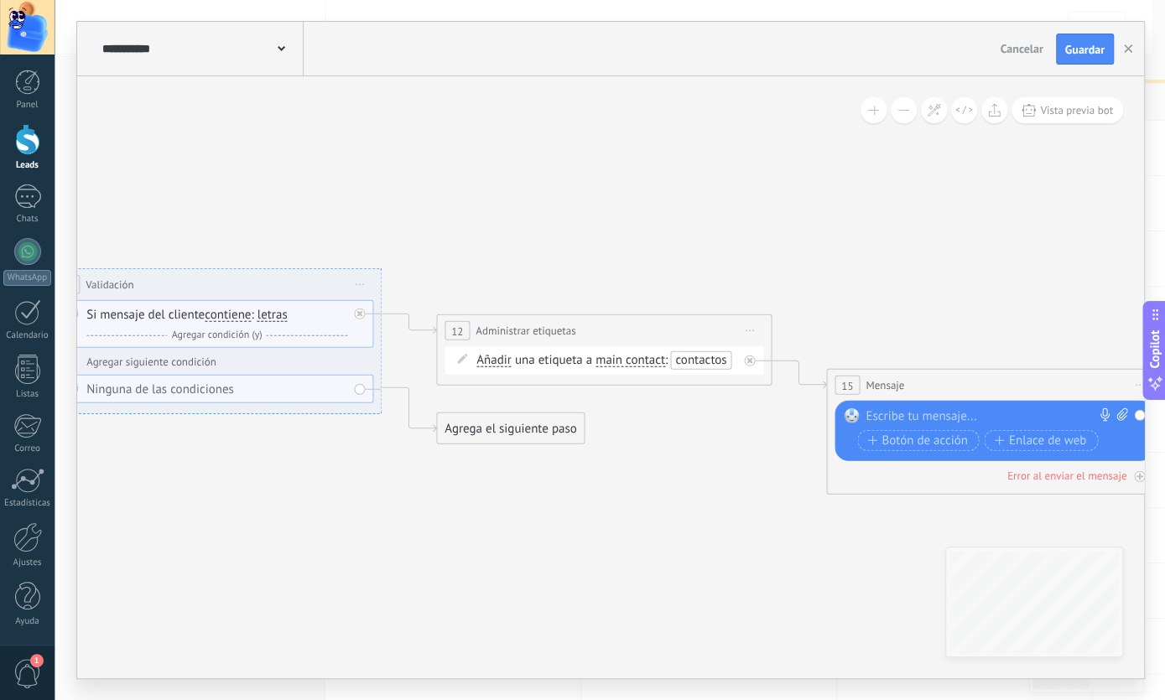
drag, startPoint x: 519, startPoint y: 457, endPoint x: 586, endPoint y: 460, distance: 67.1
click at [586, 460] on icon at bounding box center [383, 425] width 2687 height 1370
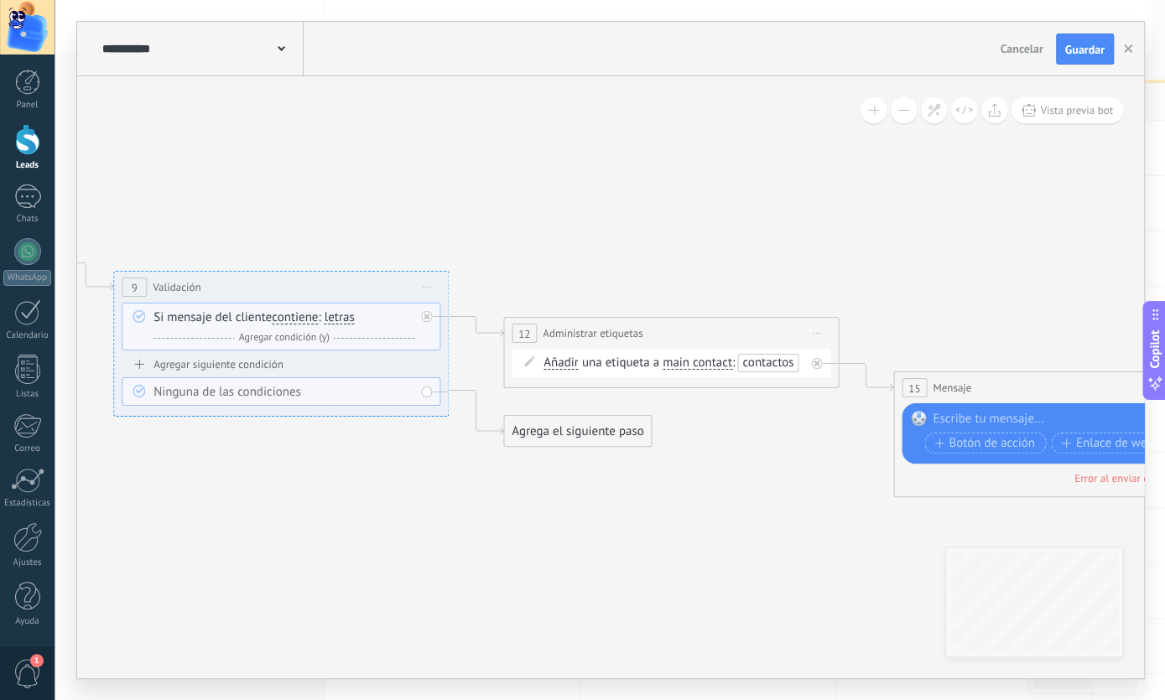
click at [586, 460] on icon at bounding box center [450, 428] width 2687 height 1370
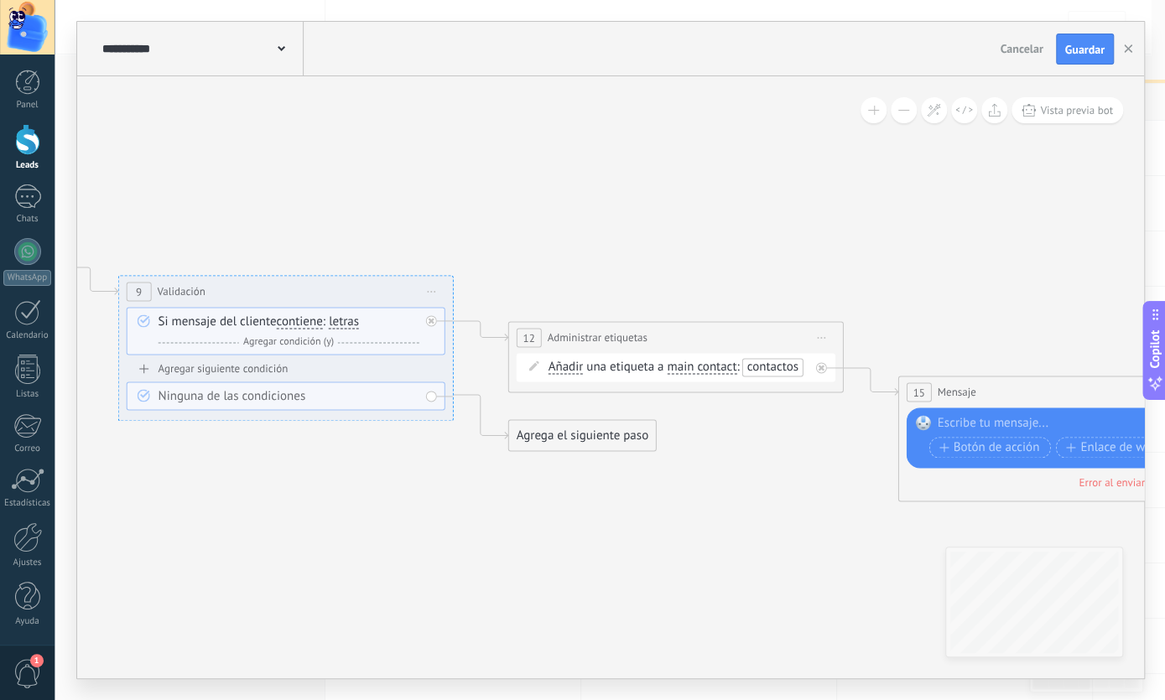
click at [590, 465] on icon at bounding box center [455, 433] width 2687 height 1370
drag, startPoint x: 590, startPoint y: 465, endPoint x: 618, endPoint y: 474, distance: 29.2
click at [598, 467] on icon at bounding box center [455, 433] width 2687 height 1370
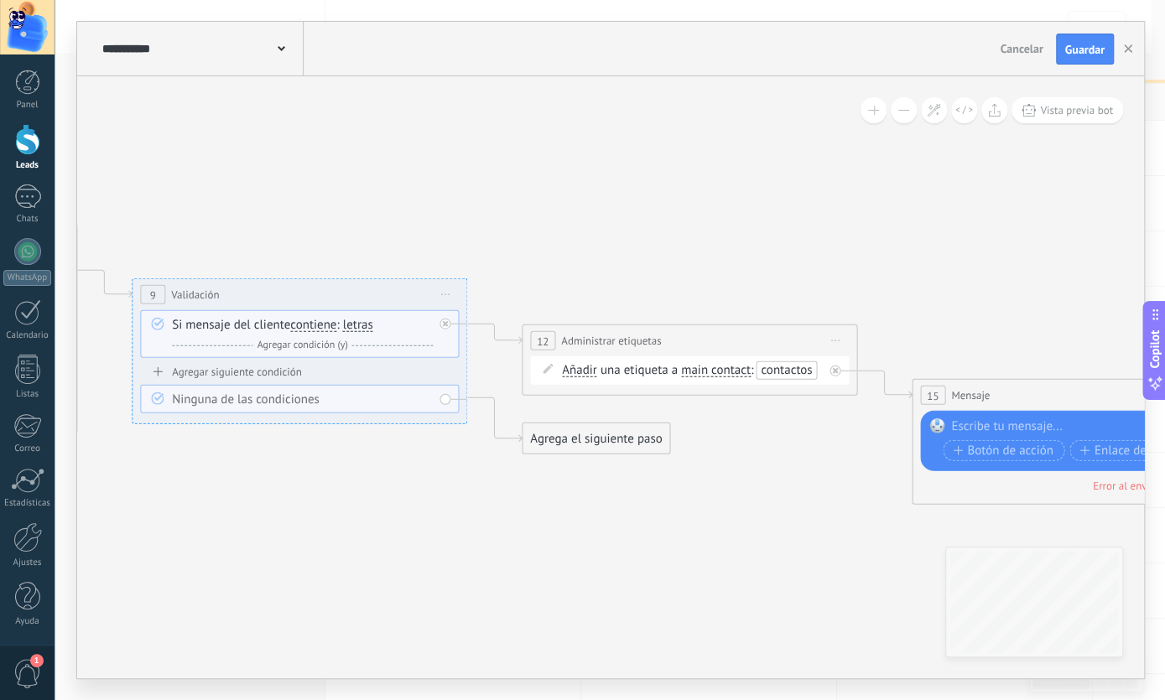
click at [646, 476] on icon at bounding box center [468, 435] width 2687 height 1370
click at [269, 373] on div "Agregar siguiente condición" at bounding box center [308, 372] width 319 height 14
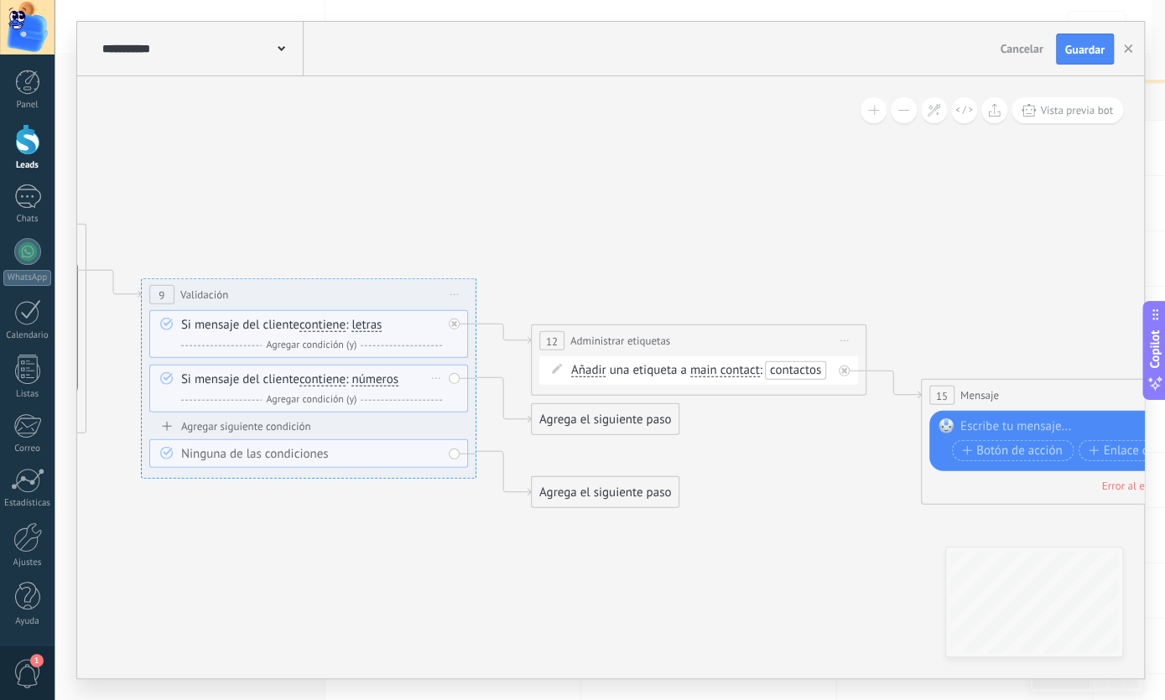
click at [337, 385] on span "contiene" at bounding box center [322, 379] width 46 height 13
click at [337, 385] on button "contiene" at bounding box center [396, 380] width 210 height 30
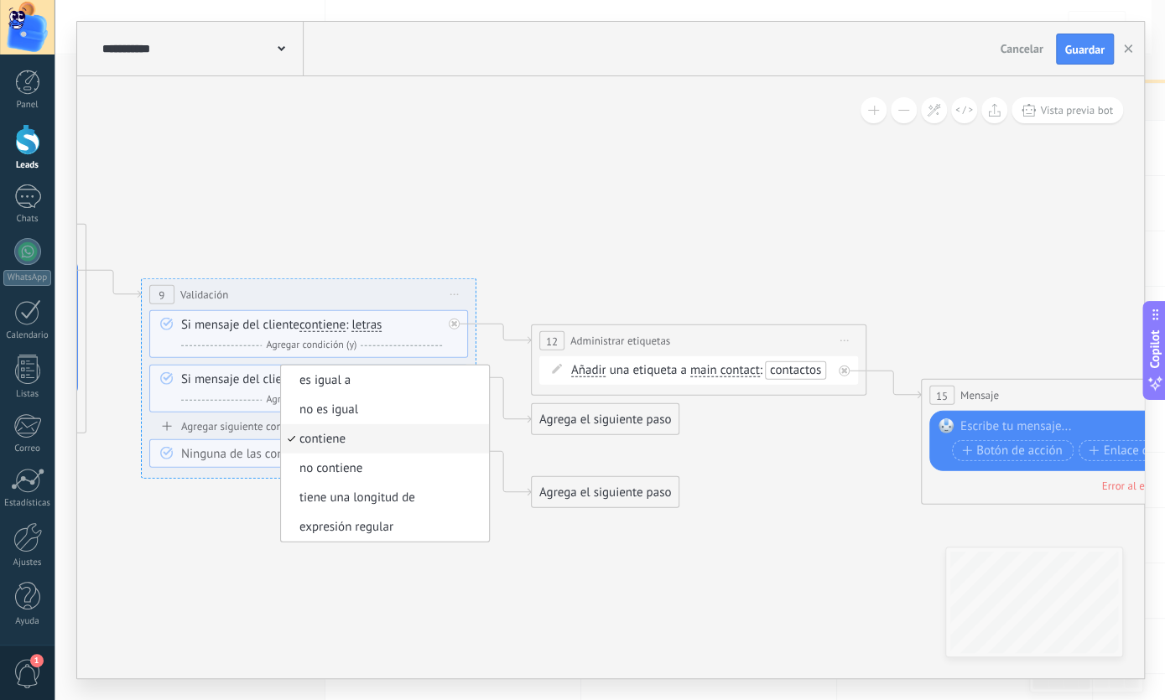
click at [333, 465] on span "no contiene" at bounding box center [382, 468] width 203 height 17
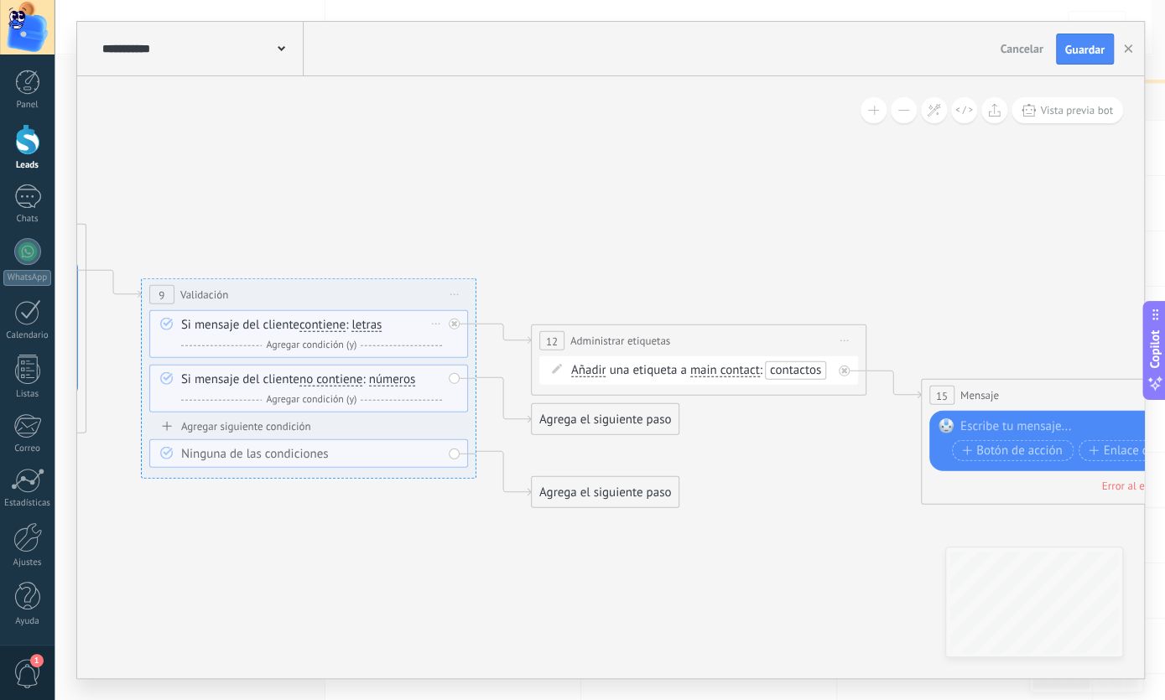
click at [327, 321] on span "contiene" at bounding box center [322, 325] width 46 height 13
click at [327, 321] on button "contiene" at bounding box center [396, 325] width 210 height 30
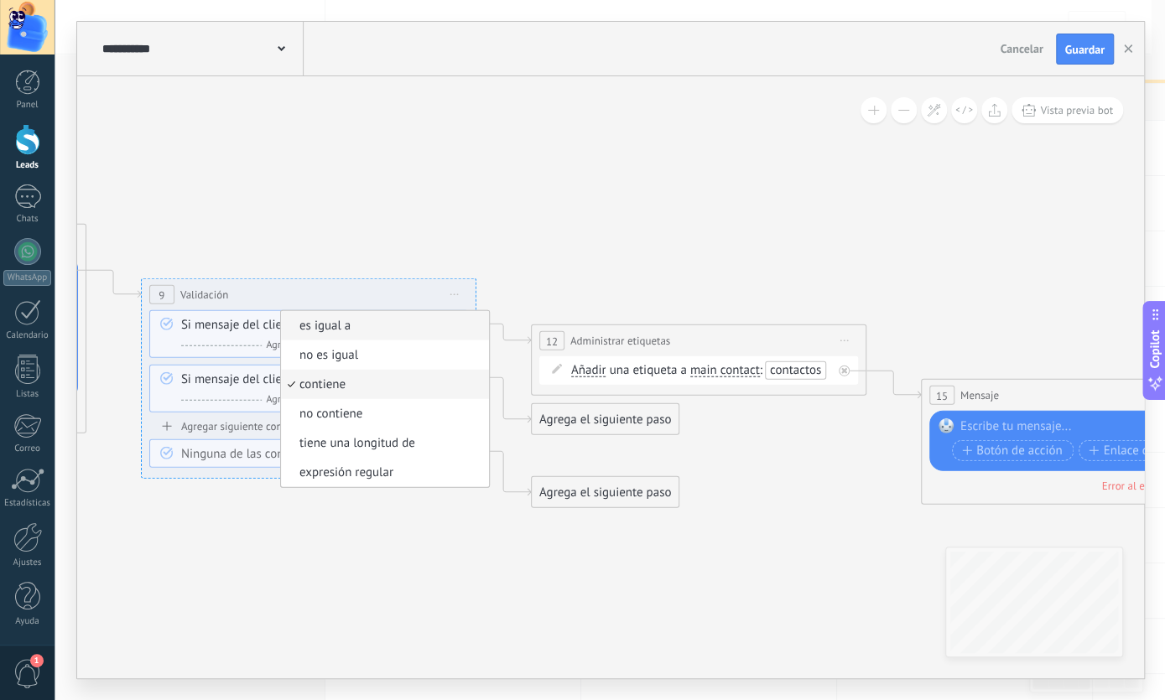
click at [335, 329] on span "es igual a" at bounding box center [382, 326] width 203 height 17
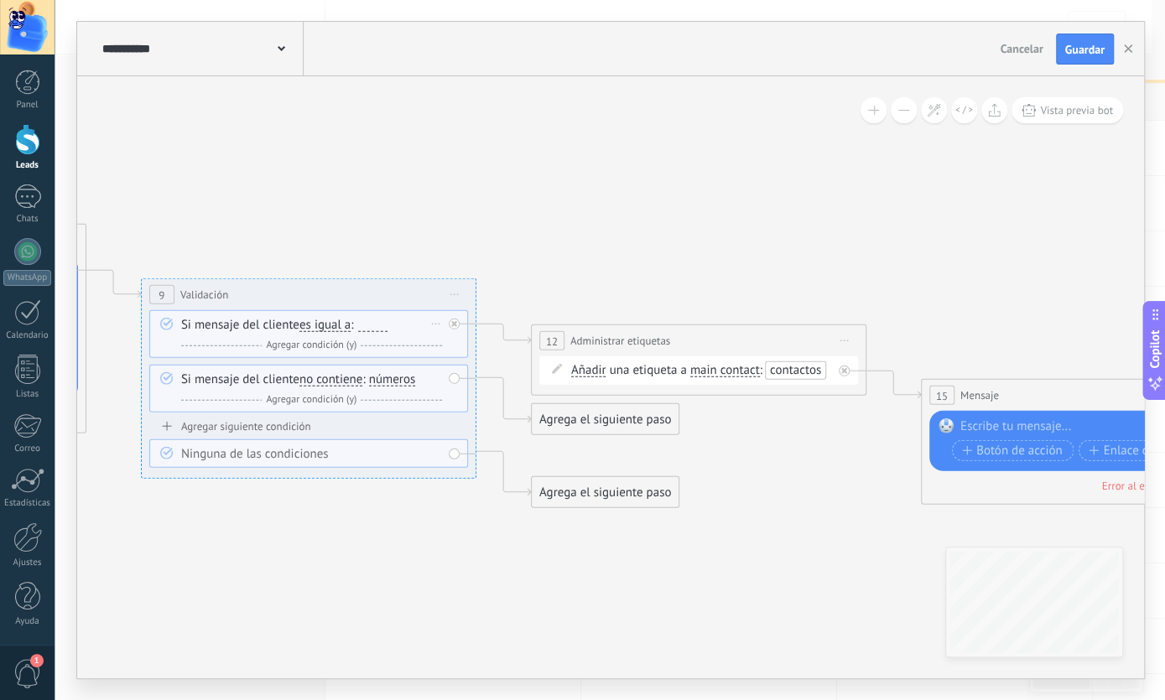
click at [328, 324] on span "es igual a" at bounding box center [324, 325] width 51 height 13
click at [328, 324] on button "es igual a" at bounding box center [396, 325] width 210 height 30
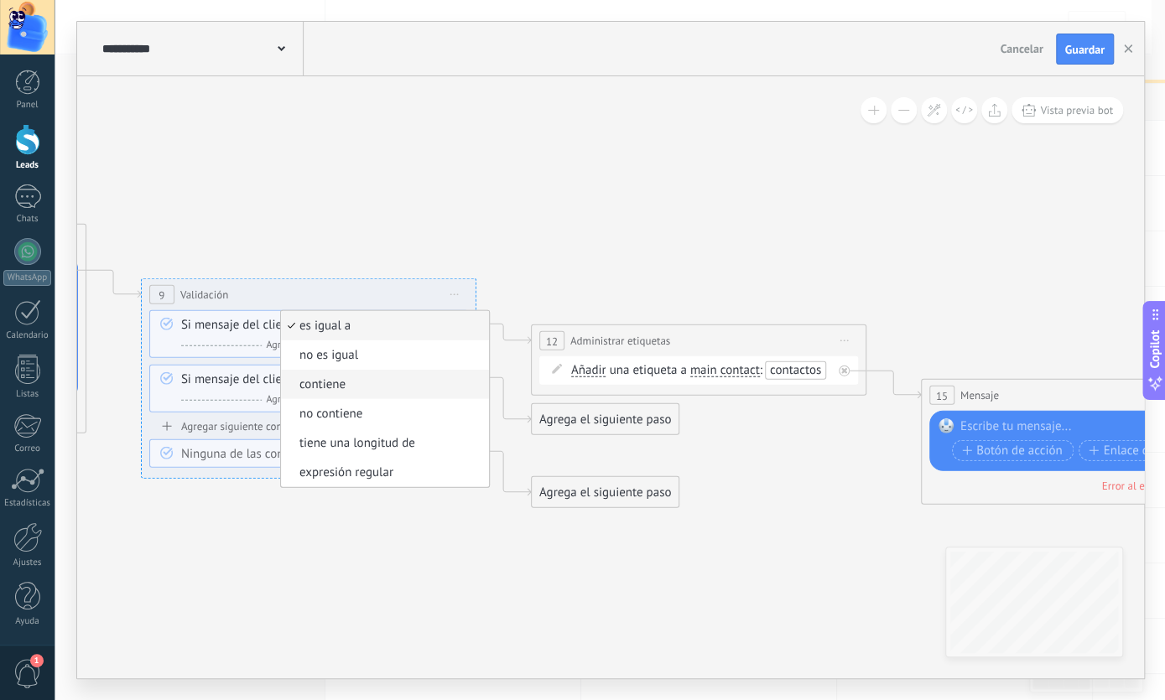
click at [335, 387] on span "contiene" at bounding box center [382, 385] width 203 height 17
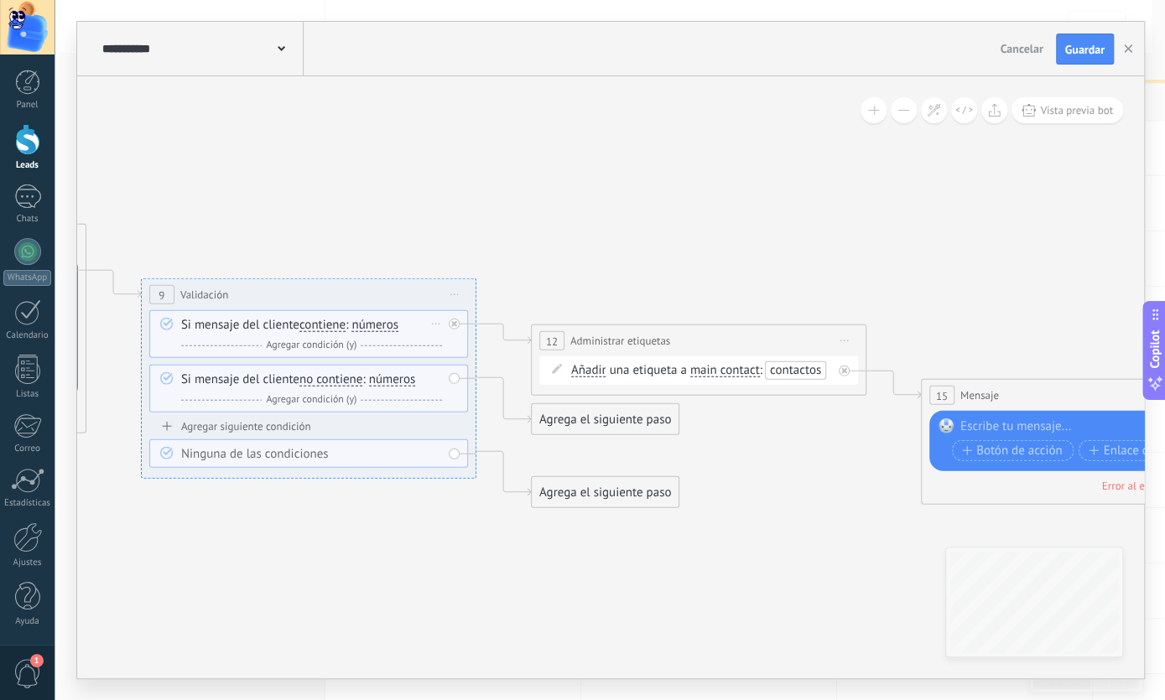
click at [377, 327] on span "números" at bounding box center [374, 325] width 47 height 13
click at [377, 327] on button "números" at bounding box center [448, 325] width 210 height 30
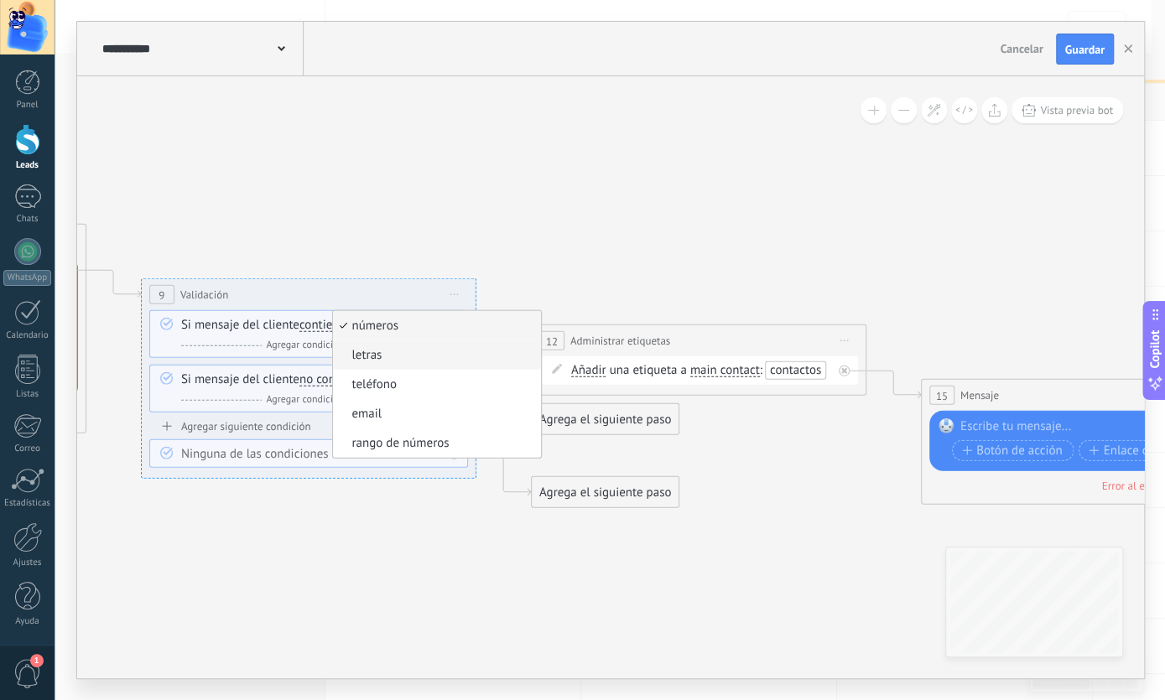
click at [385, 360] on span "letras" at bounding box center [434, 355] width 203 height 17
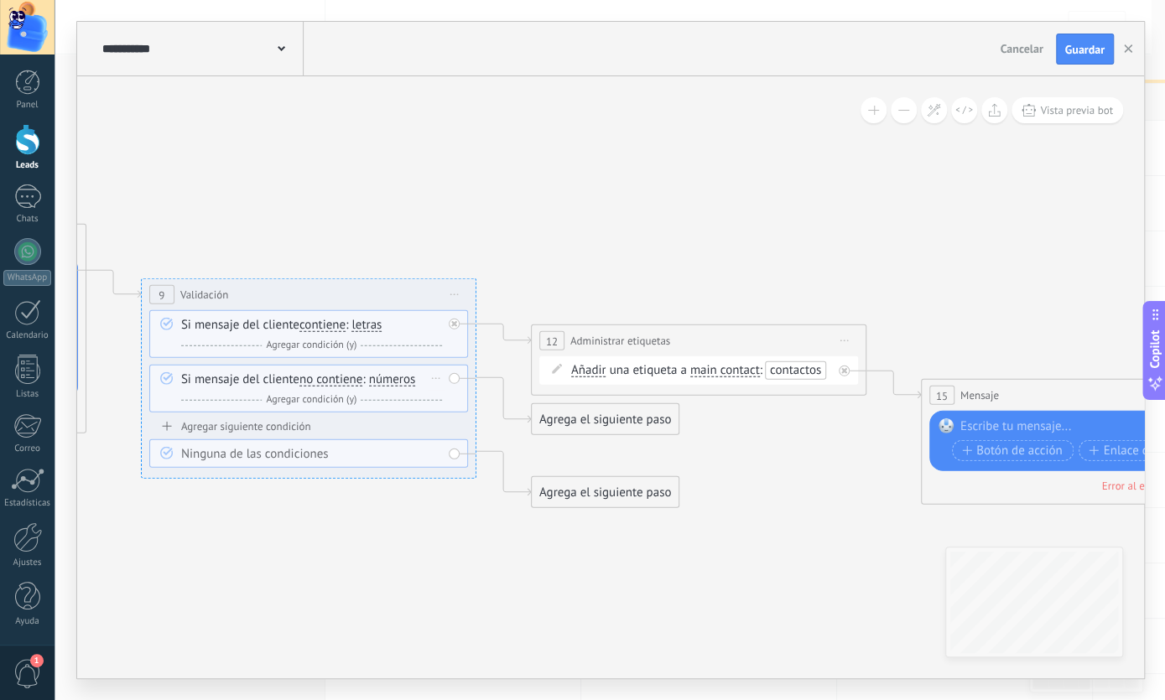
click at [388, 382] on span "números" at bounding box center [392, 379] width 47 height 13
click at [388, 382] on button "números" at bounding box center [466, 380] width 210 height 30
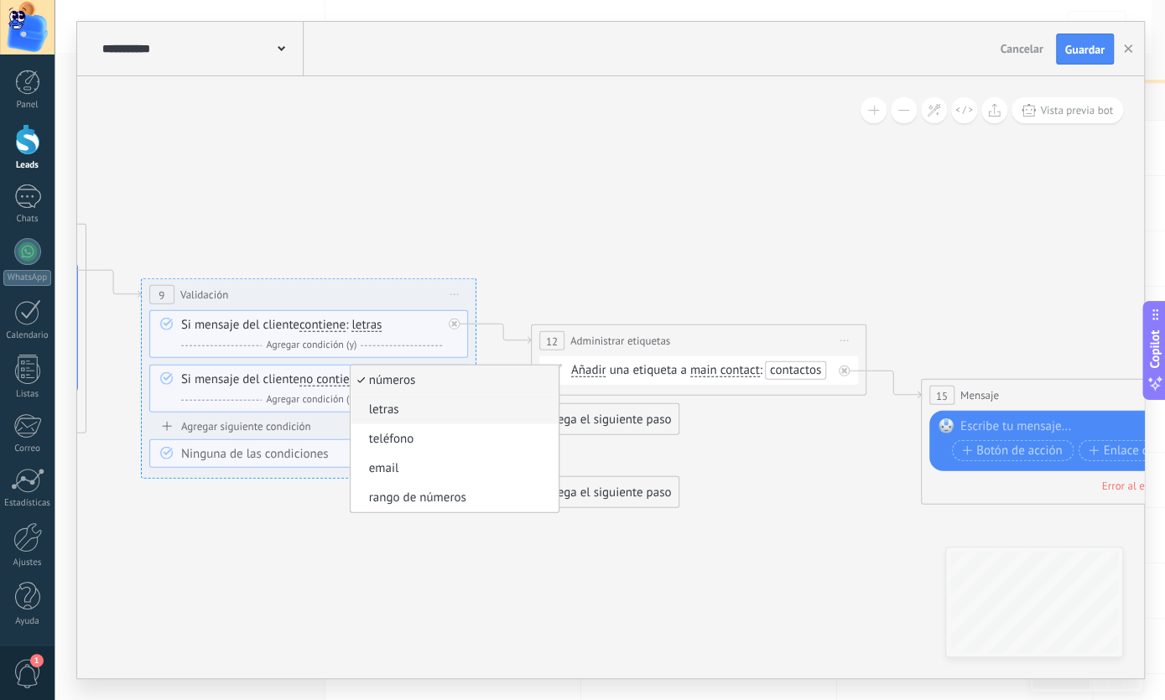
click at [390, 410] on span "letras" at bounding box center [452, 410] width 203 height 17
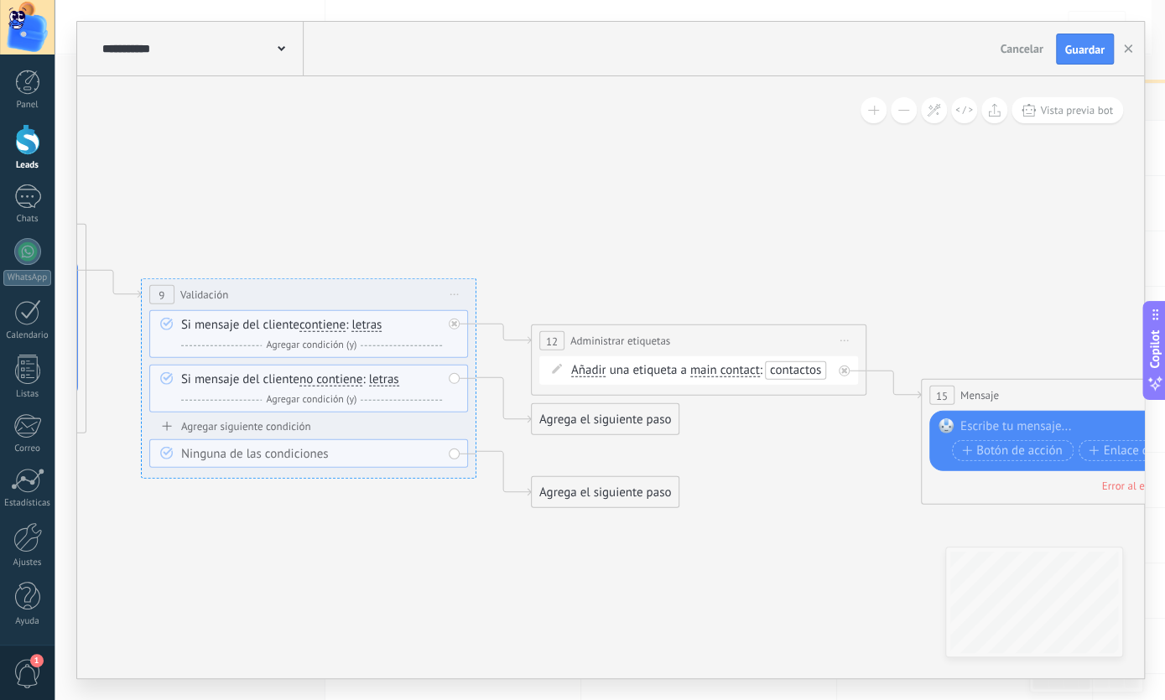
click at [556, 425] on div "Agrega el siguiente paso" at bounding box center [605, 420] width 147 height 28
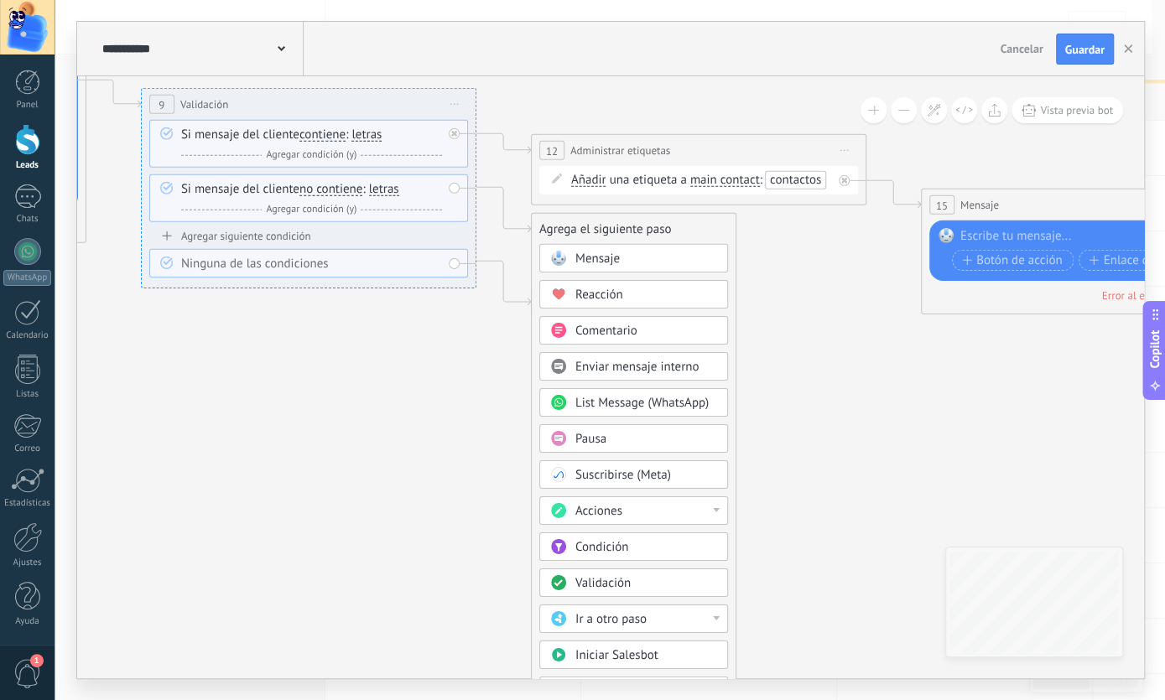
click at [611, 263] on span "Mensaje" at bounding box center [597, 259] width 44 height 16
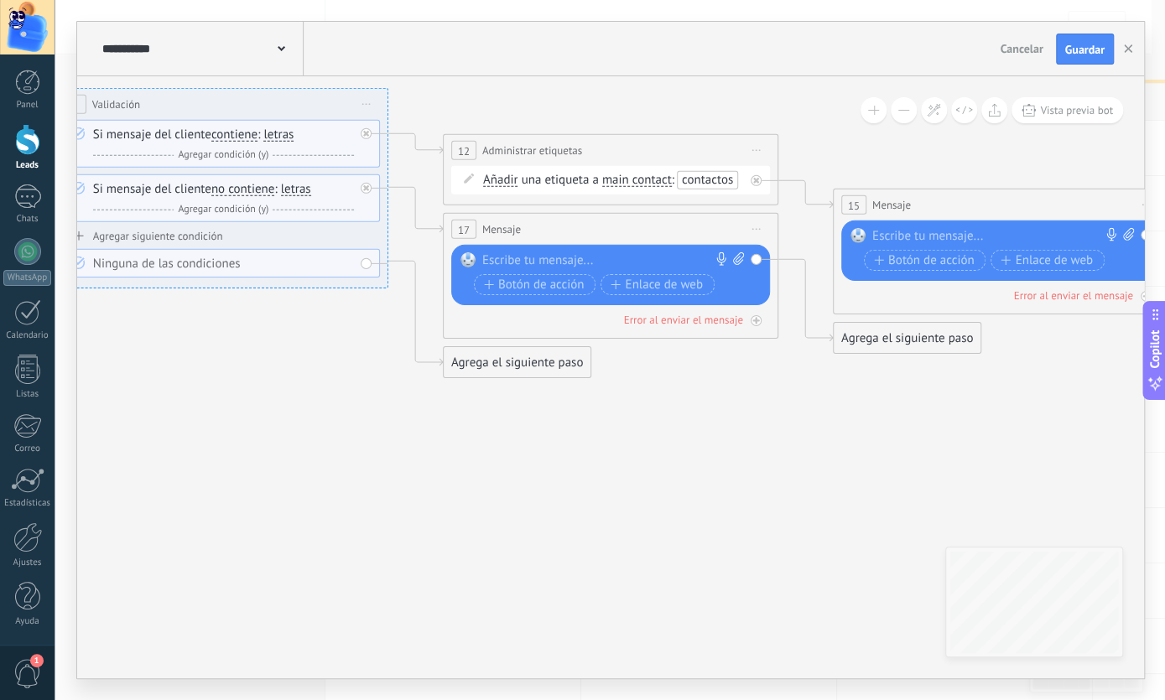
click at [553, 263] on div at bounding box center [606, 260] width 249 height 17
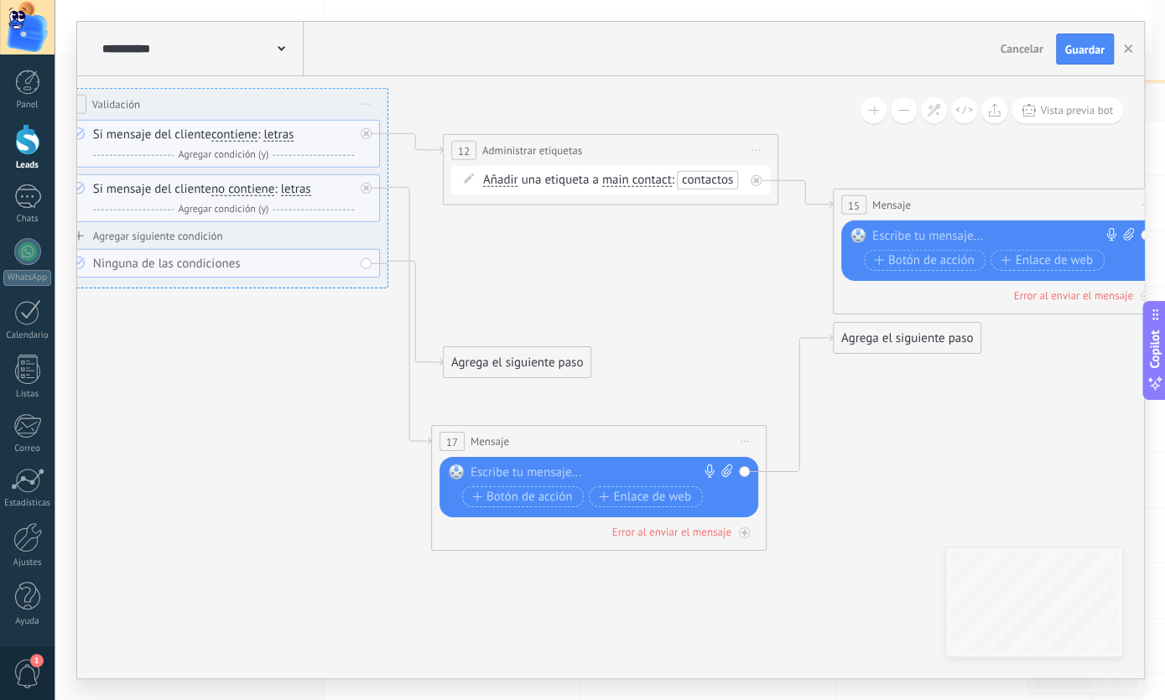
drag, startPoint x: 499, startPoint y: 258, endPoint x: 518, endPoint y: 443, distance: 185.5
click at [519, 448] on div "17 Mensaje ******* (a): Todos los contactos - canales seleccionados Todos los c…" at bounding box center [599, 441] width 334 height 31
click at [507, 440] on span "Mensaje" at bounding box center [489, 442] width 39 height 16
click at [513, 479] on div at bounding box center [594, 473] width 249 height 17
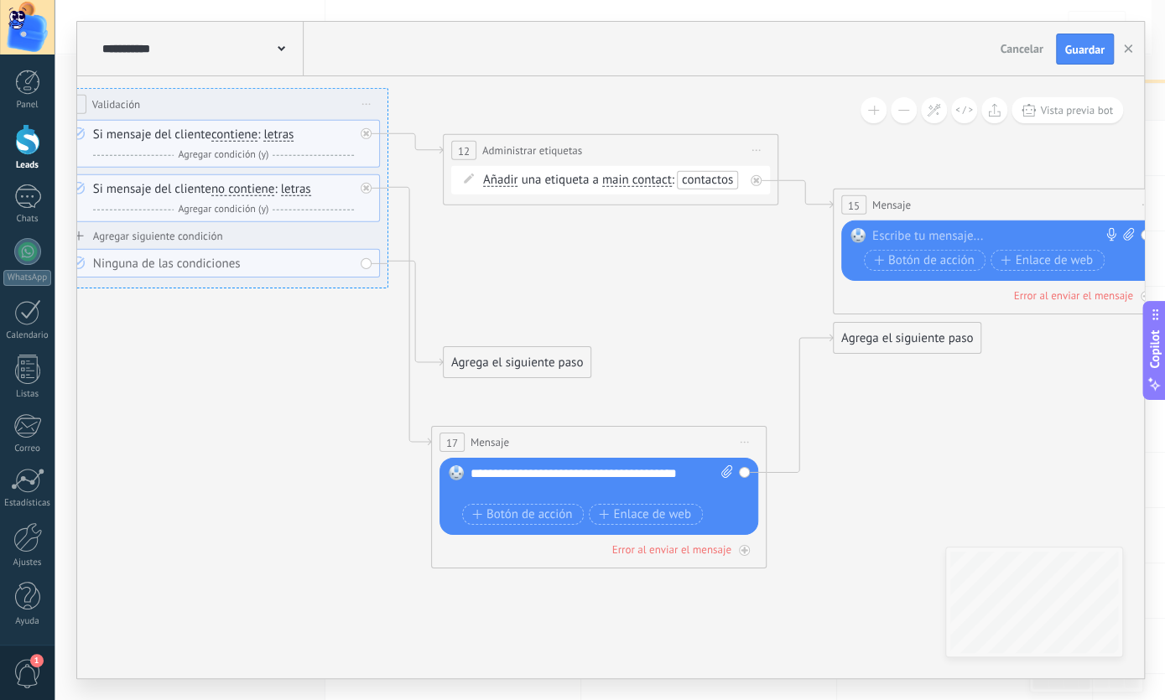
click at [907, 534] on icon at bounding box center [389, 265] width 2687 height 1410
click at [749, 549] on div at bounding box center [744, 549] width 11 height 11
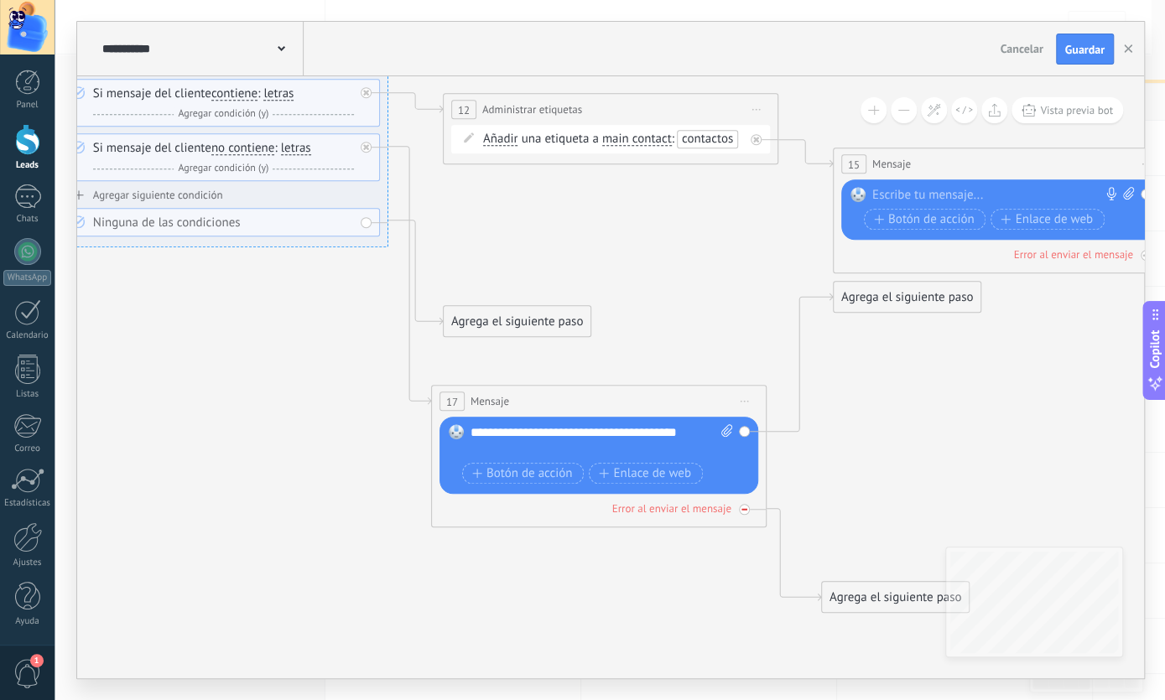
click at [745, 508] on icon at bounding box center [744, 510] width 6 height 6
click at [845, 486] on icon at bounding box center [389, 276] width 2687 height 1514
click at [834, 496] on icon at bounding box center [389, 276] width 2687 height 1514
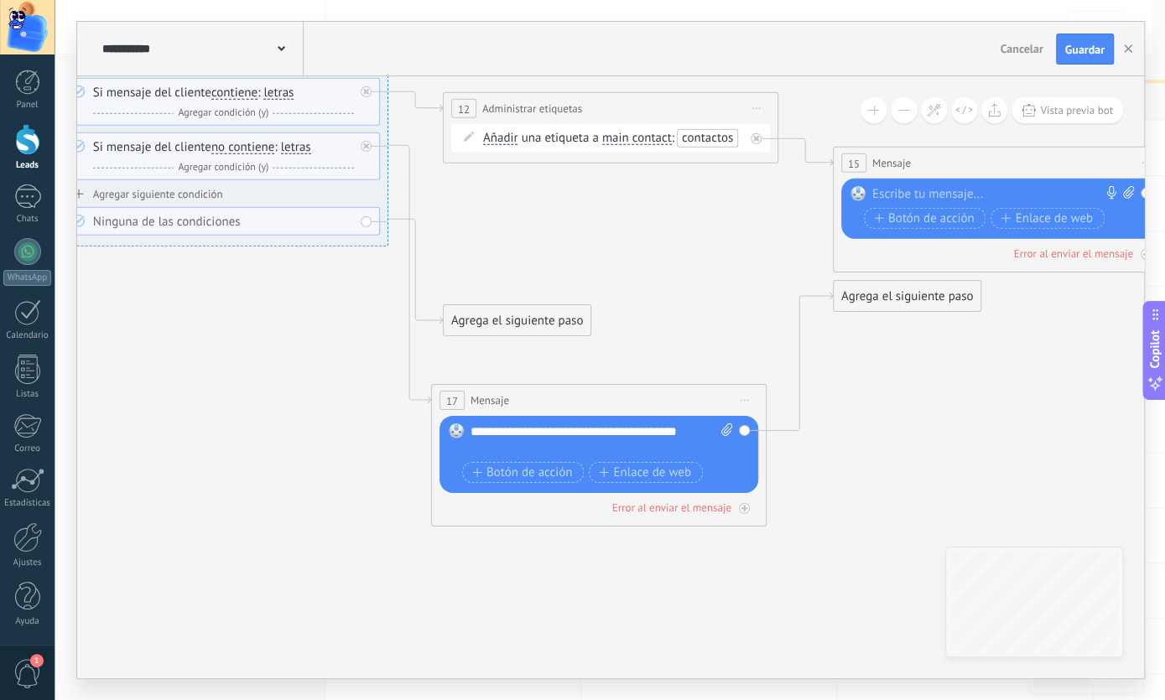
click at [670, 363] on icon at bounding box center [389, 275] width 2687 height 1514
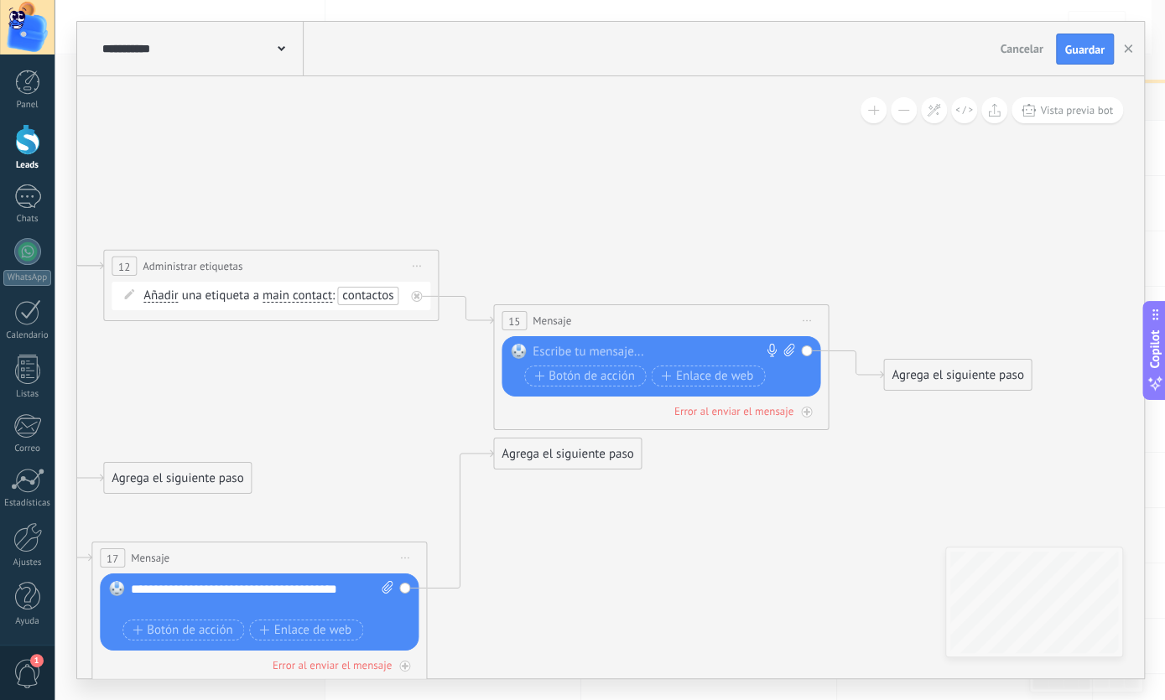
drag, startPoint x: 857, startPoint y: 432, endPoint x: 500, endPoint y: 544, distance: 374.5
click at [497, 553] on icon at bounding box center [50, 432] width 2687 height 1514
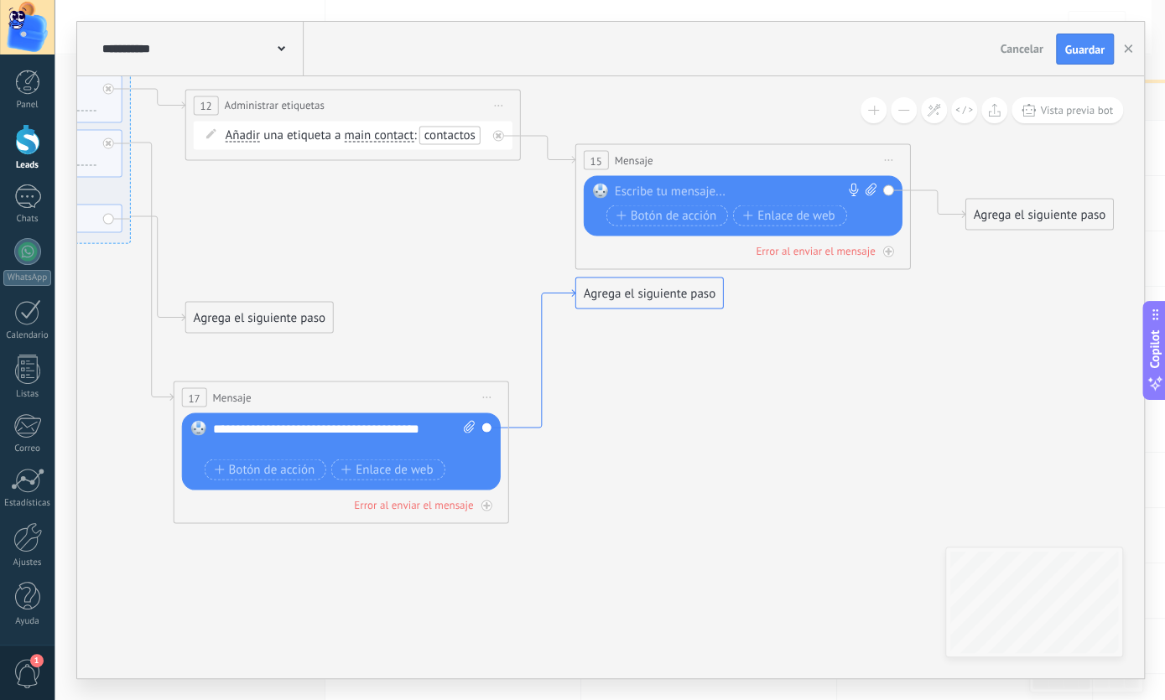
drag, startPoint x: 419, startPoint y: 457, endPoint x: 595, endPoint y: 298, distance: 236.9
click at [559, 296] on icon at bounding box center [542, 359] width 66 height 138
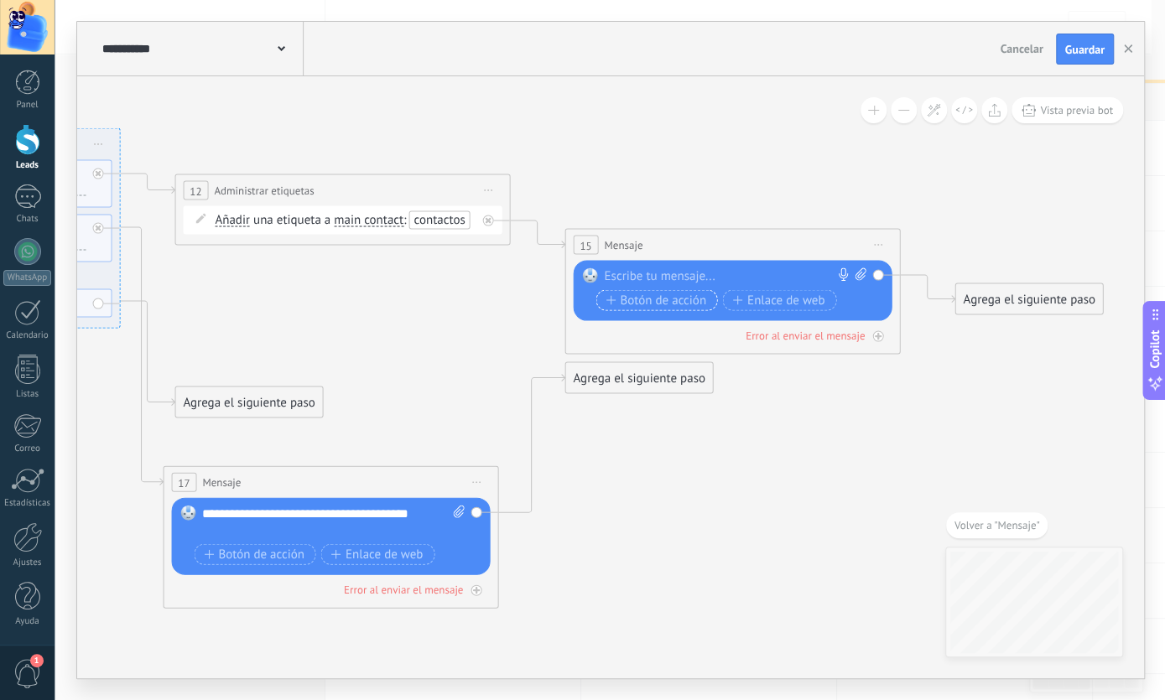
drag, startPoint x: 641, startPoint y: 304, endPoint x: 689, endPoint y: 263, distance: 63.6
click at [658, 286] on div "Reemplazar Quitar Convertir a mensaje de voz Arrastre la imagen aquí para adjun…" at bounding box center [735, 291] width 262 height 47
drag, startPoint x: 633, startPoint y: 375, endPoint x: 581, endPoint y: 621, distance: 252.0
click at [581, 621] on div "Agrega el siguiente paso" at bounding box center [592, 623] width 147 height 28
click at [595, 512] on icon at bounding box center [121, 329] width 2687 height 1459
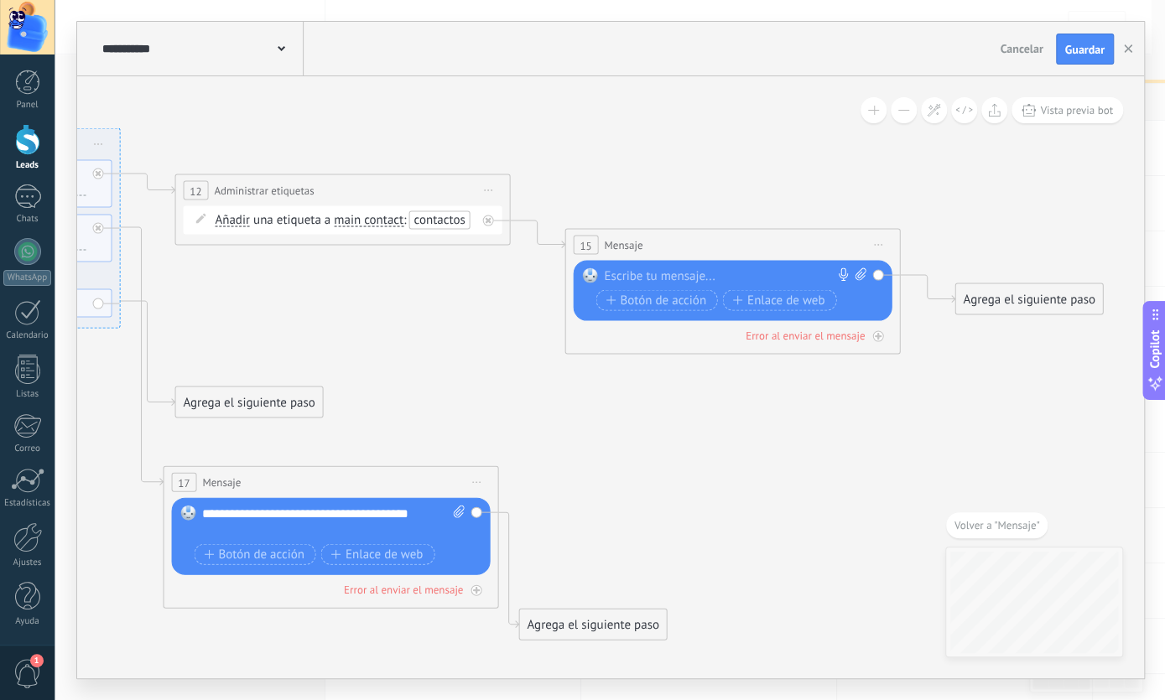
click at [595, 512] on icon at bounding box center [121, 329] width 2687 height 1459
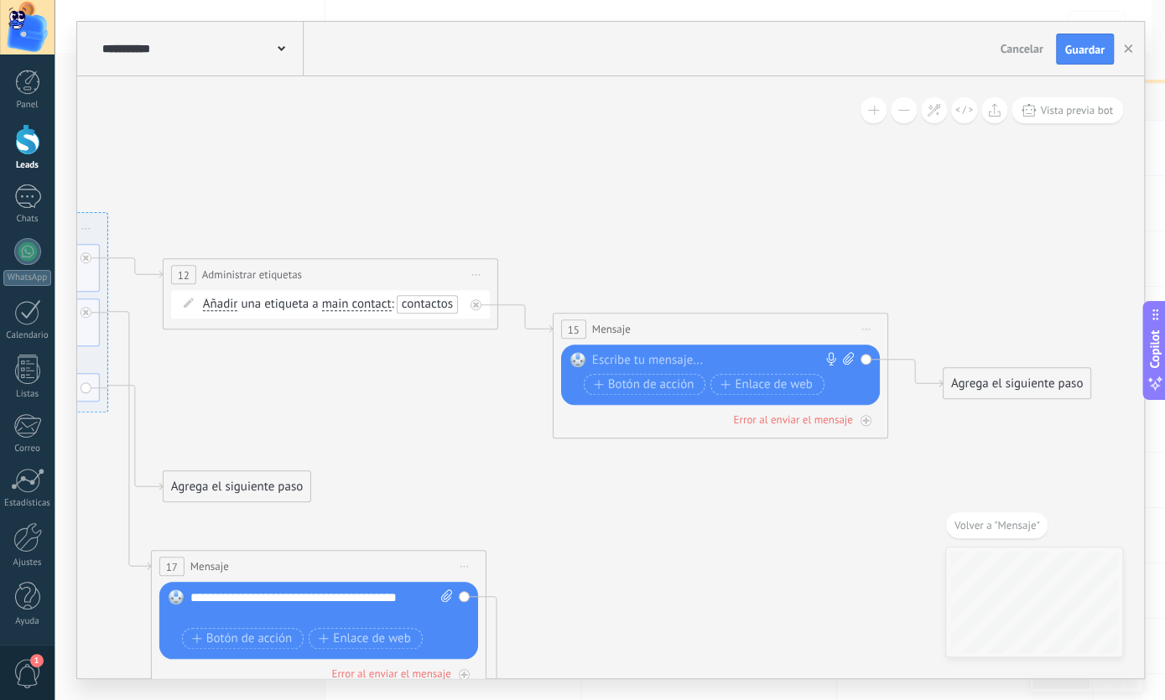
drag, startPoint x: 661, startPoint y: 528, endPoint x: 618, endPoint y: 494, distance: 54.9
click at [618, 544] on icon at bounding box center [109, 414] width 2687 height 1459
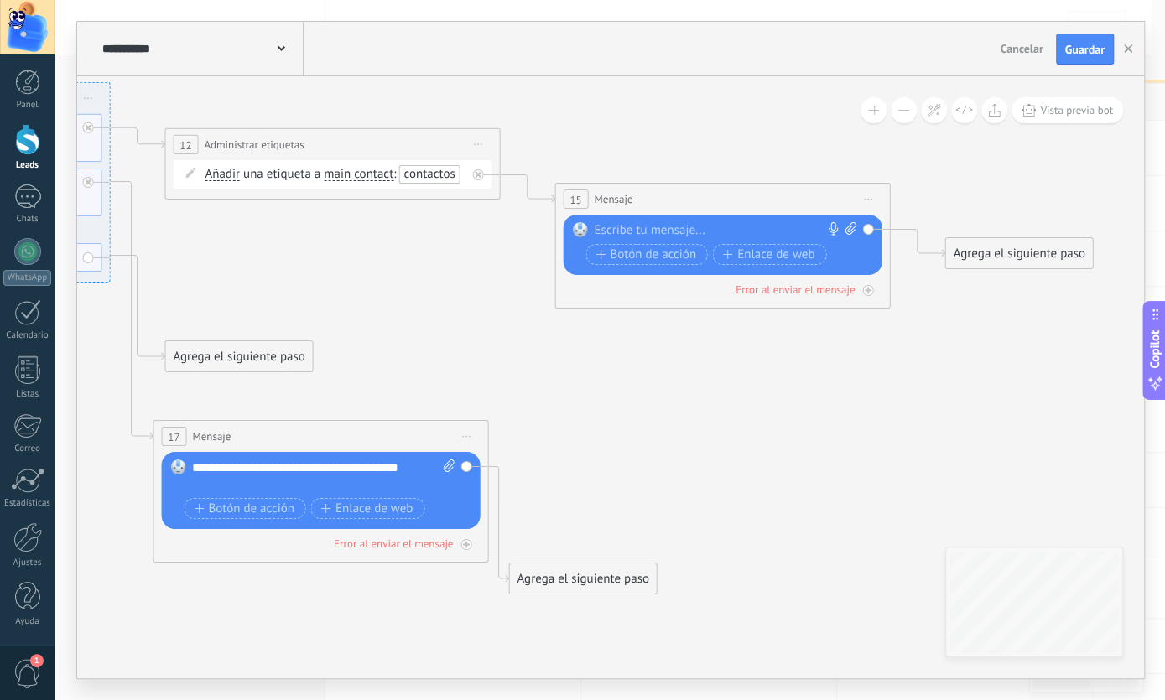
drag, startPoint x: 486, startPoint y: 388, endPoint x: 382, endPoint y: 345, distance: 112.0
click at [382, 345] on icon at bounding box center [111, 283] width 2687 height 1459
click at [730, 226] on div at bounding box center [718, 230] width 249 height 17
click at [473, 148] on span "Iniciar vista previa aquí Cambiar nombre Duplicar [GEOGRAPHIC_DATA]" at bounding box center [478, 145] width 27 height 24
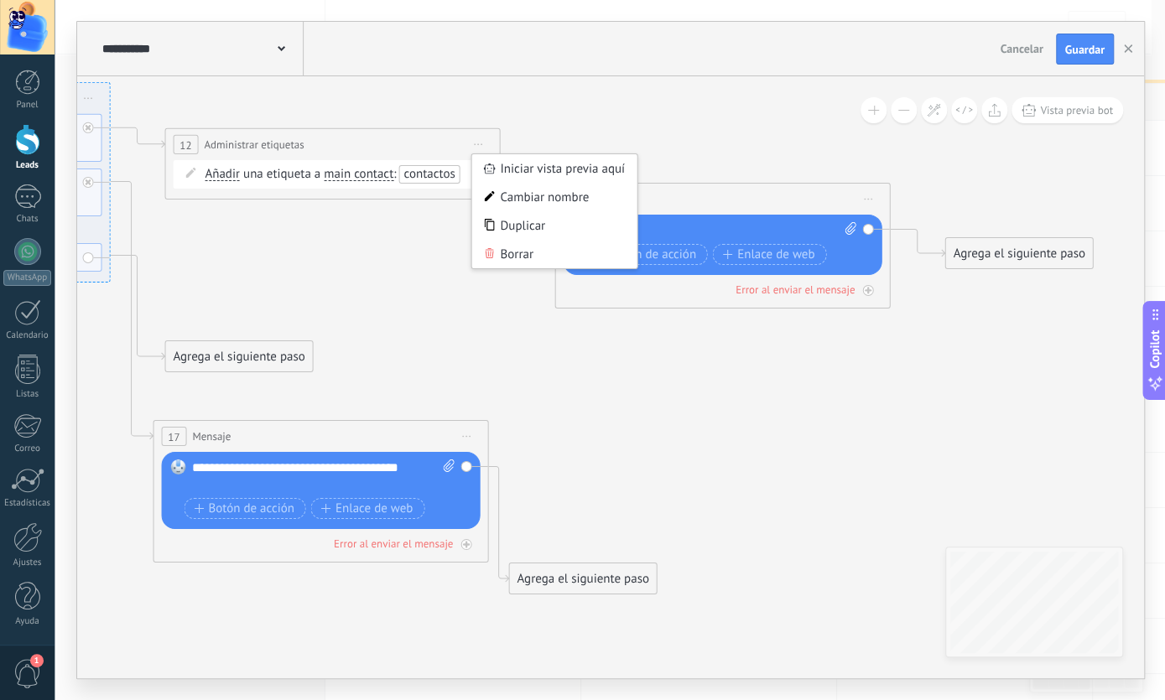
click at [605, 363] on icon at bounding box center [111, 283] width 2687 height 1459
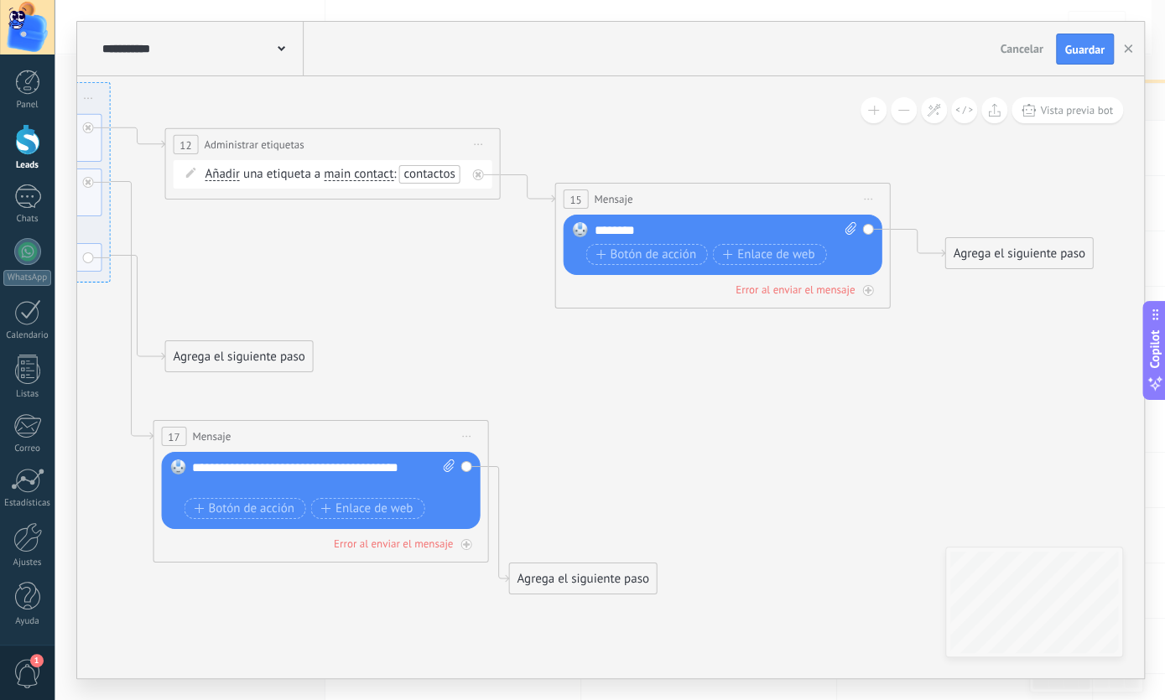
click at [665, 231] on div "********" at bounding box center [725, 230] width 263 height 17
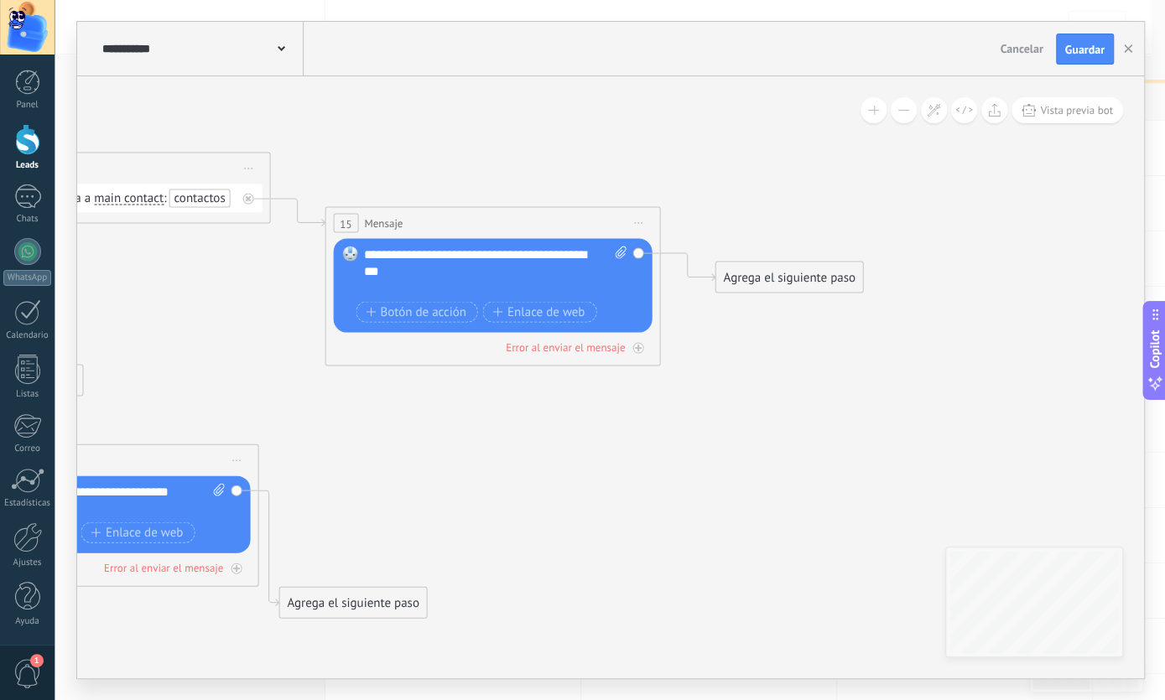
drag, startPoint x: 736, startPoint y: 439, endPoint x: 699, endPoint y: 338, distance: 107.7
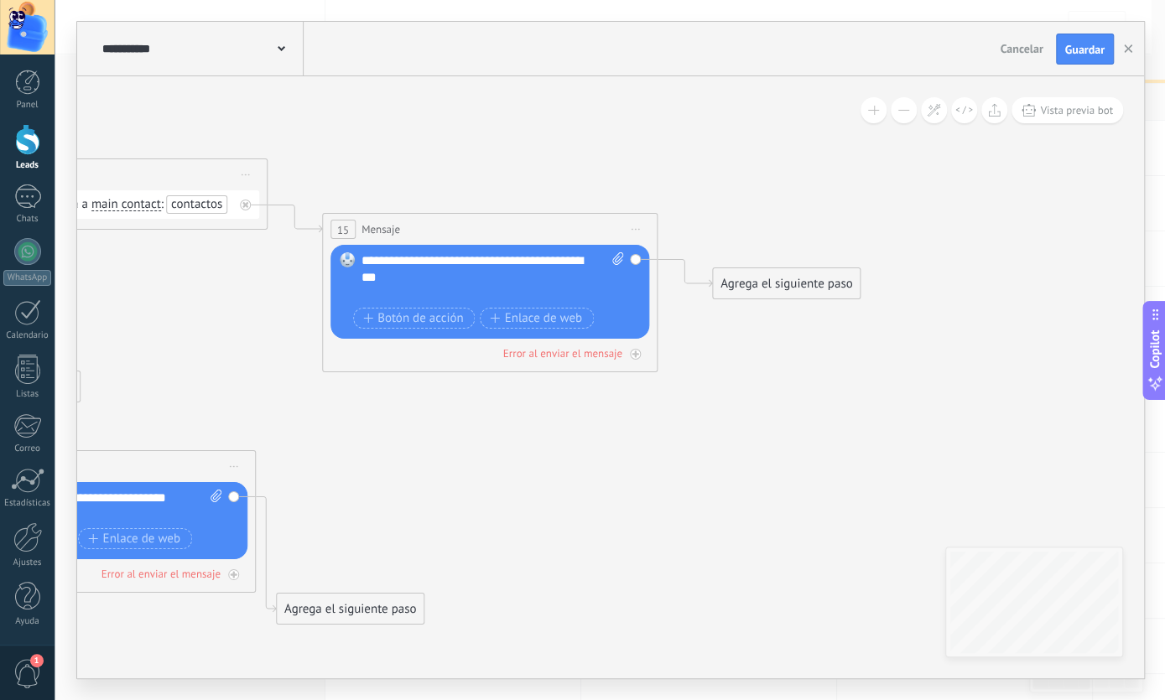
drag, startPoint x: 756, startPoint y: 291, endPoint x: 786, endPoint y: 335, distance: 53.3
click at [756, 291] on div "Agrega el siguiente paso" at bounding box center [786, 284] width 147 height 28
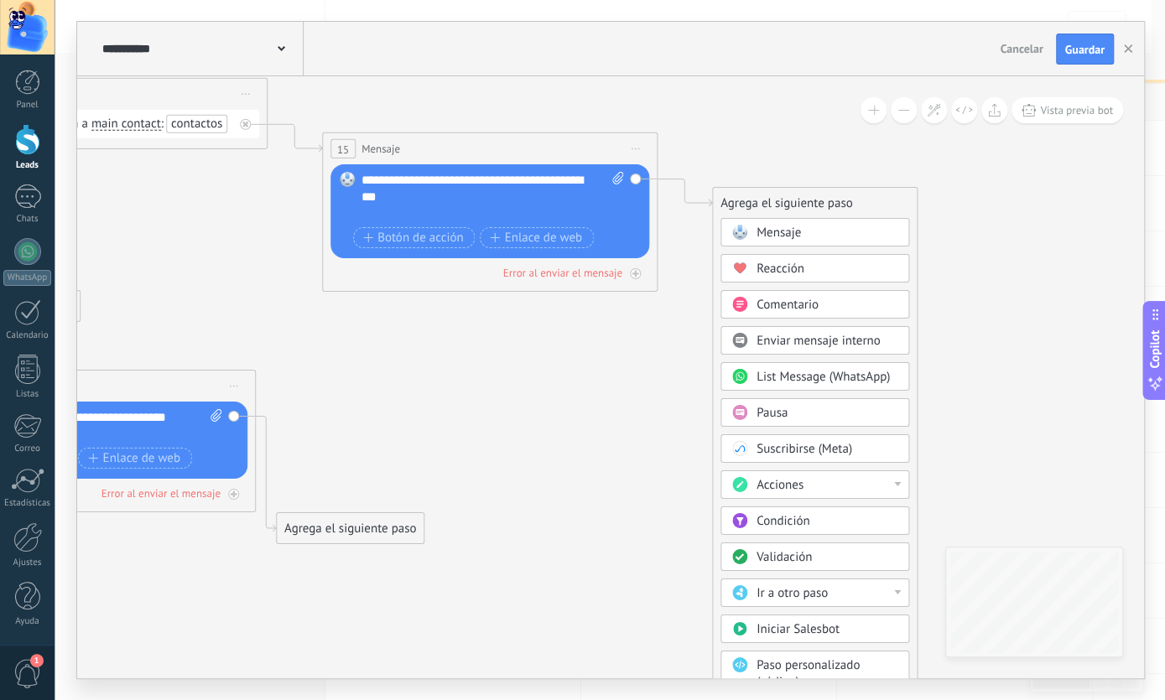
click at [806, 482] on div "Acciones" at bounding box center [826, 485] width 141 height 17
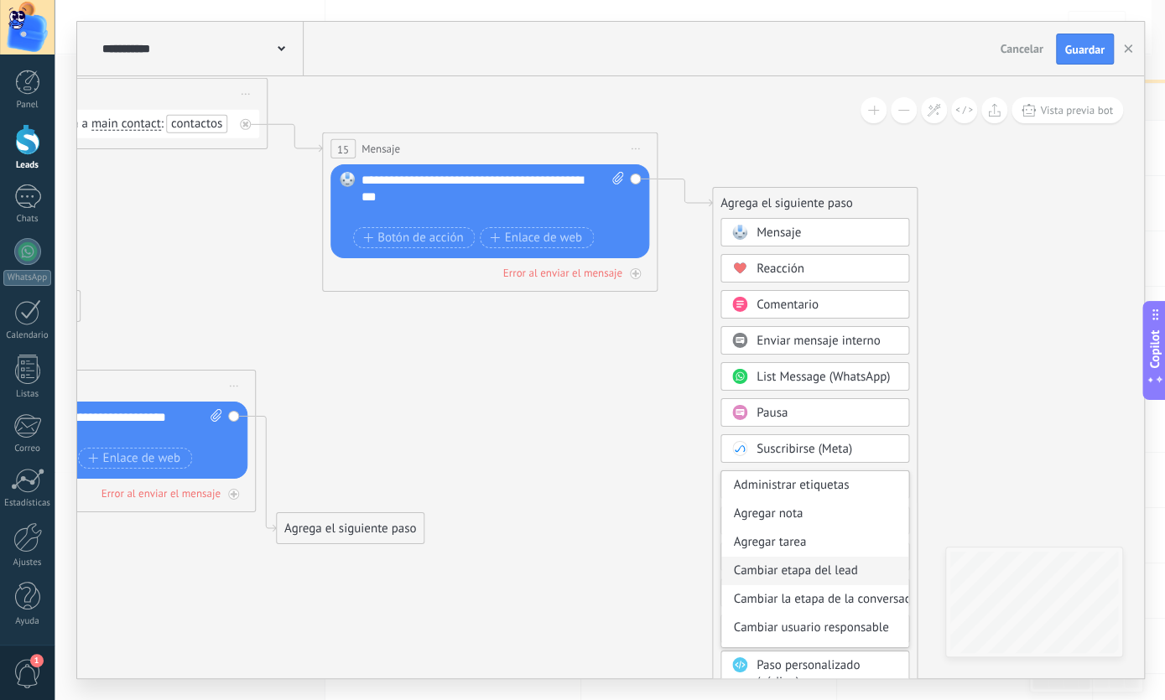
click at [809, 562] on div "Cambiar etapa del lead" at bounding box center [814, 571] width 187 height 29
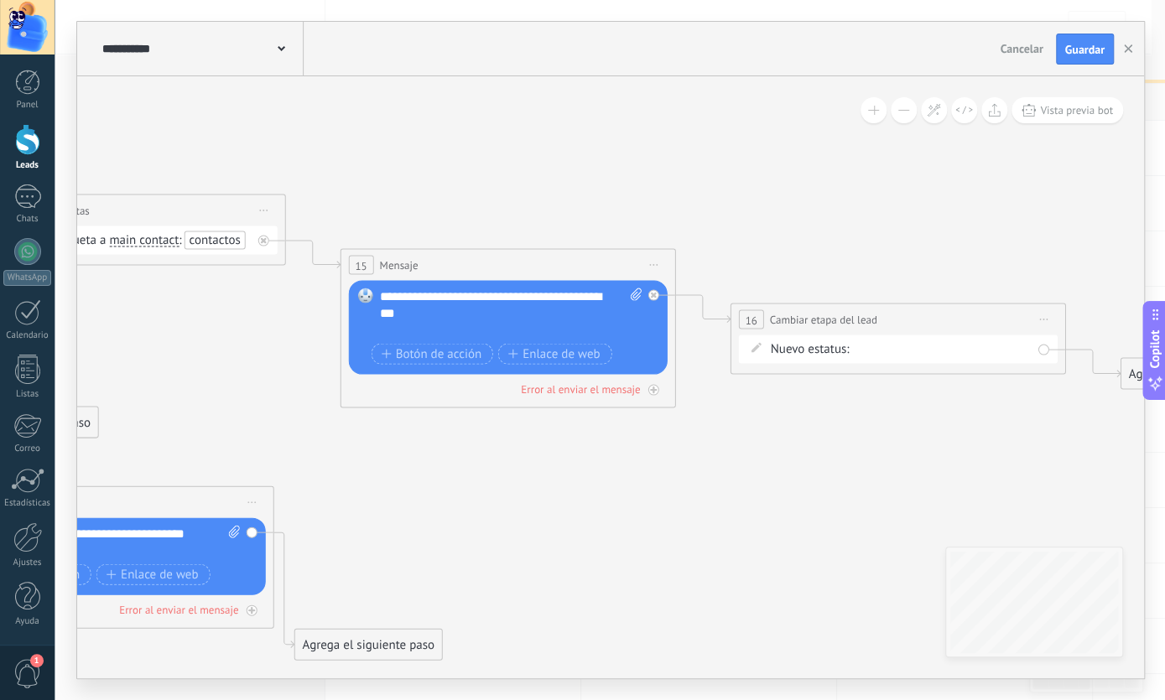
drag, startPoint x: 733, startPoint y: 435, endPoint x: 909, endPoint y: 400, distance: 179.6
click at [803, 438] on icon at bounding box center [92, 350] width 3077 height 1460
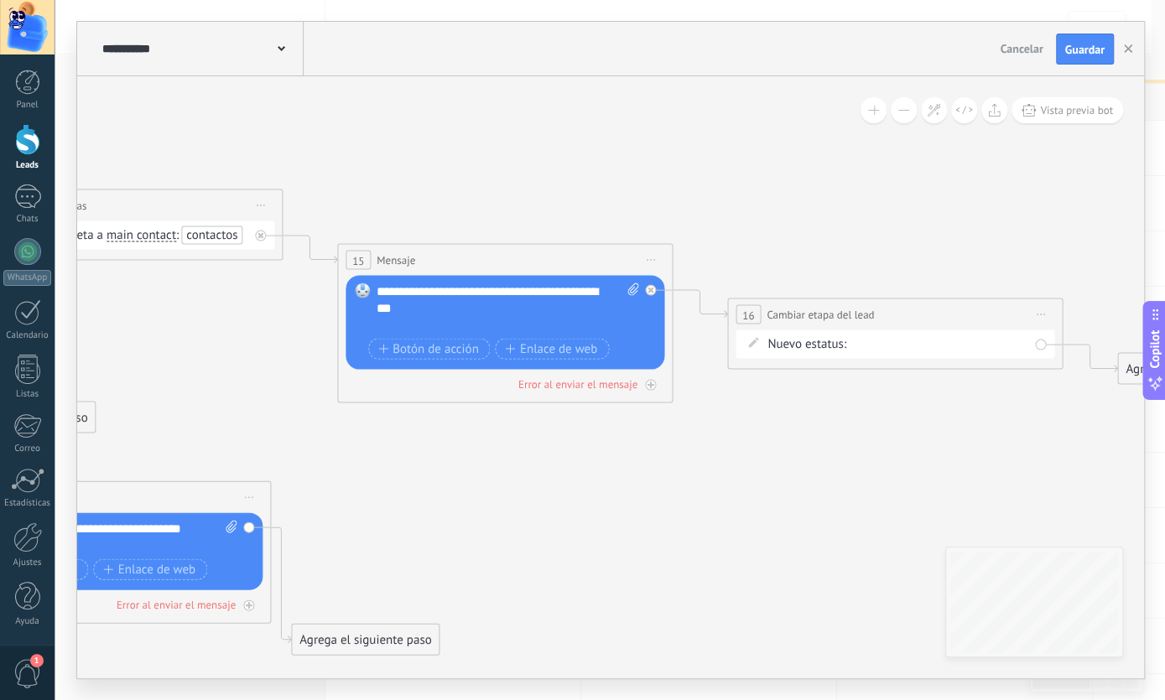
click at [0, 0] on div "Saludo Interacción con el usuario Negociación Final Logrado con éxito Venta Per…" at bounding box center [0, 0] width 0 height 0
click at [0, 0] on label "Interacción con el usuario" at bounding box center [0, 0] width 0 height 0
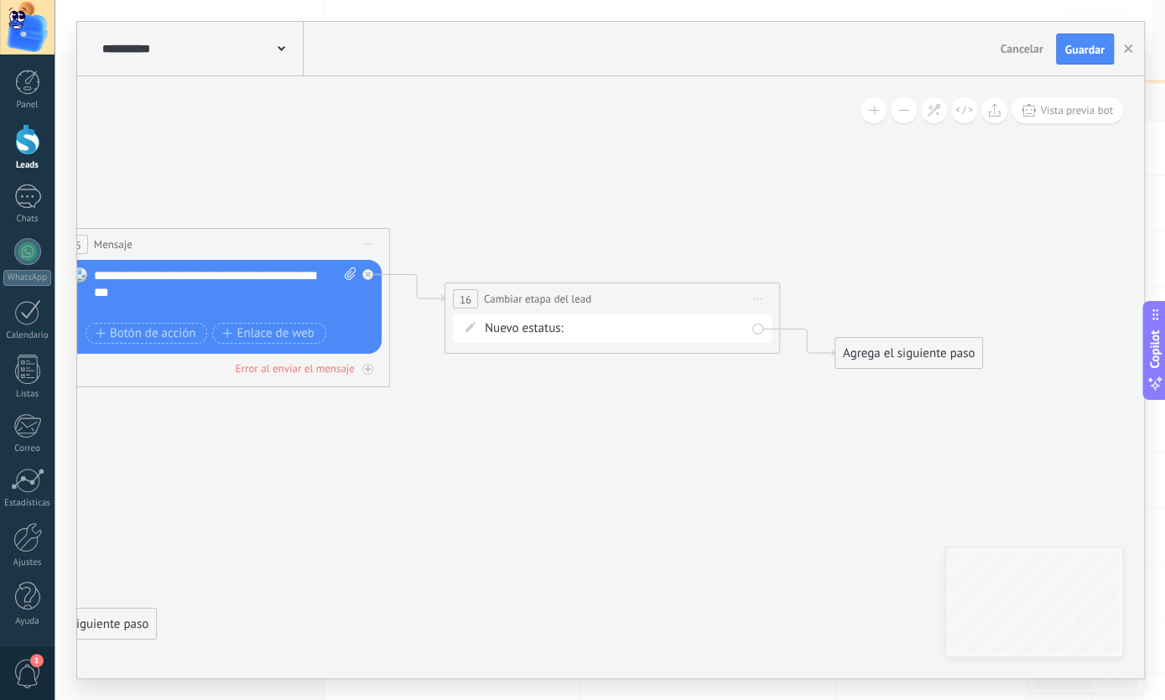
drag, startPoint x: 949, startPoint y: 415, endPoint x: 666, endPoint y: 400, distance: 283.0
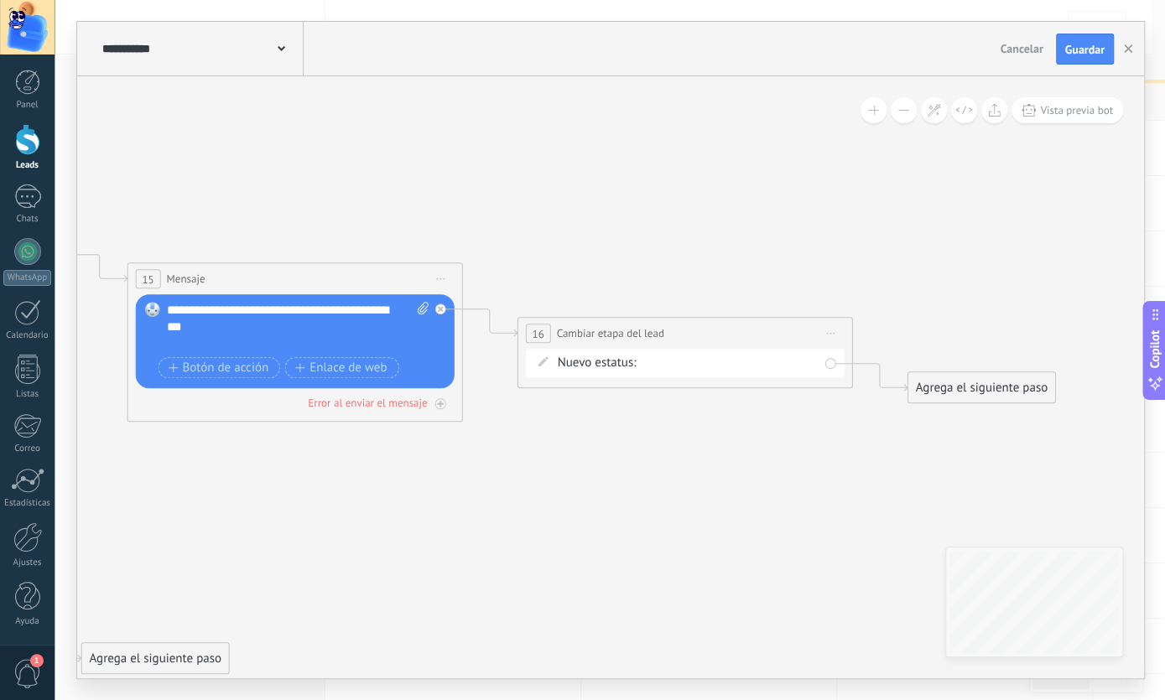
drag, startPoint x: 554, startPoint y: 361, endPoint x: 627, endPoint y: 396, distance: 80.7
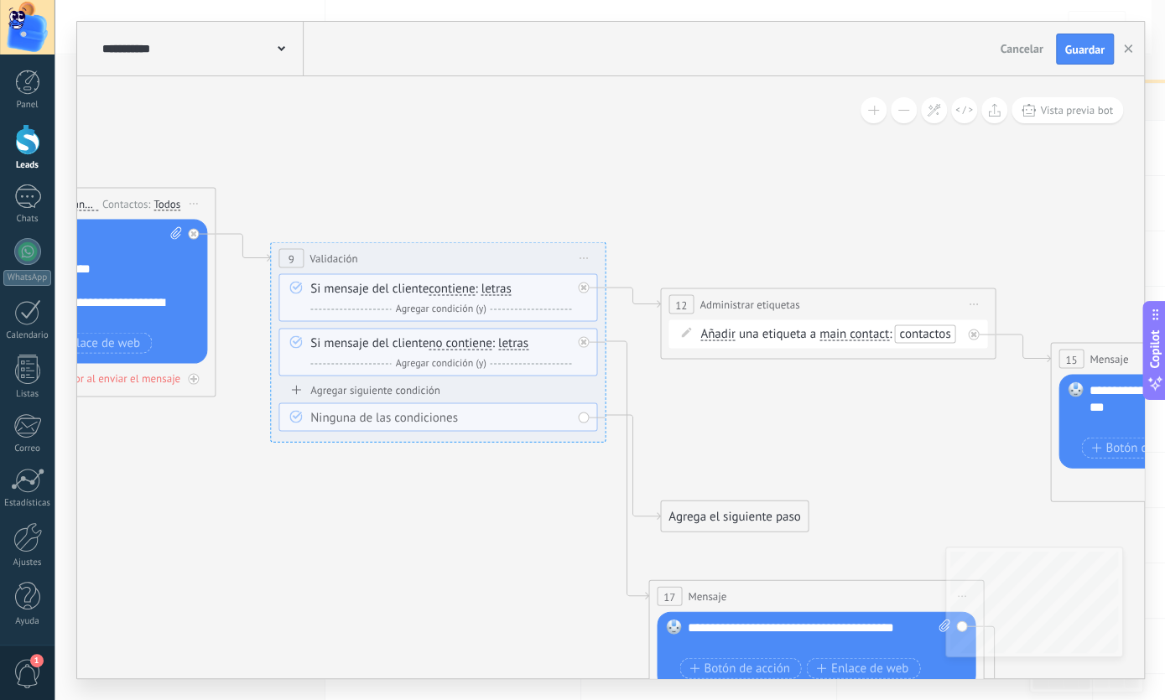
drag, startPoint x: 242, startPoint y: 174, endPoint x: 783, endPoint y: 216, distance: 543.3
click at [1164, 242] on icon at bounding box center [802, 444] width 3077 height 1460
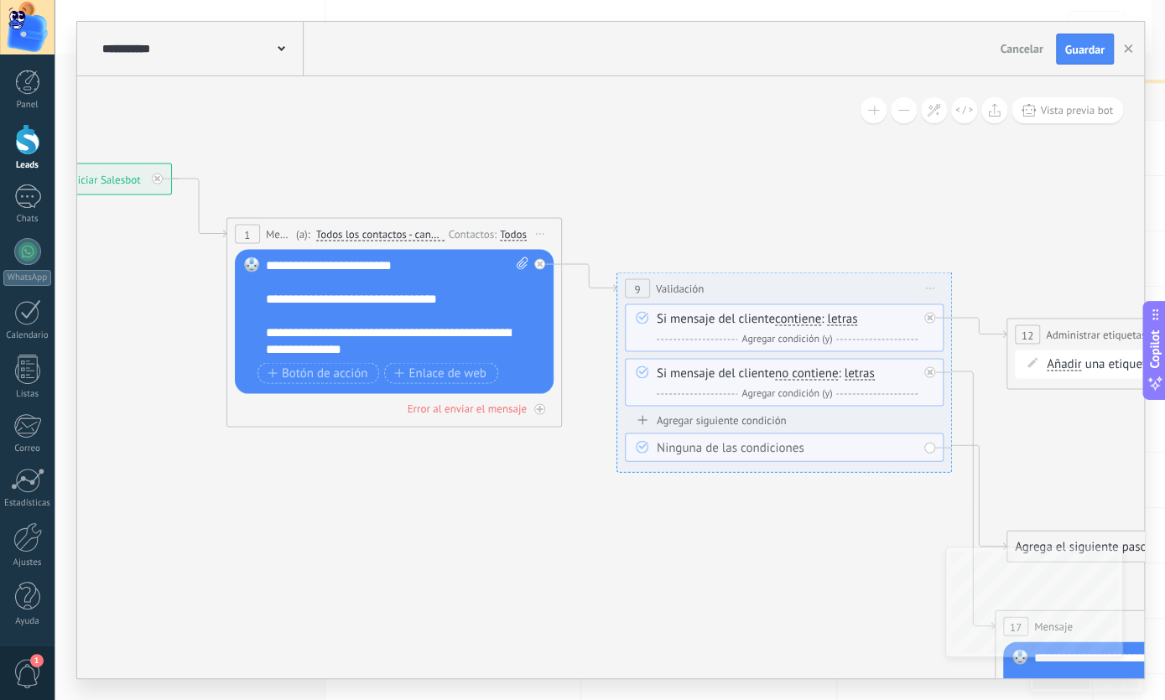
drag, startPoint x: 476, startPoint y: 143, endPoint x: 823, endPoint y: 184, distance: 349.5
click at [884, 174] on icon at bounding box center [1148, 474] width 3077 height 1460
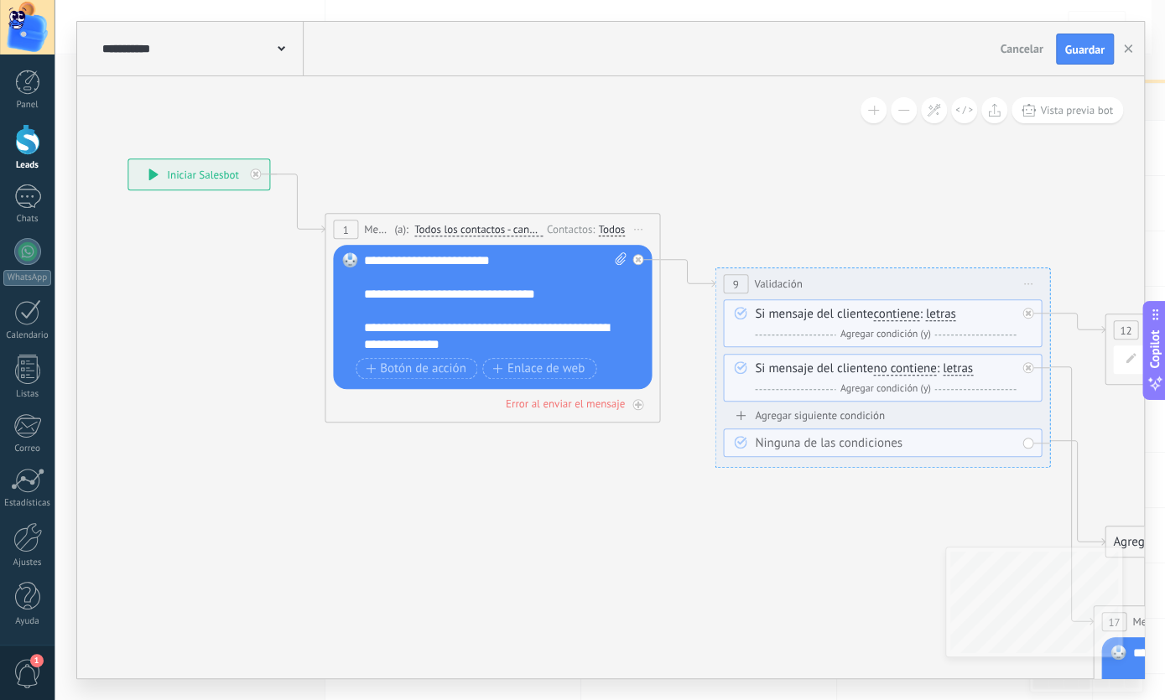
click at [181, 175] on div "**********" at bounding box center [198, 175] width 141 height 30
click at [148, 177] on icon at bounding box center [152, 175] width 9 height 12
click at [157, 180] on icon at bounding box center [153, 175] width 10 height 12
click at [631, 229] on span "Iniciar vista previa aquí Cambiar nombre Duplicar [GEOGRAPHIC_DATA]" at bounding box center [638, 230] width 27 height 24
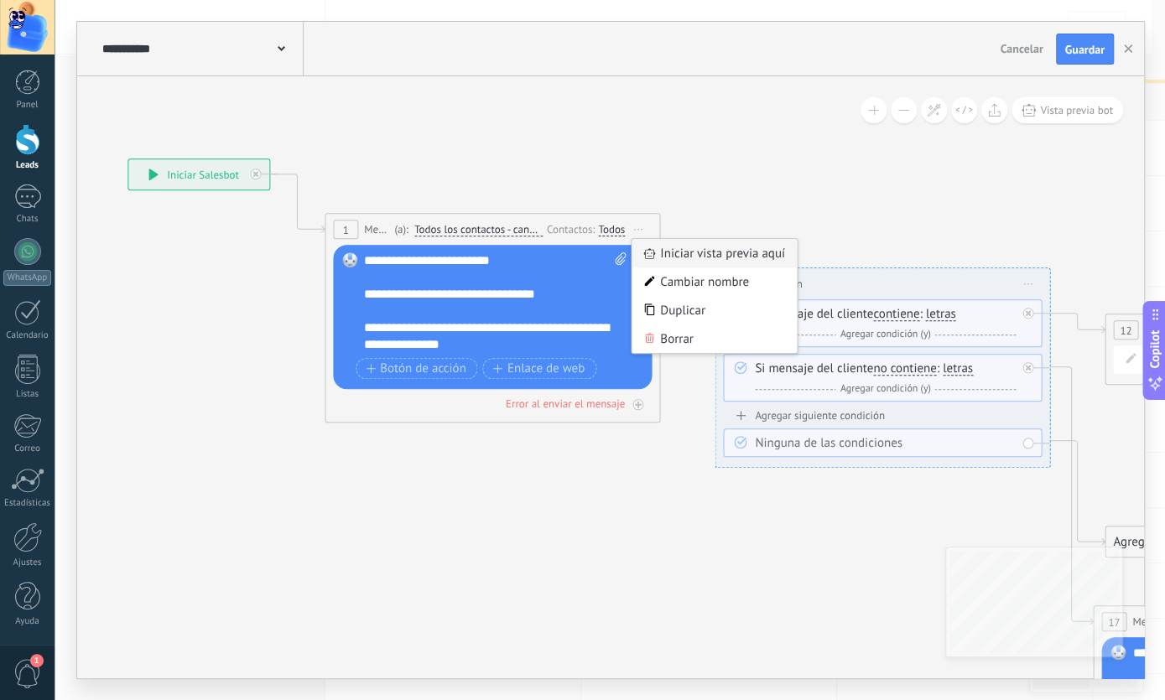
click at [652, 255] on icon at bounding box center [649, 254] width 12 height 11
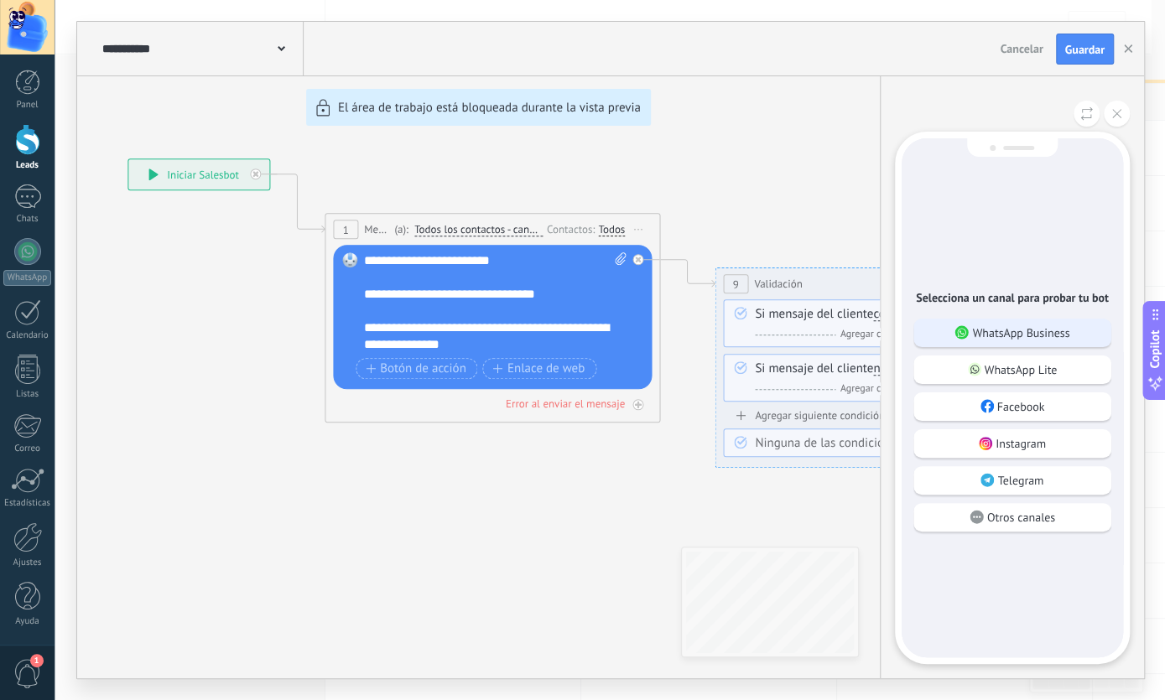
click at [997, 338] on p "WhatsApp Business" at bounding box center [1020, 332] width 97 height 15
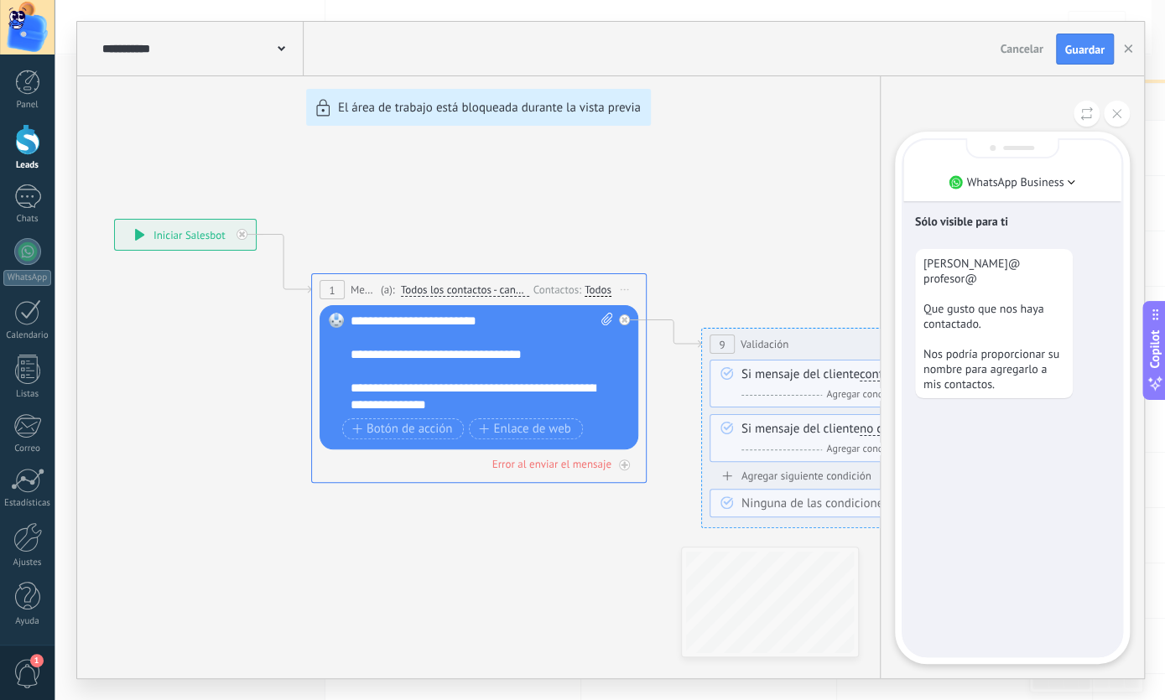
click at [998, 228] on p "Sólo visible para ti" at bounding box center [1012, 221] width 195 height 15
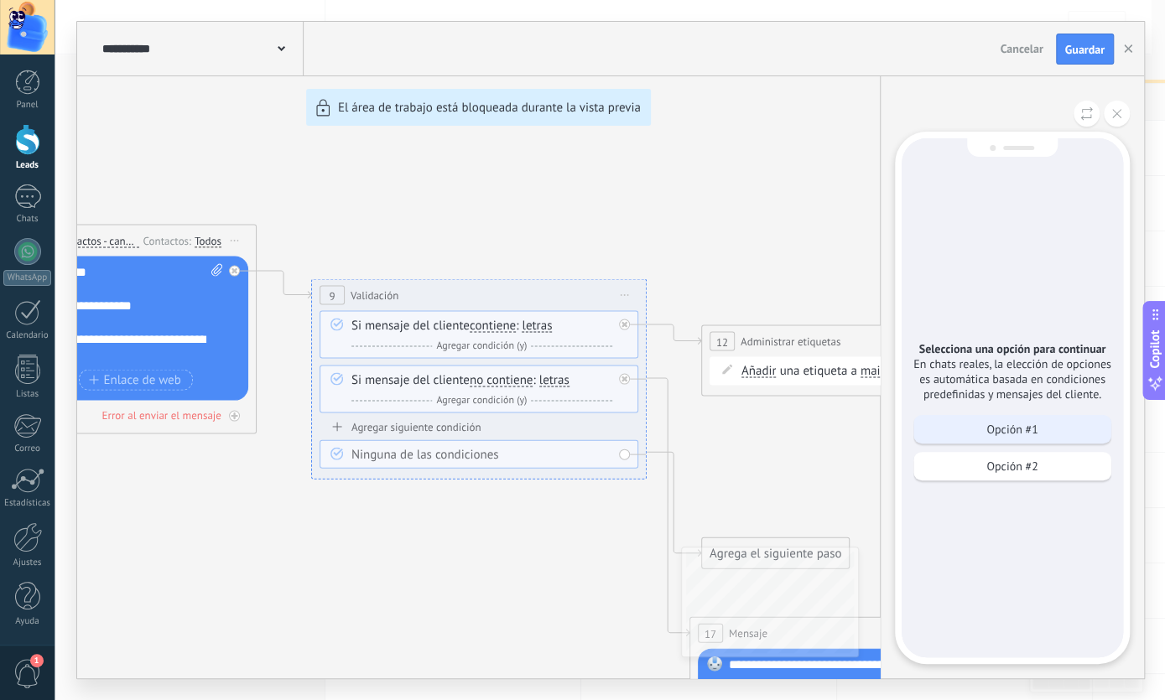
click at [1009, 437] on p "Opción #1" at bounding box center [1011, 429] width 51 height 15
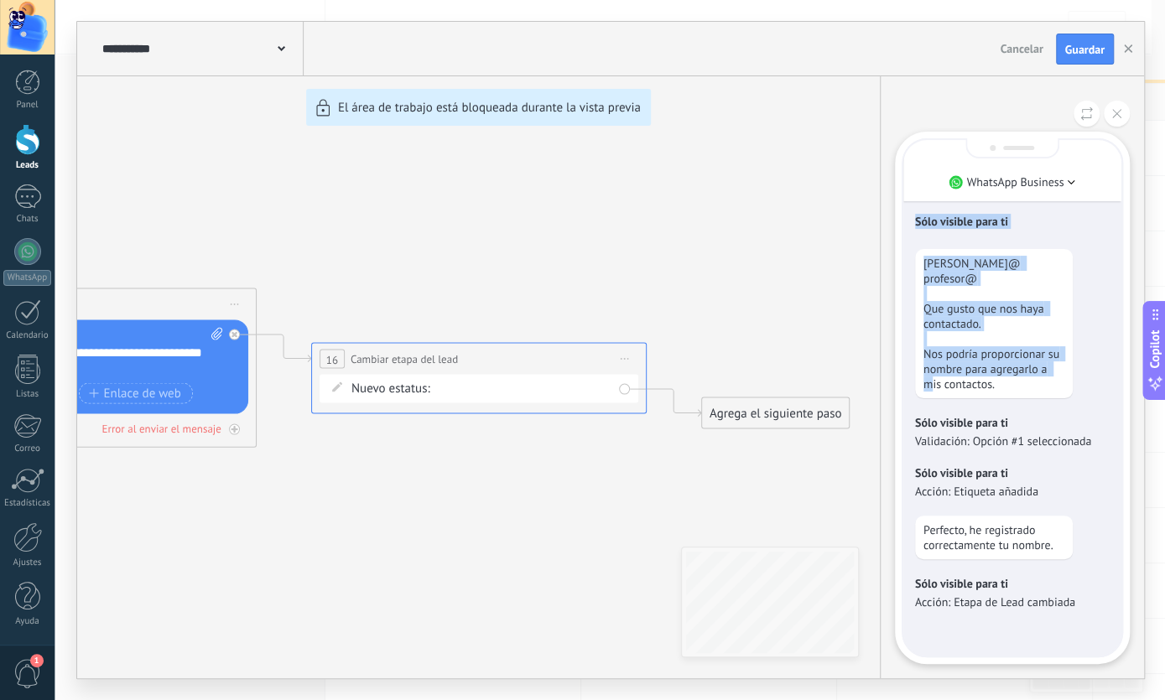
drag, startPoint x: 516, startPoint y: 231, endPoint x: 1113, endPoint y: 368, distance: 612.8
click at [1113, 368] on div "**********" at bounding box center [610, 350] width 1067 height 657
click at [752, 302] on div "**********" at bounding box center [610, 350] width 1067 height 657
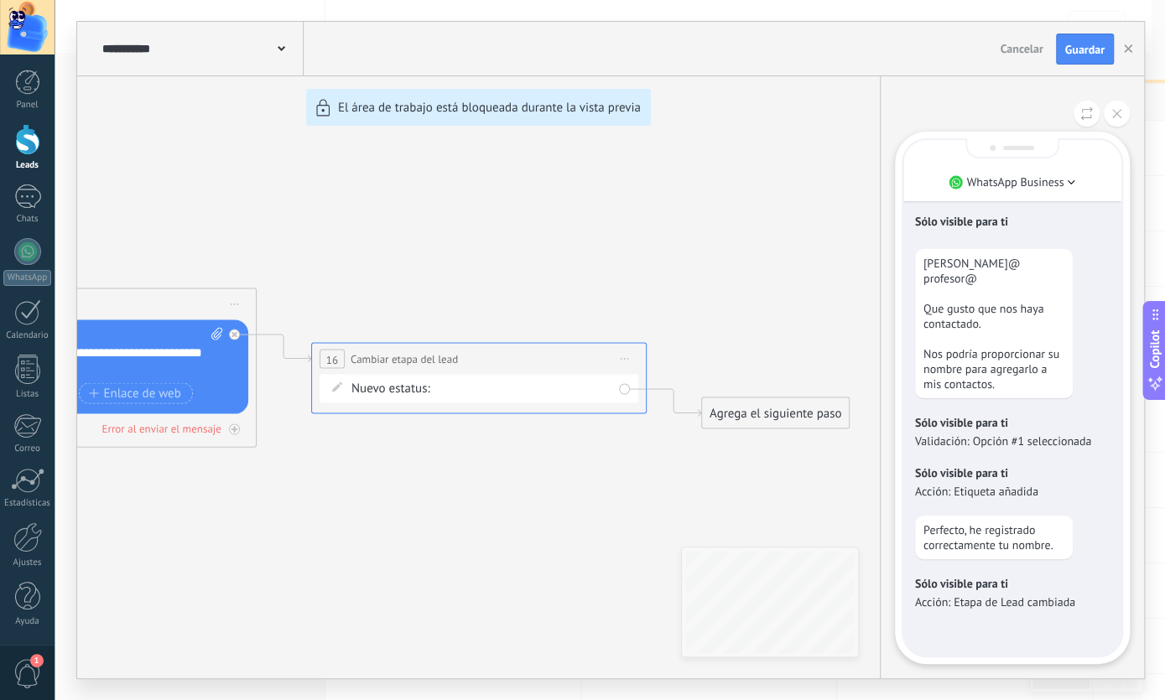
drag, startPoint x: 1083, startPoint y: 40, endPoint x: 1077, endPoint y: 47, distance: 8.9
click at [1083, 41] on button "Guardar" at bounding box center [1085, 50] width 58 height 32
click at [1122, 49] on button "button" at bounding box center [1127, 50] width 25 height 32
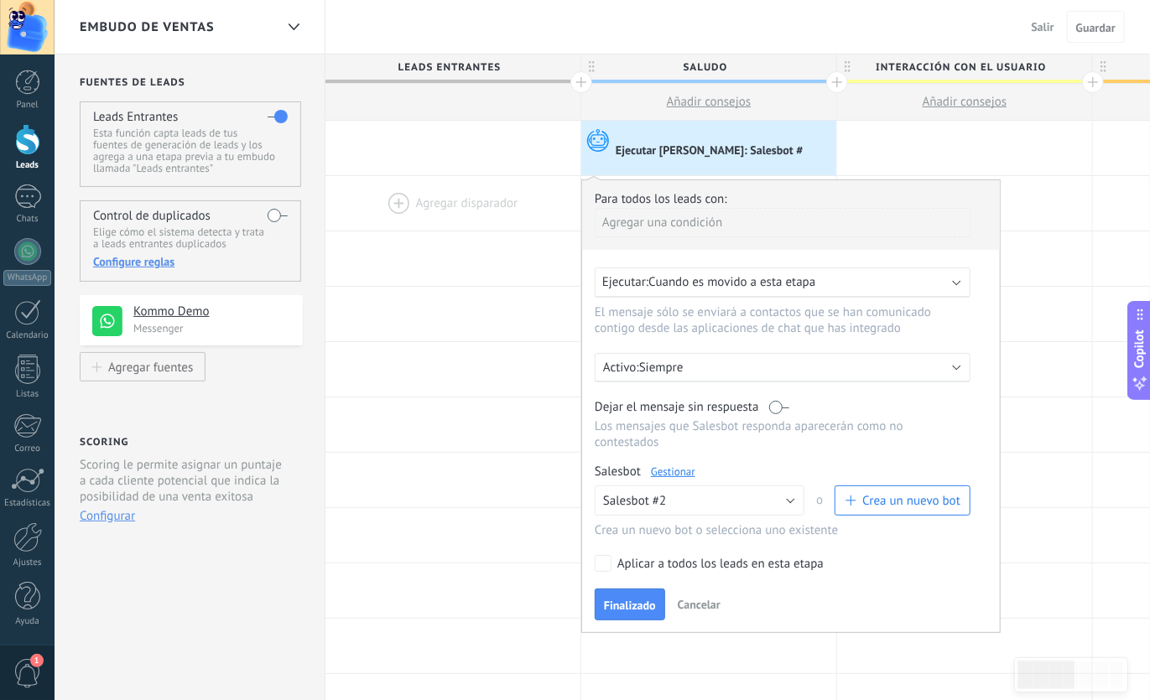
click at [471, 216] on div at bounding box center [452, 203] width 255 height 55
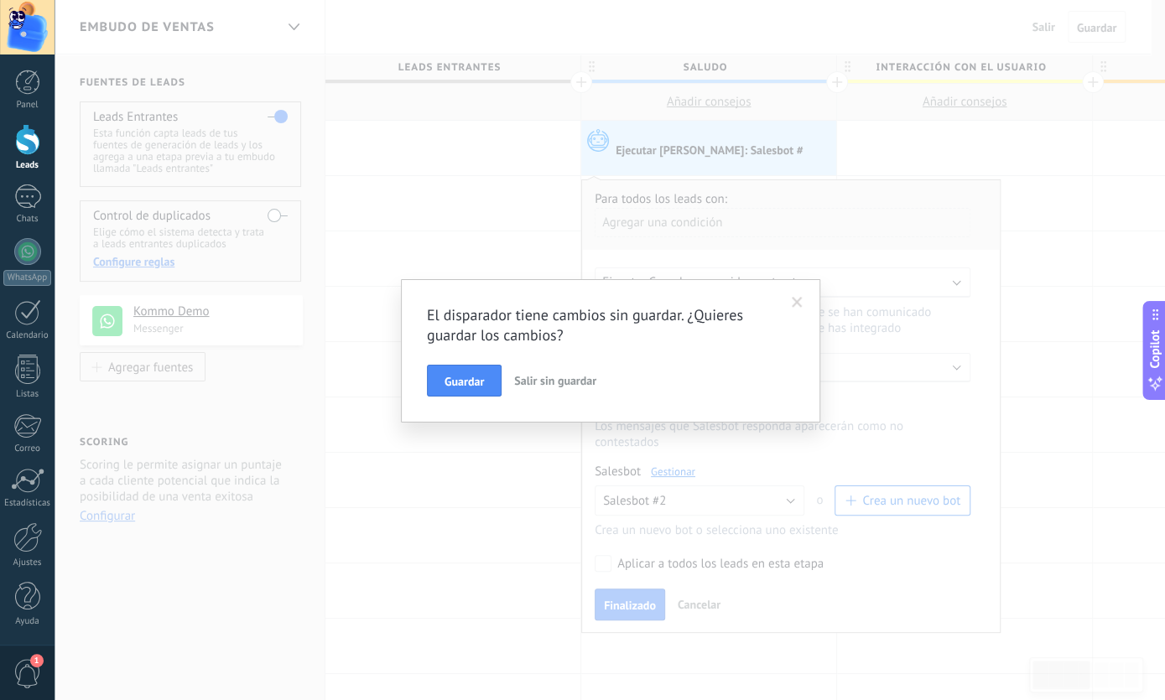
click at [791, 303] on span at bounding box center [797, 303] width 28 height 29
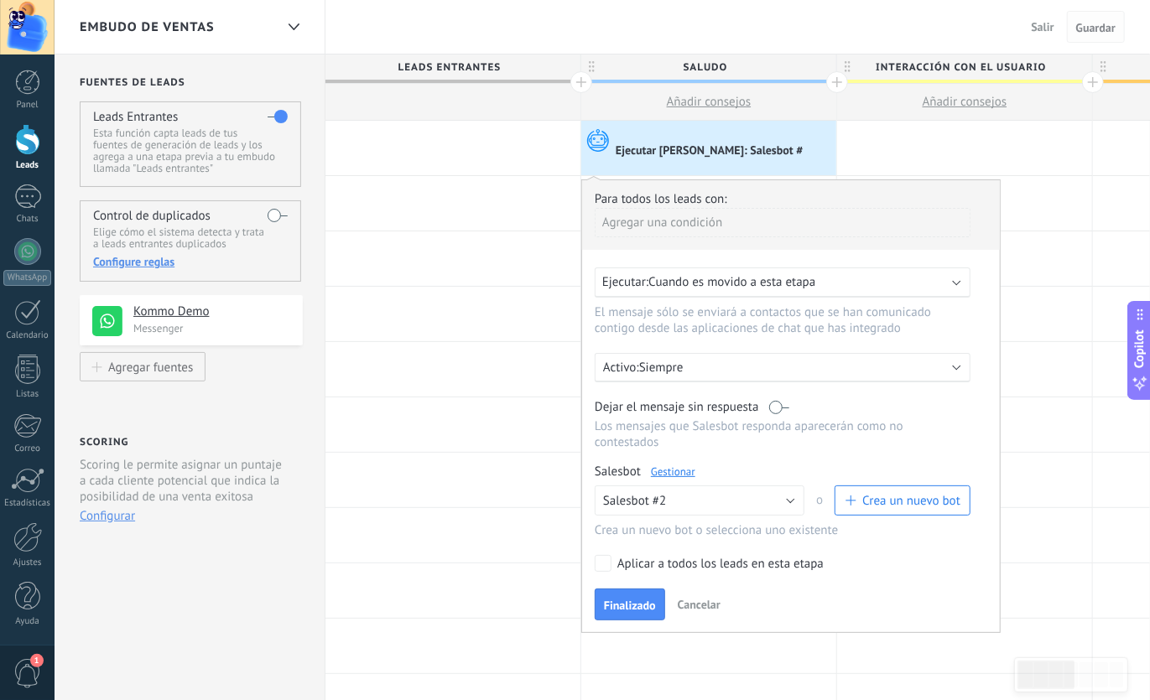
click at [1094, 39] on button "Guardar" at bounding box center [1096, 27] width 58 height 32
click at [1094, 32] on span "Guardar" at bounding box center [1095, 28] width 39 height 12
click at [1056, 327] on div at bounding box center [964, 314] width 255 height 55
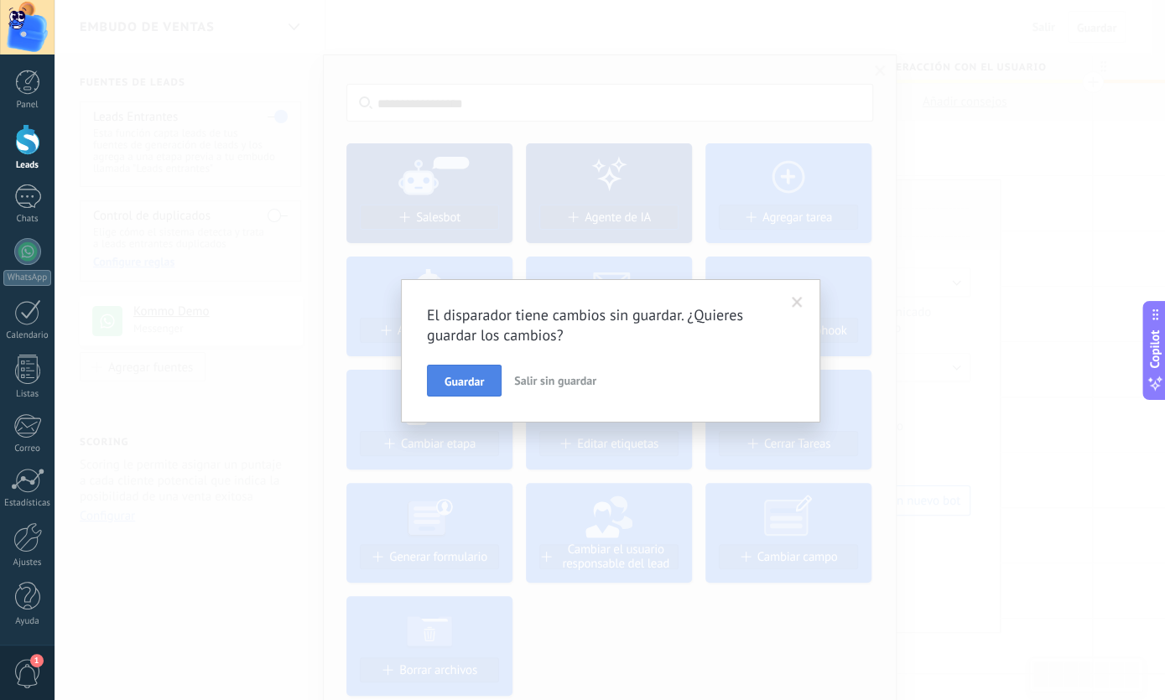
click at [470, 387] on span "Guardar" at bounding box center [463, 382] width 39 height 12
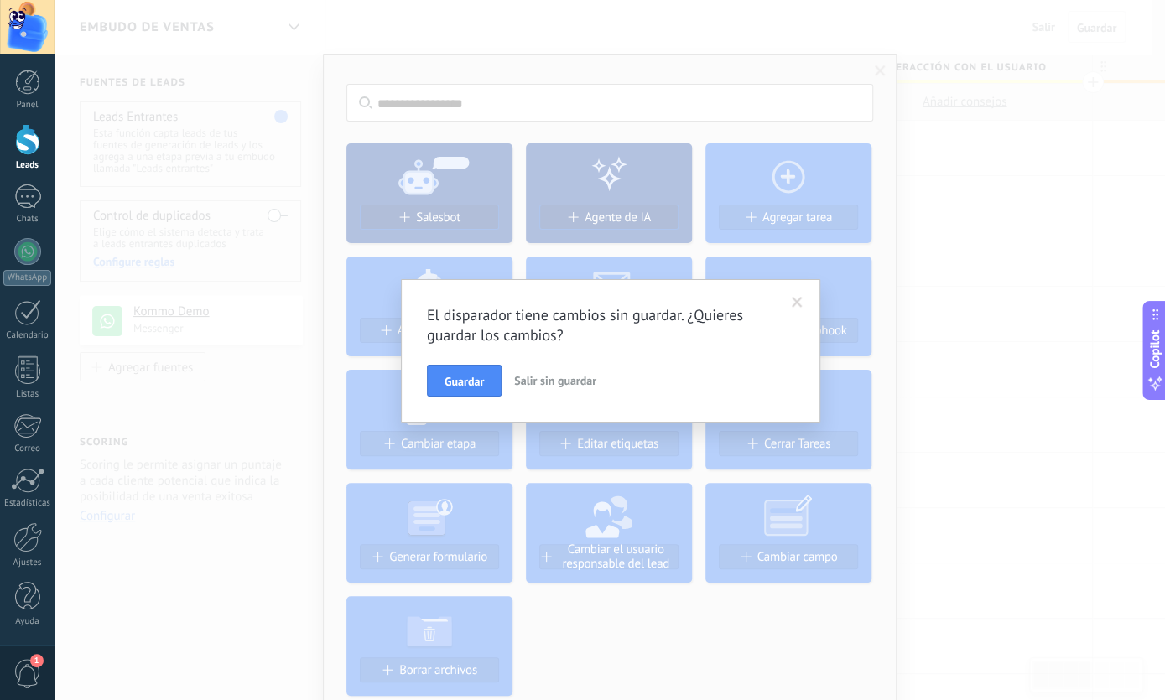
click at [798, 304] on span at bounding box center [797, 303] width 11 height 12
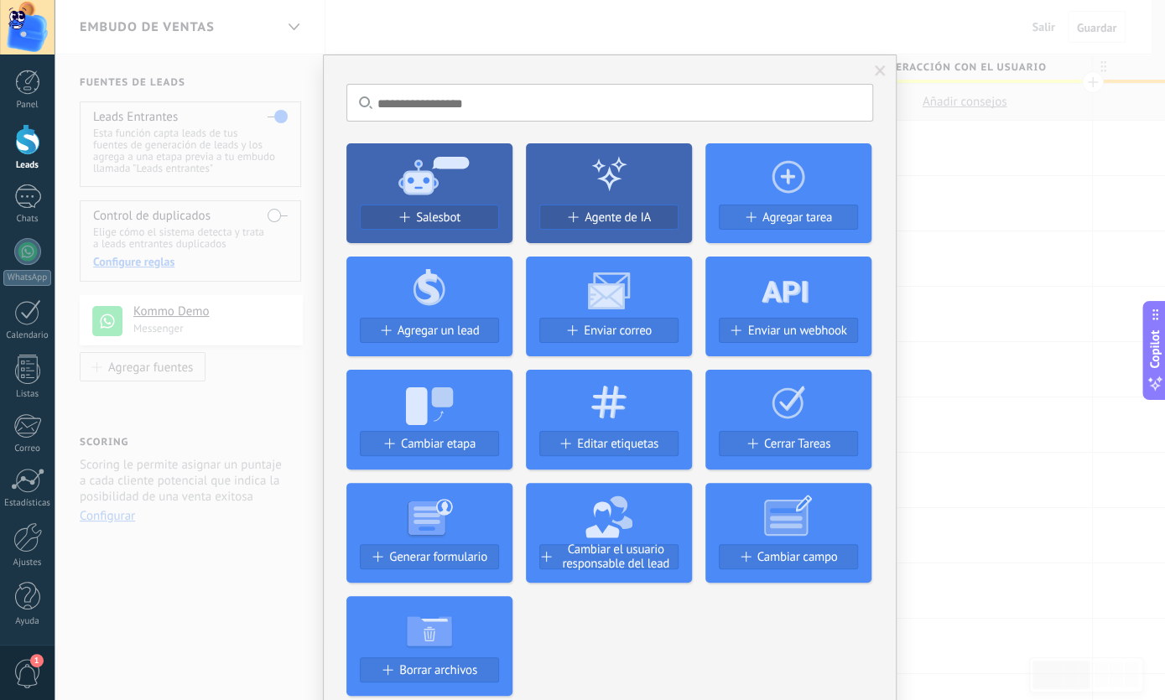
click at [273, 107] on div "No hay resultados Salesbot Agente de IA Agregar tarea Agregar un lead Enviar co…" at bounding box center [610, 350] width 1110 height 700
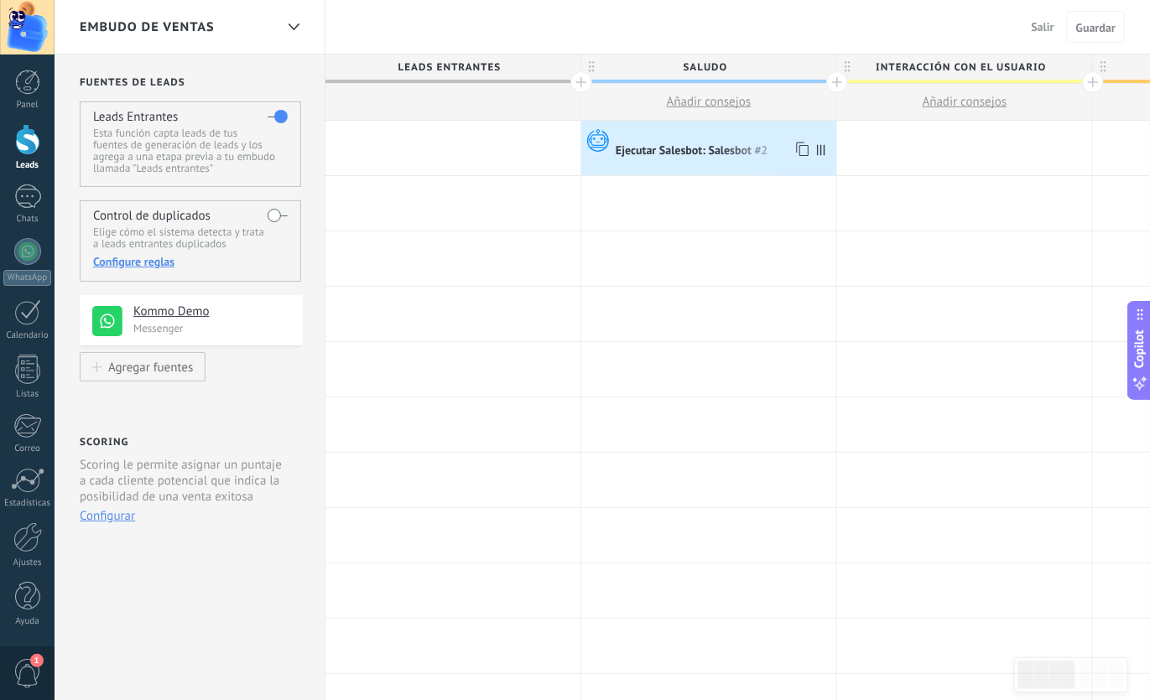
click at [708, 148] on div "Ejecutar Salesbot: Salesbot #2" at bounding box center [693, 151] width 155 height 15
click at [708, 143] on div "Ejecutar Salesbot: Salesbot #2" at bounding box center [724, 151] width 216 height 17
click at [692, 138] on div at bounding box center [724, 134] width 216 height 15
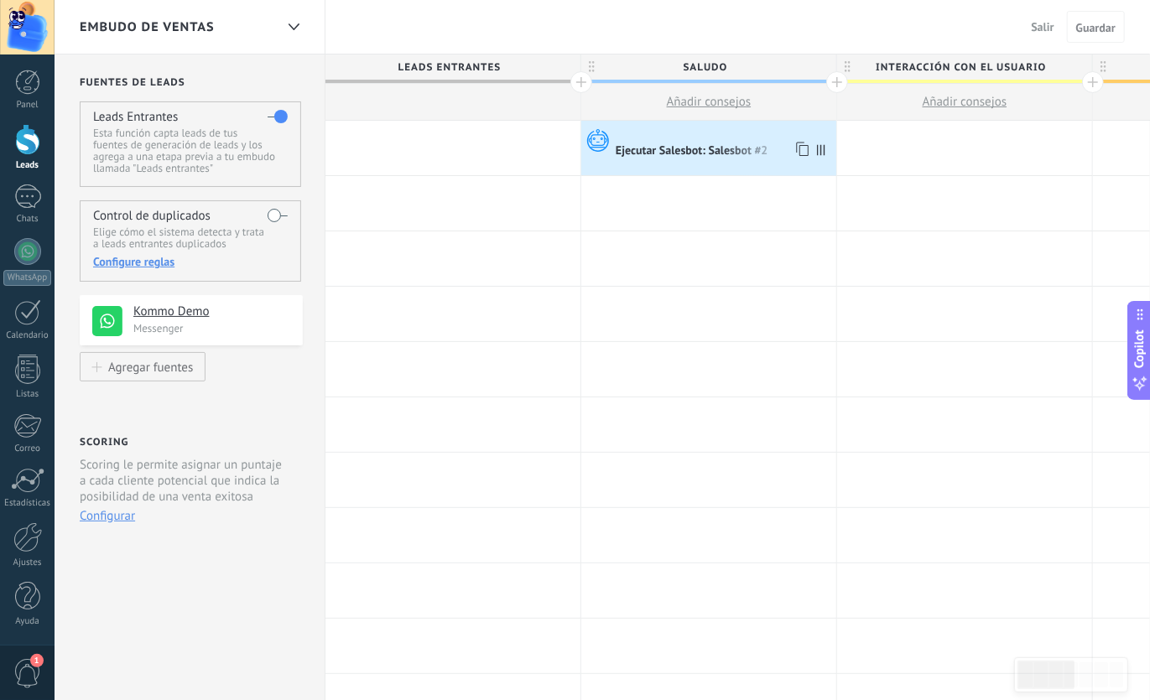
click at [692, 138] on div at bounding box center [724, 134] width 216 height 15
click at [637, 153] on div "Ejecutar Salesbot: Salesbot #2" at bounding box center [693, 151] width 155 height 15
click at [722, 157] on div "Ejecutar Salesbot: Salesbot #2" at bounding box center [693, 151] width 155 height 15
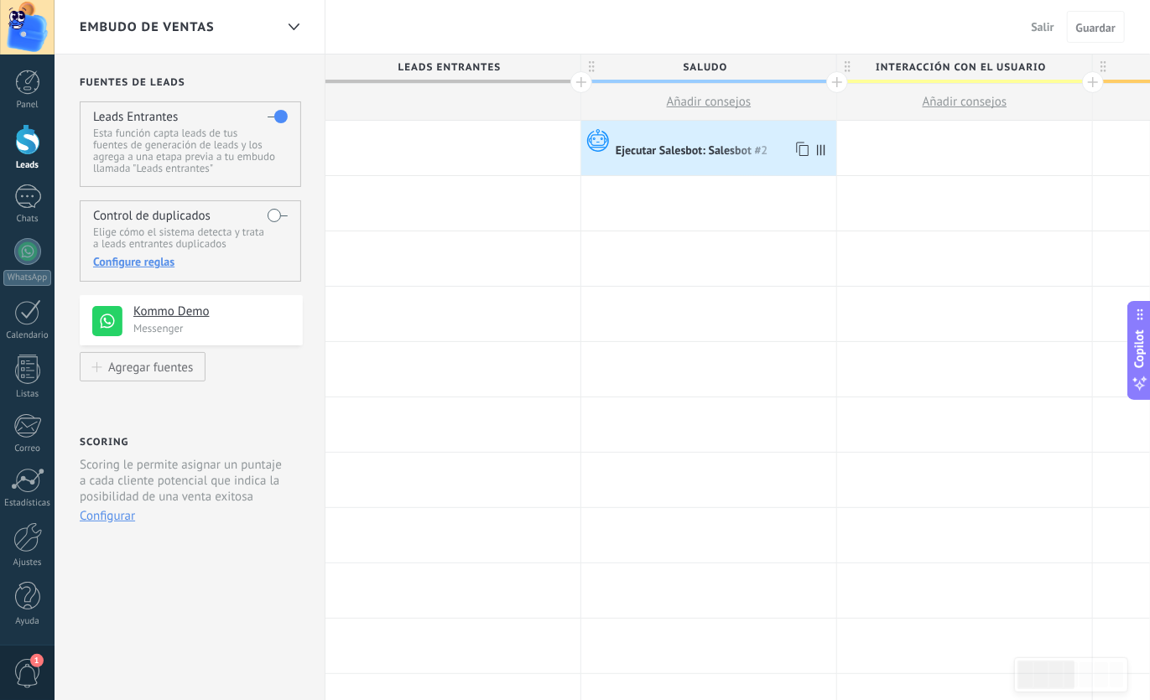
click at [722, 157] on div "Ejecutar Salesbot: Salesbot #2" at bounding box center [693, 151] width 155 height 15
drag, startPoint x: 722, startPoint y: 157, endPoint x: 775, endPoint y: 160, distance: 52.9
click at [724, 157] on div "Ejecutar Salesbot: Salesbot #2" at bounding box center [693, 151] width 155 height 15
click at [823, 152] on icon at bounding box center [821, 149] width 8 height 11
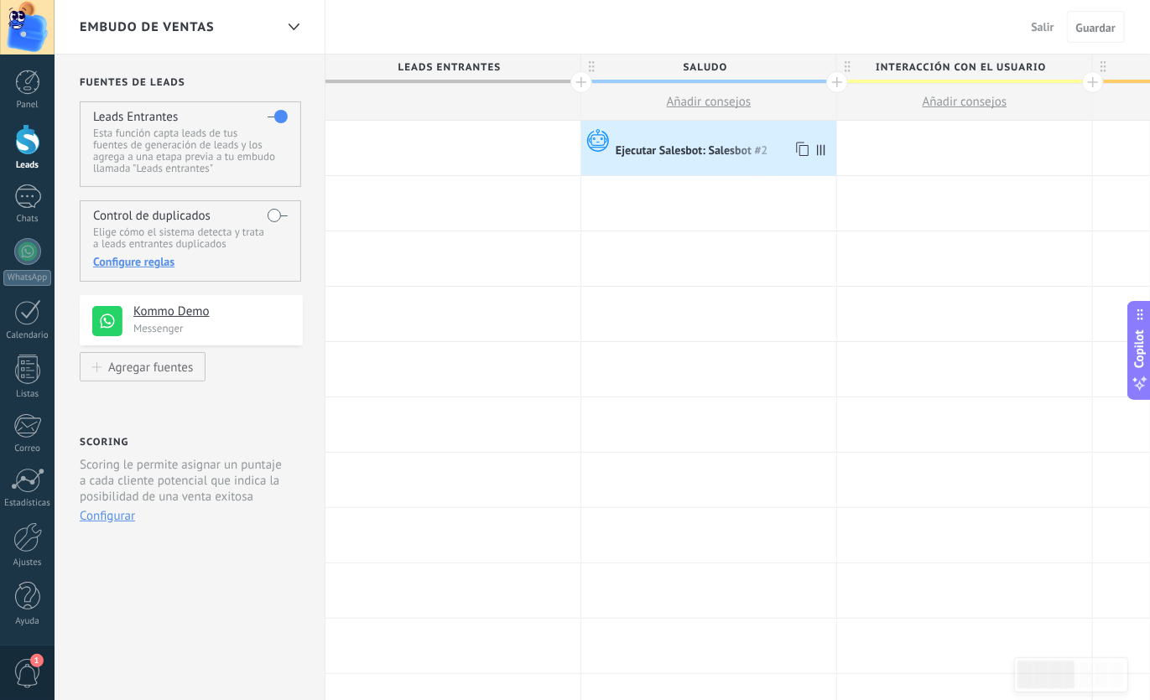
drag, startPoint x: 823, startPoint y: 152, endPoint x: 793, endPoint y: 159, distance: 30.9
click at [804, 156] on div "Ejecutar Salesbot: Salesbot #2 Avanzado" at bounding box center [708, 148] width 255 height 55
click at [793, 159] on icon at bounding box center [796, 149] width 17 height 22
drag, startPoint x: 793, startPoint y: 159, endPoint x: 813, endPoint y: 159, distance: 20.1
click at [793, 159] on icon at bounding box center [796, 149] width 17 height 22
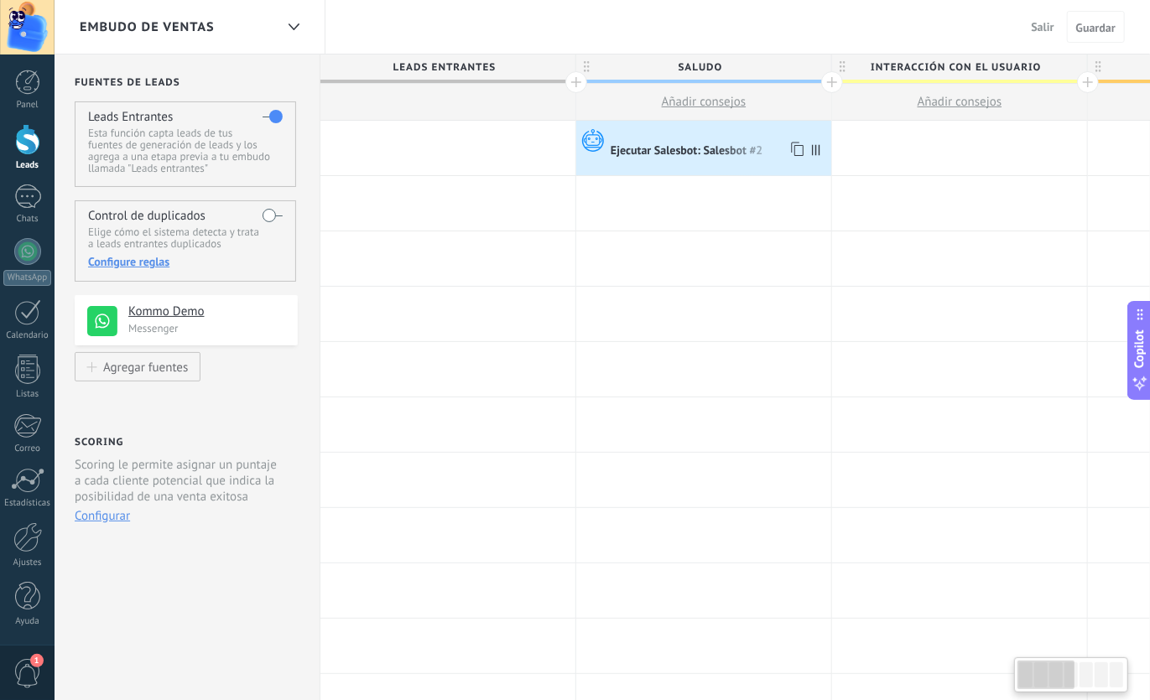
click at [813, 159] on span at bounding box center [819, 148] width 23 height 55
click at [813, 159] on span at bounding box center [824, 148] width 23 height 55
click at [597, 138] on icon at bounding box center [594, 139] width 29 height 25
drag, startPoint x: 597, startPoint y: 138, endPoint x: 761, endPoint y: 172, distance: 167.1
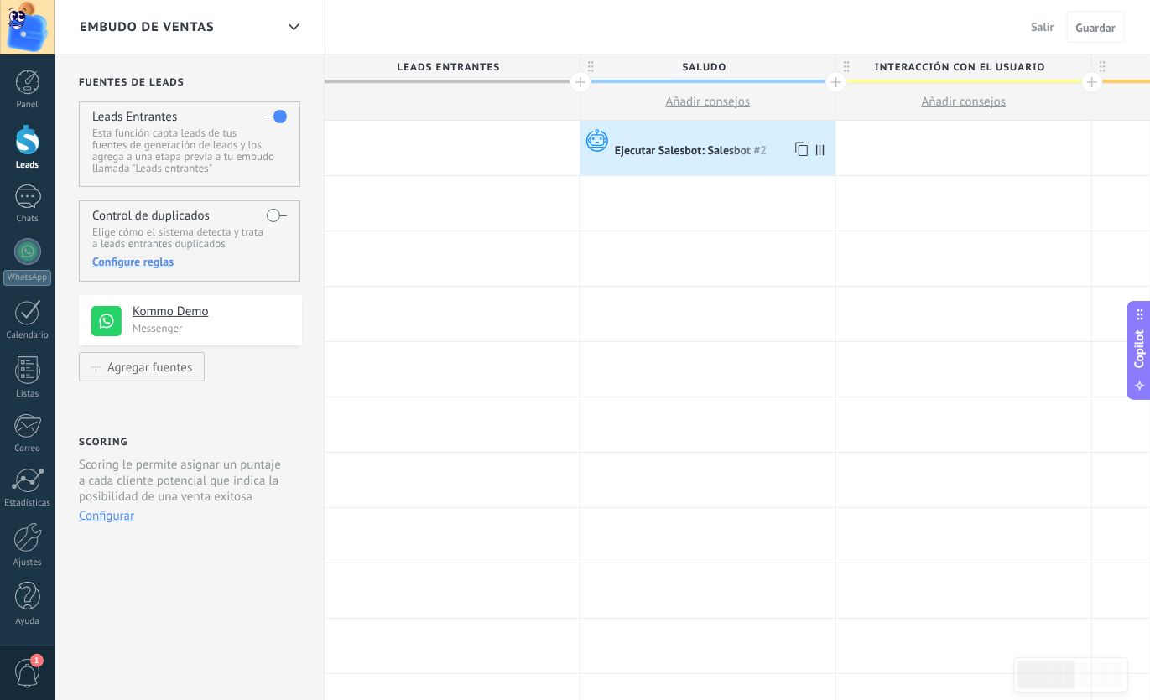
click at [599, 138] on icon at bounding box center [594, 139] width 29 height 25
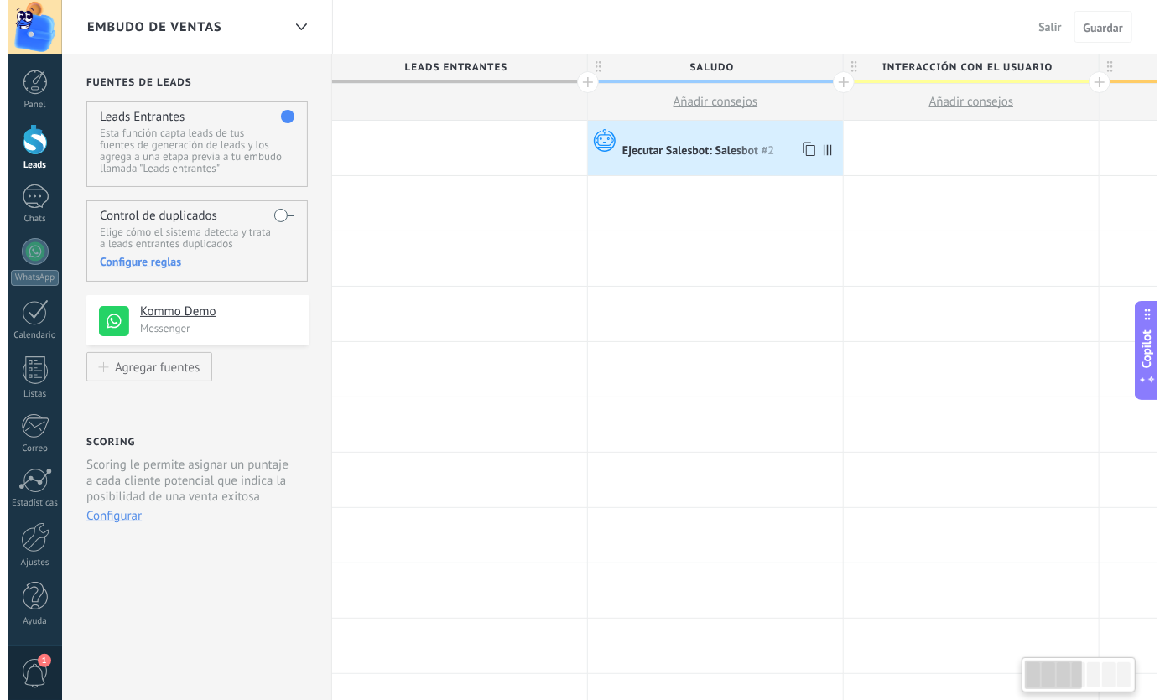
scroll to position [0, 0]
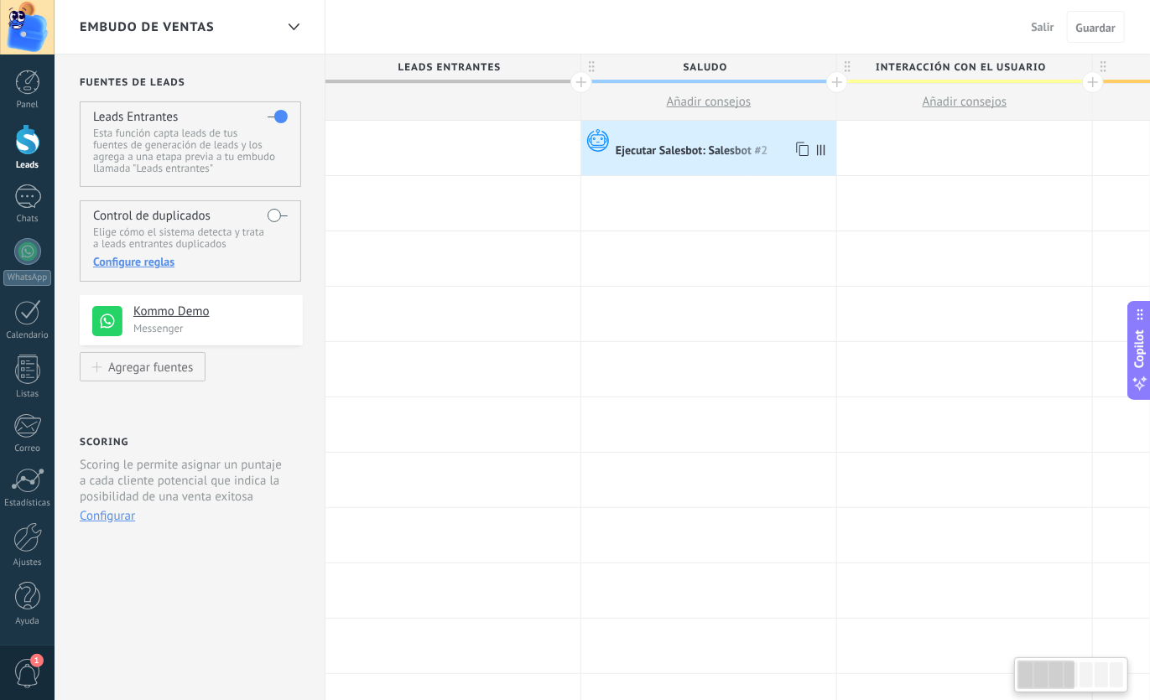
click at [695, 153] on div "Ejecutar Salesbot: Salesbot #2" at bounding box center [693, 151] width 155 height 15
click at [697, 153] on div "Ejecutar Salesbot: Salesbot #2" at bounding box center [693, 151] width 155 height 15
click at [698, 153] on div "Ejecutar Salesbot: Salesbot #2" at bounding box center [693, 151] width 155 height 15
click at [699, 153] on div "Ejecutar Salesbot: Salesbot #2" at bounding box center [693, 151] width 155 height 15
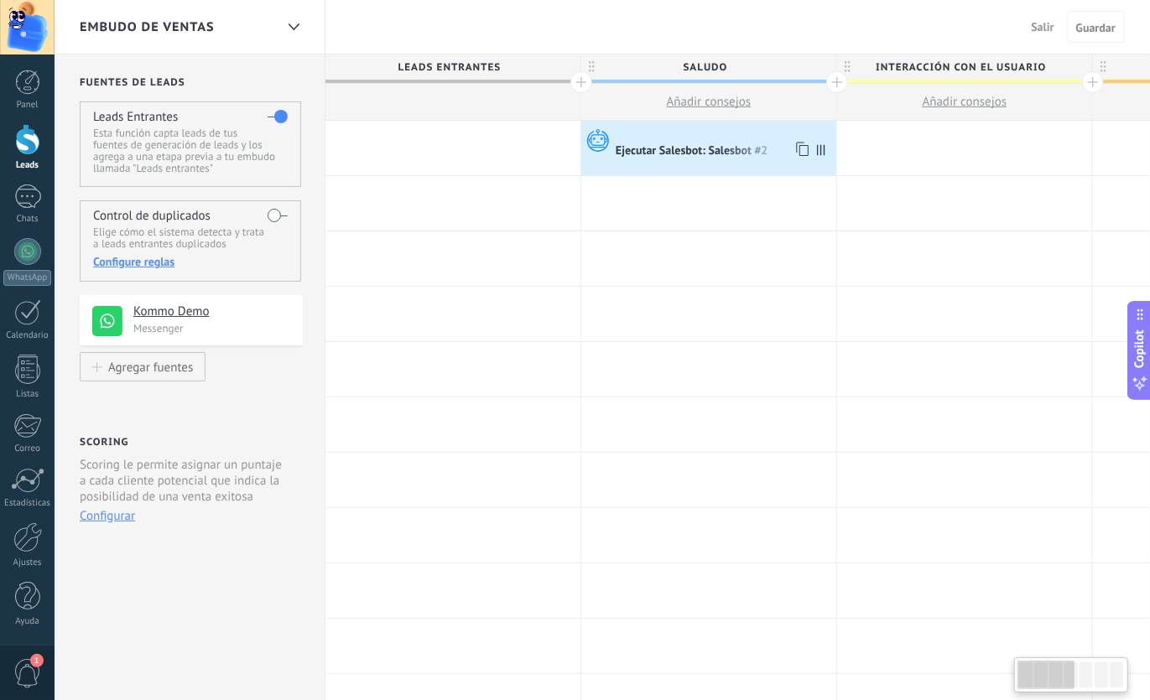
click at [699, 153] on div "Ejecutar Salesbot: Salesbot #2" at bounding box center [693, 151] width 155 height 15
click at [678, 154] on div "Ejecutar Salesbot: Salesbot #2" at bounding box center [693, 151] width 155 height 15
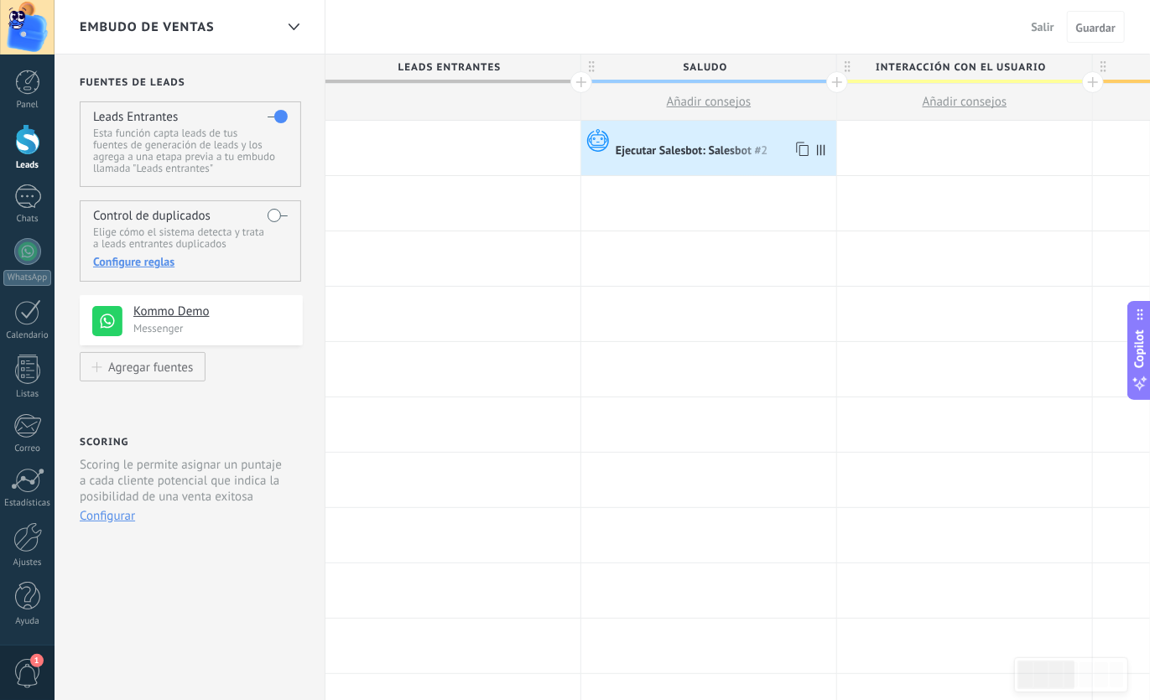
click at [678, 154] on div "Ejecutar Salesbot: Salesbot #2" at bounding box center [693, 151] width 155 height 15
drag, startPoint x: 678, startPoint y: 154, endPoint x: 671, endPoint y: 199, distance: 45.1
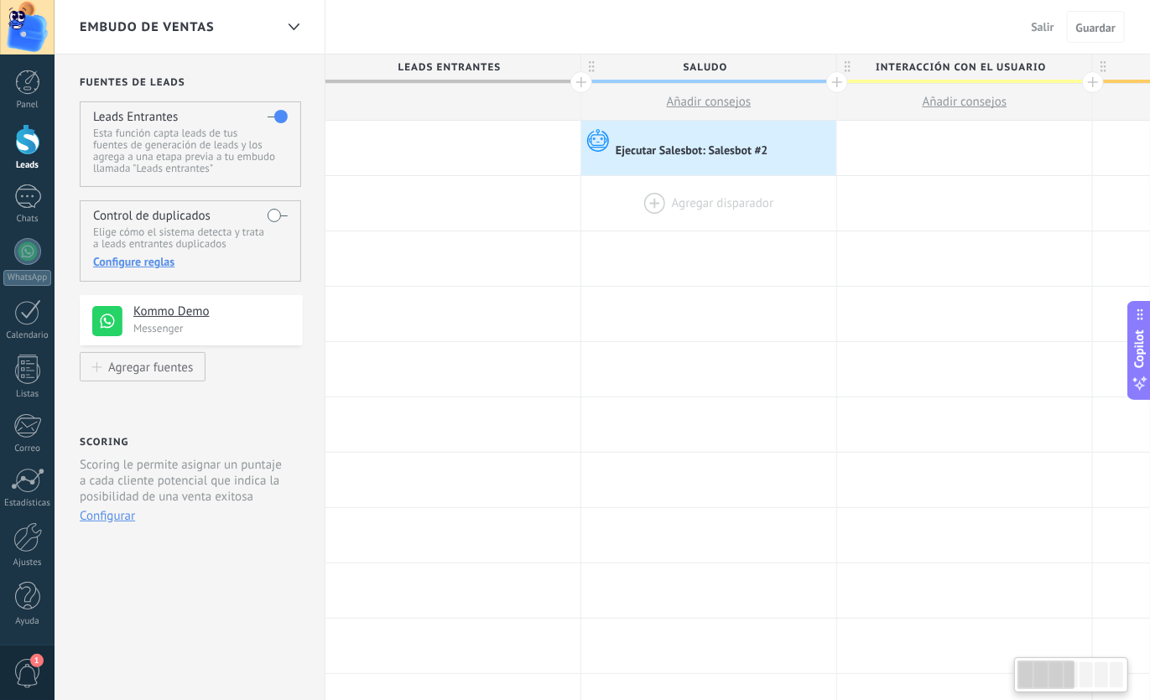
drag, startPoint x: 652, startPoint y: 147, endPoint x: 643, endPoint y: 262, distance: 115.2
click at [621, 194] on div at bounding box center [708, 203] width 255 height 55
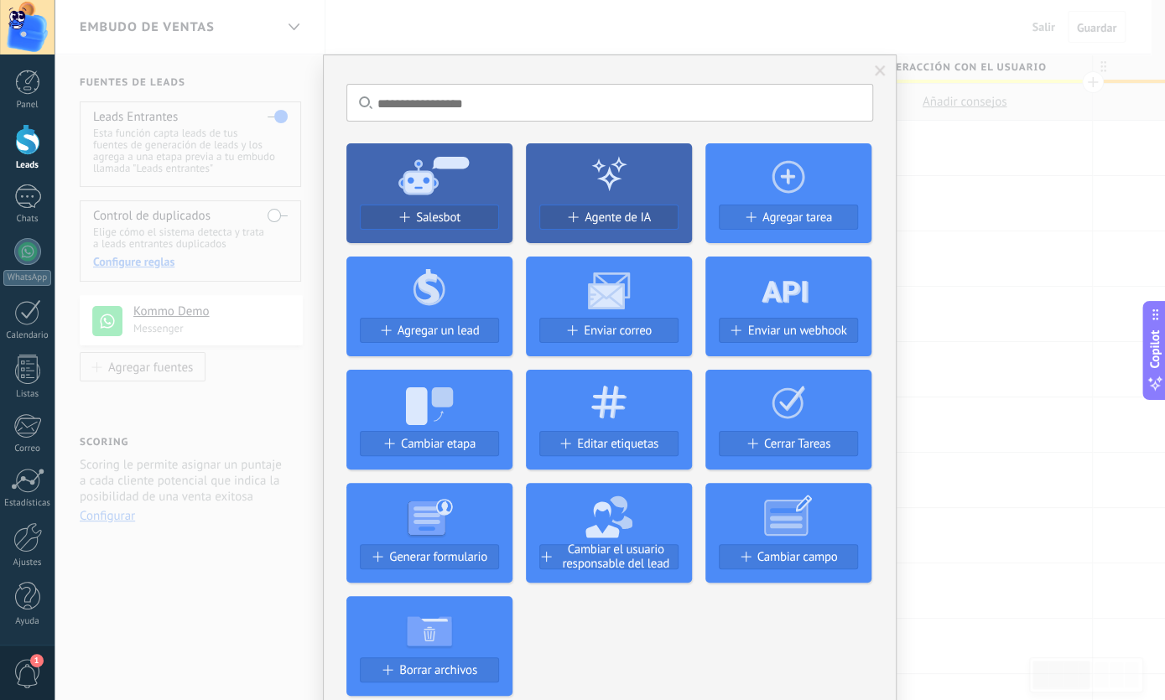
click at [869, 63] on span at bounding box center [880, 71] width 28 height 29
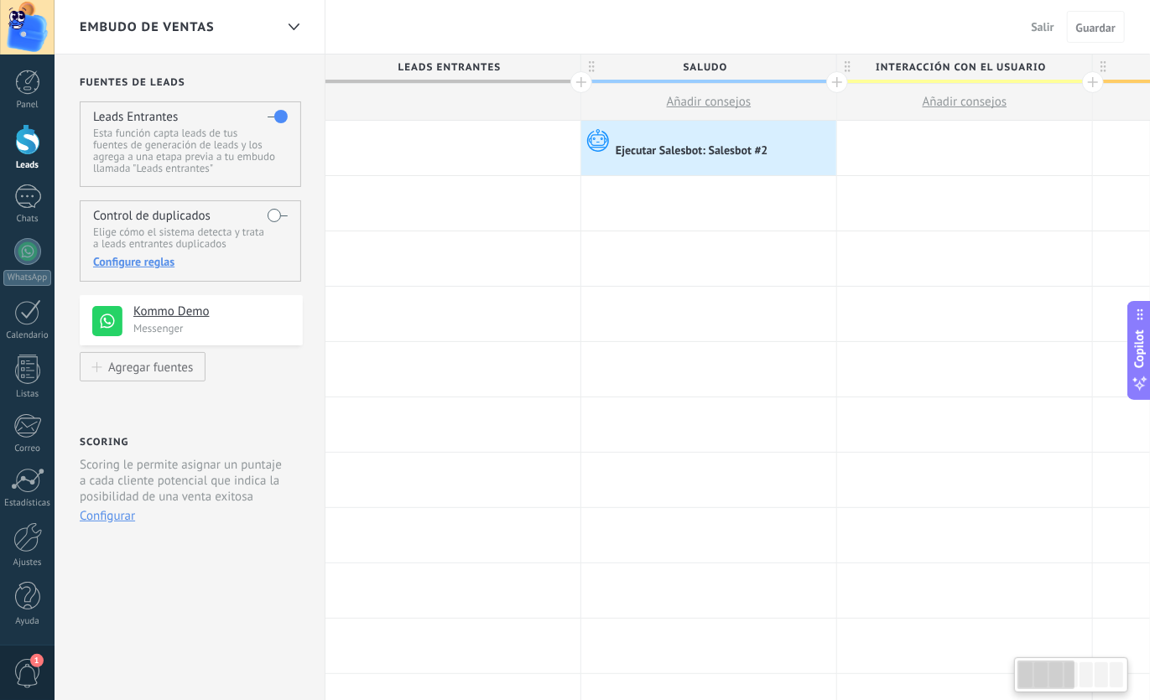
click at [699, 125] on div "Ejecutar Salesbot: Salesbot #2" at bounding box center [708, 148] width 255 height 55
click at [699, 134] on div at bounding box center [724, 134] width 216 height 15
click at [696, 99] on span "Añadir consejos" at bounding box center [709, 102] width 85 height 16
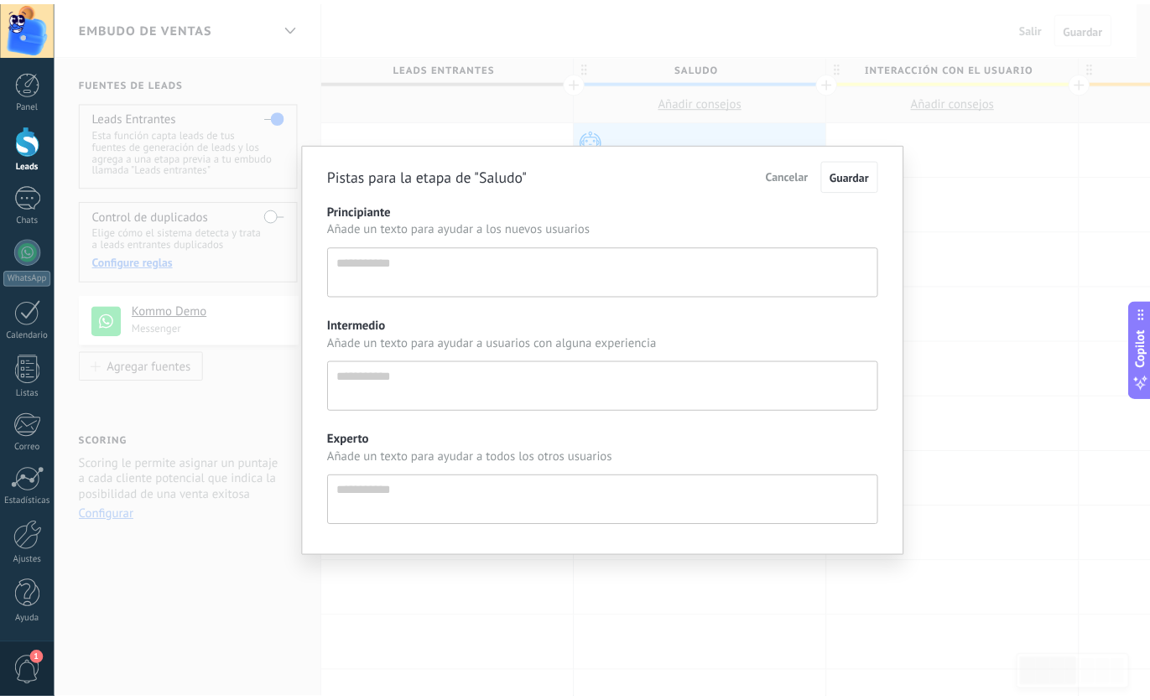
scroll to position [16, 0]
click at [794, 175] on span "Cancelar" at bounding box center [796, 175] width 43 height 15
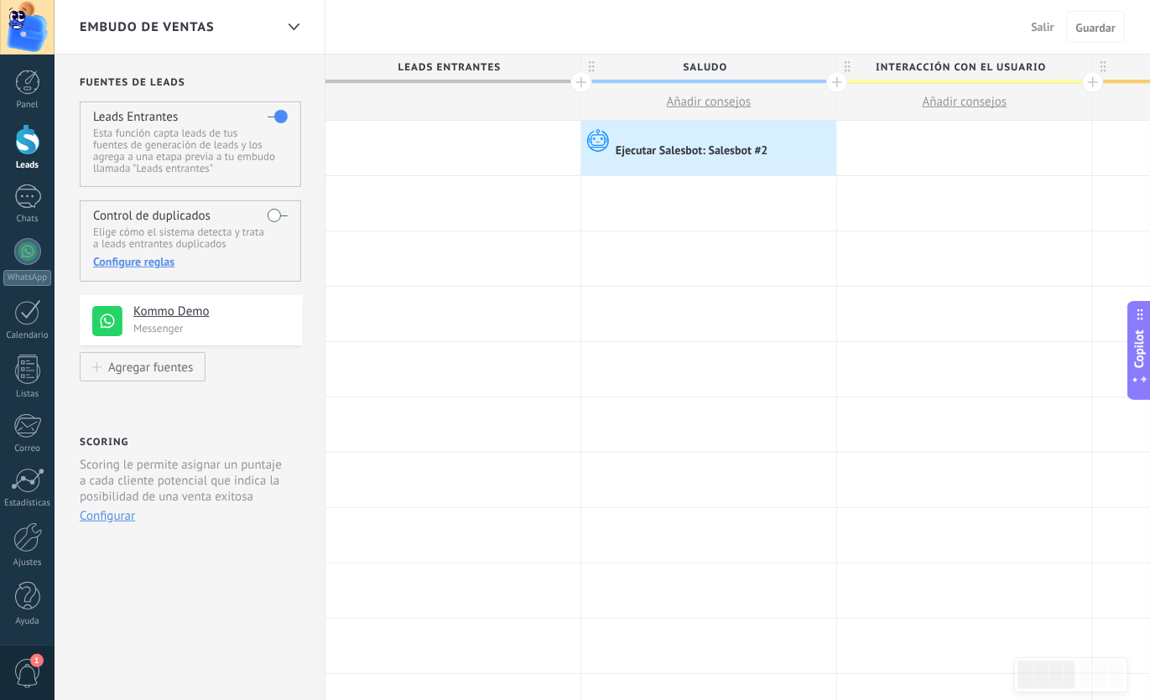
click at [11, 534] on link "Ajustes" at bounding box center [27, 545] width 55 height 46
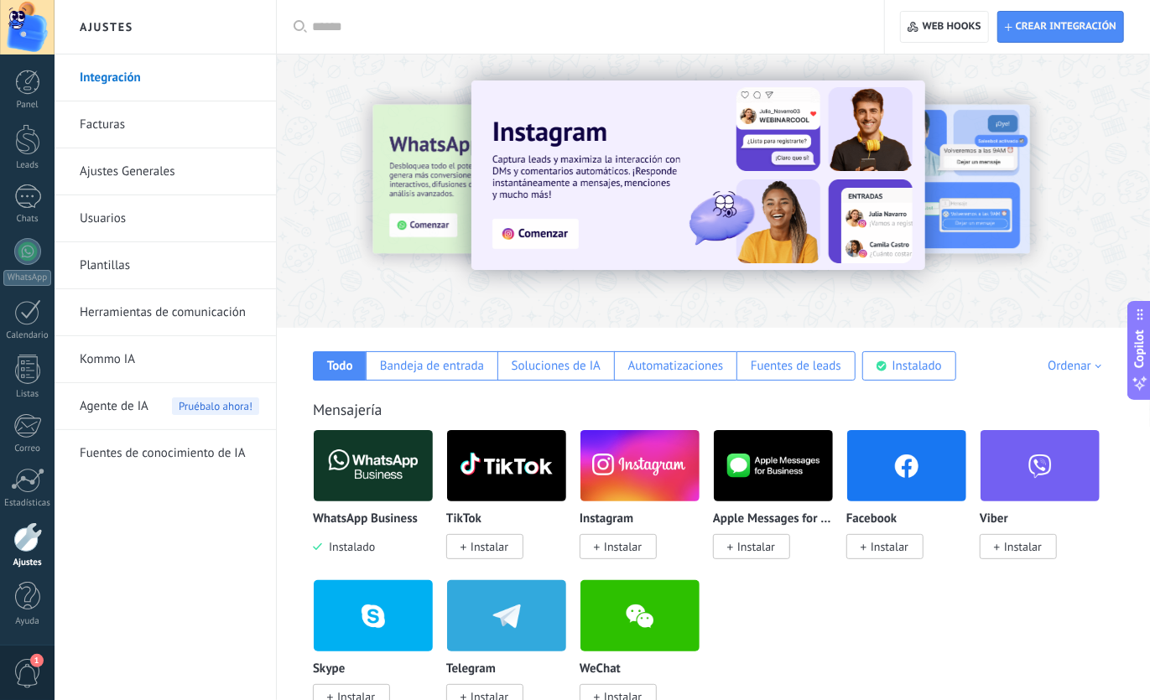
click at [145, 181] on link "Ajustes Generales" at bounding box center [169, 171] width 179 height 47
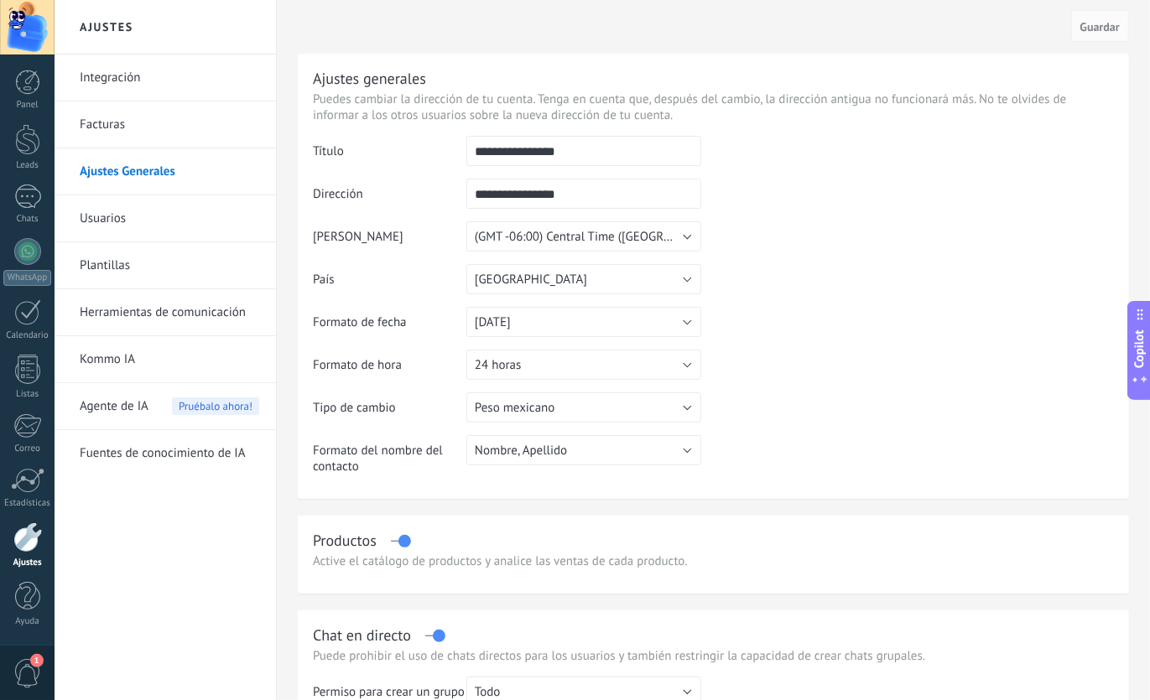
click at [156, 87] on link "Integración" at bounding box center [169, 78] width 179 height 47
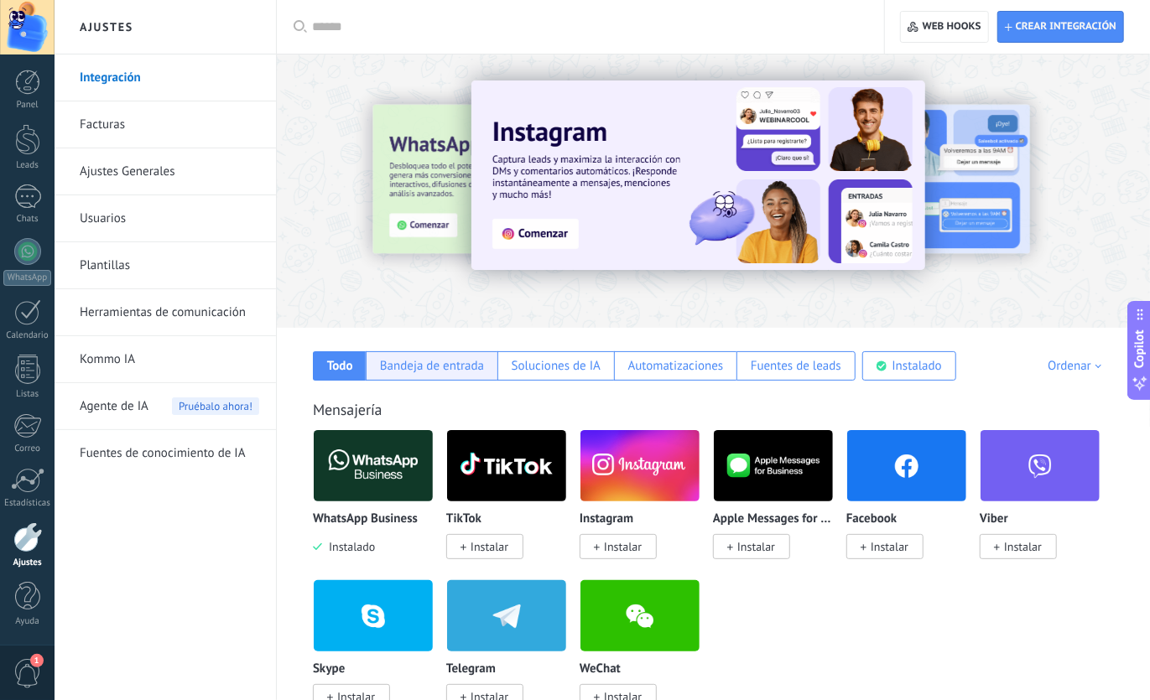
click at [430, 368] on div "Bandeja de entrada" at bounding box center [432, 366] width 104 height 16
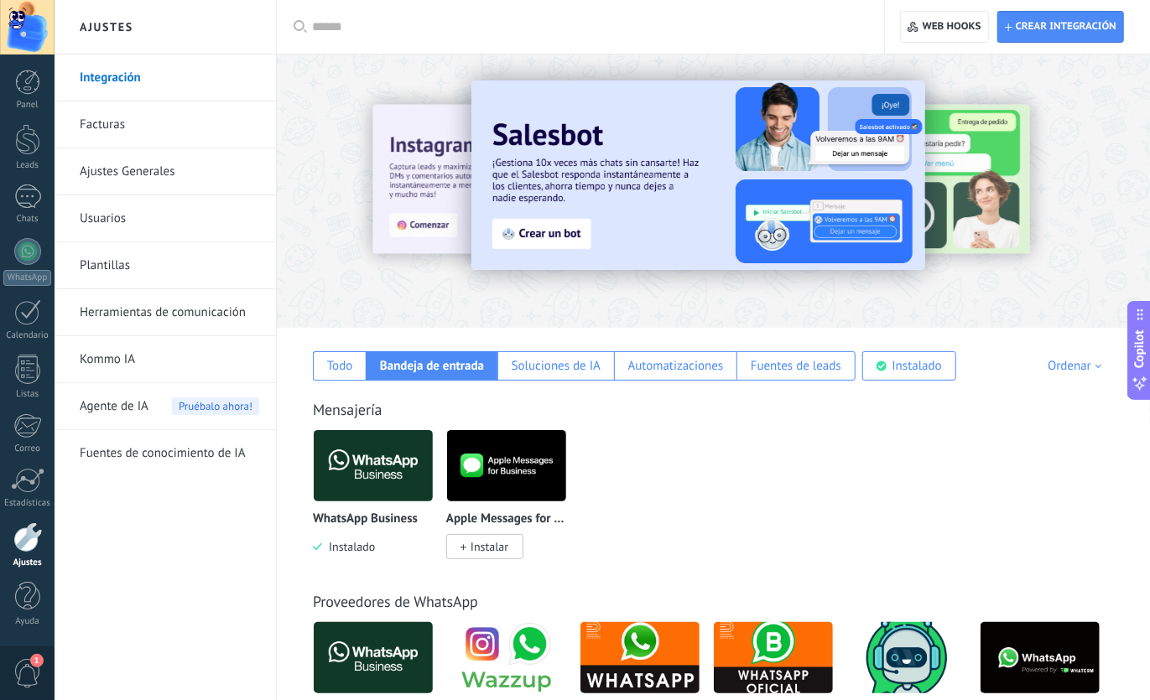
click at [112, 200] on link "Usuarios" at bounding box center [169, 218] width 179 height 47
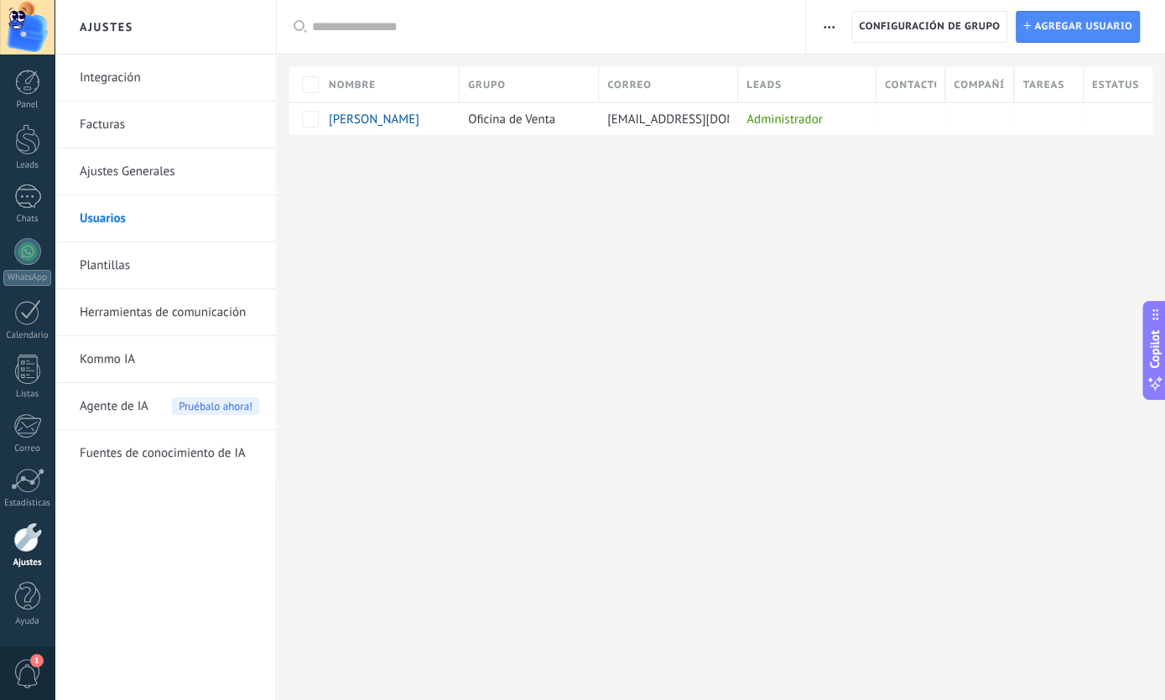
click at [133, 166] on link "Ajustes Generales" at bounding box center [169, 171] width 179 height 47
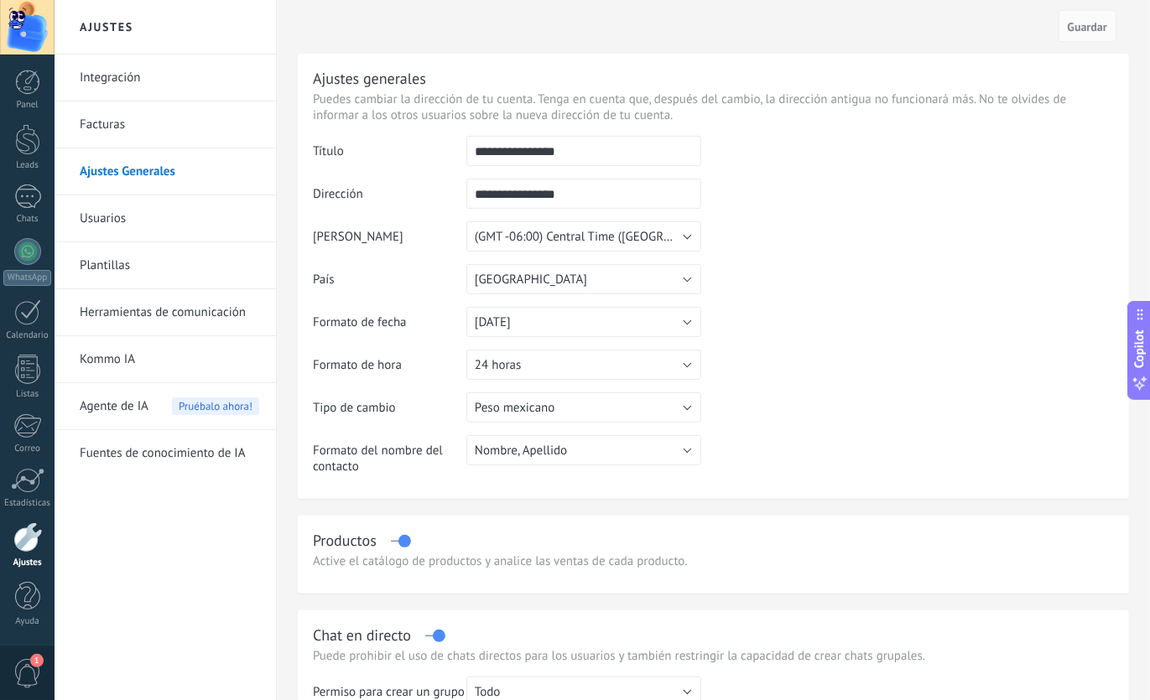
click at [125, 318] on link "Herramientas de comunicación" at bounding box center [169, 312] width 179 height 47
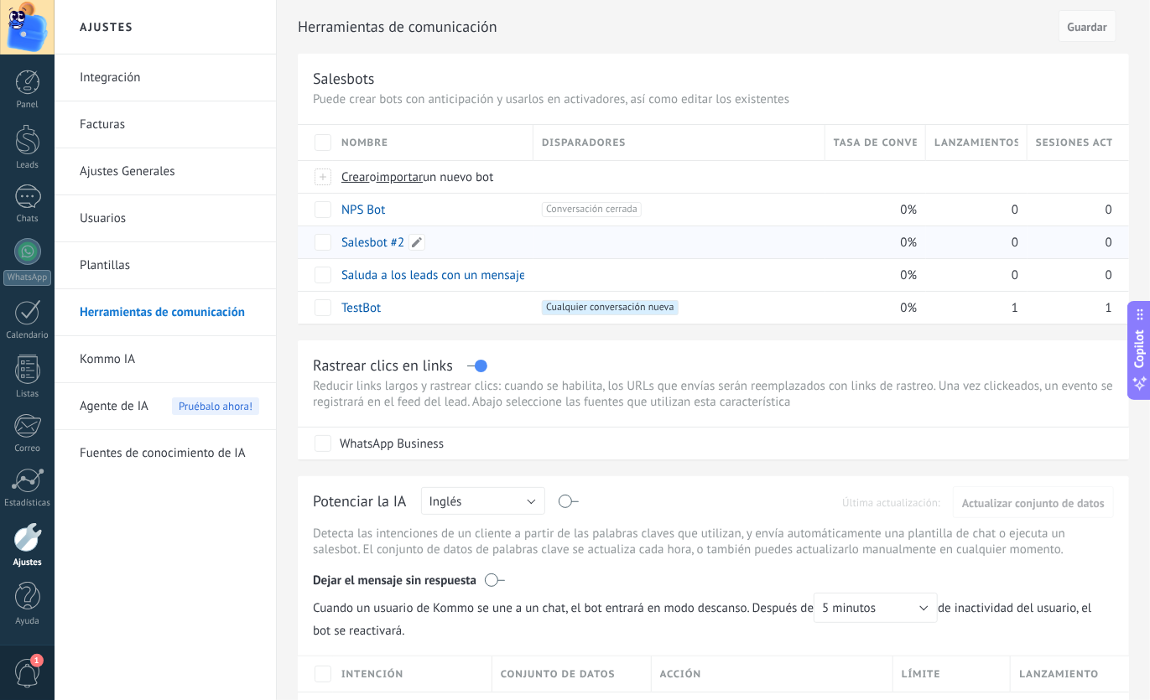
click at [382, 242] on link "Salesbot #2" at bounding box center [372, 243] width 63 height 16
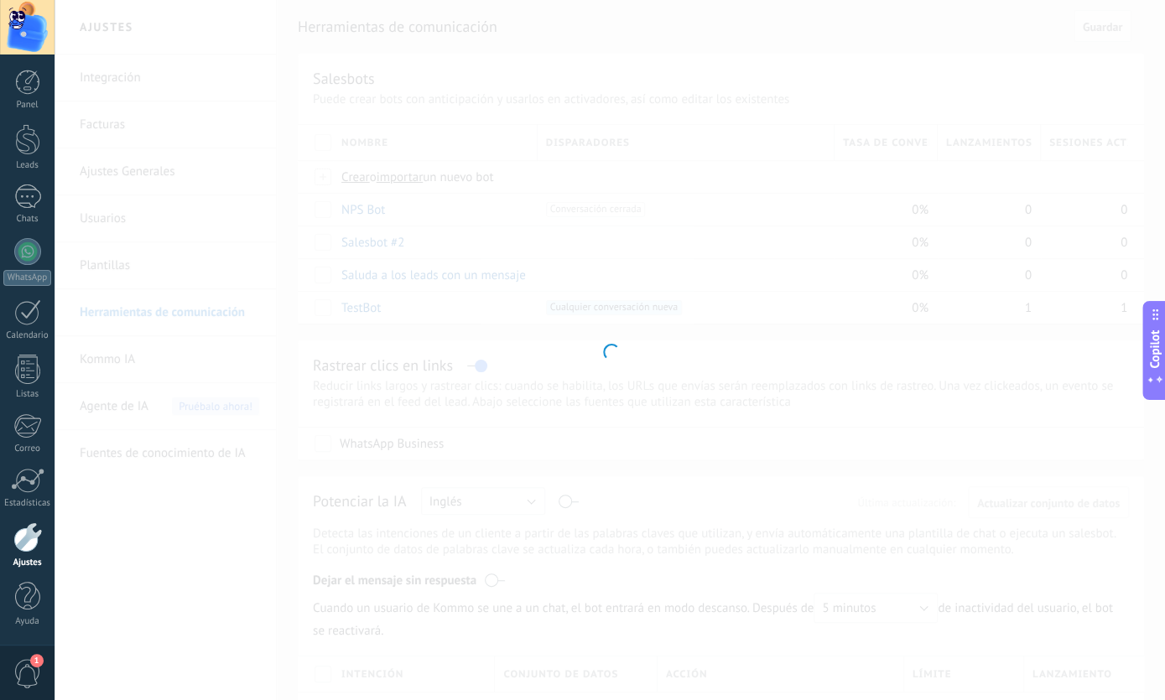
type input "**********"
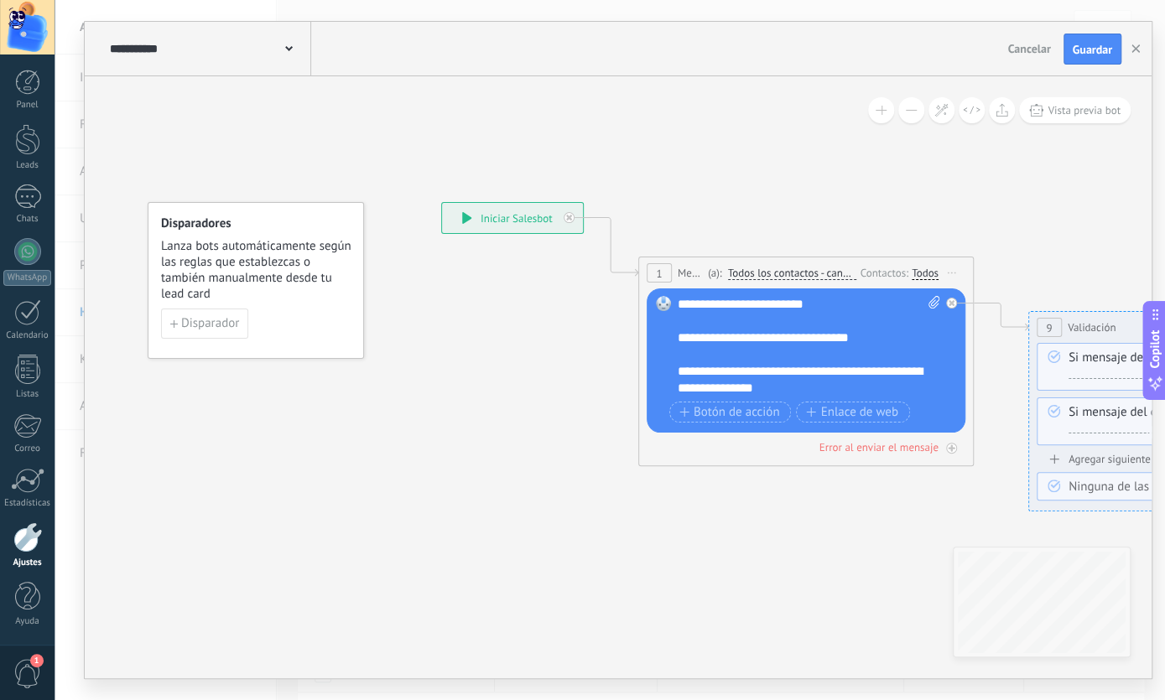
drag, startPoint x: 511, startPoint y: 369, endPoint x: 315, endPoint y: 323, distance: 200.8
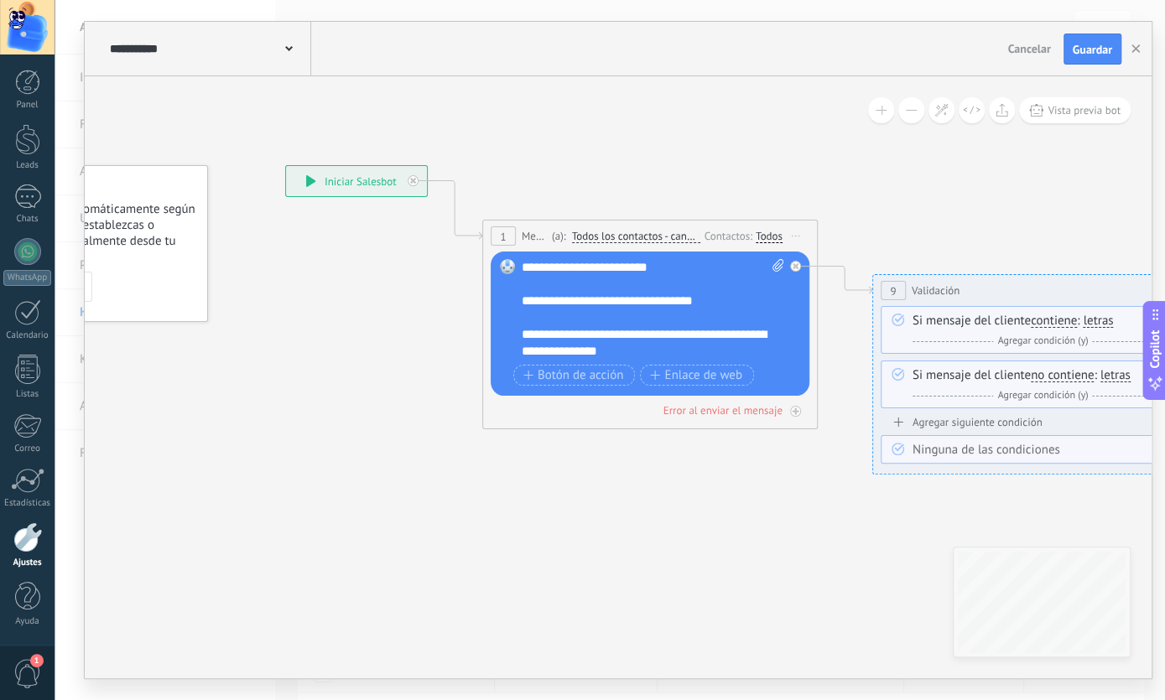
drag, startPoint x: 315, startPoint y: 323, endPoint x: 285, endPoint y: 327, distance: 30.5
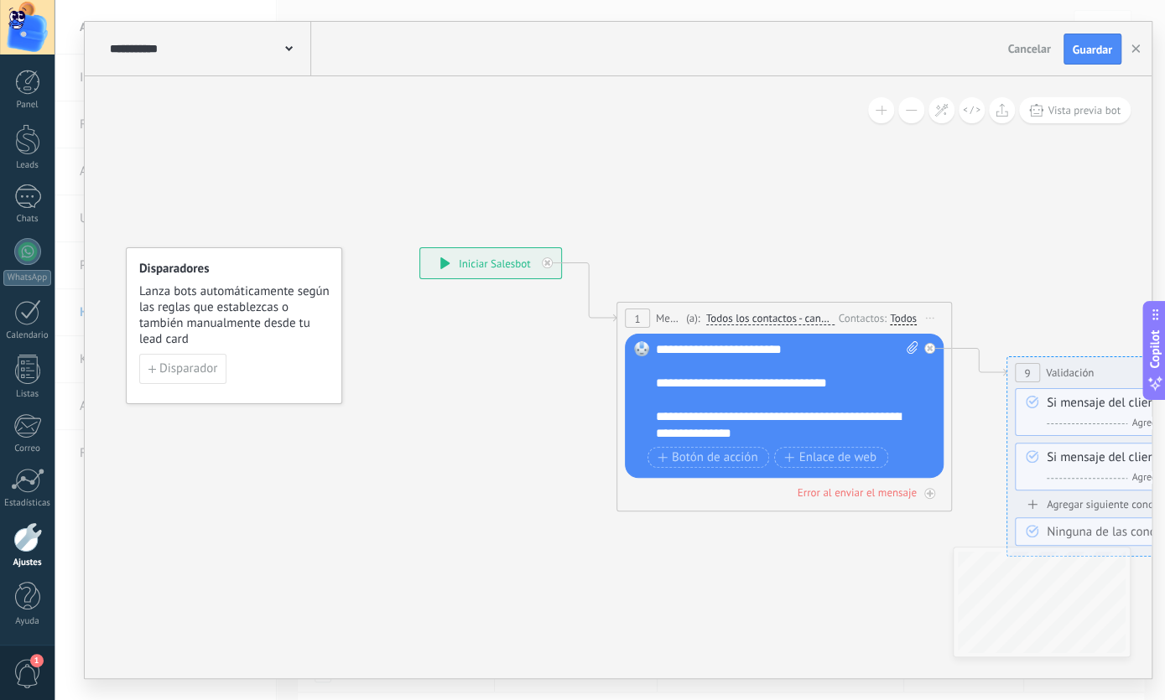
drag, startPoint x: 283, startPoint y: 329, endPoint x: 444, endPoint y: 408, distance: 178.9
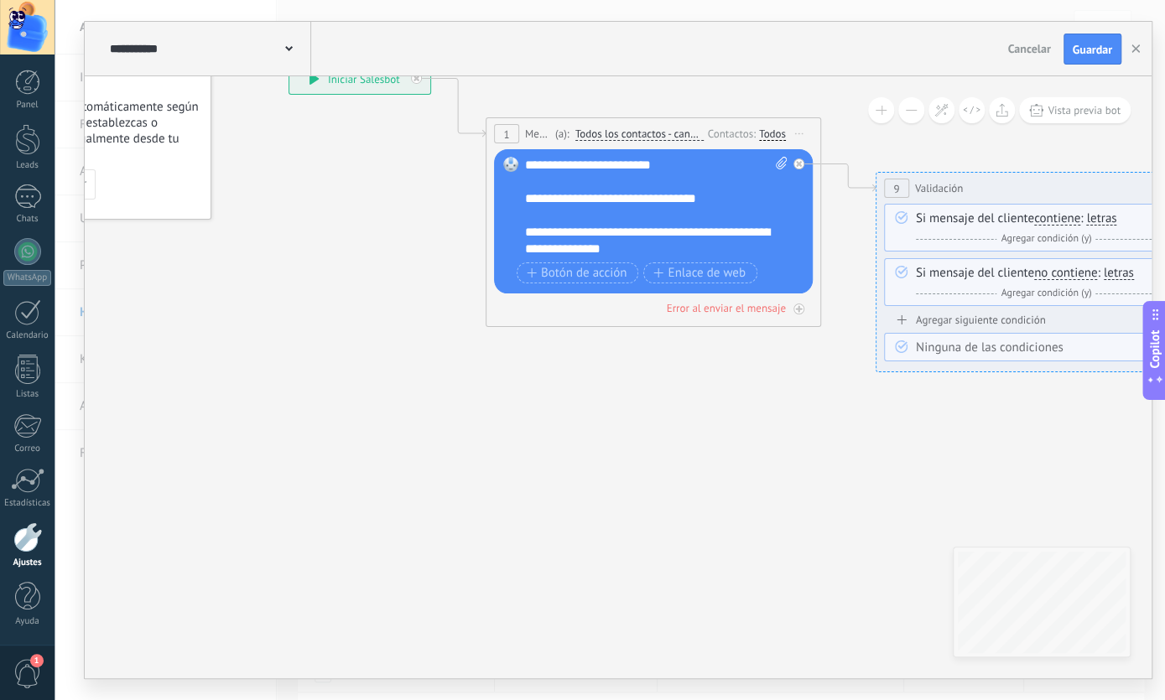
drag, startPoint x: 444, startPoint y: 408, endPoint x: 313, endPoint y: 224, distance: 226.2
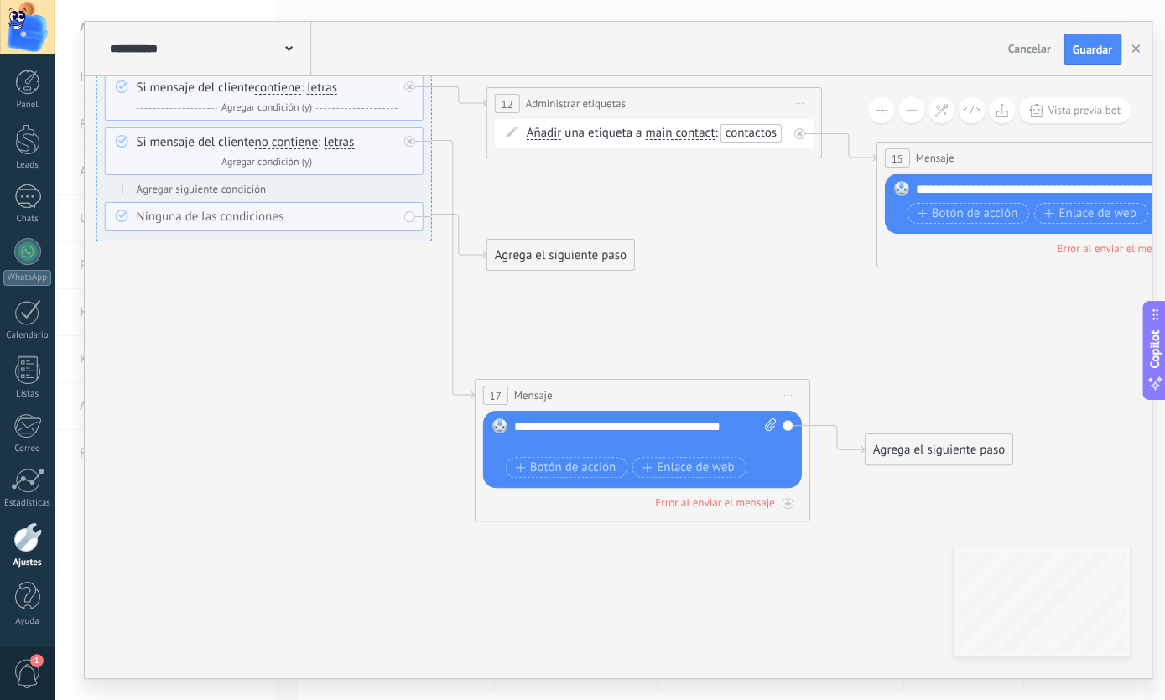
drag, startPoint x: 785, startPoint y: 408, endPoint x: 254, endPoint y: 304, distance: 541.0
click at [0, 275] on icon at bounding box center [628, 226] width 3077 height 1427
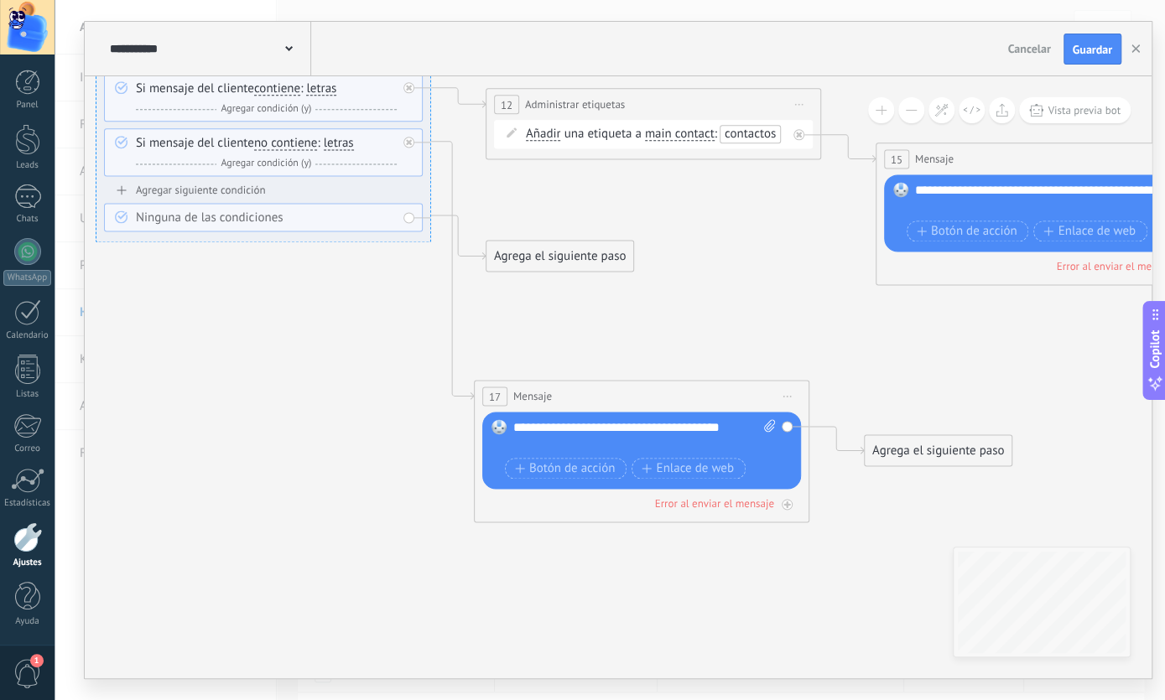
drag, startPoint x: 784, startPoint y: 290, endPoint x: 429, endPoint y: 342, distance: 358.6
click at [667, 316] on icon at bounding box center [627, 227] width 3077 height 1427
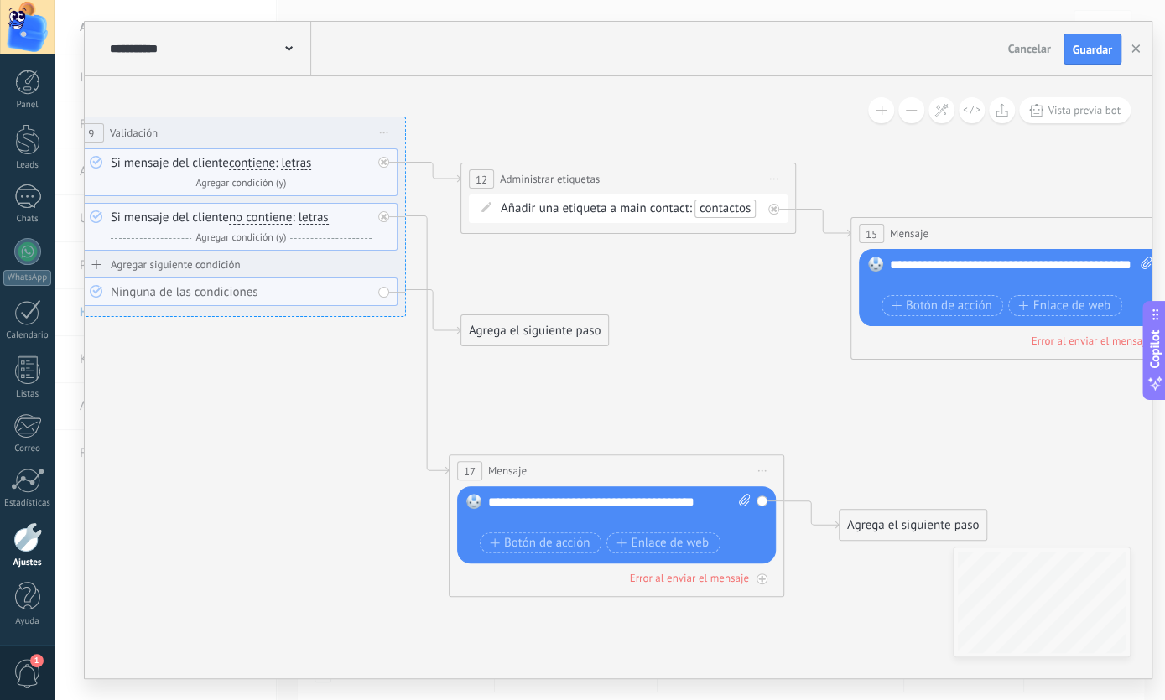
drag, startPoint x: 429, startPoint y: 343, endPoint x: 522, endPoint y: 391, distance: 104.7
click at [522, 391] on icon at bounding box center [602, 301] width 3077 height 1427
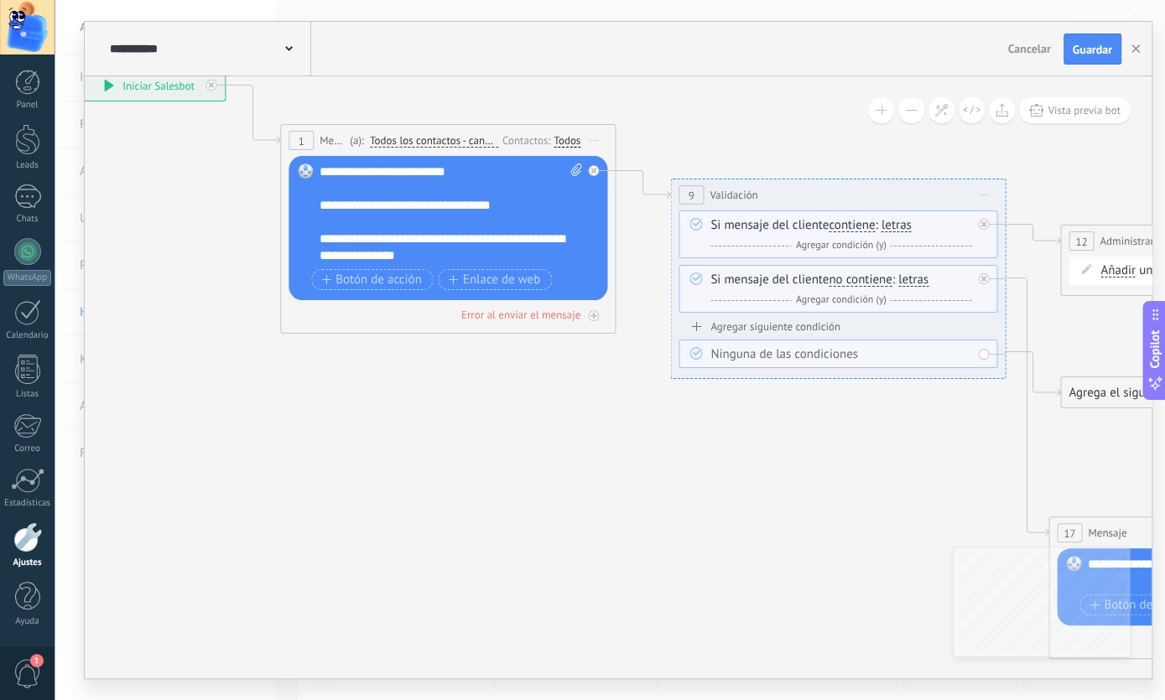
drag, startPoint x: 522, startPoint y: 391, endPoint x: 1085, endPoint y: 421, distance: 563.6
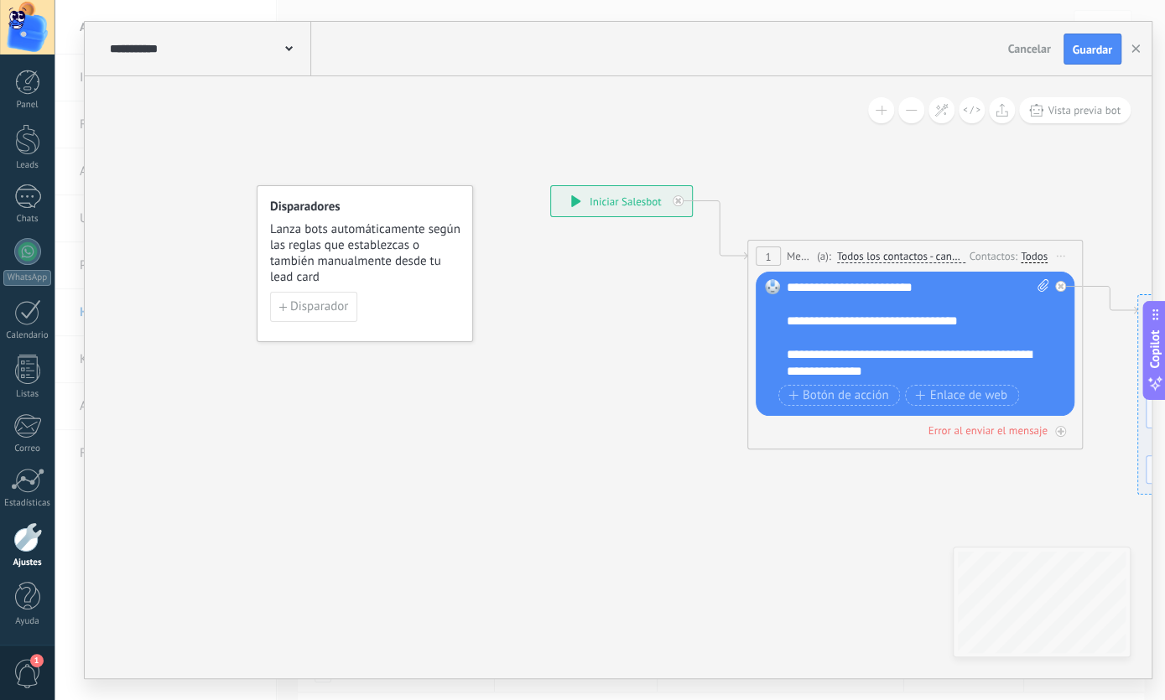
drag, startPoint x: 448, startPoint y: 450, endPoint x: 922, endPoint y: 585, distance: 492.5
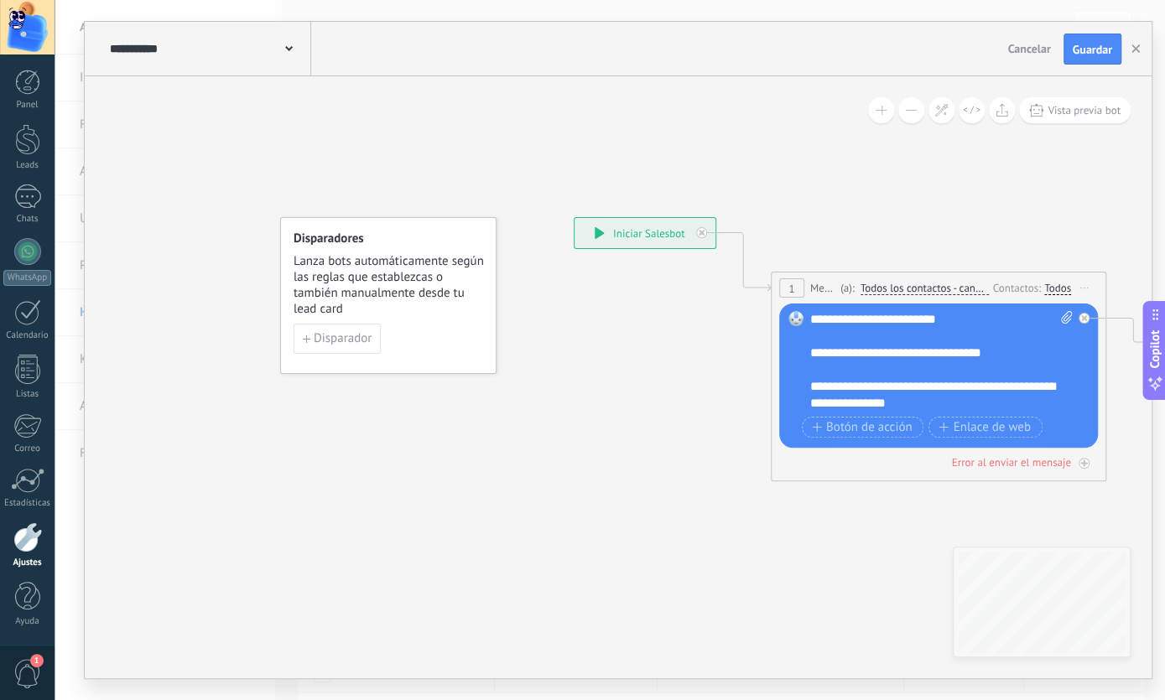
drag, startPoint x: 481, startPoint y: 307, endPoint x: 274, endPoint y: 328, distance: 208.2
click at [336, 336] on span "Disparador" at bounding box center [342, 339] width 58 height 12
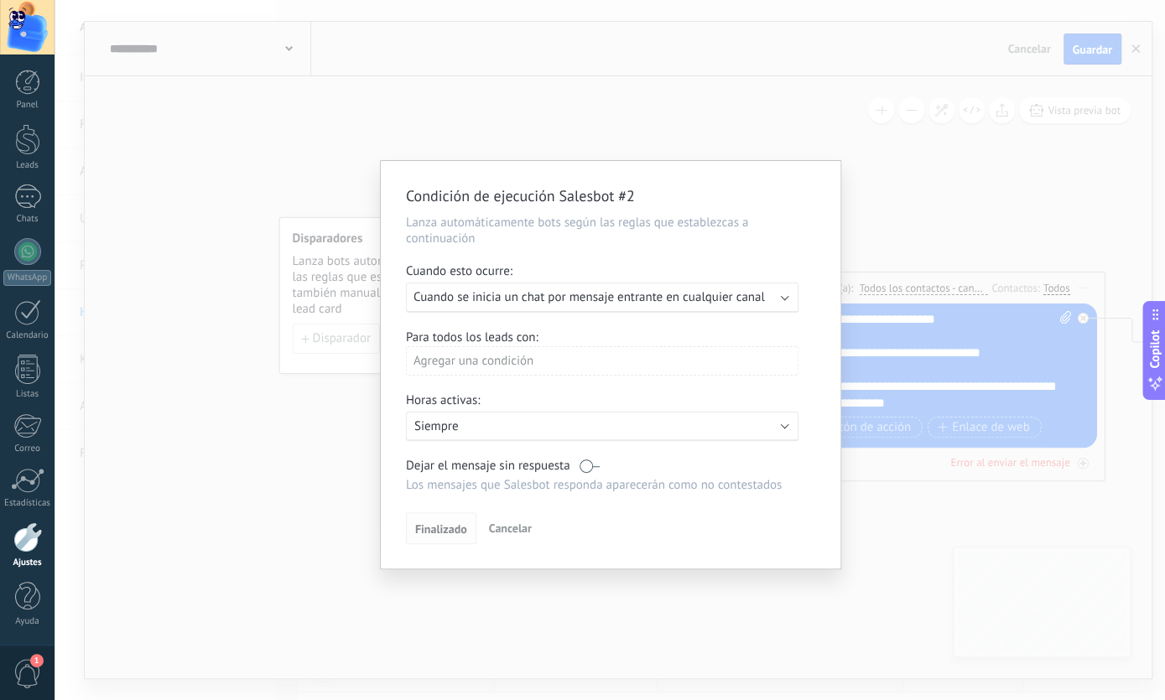
click at [442, 535] on span "Finalizado" at bounding box center [441, 529] width 52 height 12
click at [434, 528] on span "Finalizado" at bounding box center [441, 529] width 52 height 12
click at [510, 532] on span "Cancelar" at bounding box center [510, 528] width 43 height 15
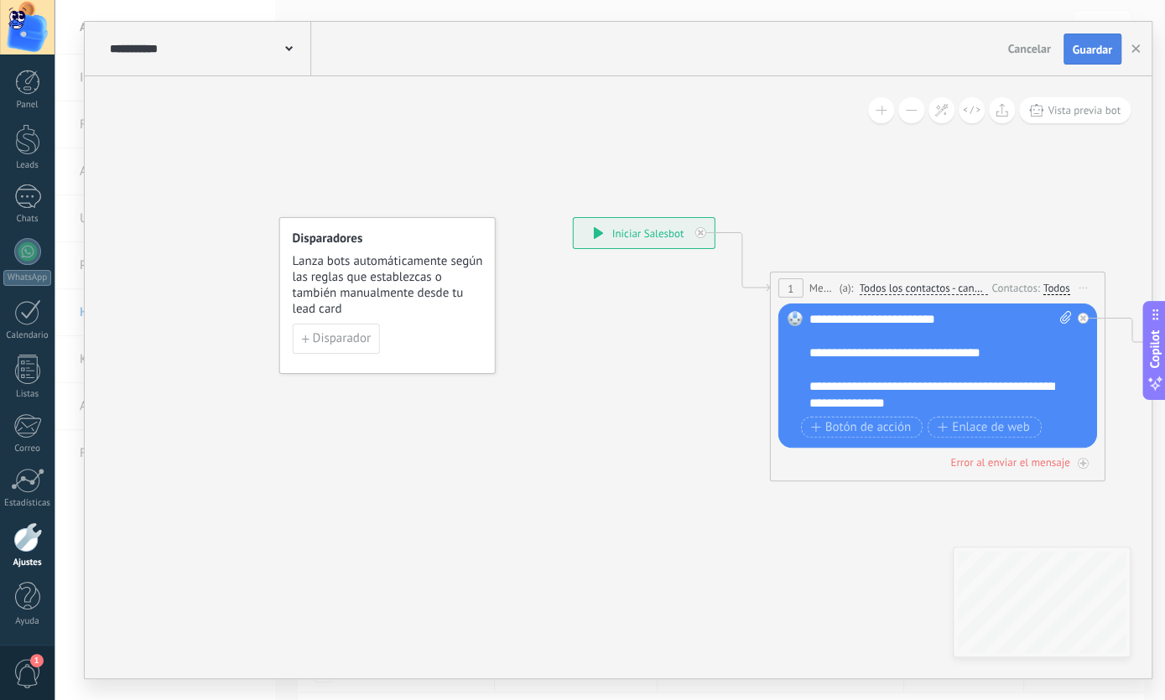
click at [1093, 60] on button "Guardar" at bounding box center [1092, 50] width 58 height 32
click at [1131, 53] on icon "button" at bounding box center [1135, 48] width 8 height 8
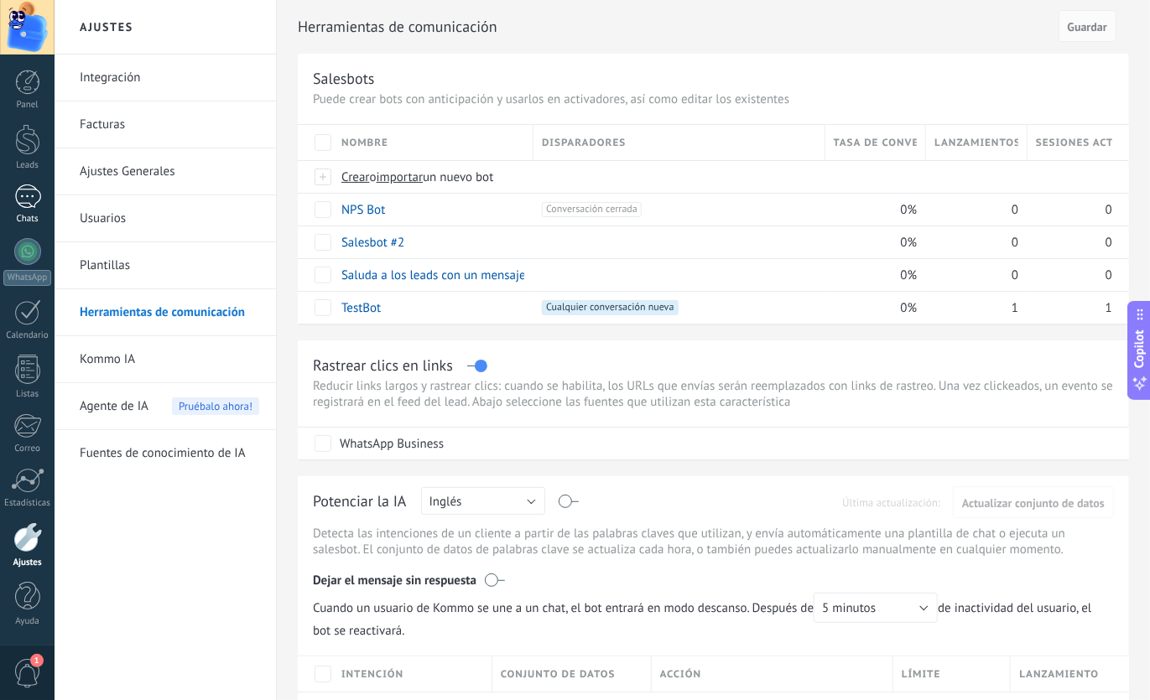
click at [21, 209] on div at bounding box center [27, 197] width 27 height 24
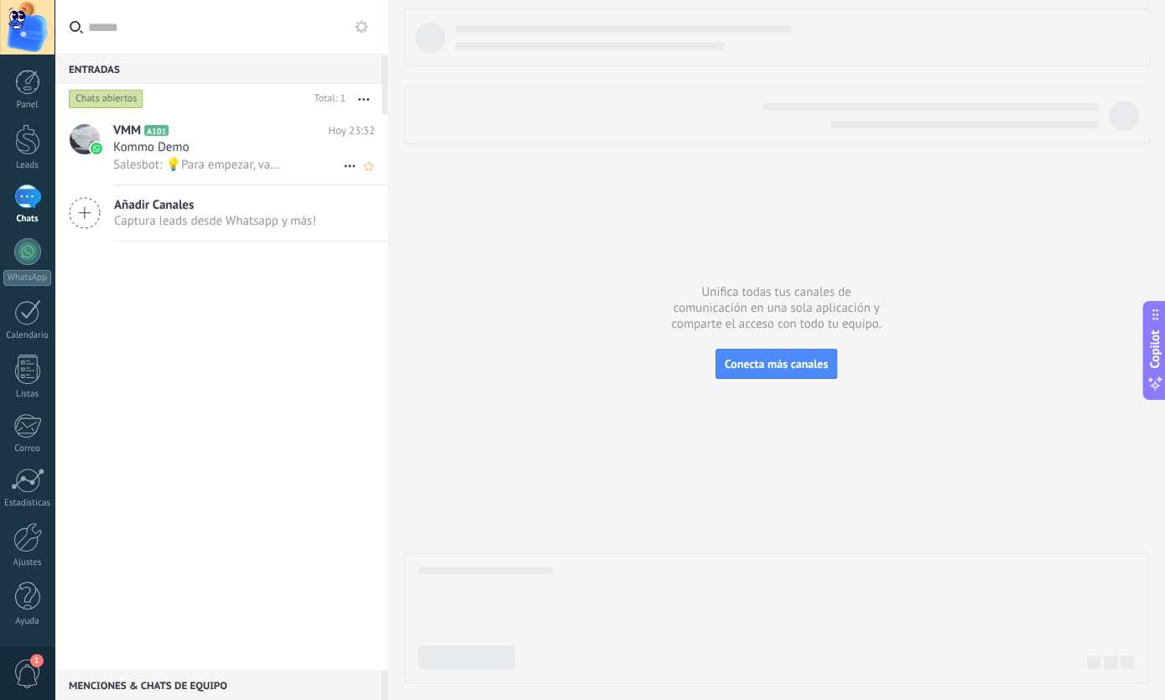
click at [340, 168] on icon at bounding box center [350, 166] width 20 height 20
click at [394, 174] on span "Conversación cerrada" at bounding box center [415, 175] width 114 height 34
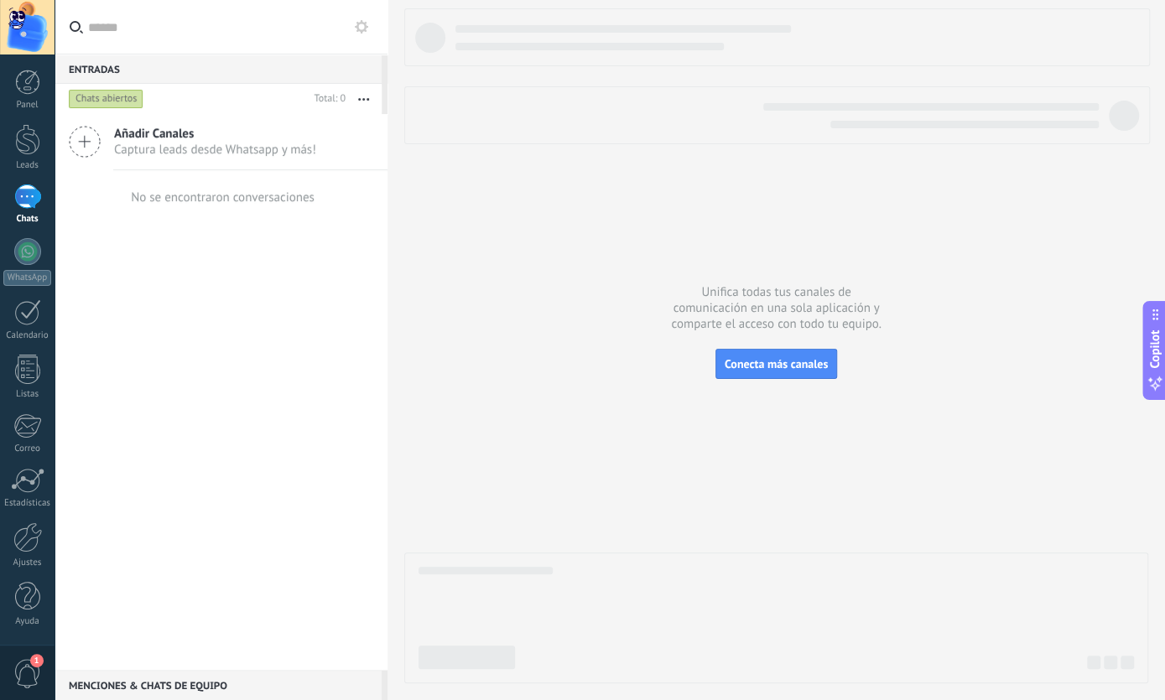
click at [23, 217] on div "Chats" at bounding box center [27, 219] width 49 height 11
click at [29, 194] on div "1" at bounding box center [27, 197] width 27 height 24
click at [25, 154] on div at bounding box center [27, 139] width 25 height 31
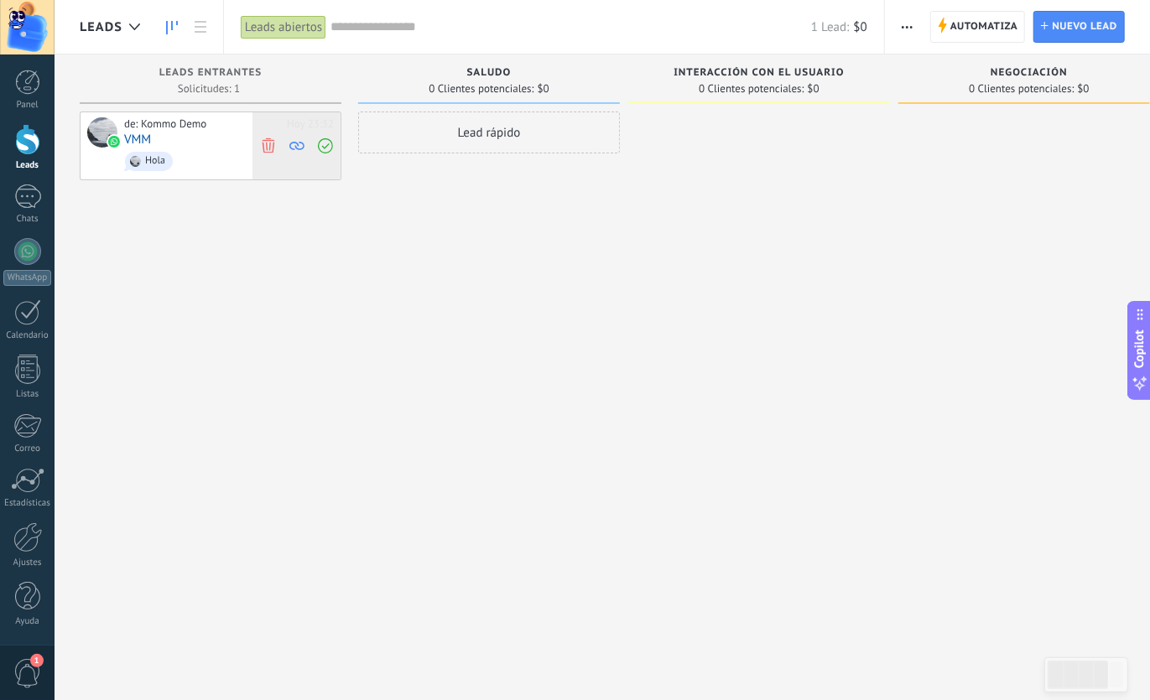
click at [270, 151] on icon at bounding box center [268, 145] width 15 height 15
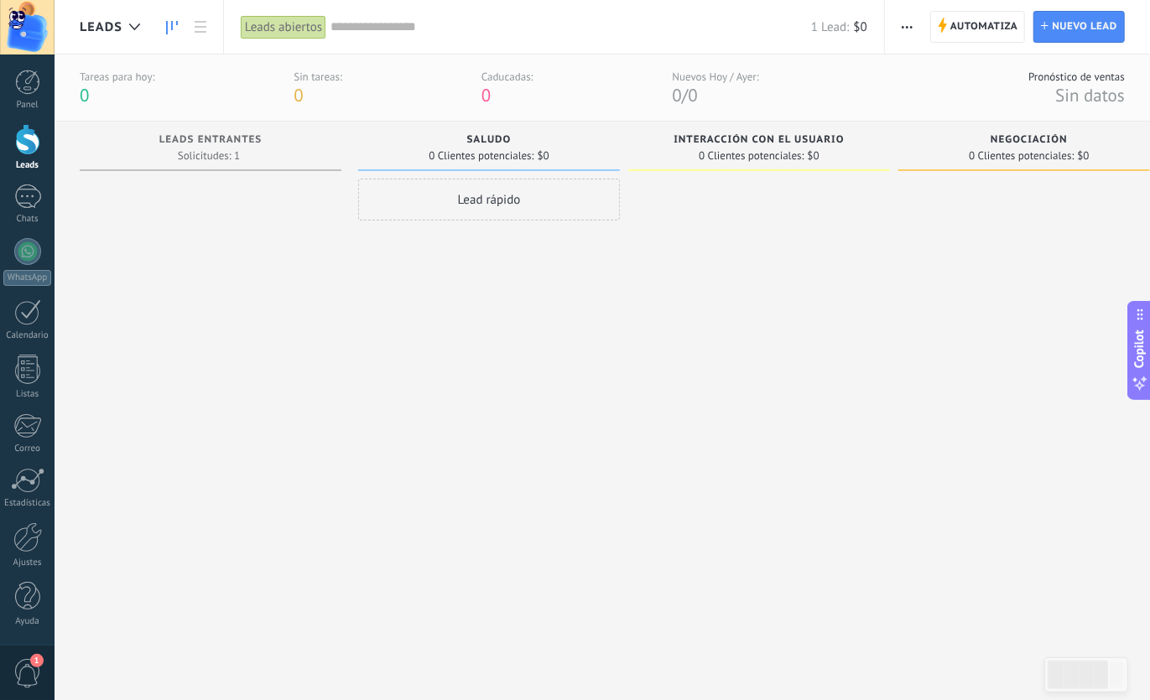
click at [477, 204] on div "Lead rápido" at bounding box center [489, 200] width 262 height 42
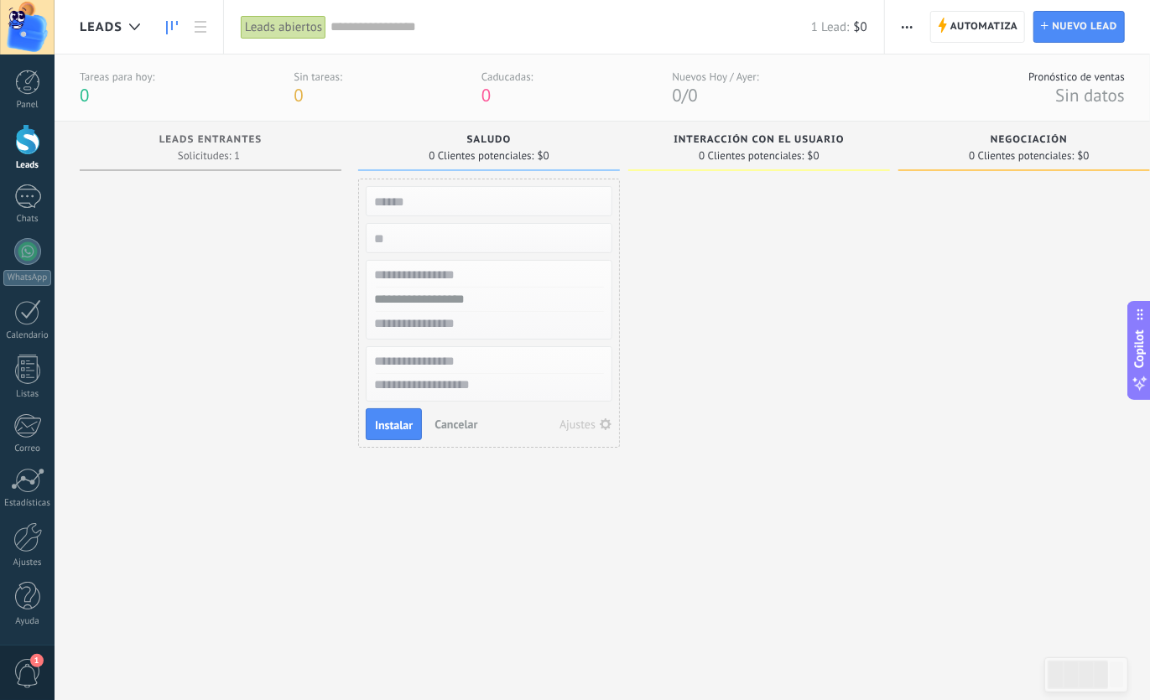
click at [680, 246] on div at bounding box center [759, 419] width 262 height 481
click at [138, 385] on div at bounding box center [211, 419] width 262 height 481
click at [723, 231] on div at bounding box center [759, 419] width 262 height 481
click at [749, 326] on div at bounding box center [759, 419] width 262 height 481
click at [21, 199] on div "1" at bounding box center [27, 197] width 27 height 24
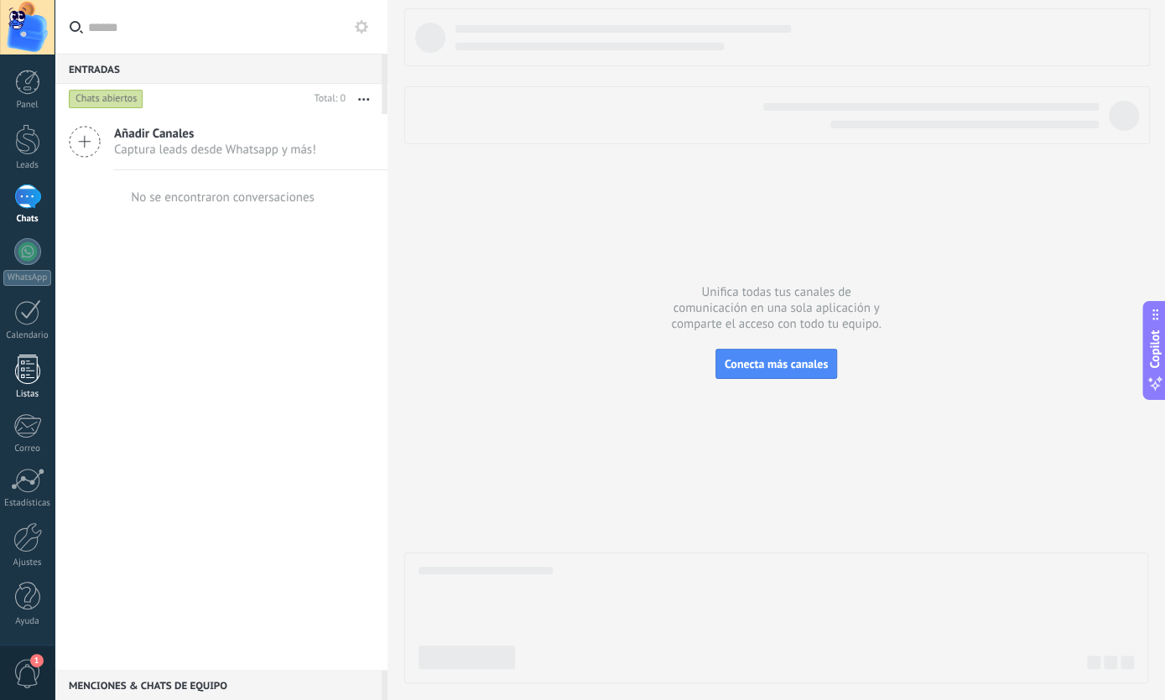
click at [39, 386] on div "Listas" at bounding box center [27, 377] width 55 height 45
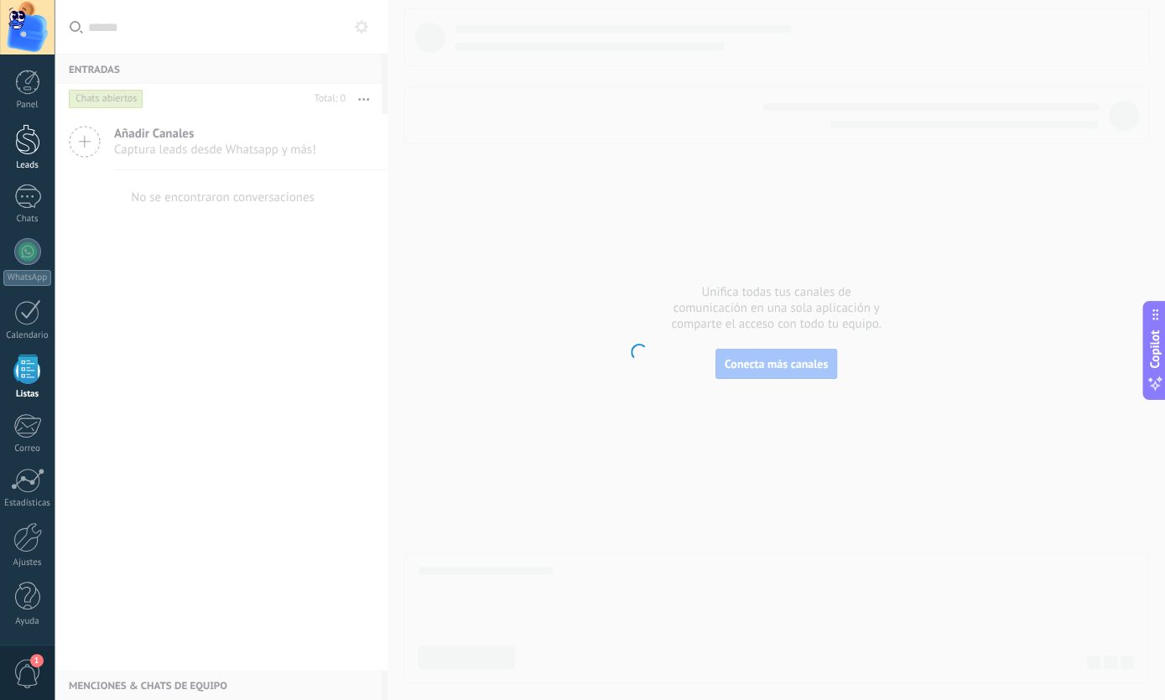
click at [27, 162] on div "Leads" at bounding box center [27, 165] width 49 height 11
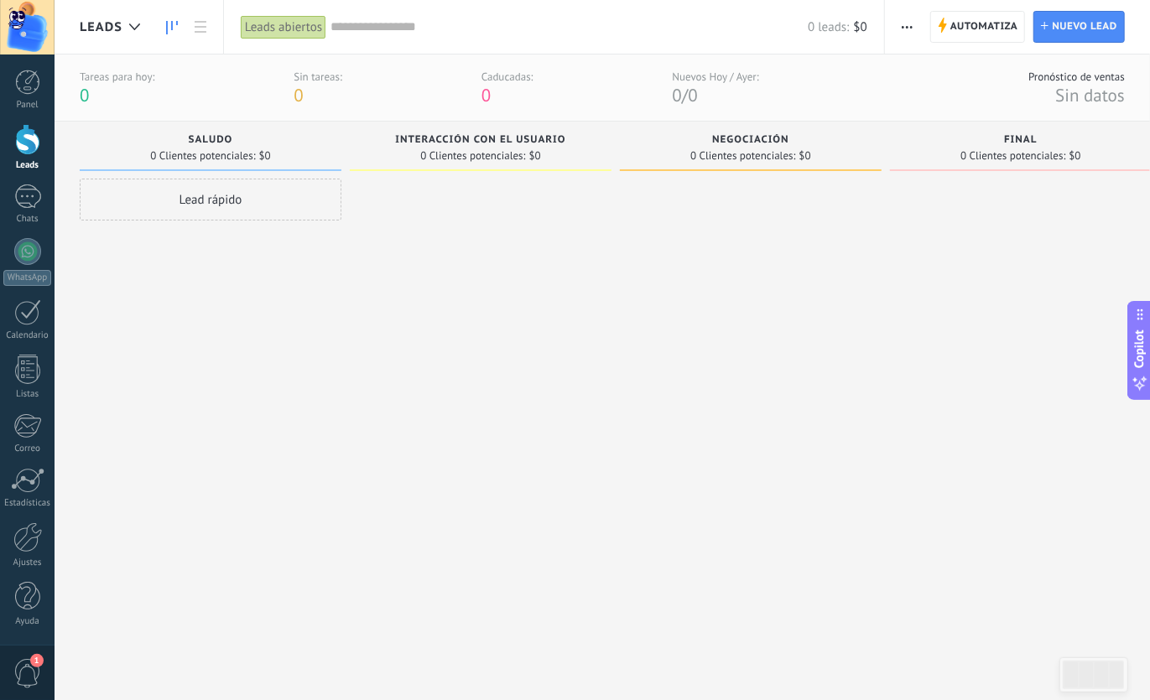
click at [280, 212] on div "Lead rápido" at bounding box center [211, 200] width 262 height 42
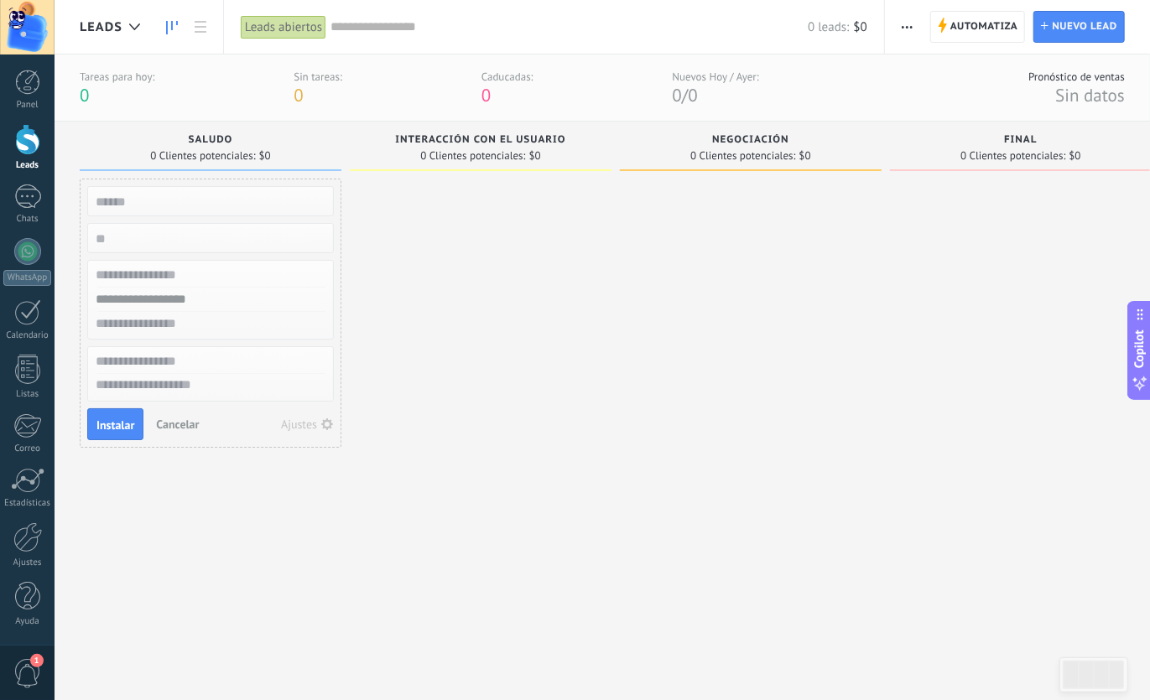
click at [521, 277] on div at bounding box center [481, 419] width 262 height 481
click at [39, 192] on div "1" at bounding box center [27, 197] width 27 height 24
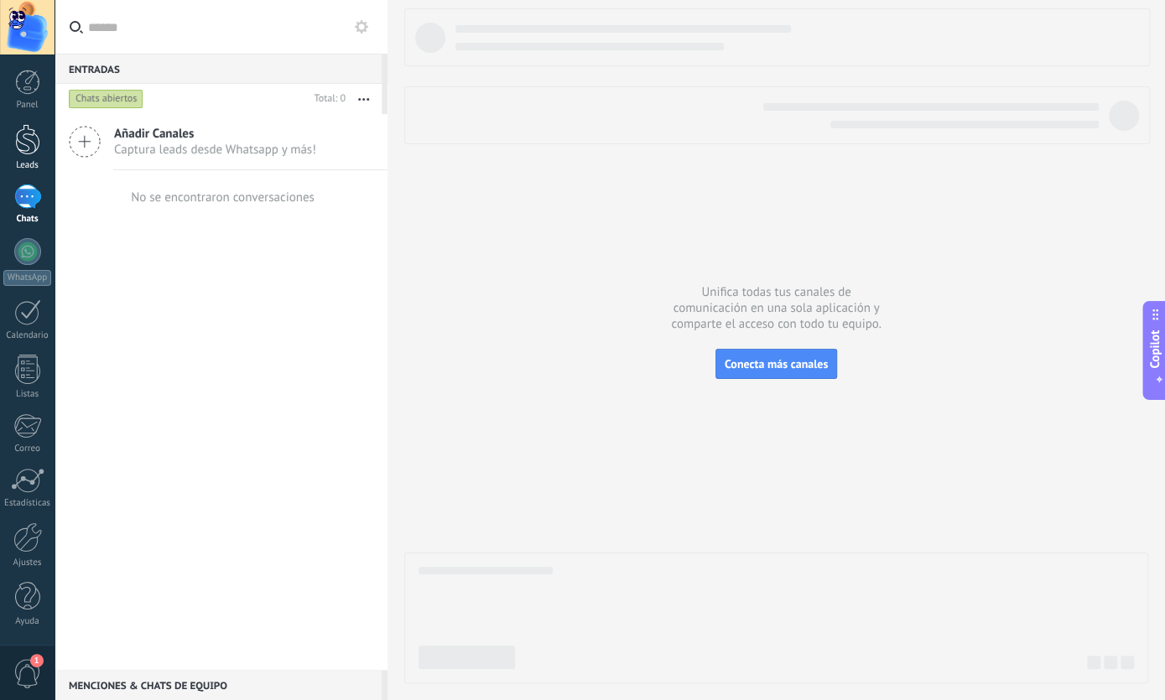
click at [22, 138] on div at bounding box center [27, 139] width 25 height 31
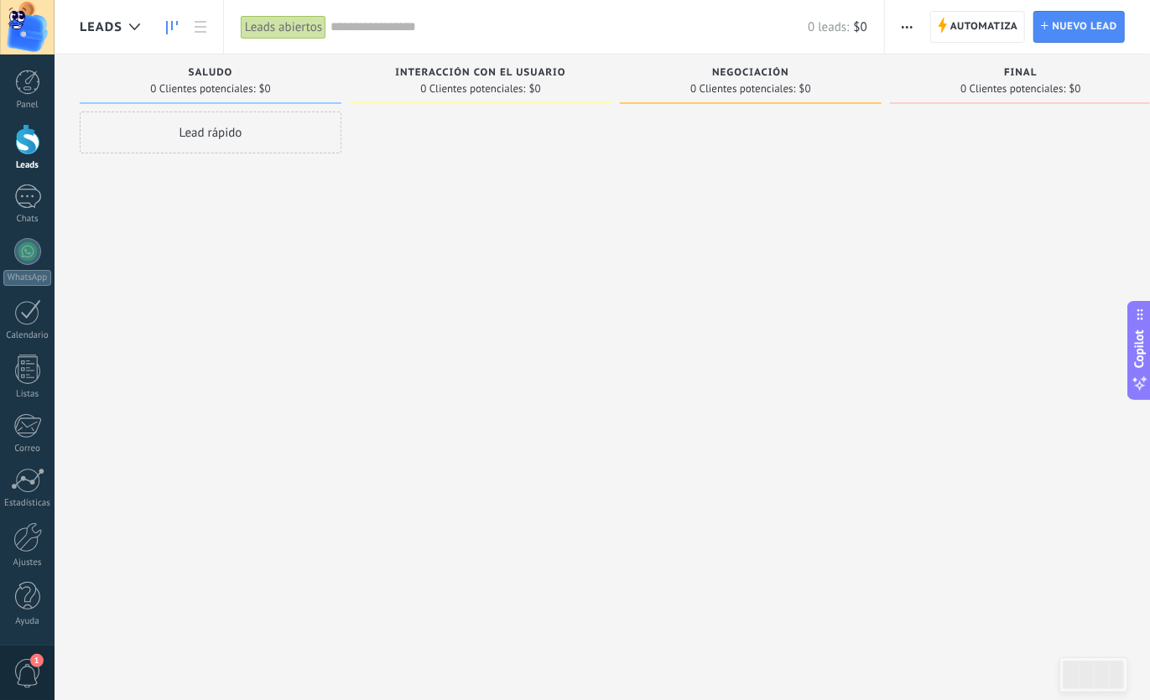
click at [283, 17] on div "Leads abiertos" at bounding box center [284, 27] width 86 height 24
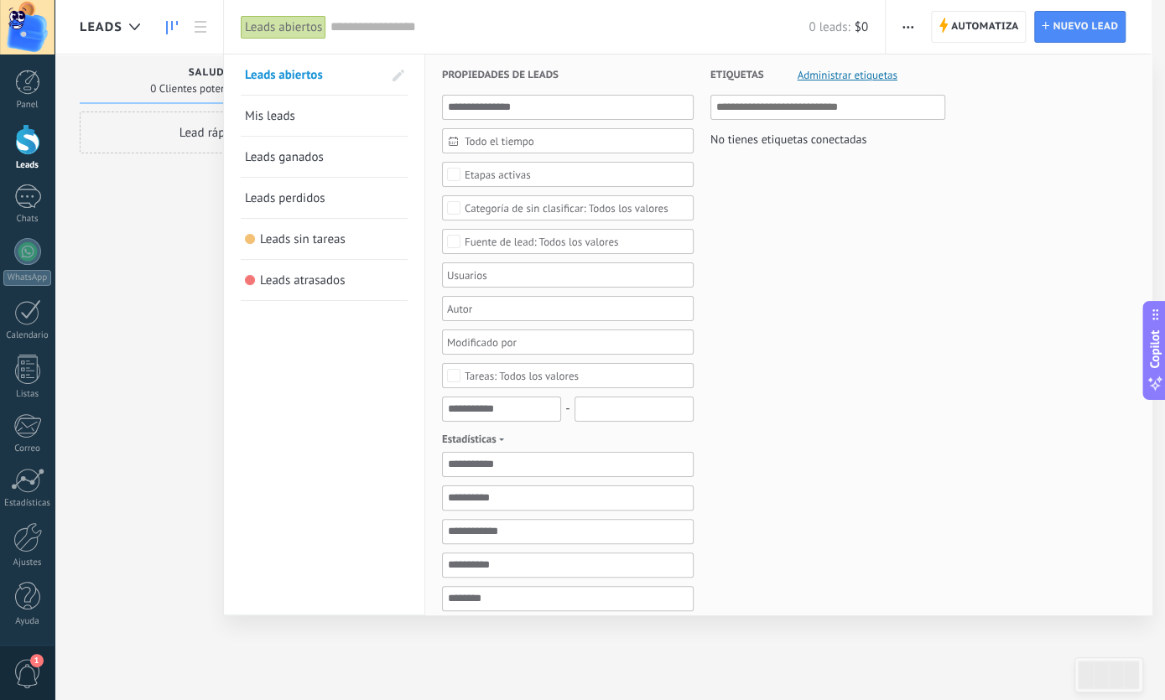
click at [195, 259] on div at bounding box center [582, 350] width 1165 height 700
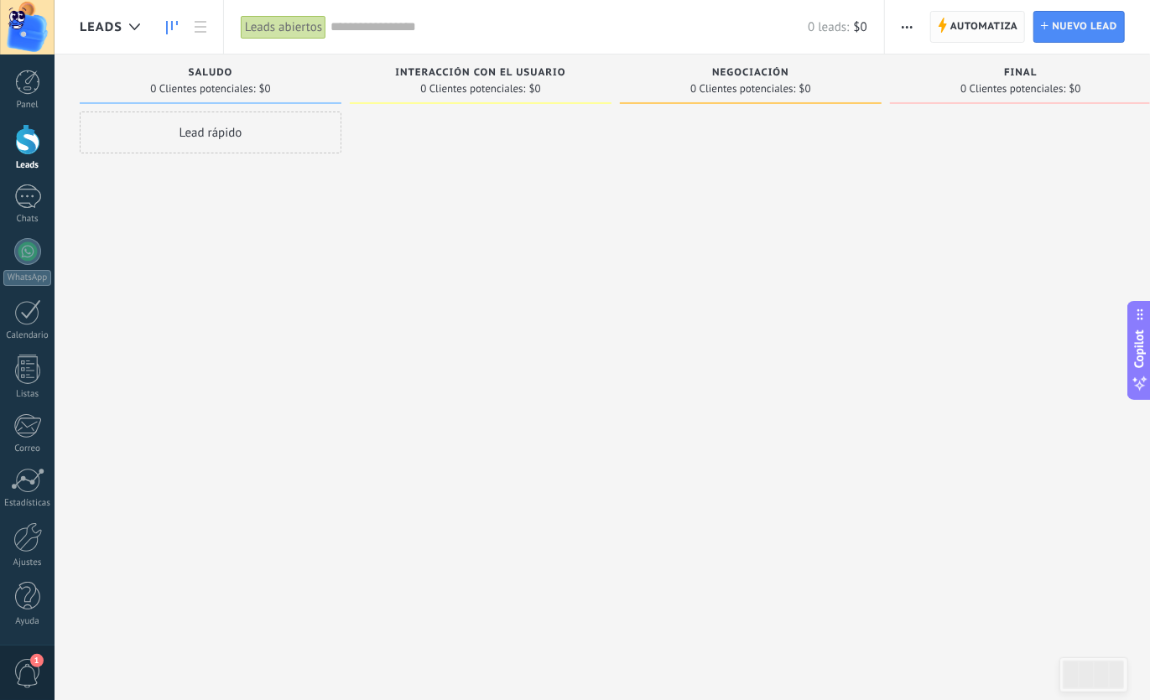
click at [964, 39] on span "Automatiza" at bounding box center [984, 27] width 68 height 30
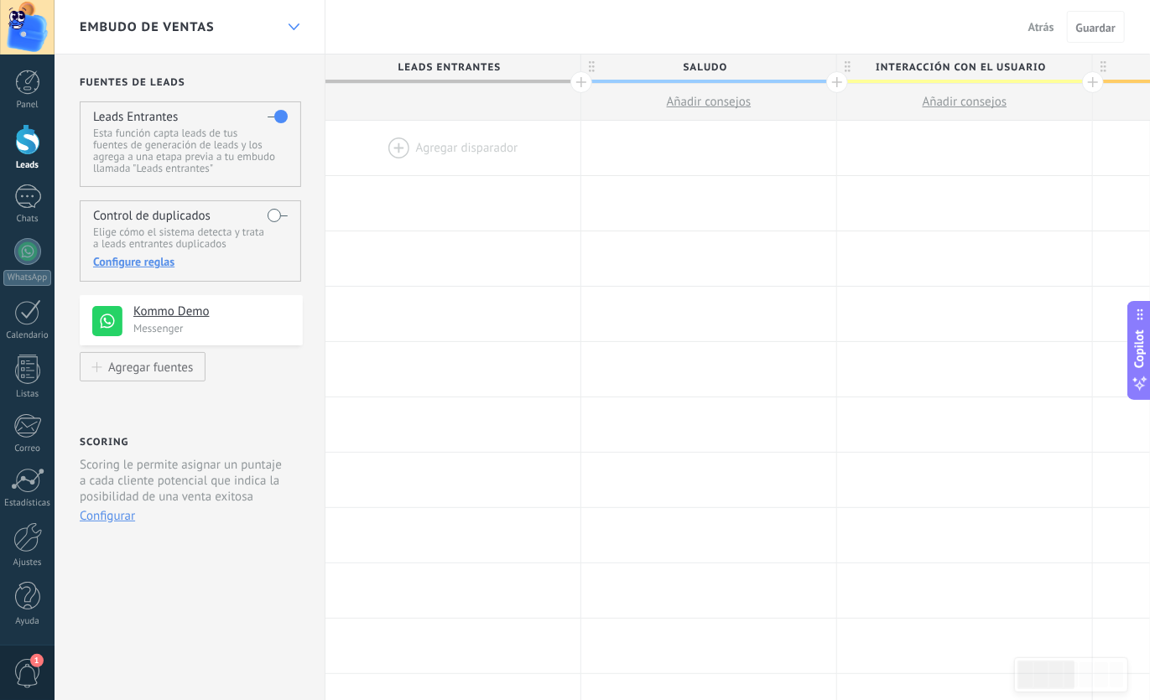
click at [288, 31] on div at bounding box center [293, 27] width 29 height 33
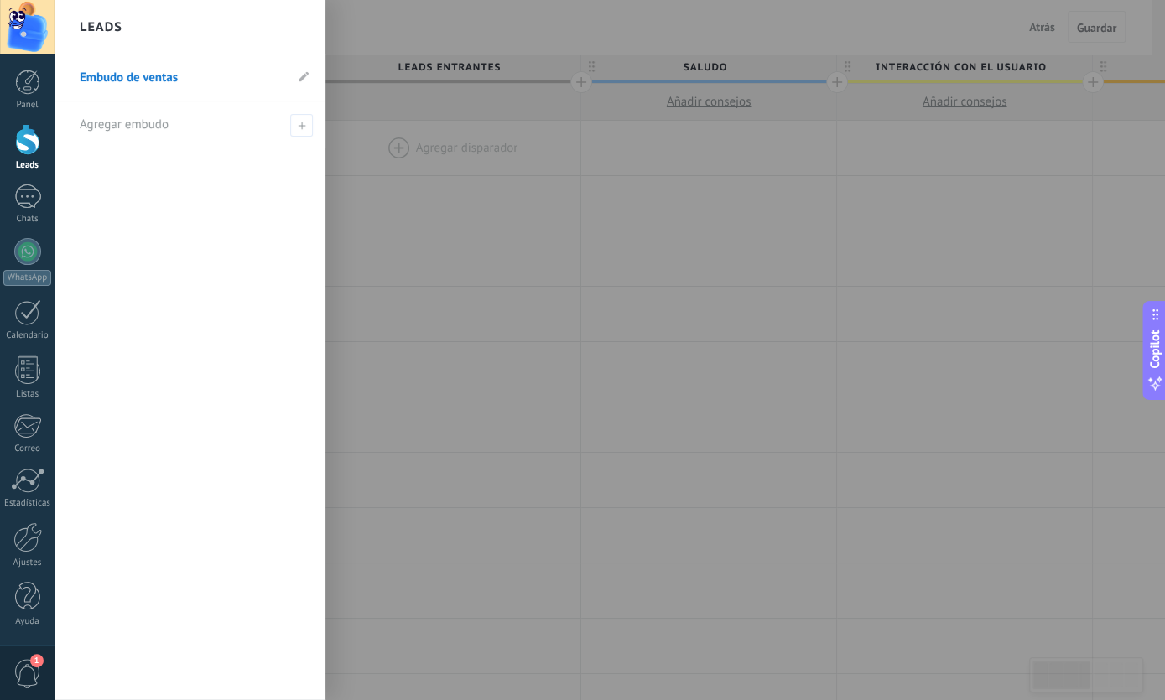
click at [353, 35] on div at bounding box center [637, 350] width 1165 height 700
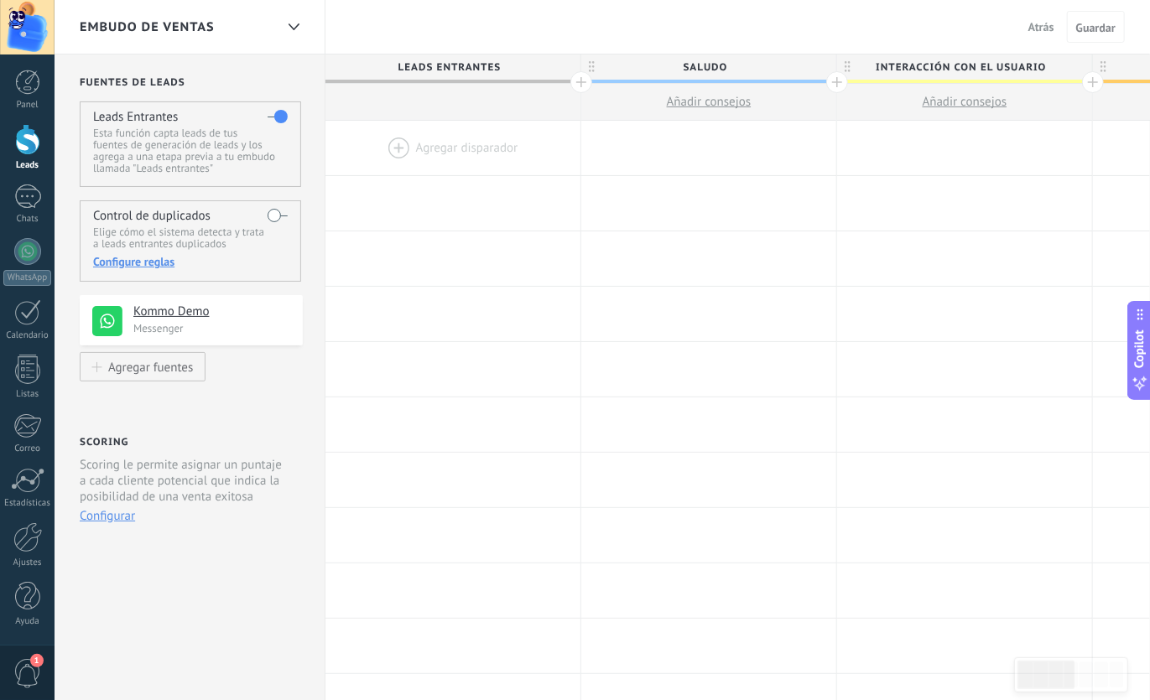
drag, startPoint x: 914, startPoint y: 231, endPoint x: 1153, endPoint y: 547, distance: 396.4
click at [1150, 547] on html ".abecls-1,.abecls-2{fill-rule:evenodd}.abecls-2{fill:#fff} .abhcls-1{fill:none}…" at bounding box center [575, 350] width 1150 height 700
click at [285, 33] on div at bounding box center [293, 27] width 29 height 33
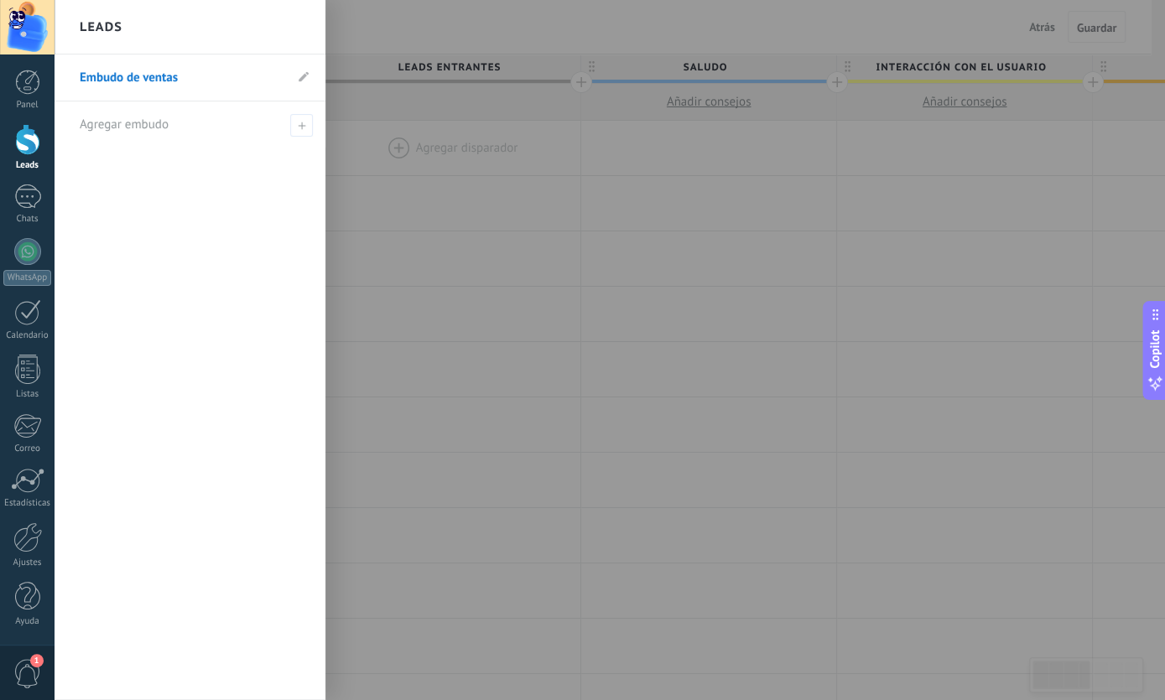
click at [444, 54] on div at bounding box center [637, 350] width 1165 height 700
